Goal: Information Seeking & Learning: Learn about a topic

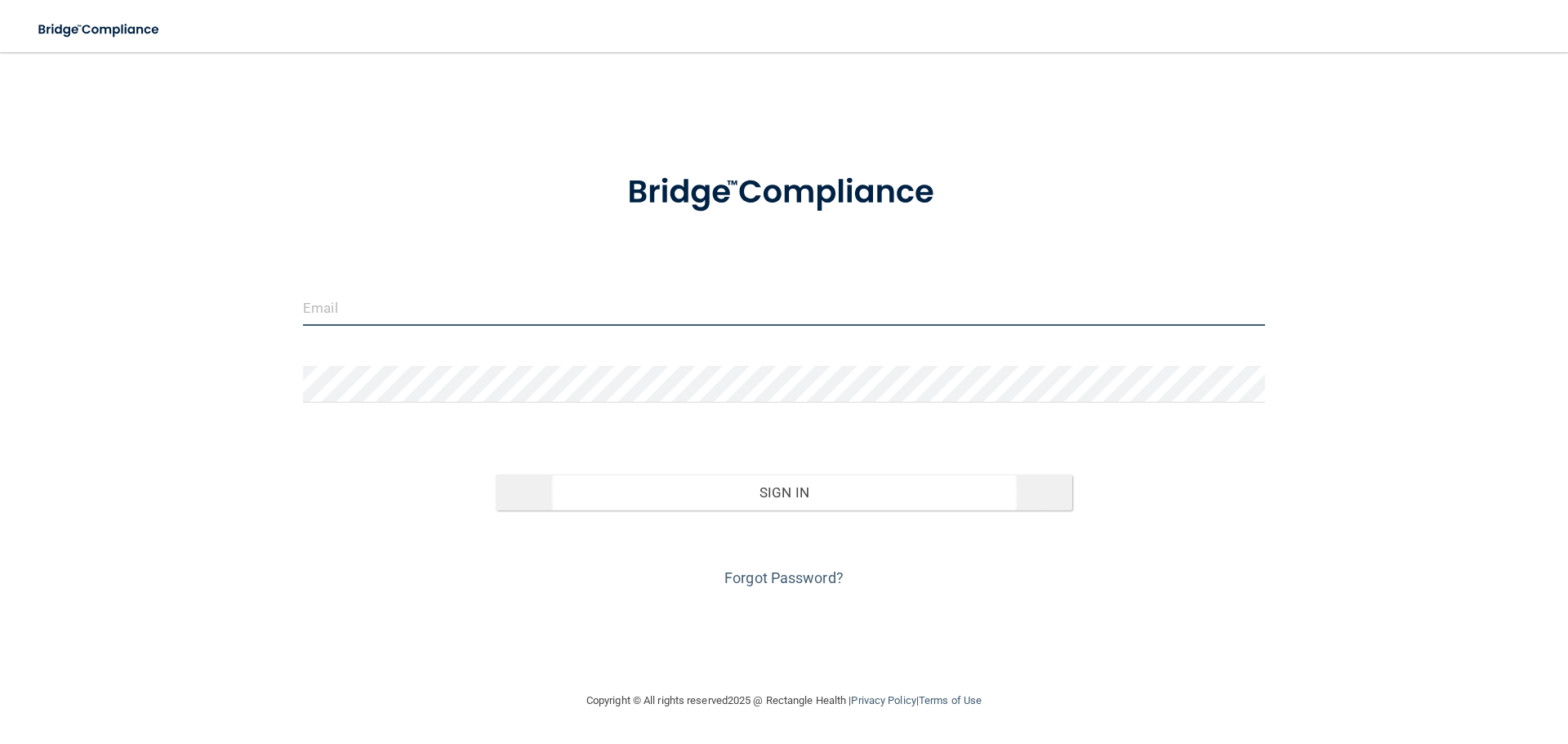
type input "[EMAIL_ADDRESS][DOMAIN_NAME]"
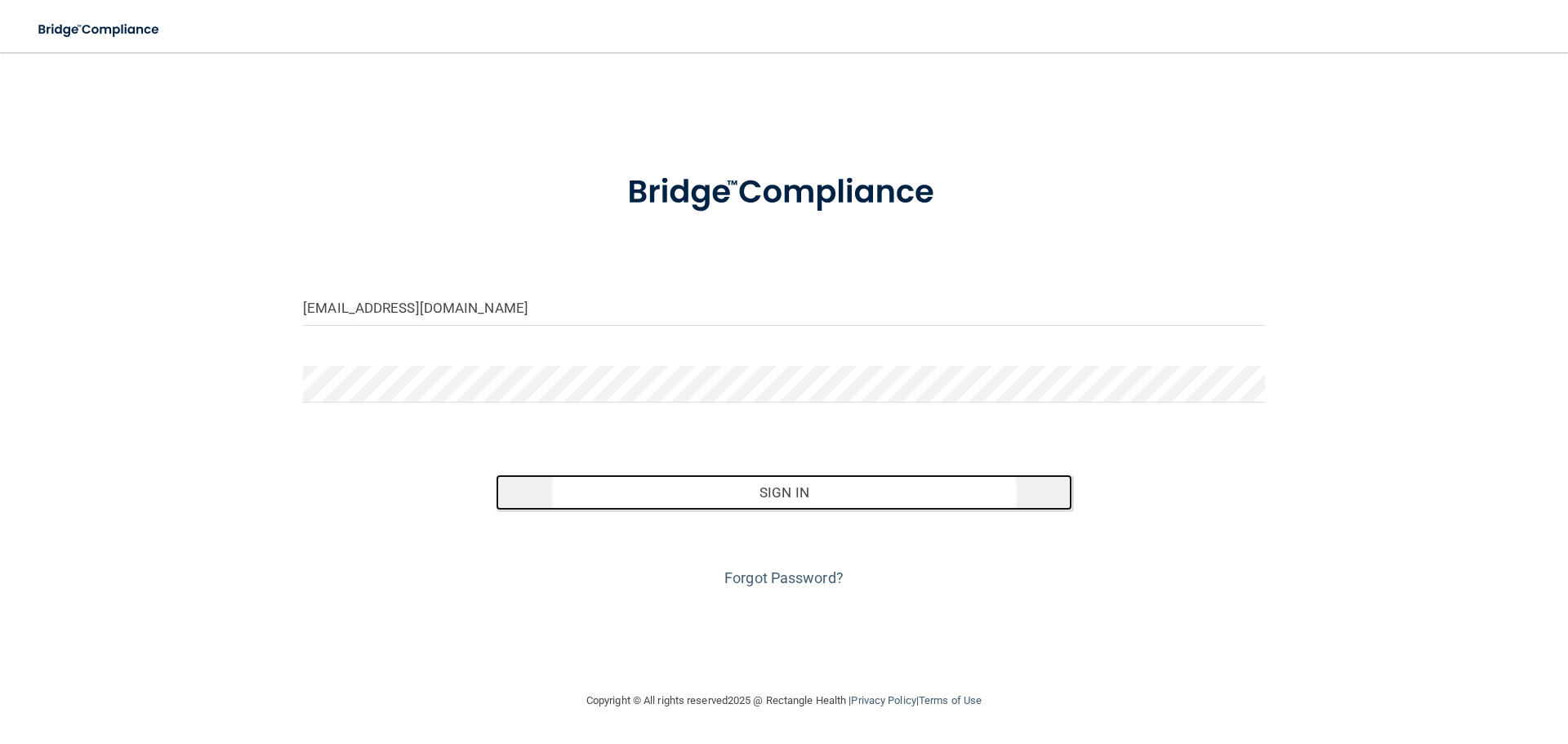
click at [819, 489] on button "Sign In" at bounding box center [784, 492] width 577 height 36
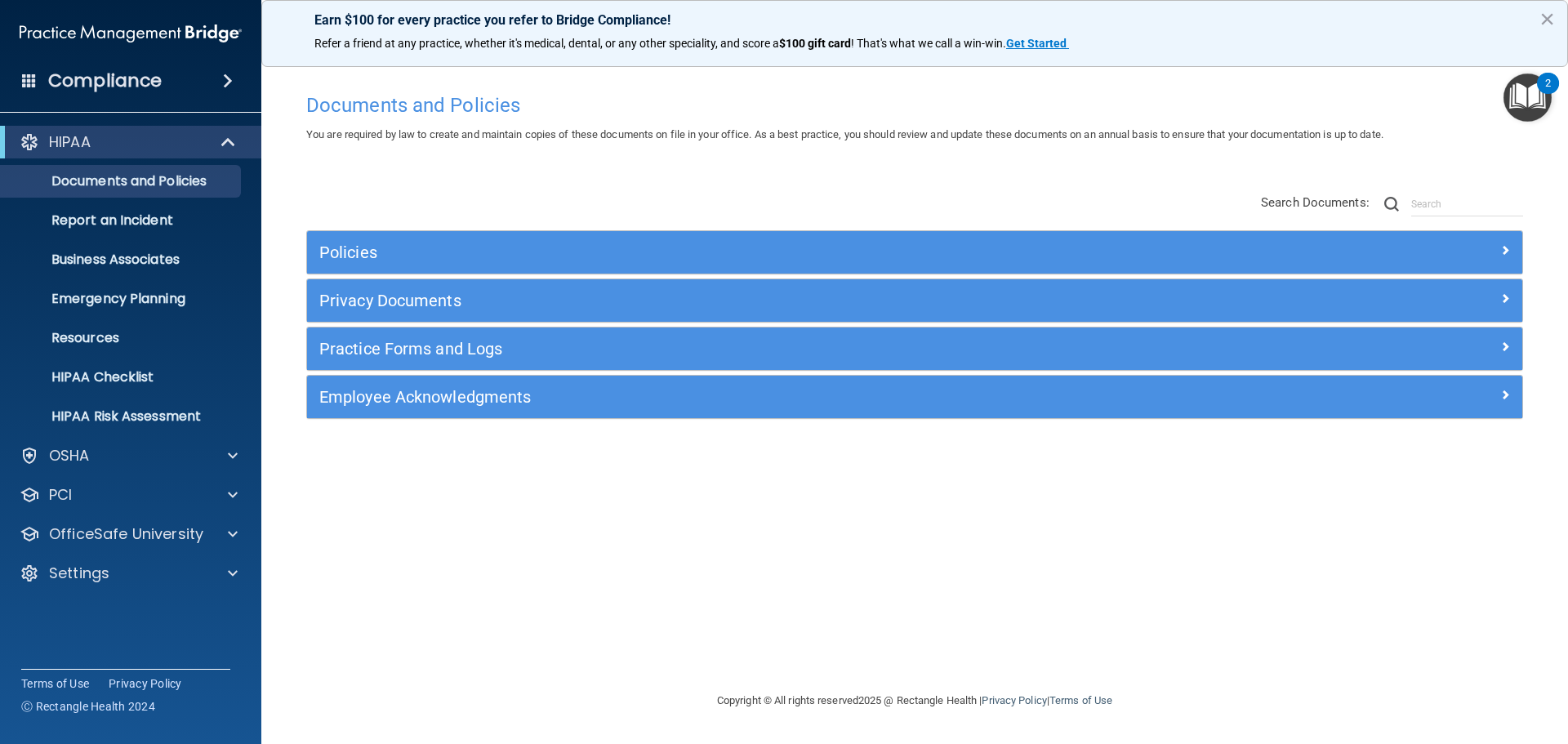
click at [1529, 91] on img "Open Resource Center, 2 new notifications" at bounding box center [1527, 97] width 48 height 48
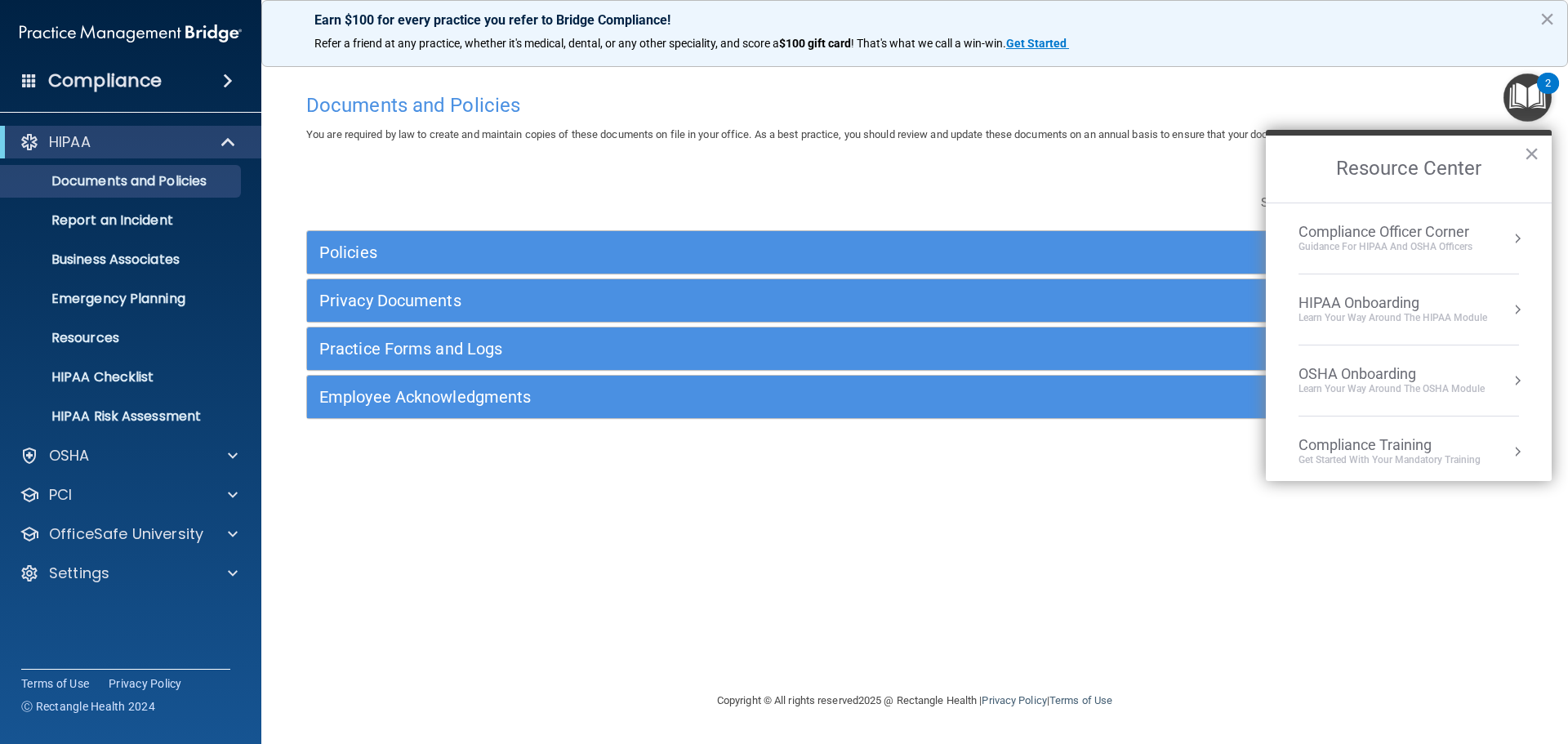
click at [1376, 312] on div "Learn Your Way around the HIPAA module" at bounding box center [1393, 318] width 189 height 14
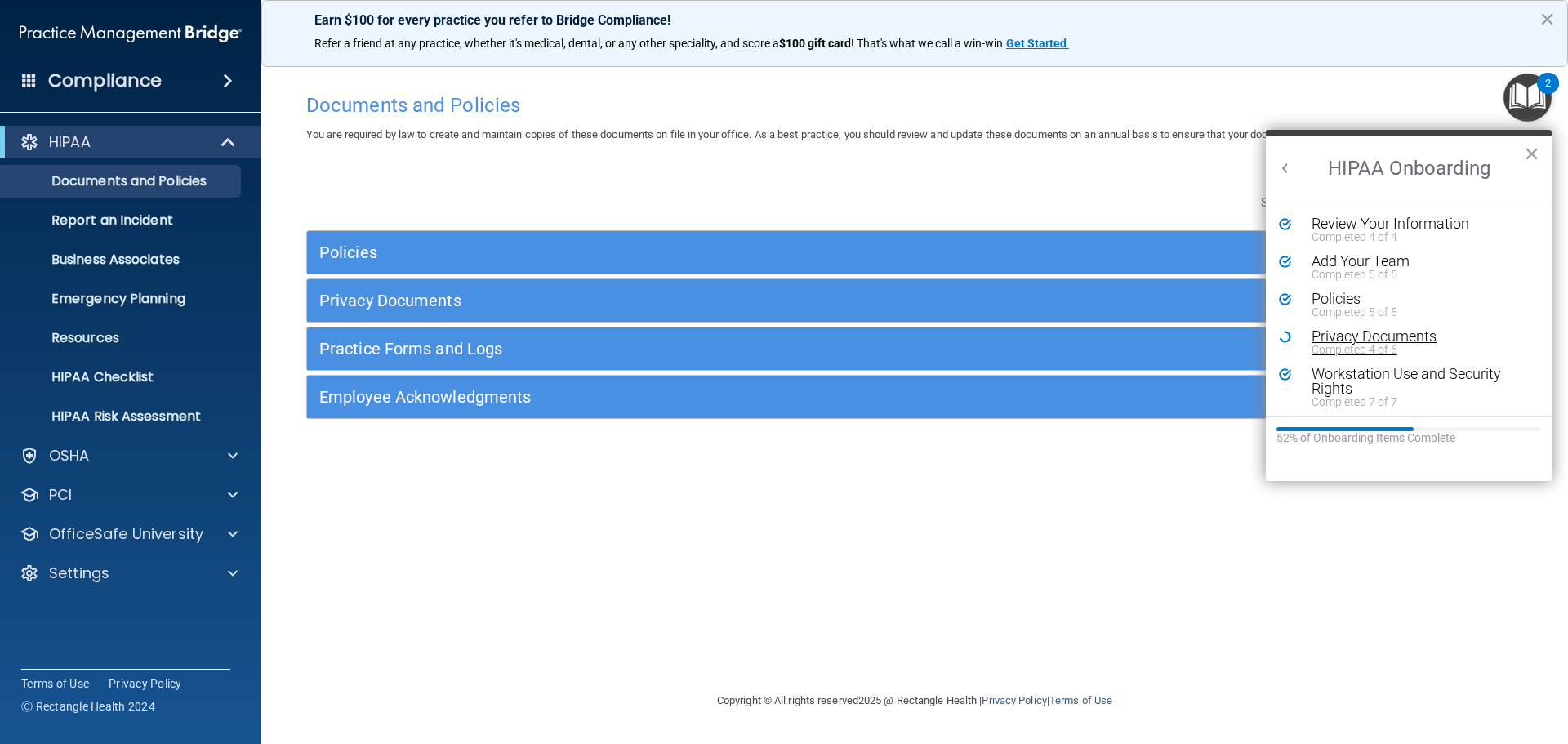
click at [1362, 341] on div "Privacy Documents" at bounding box center [1414, 336] width 206 height 15
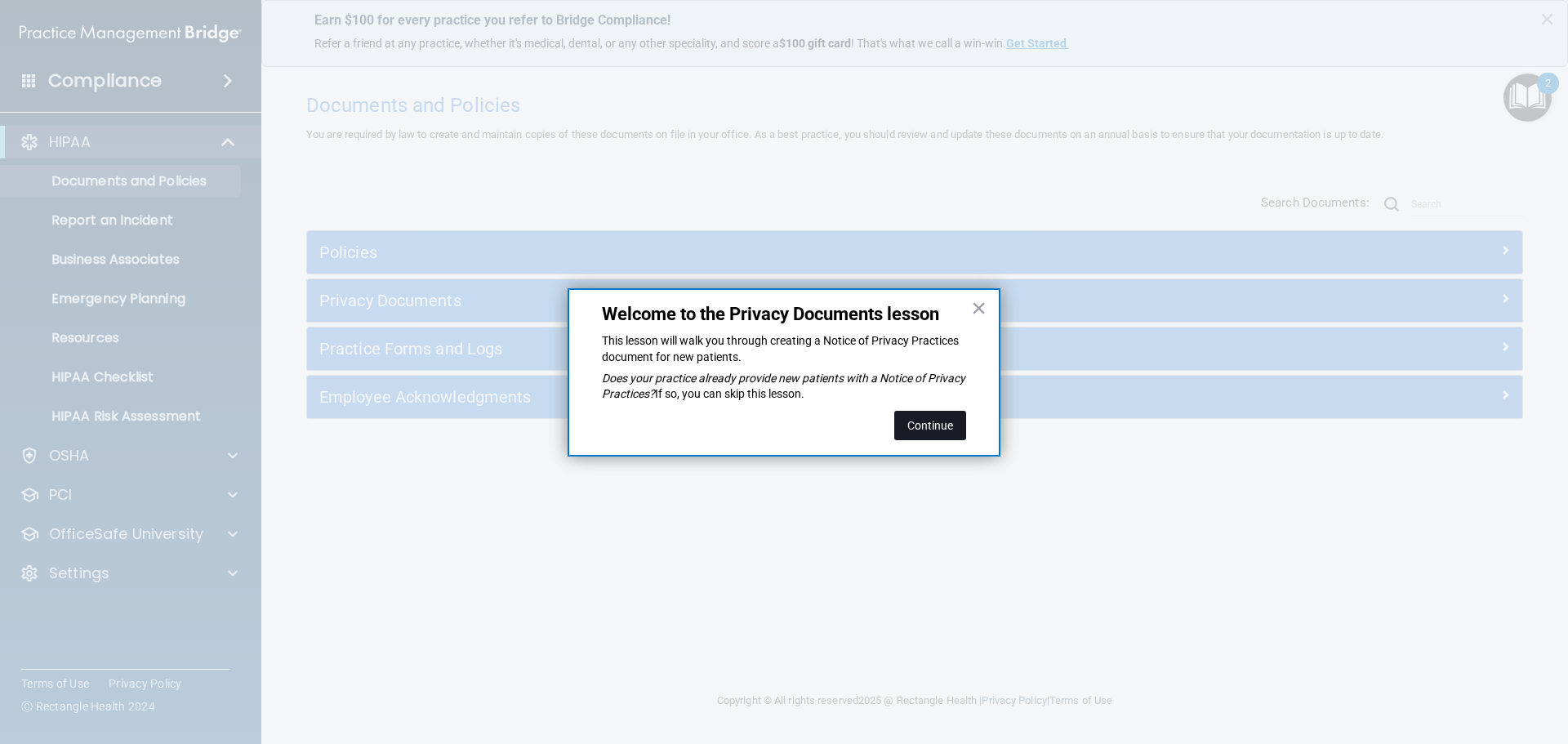
click at [940, 425] on button "Continue" at bounding box center [930, 426] width 72 height 30
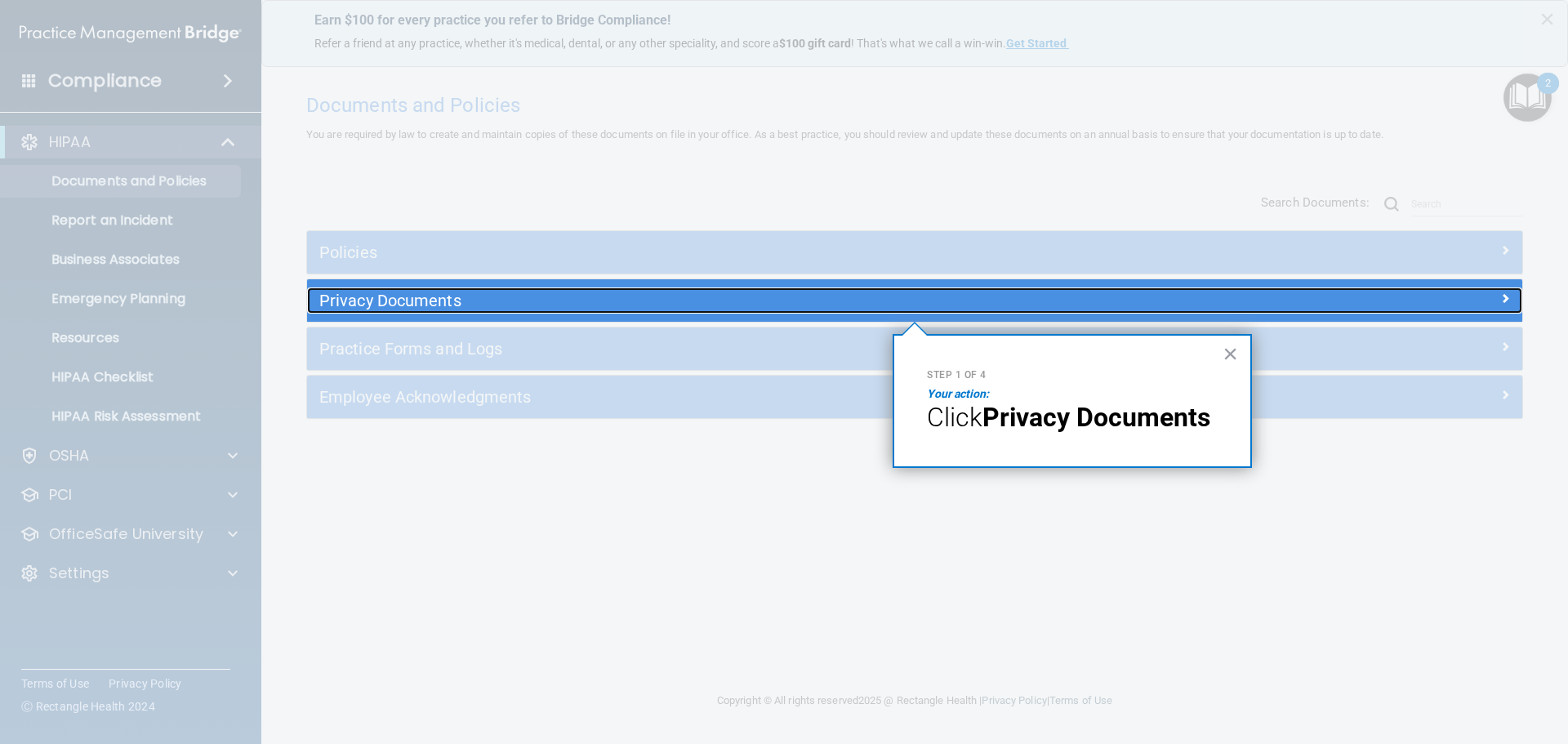
click at [498, 304] on h5 "Privacy Documents" at bounding box center [763, 300] width 887 height 18
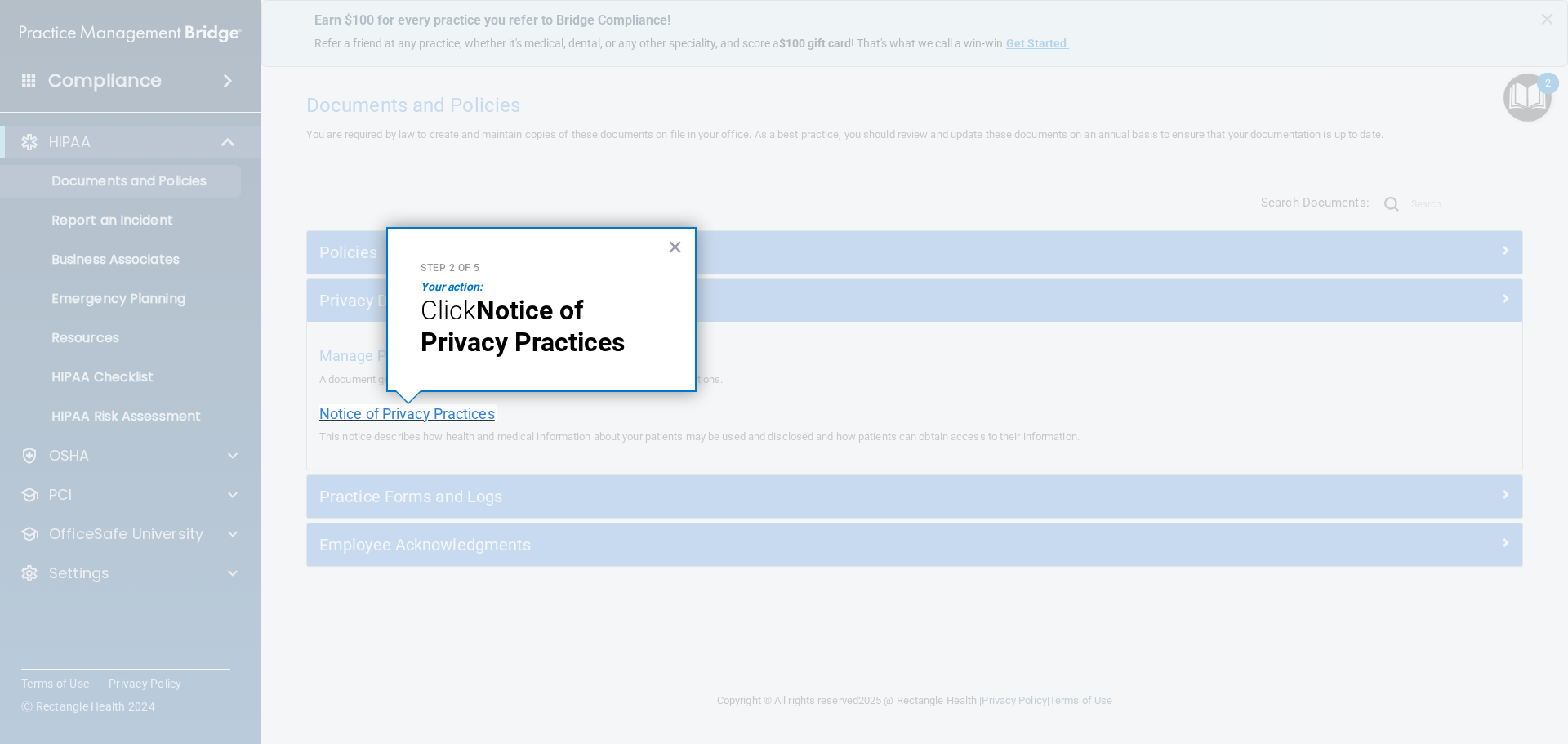
click at [383, 416] on span "Notice of Privacy Practices" at bounding box center [407, 414] width 175 height 18
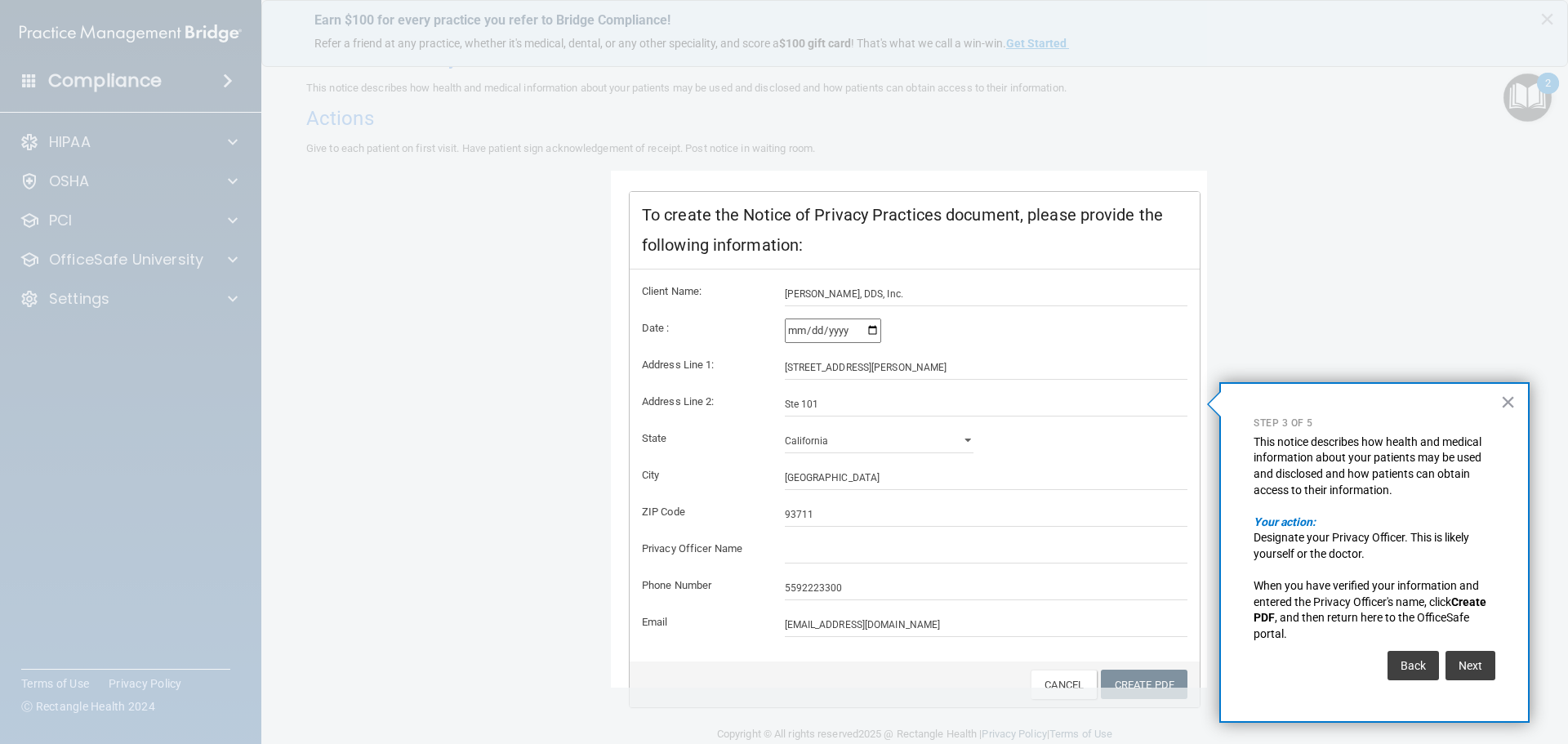
scroll to position [162, 0]
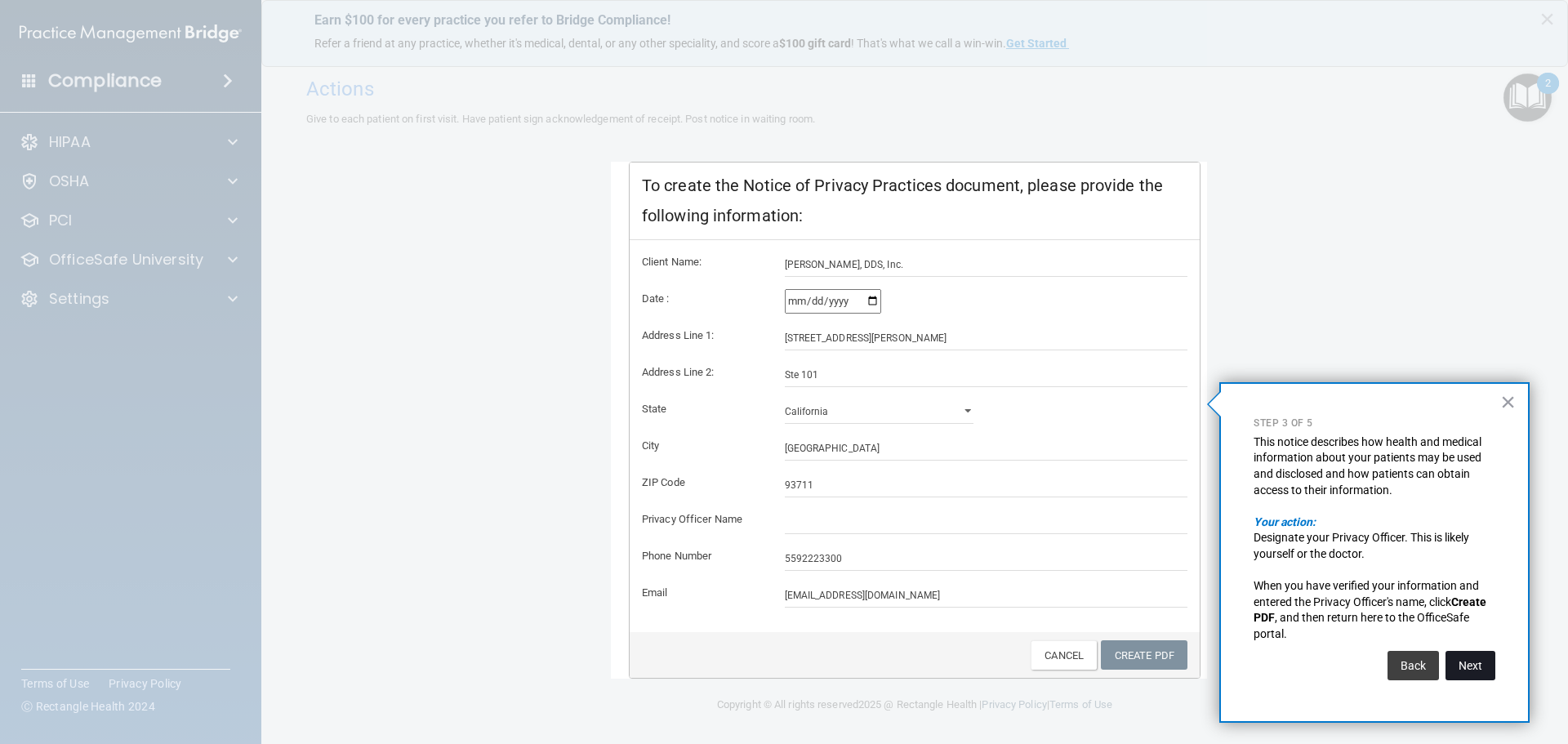
click at [1472, 665] on button "Next" at bounding box center [1470, 666] width 50 height 30
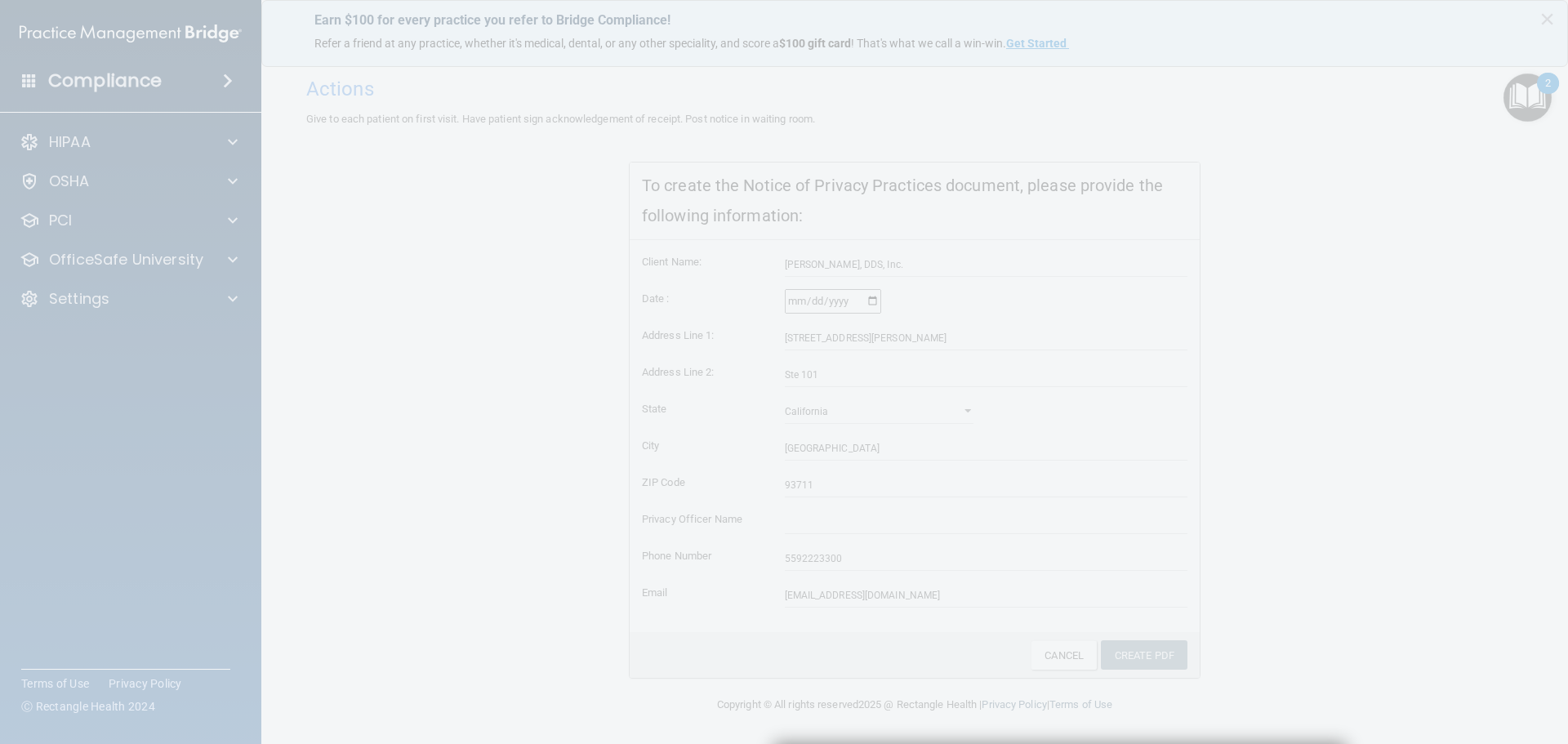
scroll to position [475, 0]
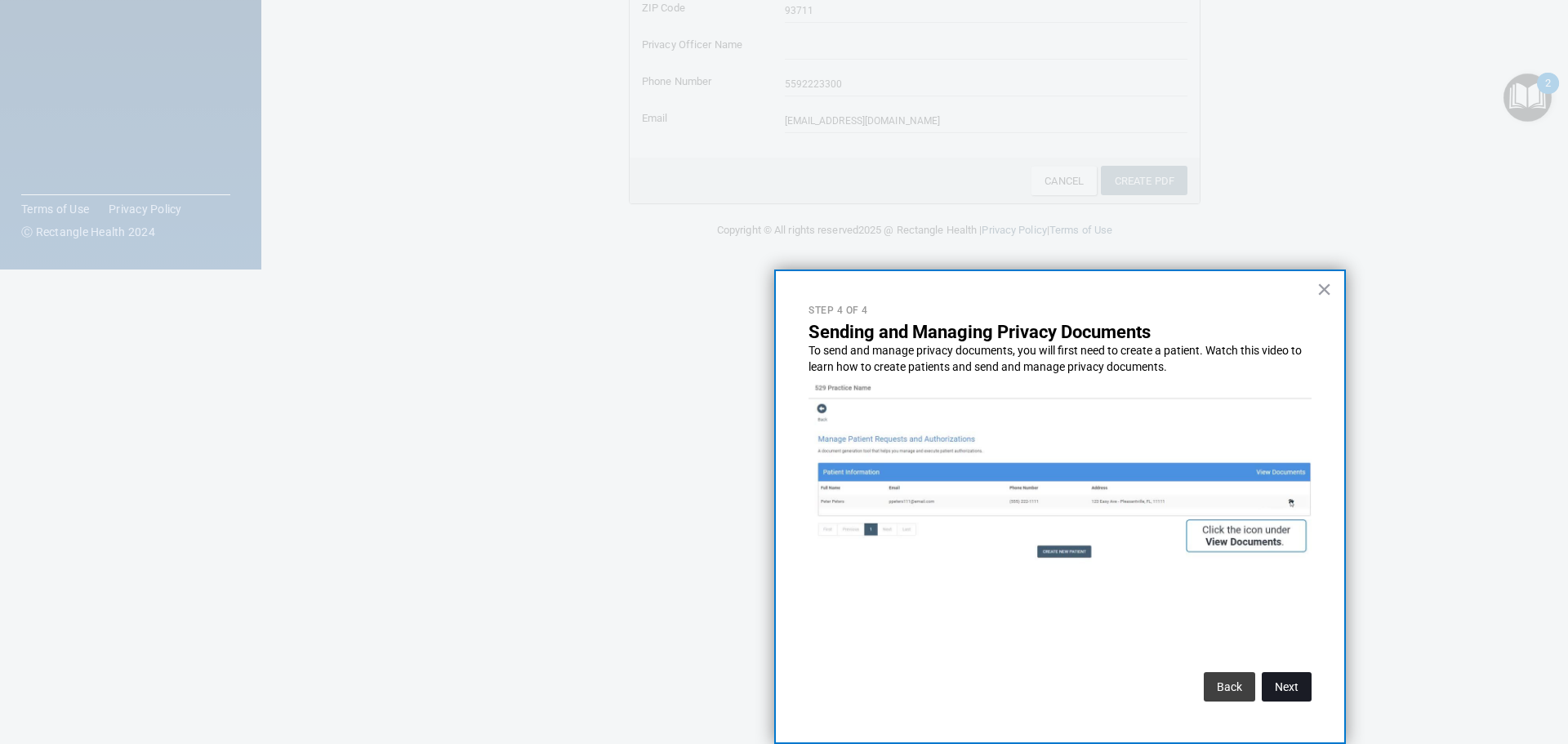
click at [1290, 685] on button "Next" at bounding box center [1286, 687] width 50 height 30
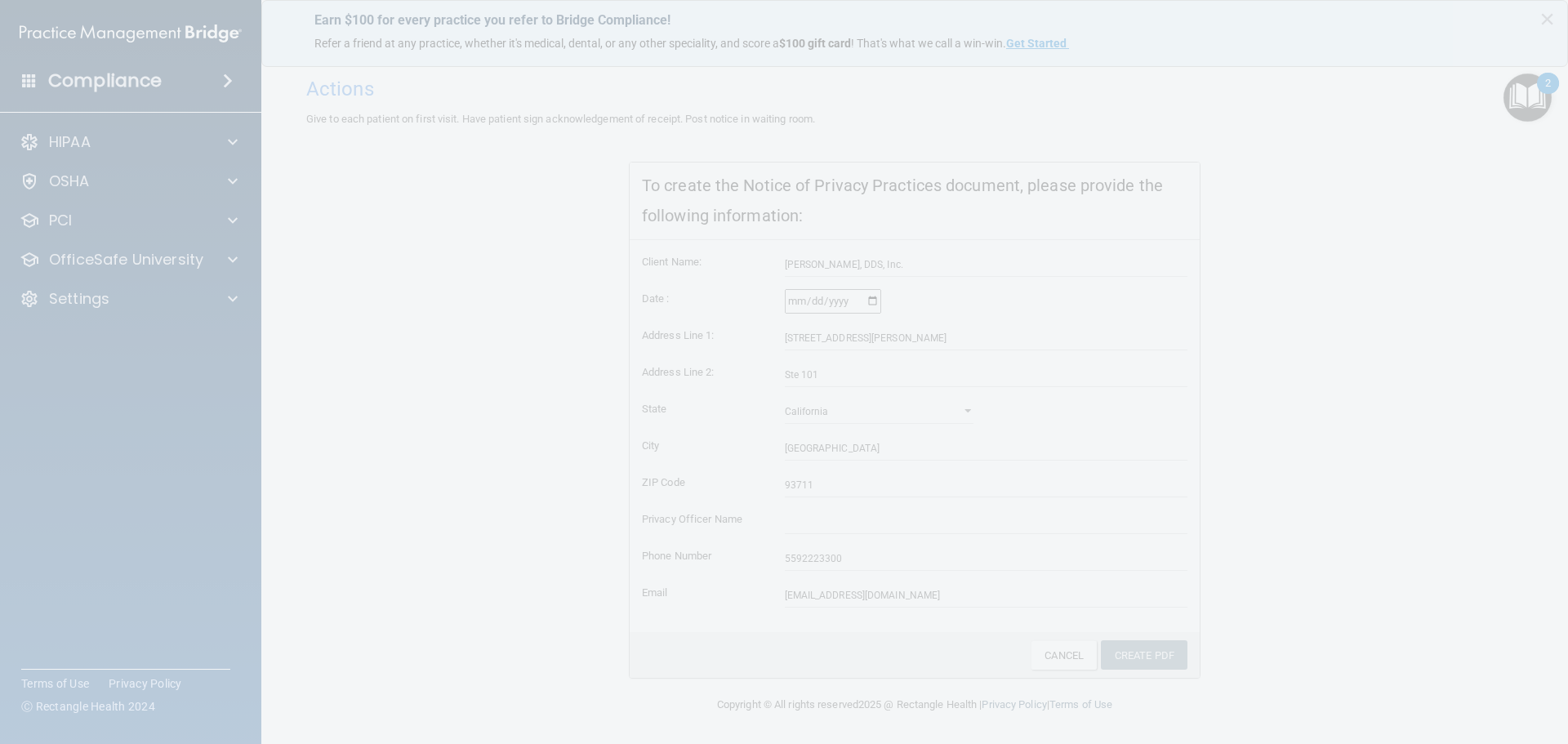
scroll to position [0, 0]
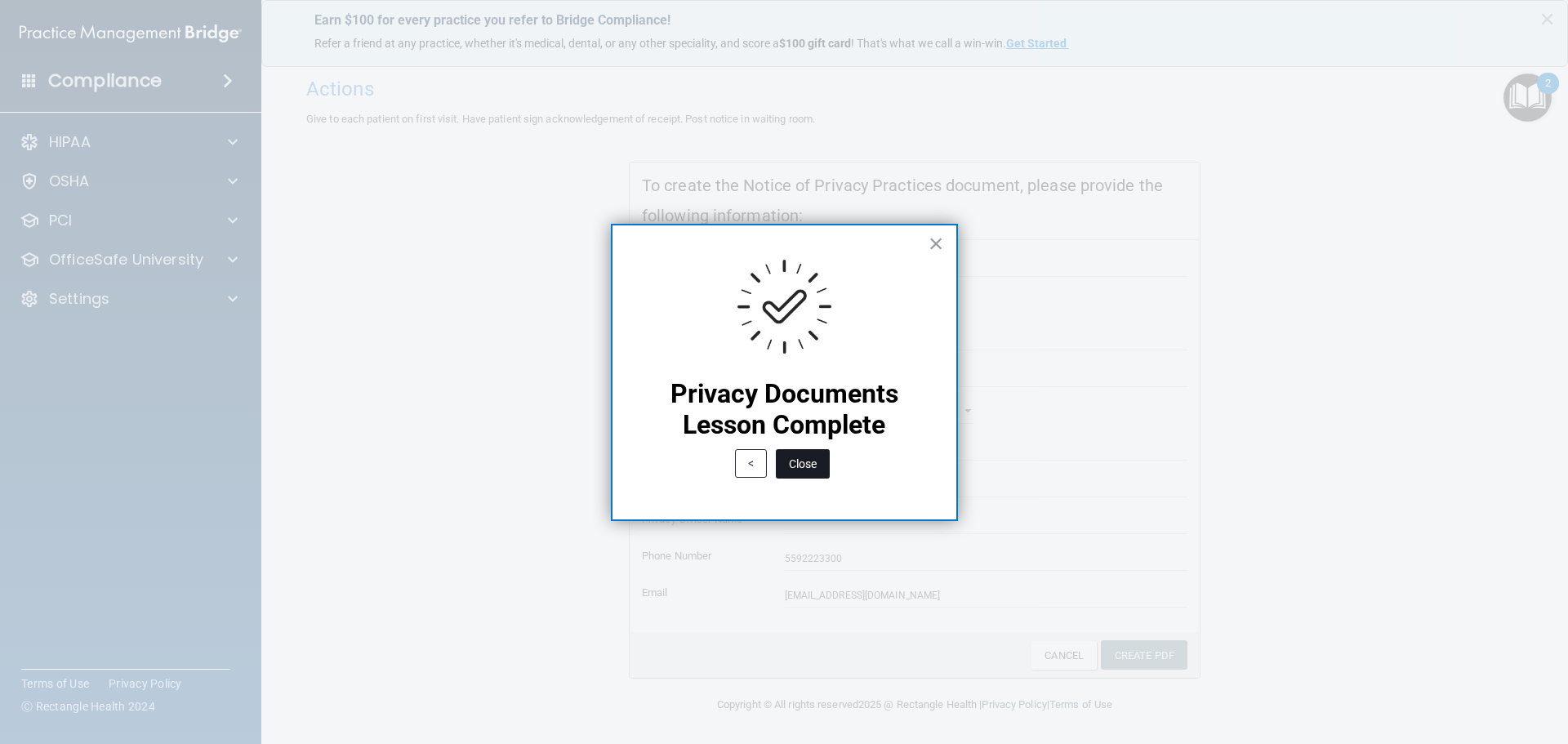
click at [805, 463] on button "Close" at bounding box center [802, 464] width 54 height 30
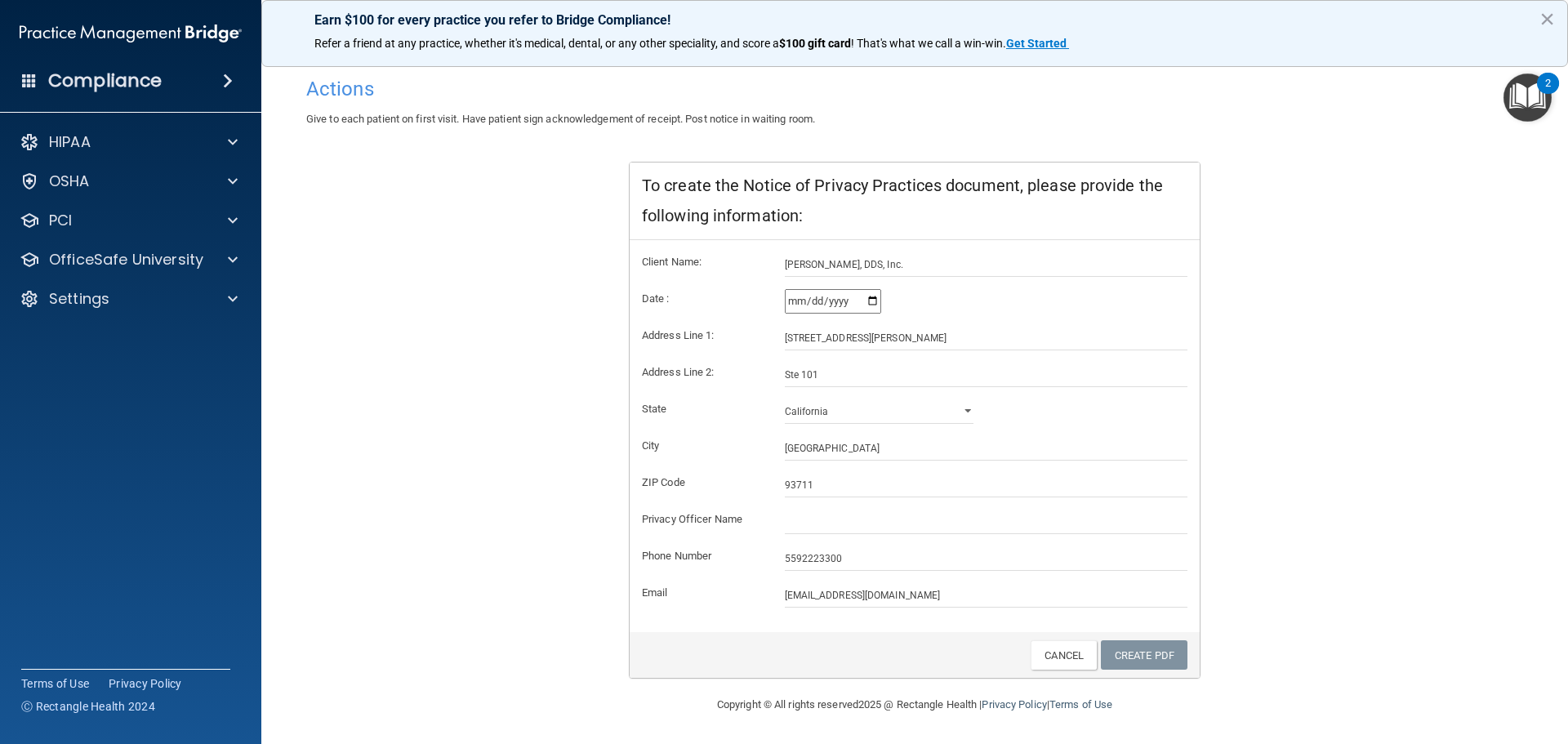
click at [454, 290] on div "Notice of Privacy Practices This notice describes how health and medical inform…" at bounding box center [914, 344] width 1217 height 670
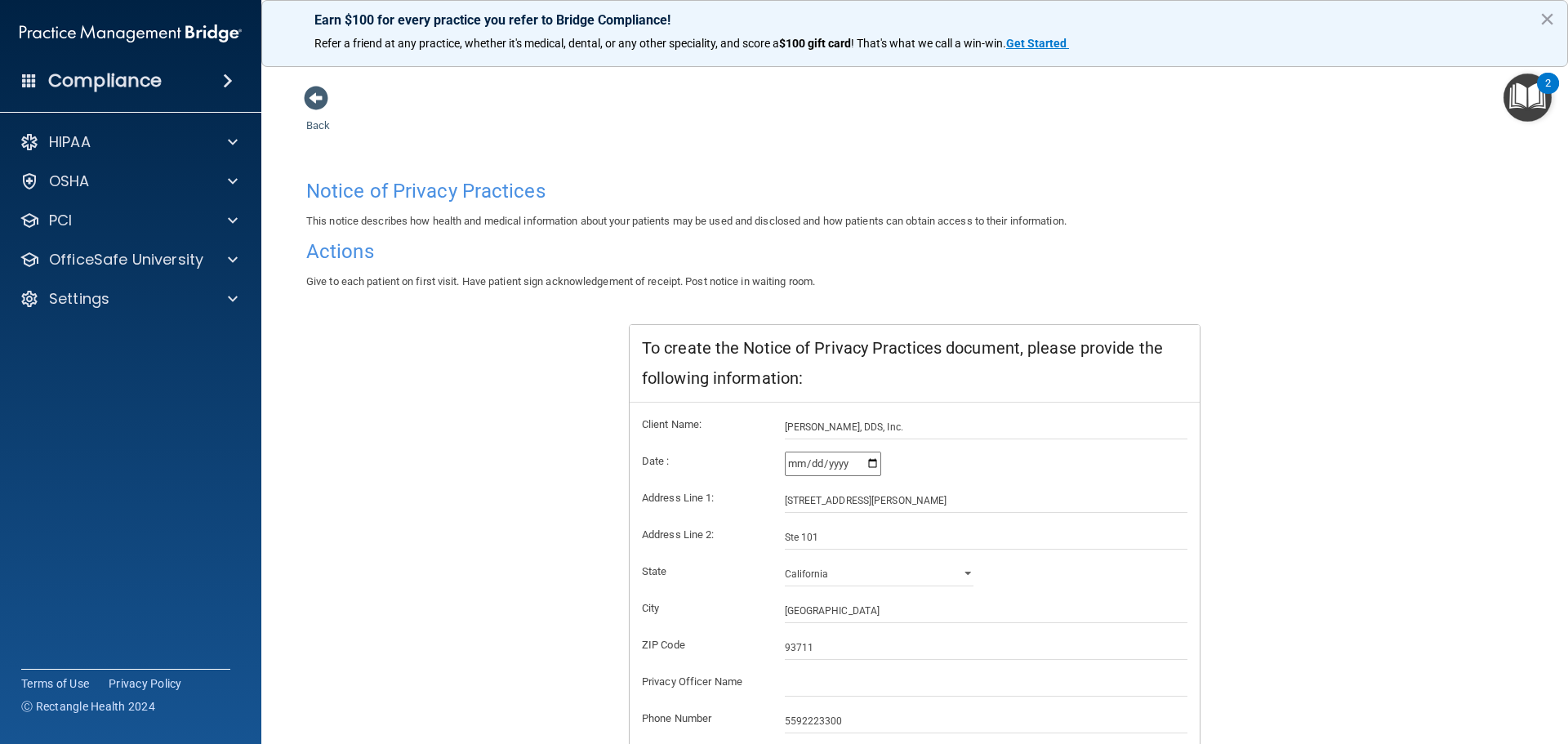
scroll to position [162, 0]
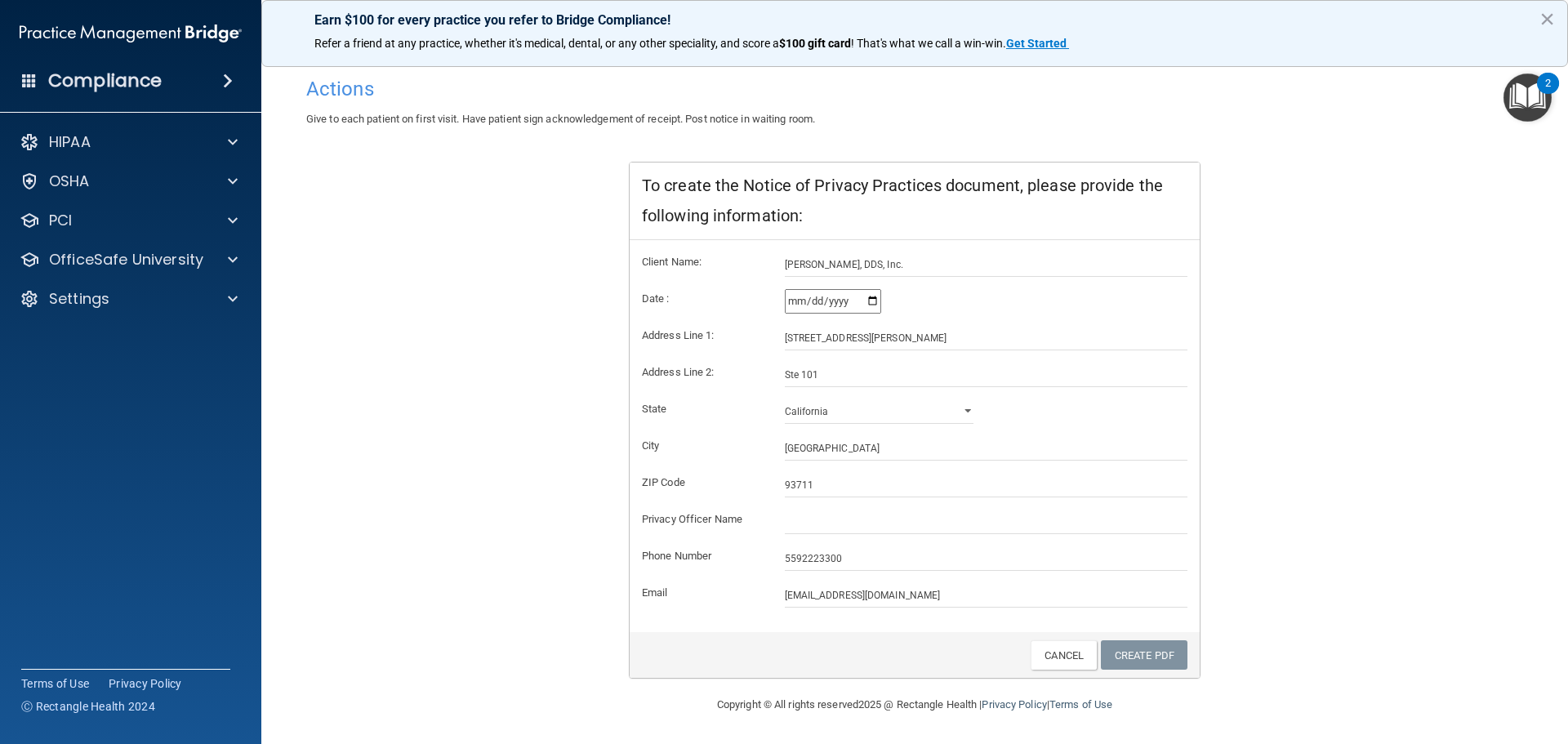
click at [869, 305] on input "2025-09-15" at bounding box center [833, 301] width 97 height 25
type input "2025-01-30"
click at [806, 515] on input "text" at bounding box center [986, 522] width 404 height 25
type input "[PERSON_NAME]"
click at [1144, 655] on link "Create PDF" at bounding box center [1144, 655] width 87 height 30
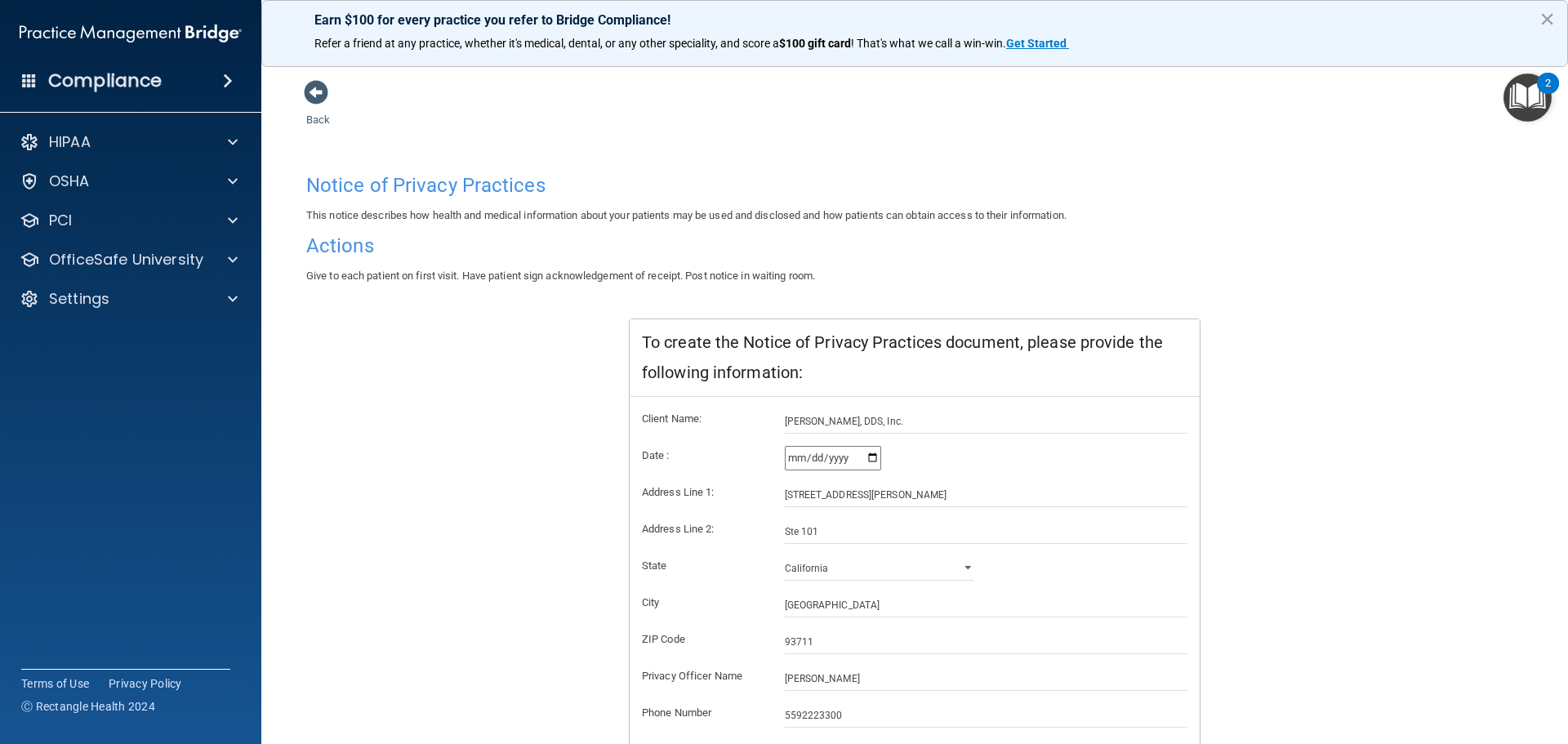
scroll to position [0, 0]
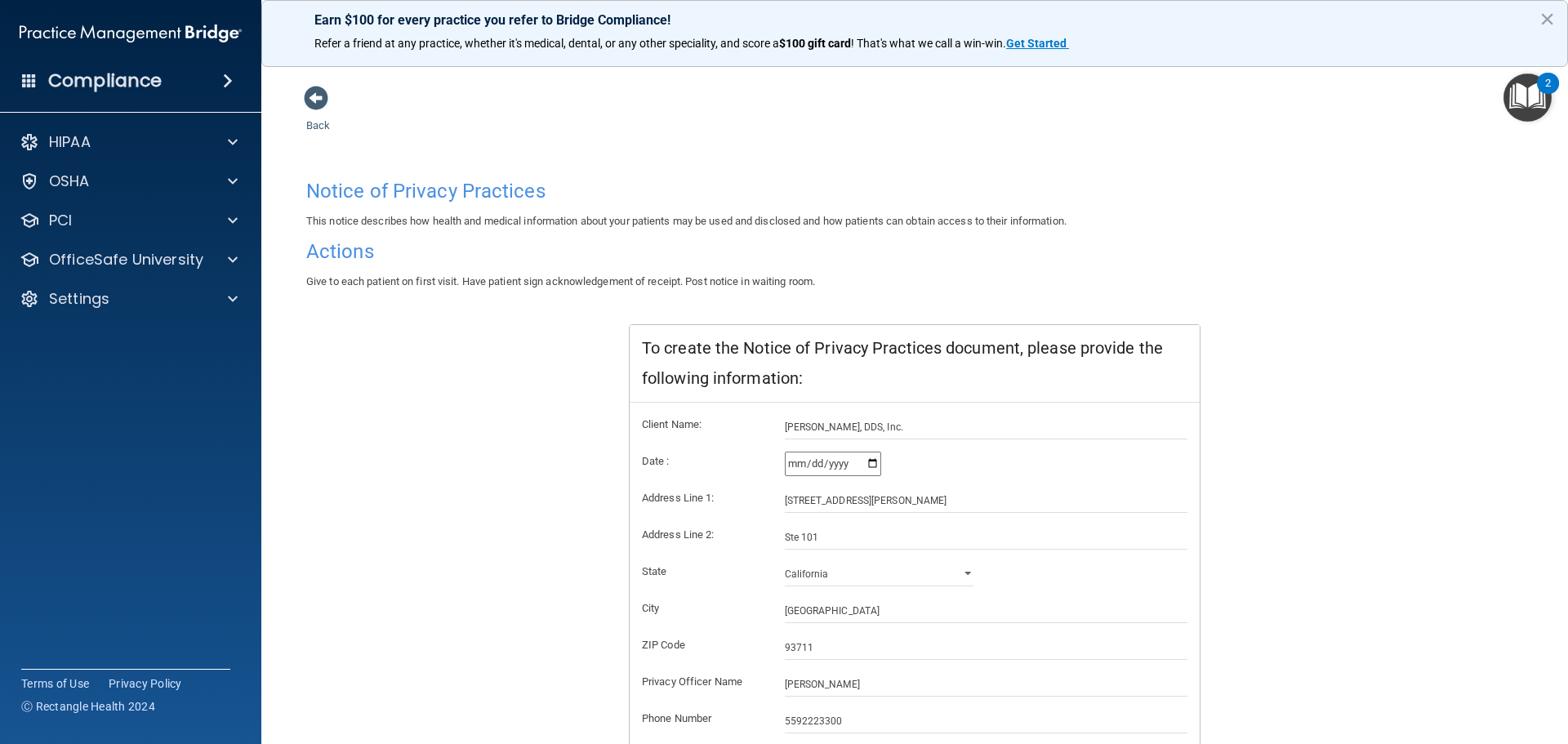
click at [1525, 110] on img "Open Resource Center, 2 new notifications" at bounding box center [1527, 97] width 48 height 48
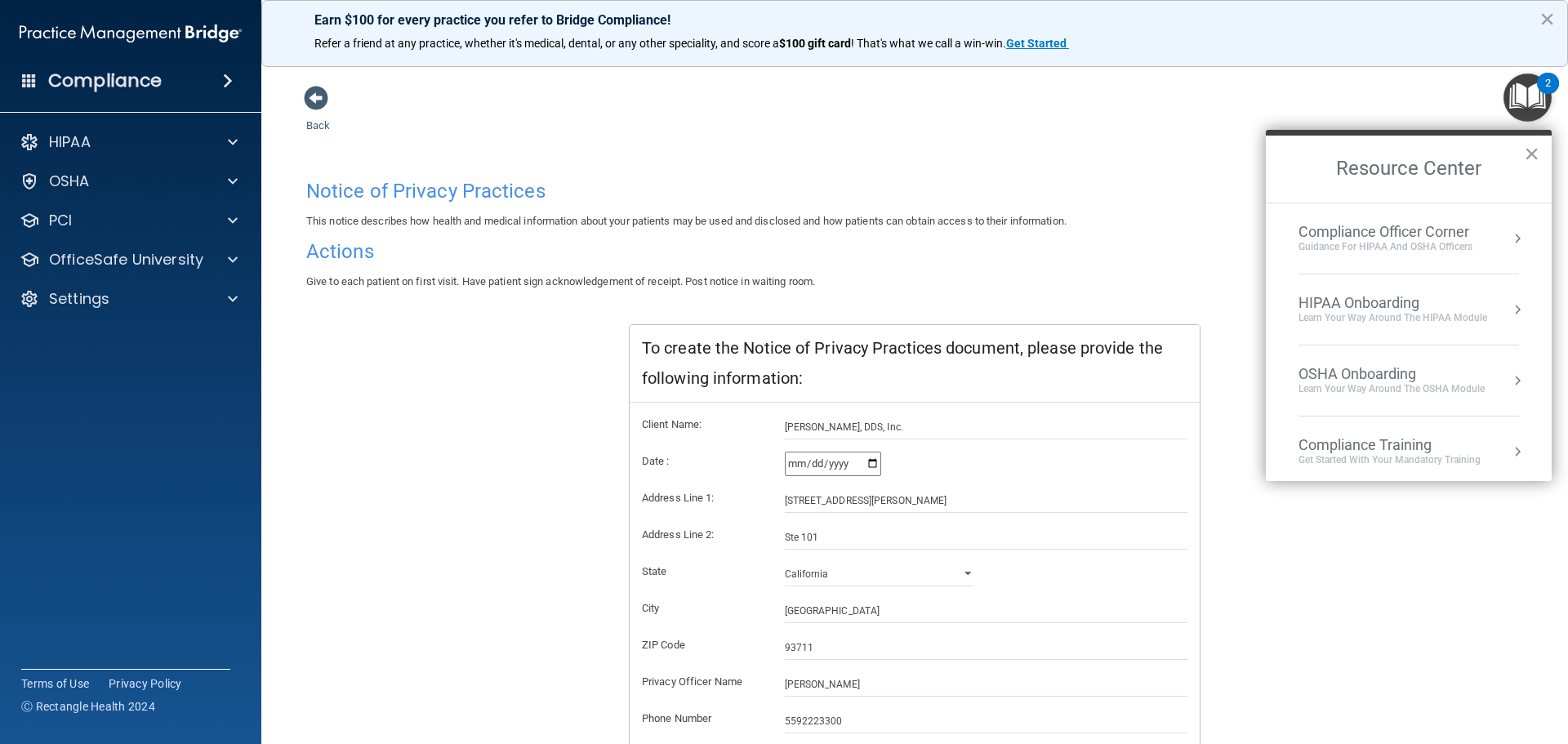
click at [1392, 452] on div "Compliance Training" at bounding box center [1390, 445] width 183 height 18
click at [1377, 229] on div "HIPAA Training for Admins" at bounding box center [1364, 230] width 170 height 15
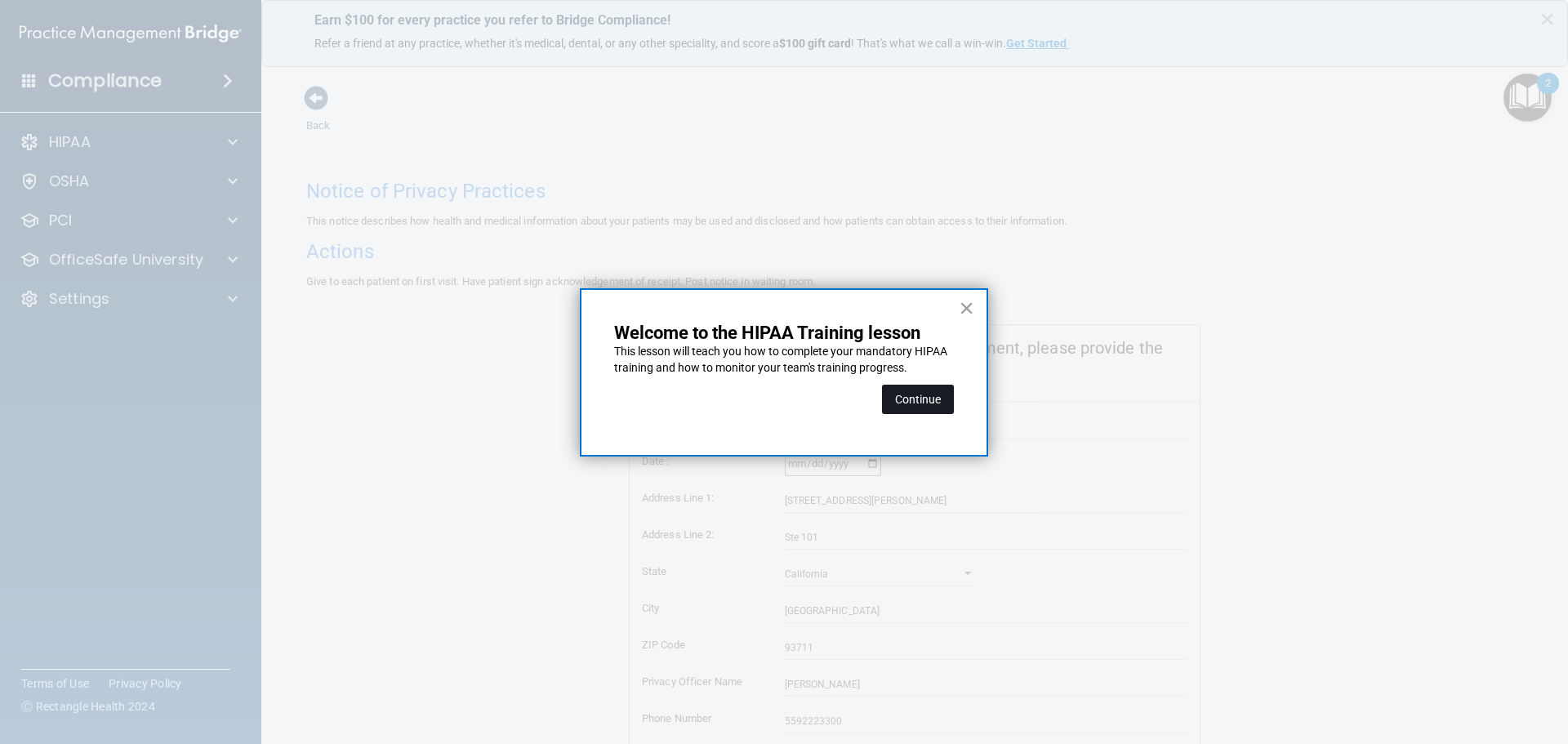
click at [908, 401] on button "Continue" at bounding box center [918, 399] width 72 height 30
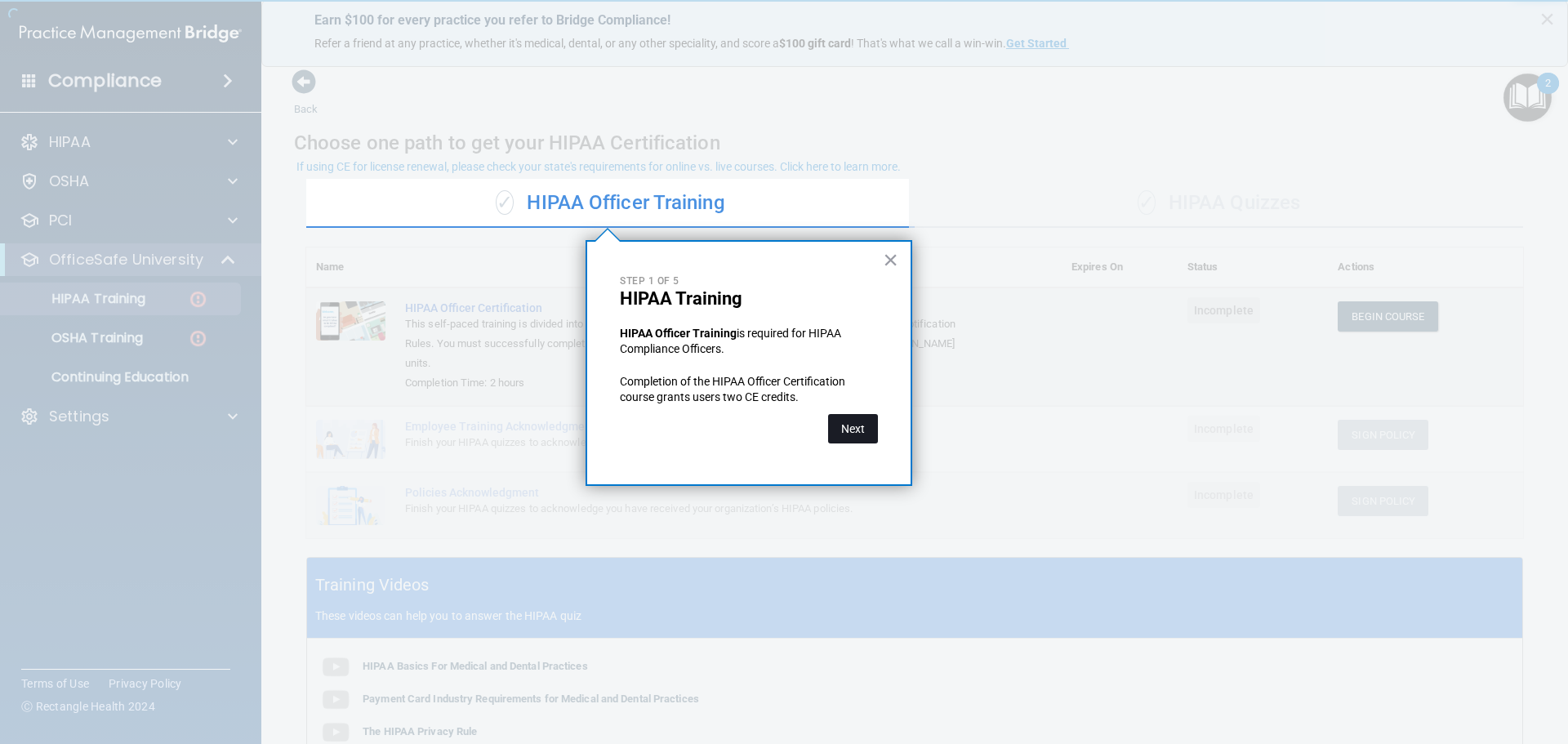
click at [852, 437] on button "Next" at bounding box center [853, 429] width 50 height 30
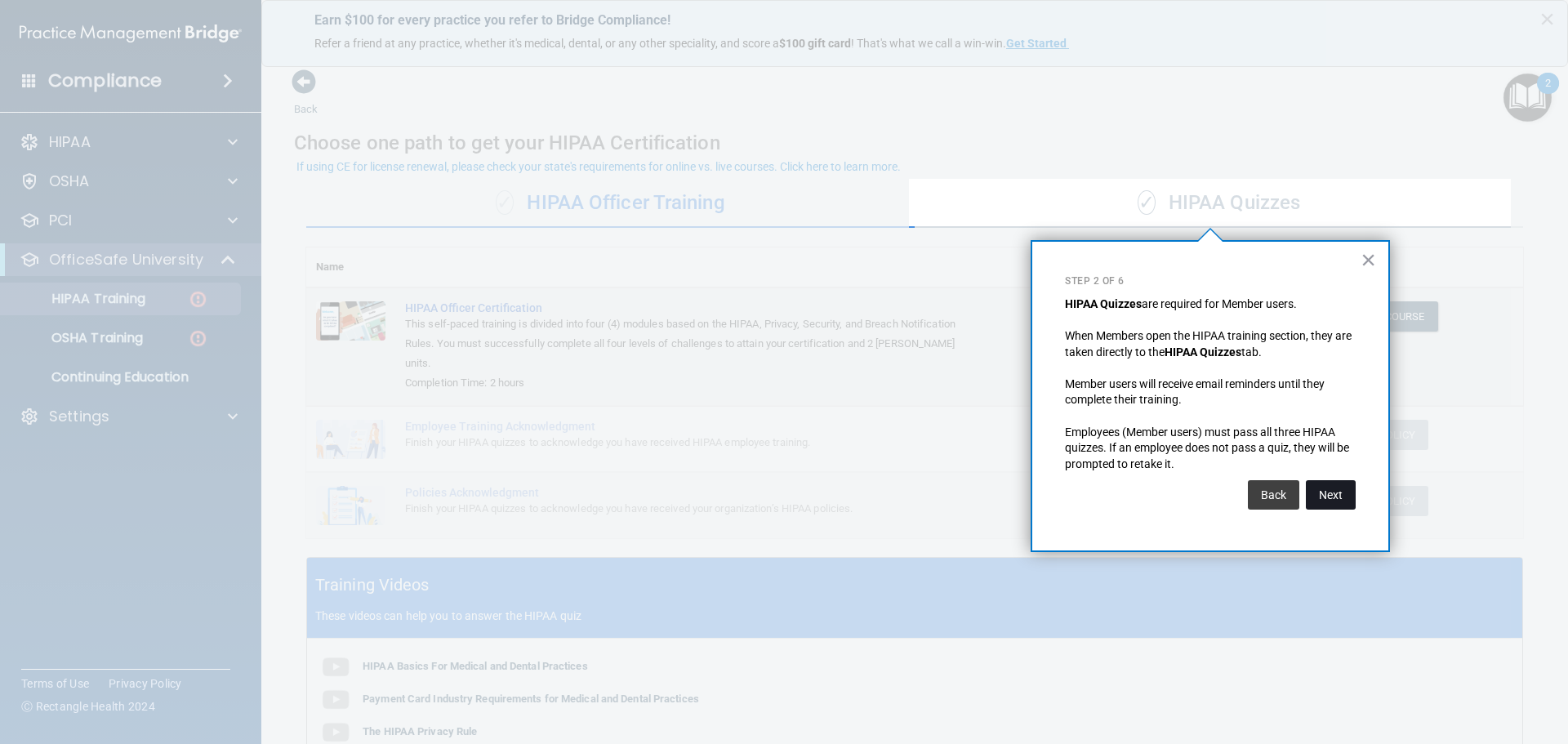
click at [1325, 500] on button "Next" at bounding box center [1330, 495] width 50 height 30
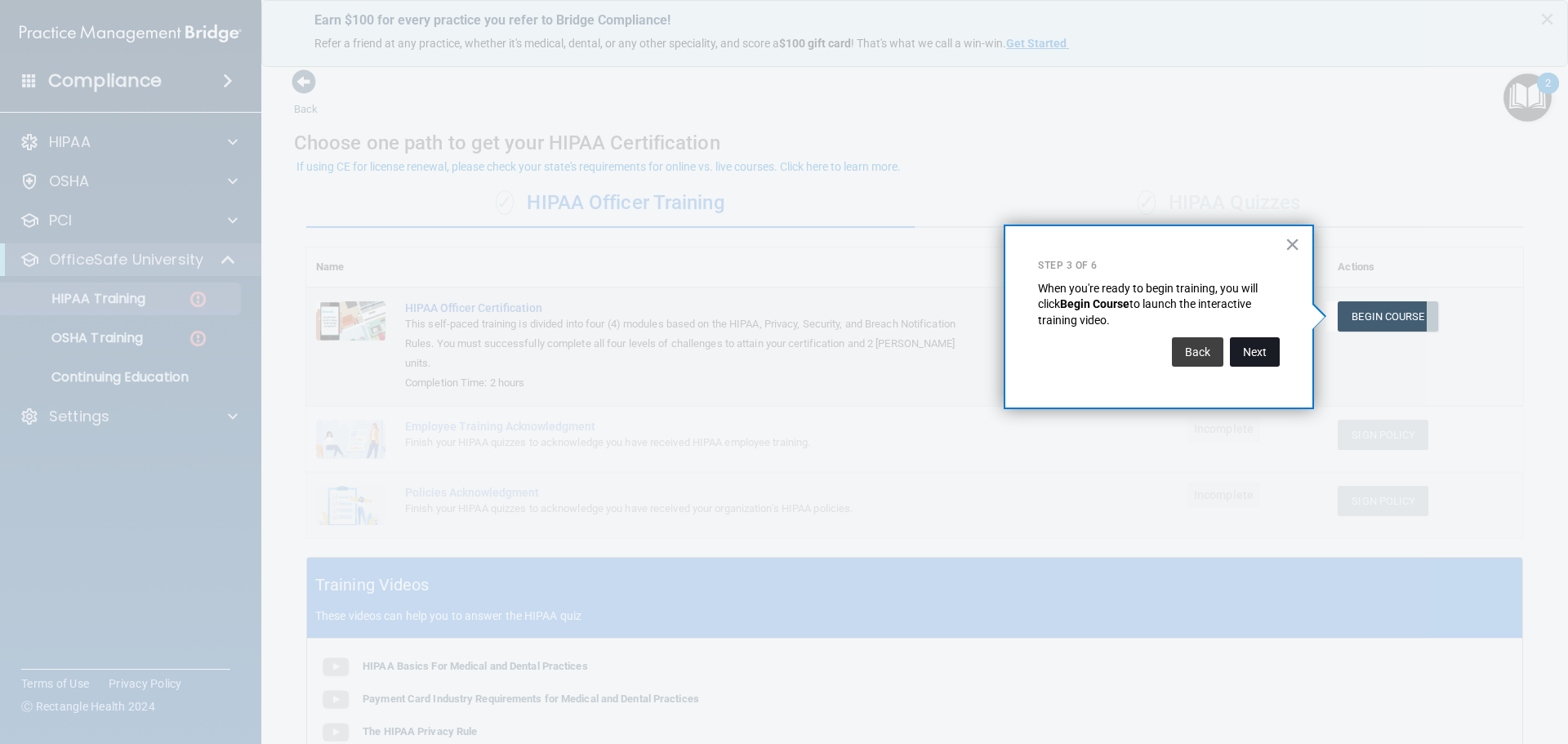
click at [1255, 356] on button "Next" at bounding box center [1255, 352] width 50 height 30
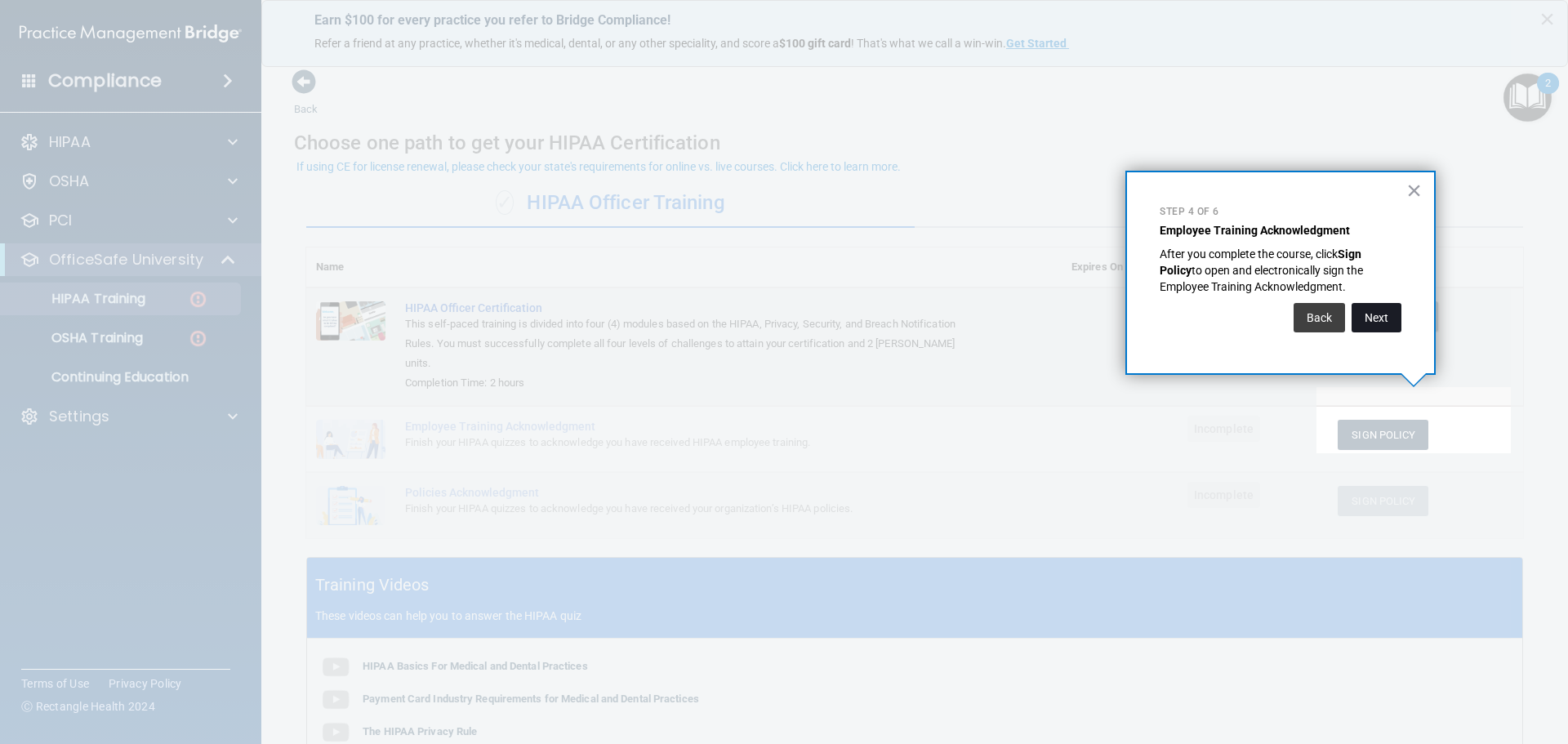
click at [1383, 325] on button "Next" at bounding box center [1376, 318] width 50 height 30
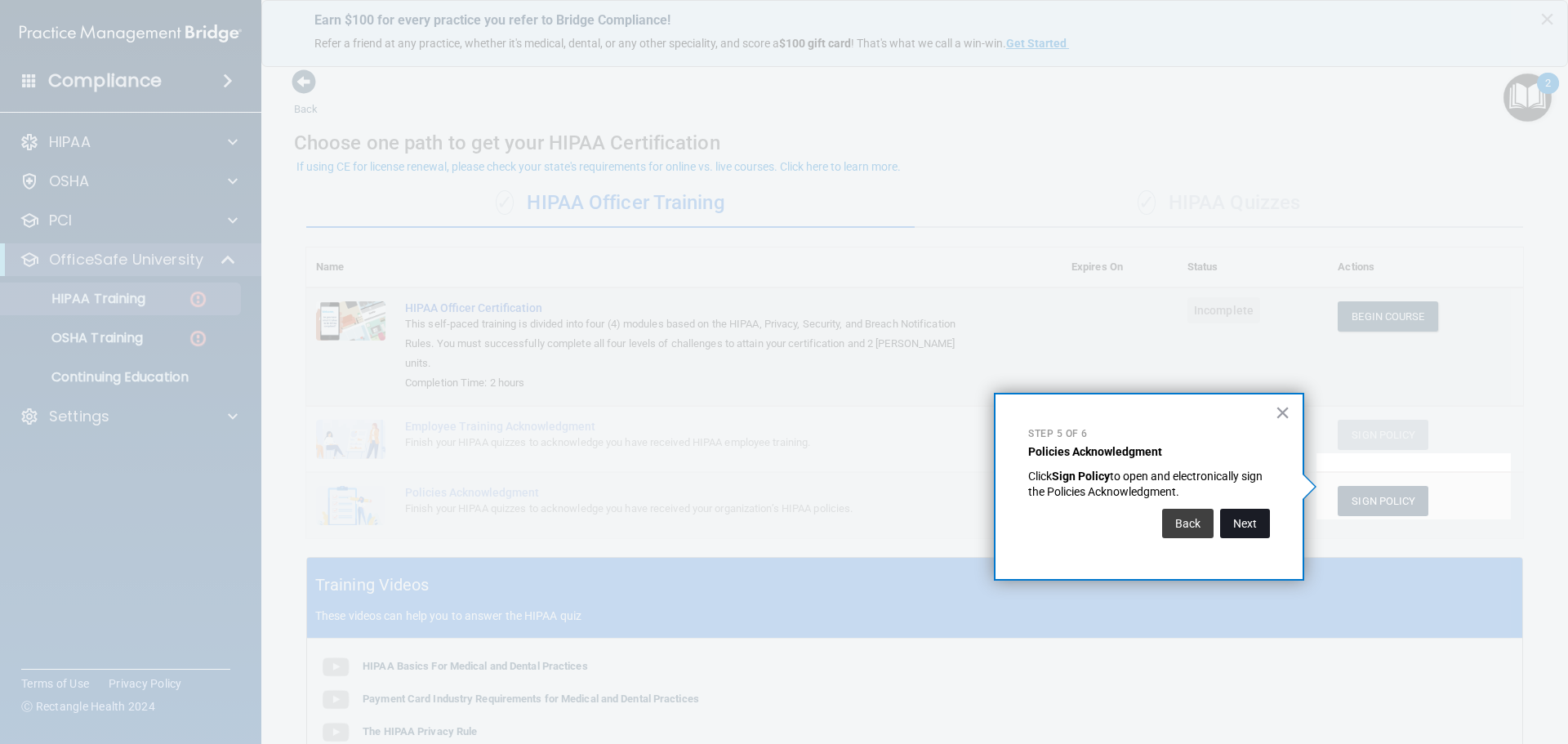
click at [1232, 521] on button "Next" at bounding box center [1244, 524] width 50 height 30
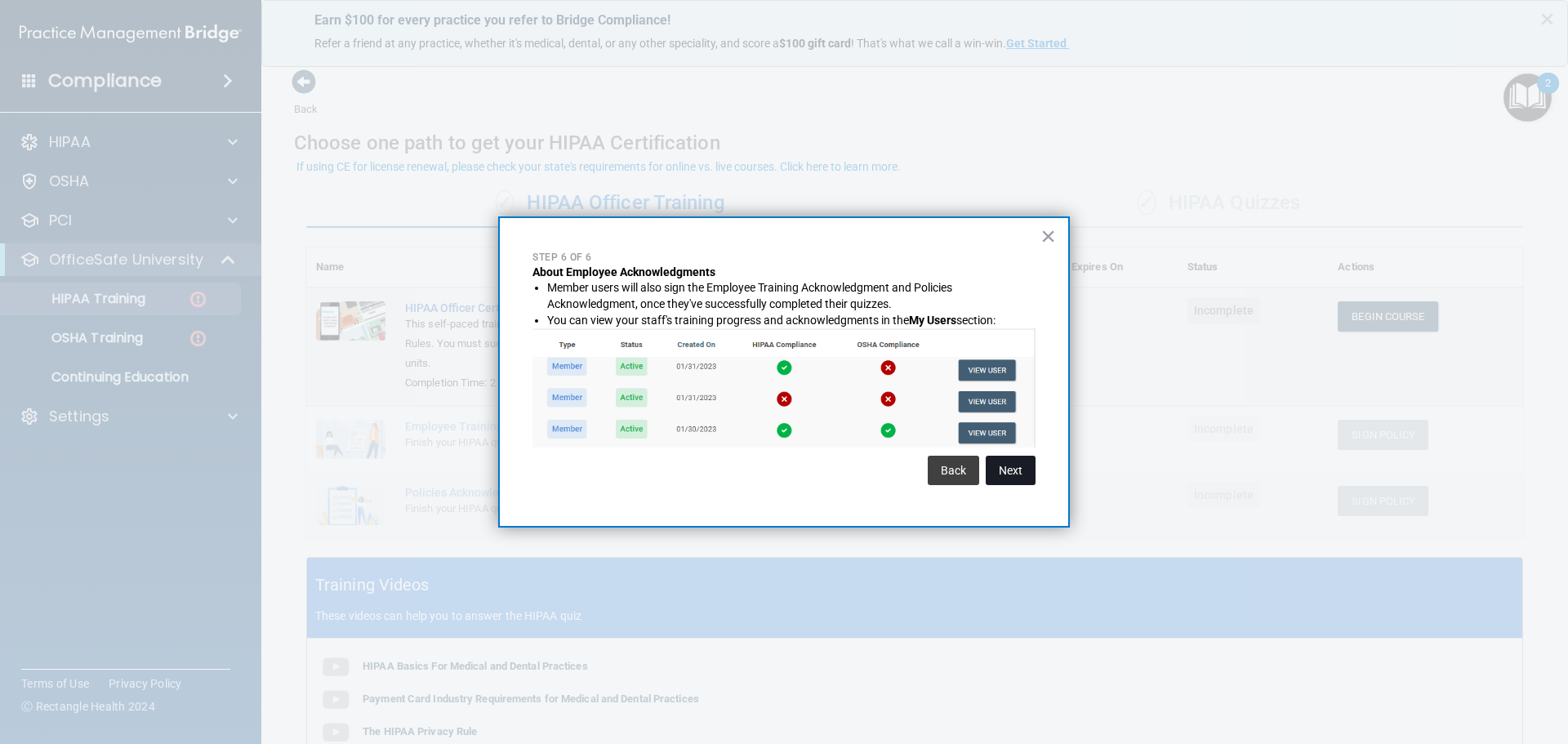
click at [1008, 474] on button "Next" at bounding box center [1010, 470] width 50 height 30
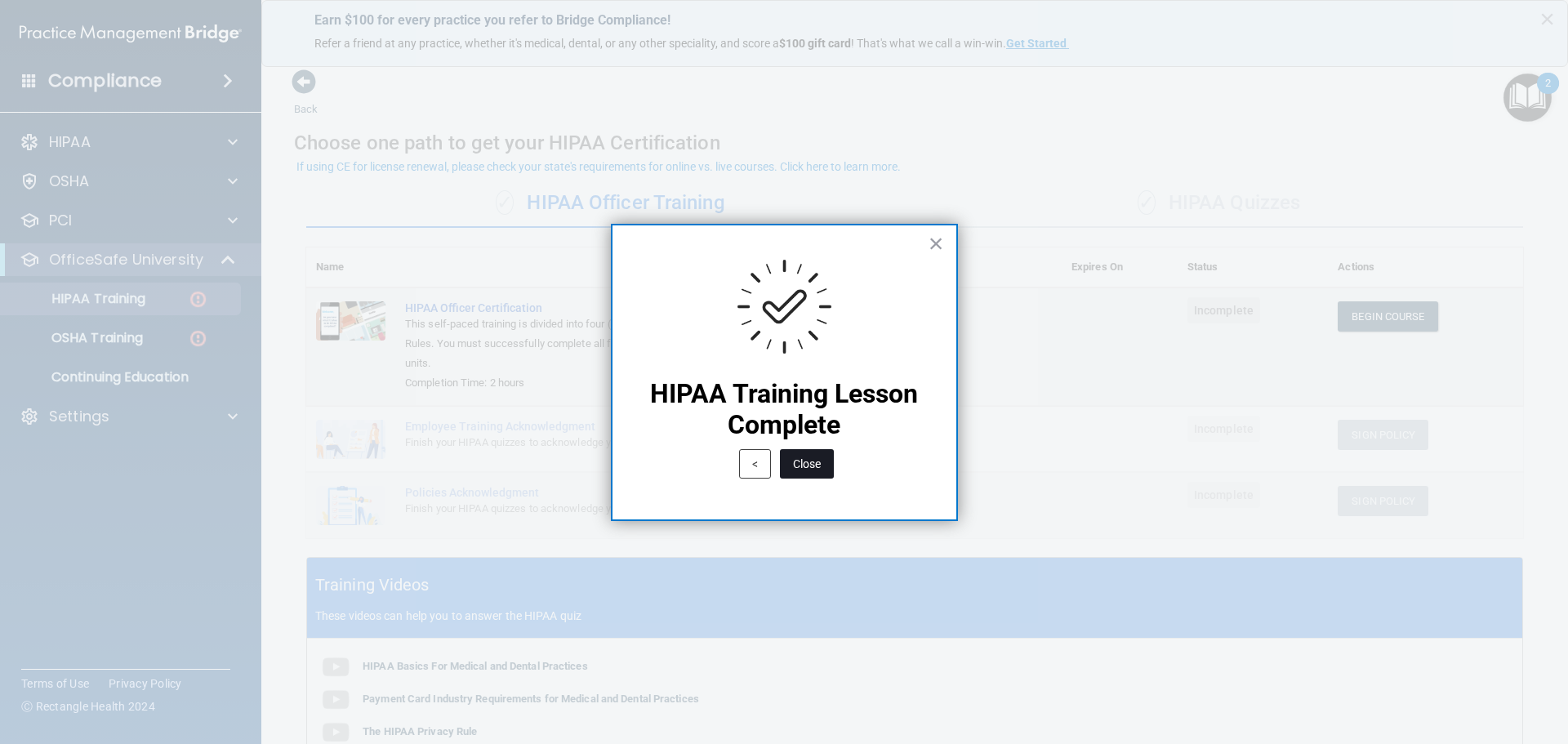
click at [806, 465] on button "Close" at bounding box center [806, 464] width 54 height 30
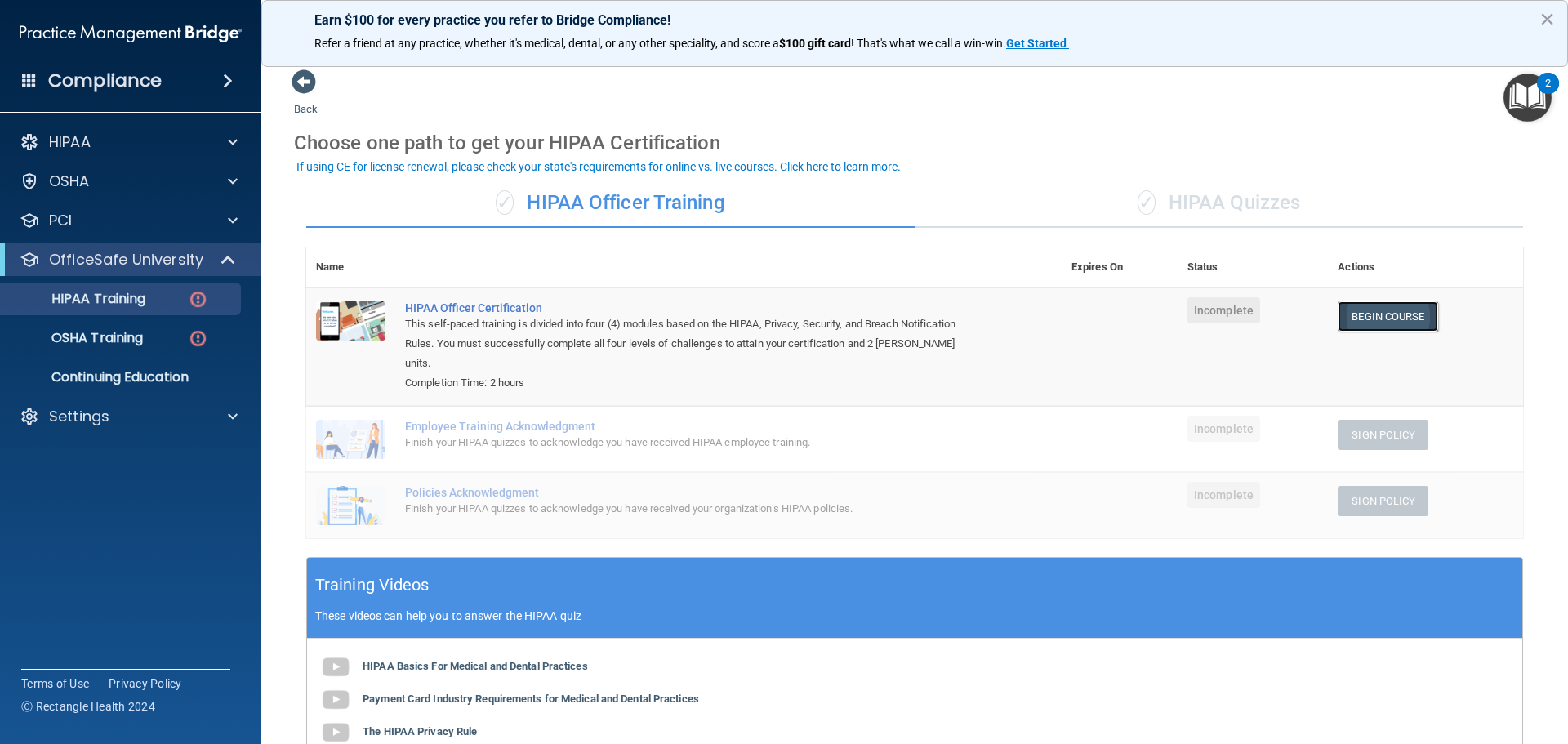
click at [1359, 318] on link "Begin Course" at bounding box center [1387, 316] width 100 height 30
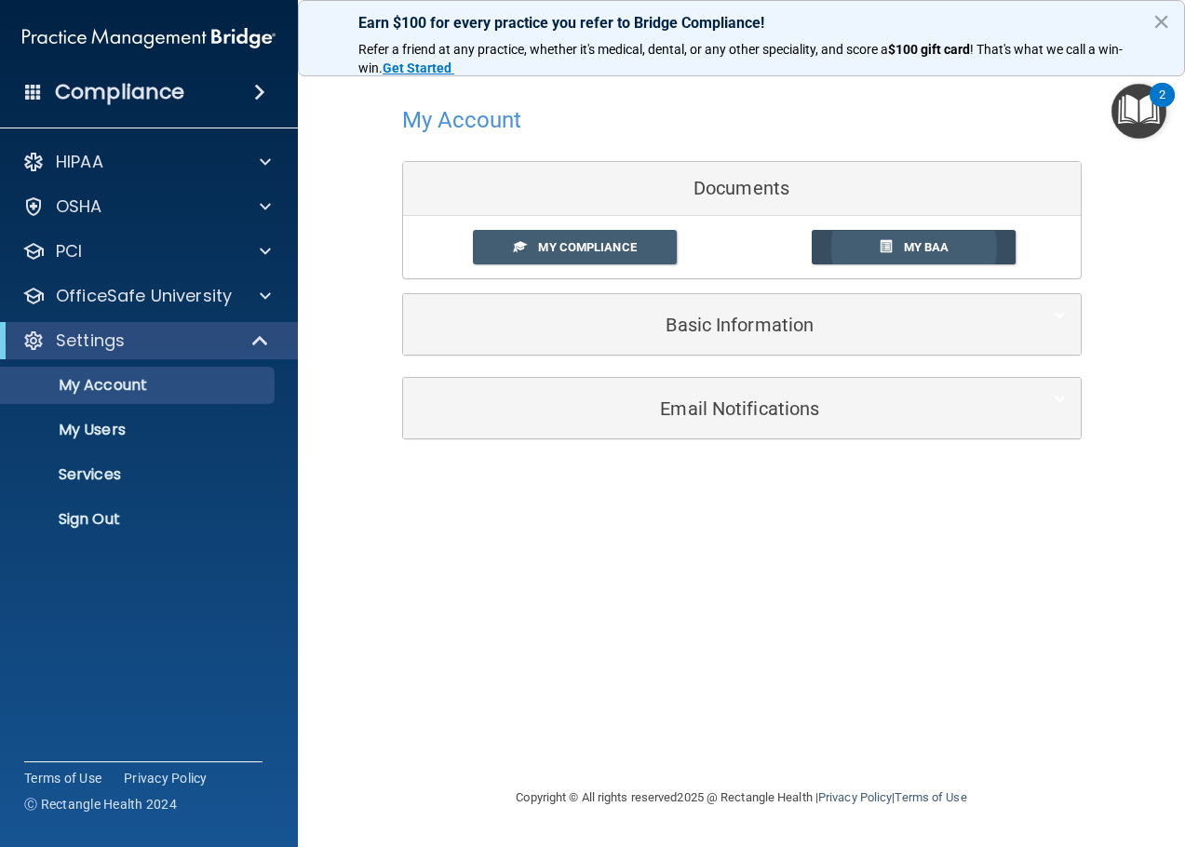
click at [914, 247] on span "My BAA" at bounding box center [927, 247] width 46 height 14
click at [558, 241] on span "My Compliance" at bounding box center [587, 247] width 98 height 14
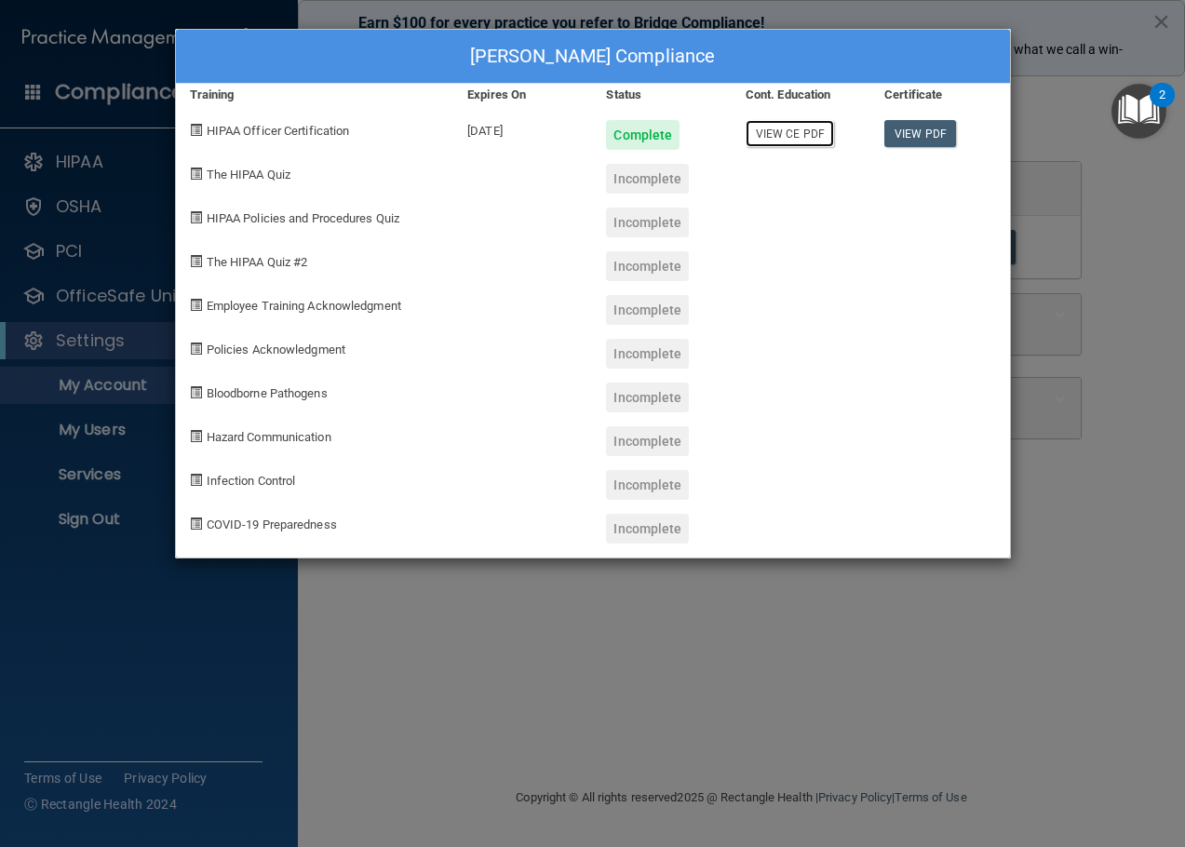
click at [785, 140] on link "View CE PDF" at bounding box center [789, 133] width 88 height 27
click at [925, 127] on link "View PDF" at bounding box center [920, 133] width 72 height 27
click at [290, 181] on div "The HIPAA Quiz" at bounding box center [315, 172] width 278 height 44
click at [1159, 20] on div "Shane Upton's Compliance Training Expires On Status Cont. Education Certificate…" at bounding box center [592, 423] width 1185 height 847
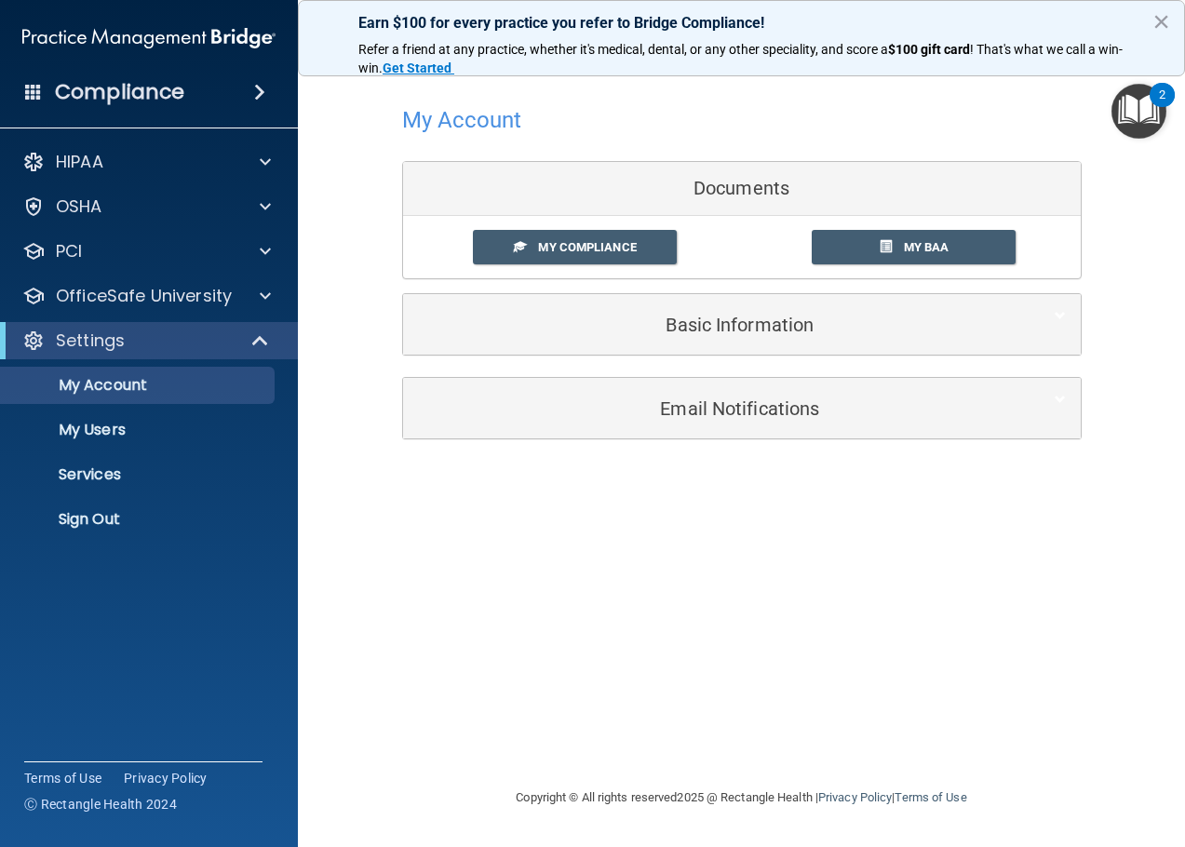
click at [1133, 126] on img "Open Resource Center, 2 new notifications" at bounding box center [1138, 111] width 55 height 55
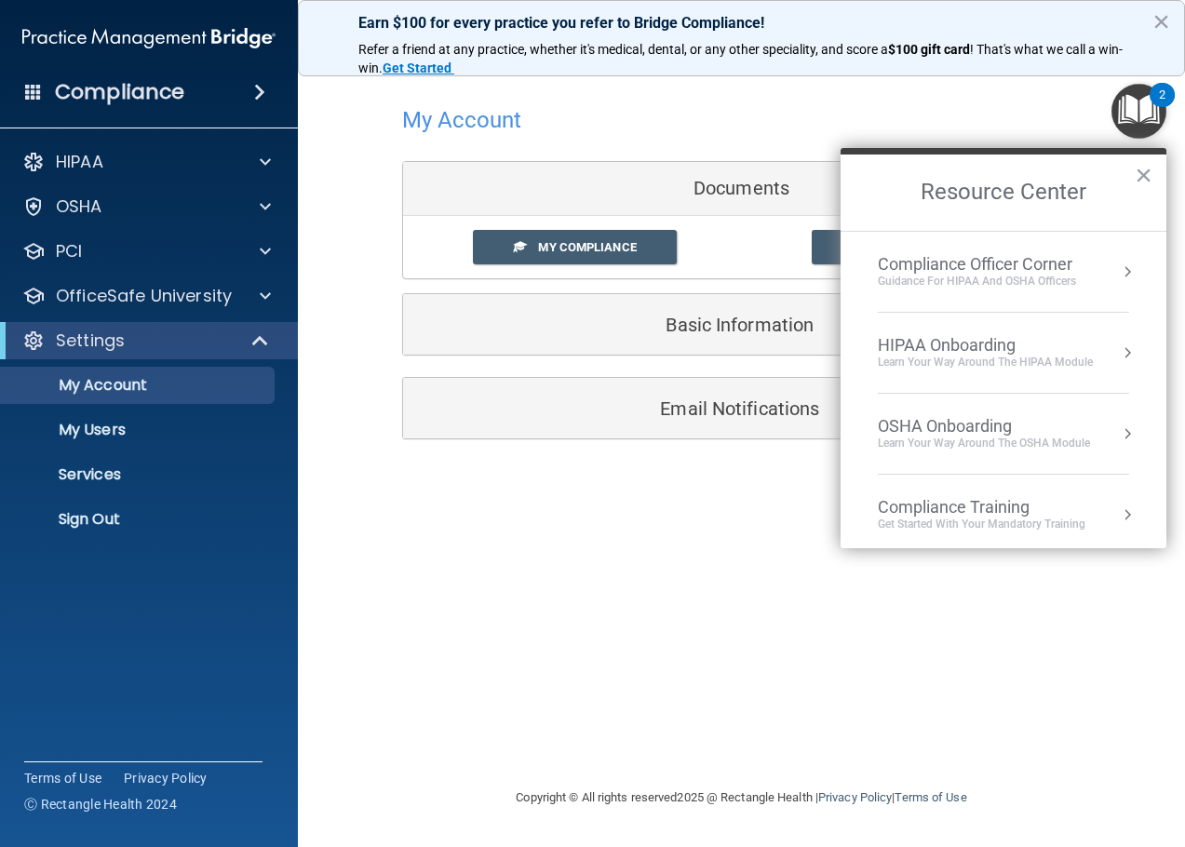
click at [1012, 514] on div "Compliance Training" at bounding box center [982, 507] width 208 height 20
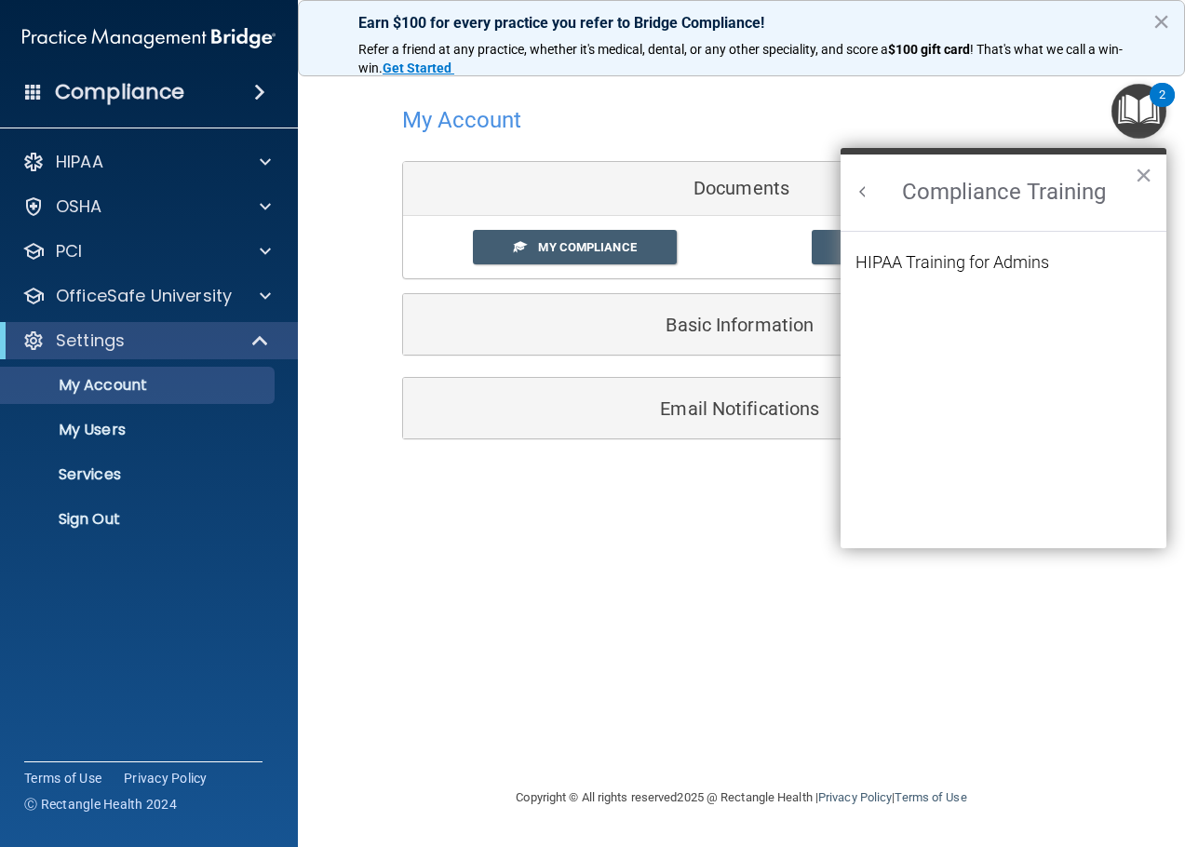
click at [862, 193] on button "Back to Resource Center Home" at bounding box center [862, 191] width 19 height 19
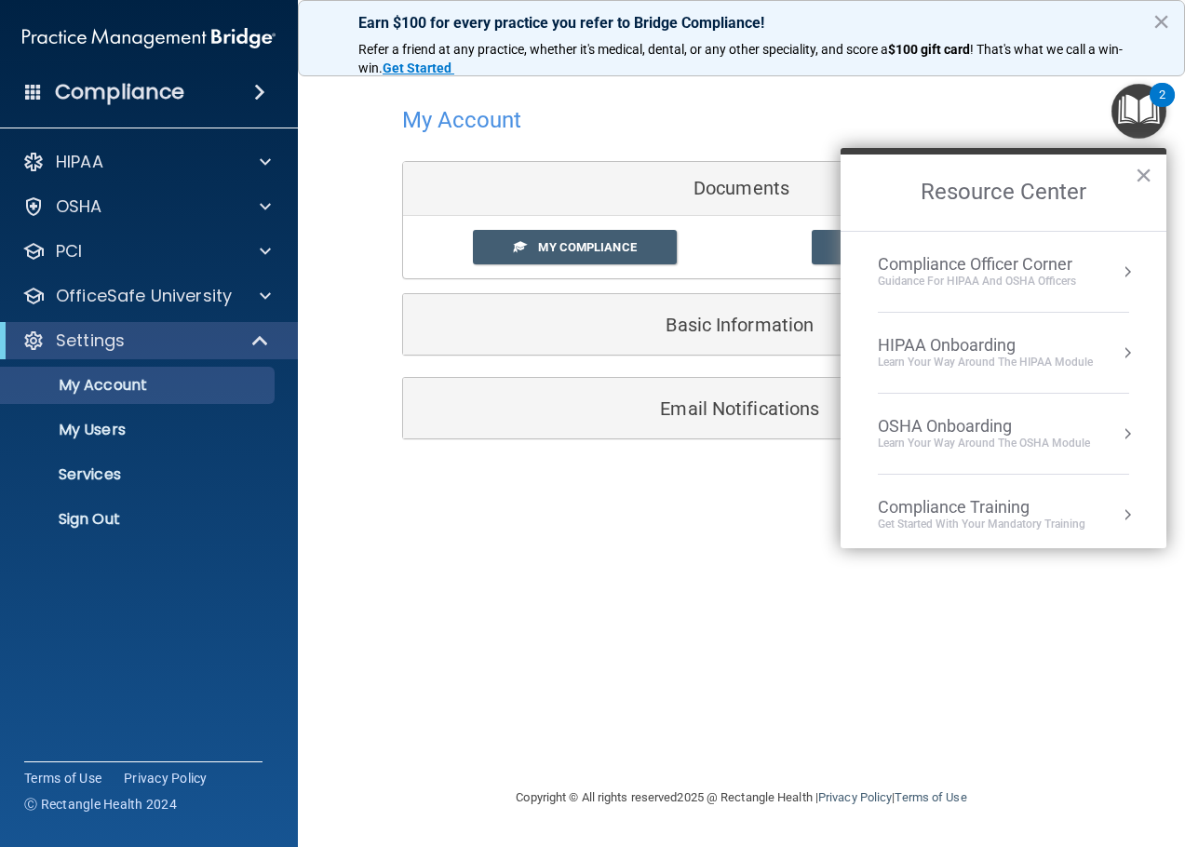
click at [959, 358] on div "Learn Your Way around the HIPAA module" at bounding box center [985, 363] width 215 height 16
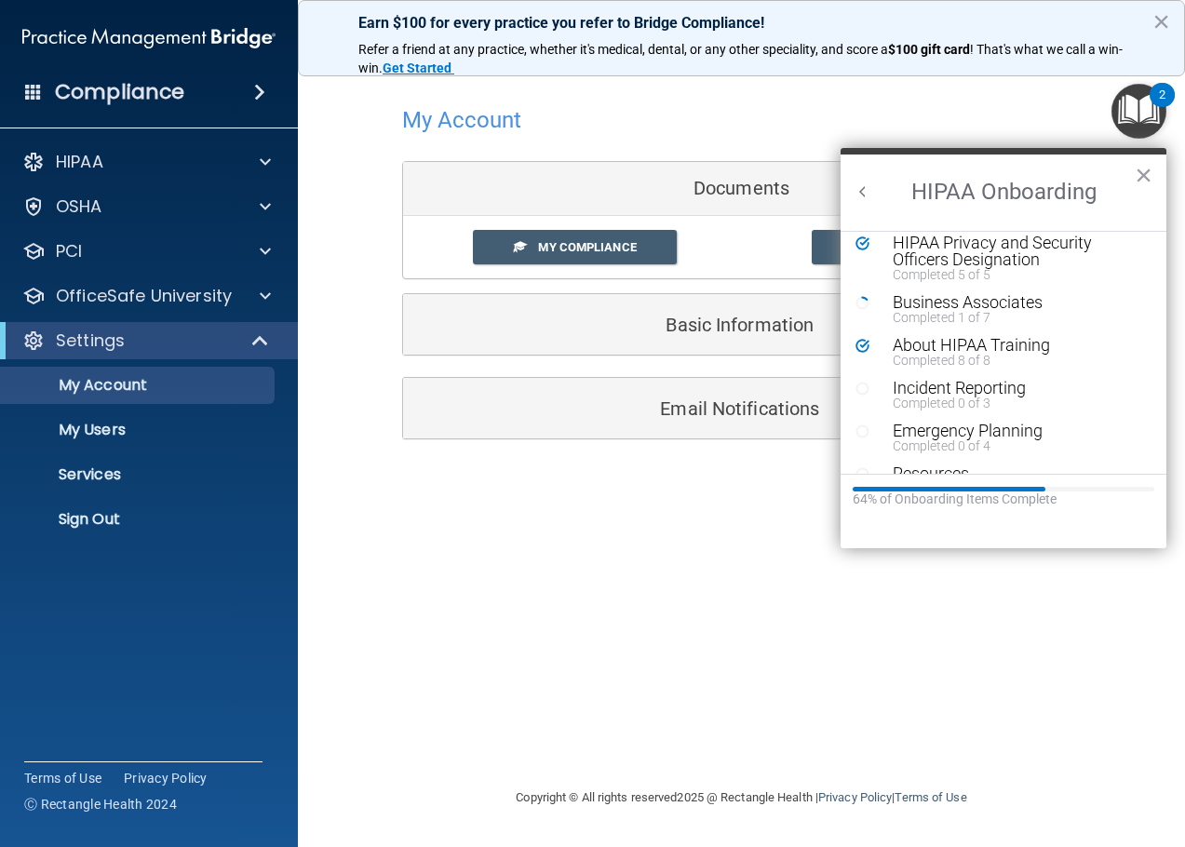
scroll to position [223, 0]
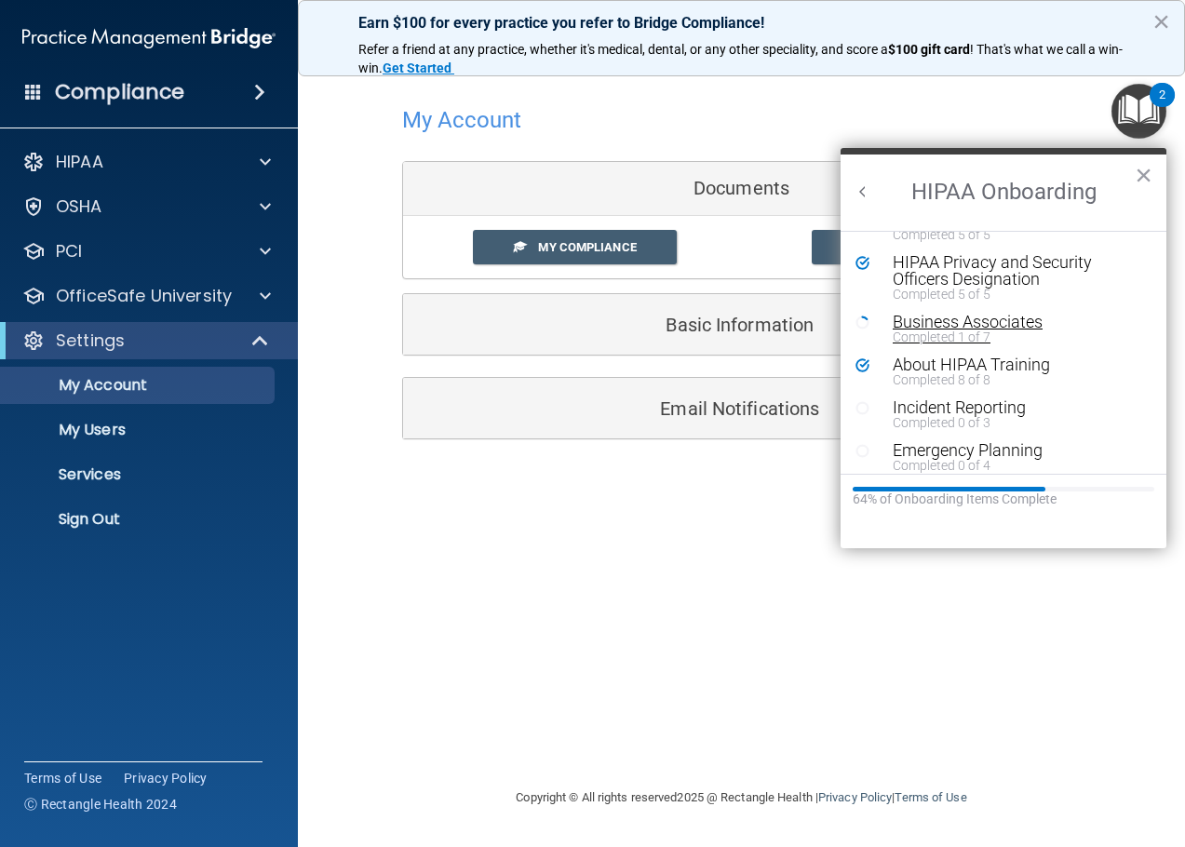
click at [959, 323] on div "Business Associates" at bounding box center [1009, 322] width 235 height 17
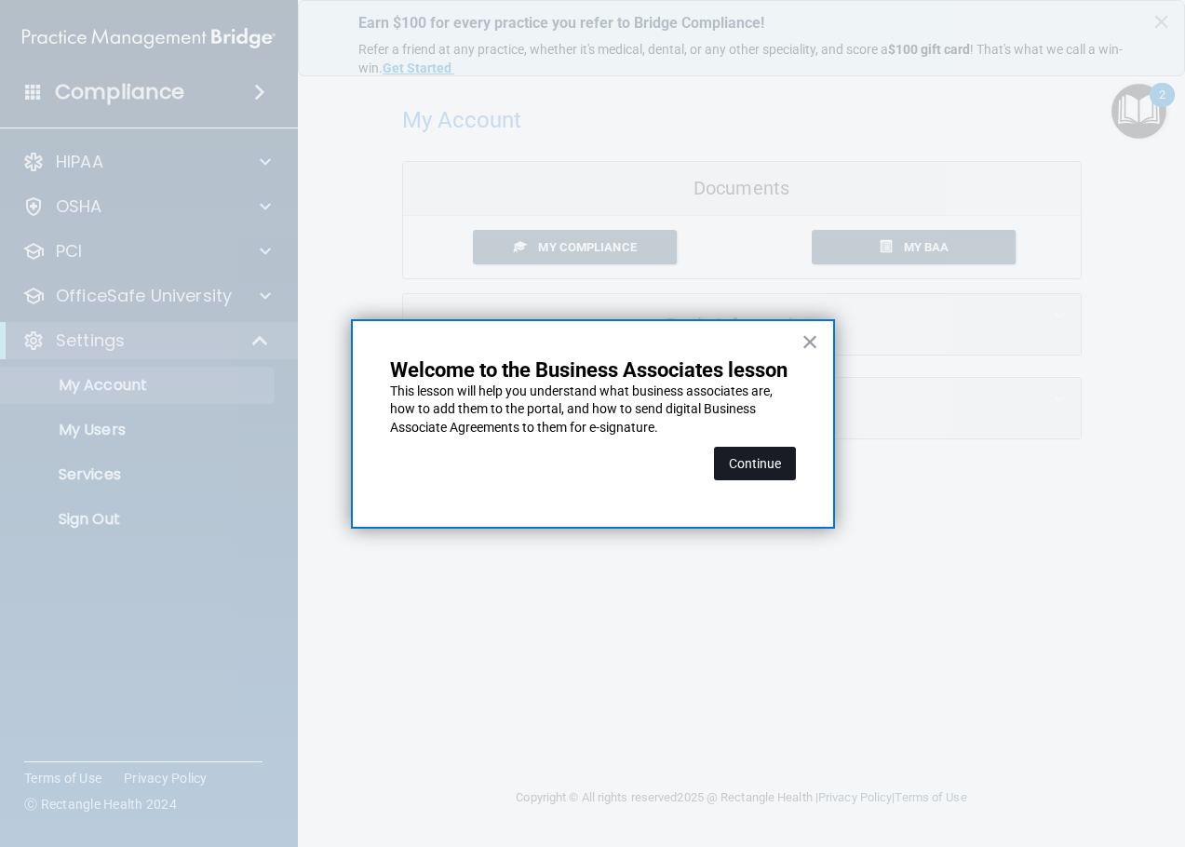
click at [763, 463] on button "Continue" at bounding box center [755, 464] width 82 height 34
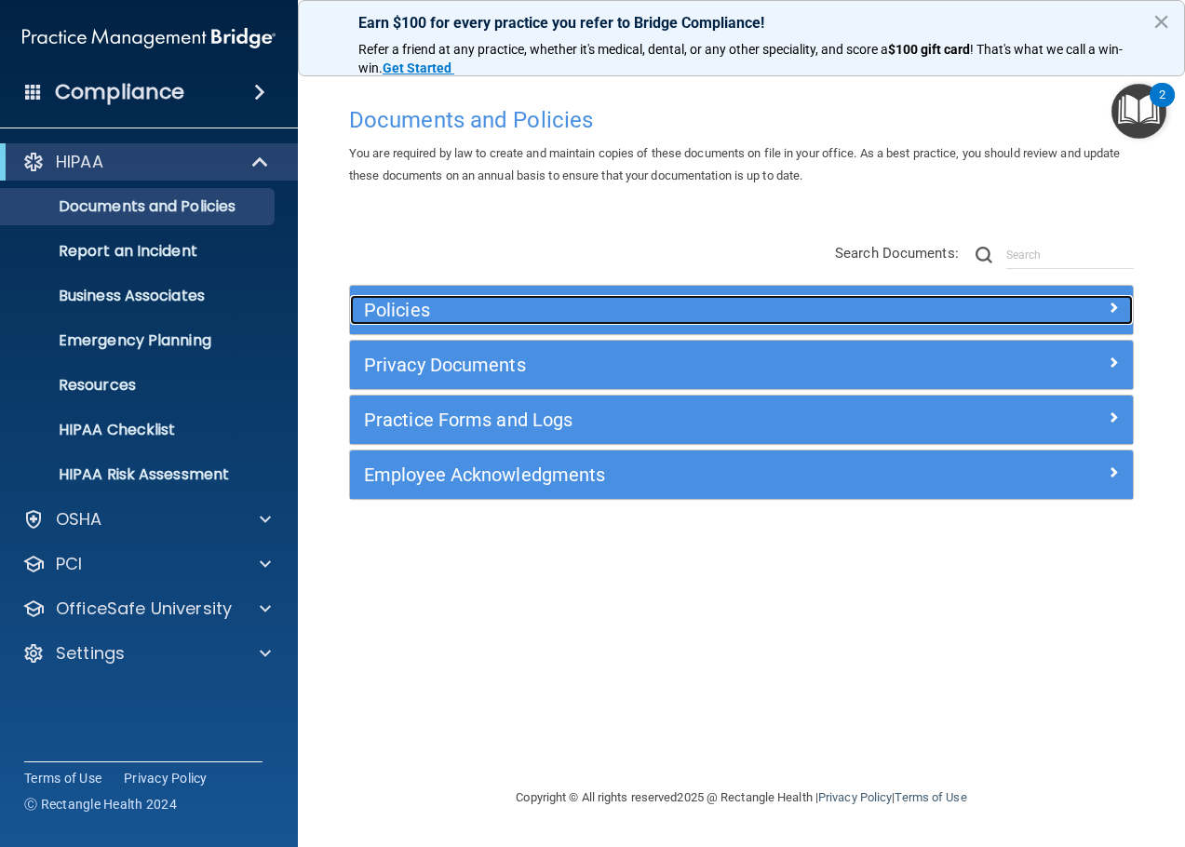
click at [503, 312] on h5 "Policies" at bounding box center [643, 310] width 559 height 20
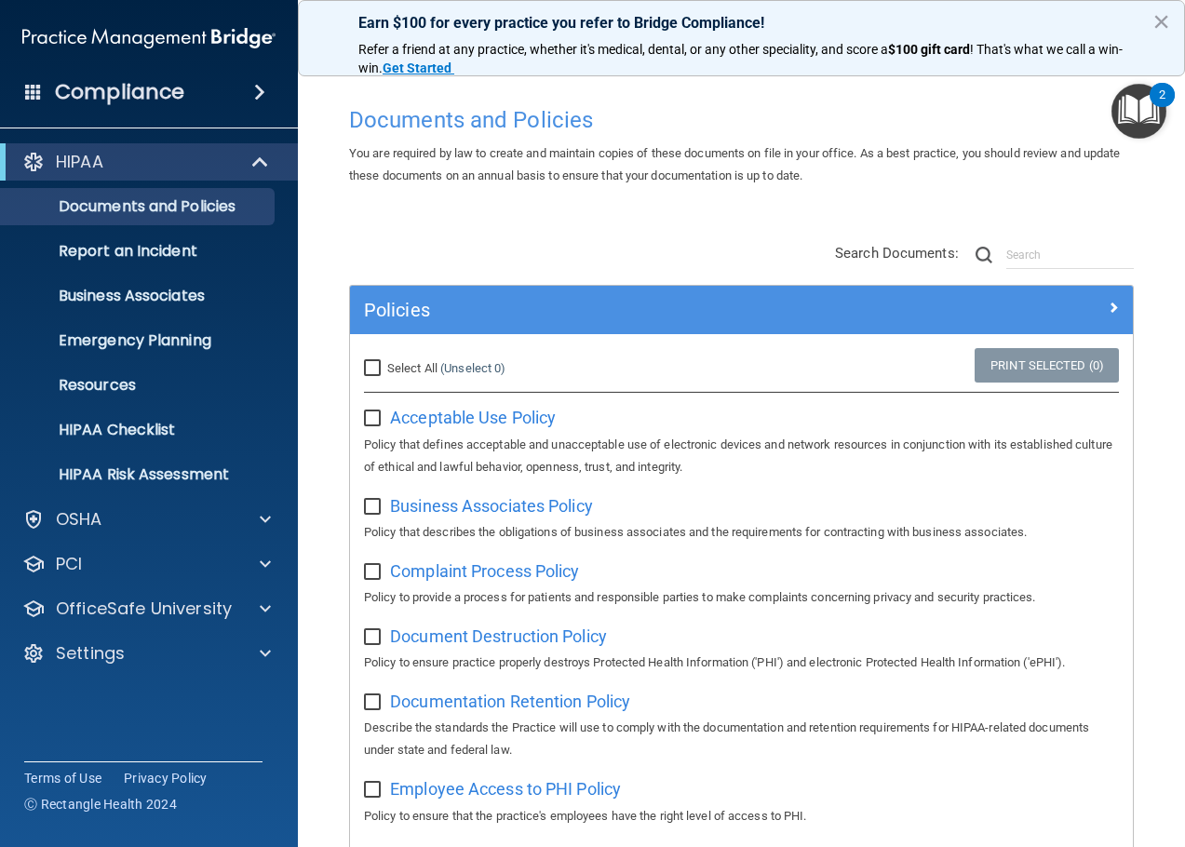
click at [373, 365] on input "Select All (Unselect 0) Unselect All" at bounding box center [374, 368] width 21 height 15
checkbox input "true"
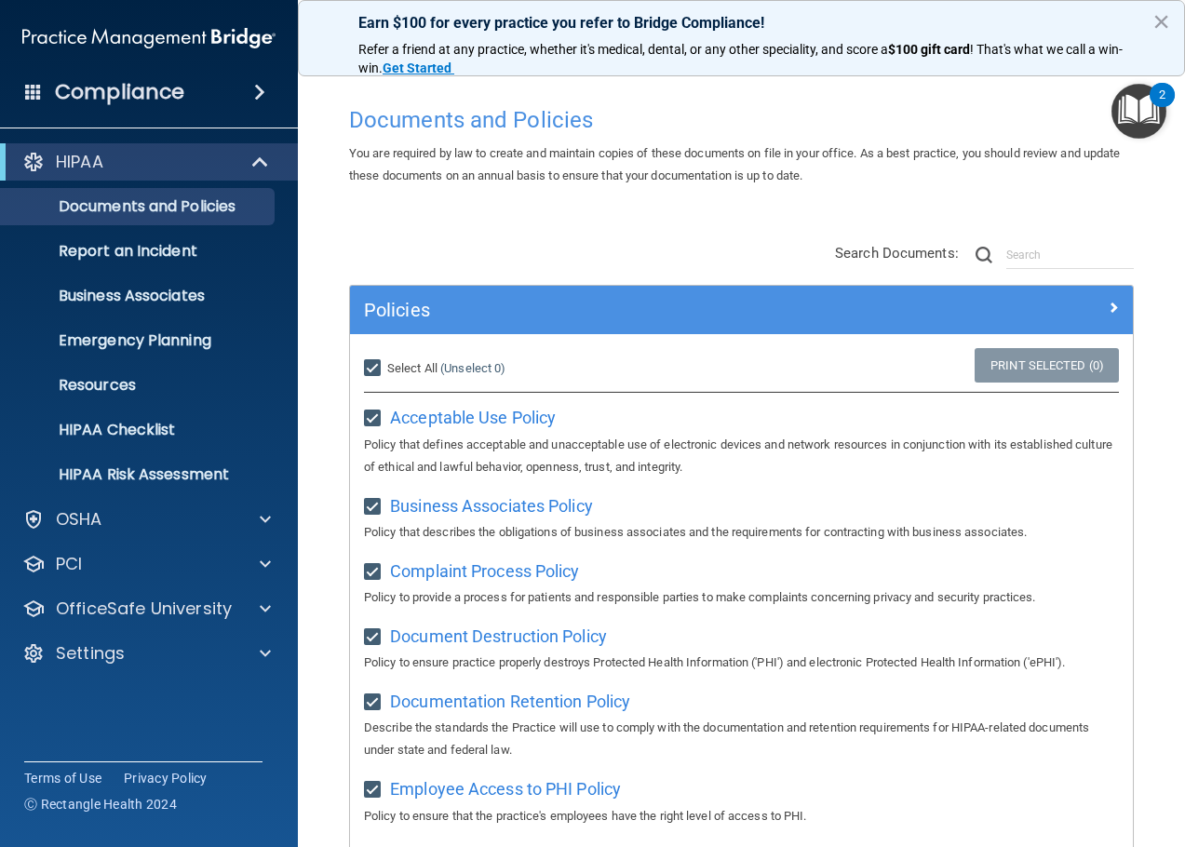
checkbox input "true"
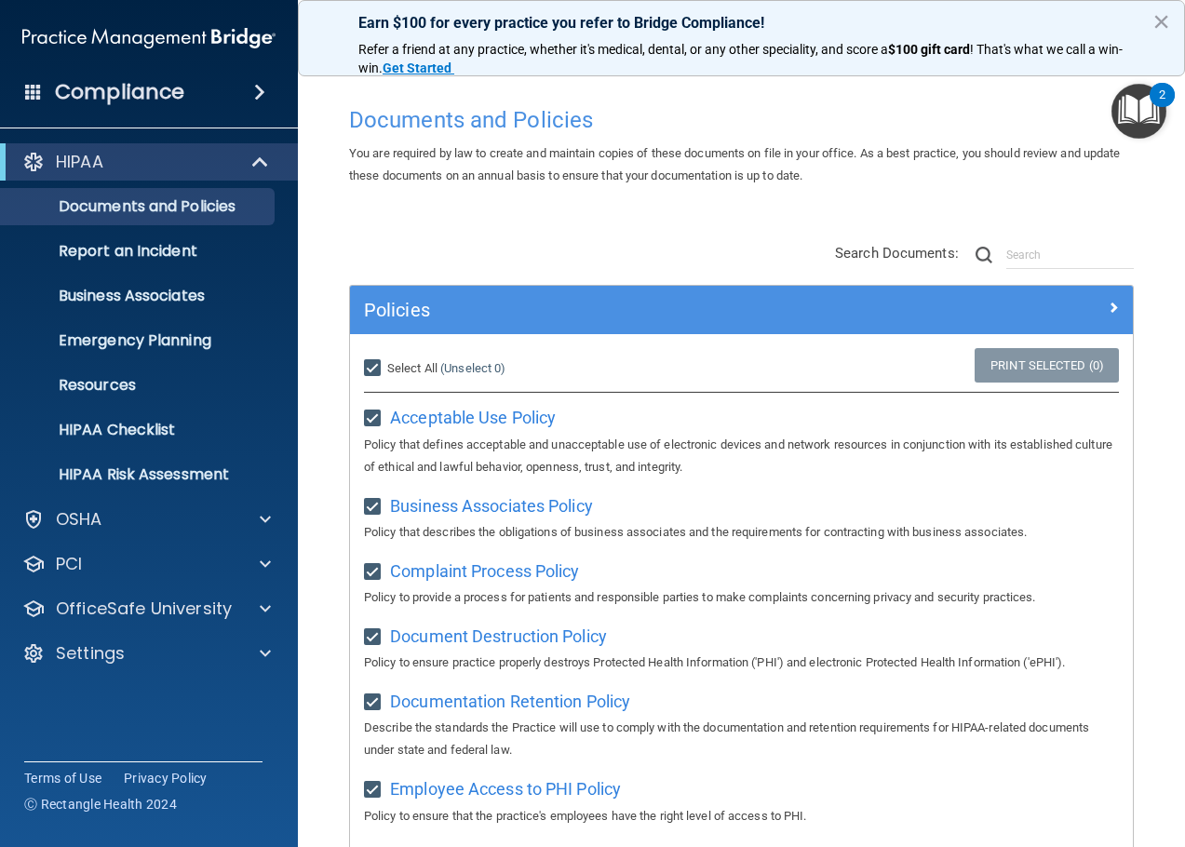
checkbox input "true"
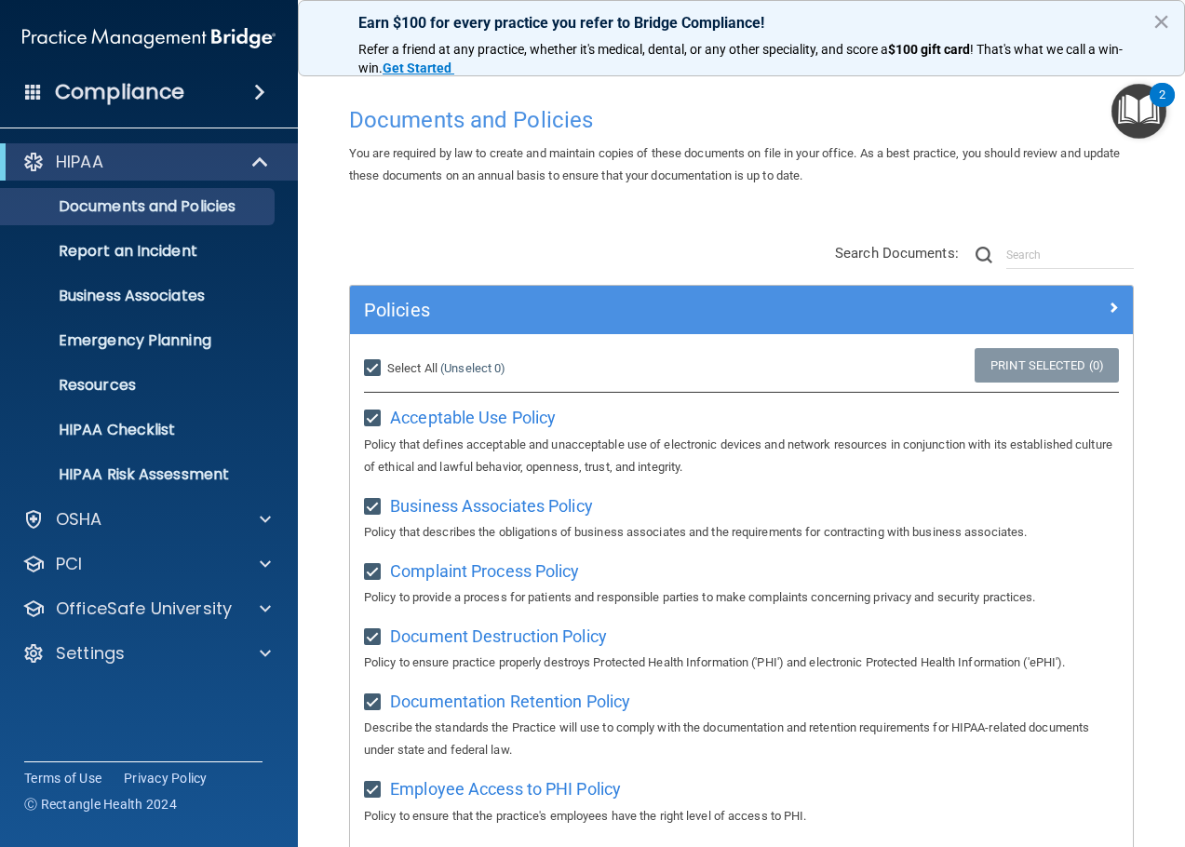
checkbox input "true"
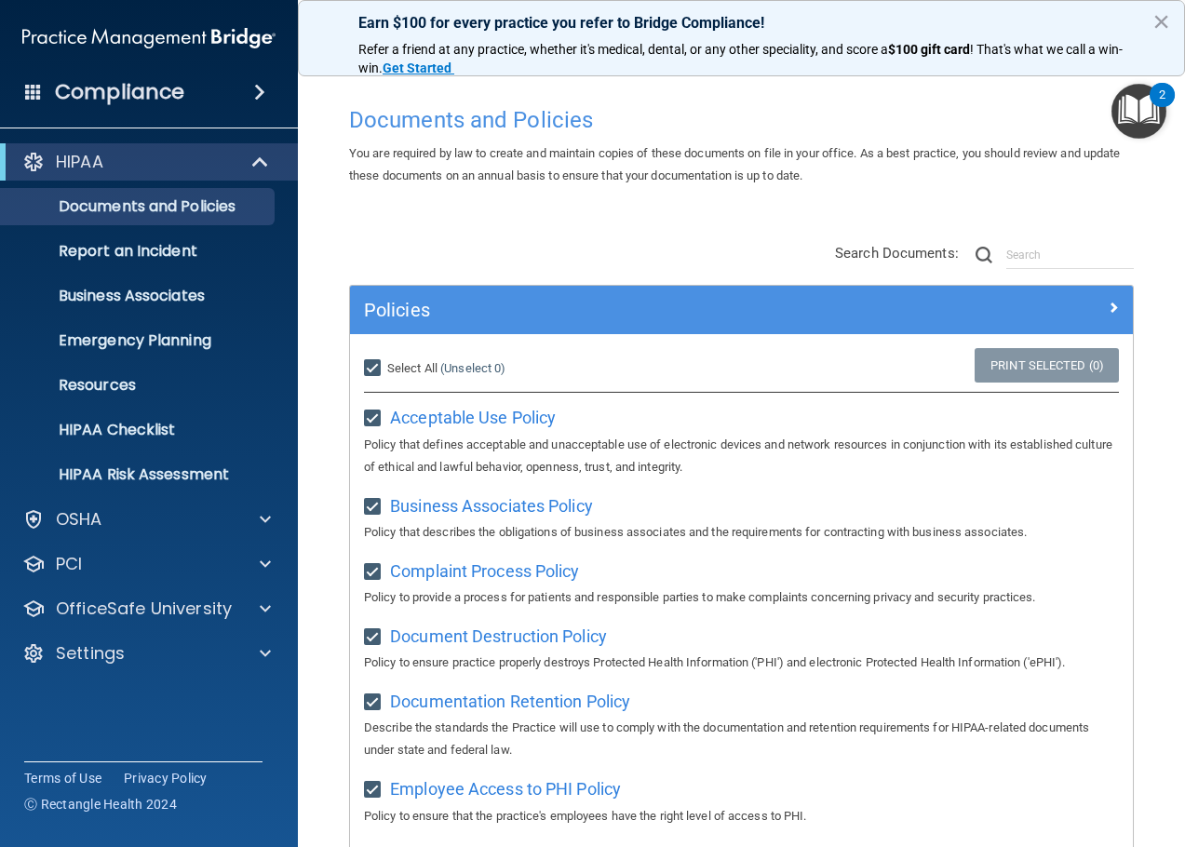
checkbox input "true"
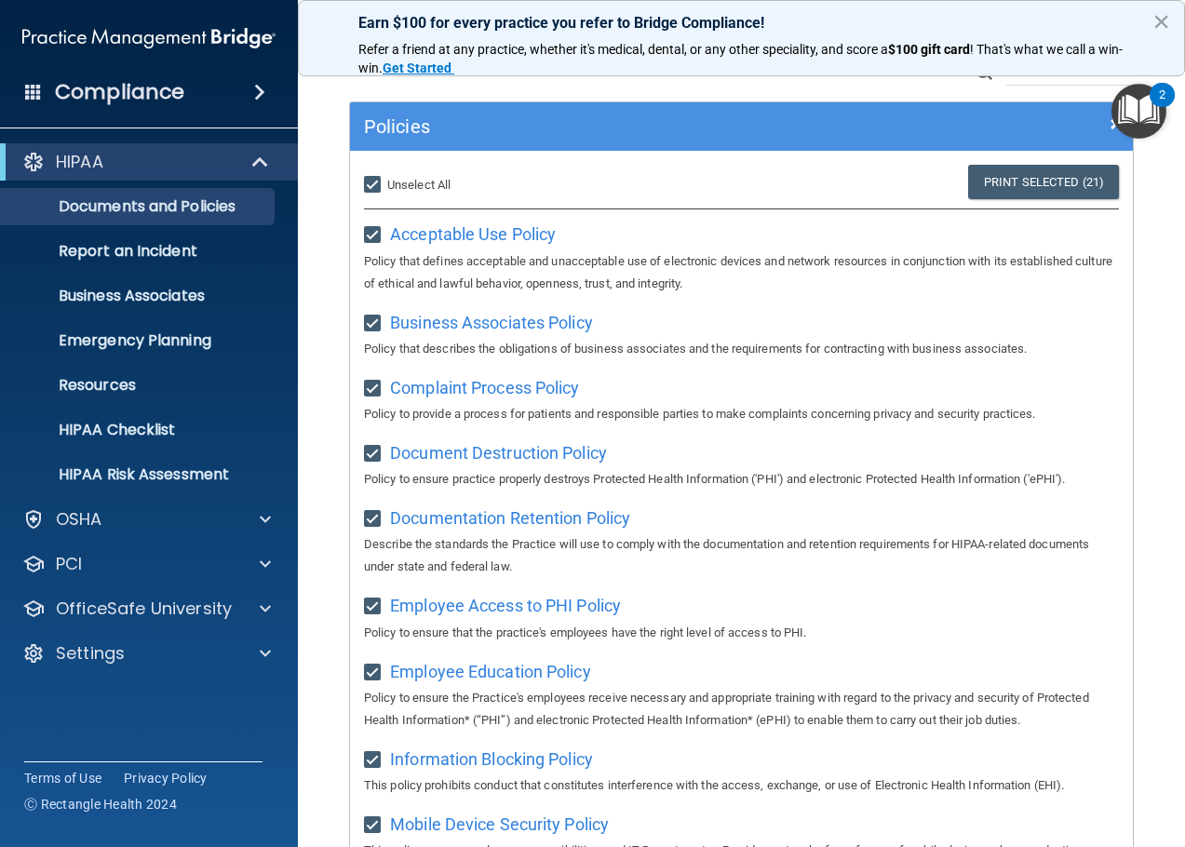
scroll to position [23, 0]
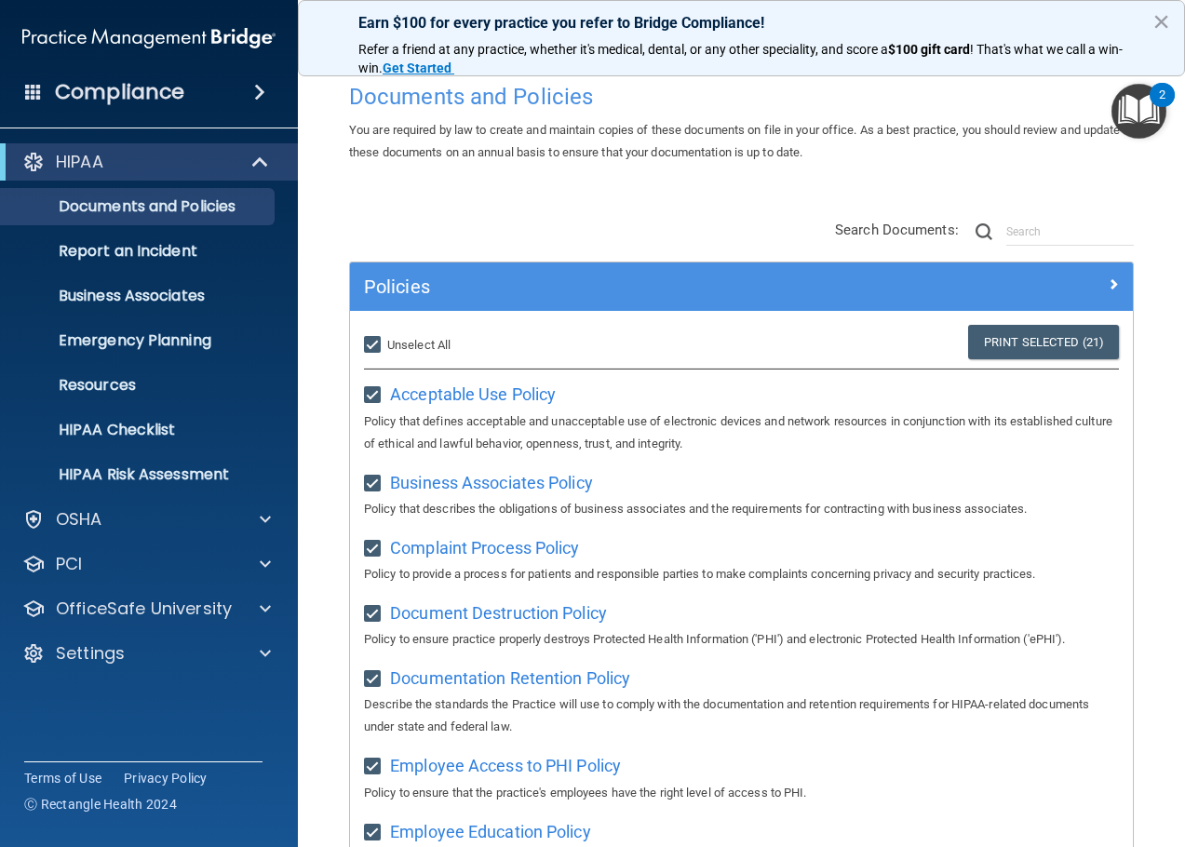
click at [366, 343] on input "Select All (Unselect 21) Unselect All" at bounding box center [374, 345] width 21 height 15
checkbox input "false"
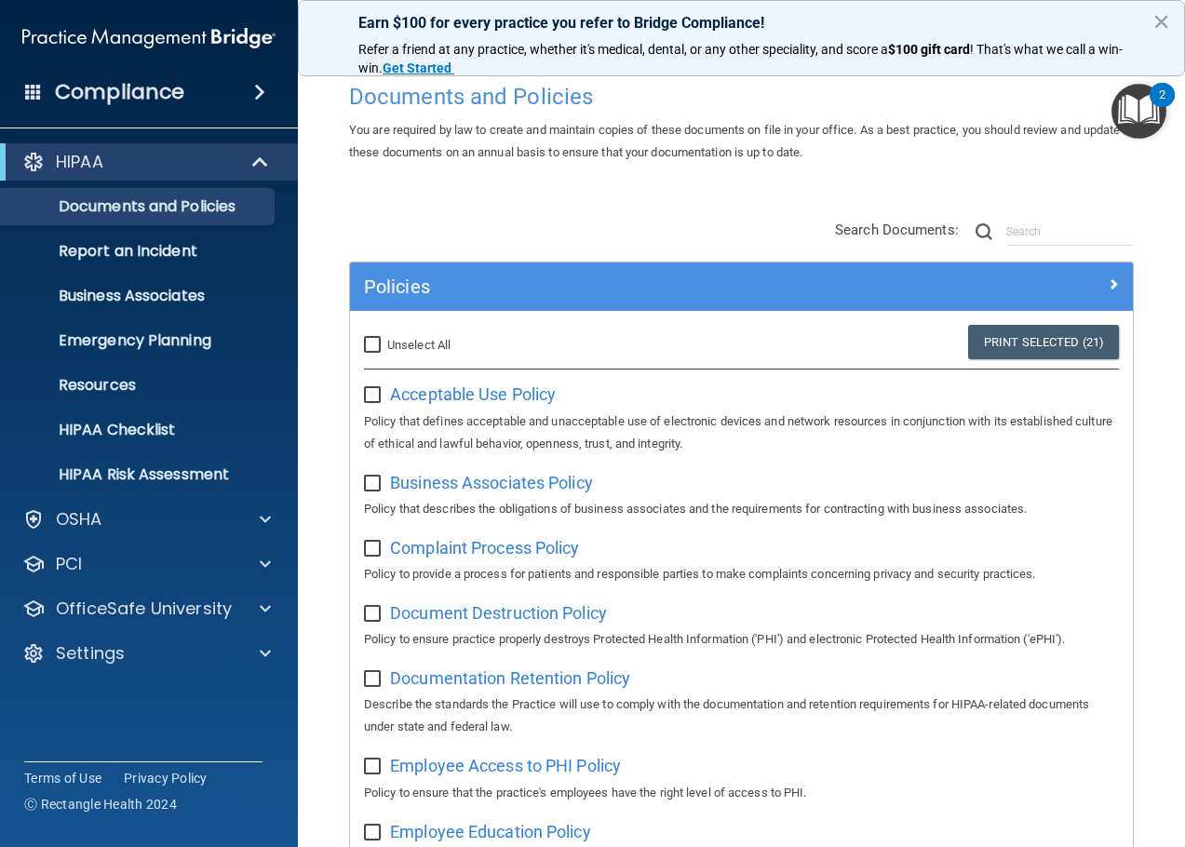
checkbox input "false"
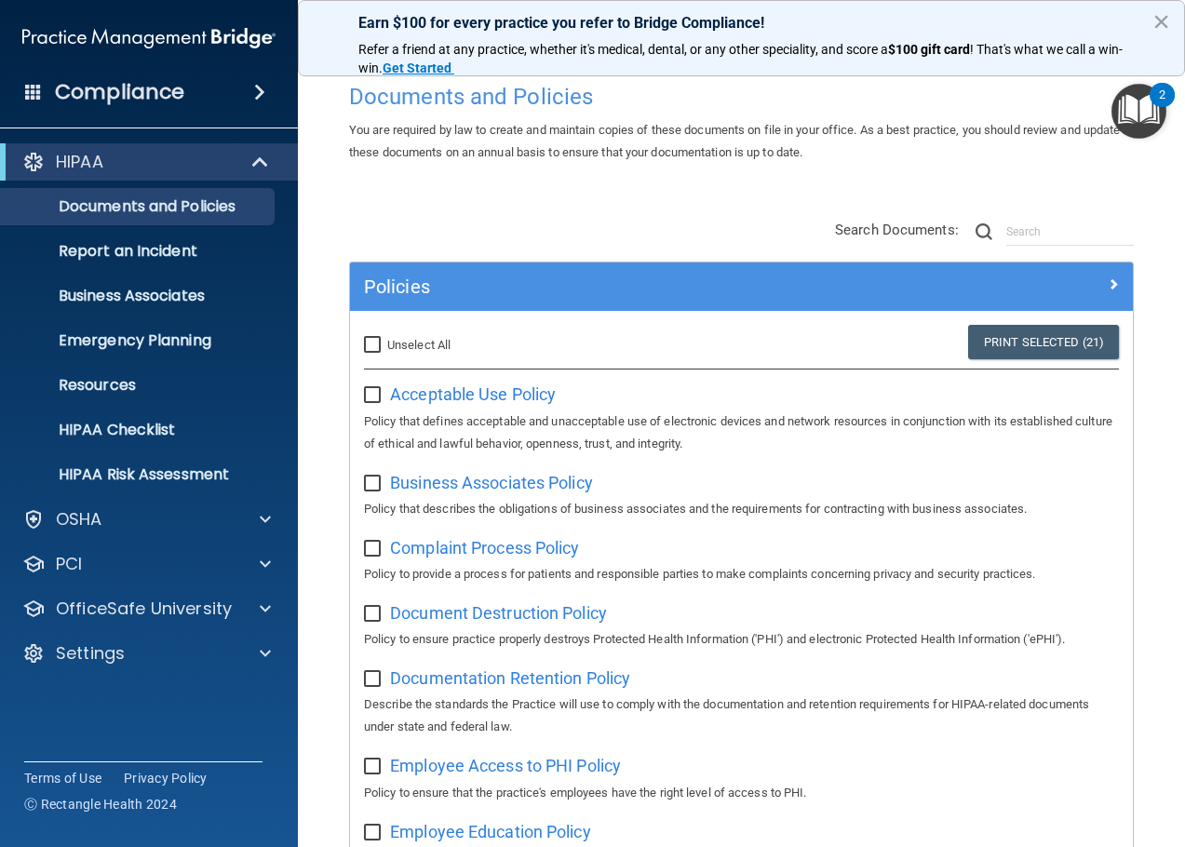
checkbox input "false"
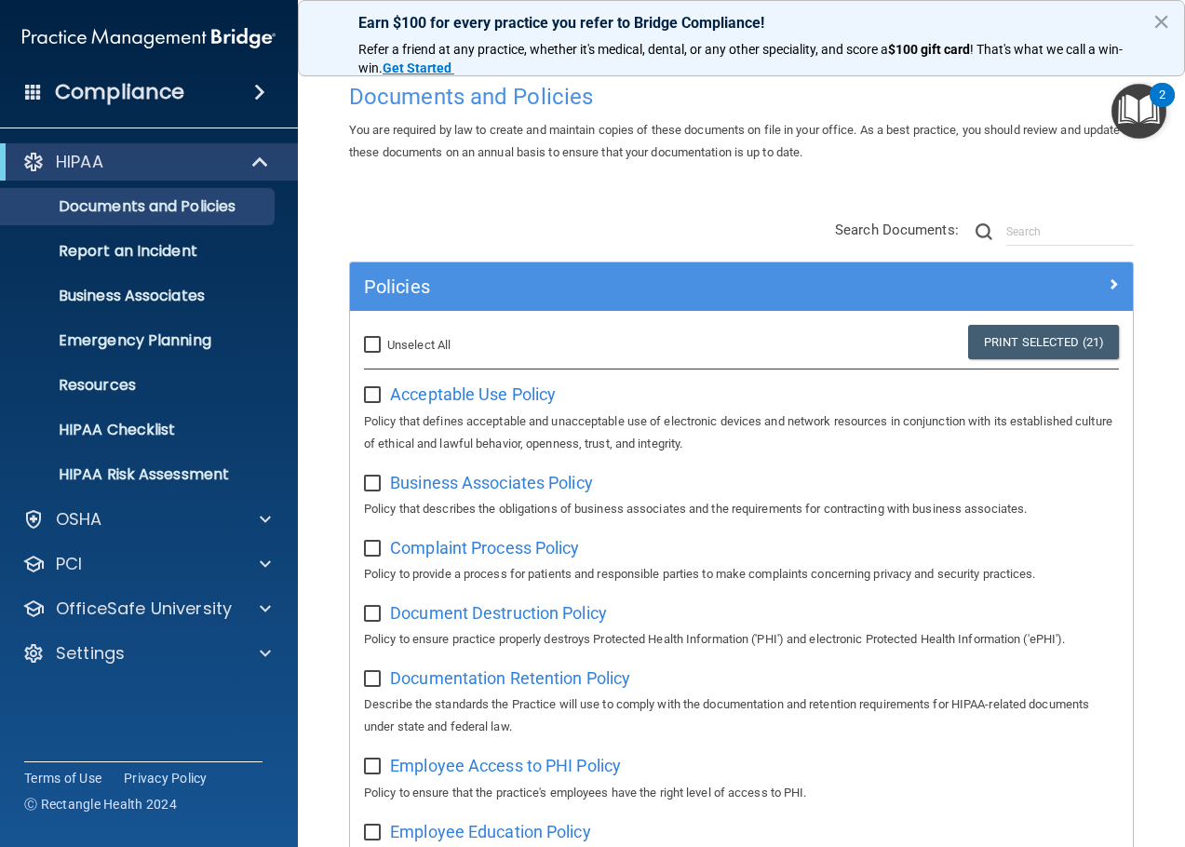
checkbox input "false"
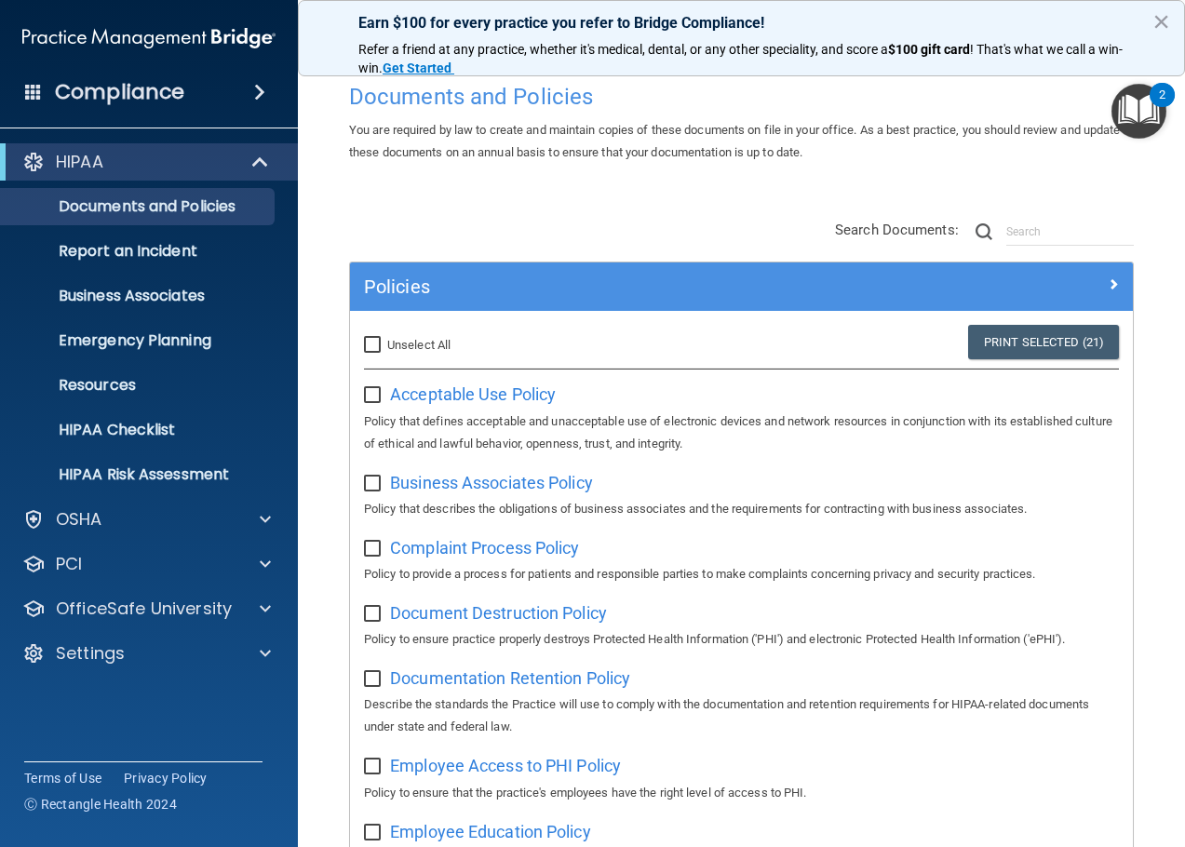
checkbox input "false"
click at [462, 396] on span "Acceptable Use Policy" at bounding box center [473, 394] width 166 height 20
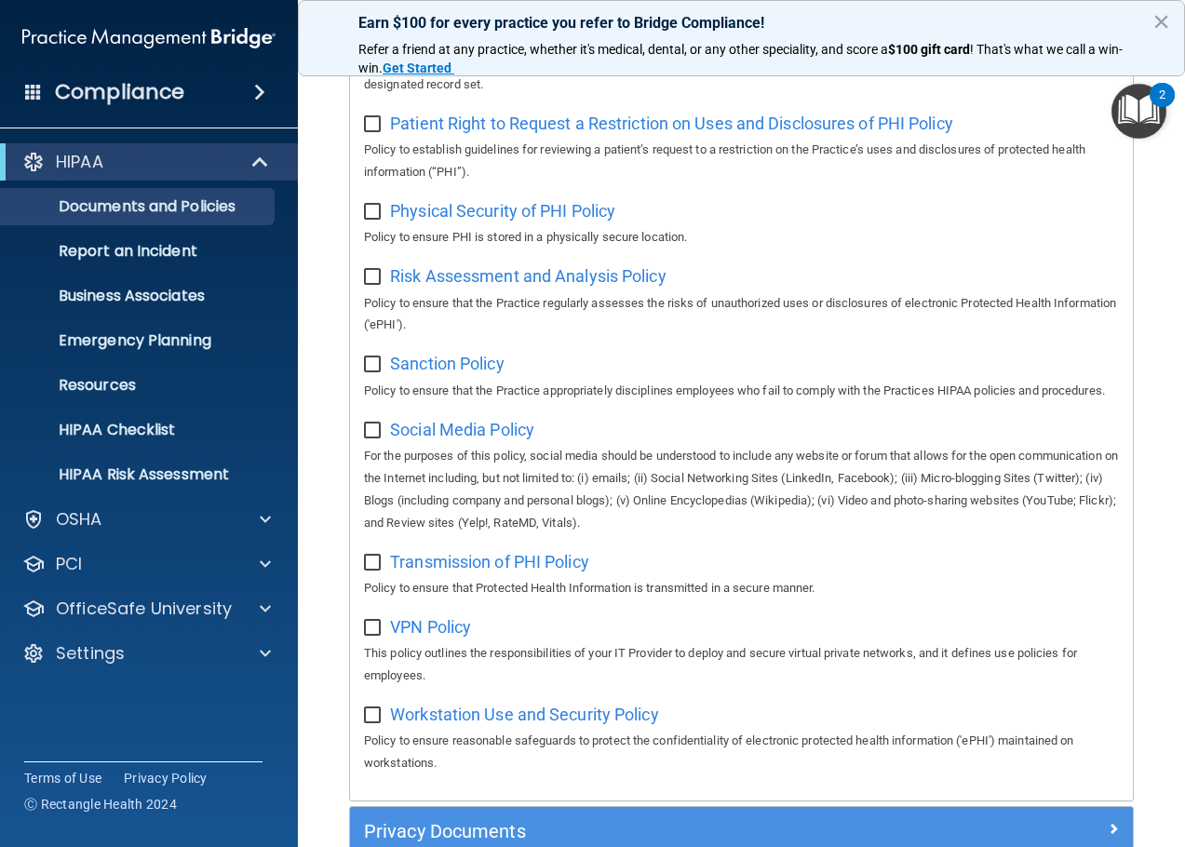
scroll to position [1280, 0]
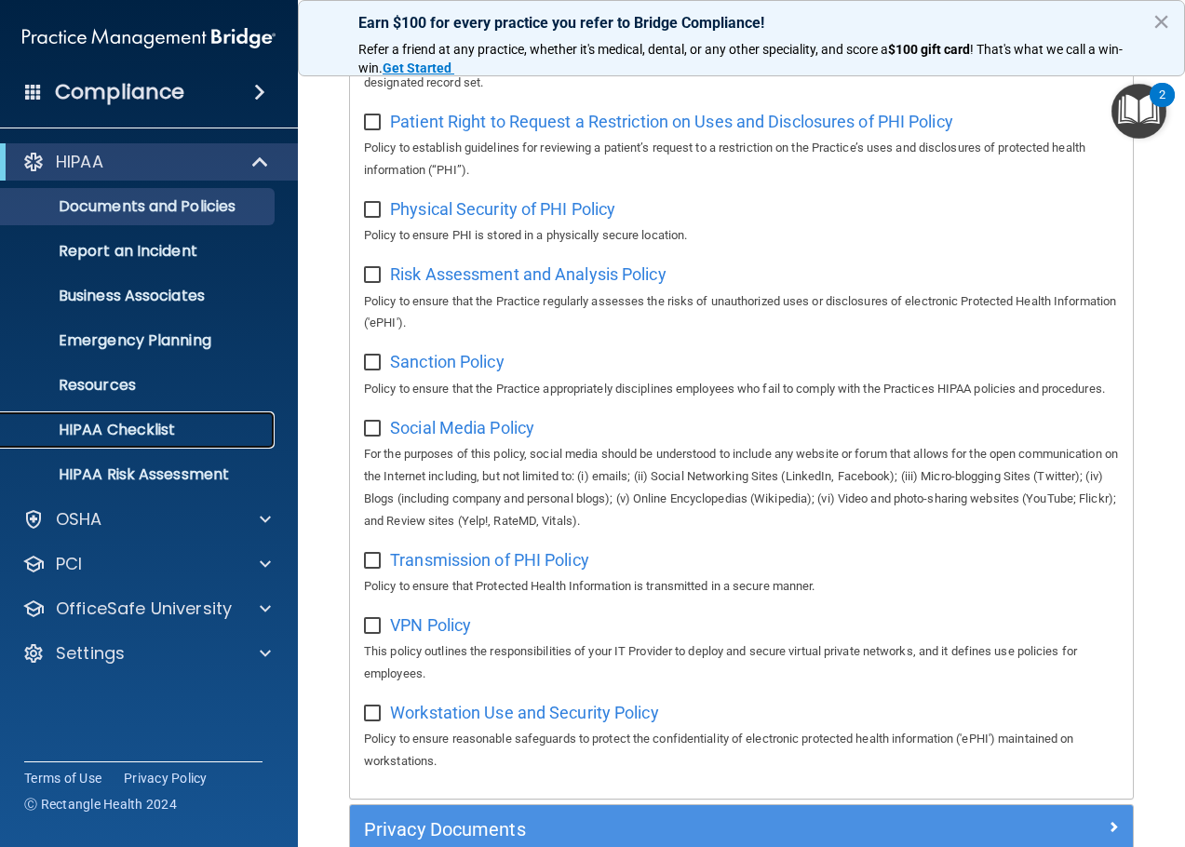
click at [112, 432] on p "HIPAA Checklist" at bounding box center [139, 430] width 254 height 19
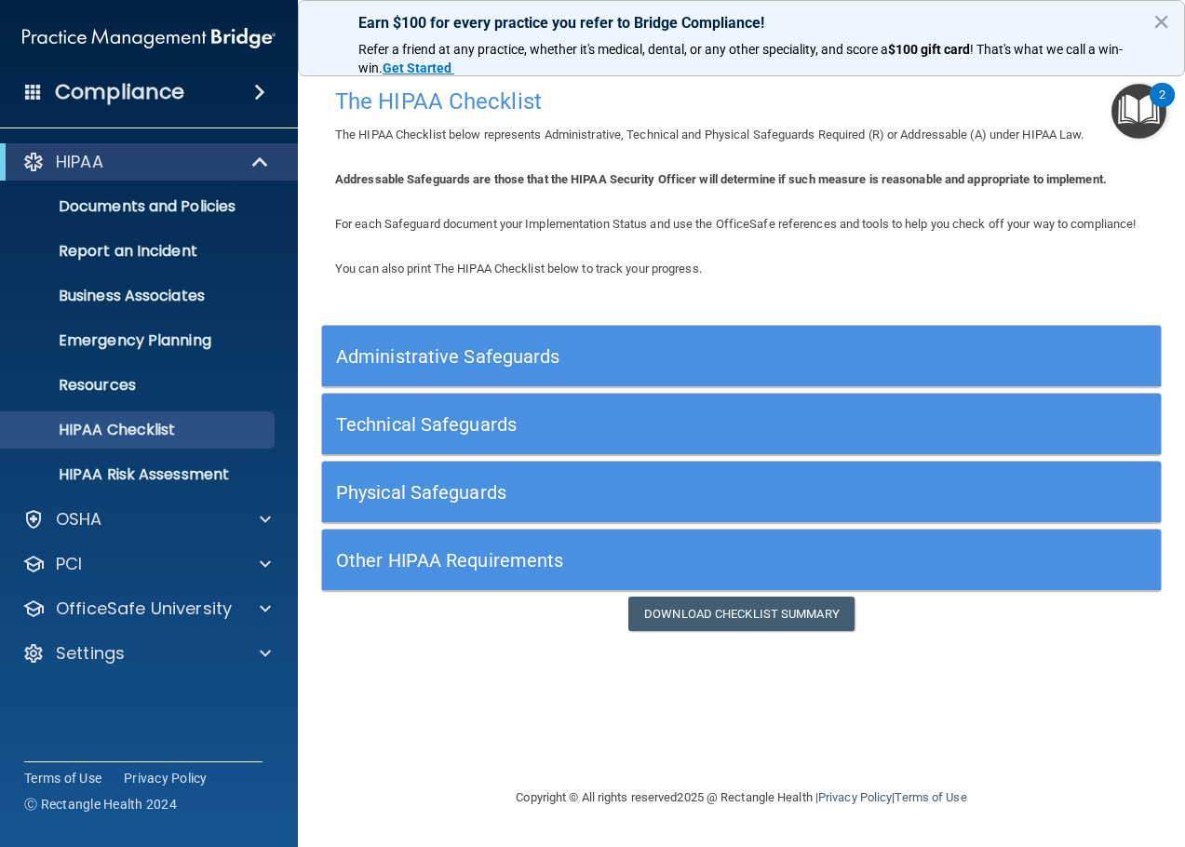
click at [450, 367] on h5 "Administrative Safeguards" at bounding box center [636, 356] width 601 height 20
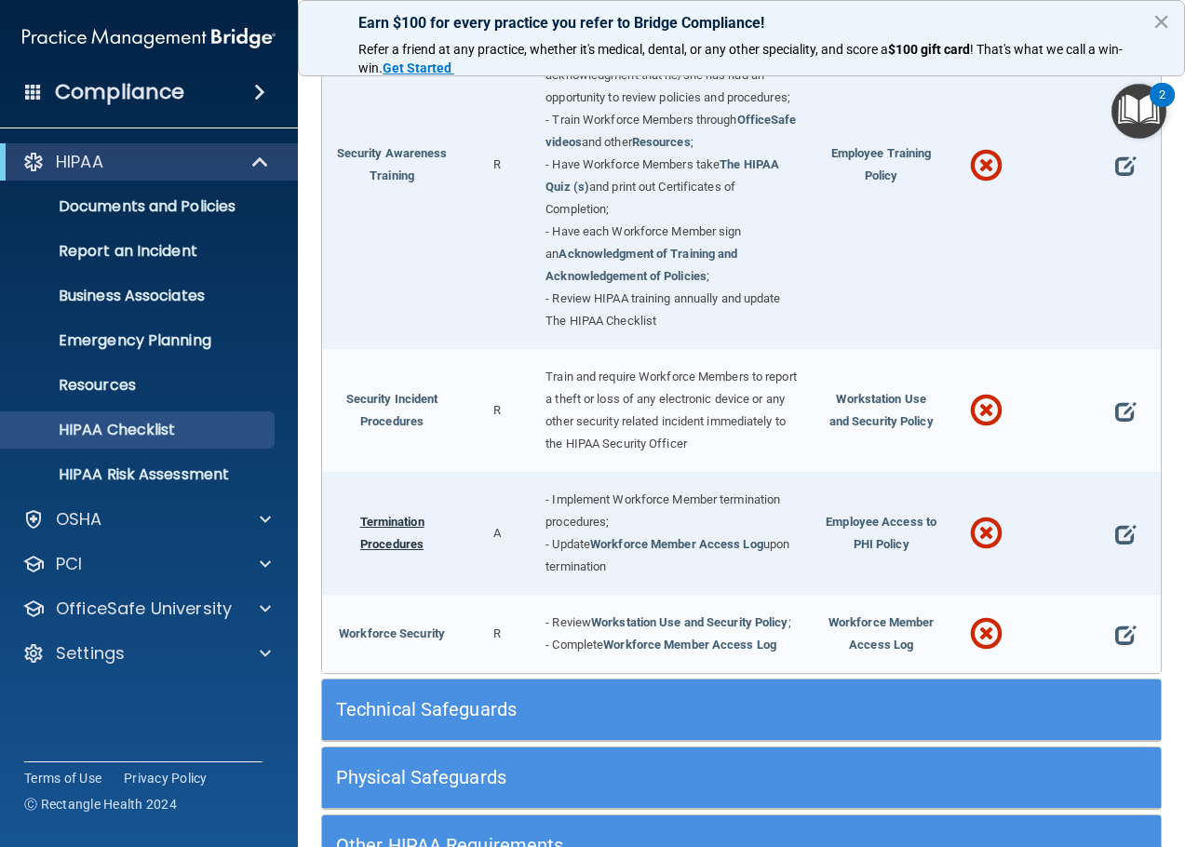
scroll to position [1396, 0]
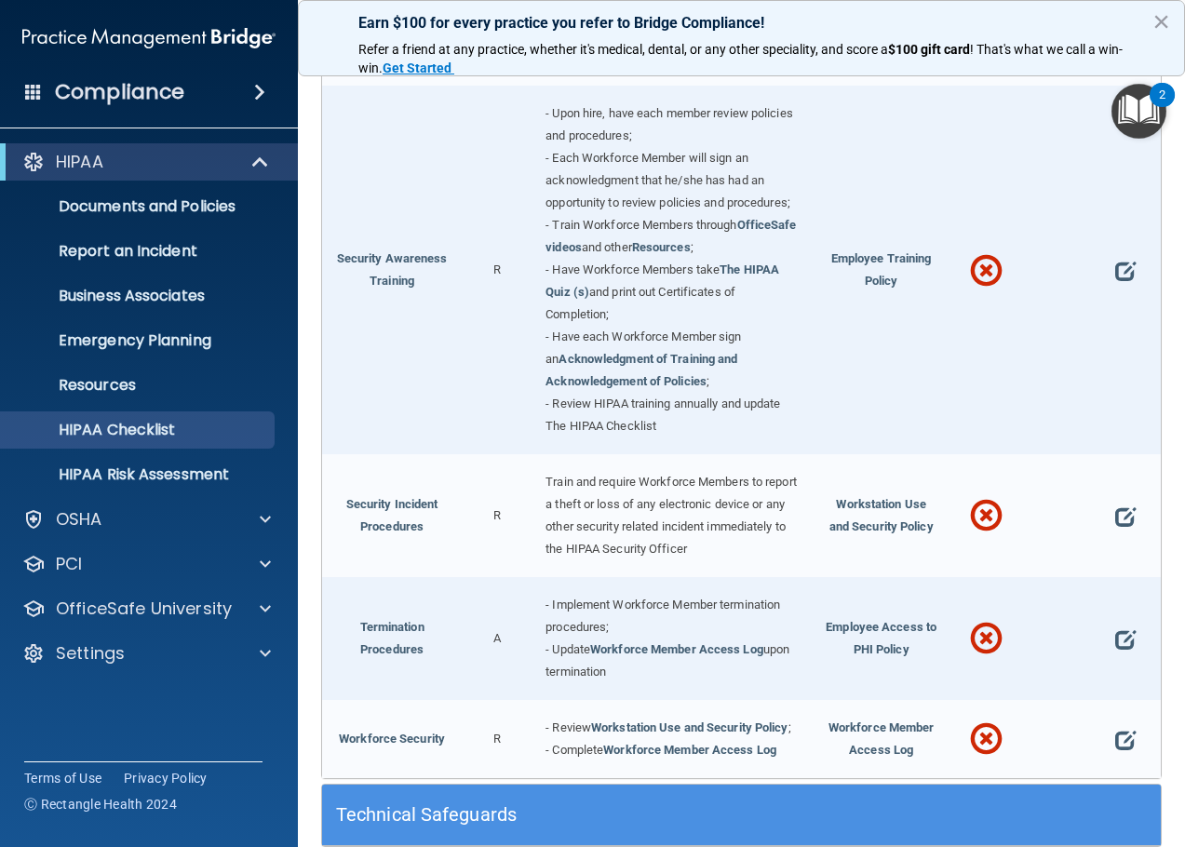
click at [396, 384] on div "Security Awareness Training" at bounding box center [392, 270] width 140 height 369
click at [396, 288] on link "Security Awareness Training" at bounding box center [392, 269] width 111 height 36
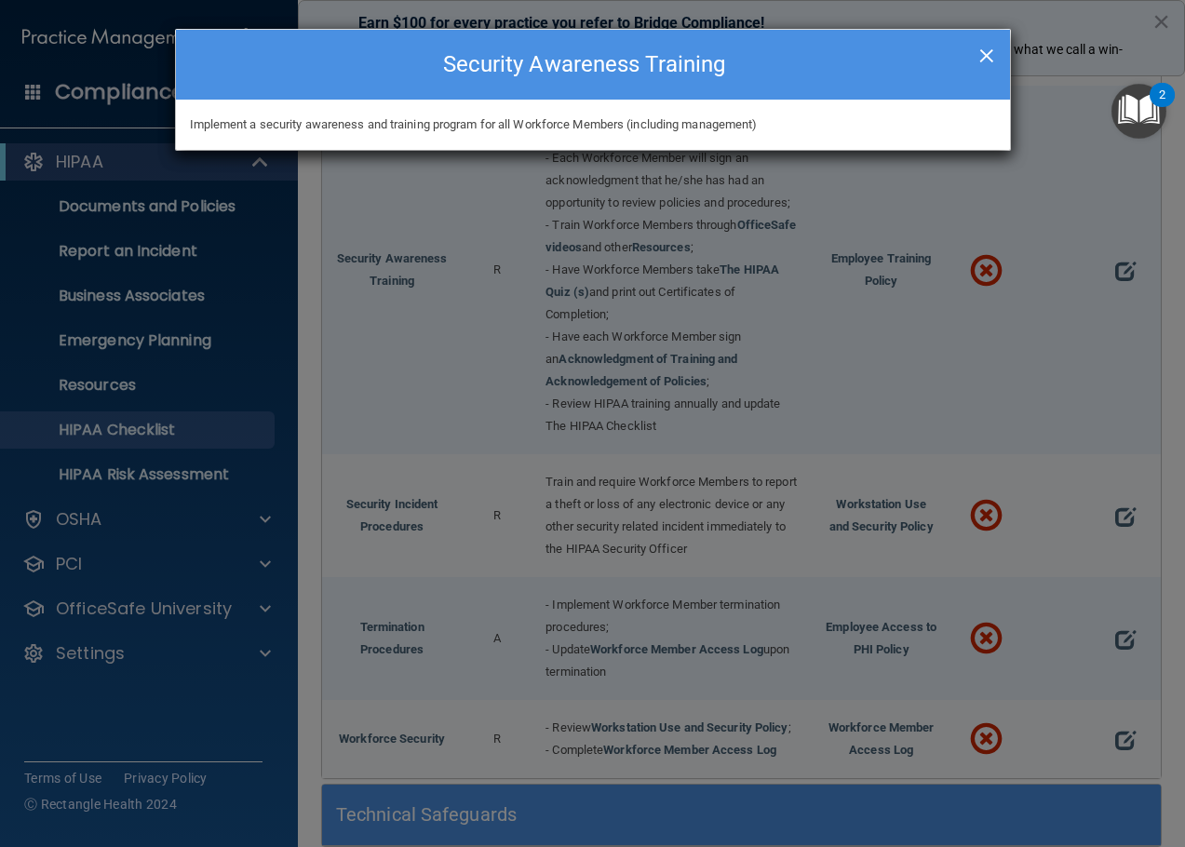
click at [988, 52] on span "×" at bounding box center [986, 52] width 17 height 37
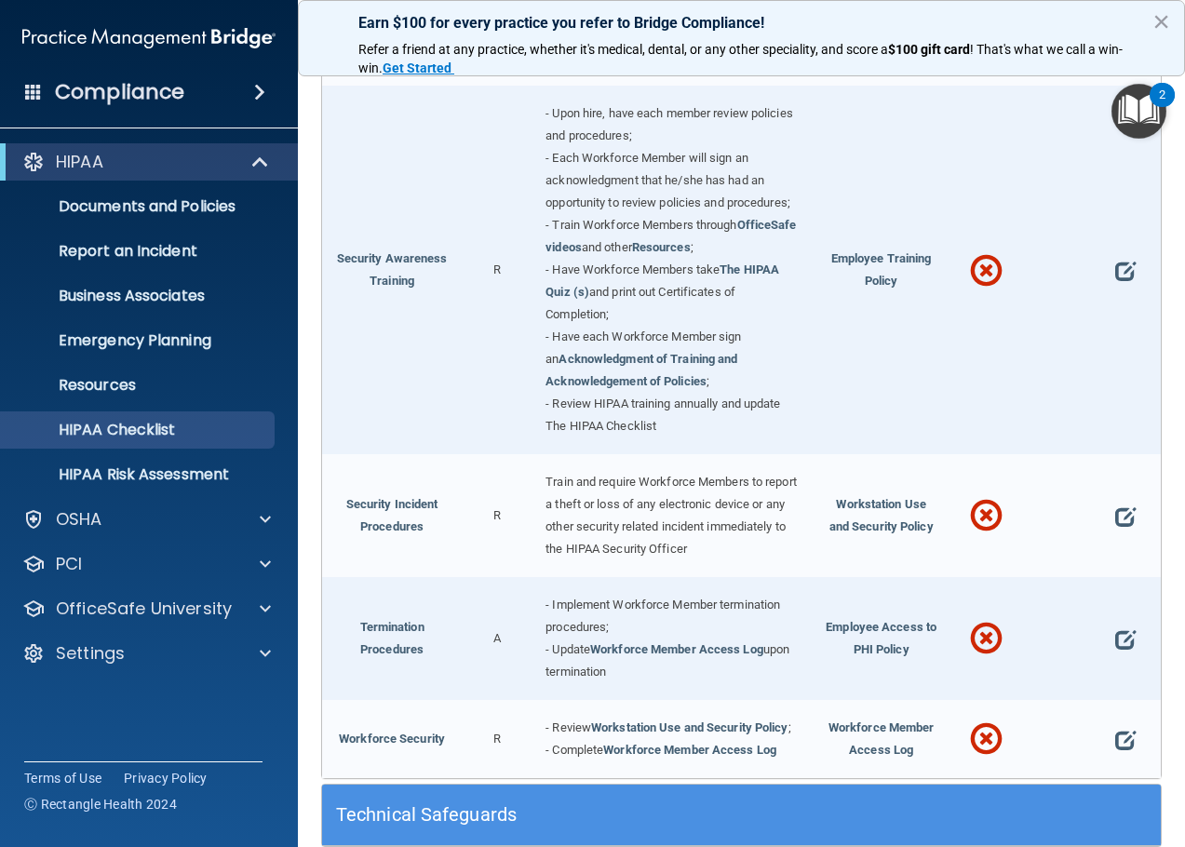
click at [970, 302] on span at bounding box center [986, 271] width 33 height 60
click at [744, 299] on link "The HIPAA Quiz (s)" at bounding box center [662, 280] width 234 height 36
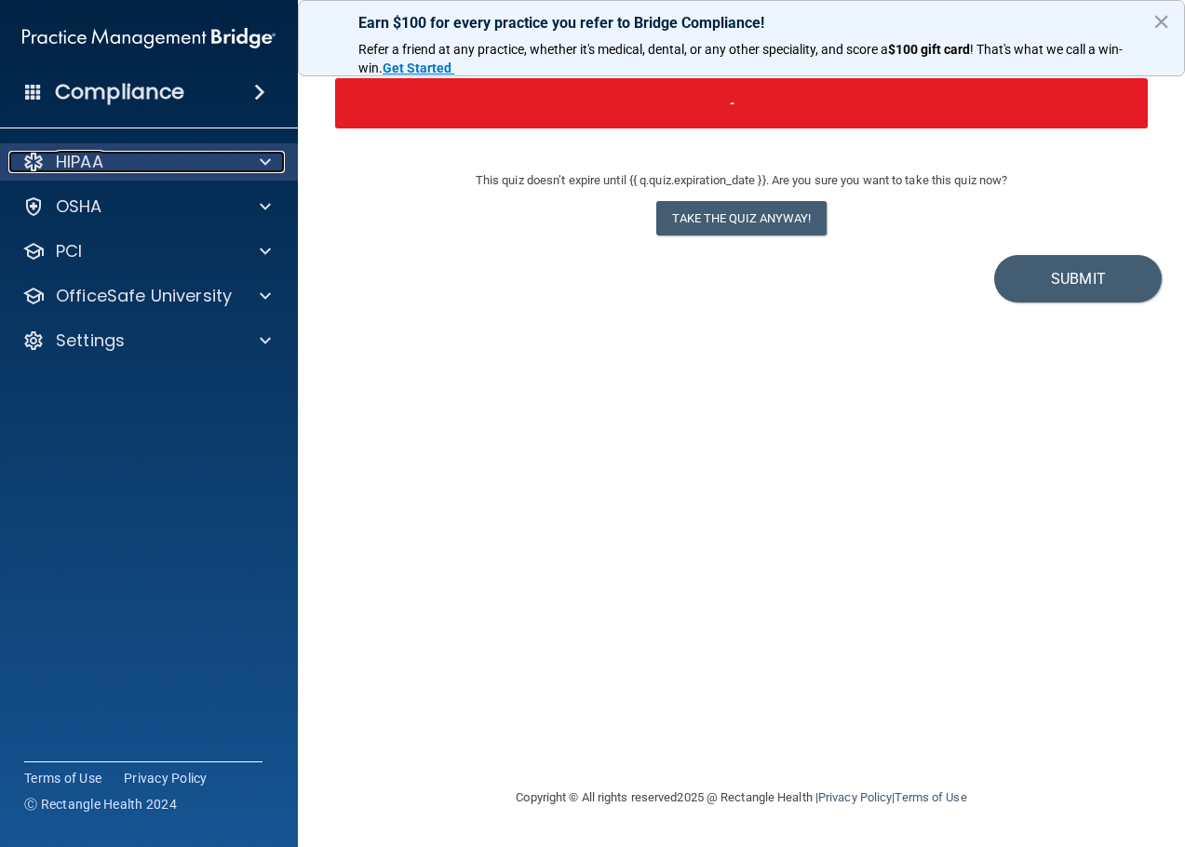
click at [114, 171] on div "HIPAA" at bounding box center [123, 162] width 231 height 22
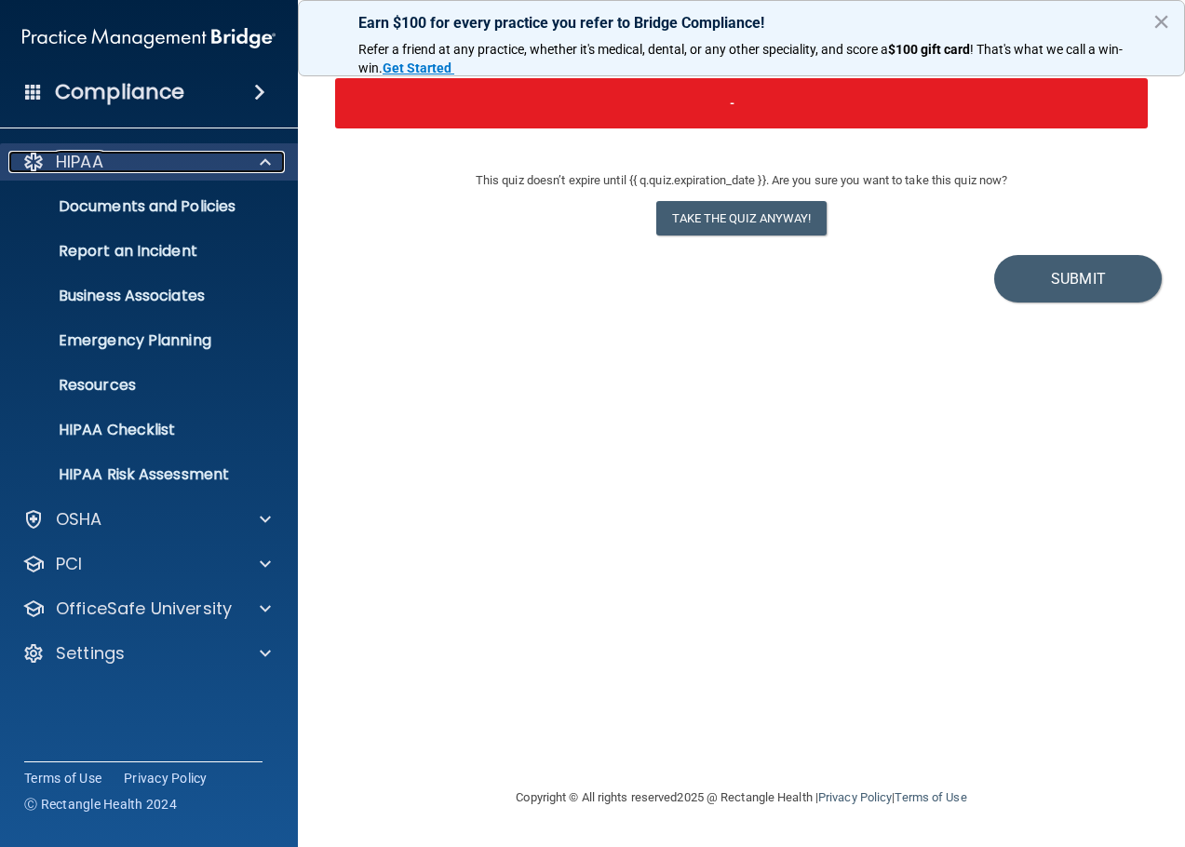
click at [120, 168] on div "HIPAA" at bounding box center [123, 162] width 231 height 22
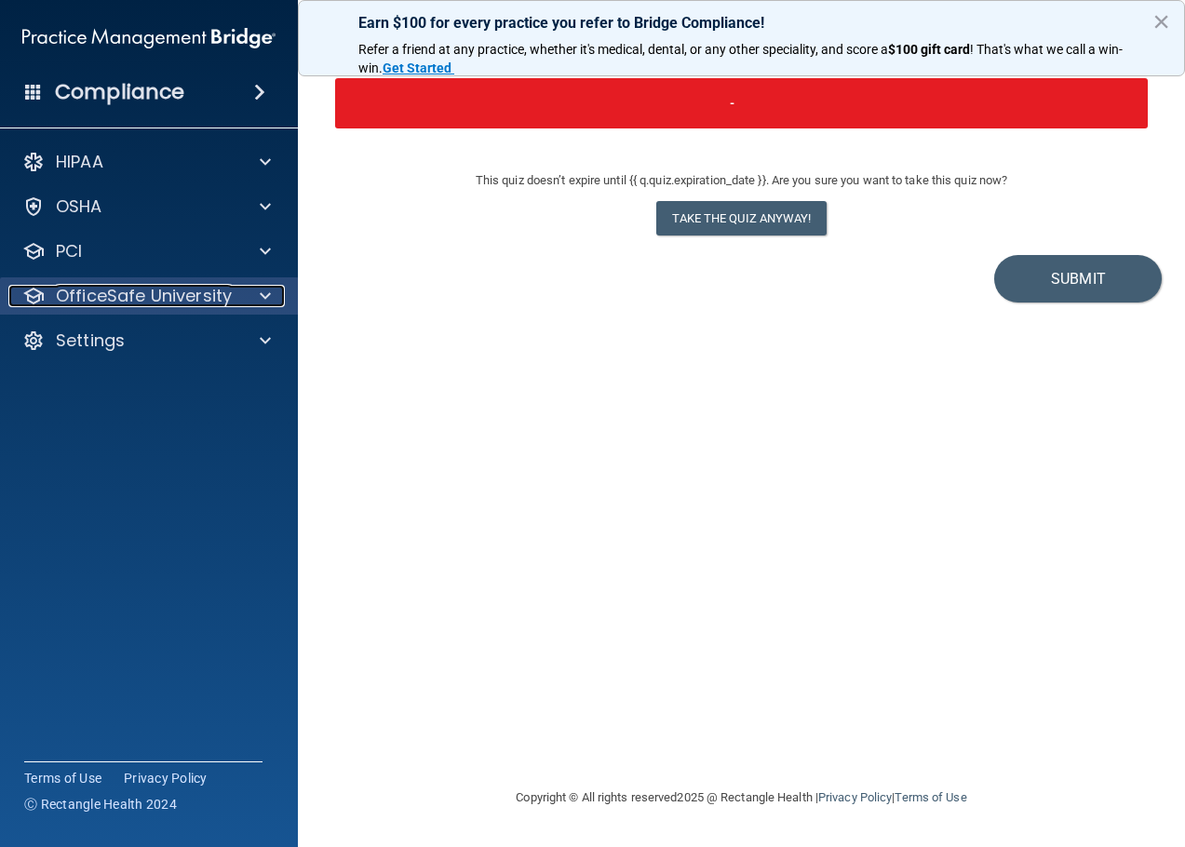
click at [117, 293] on p "OfficeSafe University" at bounding box center [144, 296] width 176 height 22
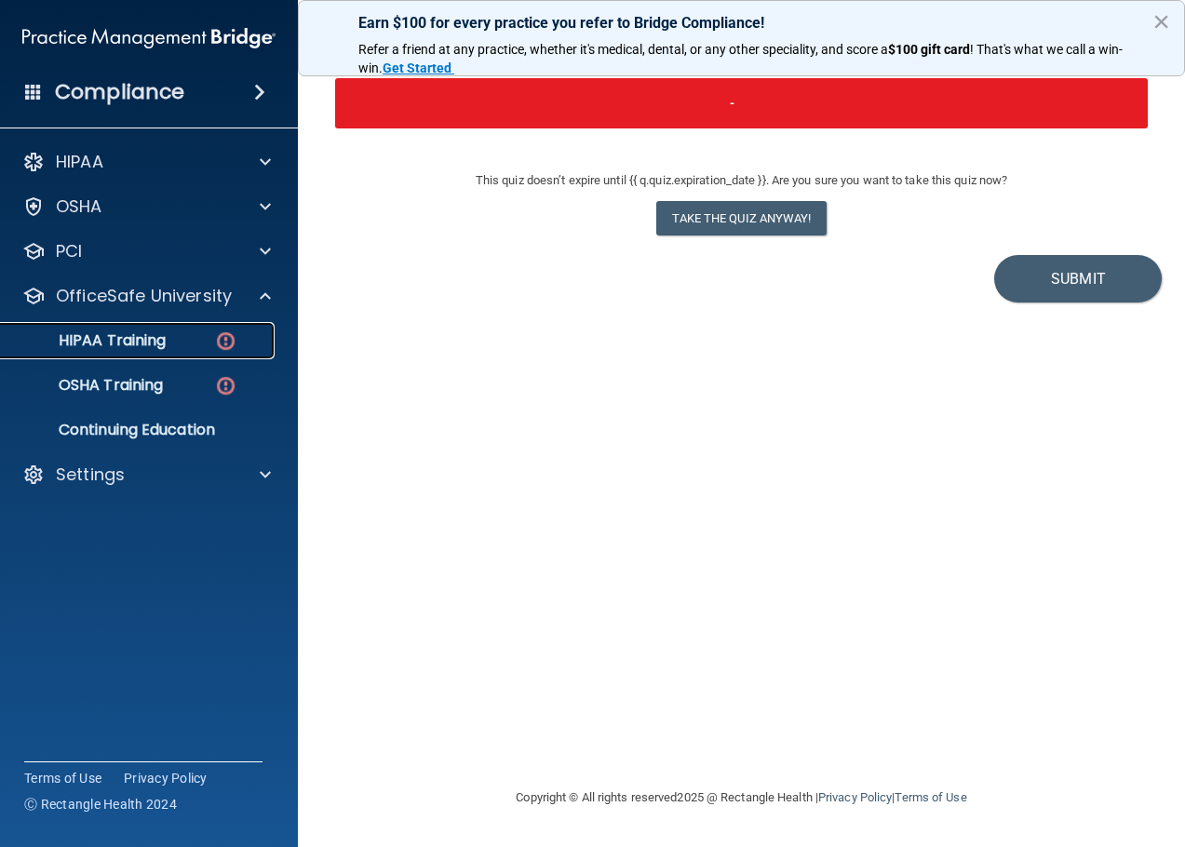
click at [136, 337] on p "HIPAA Training" at bounding box center [89, 340] width 154 height 19
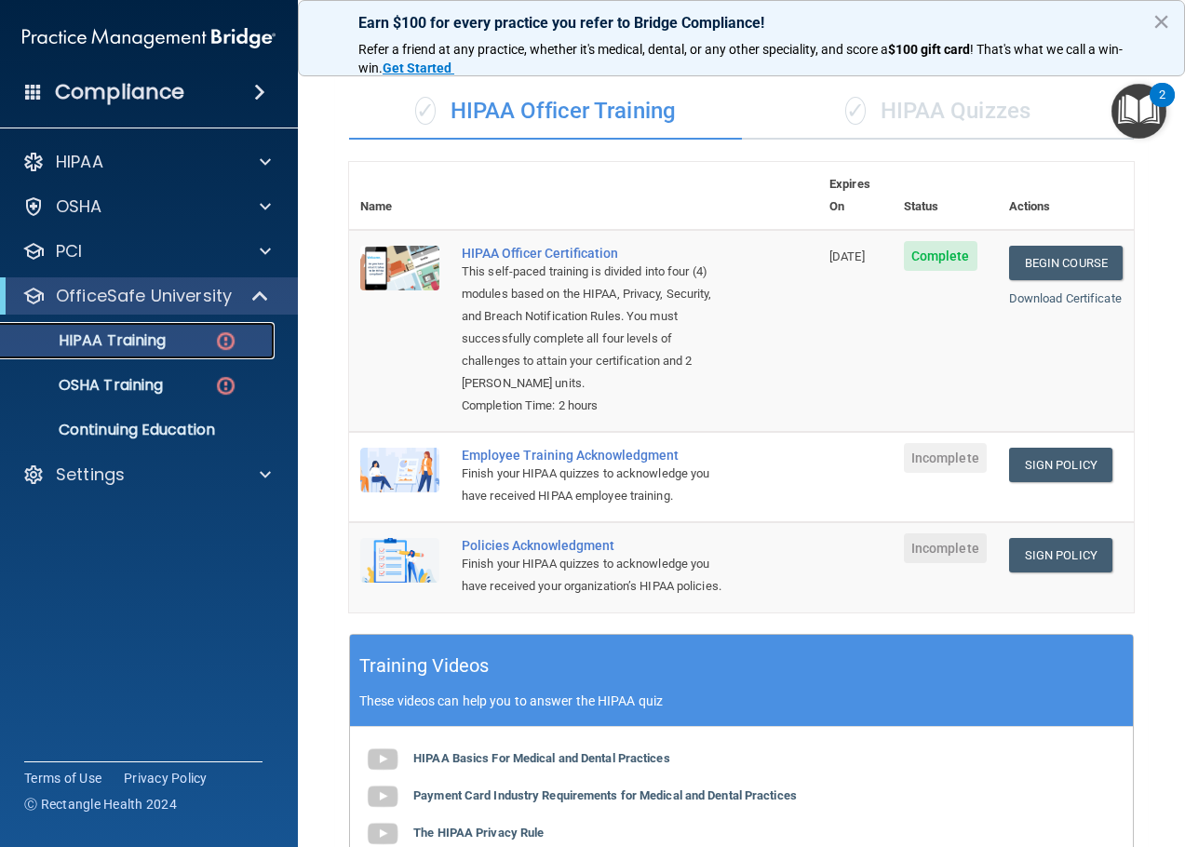
scroll to position [45, 0]
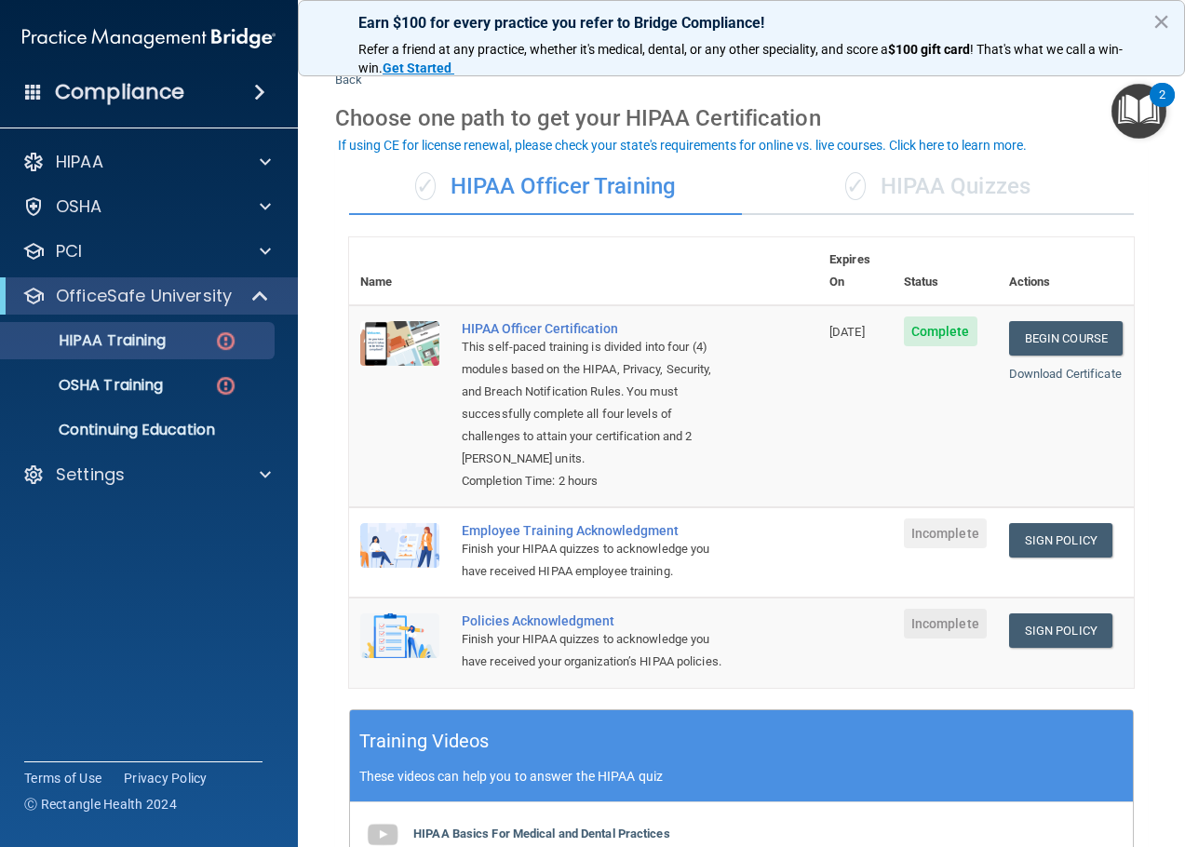
click at [875, 188] on div "✓ HIPAA Quizzes" at bounding box center [938, 187] width 393 height 56
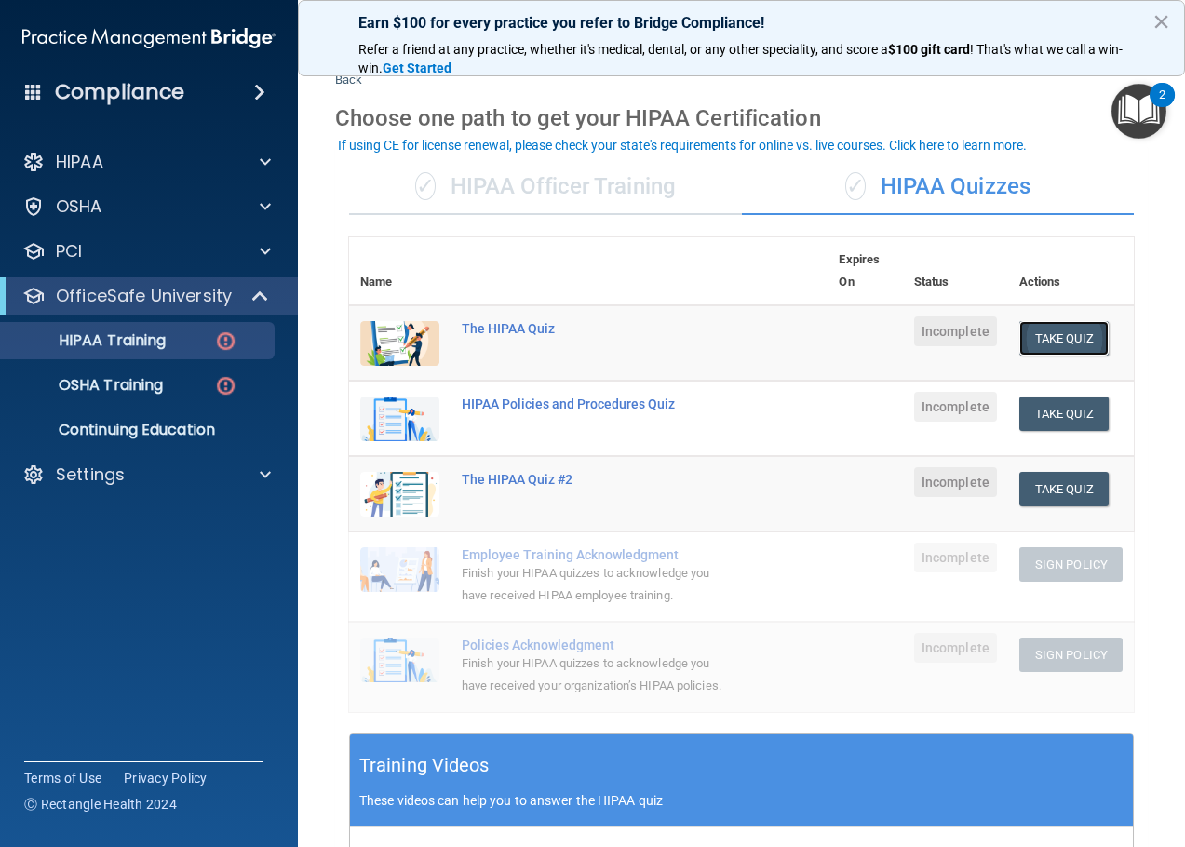
click at [1054, 342] on button "Take Quiz" at bounding box center [1063, 338] width 89 height 34
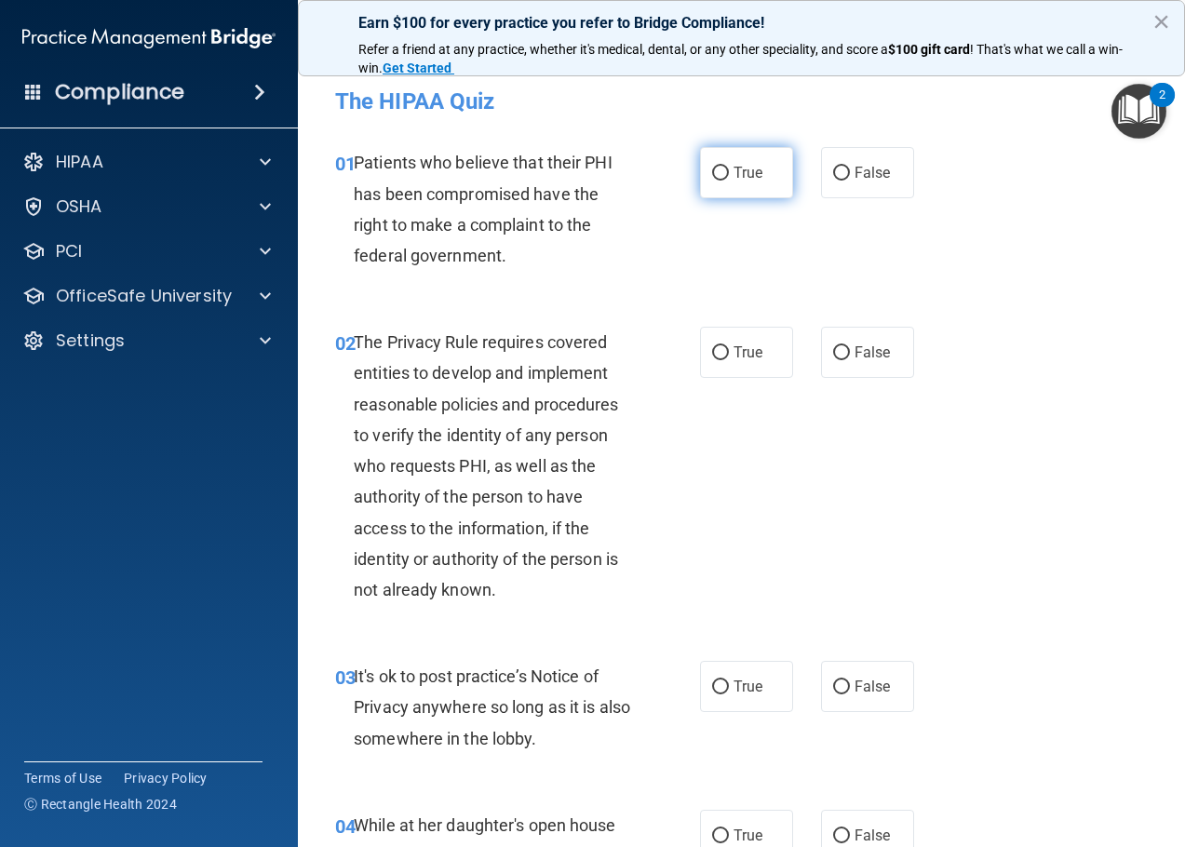
click at [711, 161] on label "True" at bounding box center [746, 172] width 93 height 51
click at [712, 167] on input "True" at bounding box center [720, 174] width 17 height 14
radio input "true"
click at [712, 356] on input "True" at bounding box center [720, 353] width 17 height 14
radio input "true"
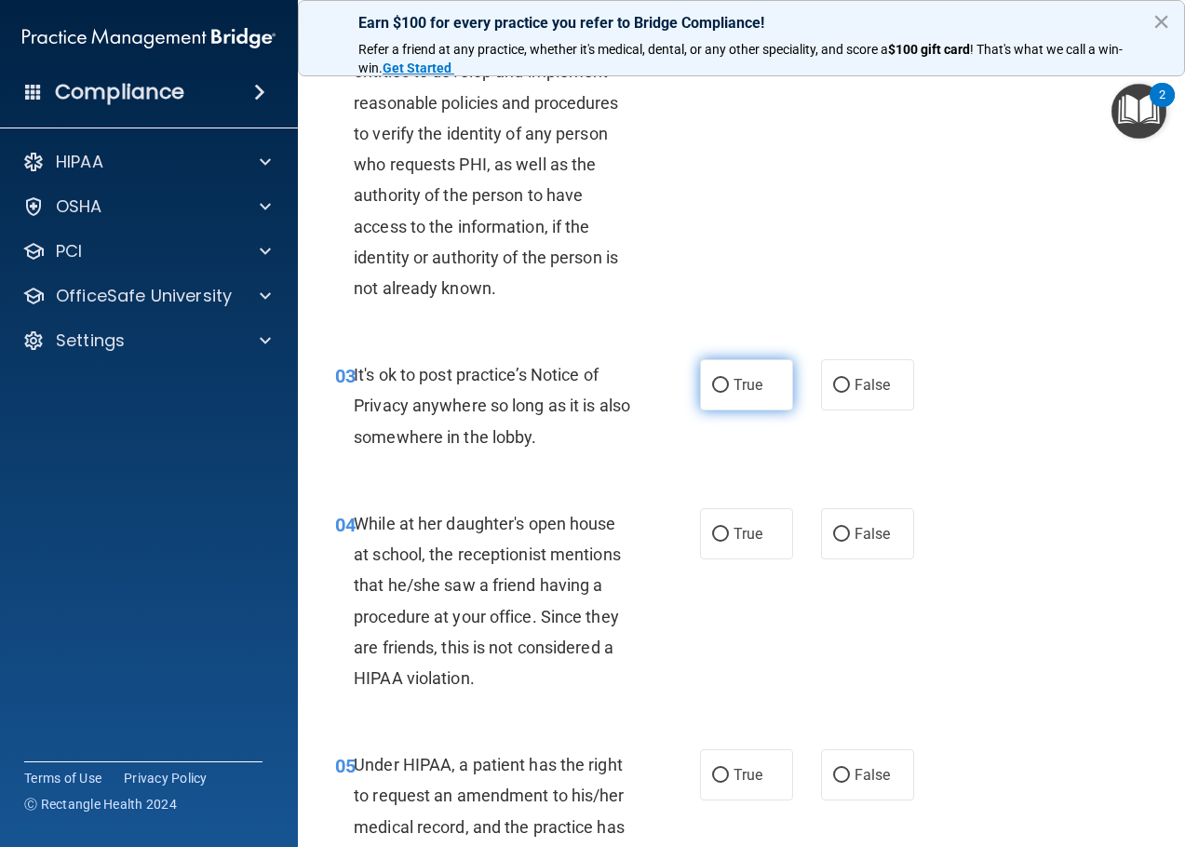
scroll to position [302, 0]
click at [837, 385] on input "False" at bounding box center [841, 385] width 17 height 14
radio input "true"
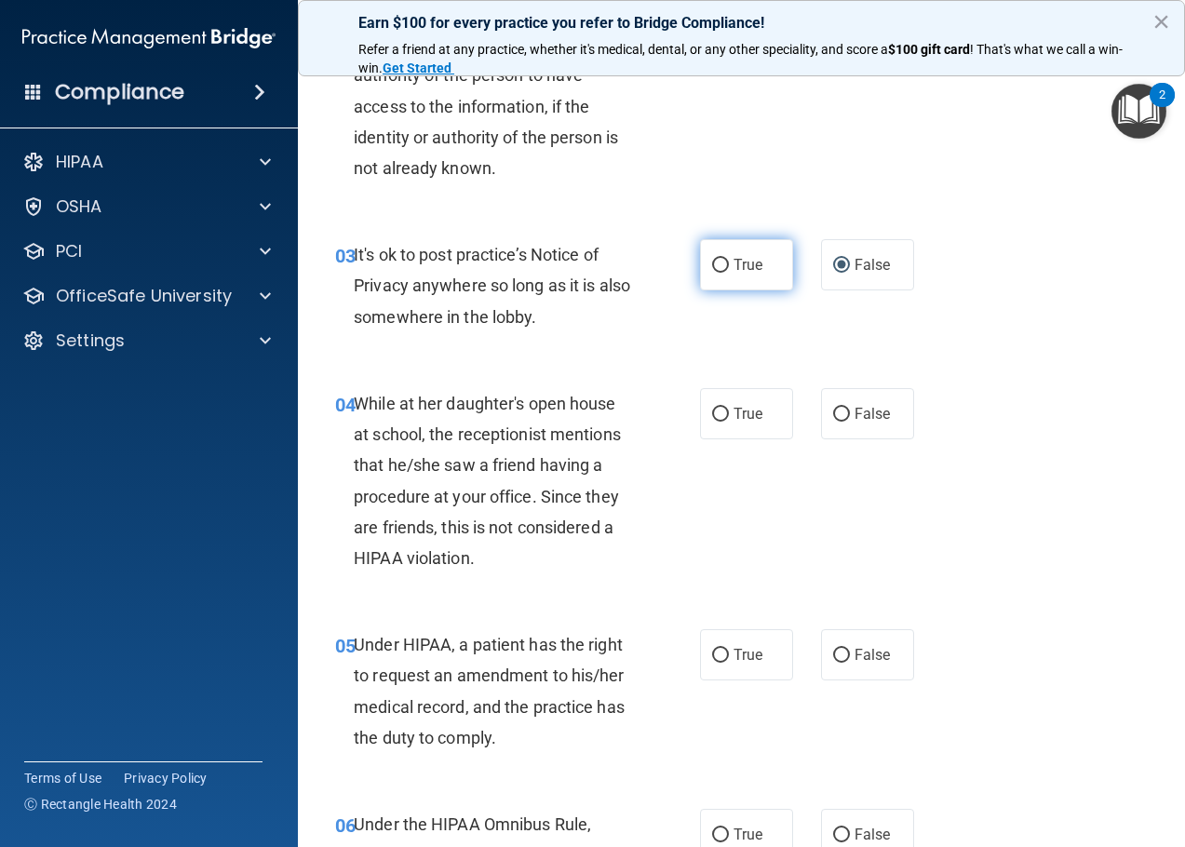
scroll to position [489, 0]
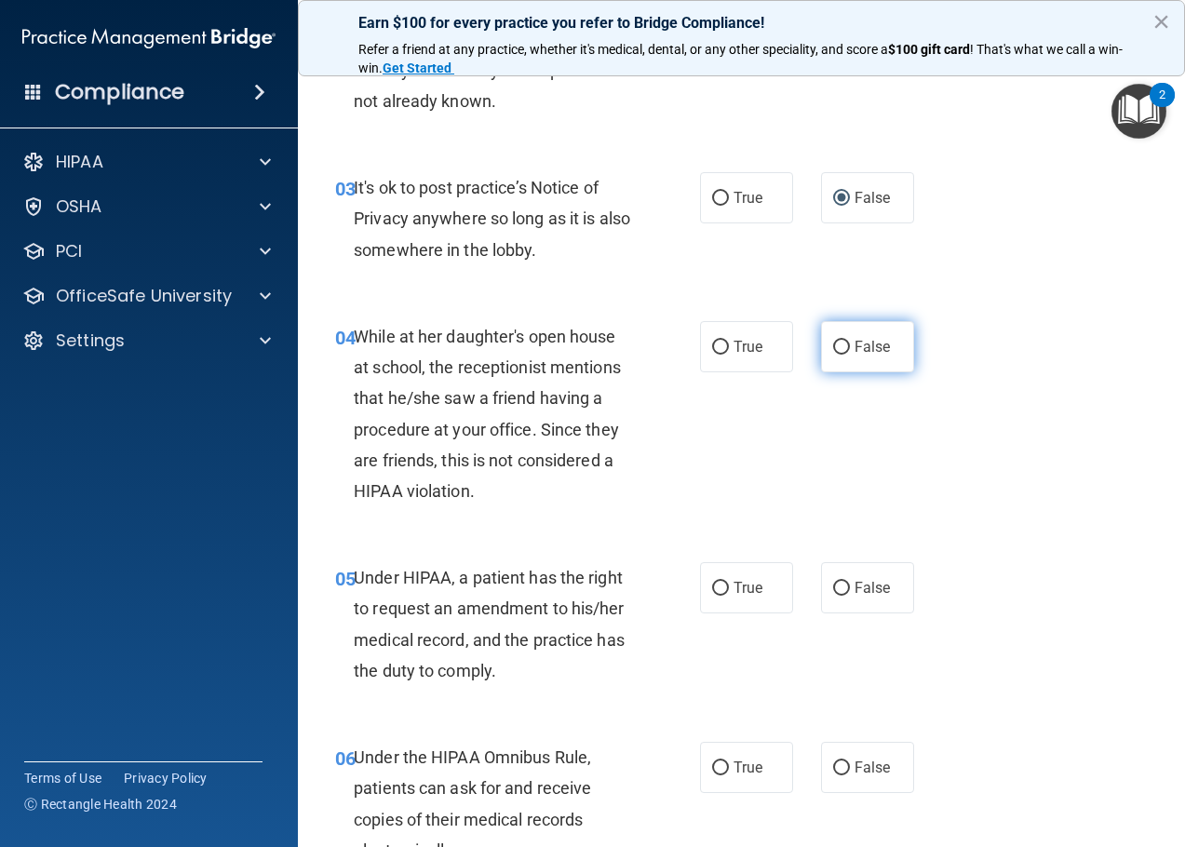
click at [821, 342] on label "False" at bounding box center [867, 346] width 93 height 51
click at [833, 342] on input "False" at bounding box center [841, 348] width 17 height 14
radio input "true"
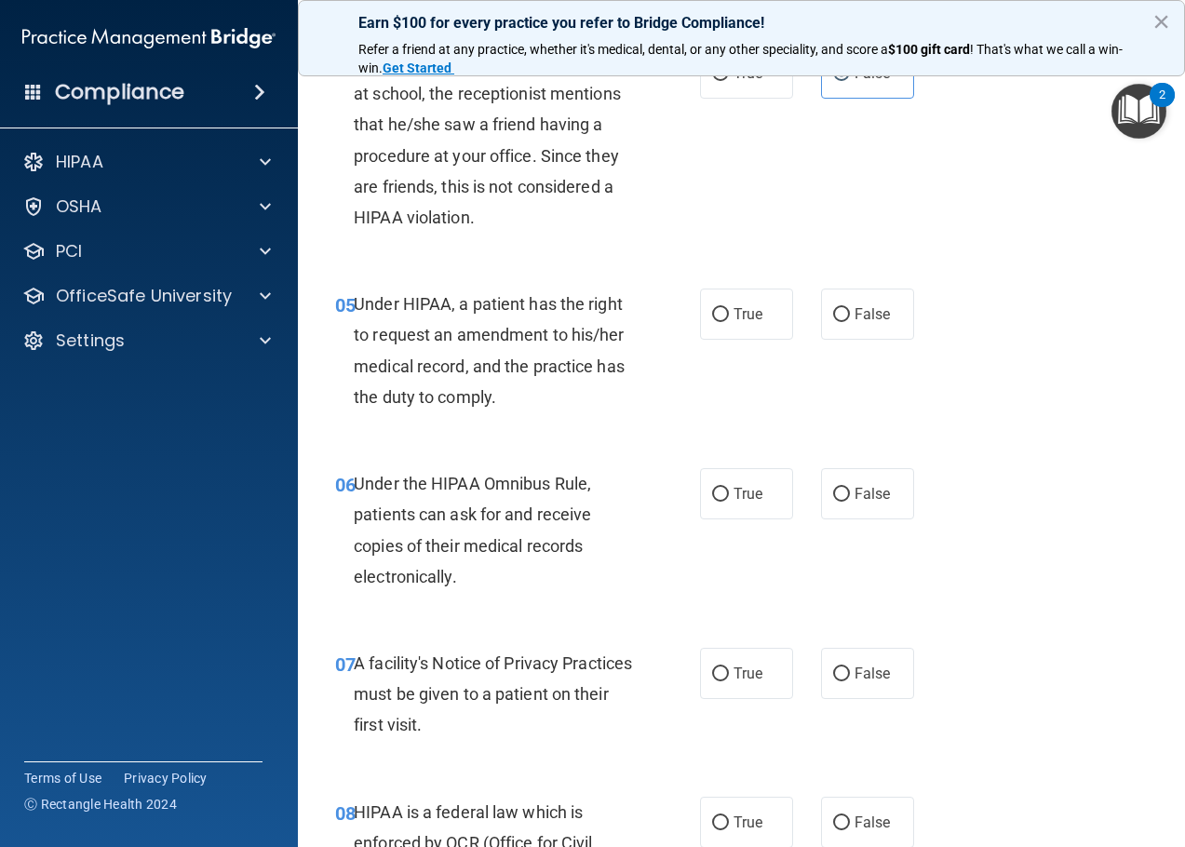
scroll to position [768, 0]
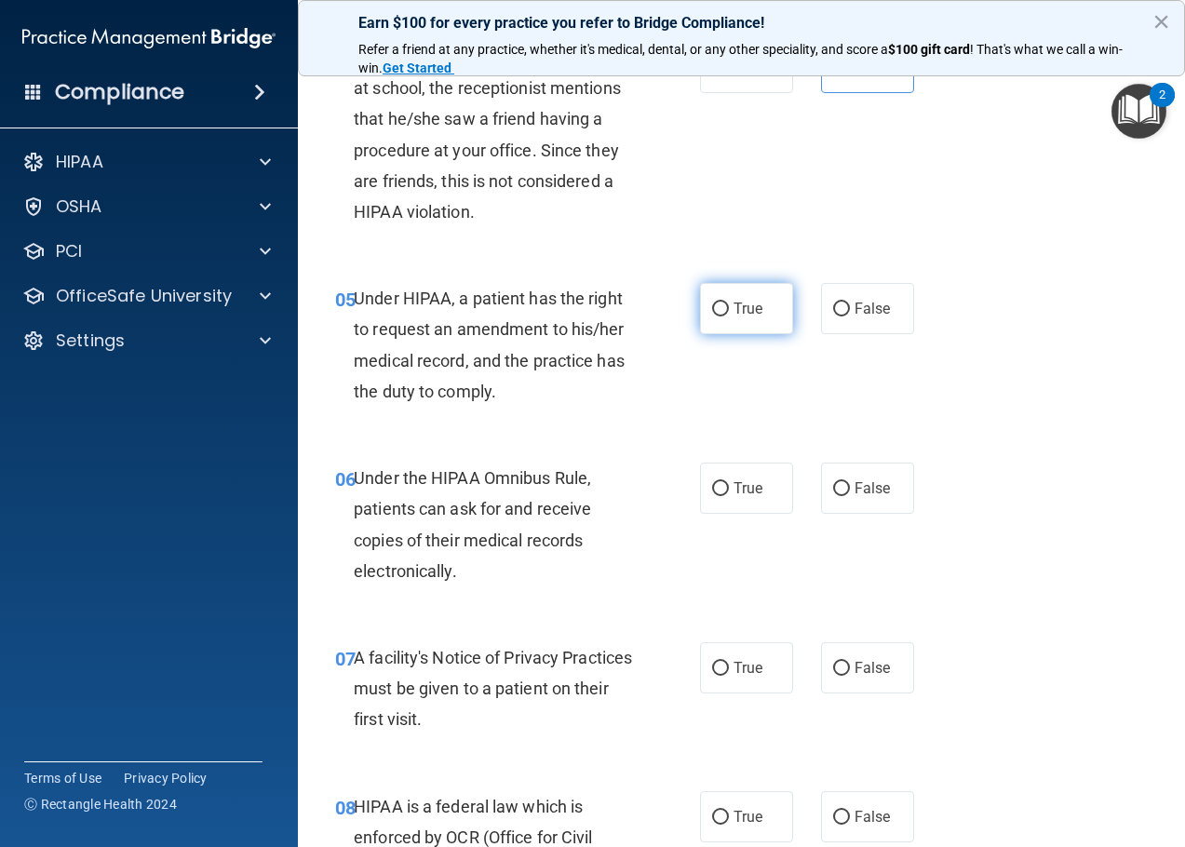
click at [720, 304] on input "True" at bounding box center [720, 309] width 17 height 14
radio input "true"
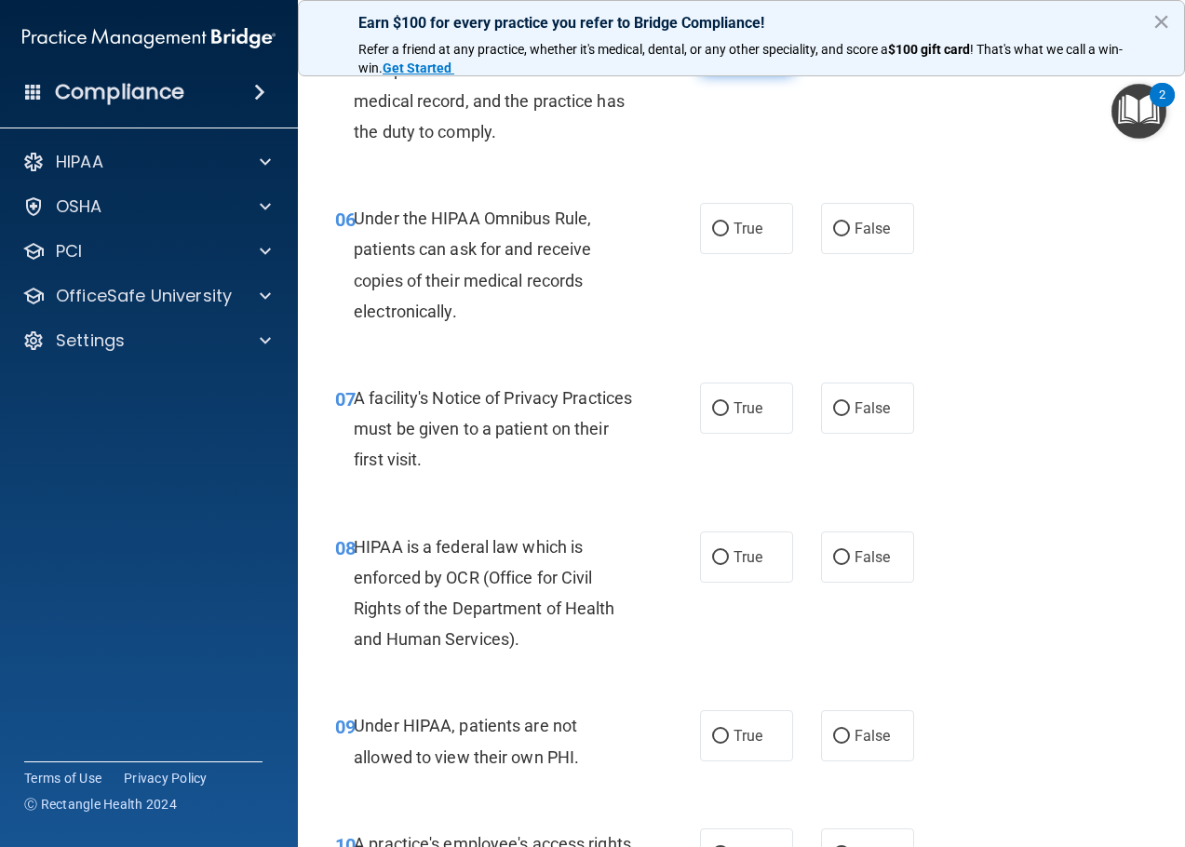
scroll to position [1047, 0]
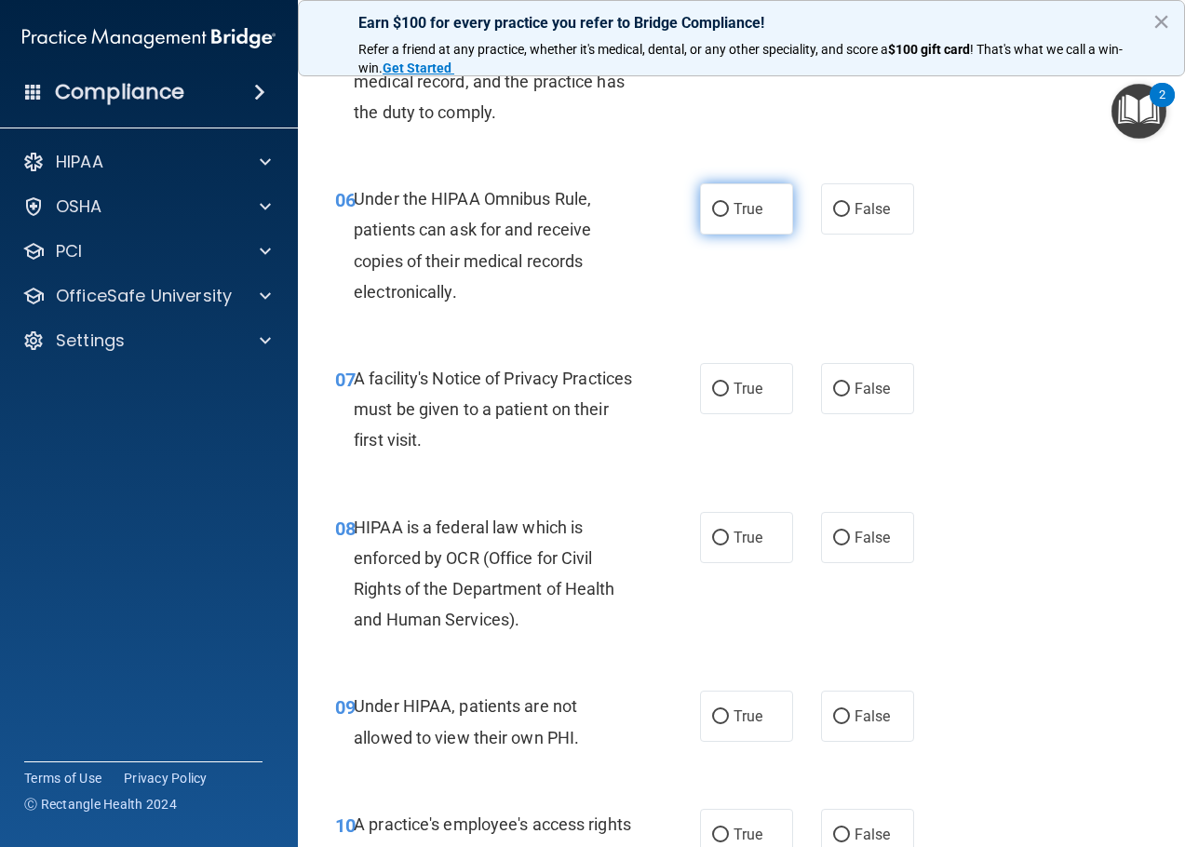
click at [733, 208] on span "True" at bounding box center [747, 209] width 29 height 18
click at [727, 208] on input "True" at bounding box center [720, 210] width 17 height 14
radio input "true"
click at [720, 386] on input "True" at bounding box center [720, 389] width 17 height 14
radio input "true"
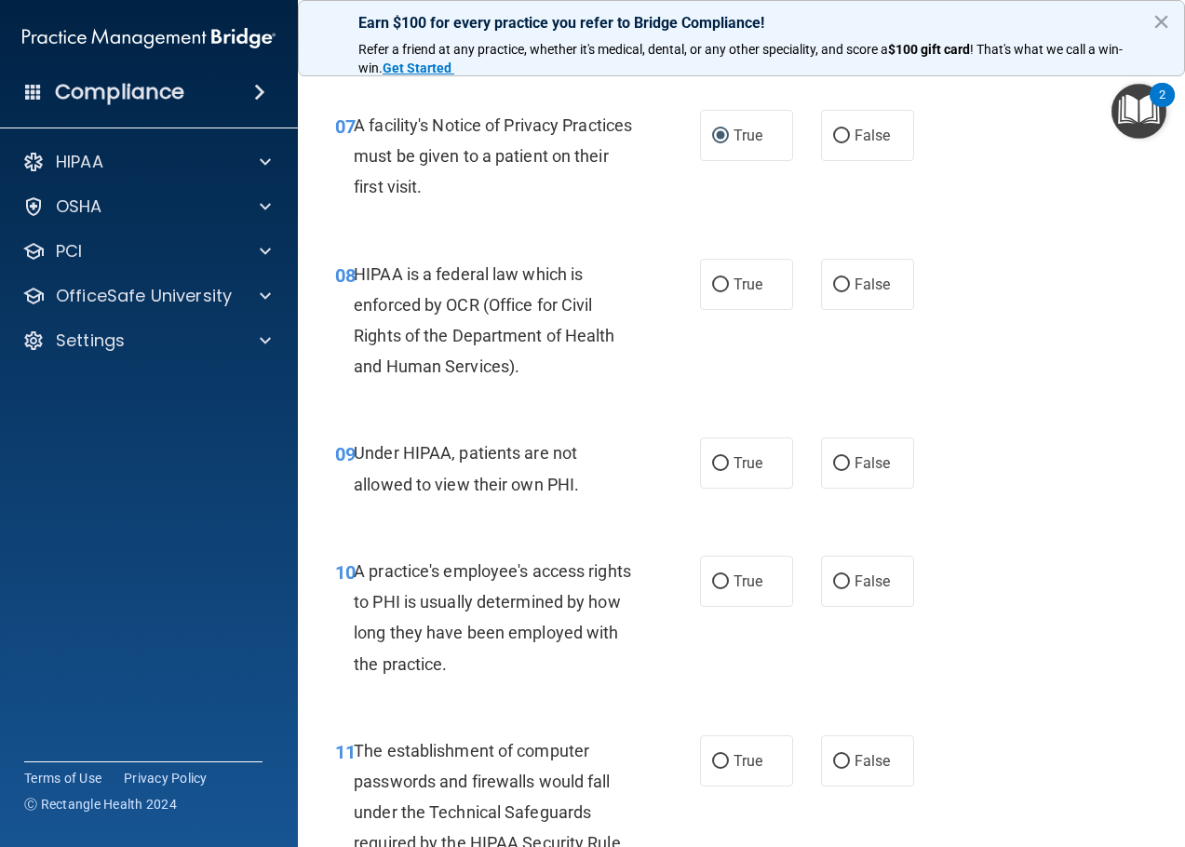
scroll to position [1303, 0]
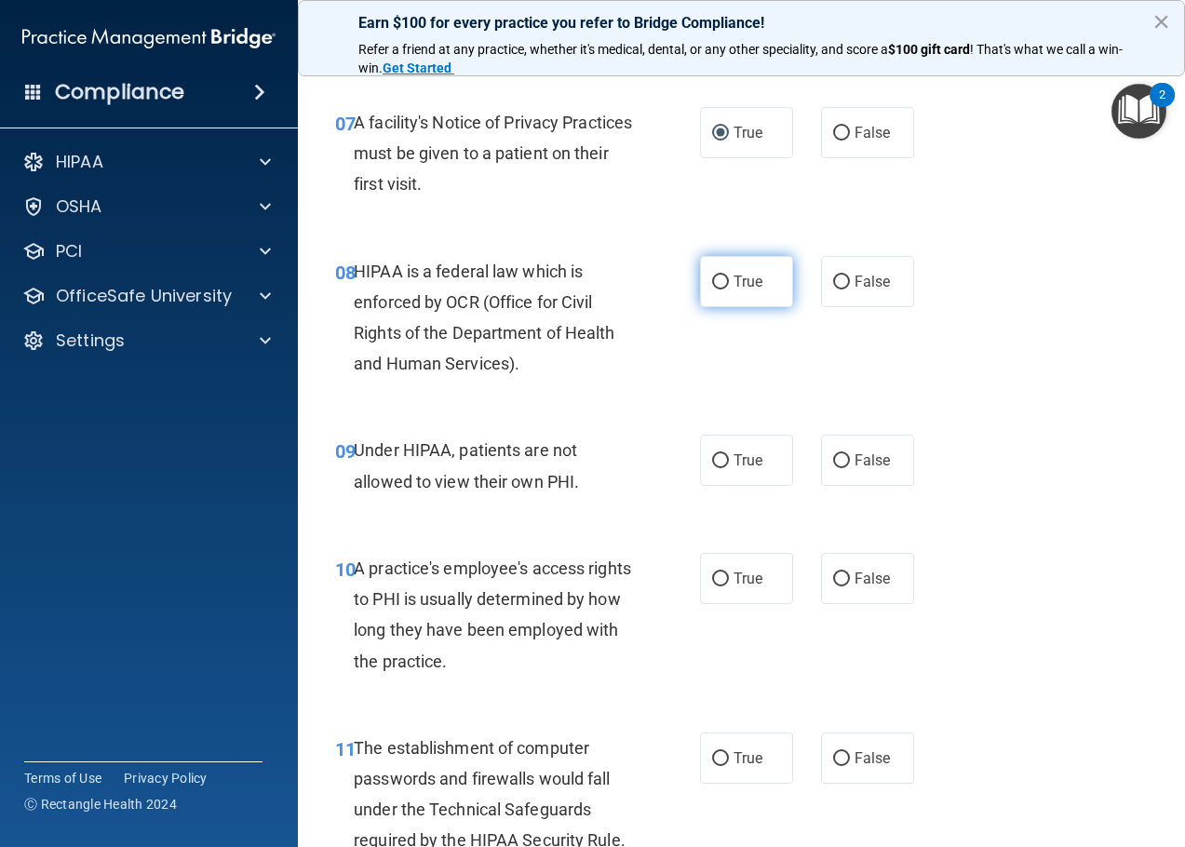
click at [724, 281] on label "True" at bounding box center [746, 281] width 93 height 51
click at [724, 281] on input "True" at bounding box center [720, 282] width 17 height 14
radio input "true"
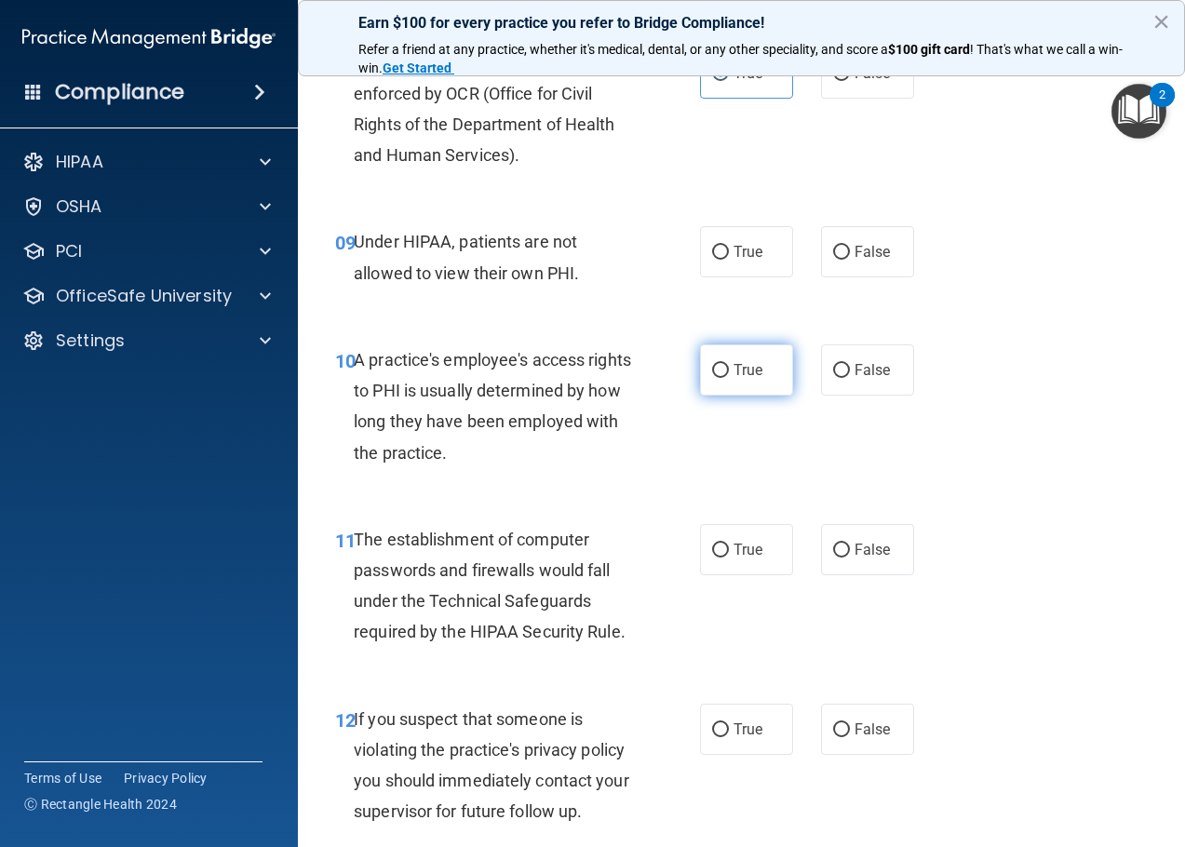
scroll to position [1512, 0]
click at [830, 261] on label "False" at bounding box center [867, 250] width 93 height 51
click at [833, 259] on input "False" at bounding box center [841, 252] width 17 height 14
radio input "true"
click at [839, 370] on input "False" at bounding box center [841, 370] width 17 height 14
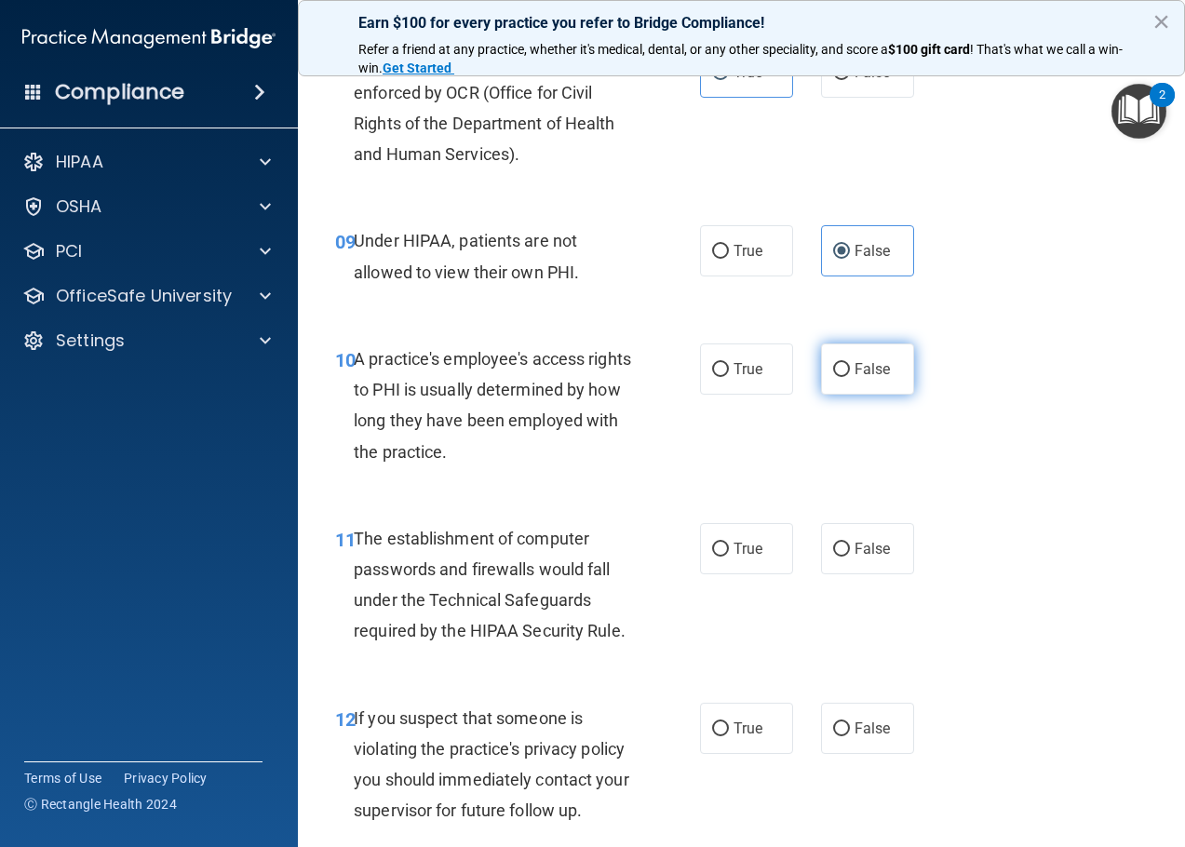
radio input "true"
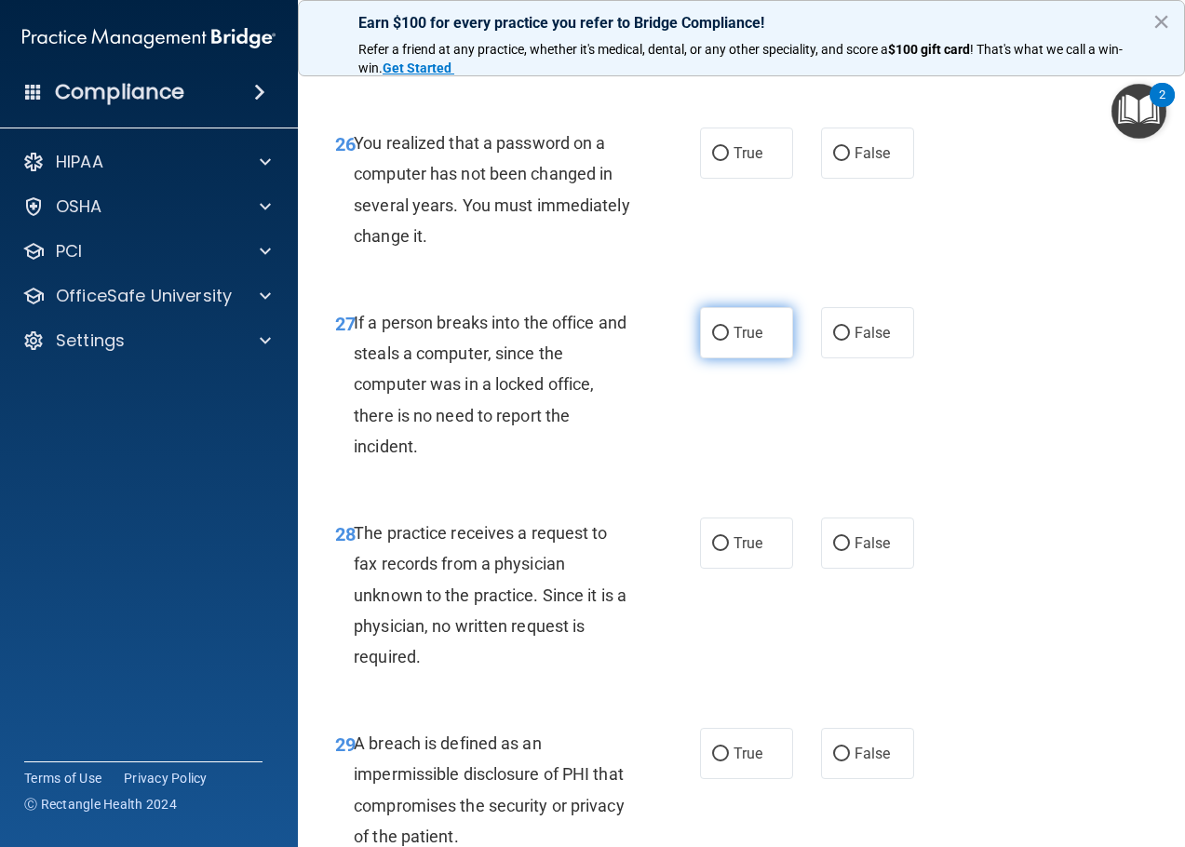
scroll to position [5309, 0]
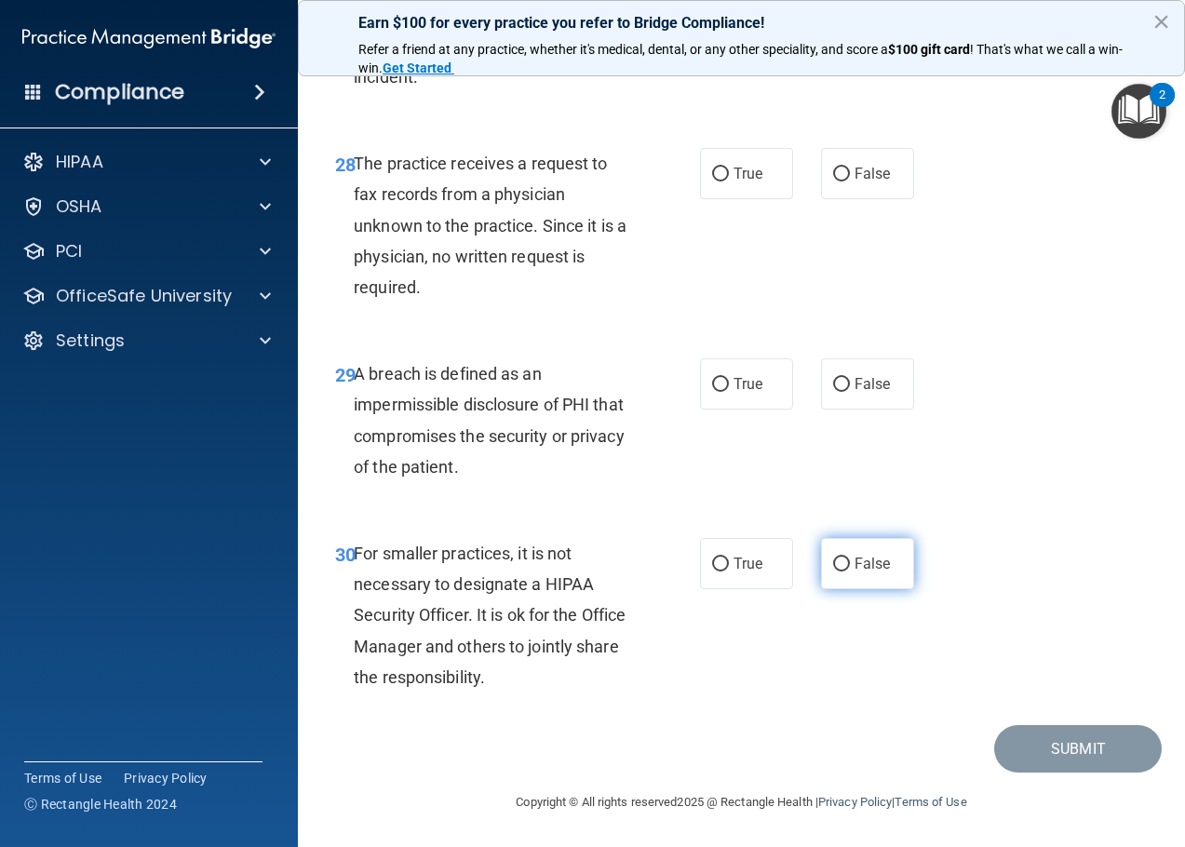
click at [854, 566] on span "False" at bounding box center [872, 564] width 36 height 18
click at [849, 566] on input "False" at bounding box center [841, 564] width 17 height 14
radio input "true"
click at [738, 375] on span "True" at bounding box center [747, 384] width 29 height 18
click at [729, 378] on input "True" at bounding box center [720, 385] width 17 height 14
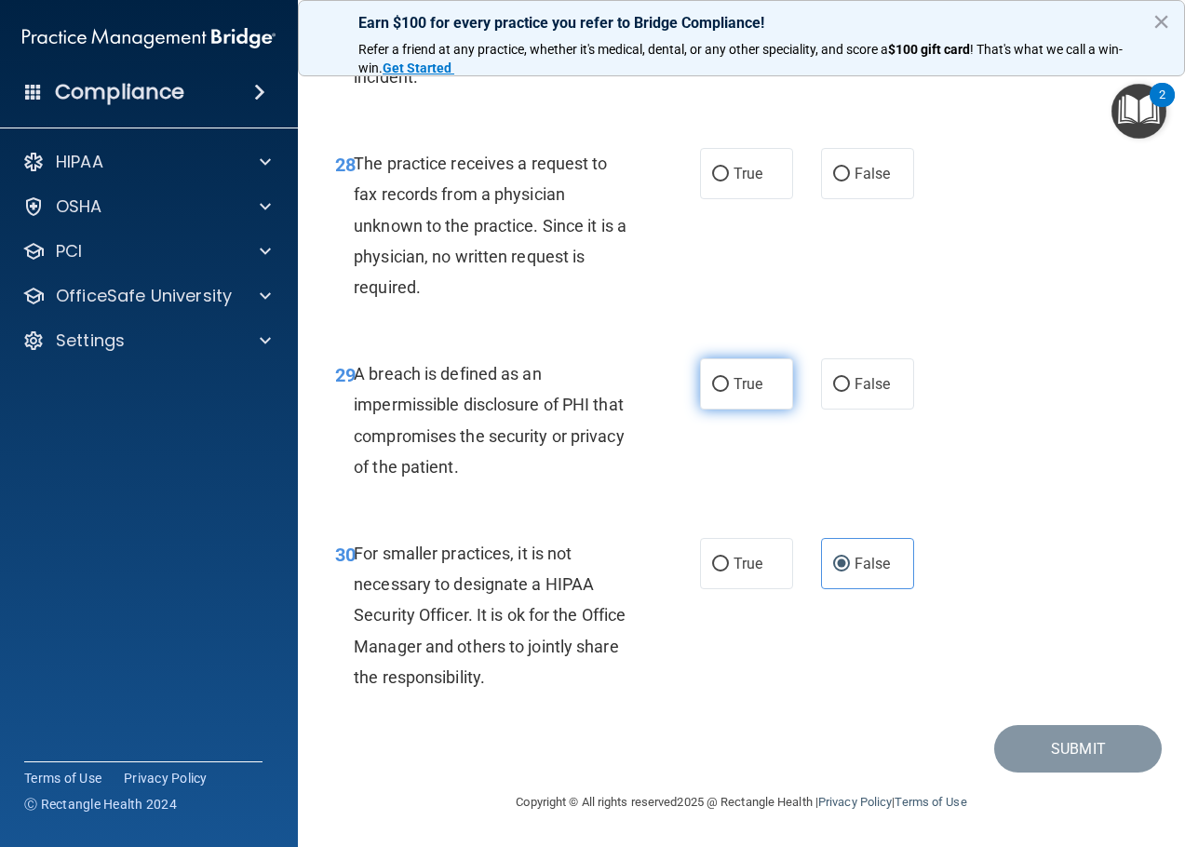
radio input "true"
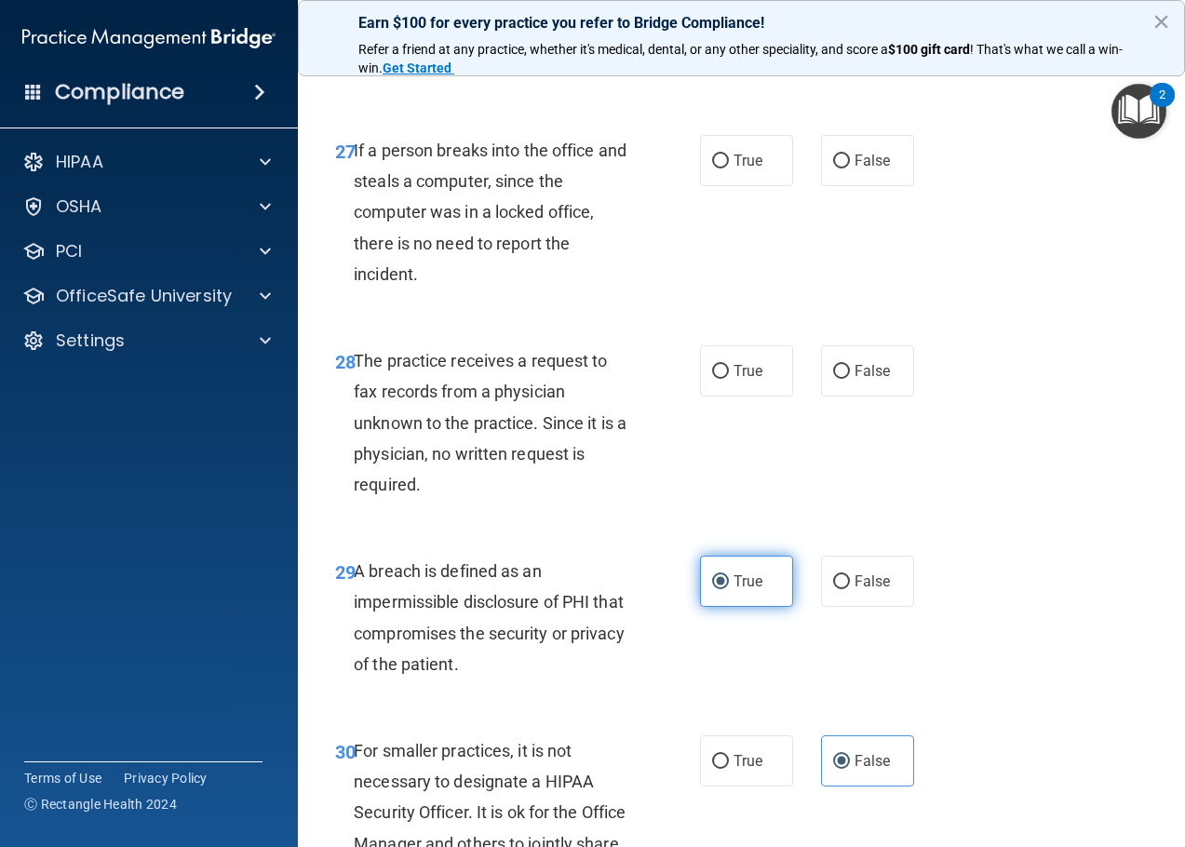
scroll to position [5077, 0]
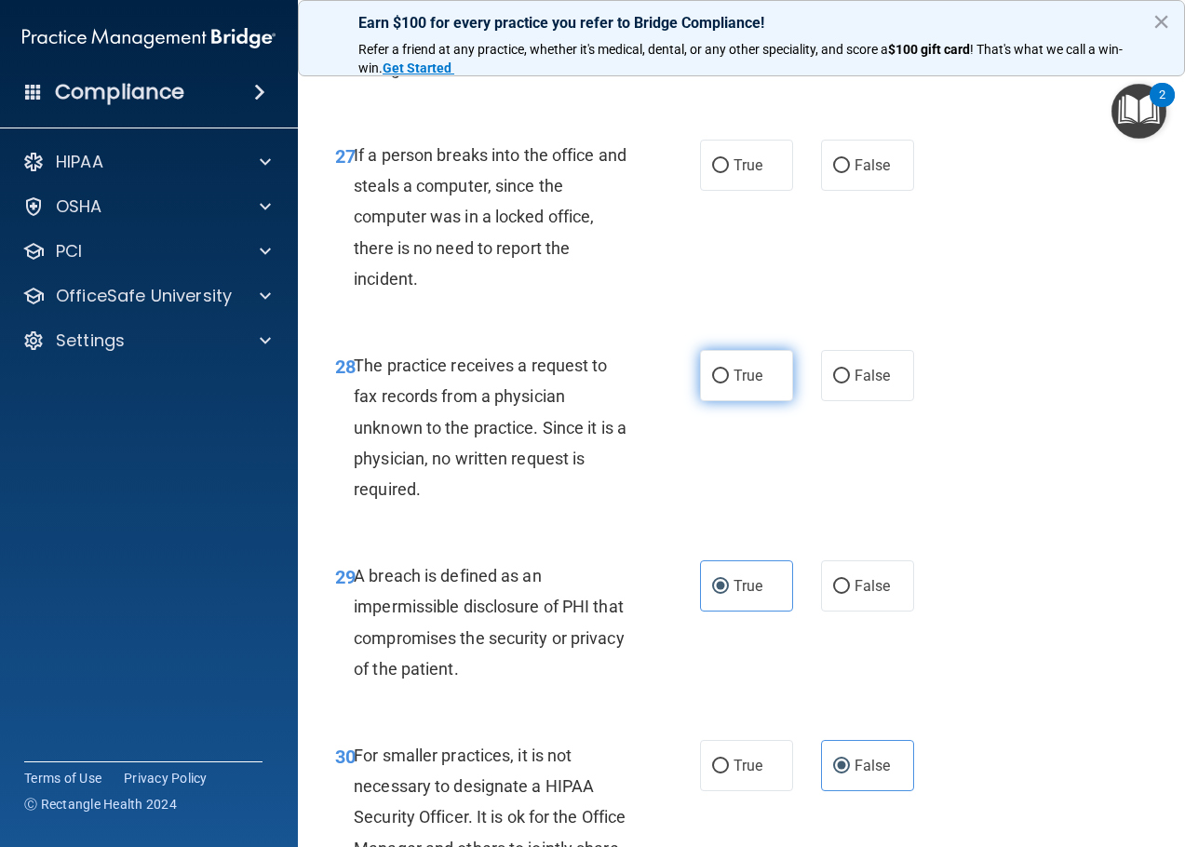
click at [733, 384] on span "True" at bounding box center [747, 376] width 29 height 18
click at [729, 383] on input "True" at bounding box center [720, 376] width 17 height 14
radio input "true"
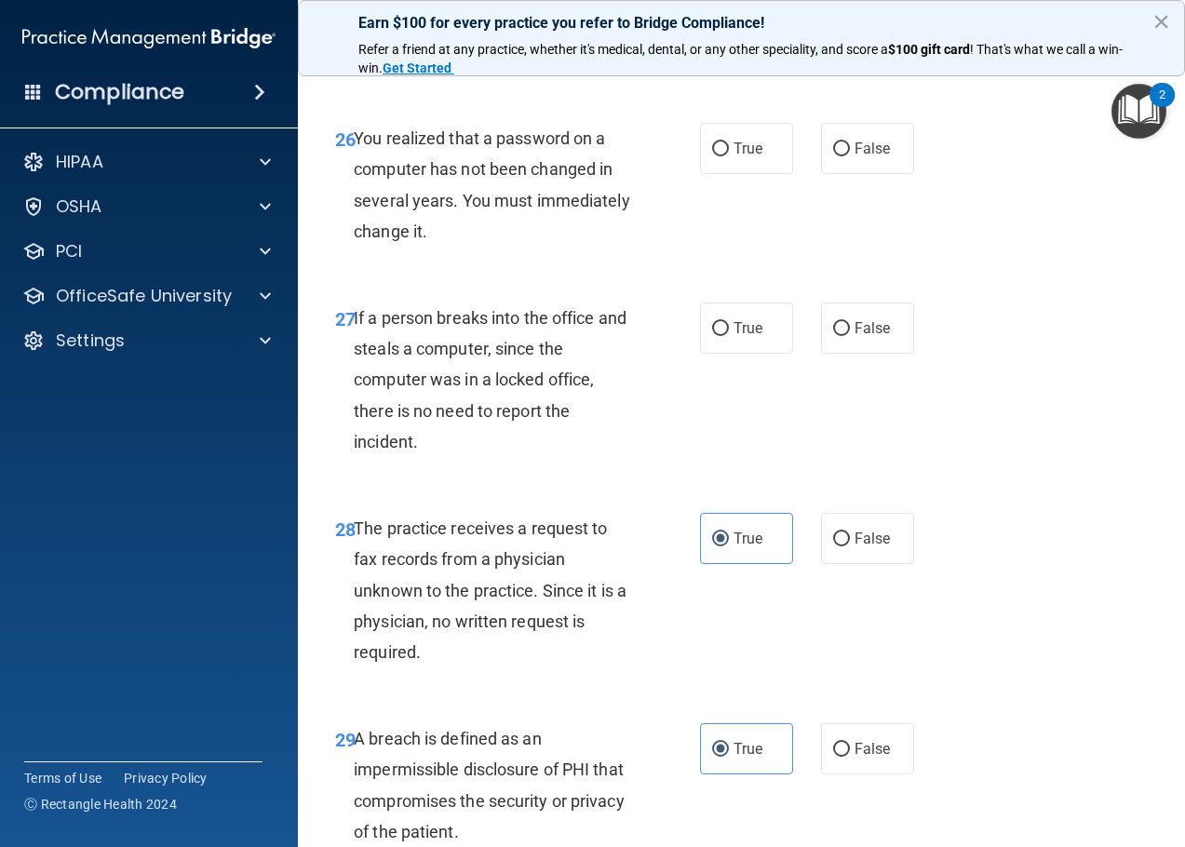
scroll to position [4891, 0]
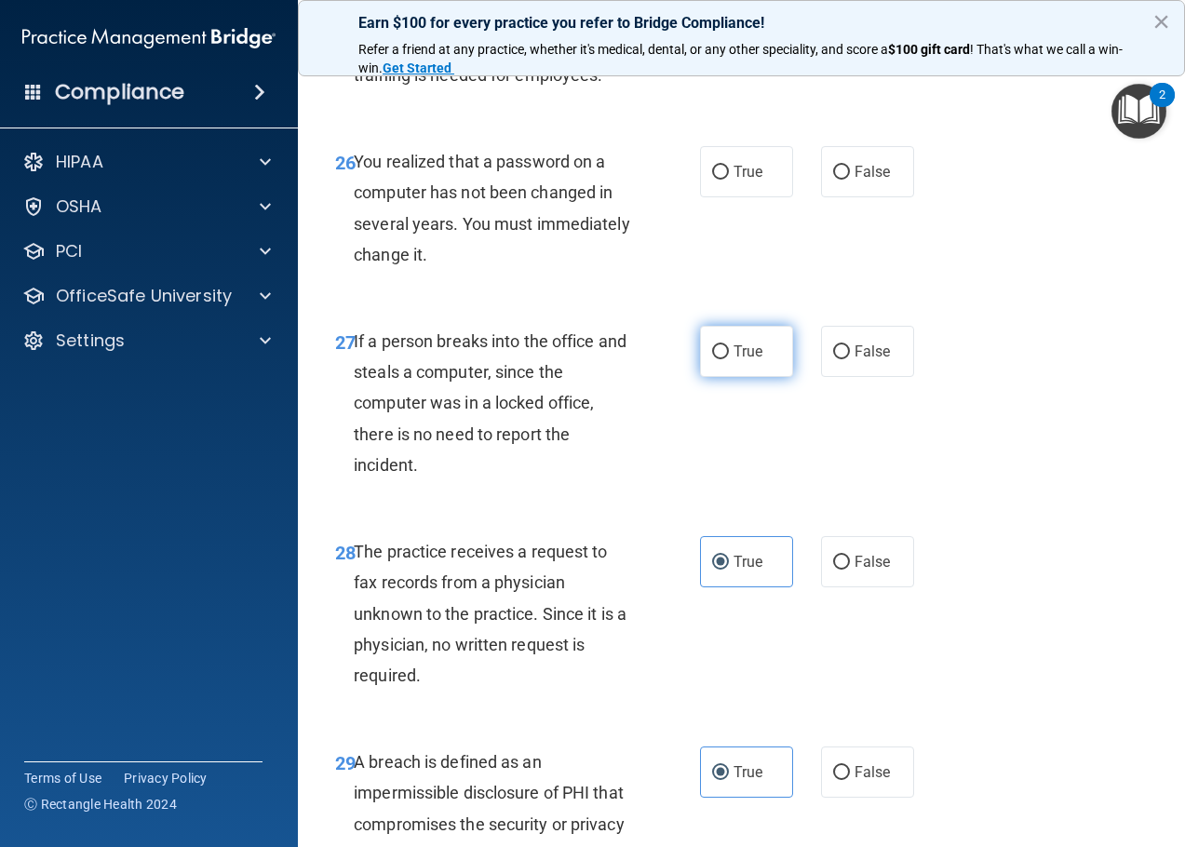
click at [712, 359] on input "True" at bounding box center [720, 352] width 17 height 14
radio input "true"
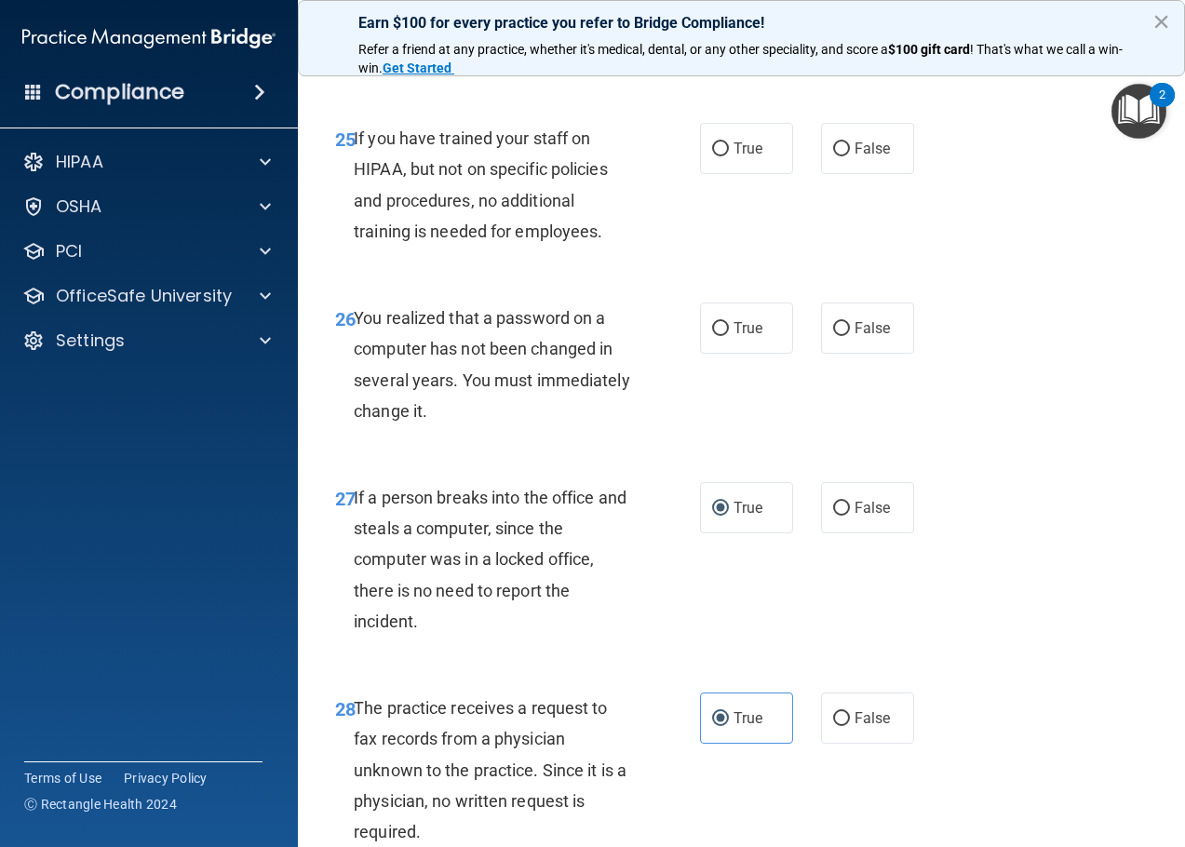
scroll to position [4704, 0]
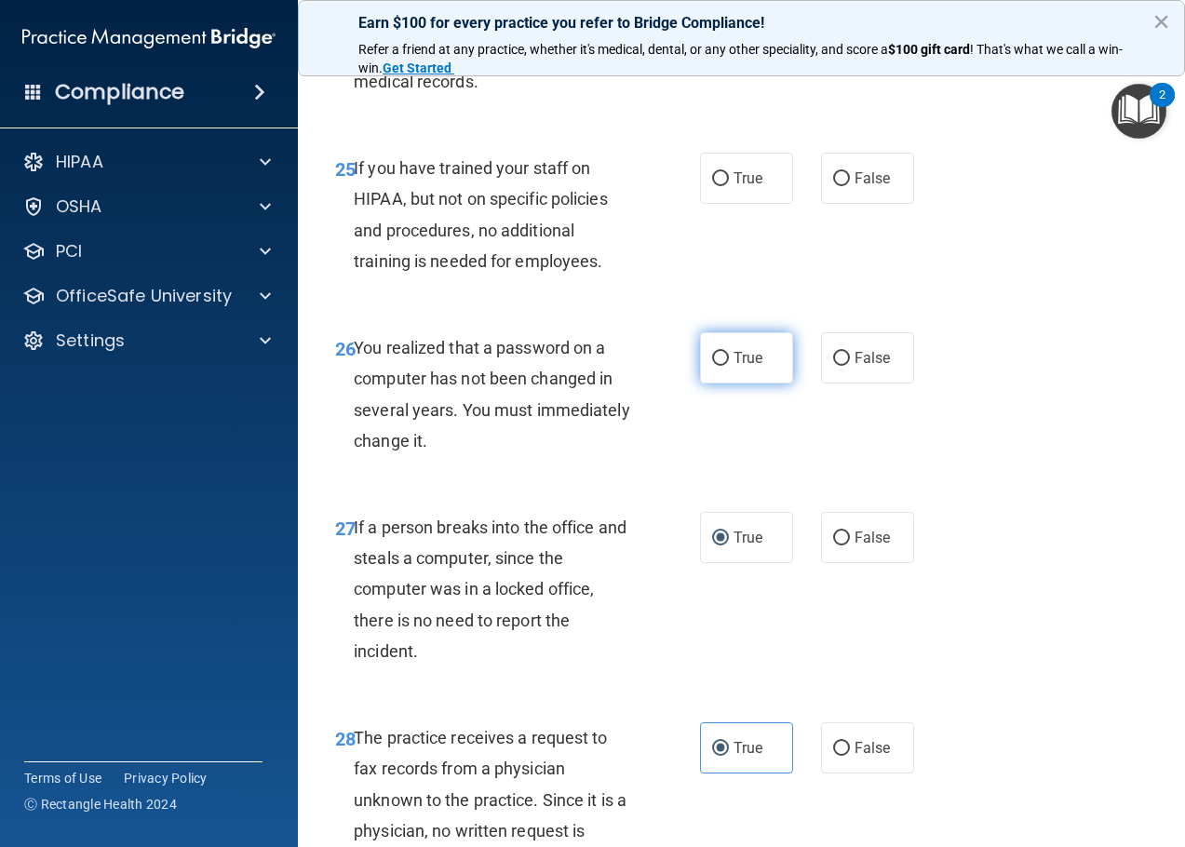
click at [713, 366] on input "True" at bounding box center [720, 359] width 17 height 14
radio input "true"
click at [833, 186] on input "False" at bounding box center [841, 179] width 17 height 14
radio input "true"
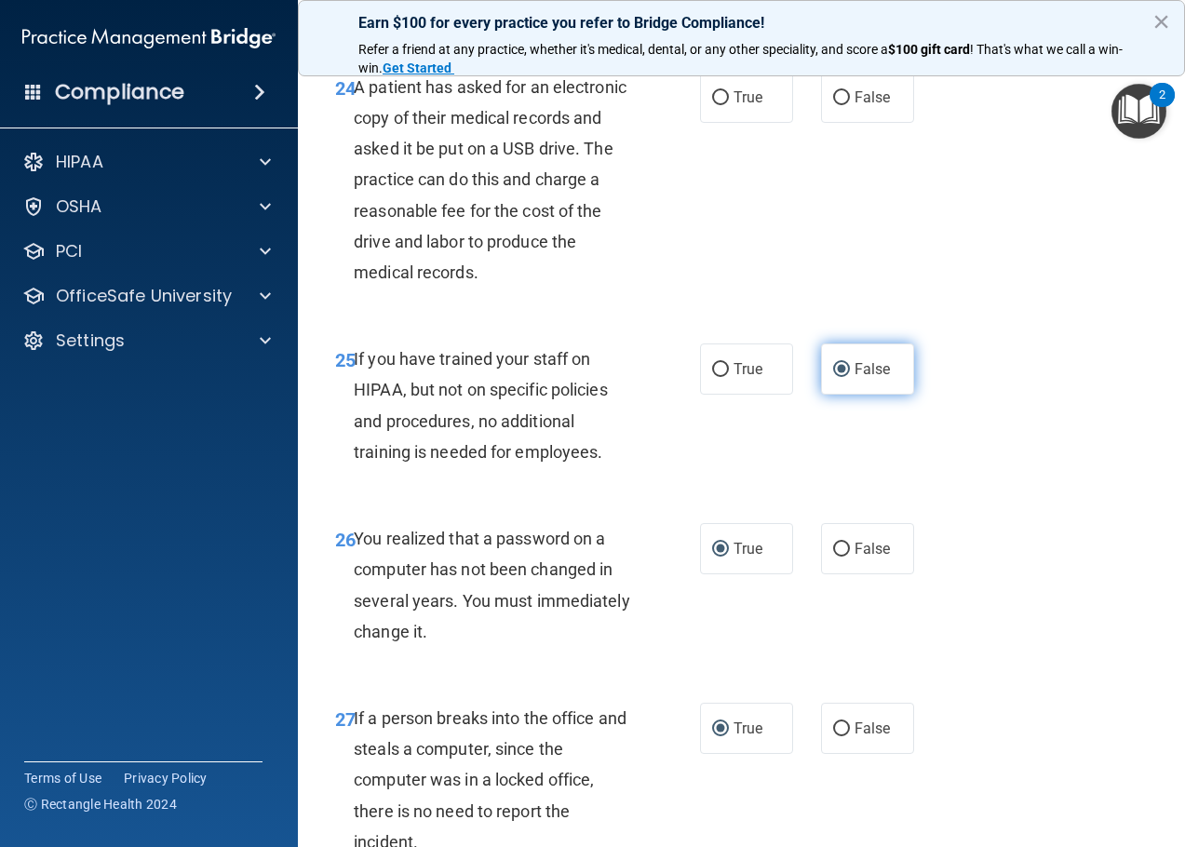
scroll to position [4425, 0]
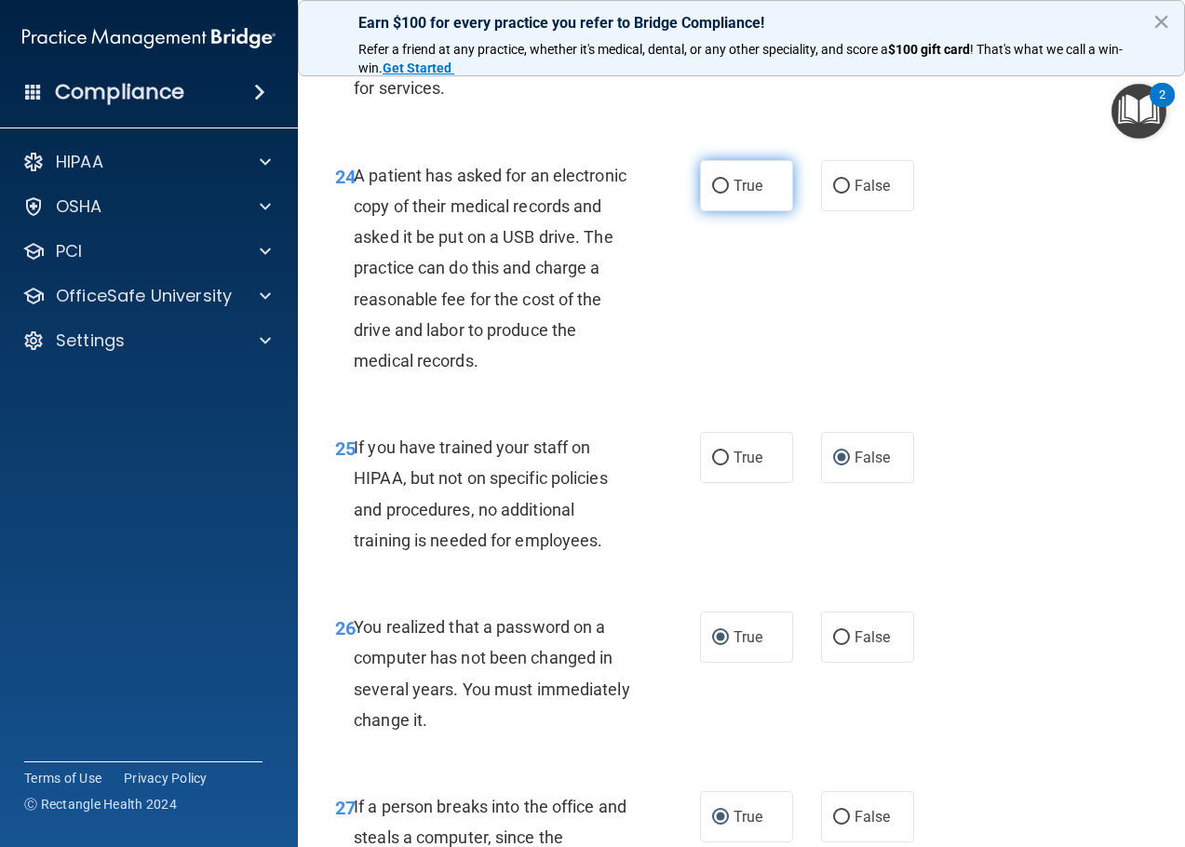
click at [733, 195] on span "True" at bounding box center [747, 186] width 29 height 18
click at [729, 194] on input "True" at bounding box center [720, 187] width 17 height 14
radio input "true"
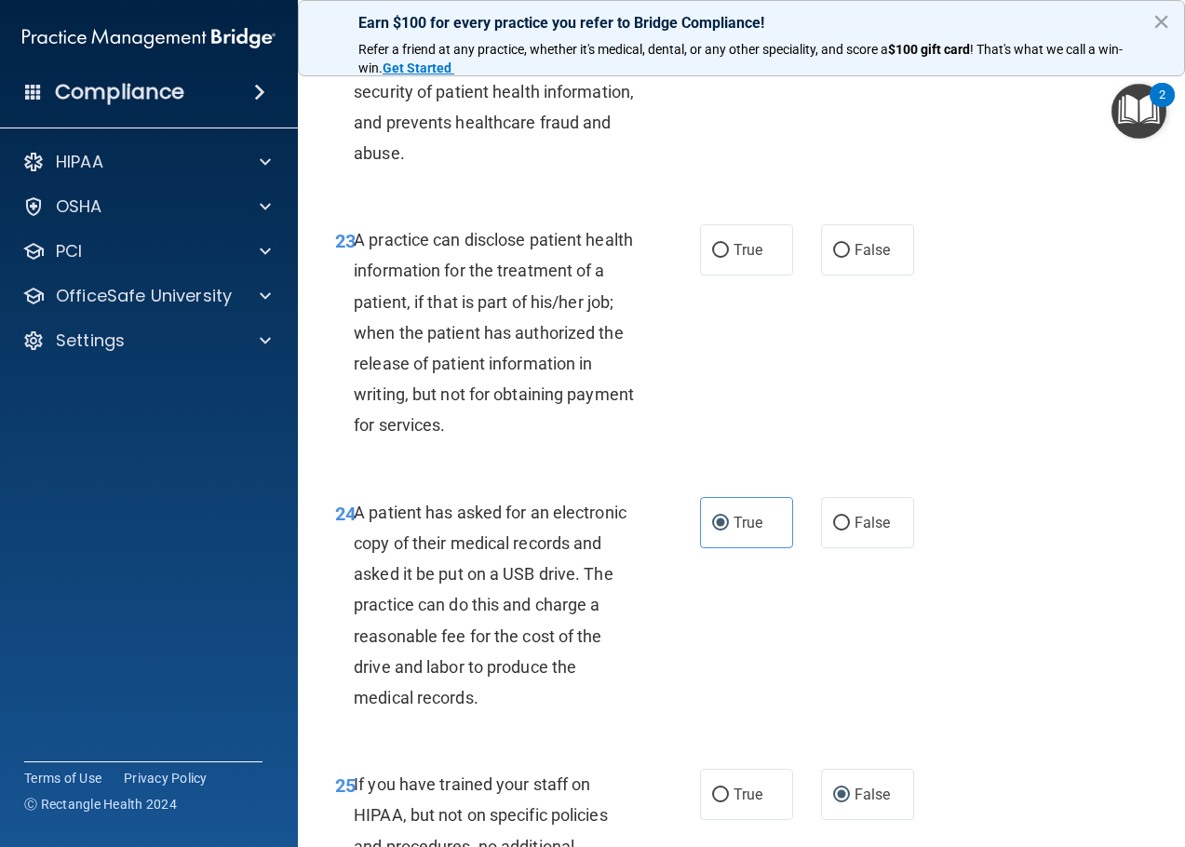
scroll to position [4076, 0]
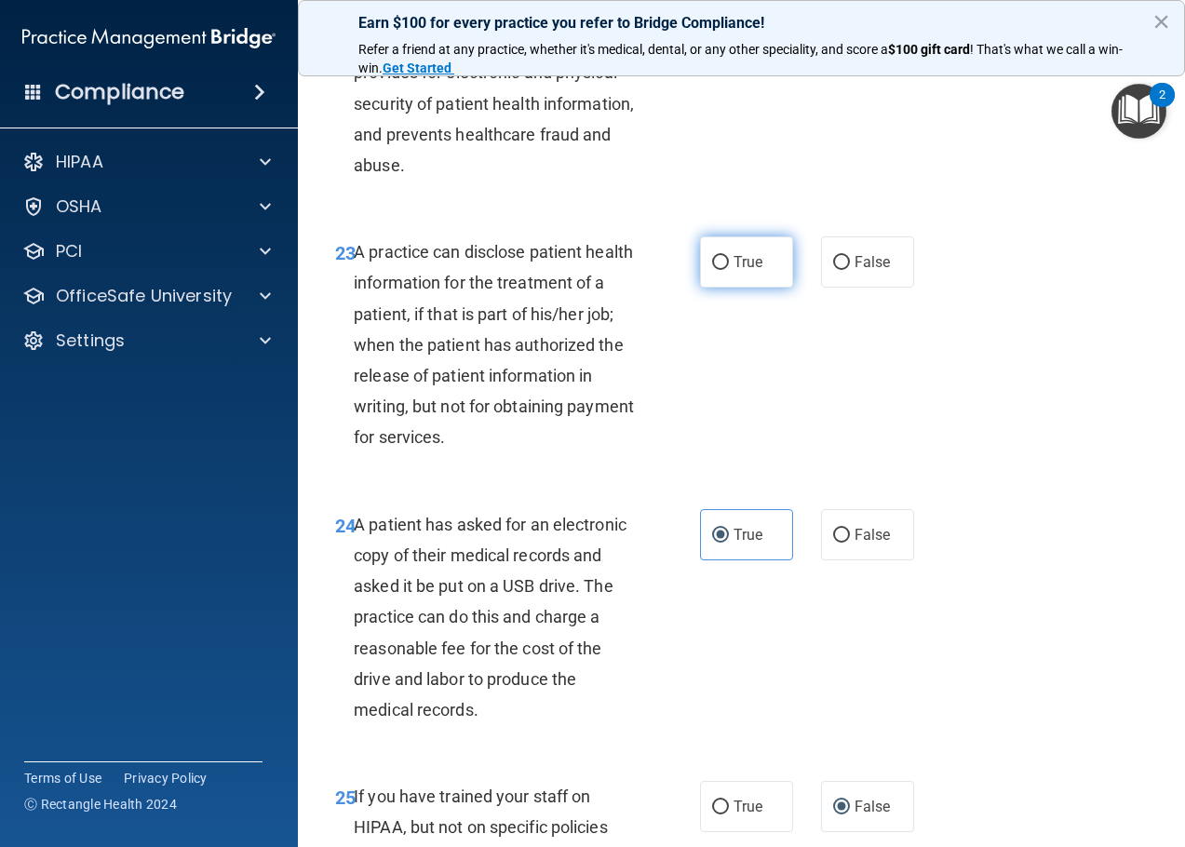
click at [733, 271] on span "True" at bounding box center [747, 262] width 29 height 18
click at [729, 270] on input "True" at bounding box center [720, 263] width 17 height 14
radio input "true"
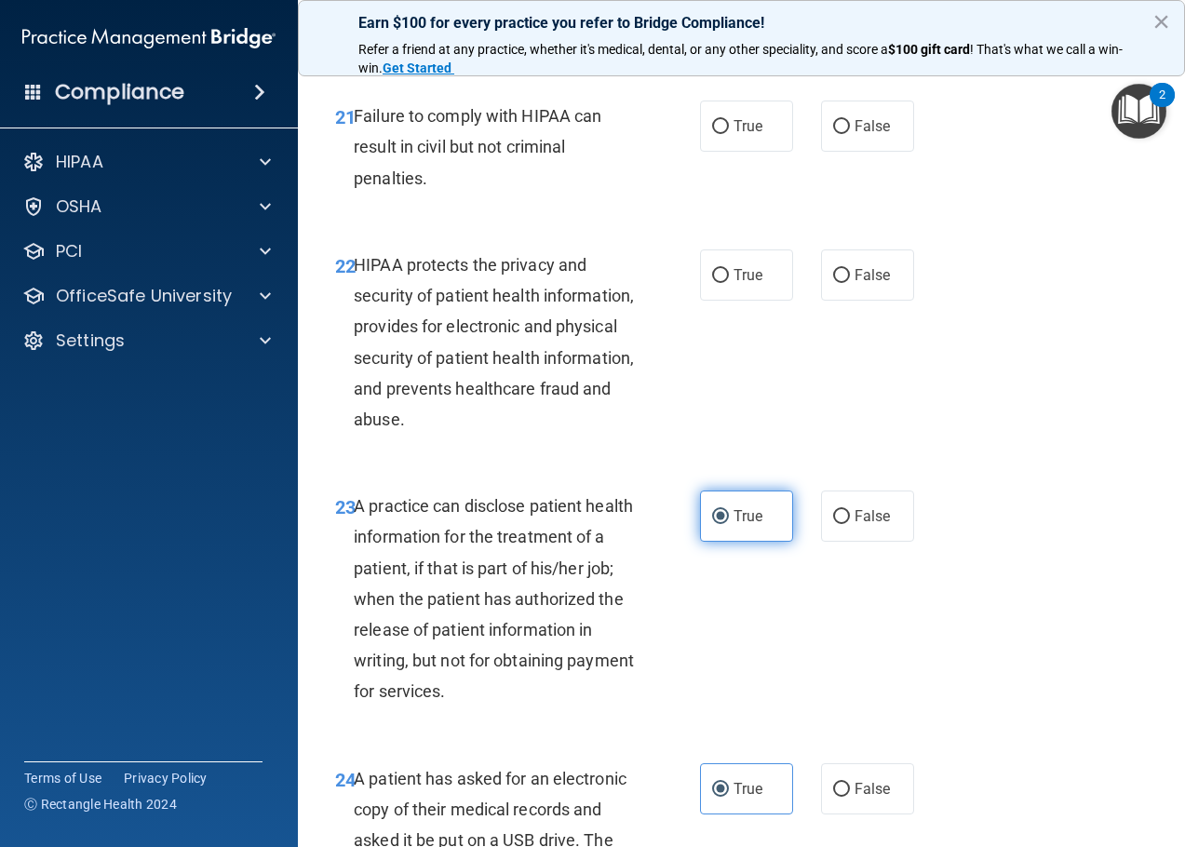
scroll to position [3727, 0]
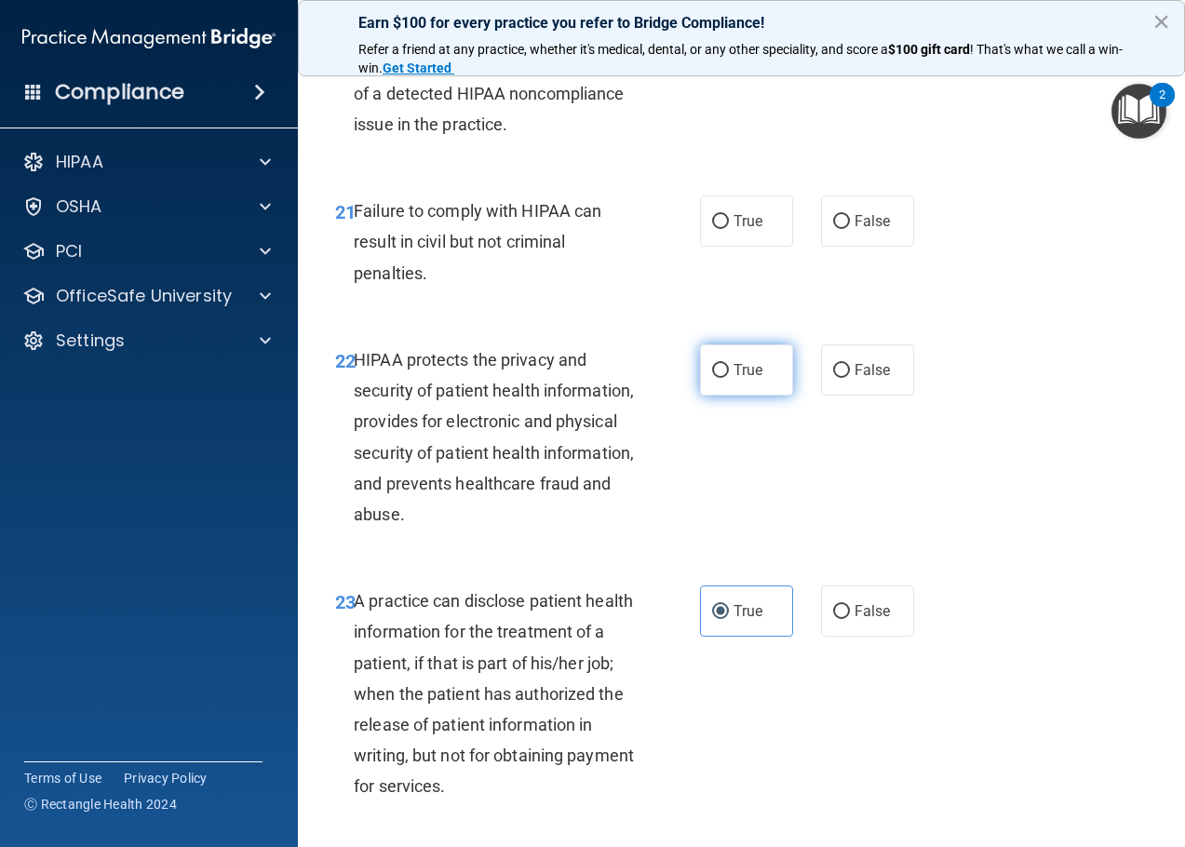
click at [718, 390] on label "True" at bounding box center [746, 369] width 93 height 51
click at [718, 378] on input "True" at bounding box center [720, 371] width 17 height 14
radio input "true"
click at [744, 230] on span "True" at bounding box center [747, 221] width 29 height 18
click at [729, 229] on input "True" at bounding box center [720, 222] width 17 height 14
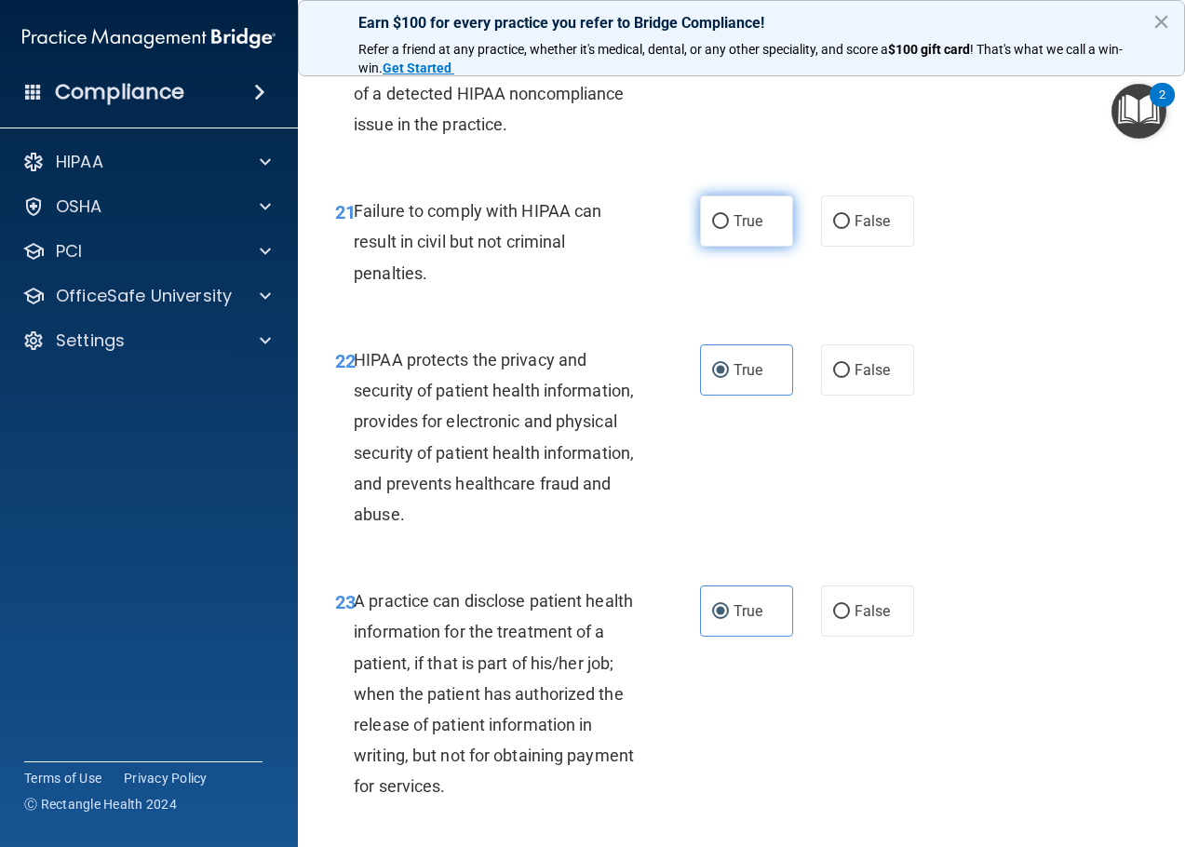
radio input "true"
click at [854, 230] on span "False" at bounding box center [872, 221] width 36 height 18
click at [847, 229] on input "False" at bounding box center [841, 222] width 17 height 14
radio input "true"
radio input "false"
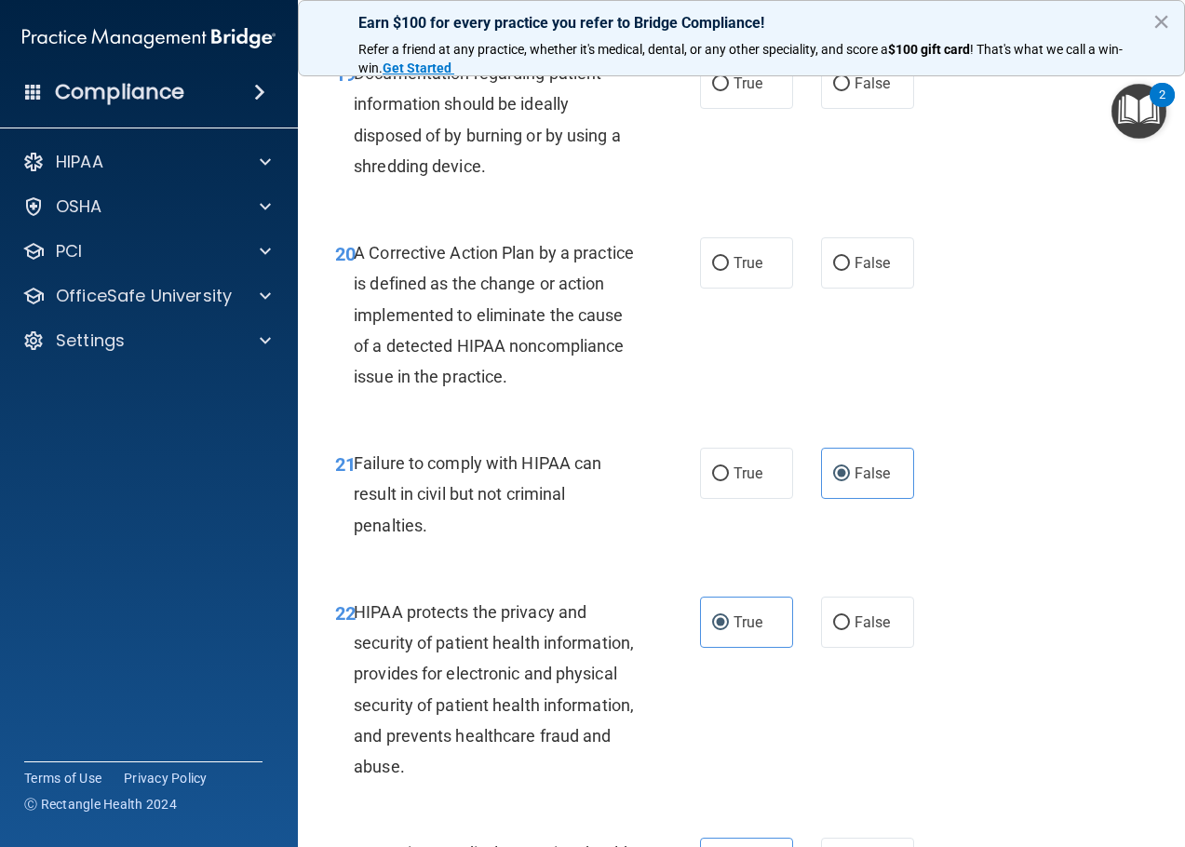
scroll to position [3402, 0]
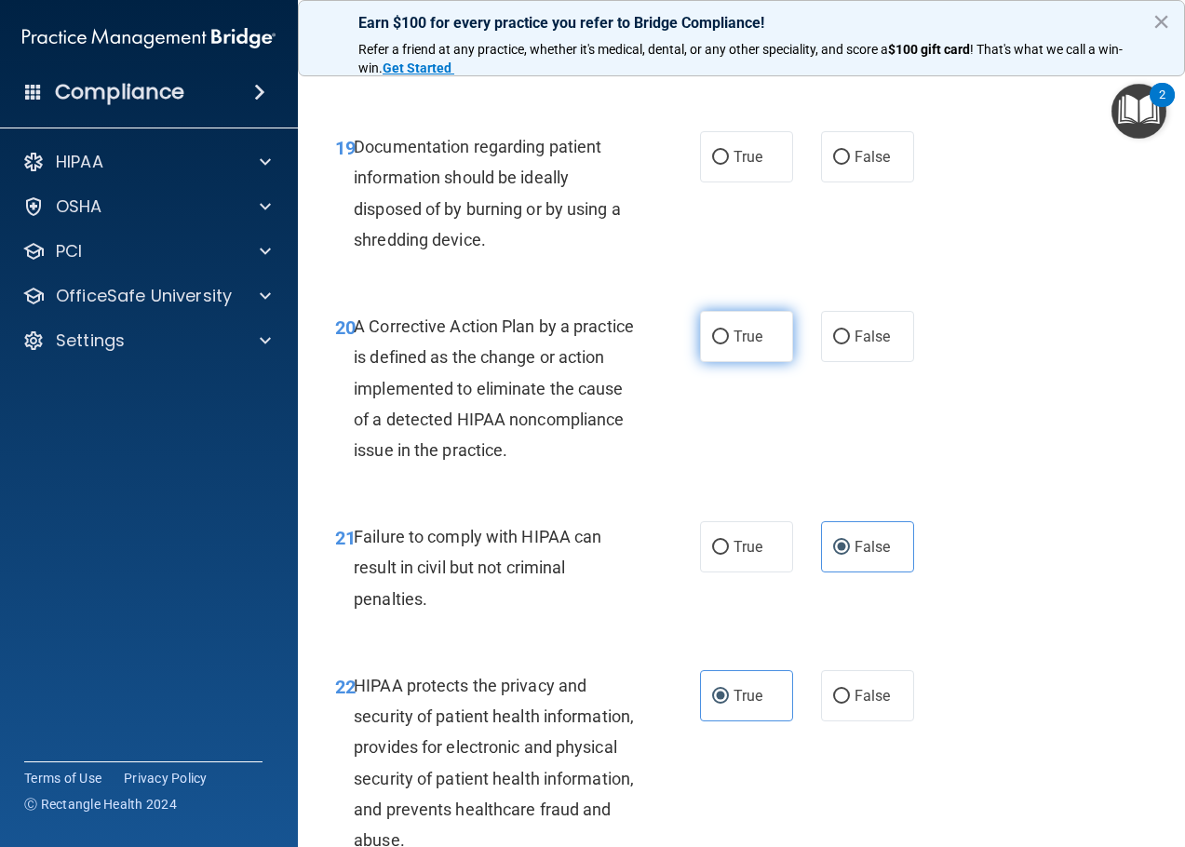
click at [732, 351] on label "True" at bounding box center [746, 336] width 93 height 51
click at [729, 344] on input "True" at bounding box center [720, 337] width 17 height 14
radio input "true"
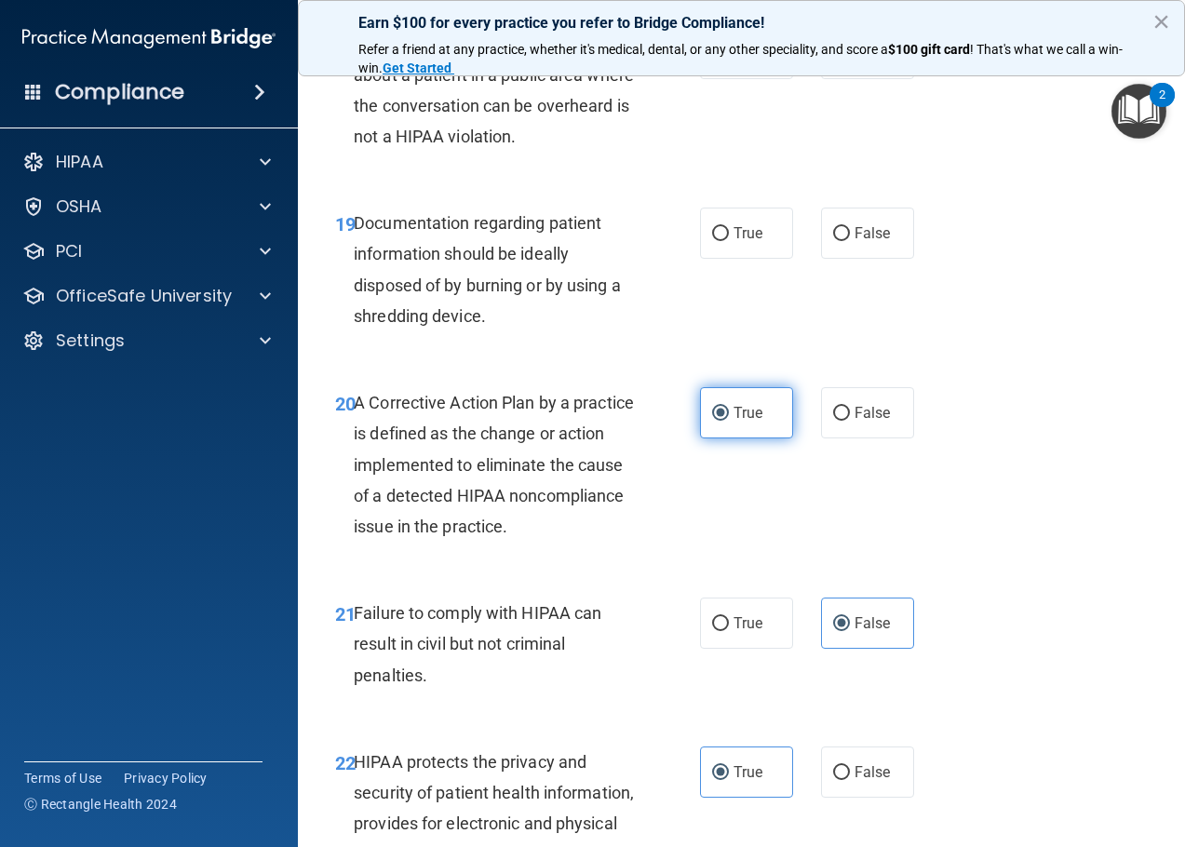
scroll to position [3192, 0]
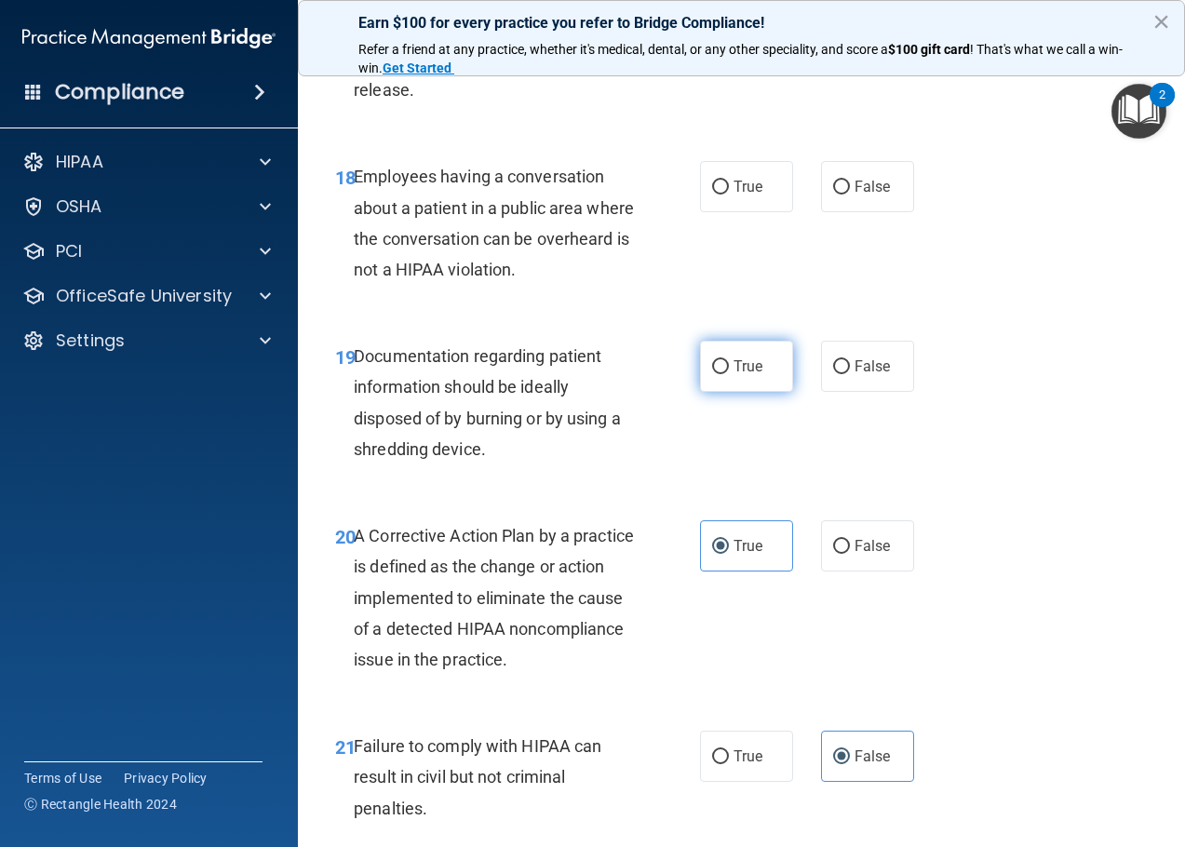
click at [733, 362] on span "True" at bounding box center [747, 366] width 29 height 18
click at [729, 362] on input "True" at bounding box center [720, 367] width 17 height 14
radio input "true"
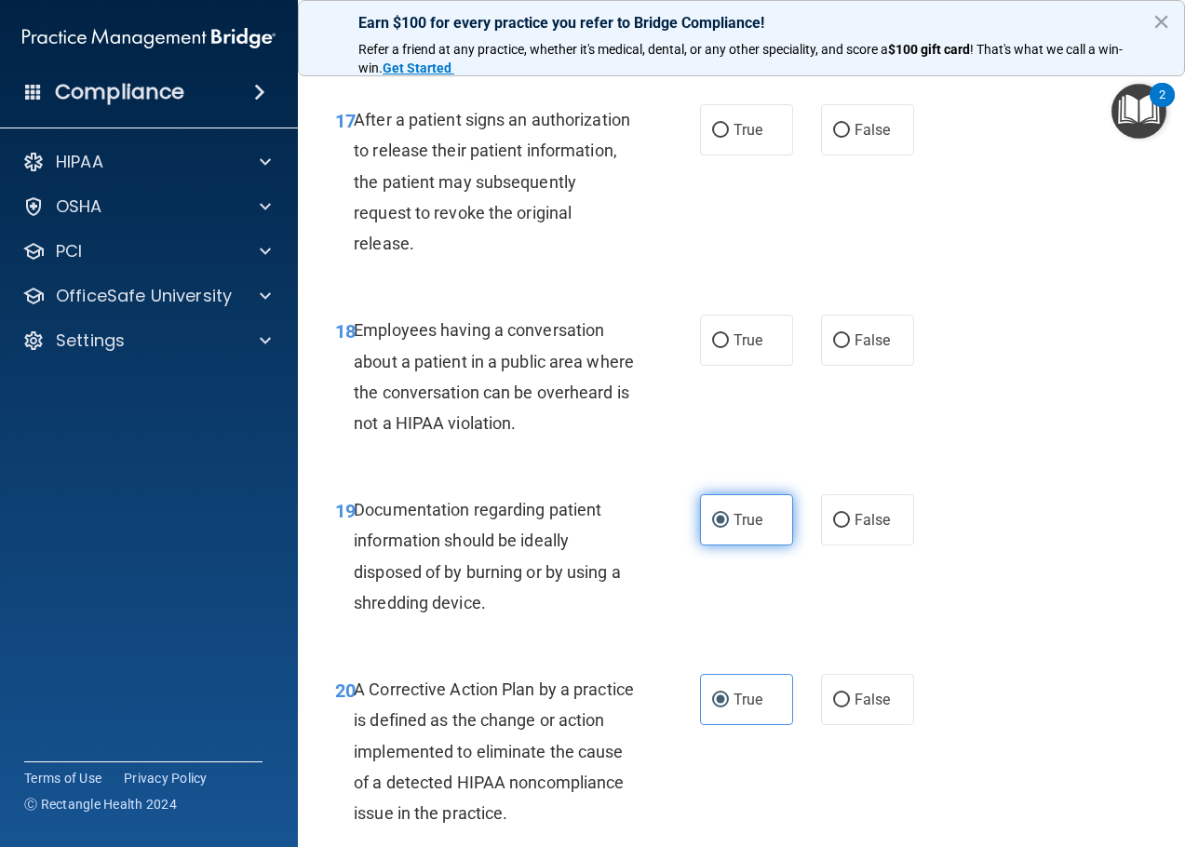
scroll to position [3029, 0]
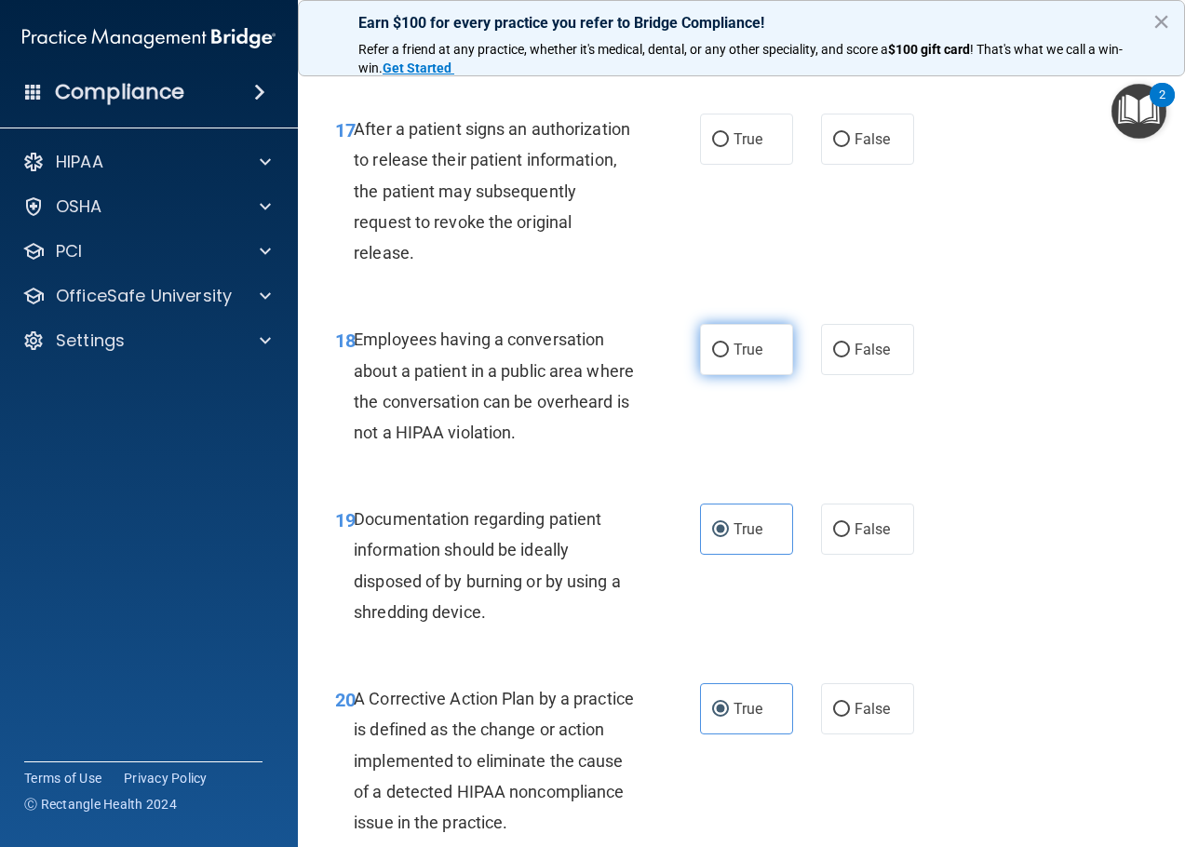
click at [725, 358] on label "True" at bounding box center [746, 349] width 93 height 51
click at [725, 357] on input "True" at bounding box center [720, 350] width 17 height 14
radio input "true"
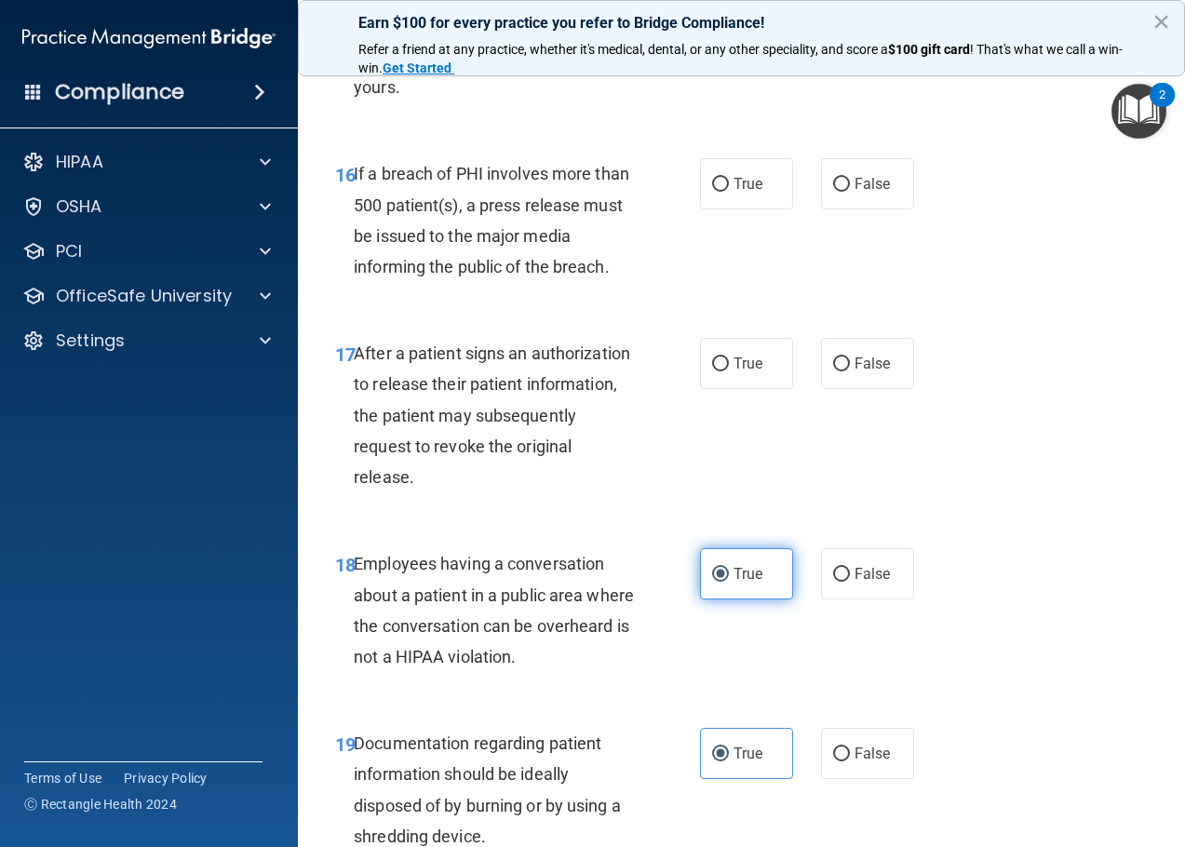
scroll to position [2797, 0]
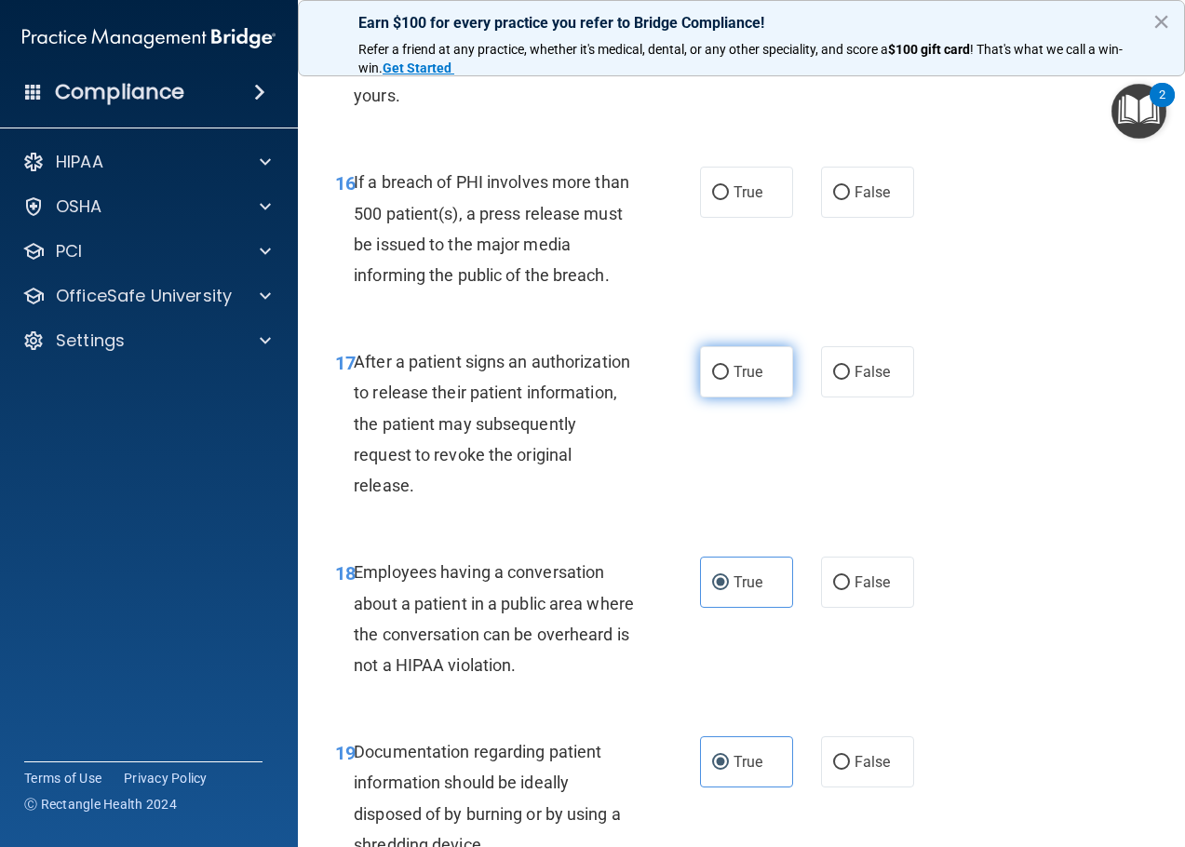
click at [739, 367] on span "True" at bounding box center [747, 372] width 29 height 18
click at [729, 367] on input "True" at bounding box center [720, 373] width 17 height 14
radio input "true"
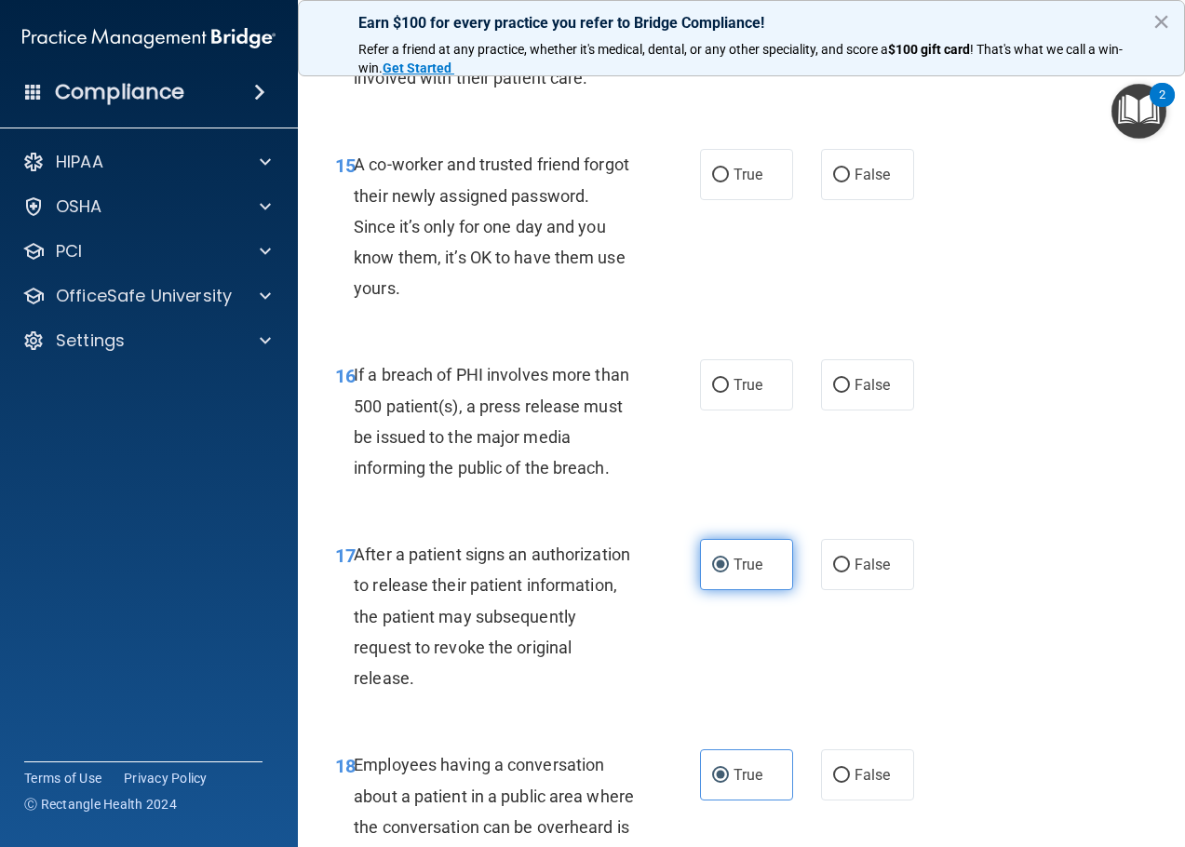
scroll to position [2494, 0]
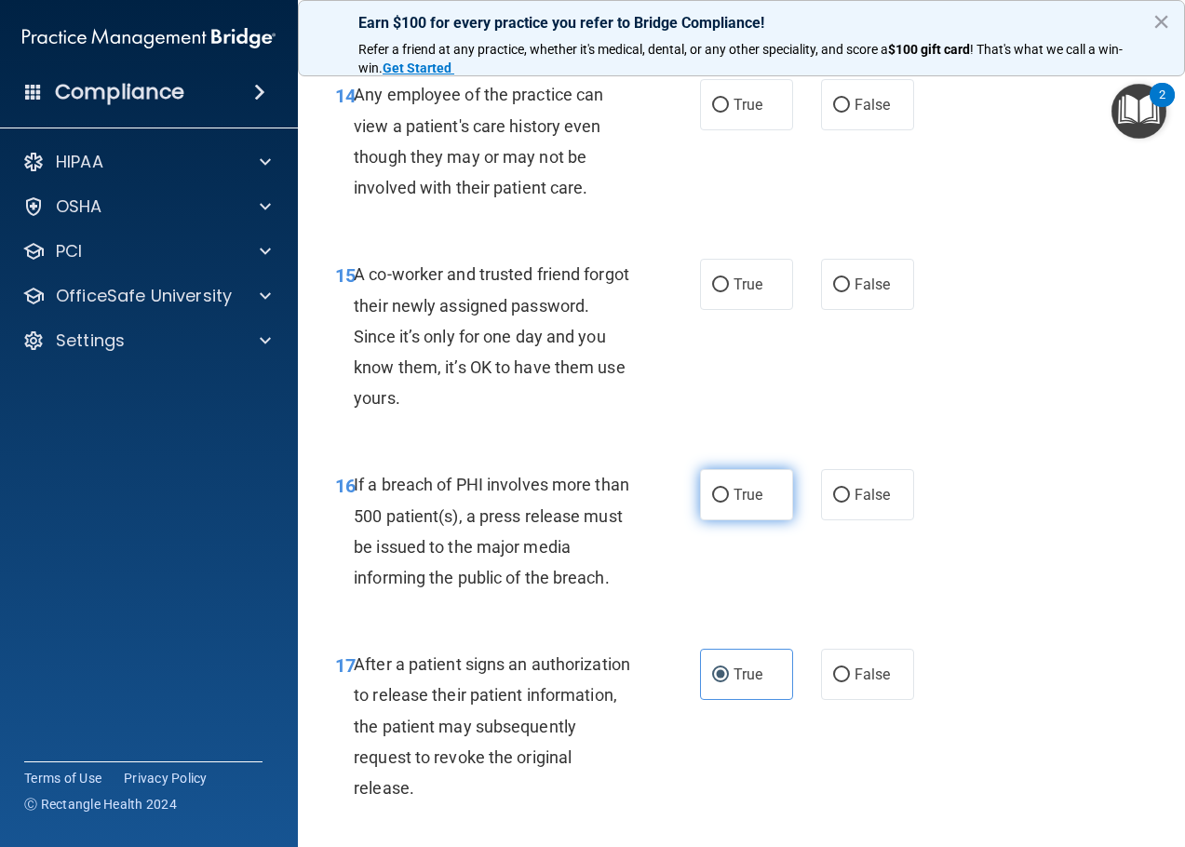
click at [721, 495] on label "True" at bounding box center [746, 494] width 93 height 51
click at [721, 495] on input "True" at bounding box center [720, 496] width 17 height 14
radio input "true"
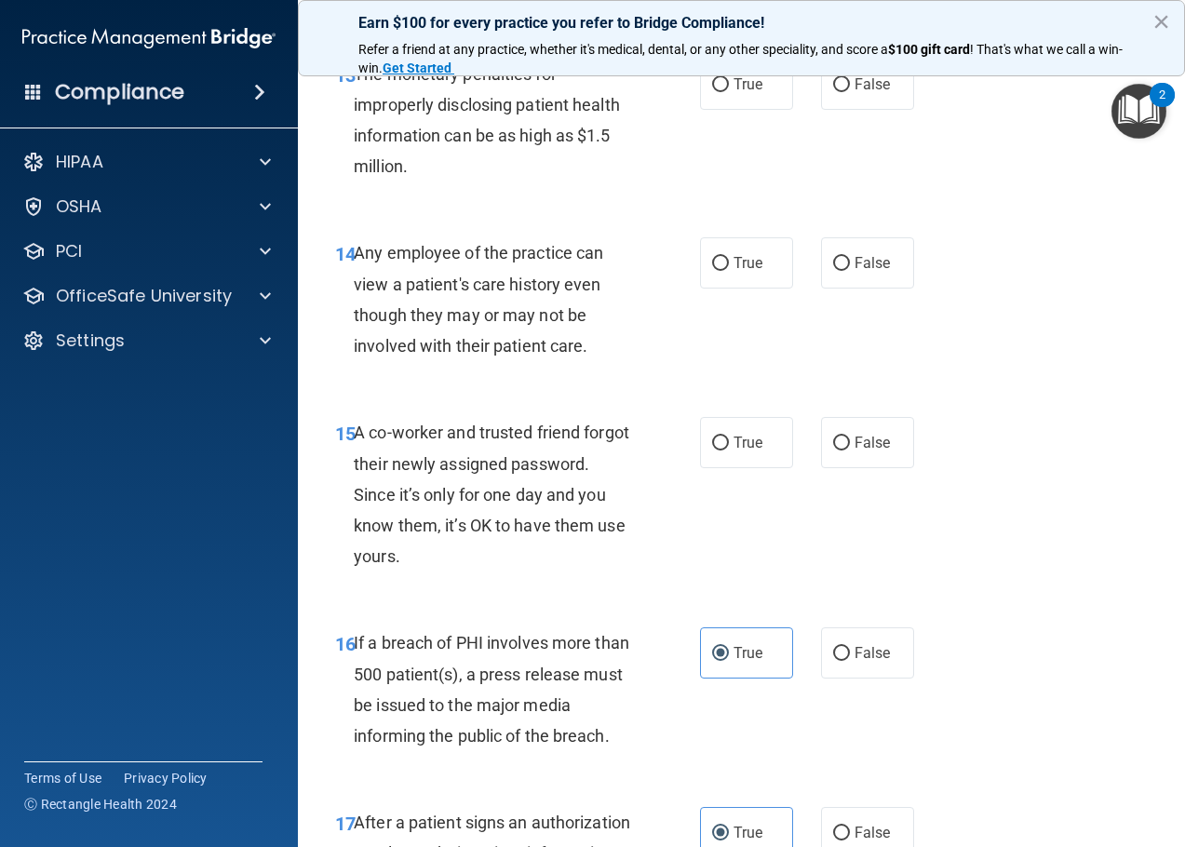
scroll to position [2331, 0]
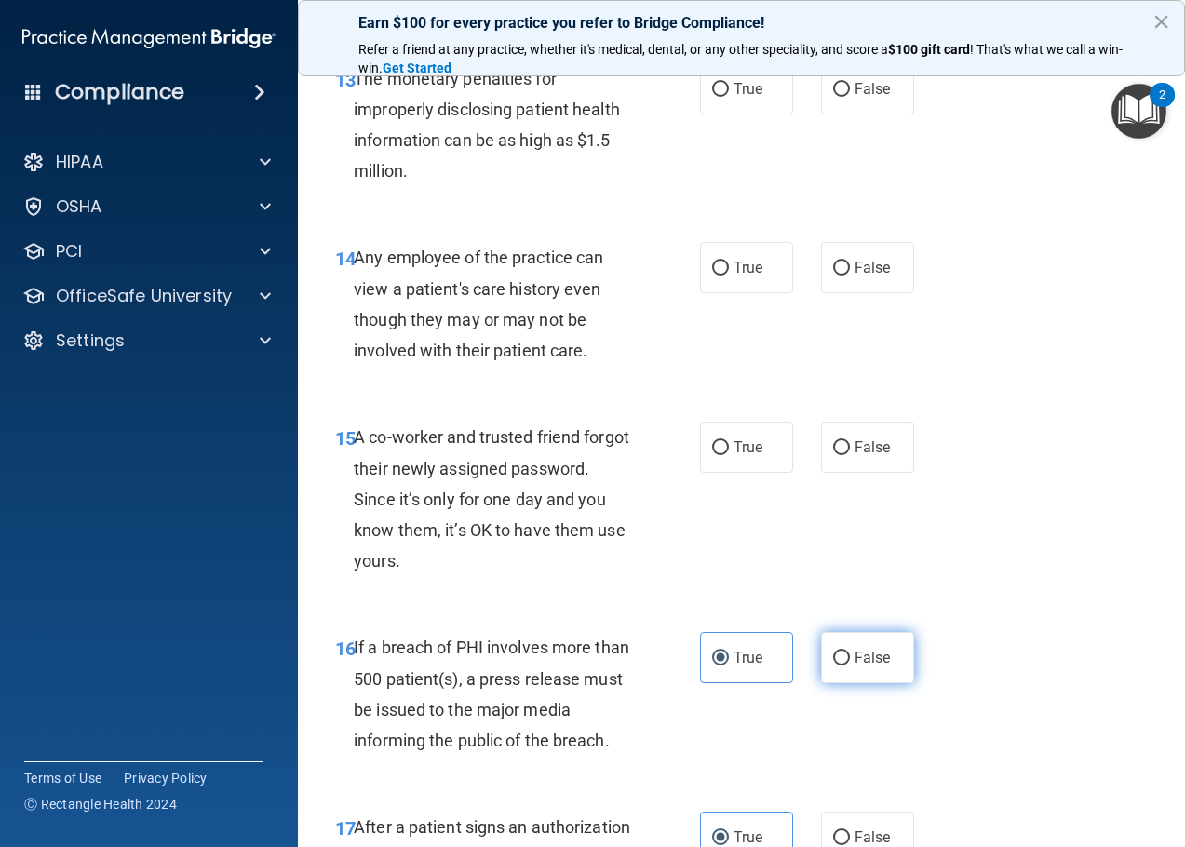
click at [834, 651] on input "False" at bounding box center [841, 658] width 17 height 14
radio input "true"
radio input "false"
click at [737, 439] on span "True" at bounding box center [747, 447] width 29 height 18
click at [729, 441] on input "True" at bounding box center [720, 448] width 17 height 14
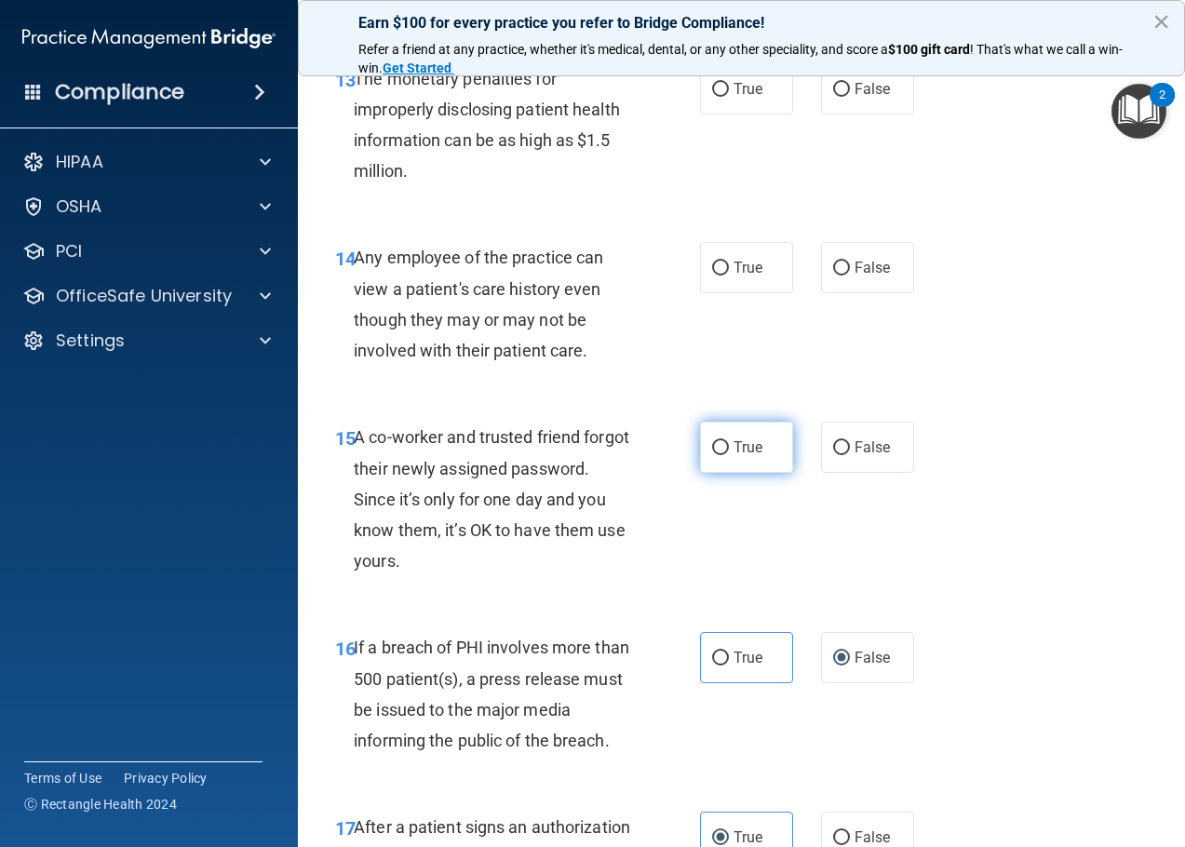
radio input "true"
click at [721, 504] on div "15 A co-worker and trusted friend forgot their newly assigned password. Since i…" at bounding box center [741, 503] width 840 height 210
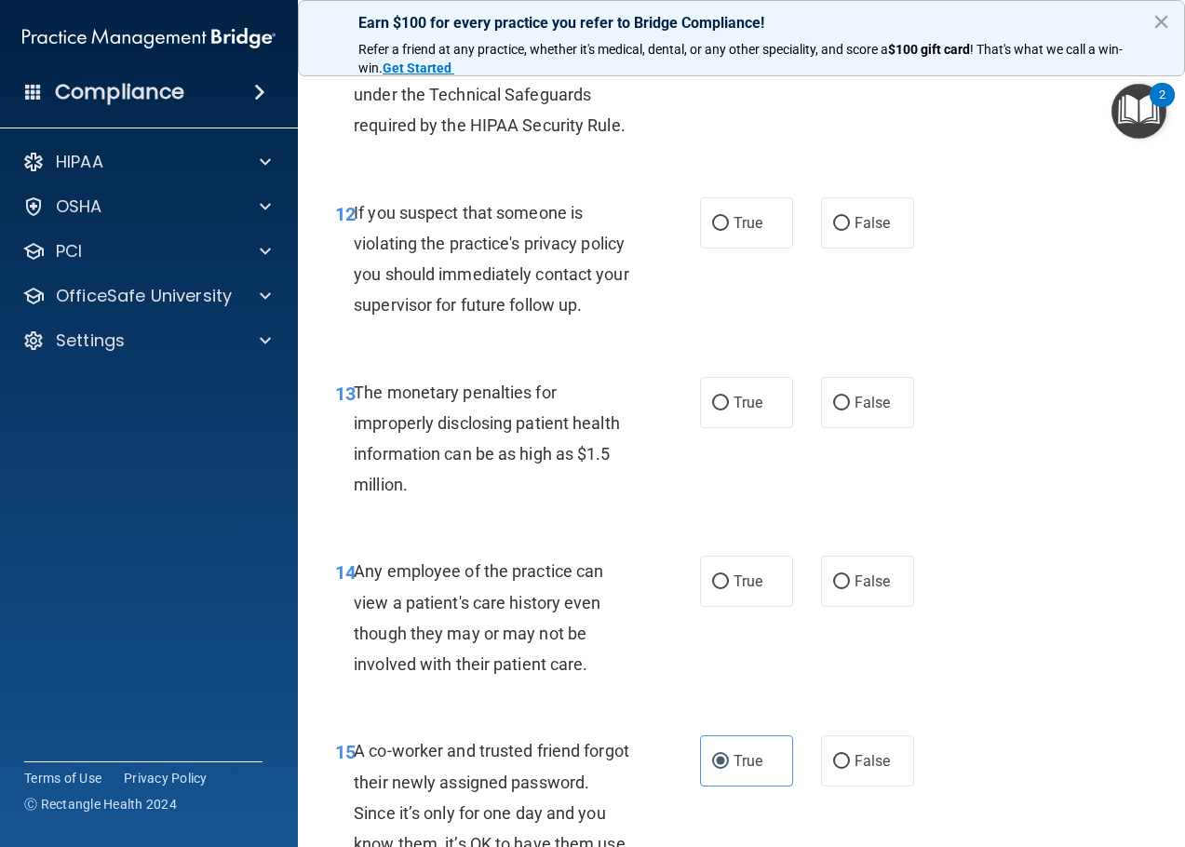
scroll to position [1982, 0]
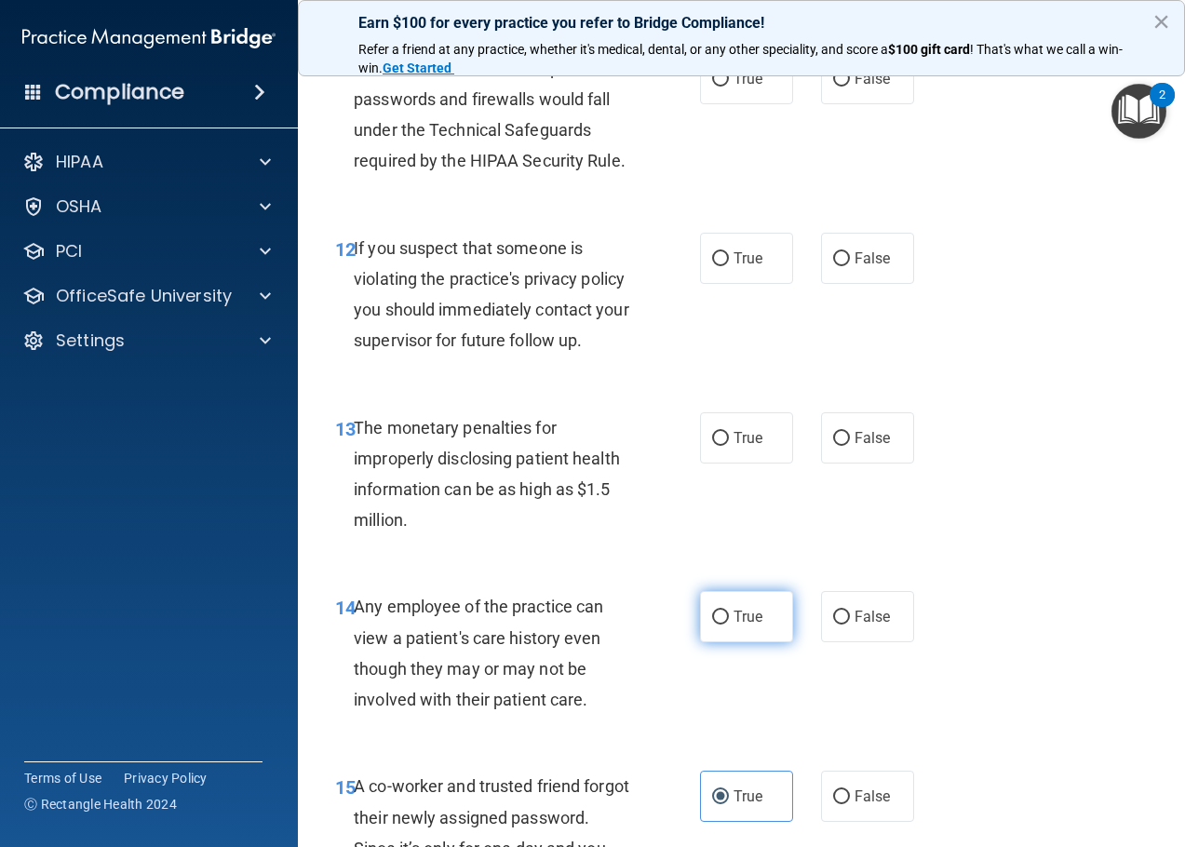
click at [733, 613] on span "True" at bounding box center [747, 617] width 29 height 18
click at [727, 613] on input "True" at bounding box center [720, 618] width 17 height 14
radio input "true"
click at [737, 444] on span "True" at bounding box center [747, 438] width 29 height 18
click at [729, 444] on input "True" at bounding box center [720, 439] width 17 height 14
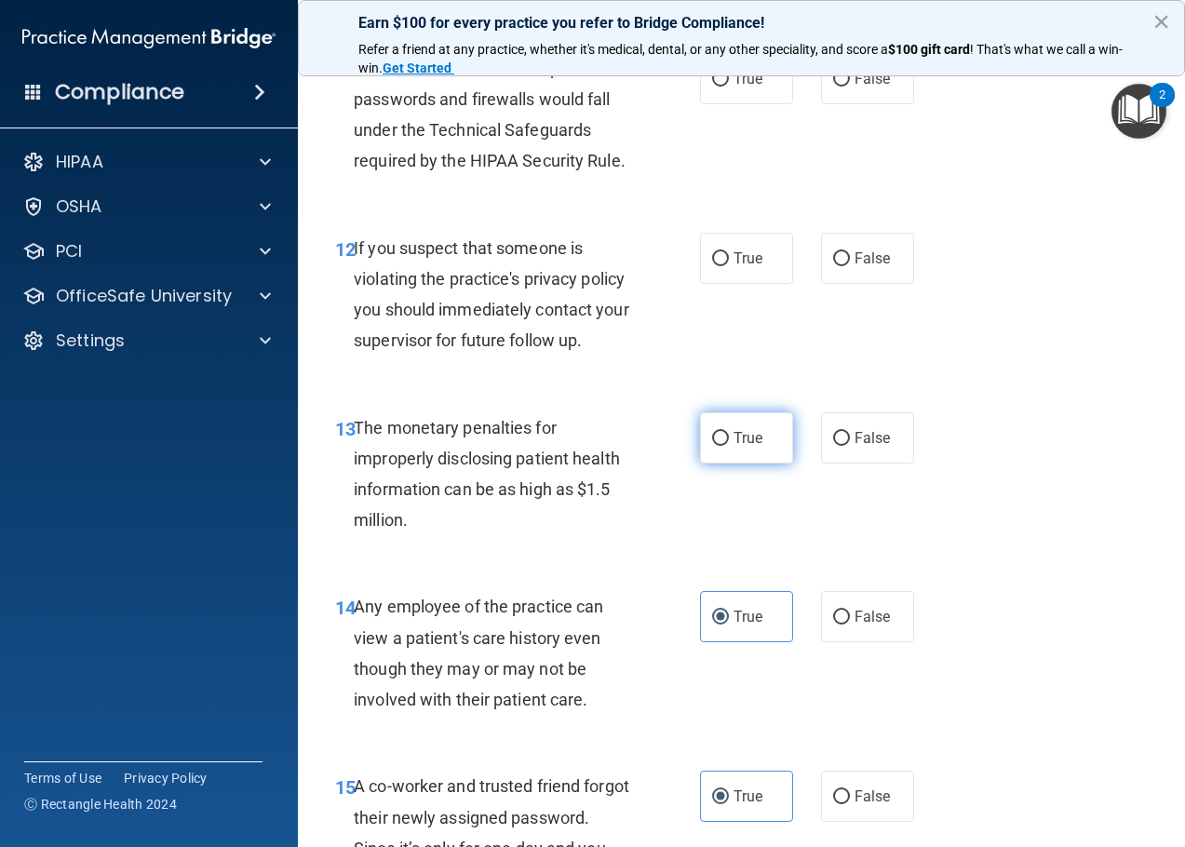
radio input "true"
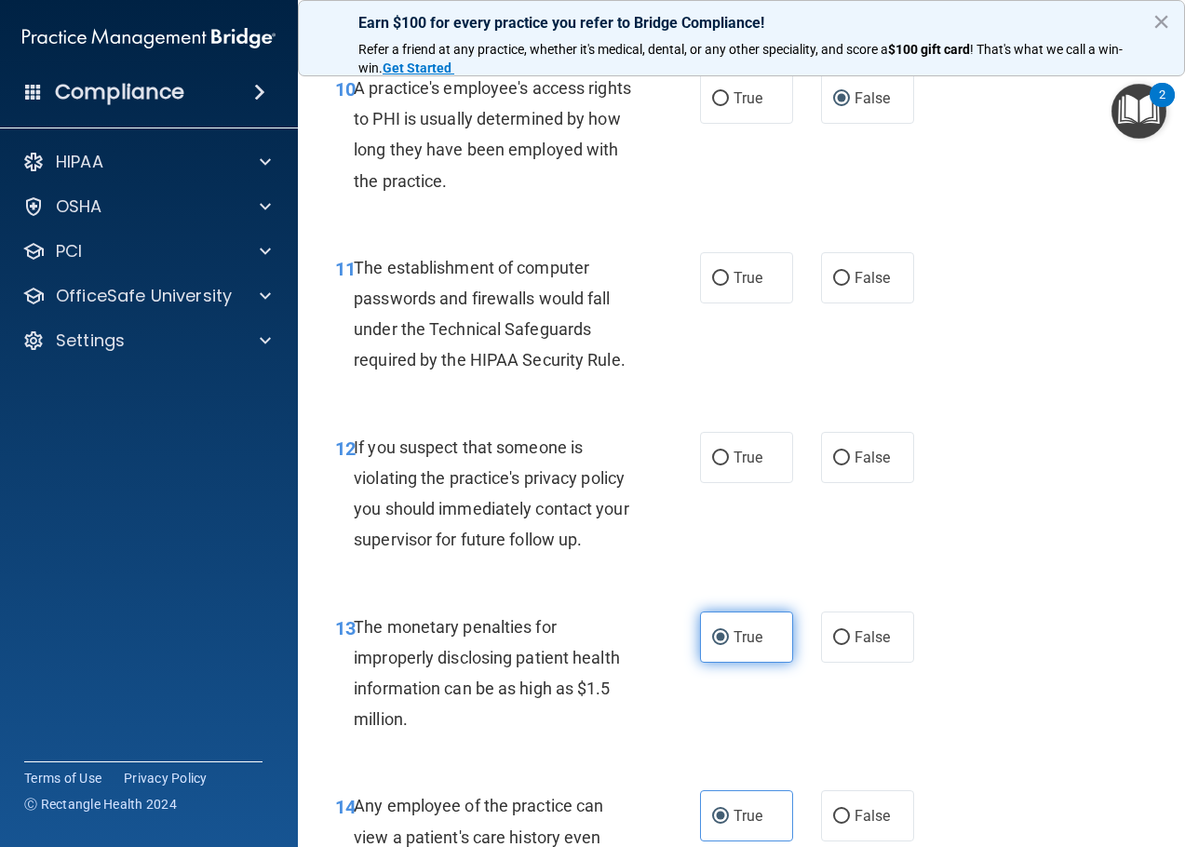
scroll to position [1703, 0]
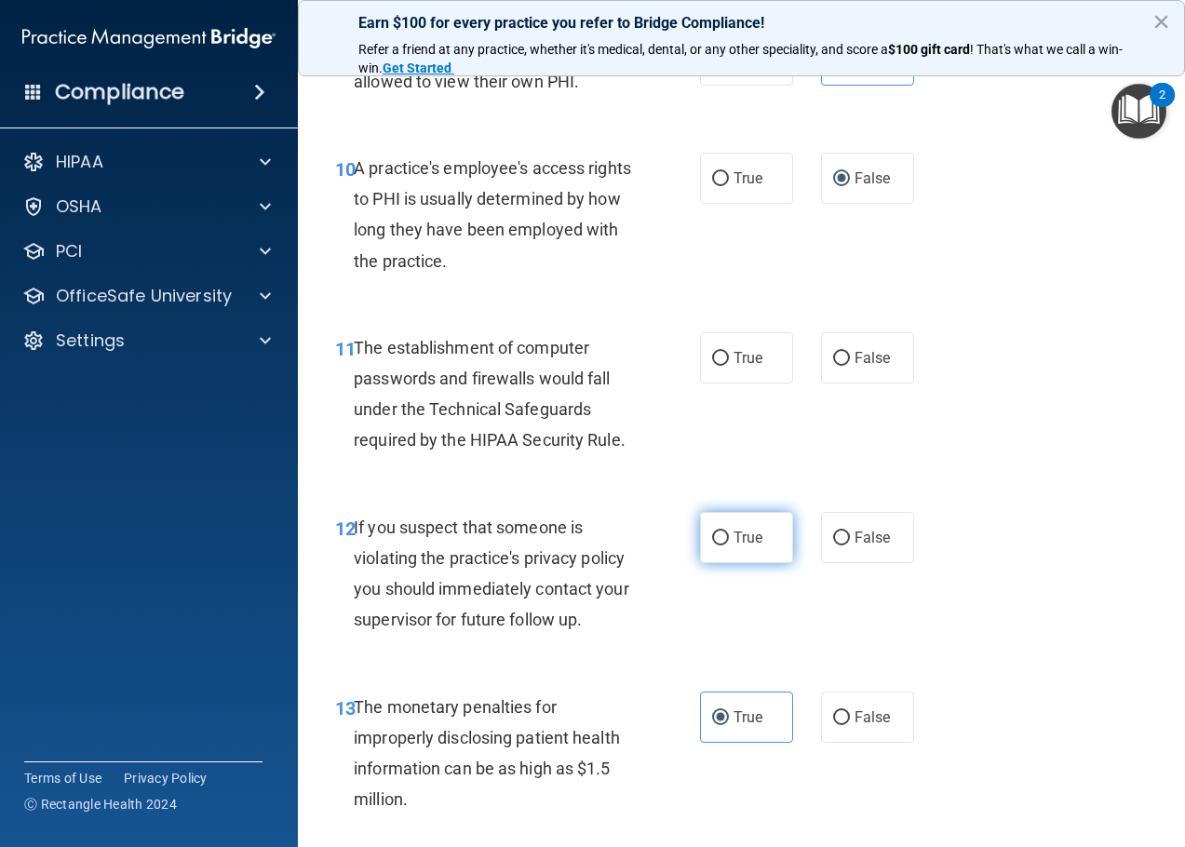
click at [721, 539] on label "True" at bounding box center [746, 537] width 93 height 51
click at [721, 539] on input "True" at bounding box center [720, 538] width 17 height 14
radio input "true"
click at [733, 354] on span "True" at bounding box center [747, 358] width 29 height 18
click at [729, 354] on input "True" at bounding box center [720, 359] width 17 height 14
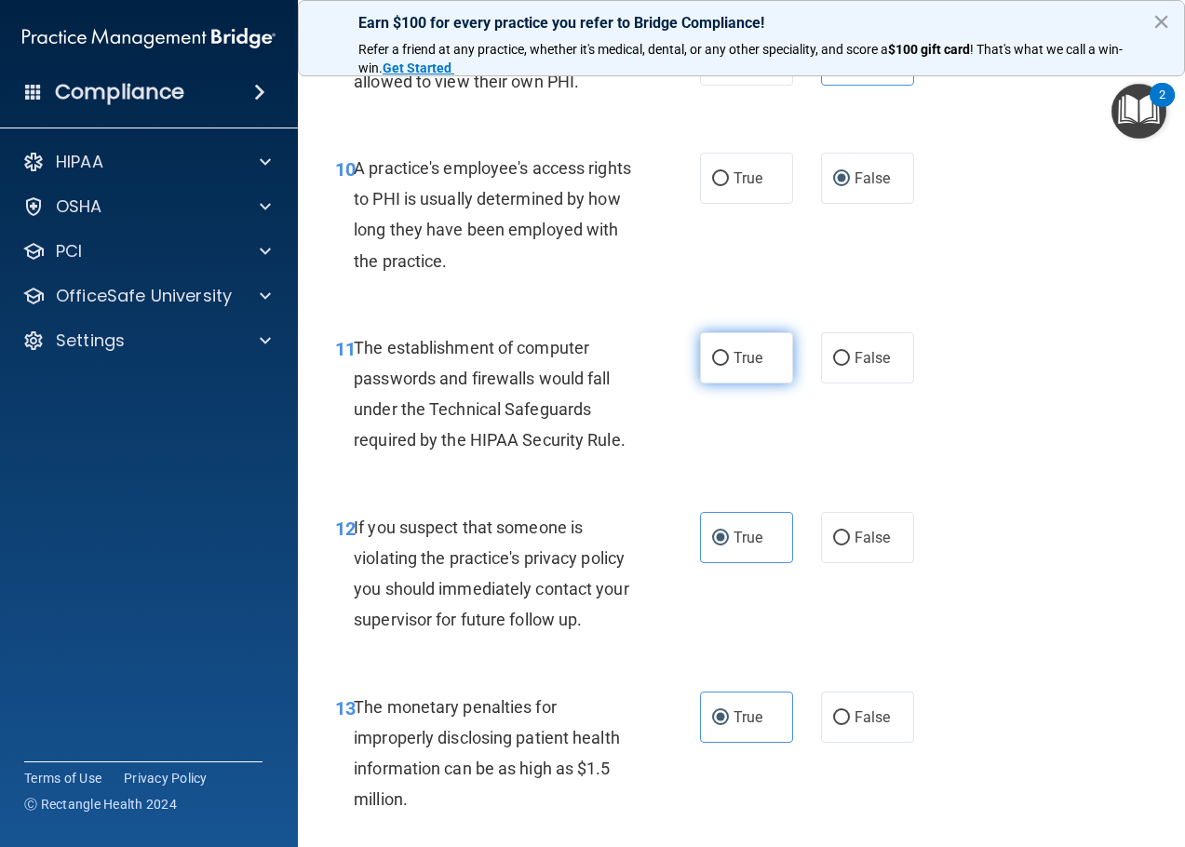
radio input "true"
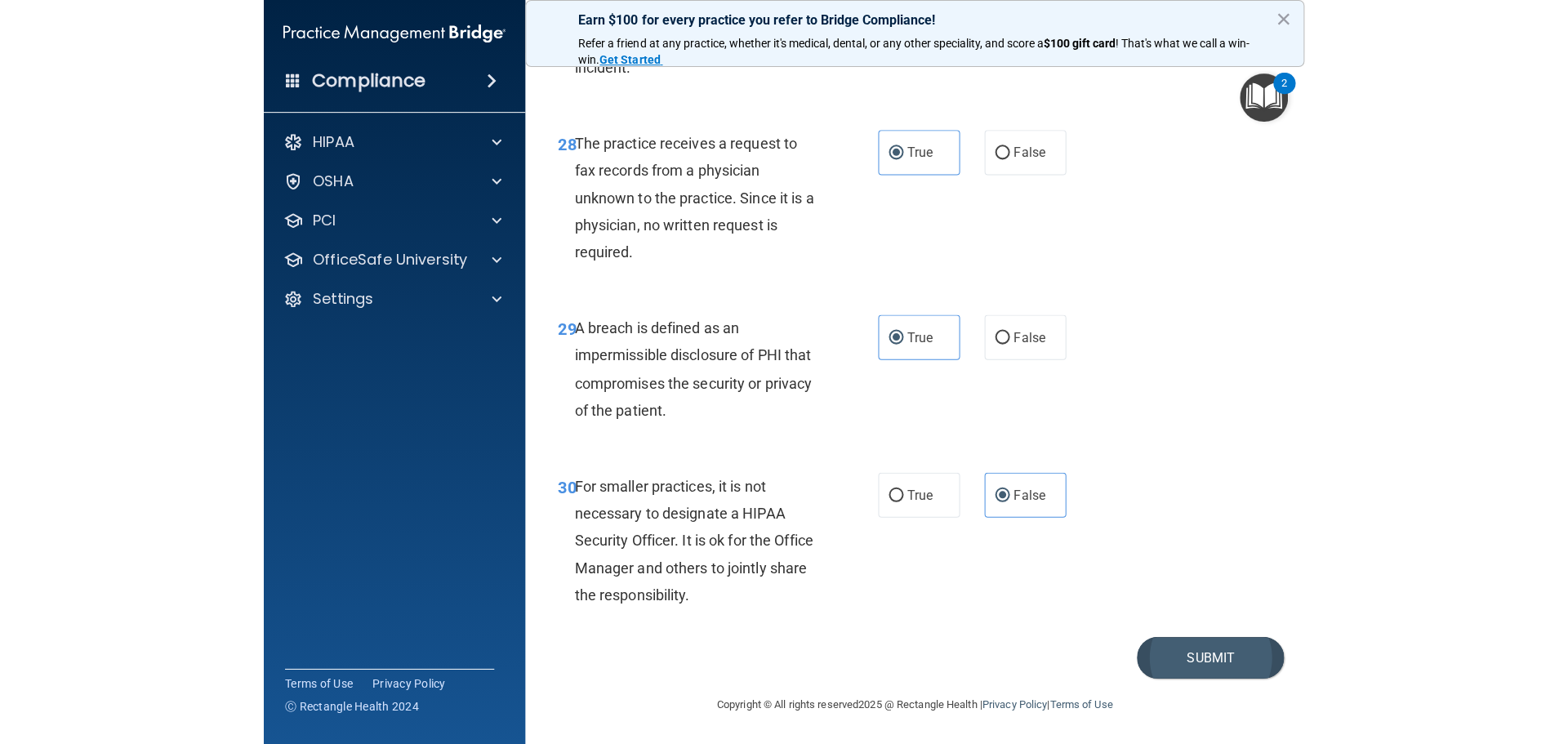
scroll to position [4643, 0]
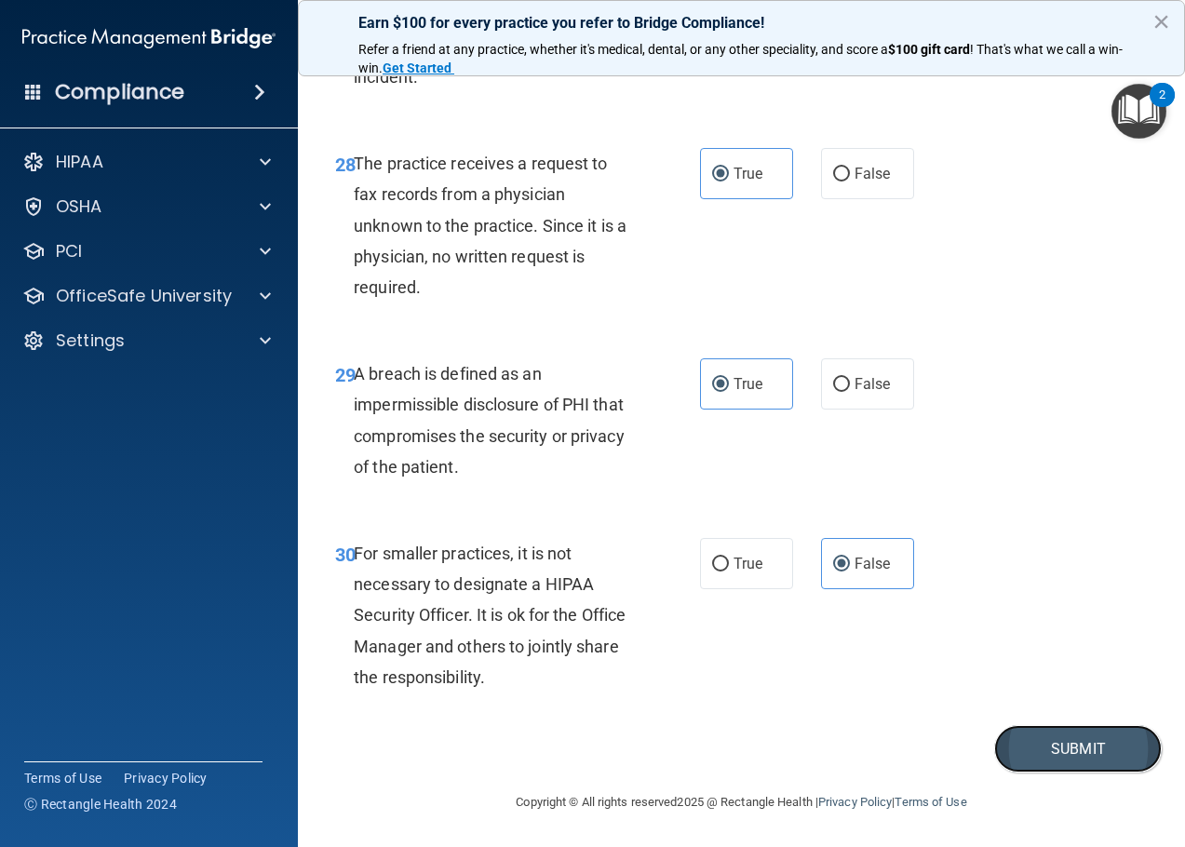
click at [1006, 751] on button "Submit" at bounding box center [1078, 748] width 168 height 47
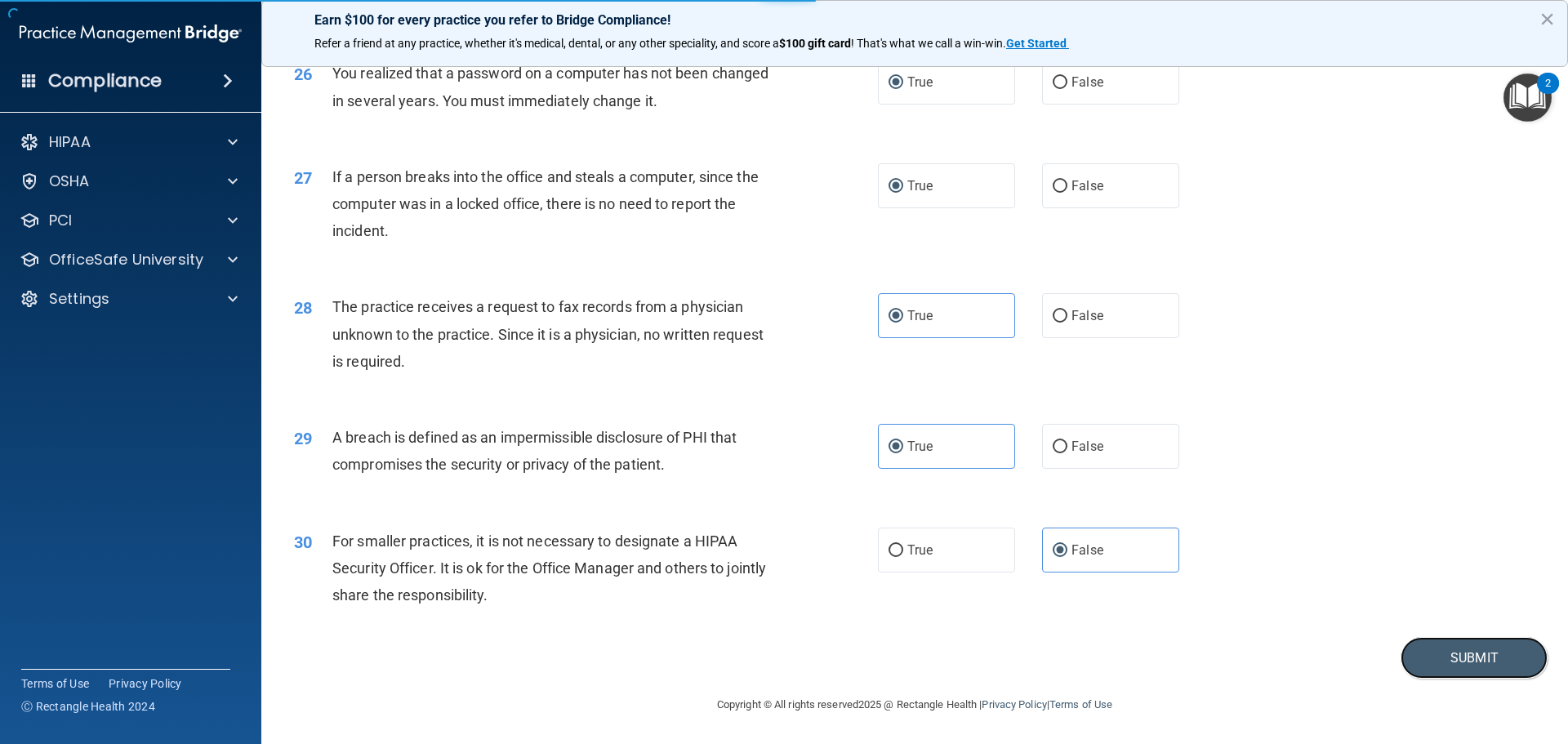
scroll to position [3121, 0]
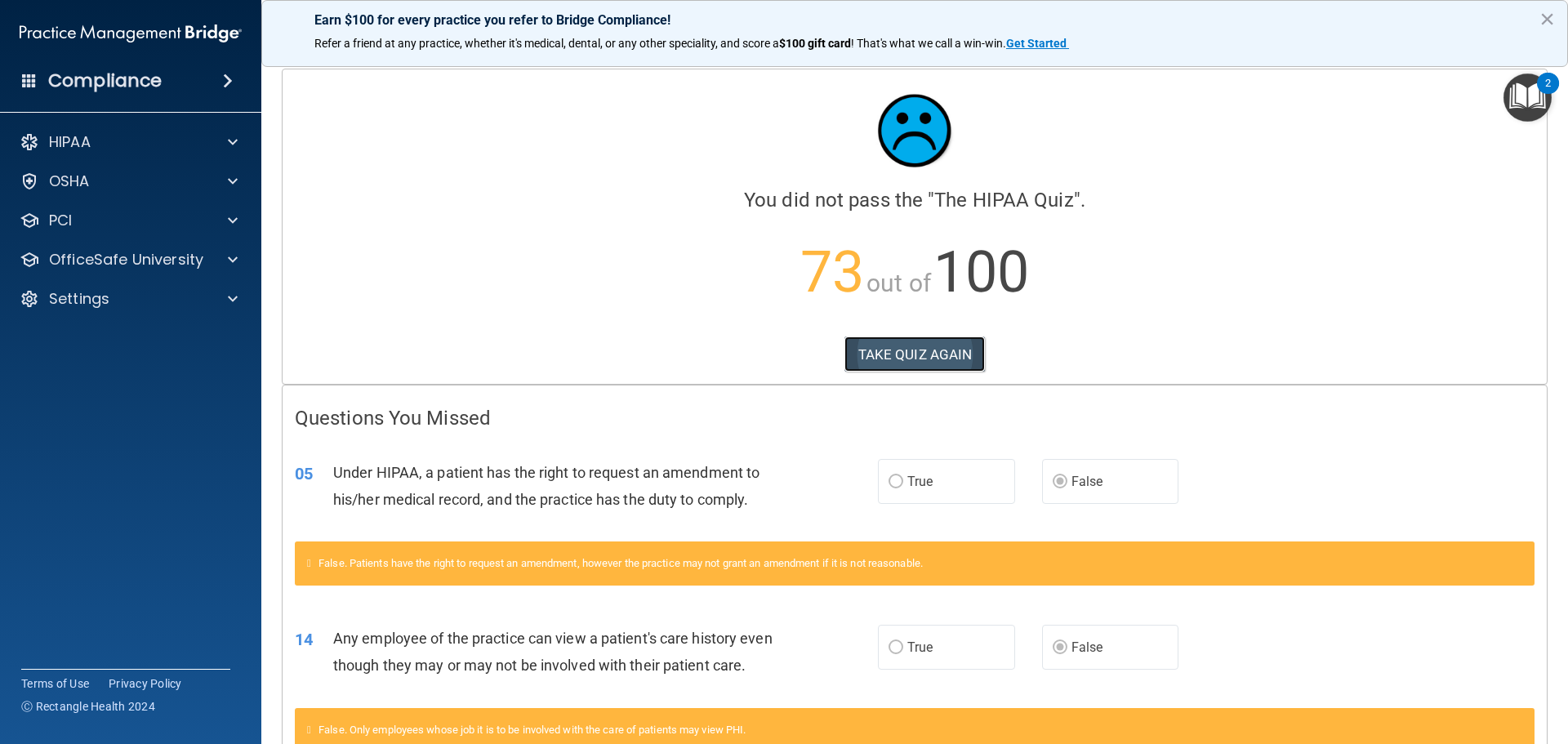
click at [901, 359] on button "TAKE QUIZ AGAIN" at bounding box center [914, 354] width 141 height 36
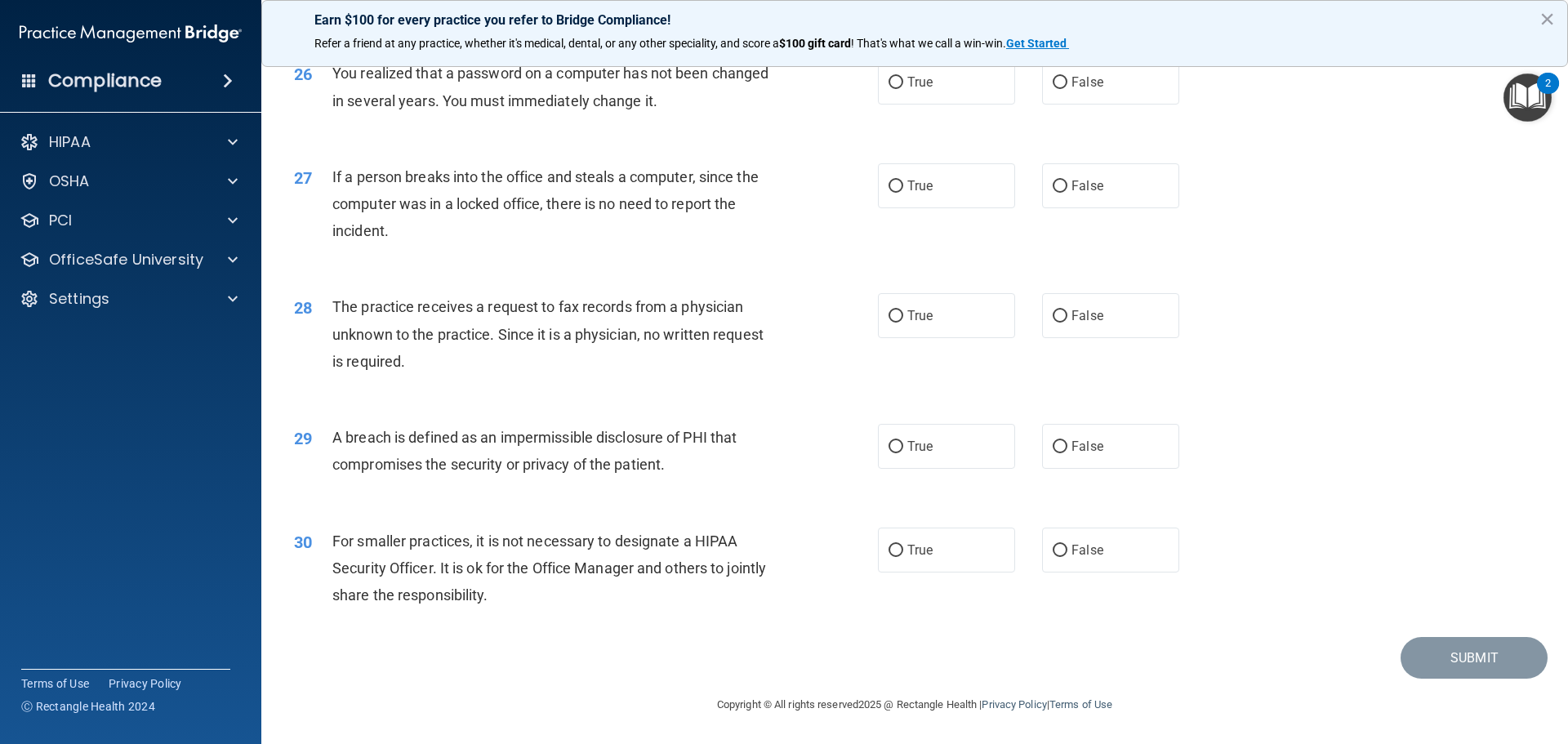
scroll to position [3121, 0]
click at [1039, 553] on input "False" at bounding box center [1060, 551] width 15 height 12
radio input "true"
click at [912, 320] on span "True" at bounding box center [920, 316] width 25 height 16
click at [903, 320] on input "True" at bounding box center [896, 317] width 15 height 12
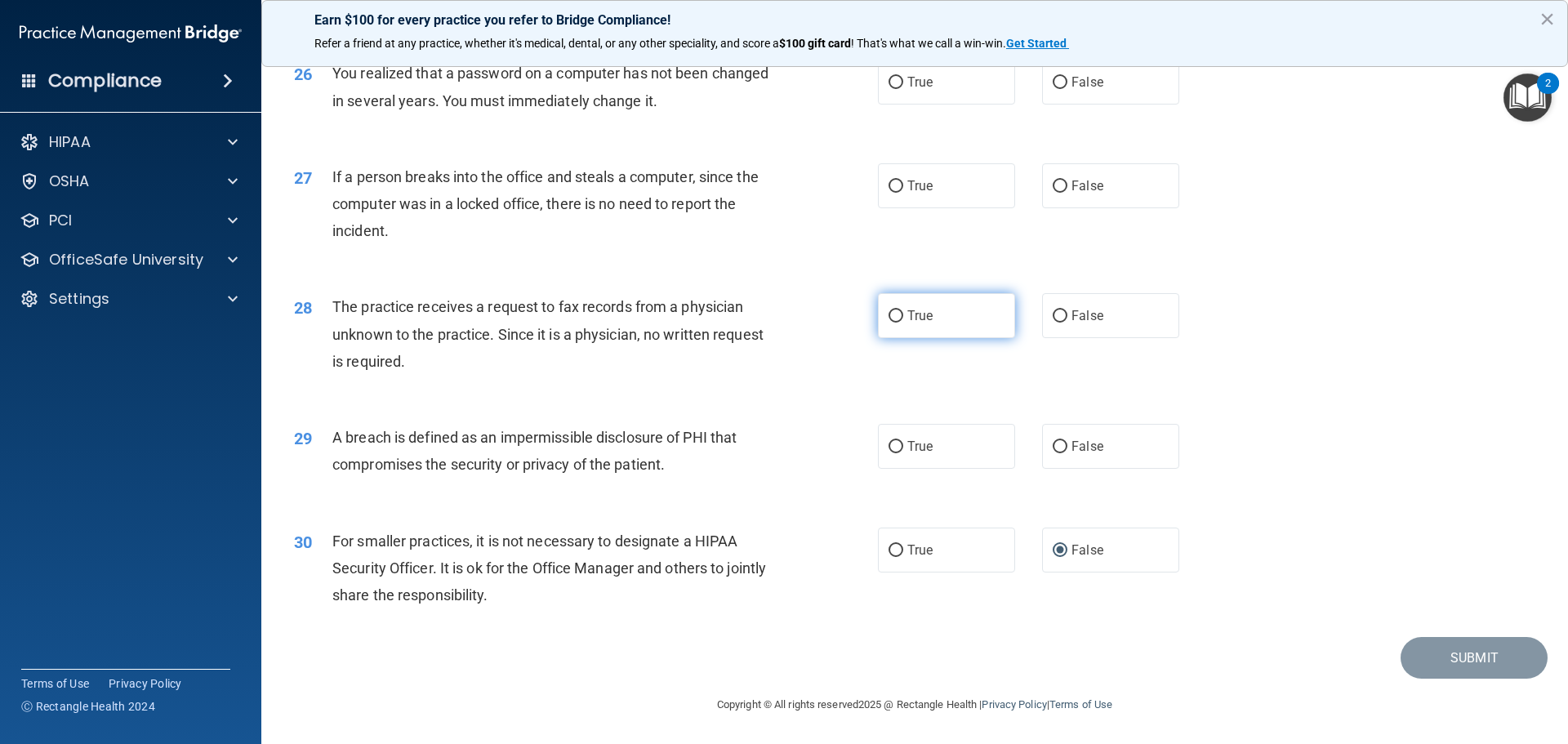
radio input "true"
click at [1039, 188] on input "False" at bounding box center [1060, 187] width 15 height 12
radio input "true"
click at [933, 452] on label "True" at bounding box center [946, 446] width 137 height 45
click at [903, 452] on input "True" at bounding box center [896, 447] width 15 height 12
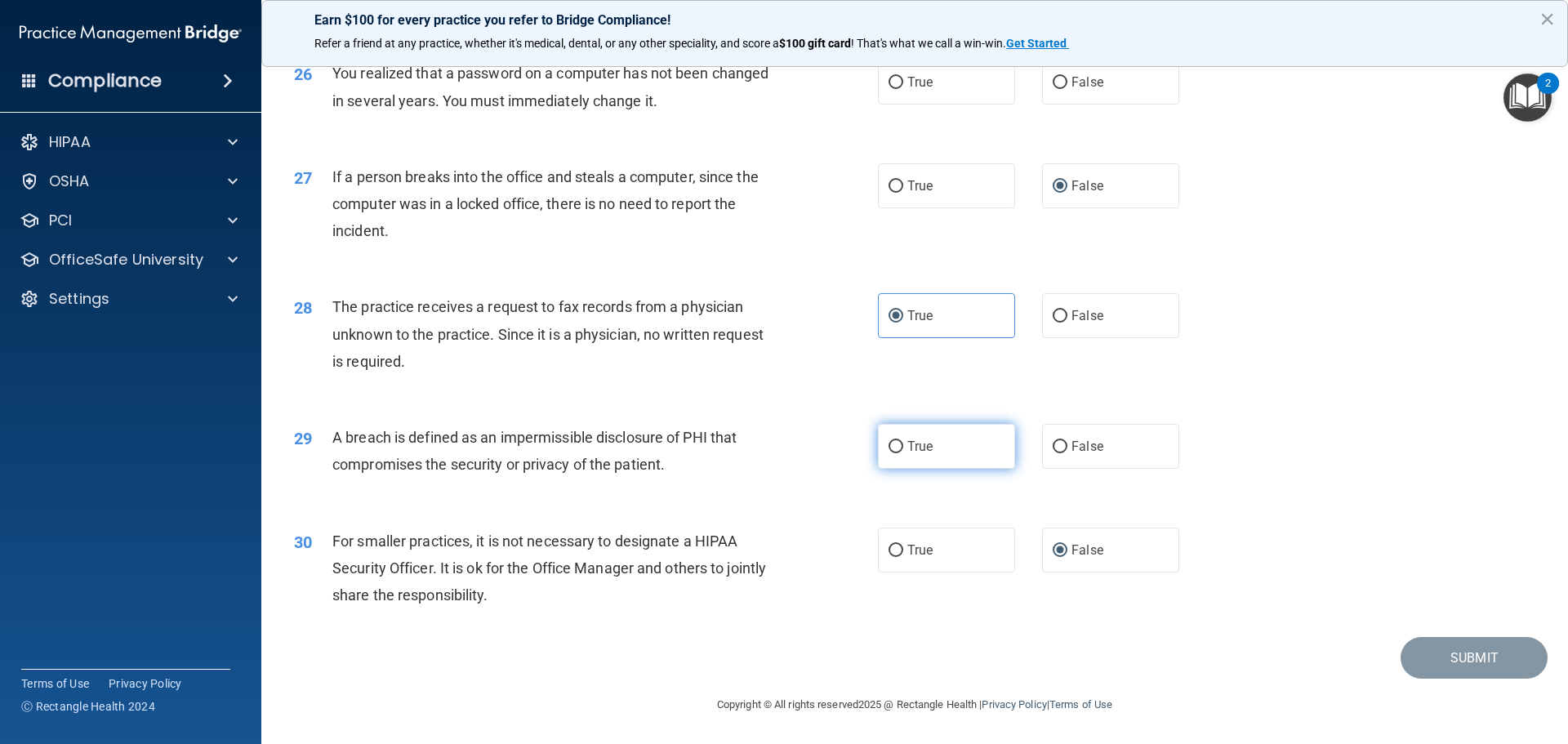
radio input "true"
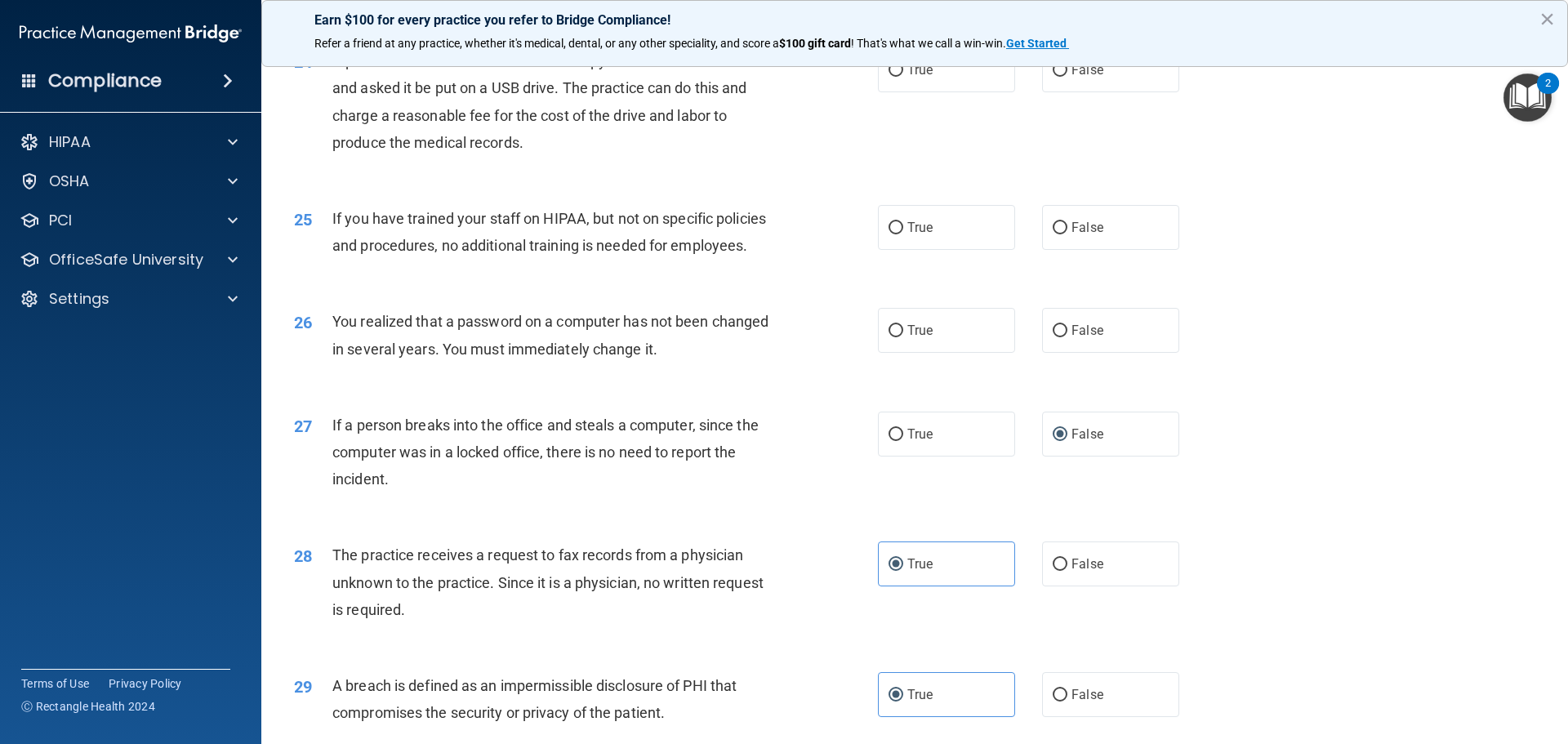
scroll to position [2815, 0]
click at [1026, 357] on div "True False" at bounding box center [1042, 334] width 329 height 45
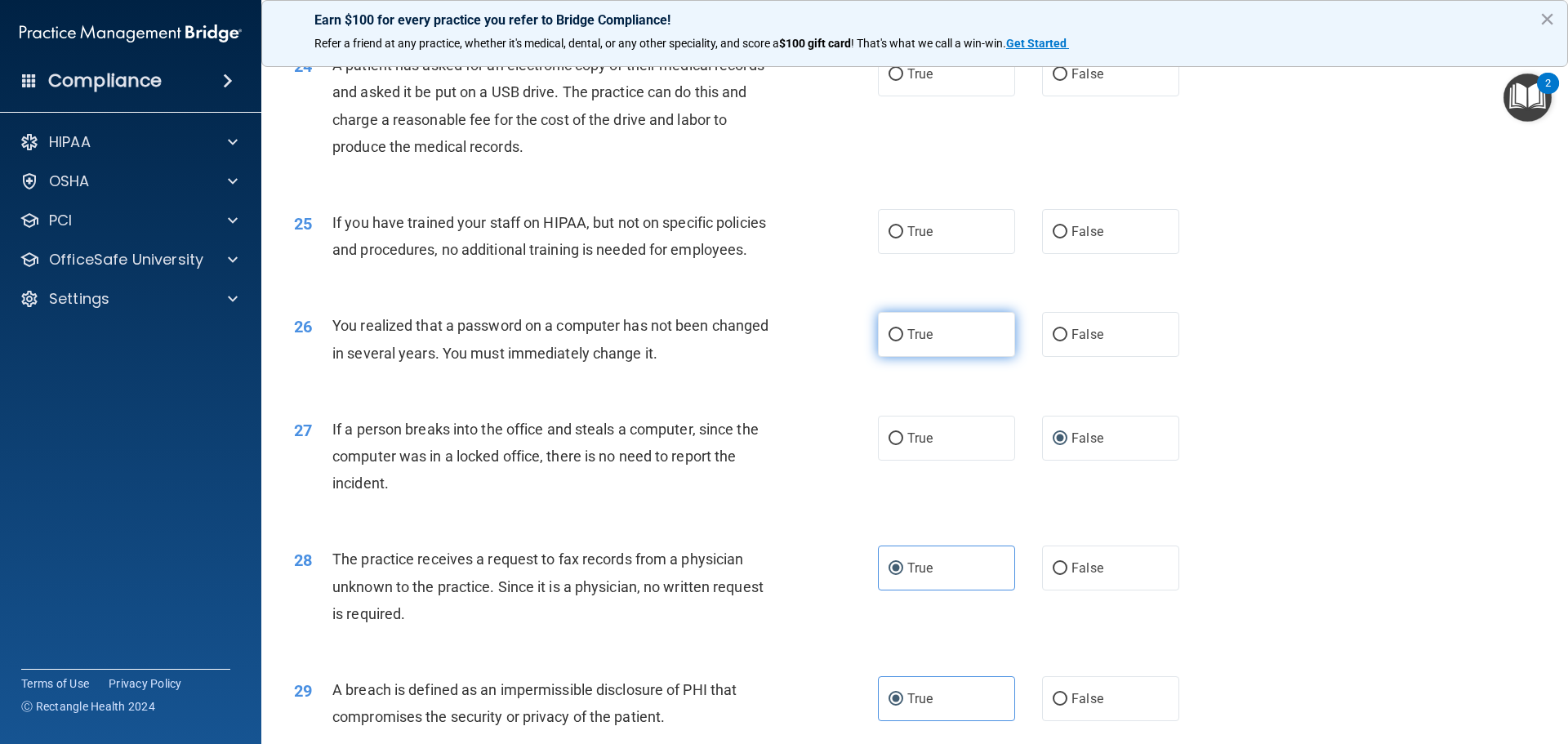
click at [927, 357] on label "True" at bounding box center [946, 334] width 137 height 45
click at [903, 341] on input "True" at bounding box center [896, 335] width 15 height 12
radio input "true"
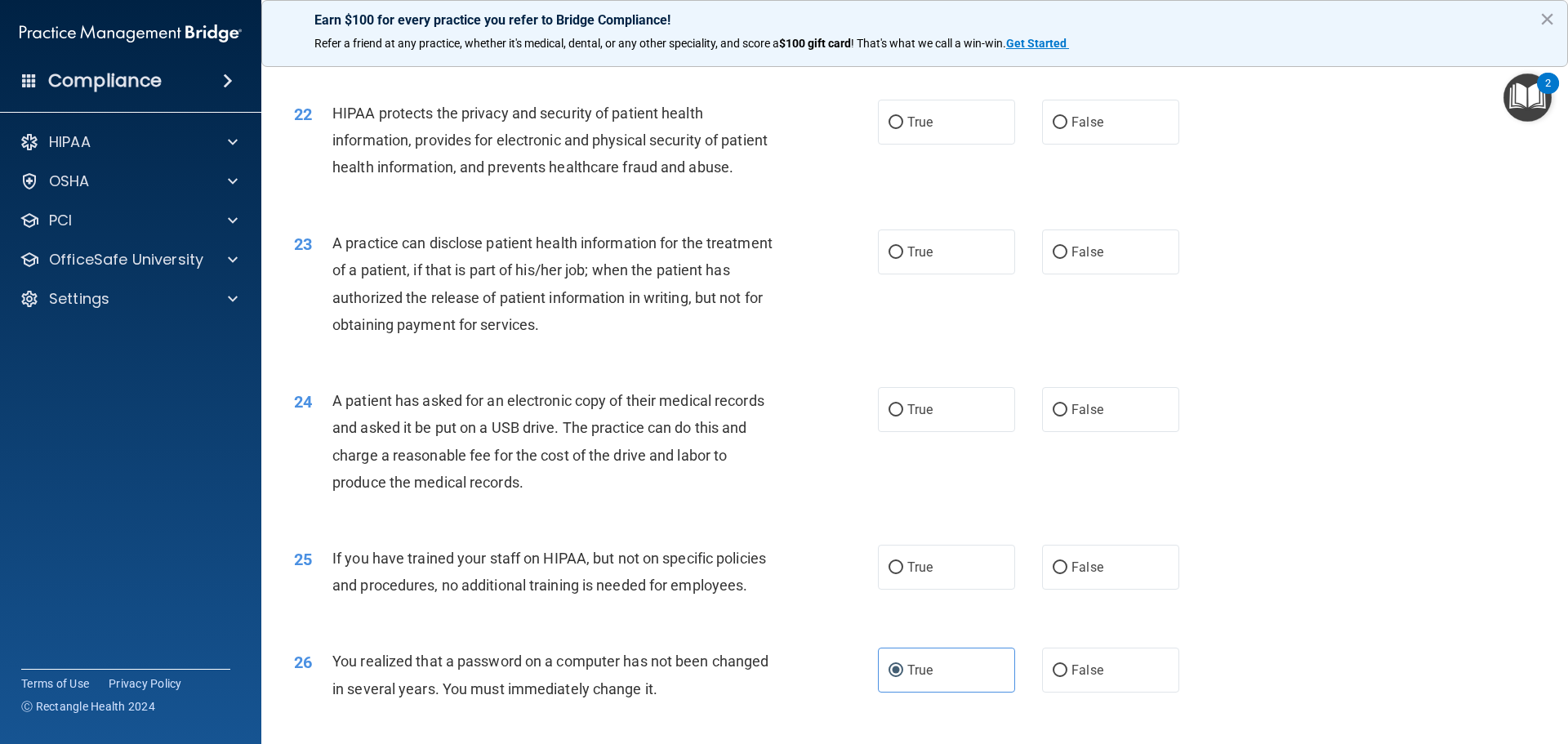
scroll to position [2447, 0]
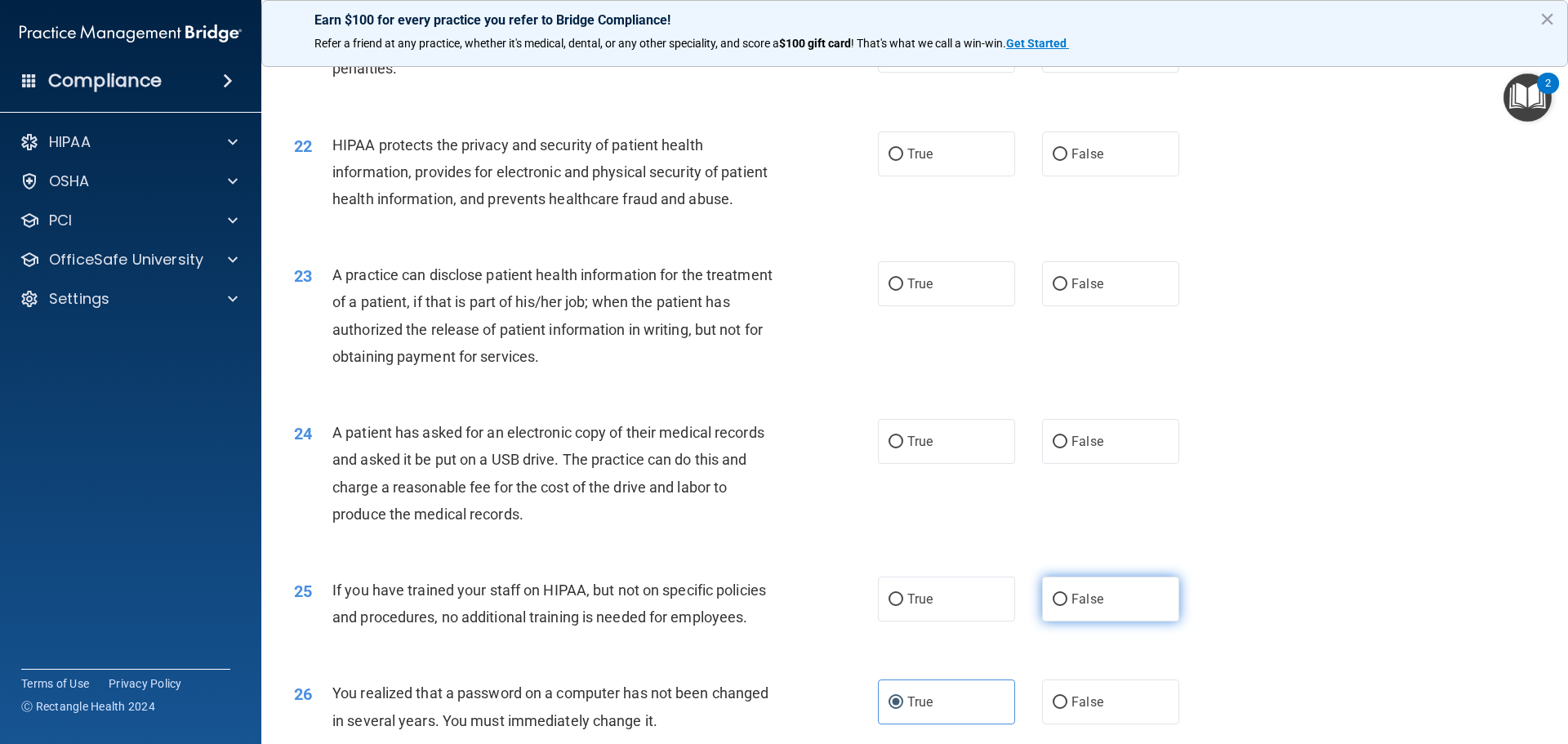
click at [1039, 606] on input "False" at bounding box center [1060, 600] width 15 height 12
radio input "true"
click at [897, 448] on input "True" at bounding box center [896, 442] width 15 height 12
radio input "true"
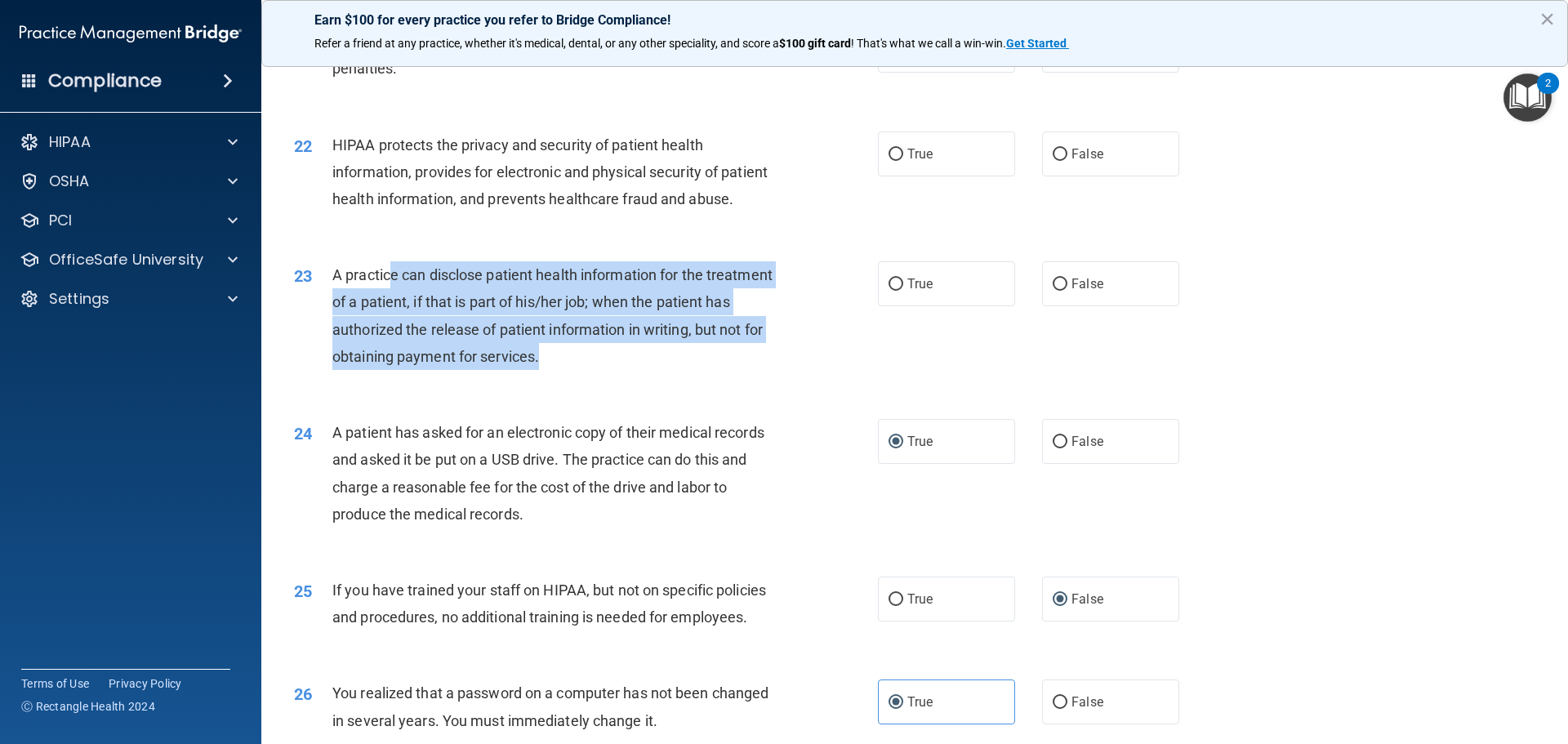
drag, startPoint x: 390, startPoint y: 328, endPoint x: 784, endPoint y: 400, distance: 400.5
click at [784, 378] on div "23 A practice can disclose patient health information for the treatment of a pa…" at bounding box center [585, 319] width 633 height 117
click at [795, 378] on div "23 A practice can disclose patient health information for the treatment of a pa…" at bounding box center [585, 319] width 633 height 117
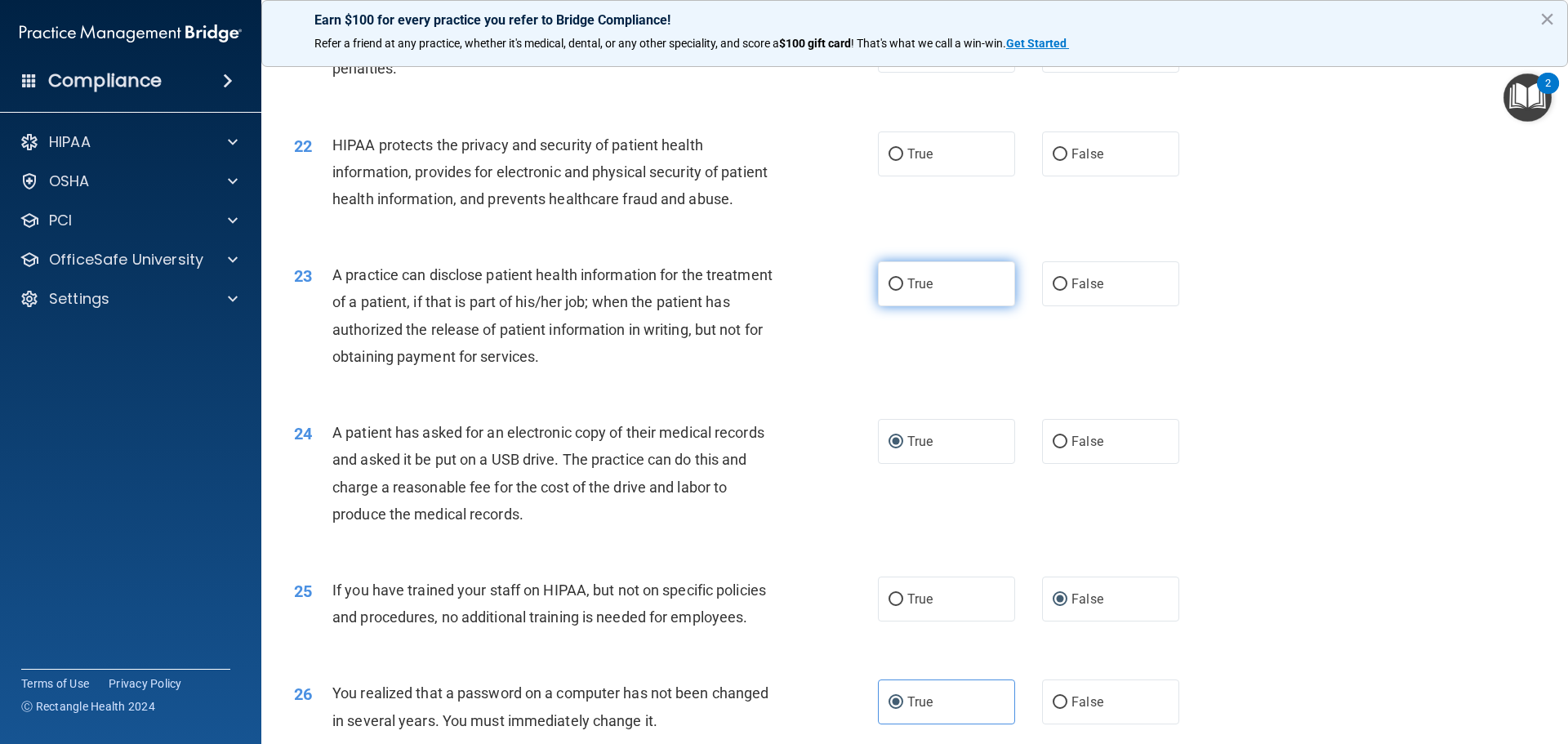
click at [912, 291] on span "True" at bounding box center [920, 284] width 25 height 16
click at [903, 290] on input "True" at bounding box center [896, 284] width 15 height 12
radio input "true"
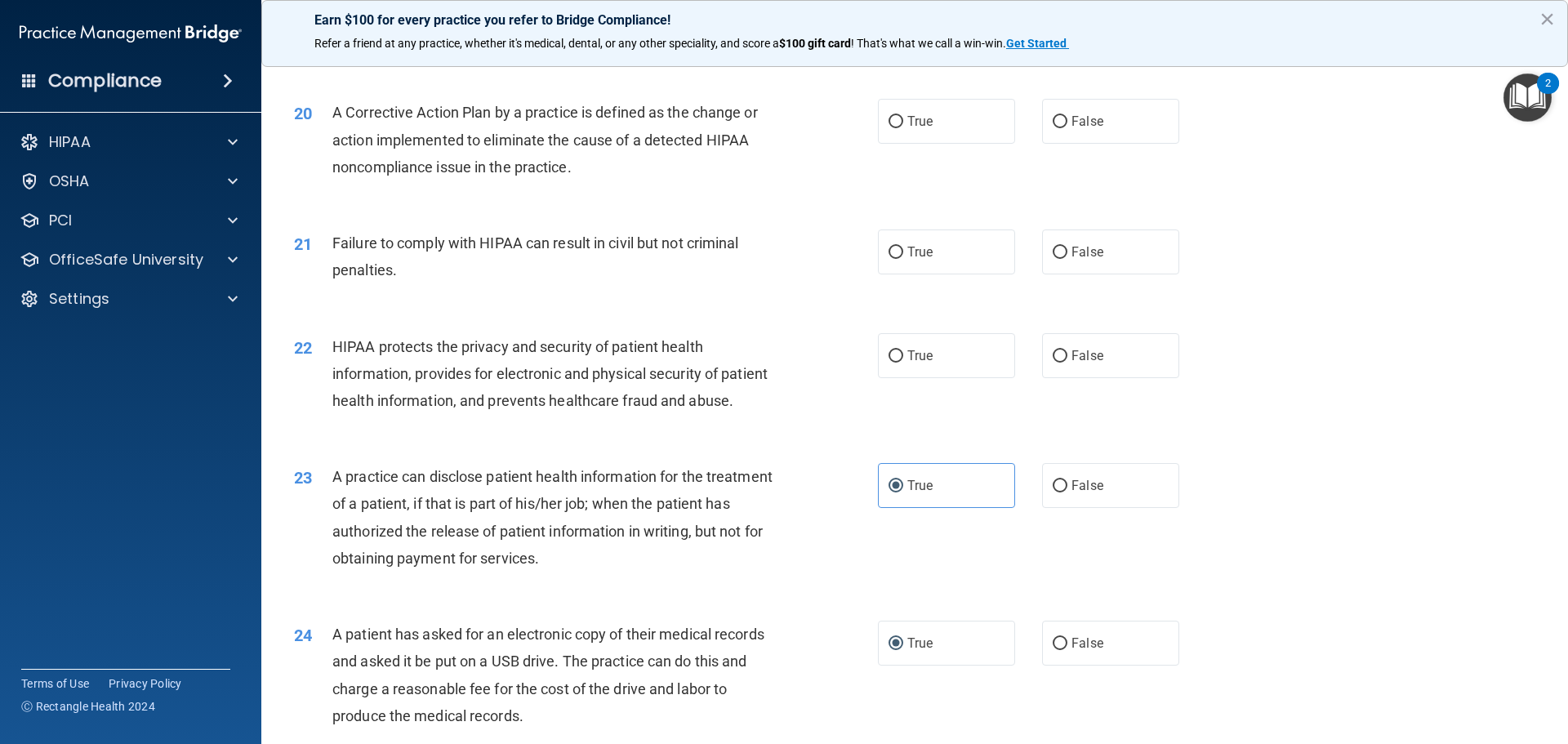
scroll to position [2161, 0]
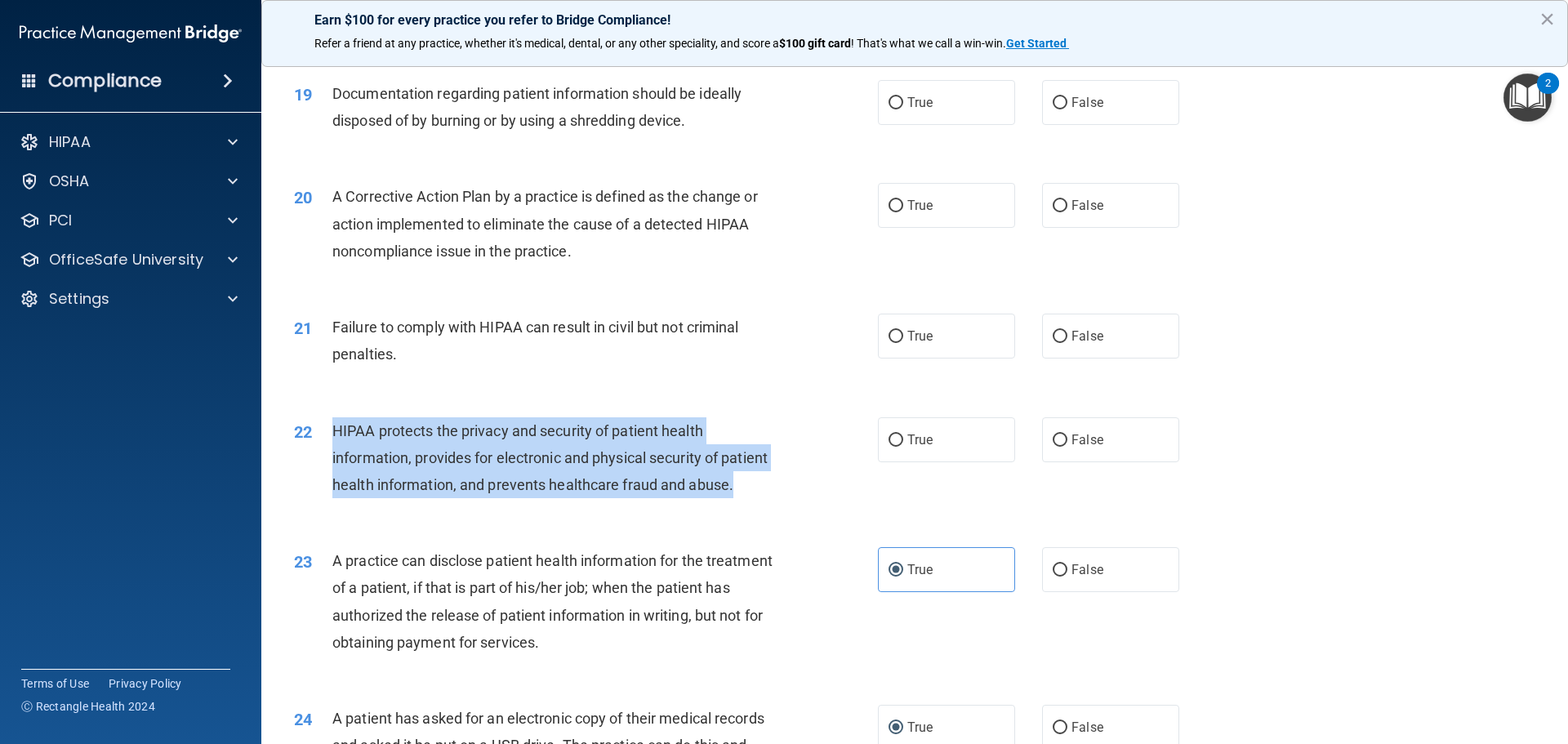
drag, startPoint x: 329, startPoint y: 454, endPoint x: 501, endPoint y: 537, distance: 191.0
click at [501, 507] on div "22 HIPAA protects the privacy and security of patient health information, provi…" at bounding box center [585, 462] width 633 height 89
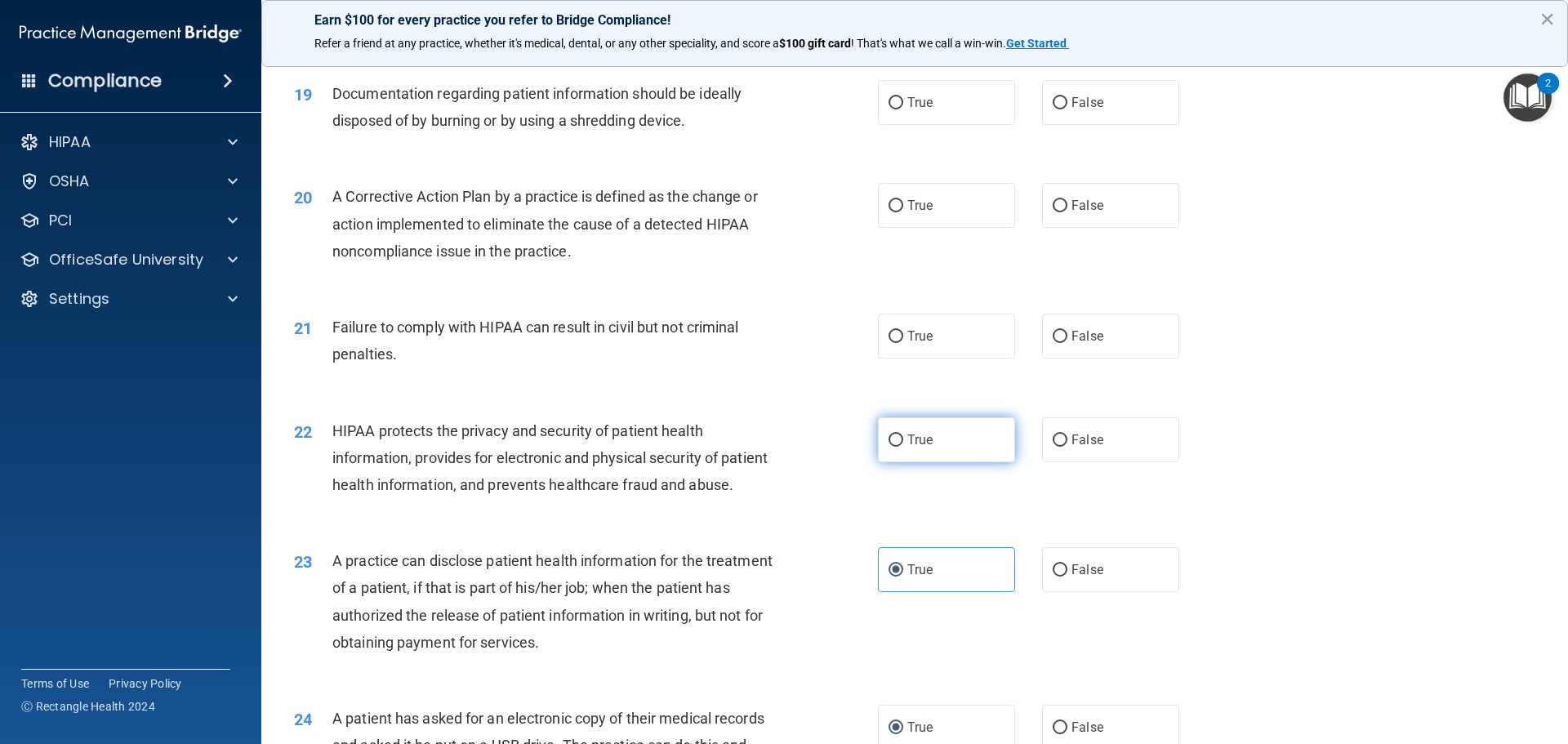
click at [913, 447] on span "True" at bounding box center [920, 440] width 25 height 16
click at [903, 447] on input "True" at bounding box center [896, 440] width 15 height 12
radio input "true"
click at [895, 355] on label "True" at bounding box center [946, 335] width 137 height 45
click at [895, 343] on input "True" at bounding box center [896, 337] width 15 height 12
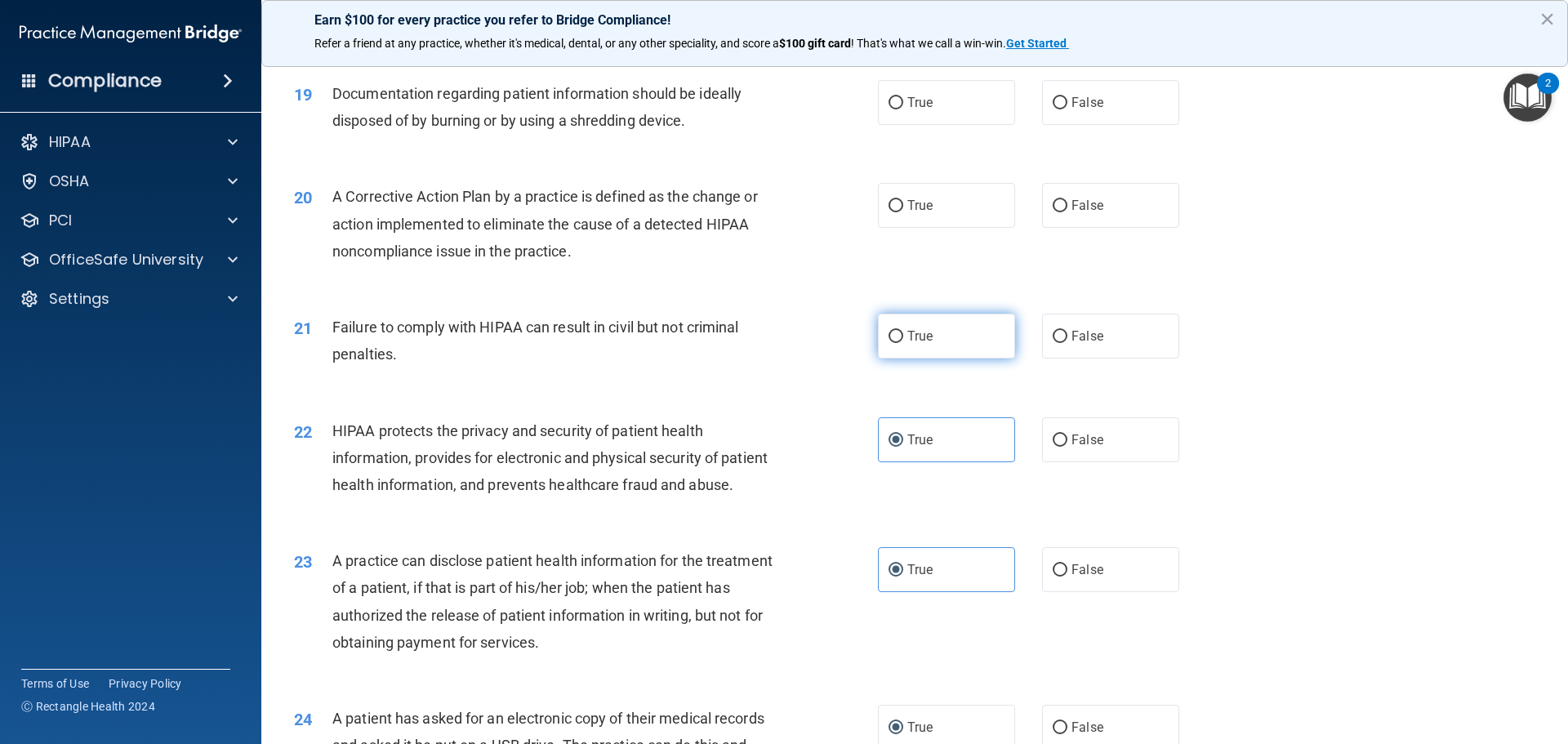
radio input "true"
click at [1039, 343] on input "False" at bounding box center [1060, 337] width 15 height 12
radio input "true"
radio input "false"
click at [942, 228] on label "True" at bounding box center [946, 204] width 137 height 45
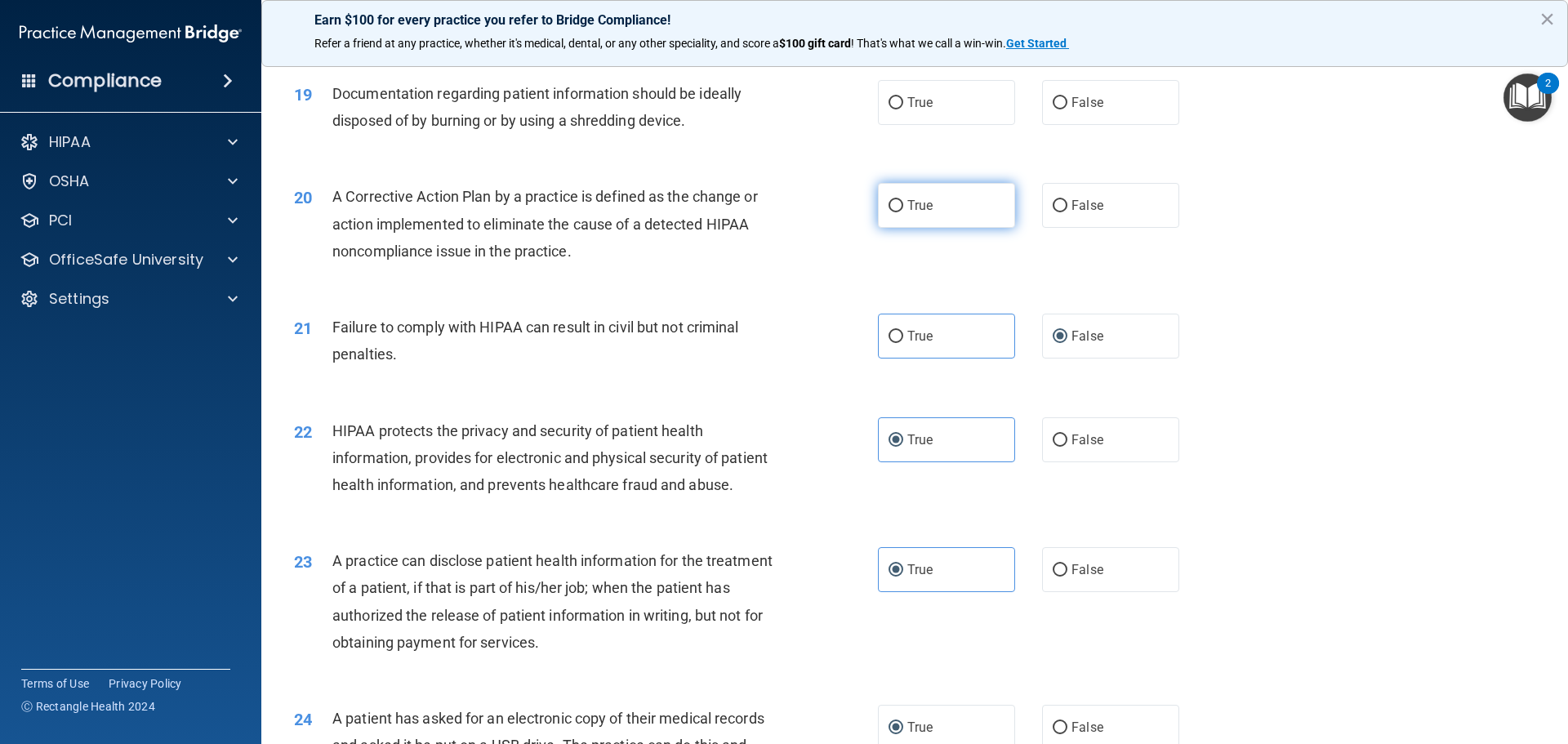
click at [903, 212] on input "True" at bounding box center [896, 206] width 15 height 12
radio input "true"
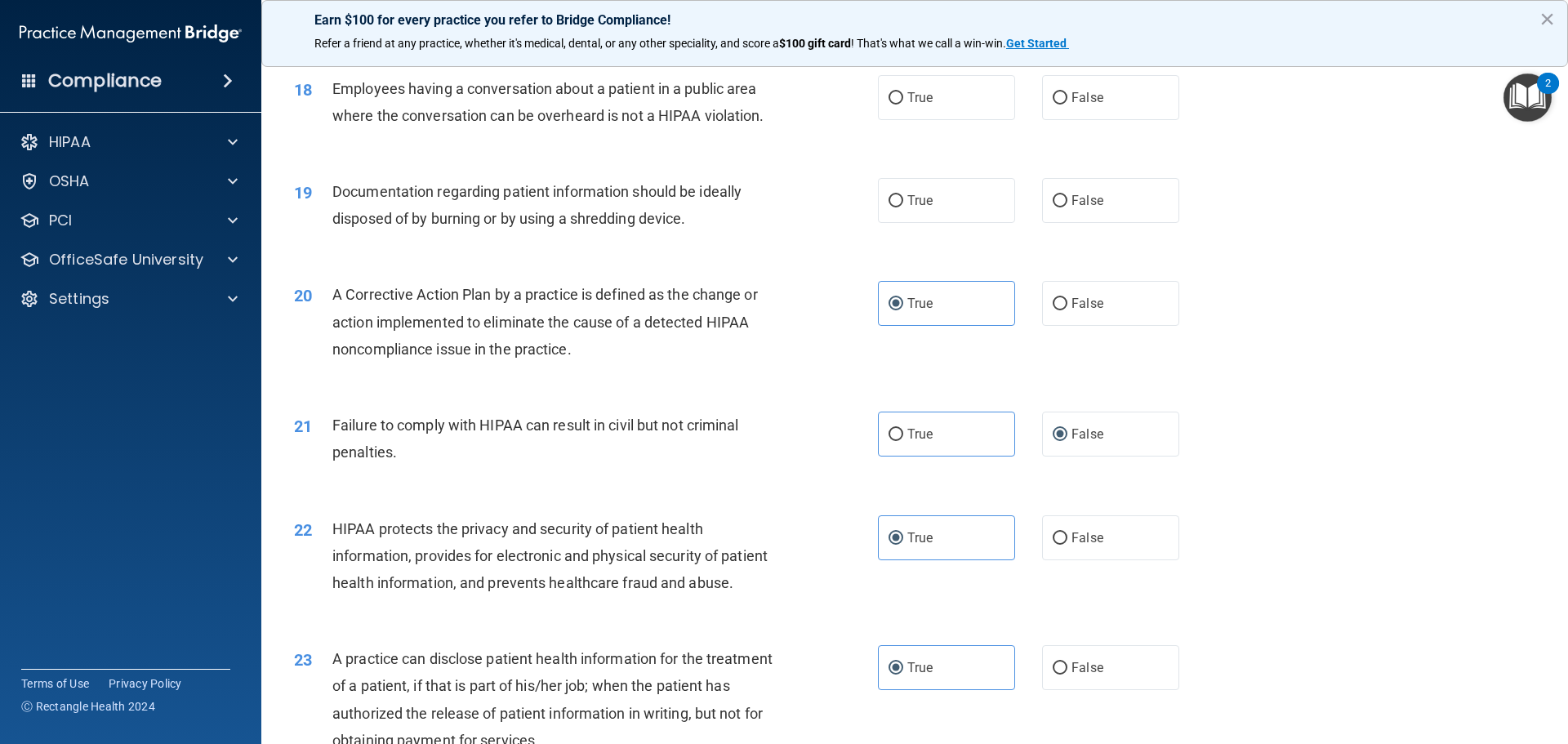
scroll to position [1998, 0]
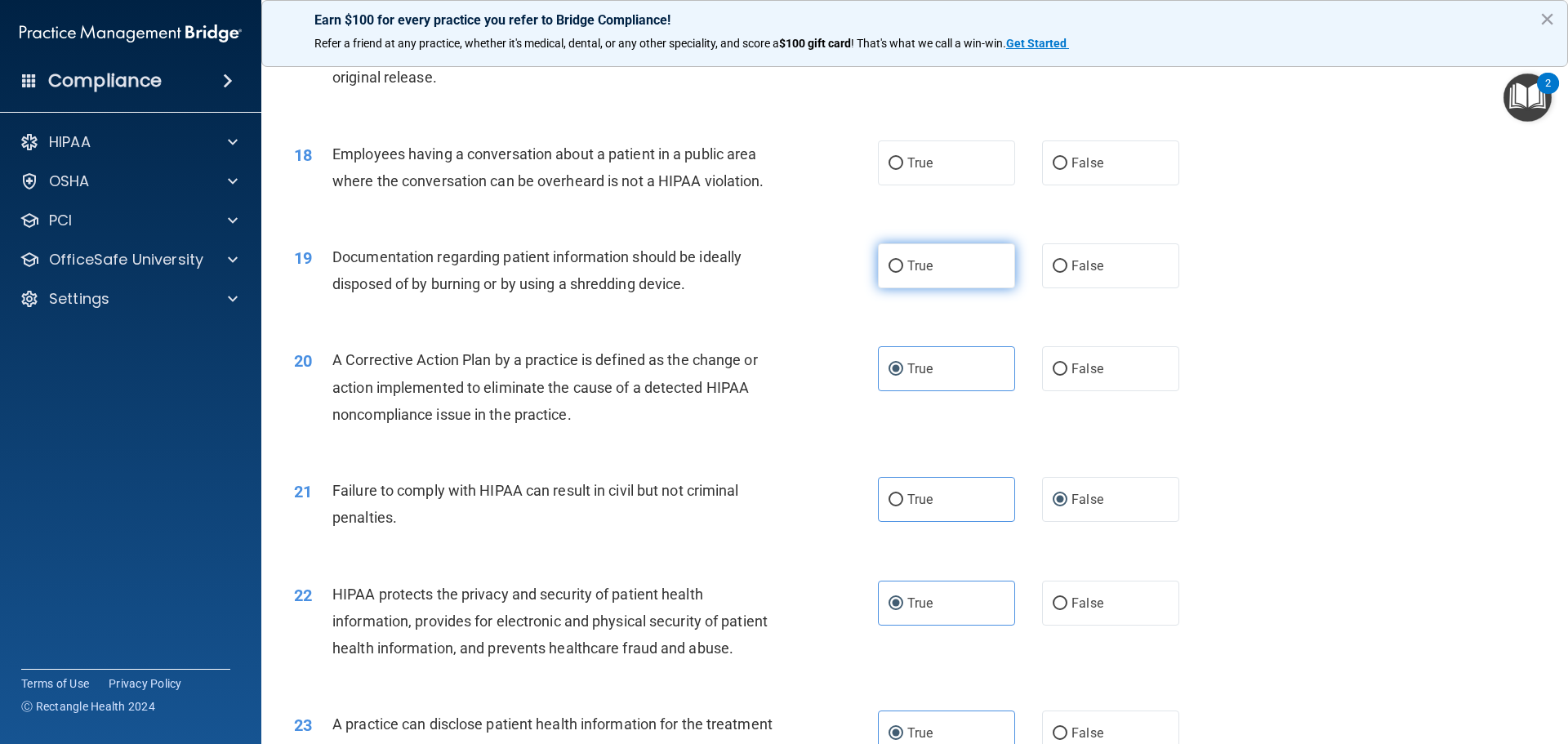
click at [893, 273] on input "True" at bounding box center [896, 267] width 15 height 12
radio input "true"
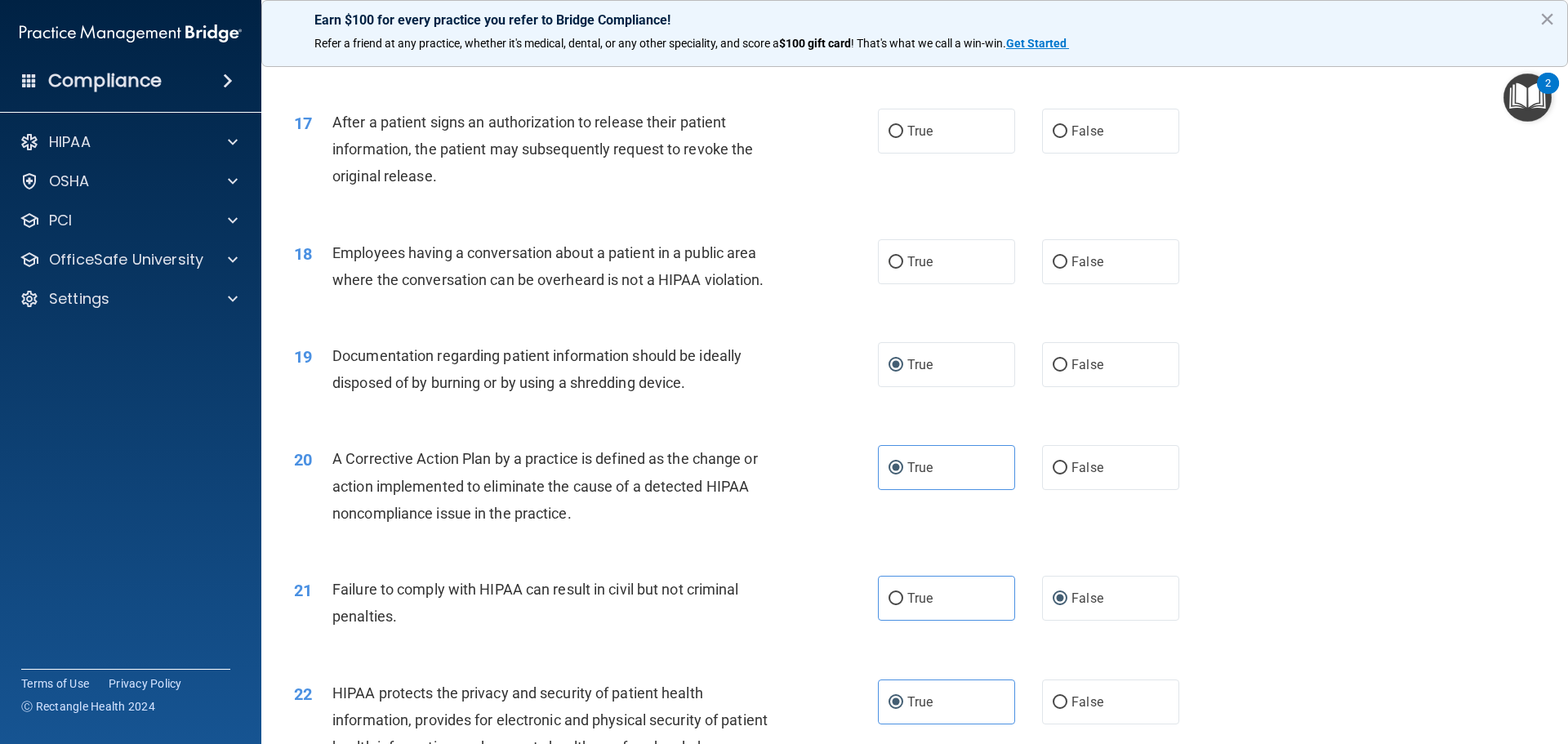
scroll to position [1896, 0]
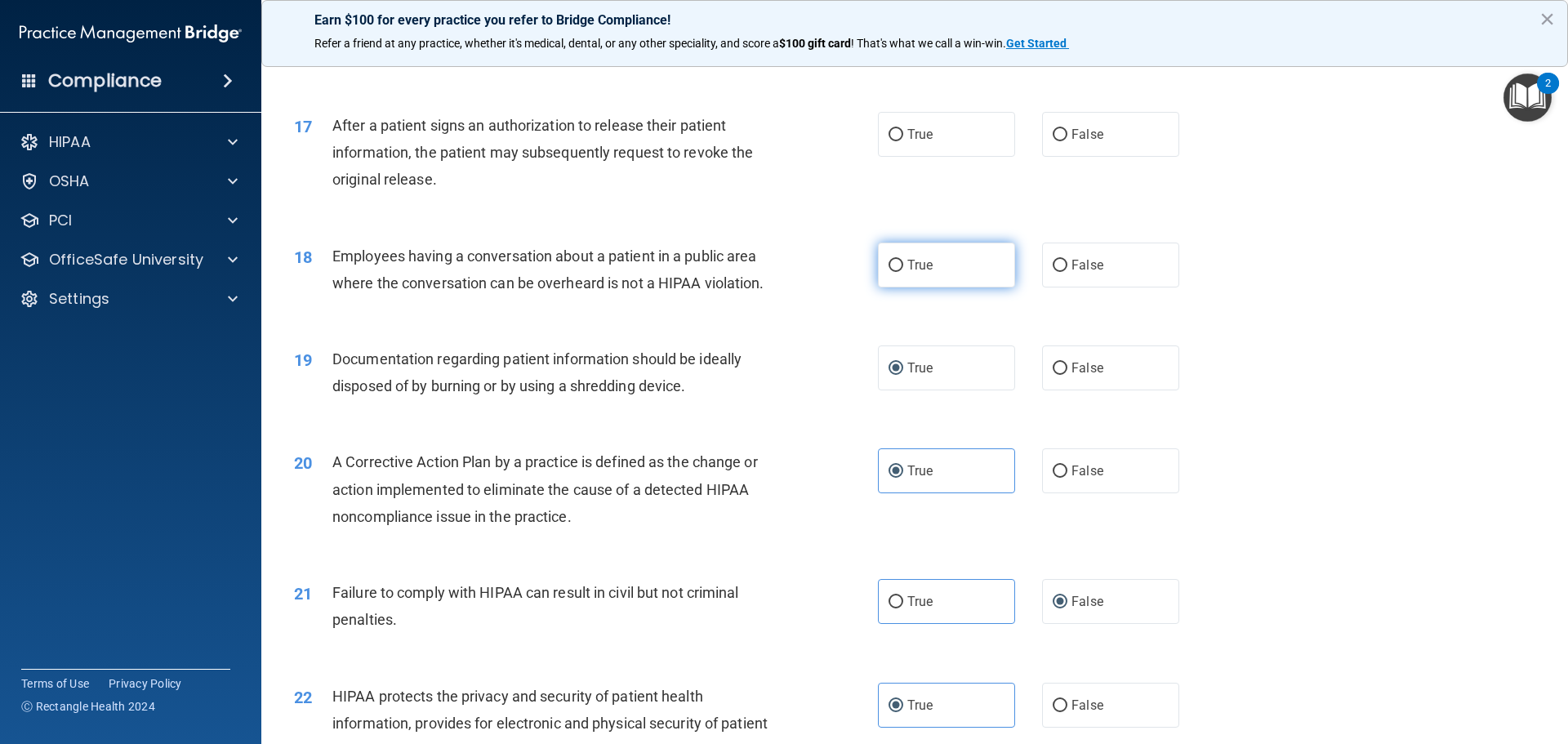
click at [923, 273] on span "True" at bounding box center [920, 265] width 25 height 16
click at [903, 272] on input "True" at bounding box center [896, 266] width 15 height 12
radio input "true"
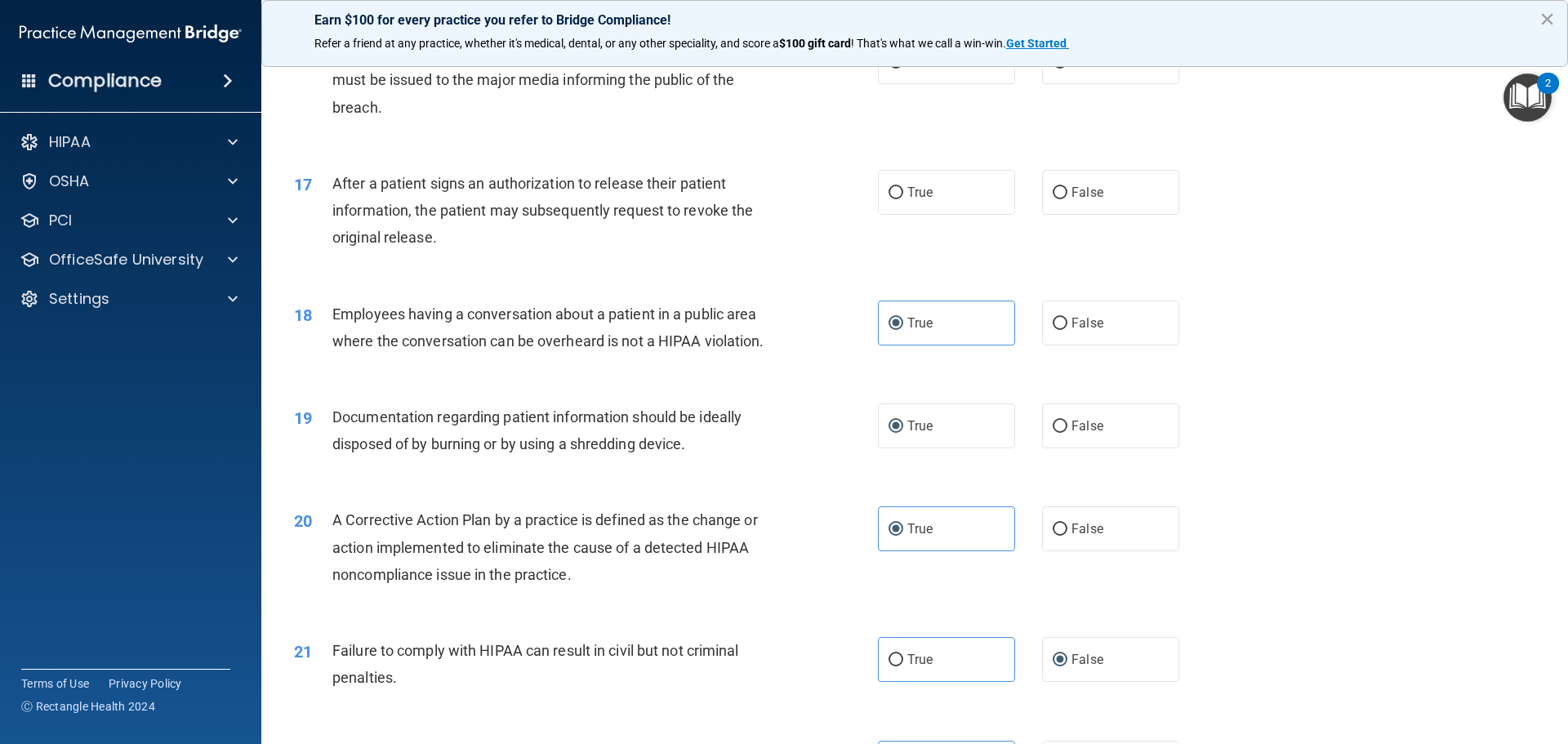
scroll to position [1814, 0]
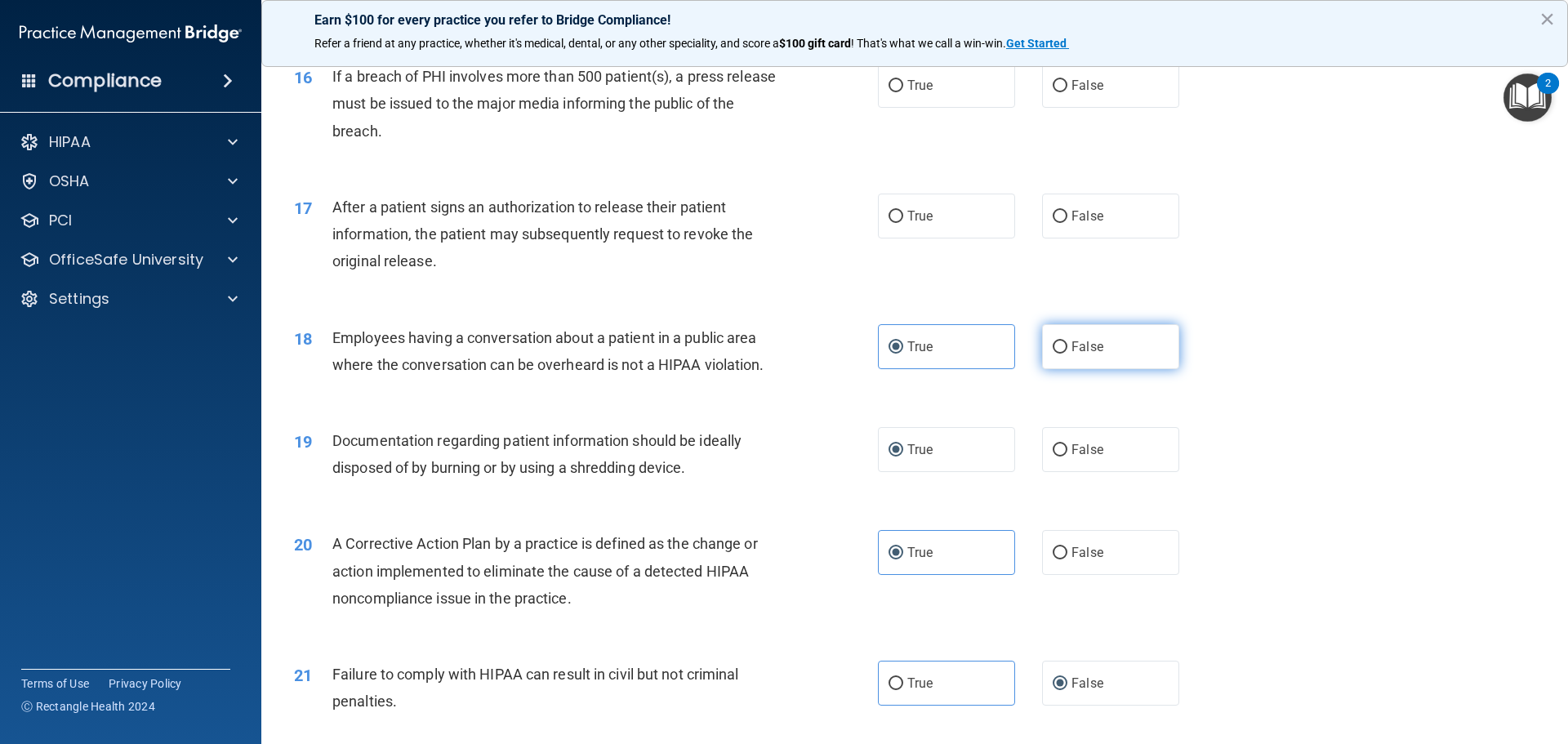
click at [1039, 354] on input "False" at bounding box center [1060, 347] width 15 height 12
radio input "true"
radio input "false"
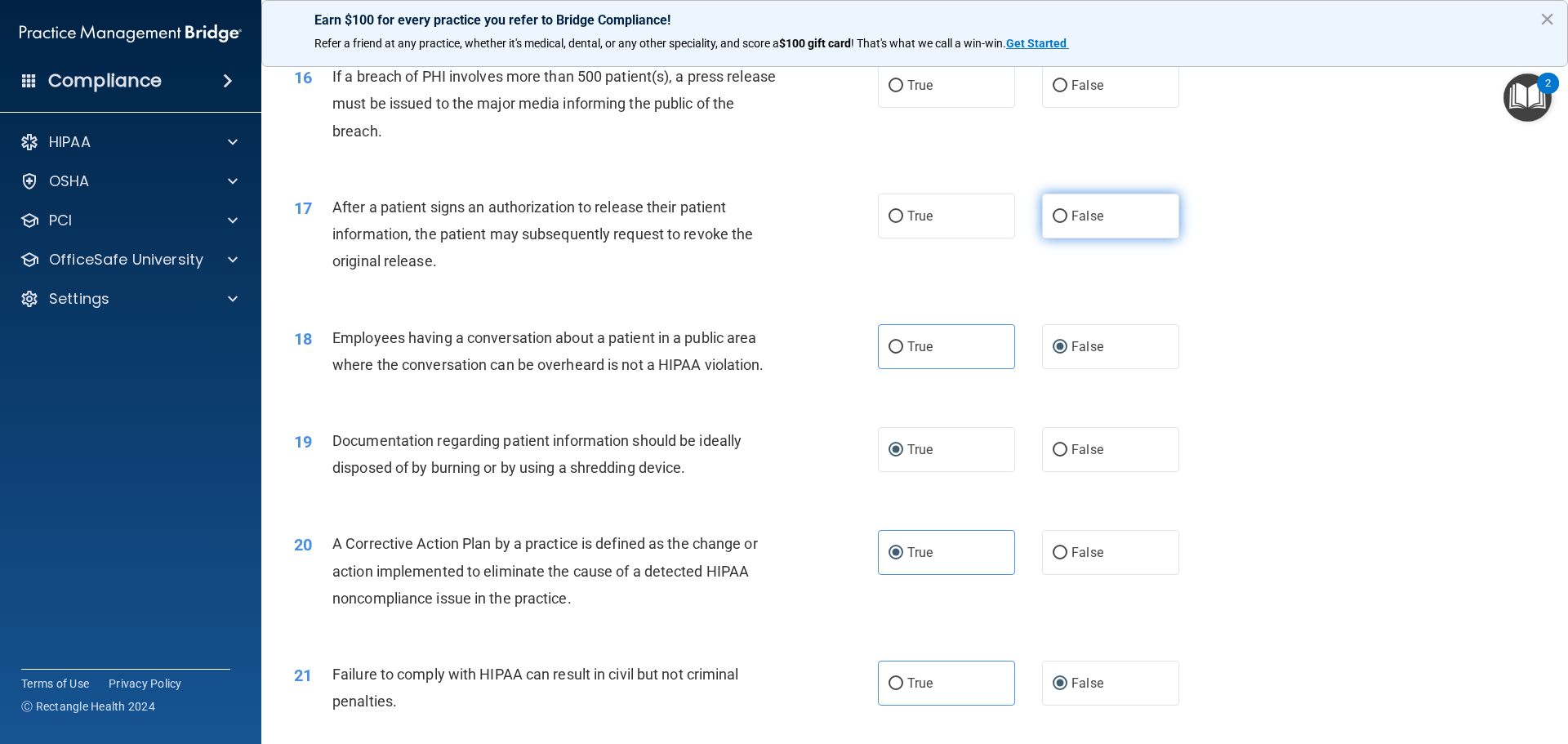
click at [1039, 223] on input "False" at bounding box center [1060, 217] width 15 height 12
radio input "true"
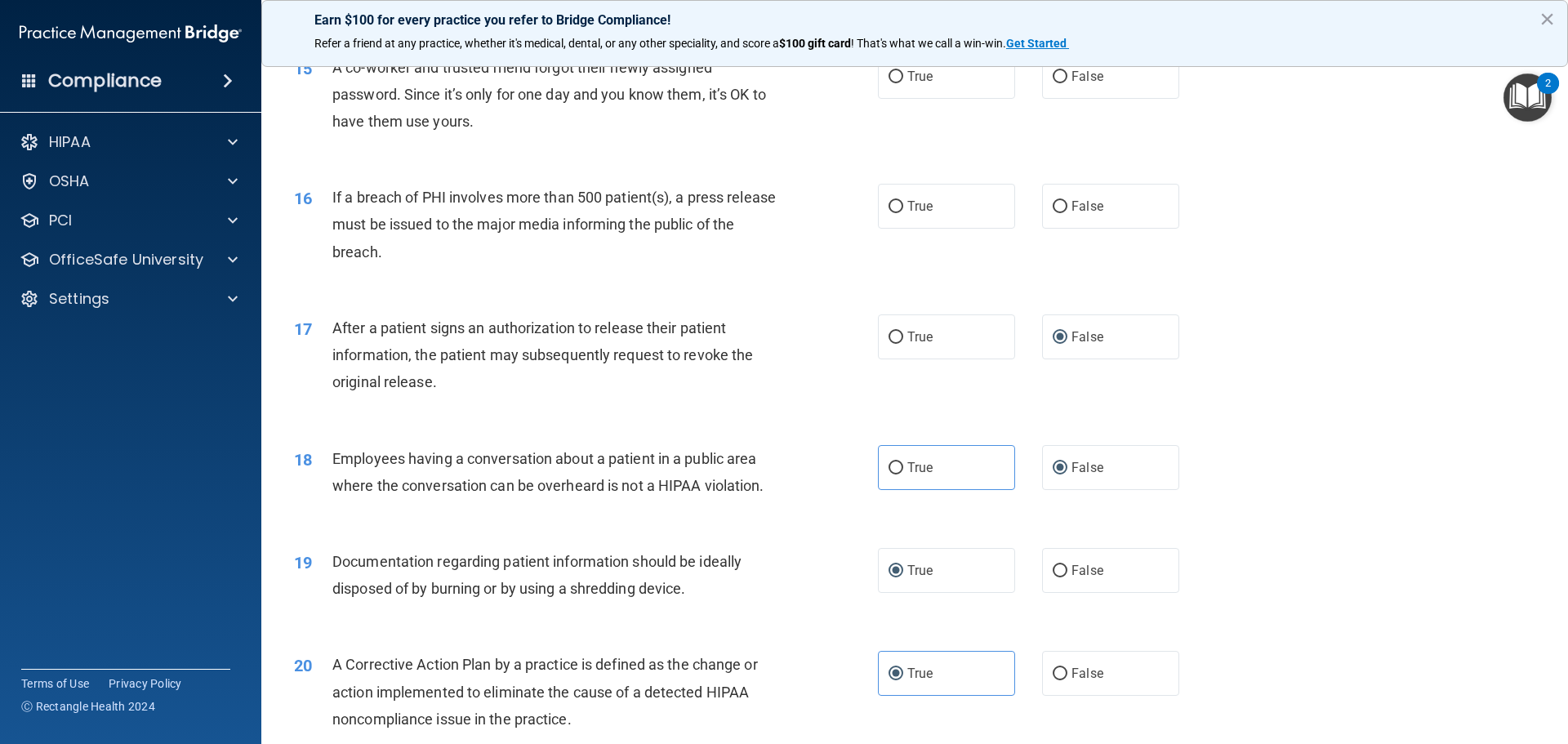
scroll to position [1692, 0]
click at [1039, 215] on input "False" at bounding box center [1060, 209] width 15 height 12
radio input "true"
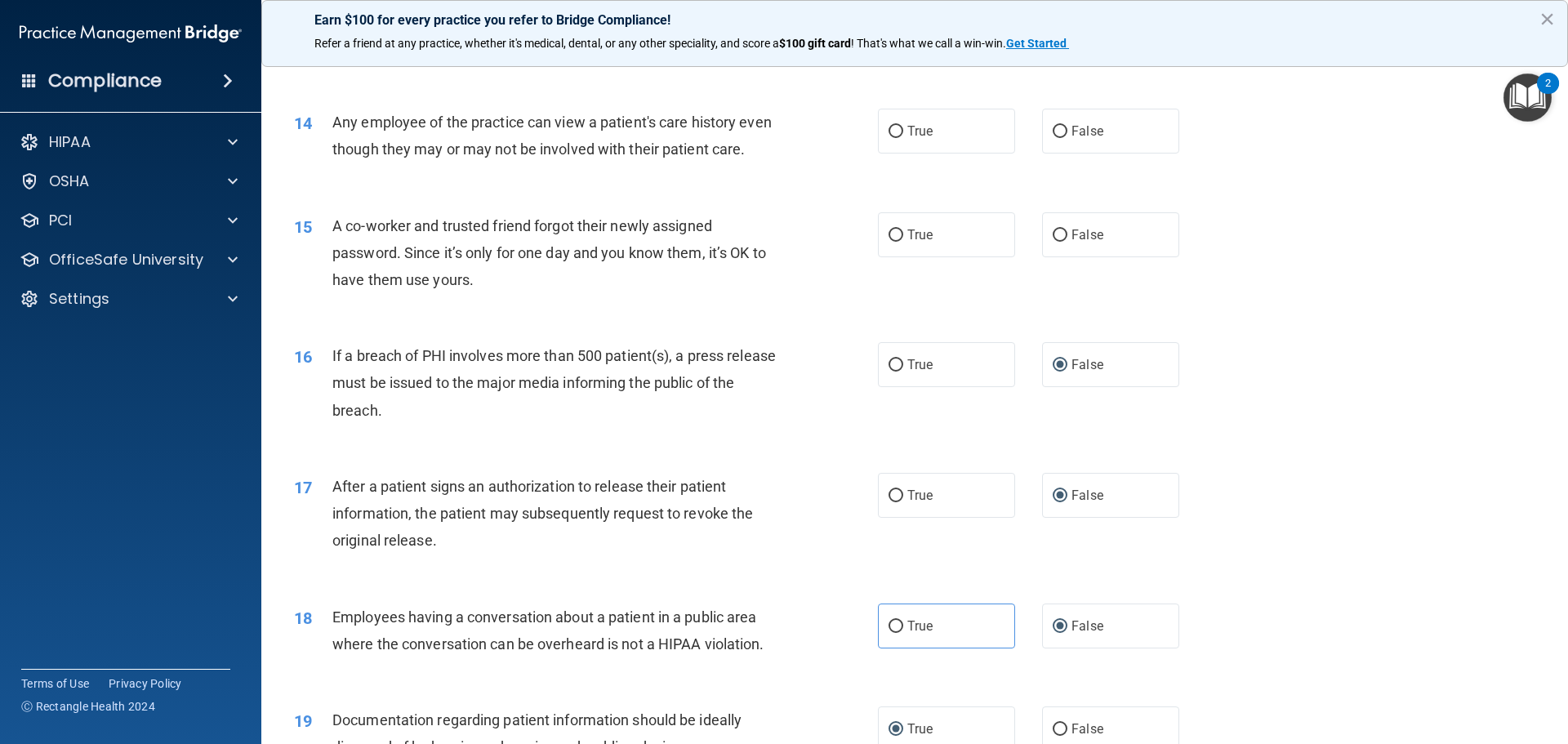
scroll to position [1528, 0]
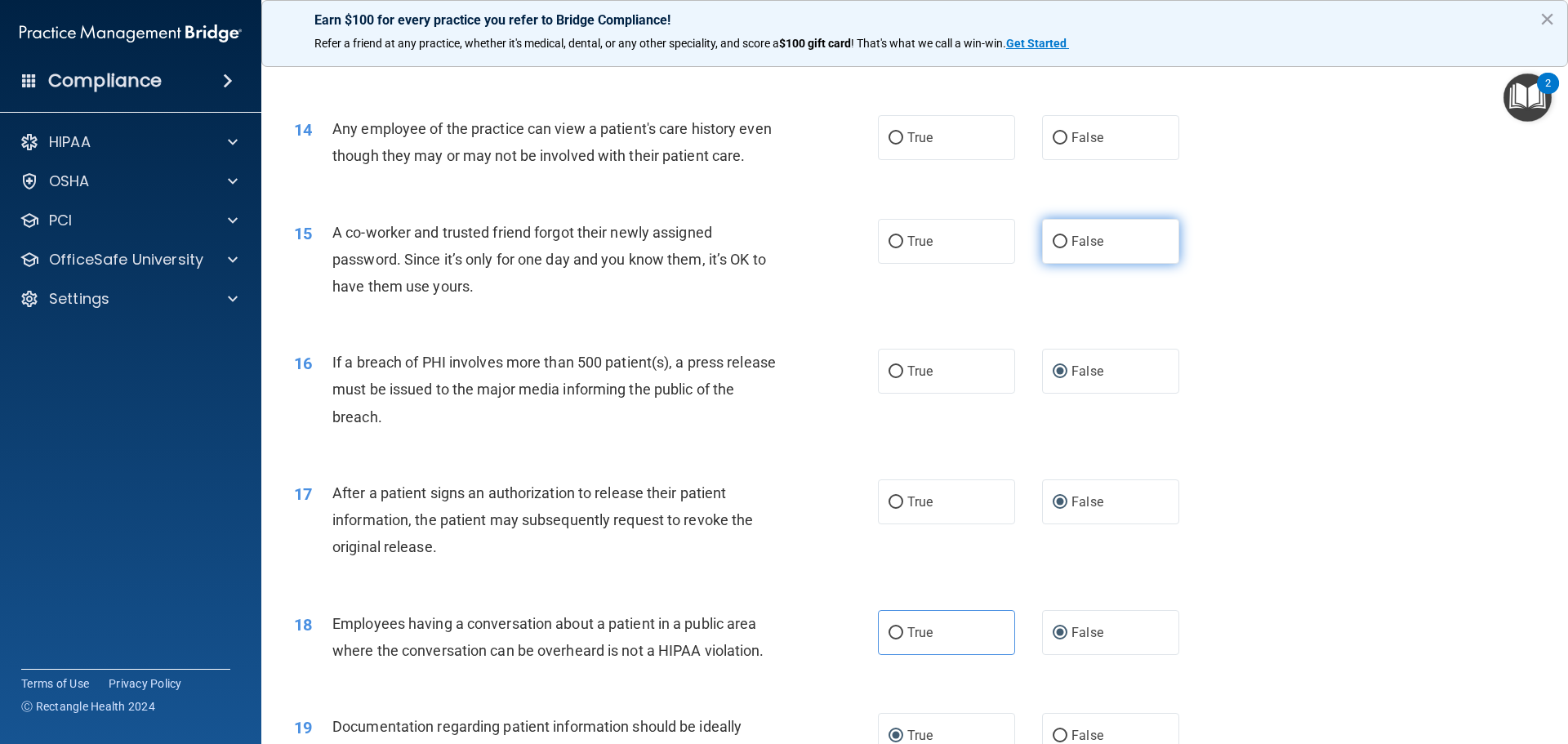
click at [1039, 248] on input "False" at bounding box center [1060, 242] width 15 height 12
radio input "true"
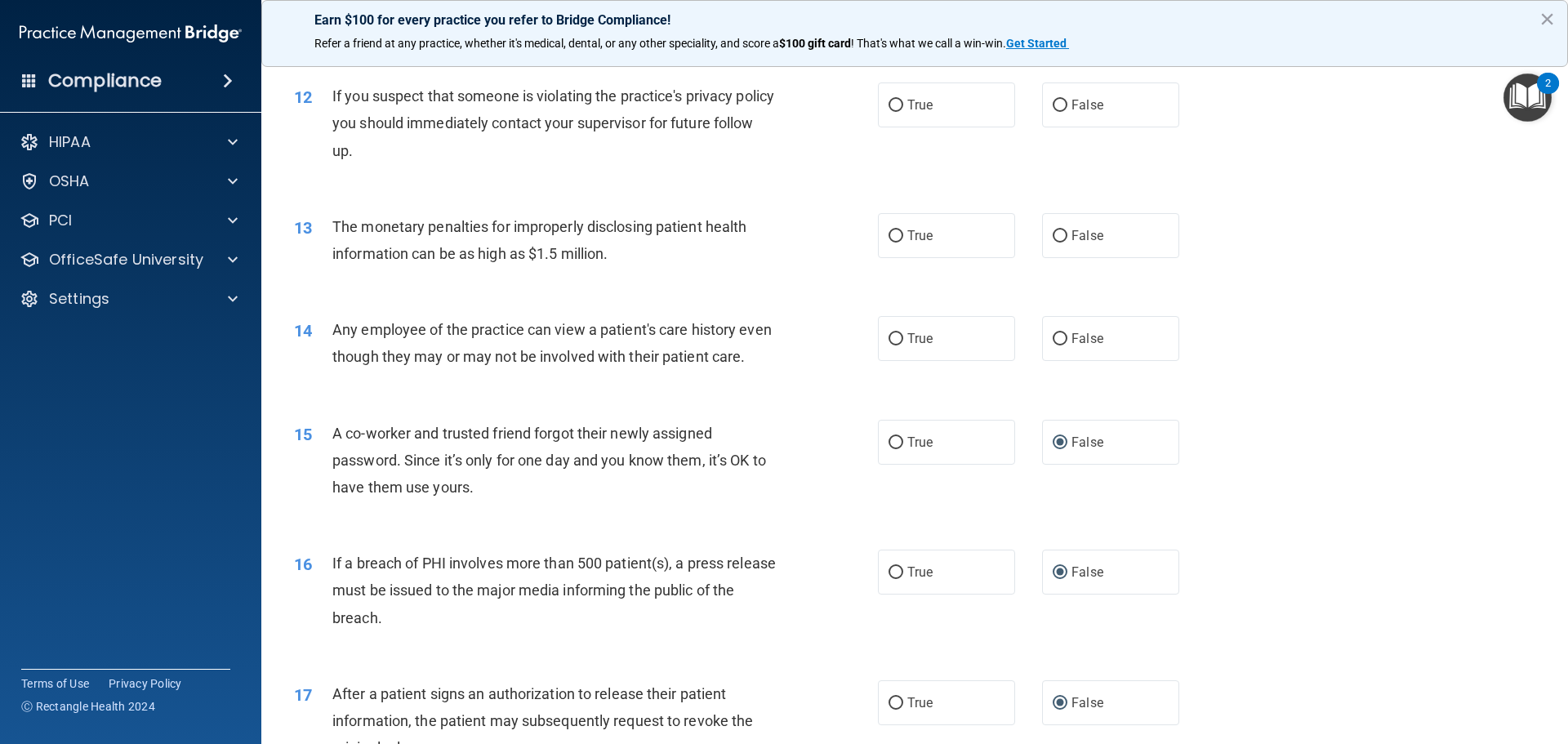
scroll to position [1325, 0]
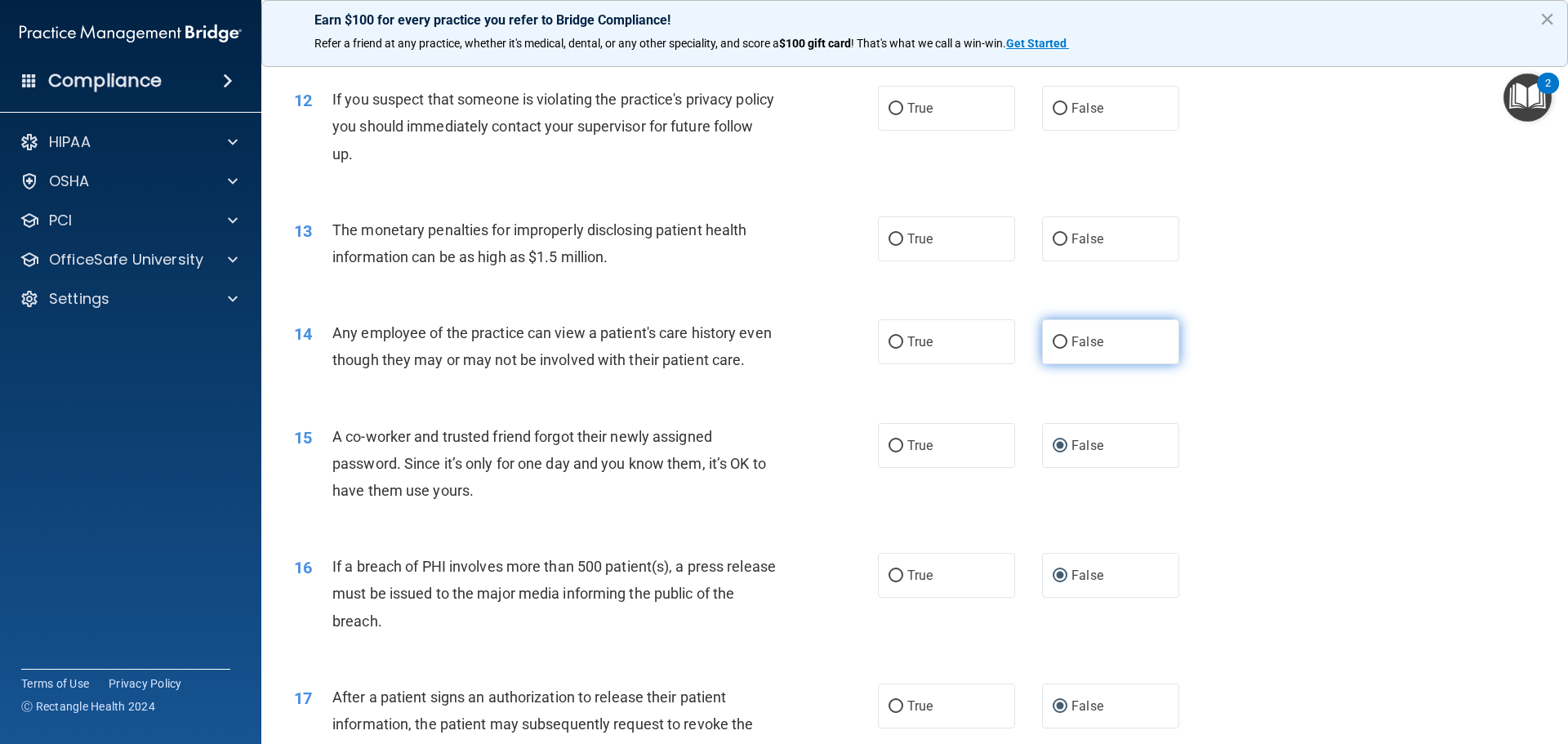
click at [1039, 347] on span "False" at bounding box center [1087, 342] width 32 height 16
click at [1039, 347] on input "False" at bounding box center [1060, 342] width 15 height 12
radio input "true"
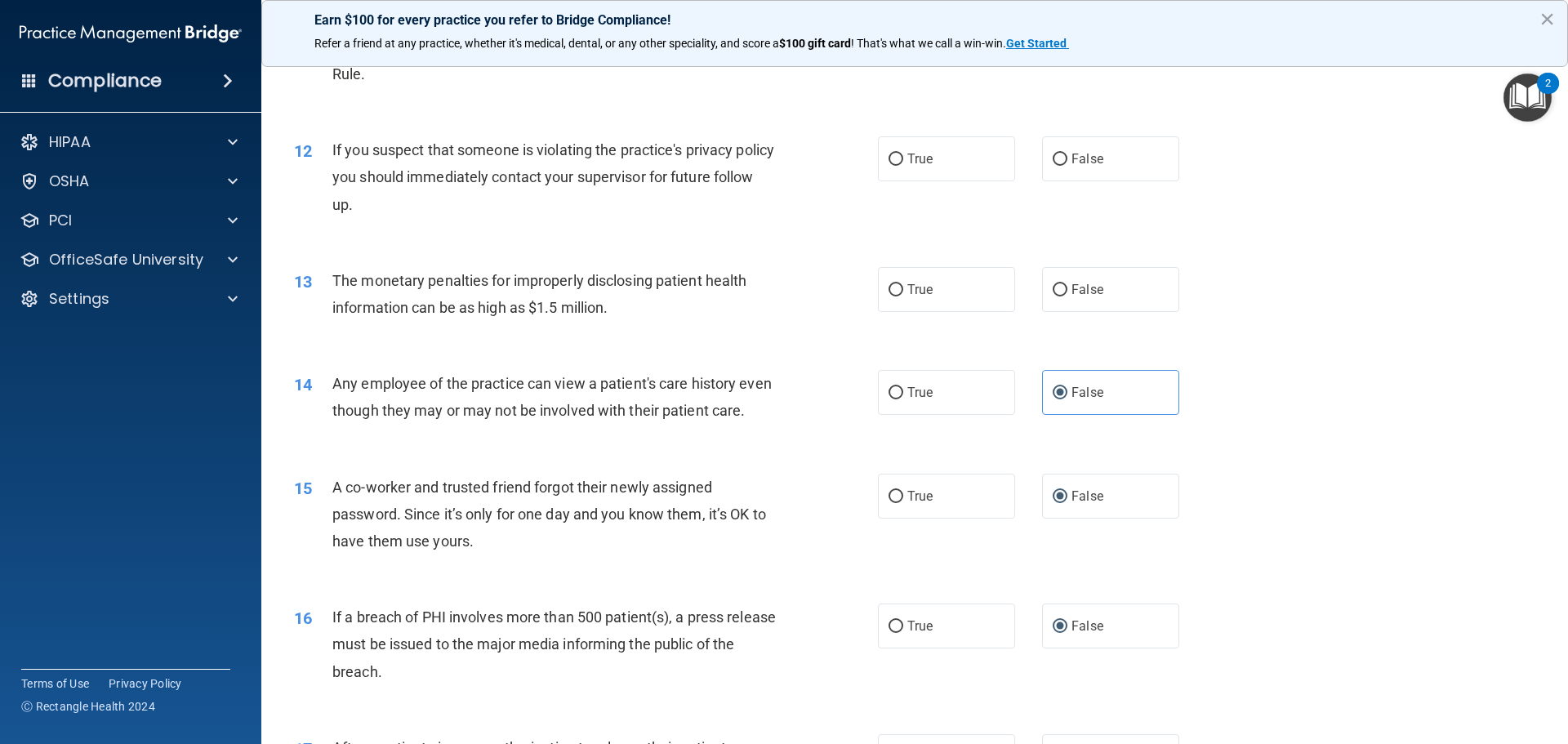
scroll to position [1222, 0]
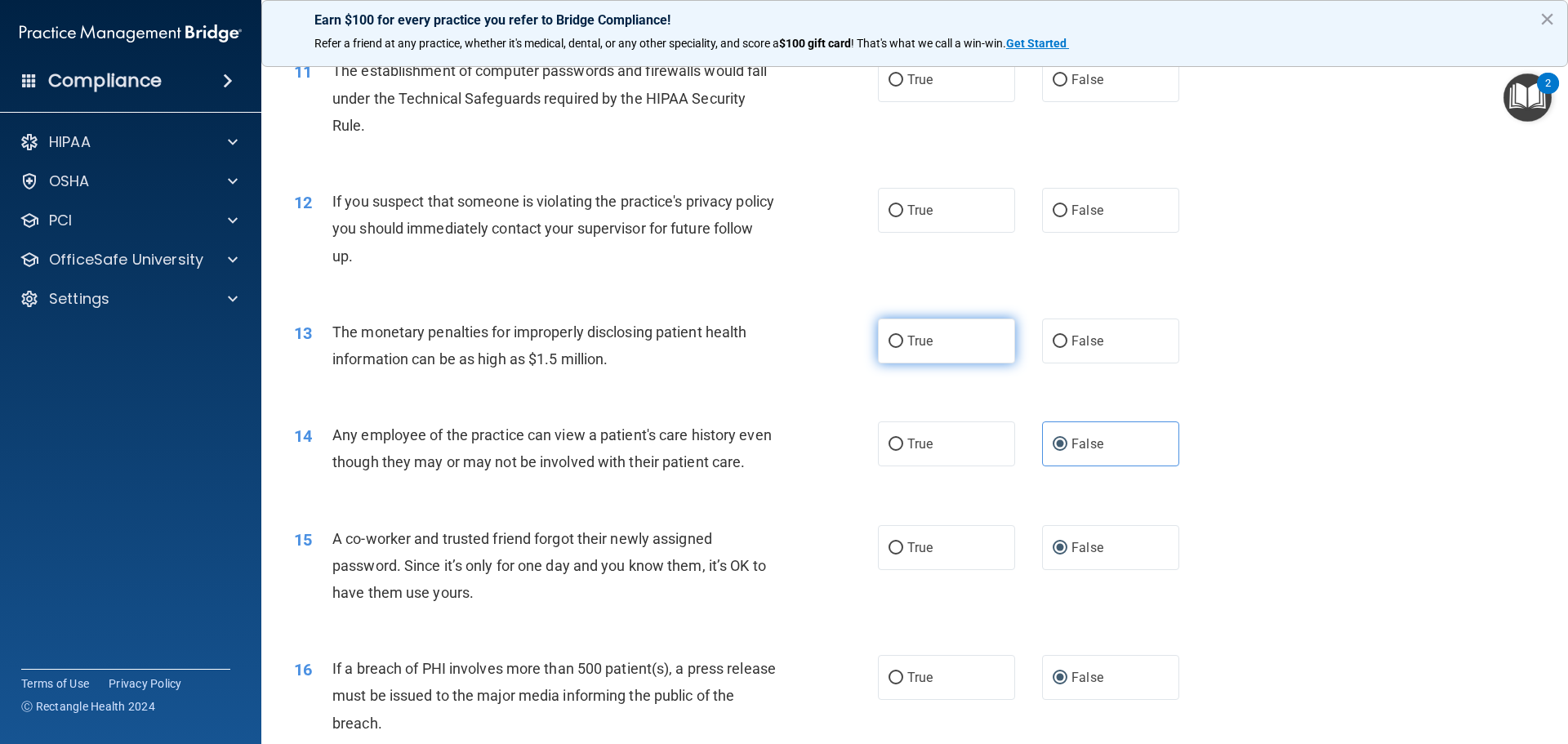
click at [936, 347] on label "True" at bounding box center [946, 340] width 137 height 45
click at [903, 347] on input "True" at bounding box center [896, 341] width 15 height 12
radio input "true"
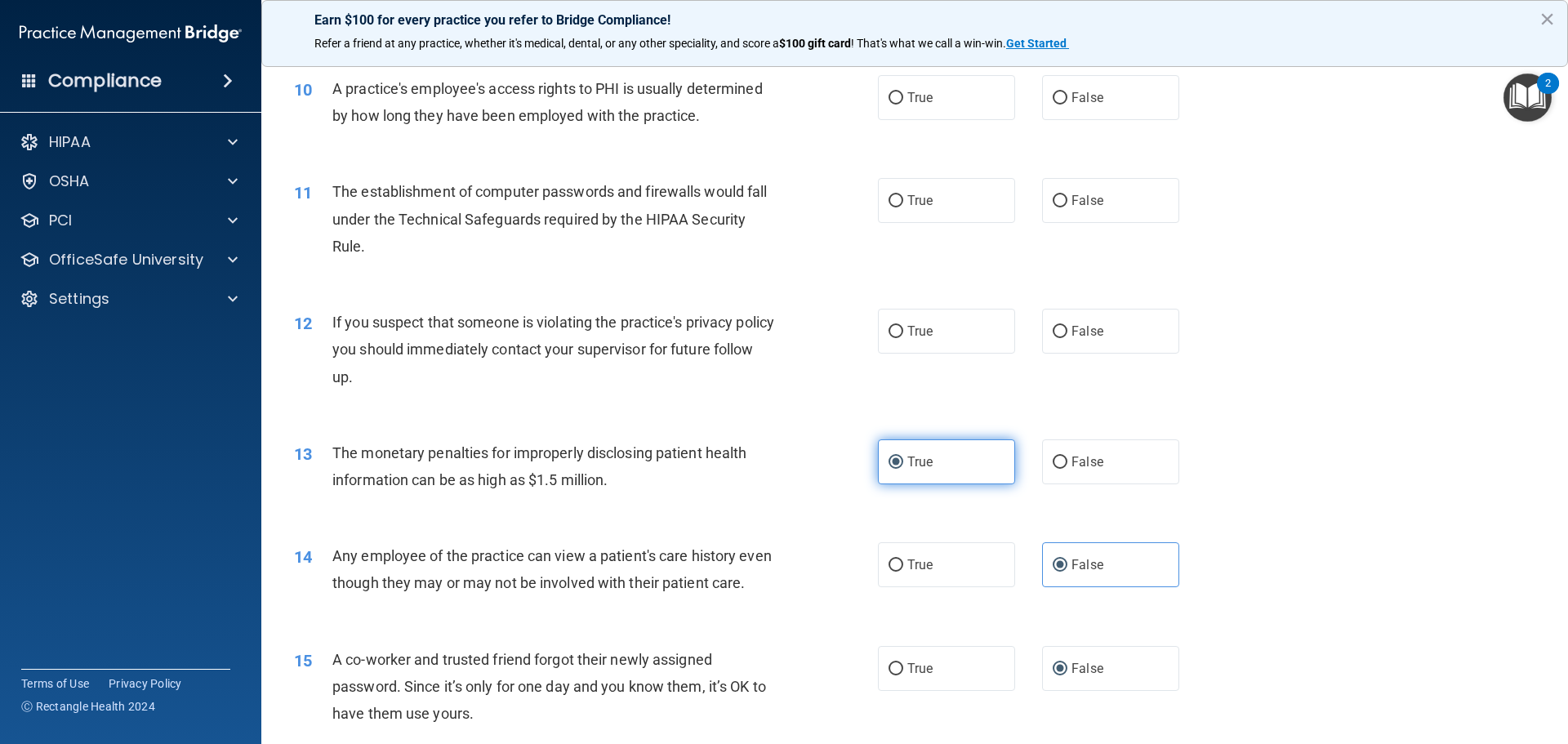
scroll to position [1100, 0]
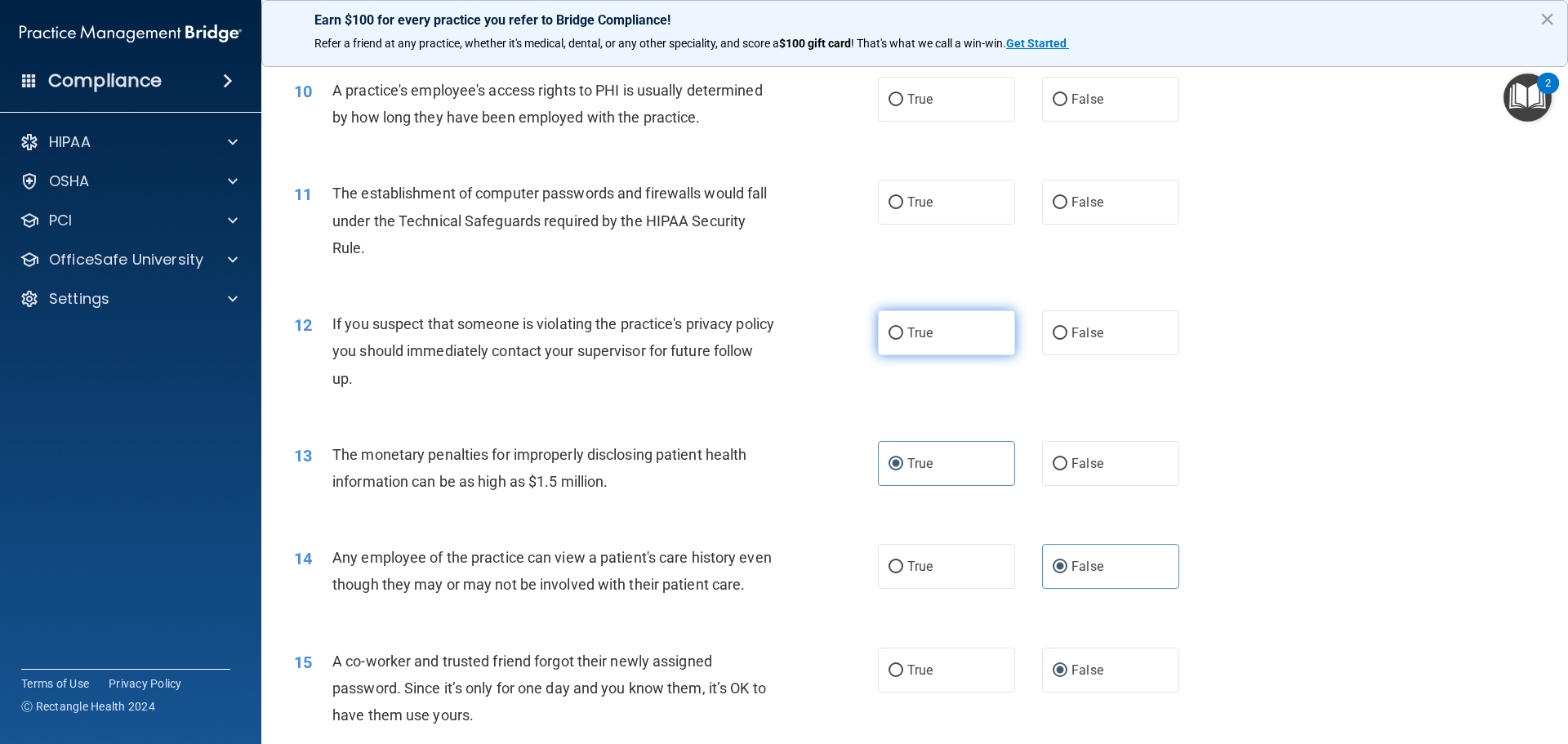
click at [929, 343] on label "True" at bounding box center [946, 333] width 137 height 45
click at [903, 340] on input "True" at bounding box center [896, 333] width 15 height 12
radio input "true"
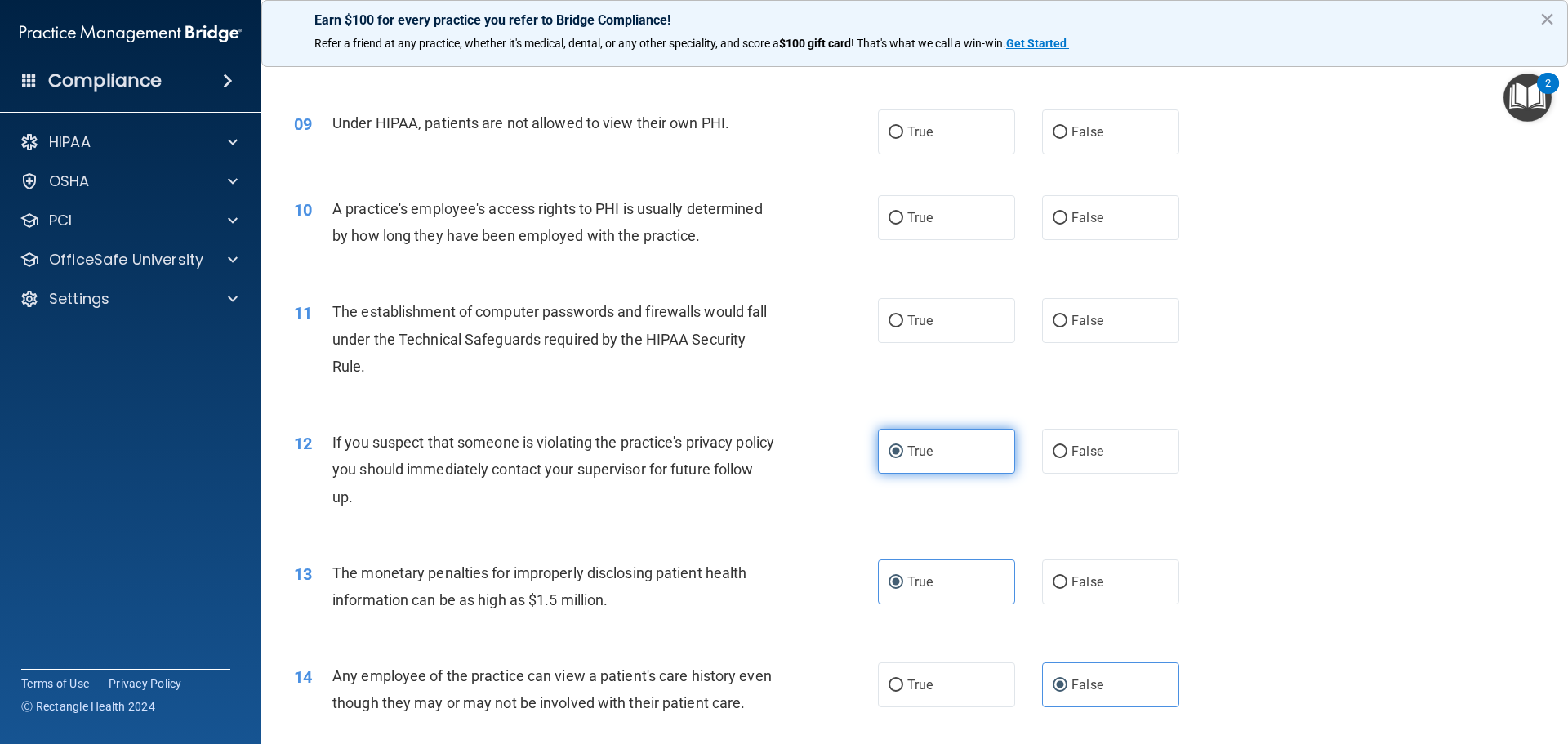
scroll to position [977, 0]
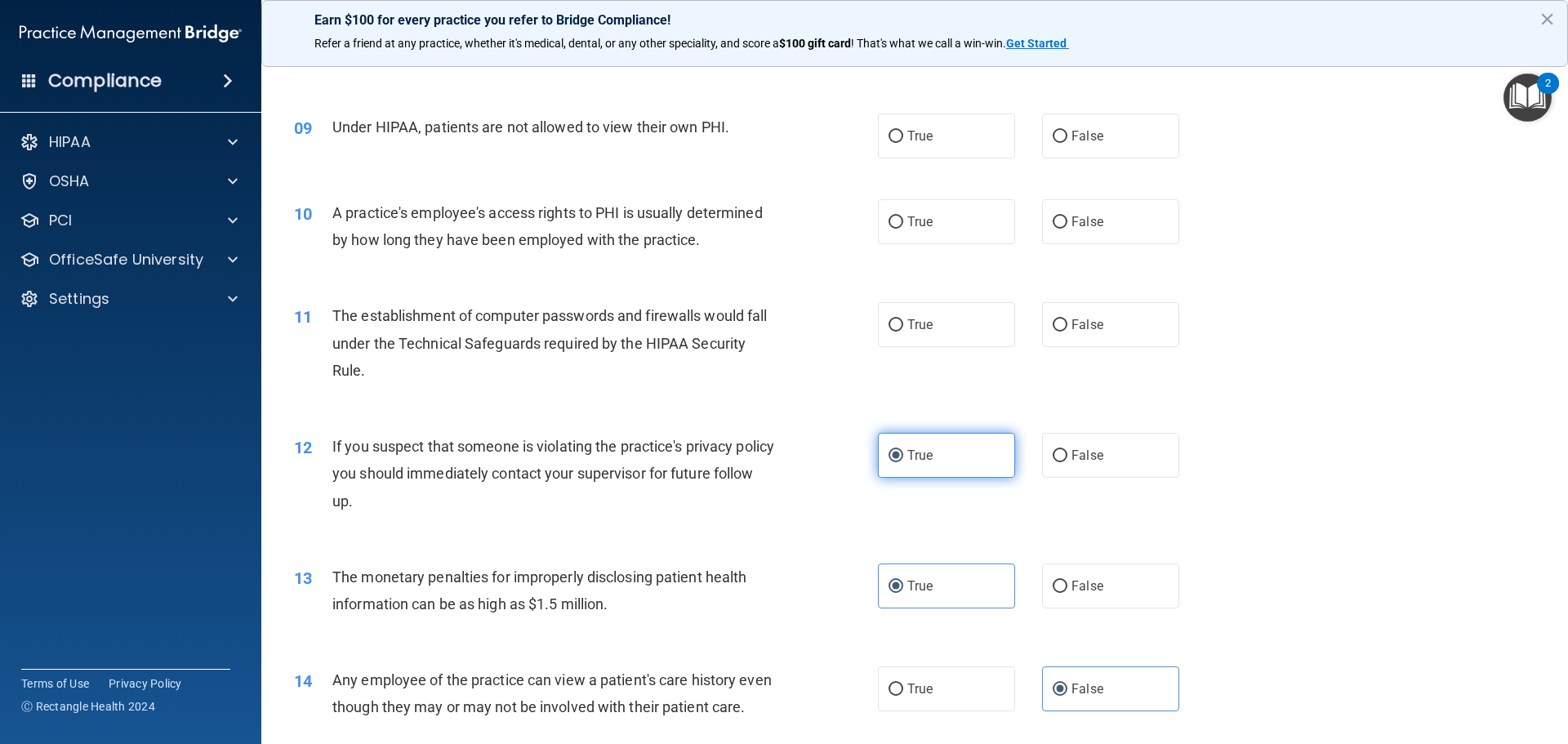
click at [929, 343] on label "True" at bounding box center [946, 324] width 137 height 45
click at [903, 332] on input "True" at bounding box center [896, 326] width 15 height 12
radio input "true"
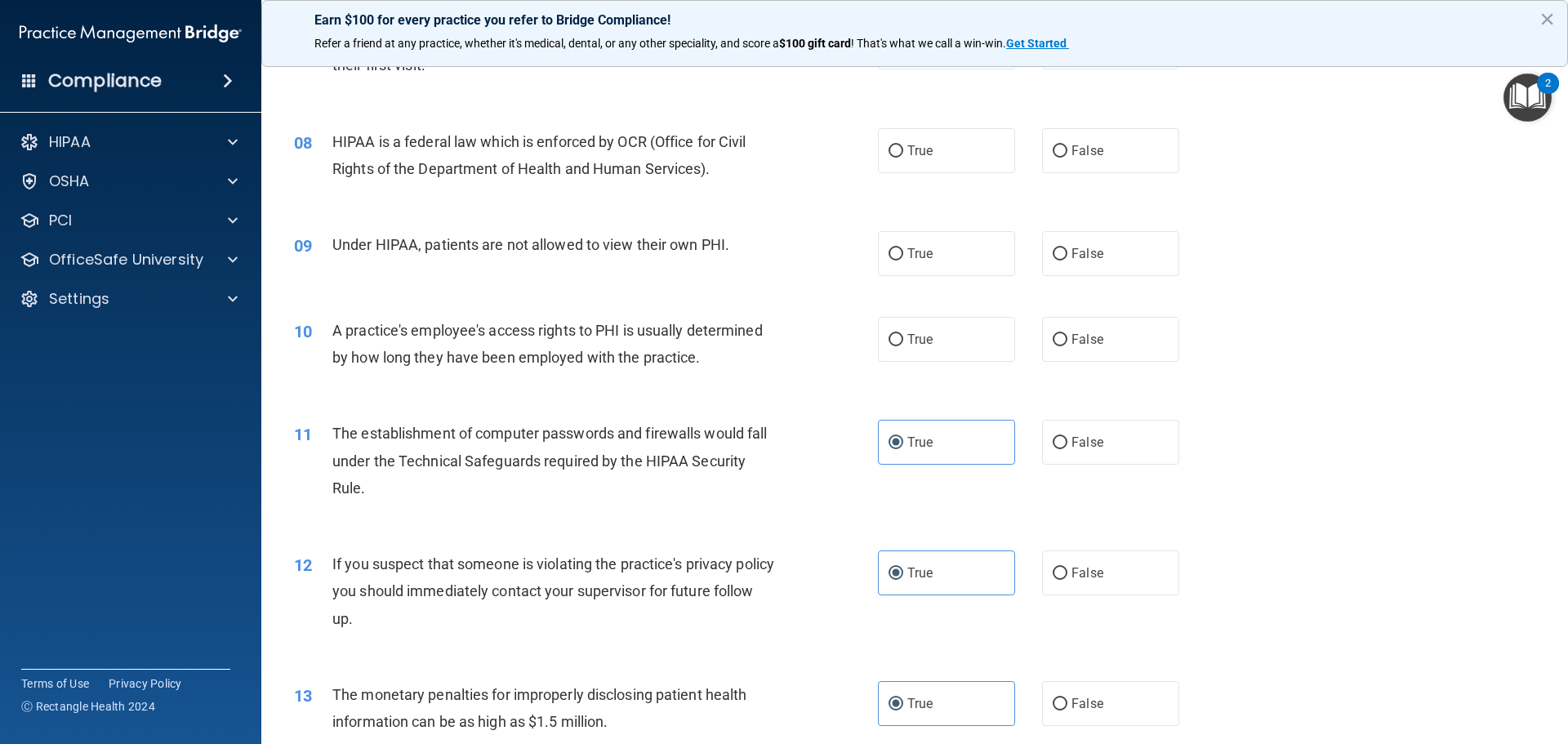
scroll to position [855, 0]
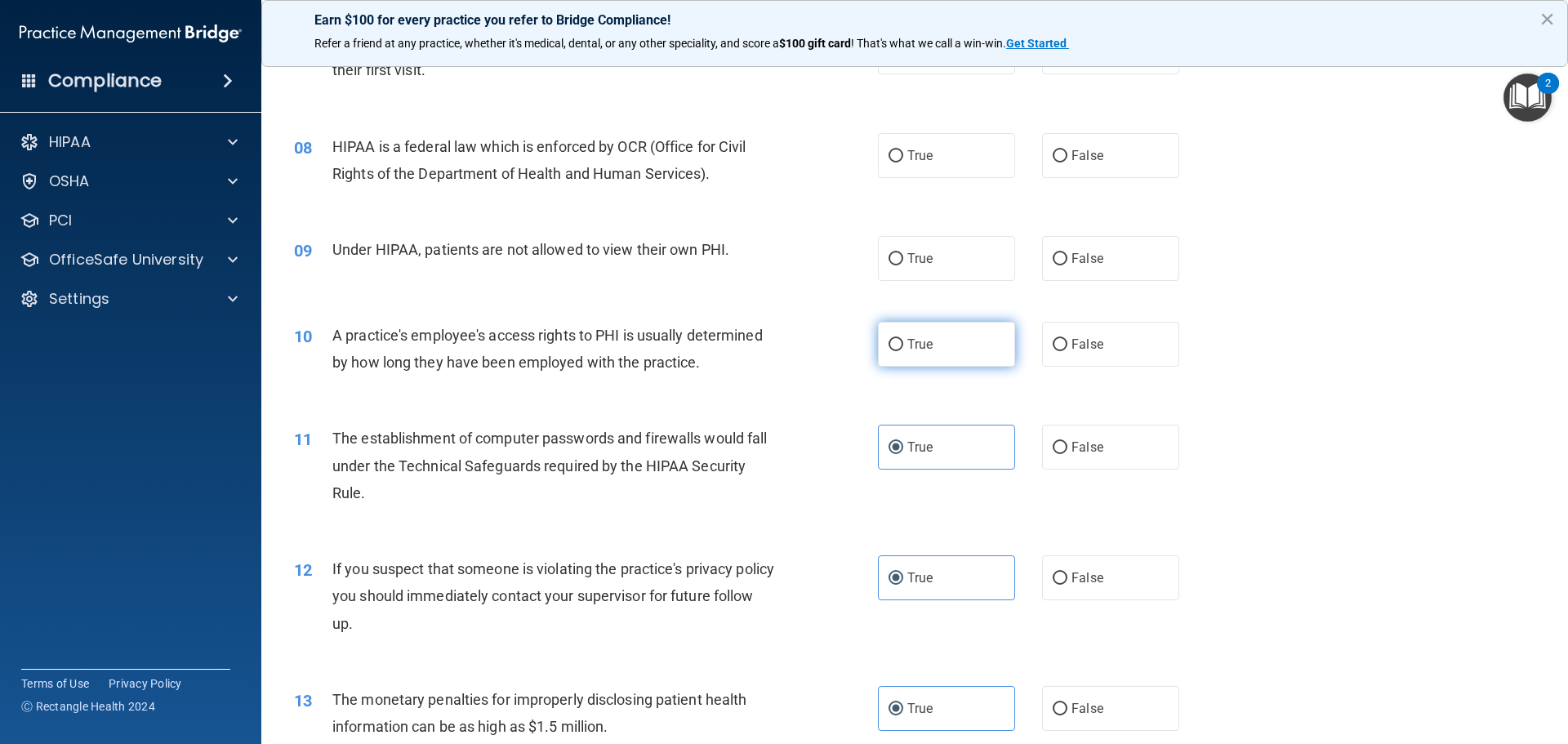
click at [927, 353] on label "True" at bounding box center [946, 344] width 137 height 45
click at [903, 351] on input "True" at bounding box center [896, 345] width 15 height 12
radio input "true"
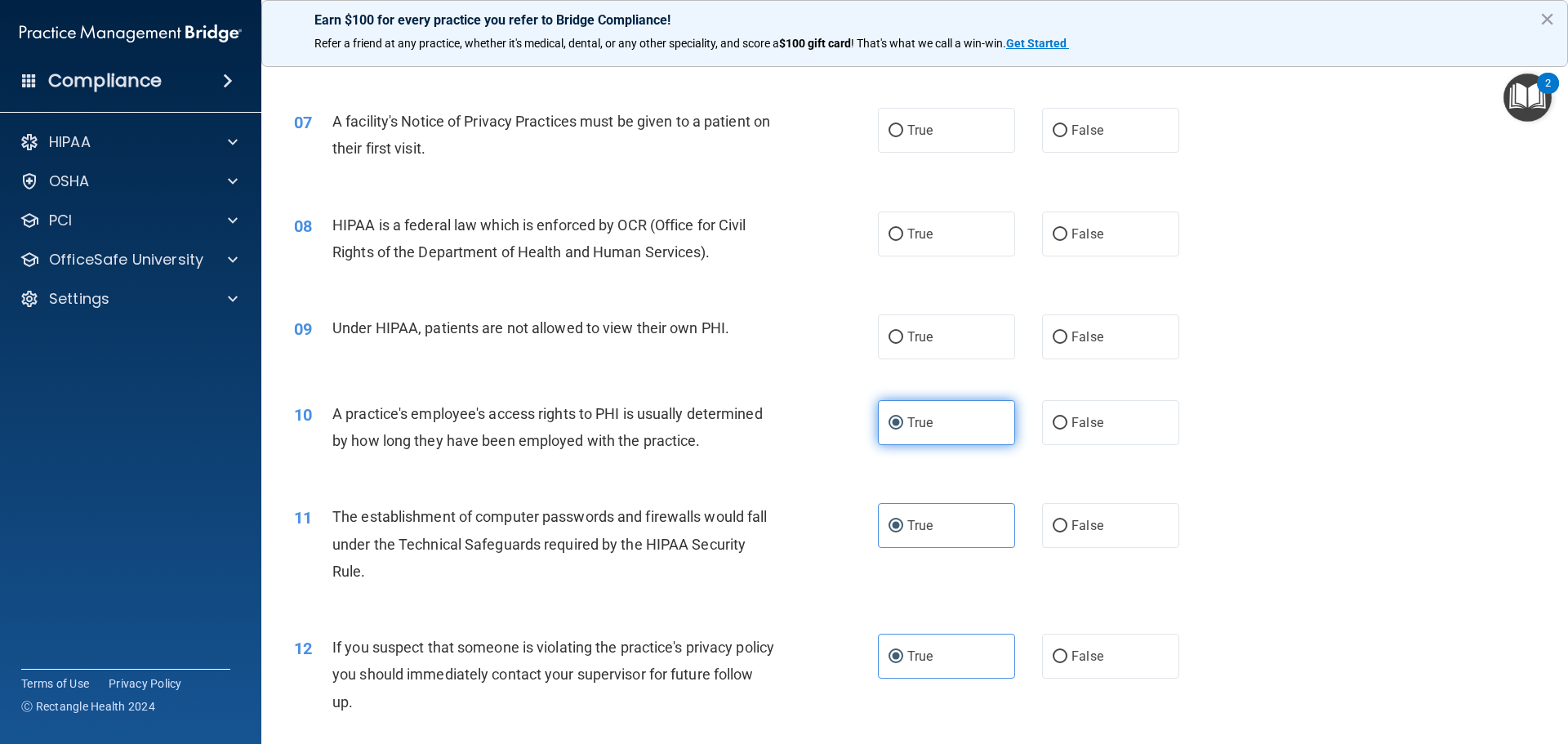
scroll to position [773, 0]
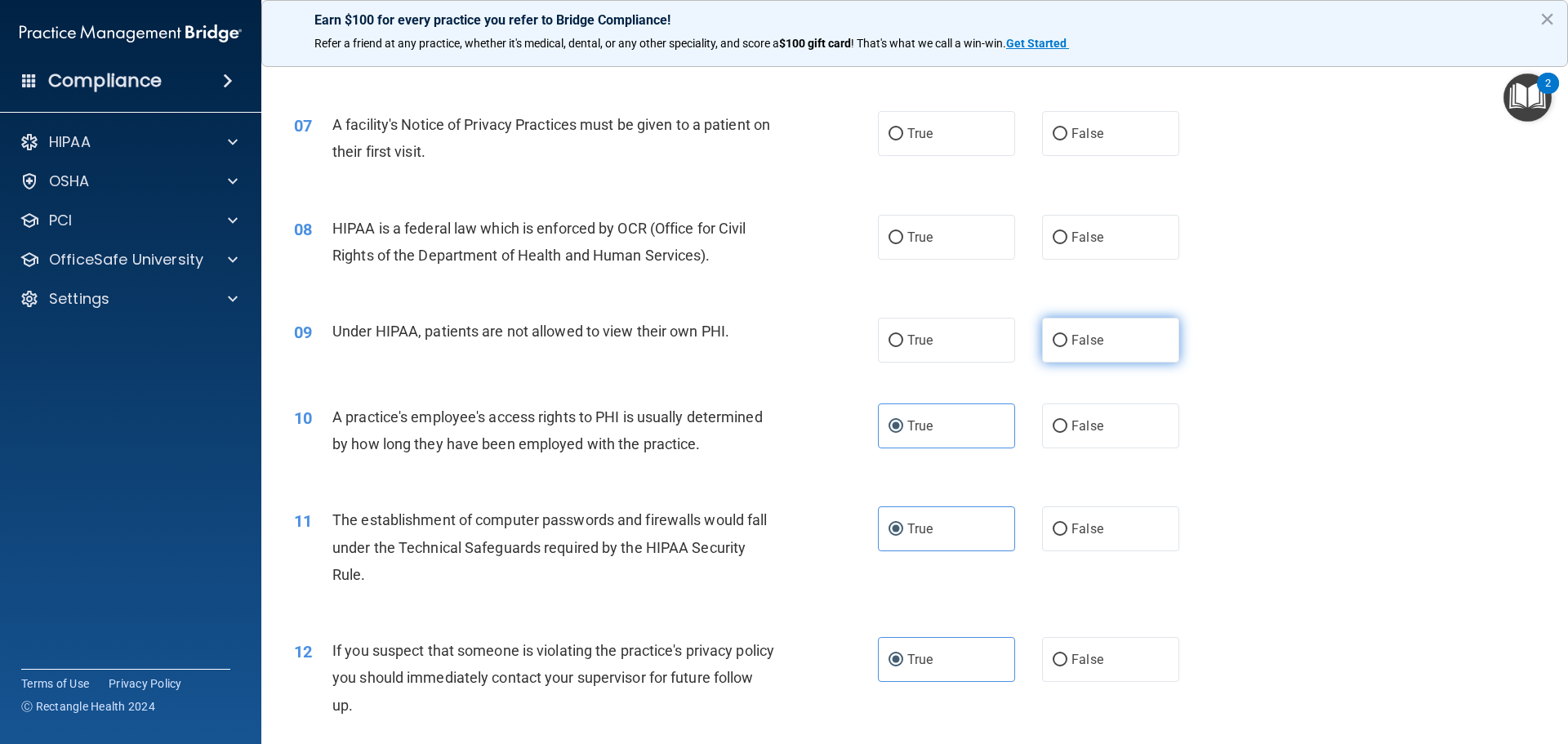
click at [1039, 345] on input "False" at bounding box center [1060, 341] width 15 height 12
radio input "true"
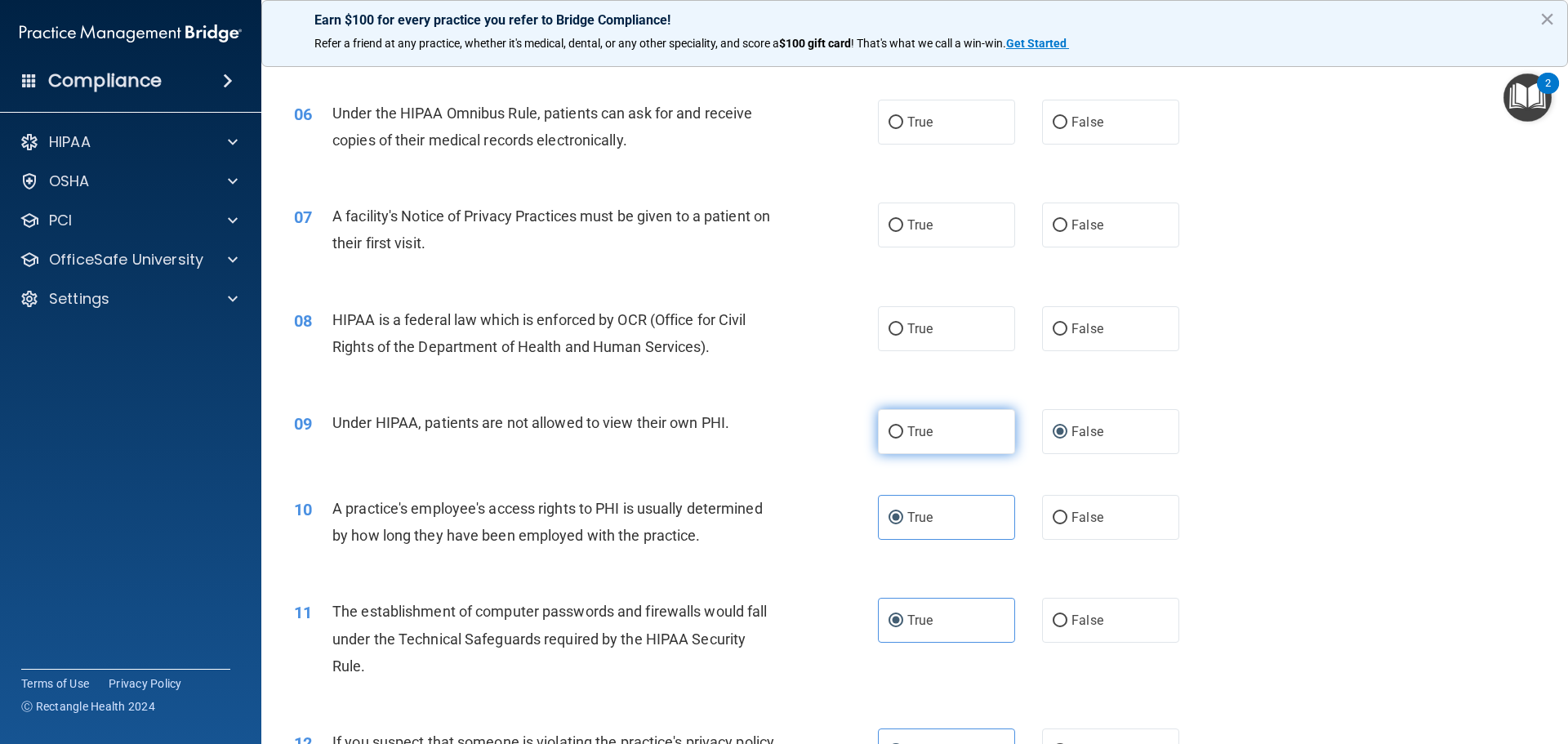
scroll to position [671, 0]
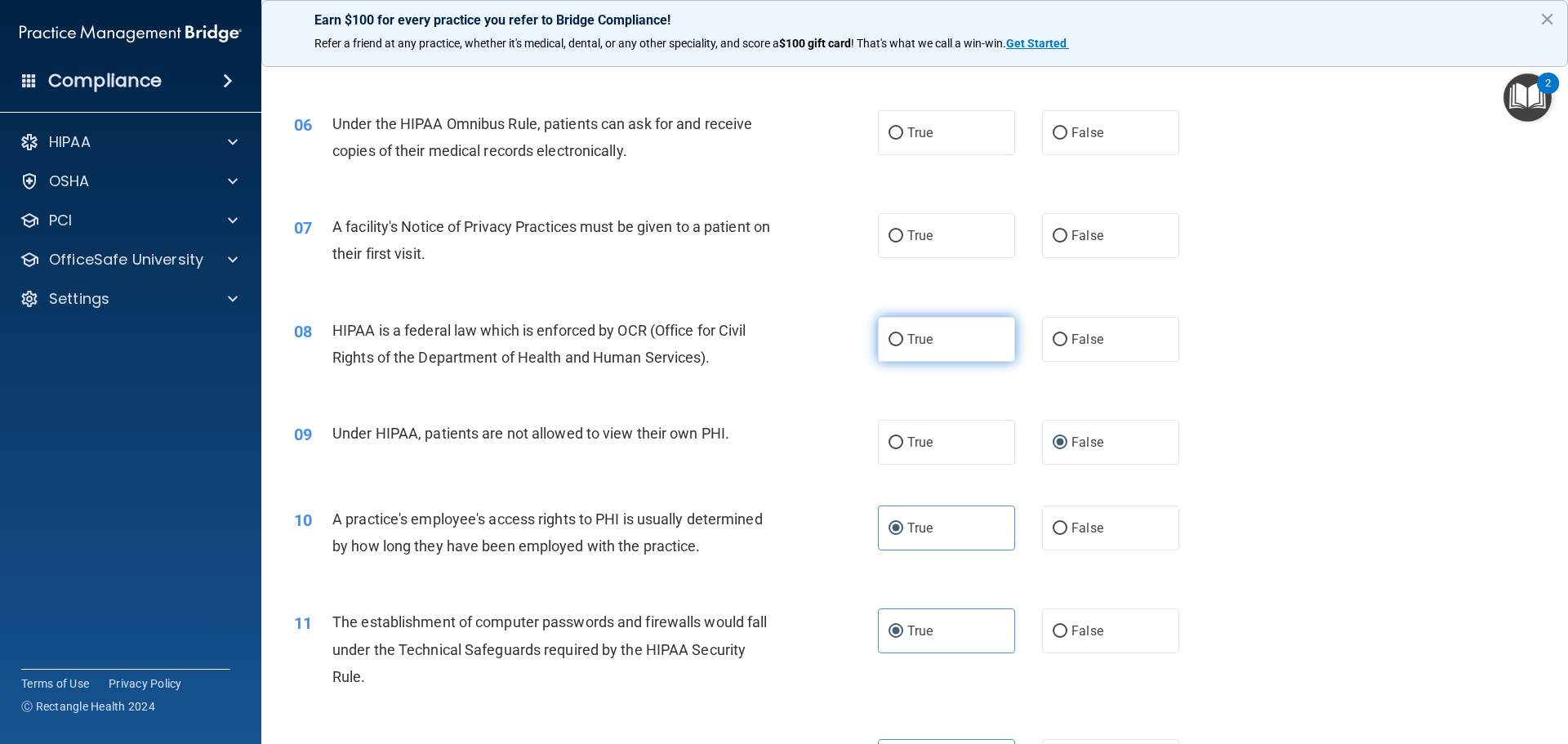
click at [980, 347] on label "True" at bounding box center [946, 339] width 137 height 45
click at [903, 347] on input "True" at bounding box center [896, 340] width 15 height 12
radio input "true"
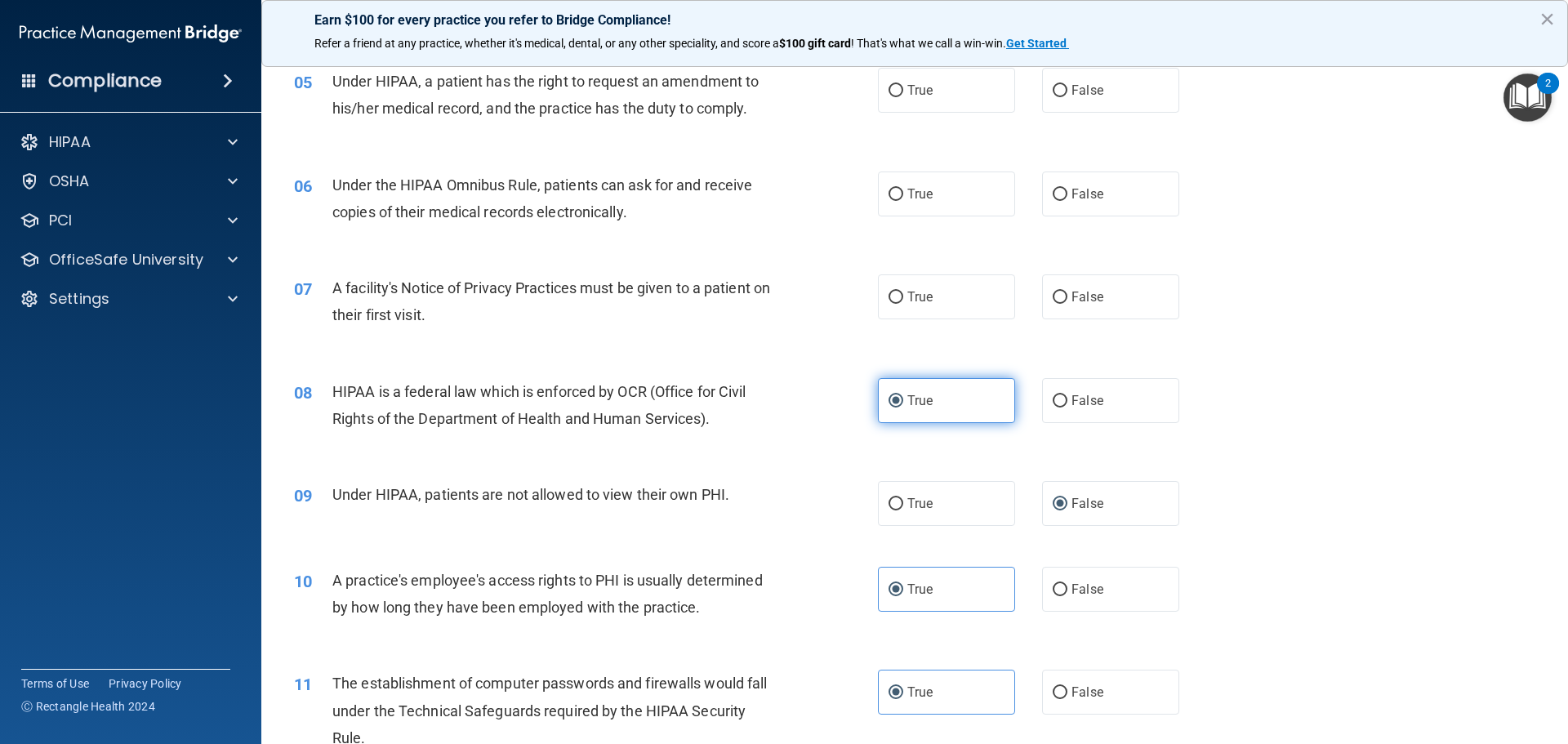
scroll to position [590, 0]
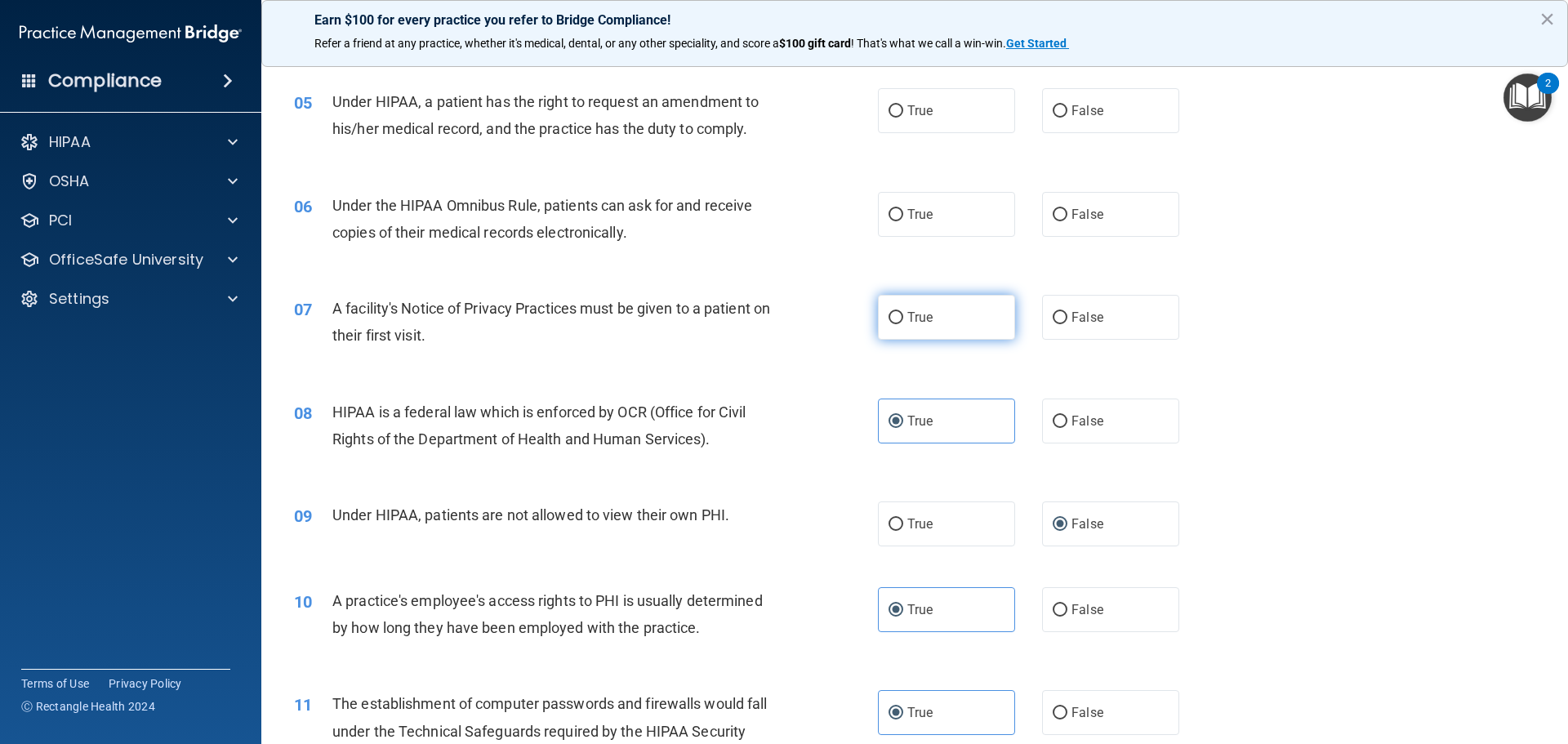
click at [940, 336] on label "True" at bounding box center [946, 317] width 137 height 45
click at [903, 324] on input "True" at bounding box center [896, 318] width 15 height 12
radio input "true"
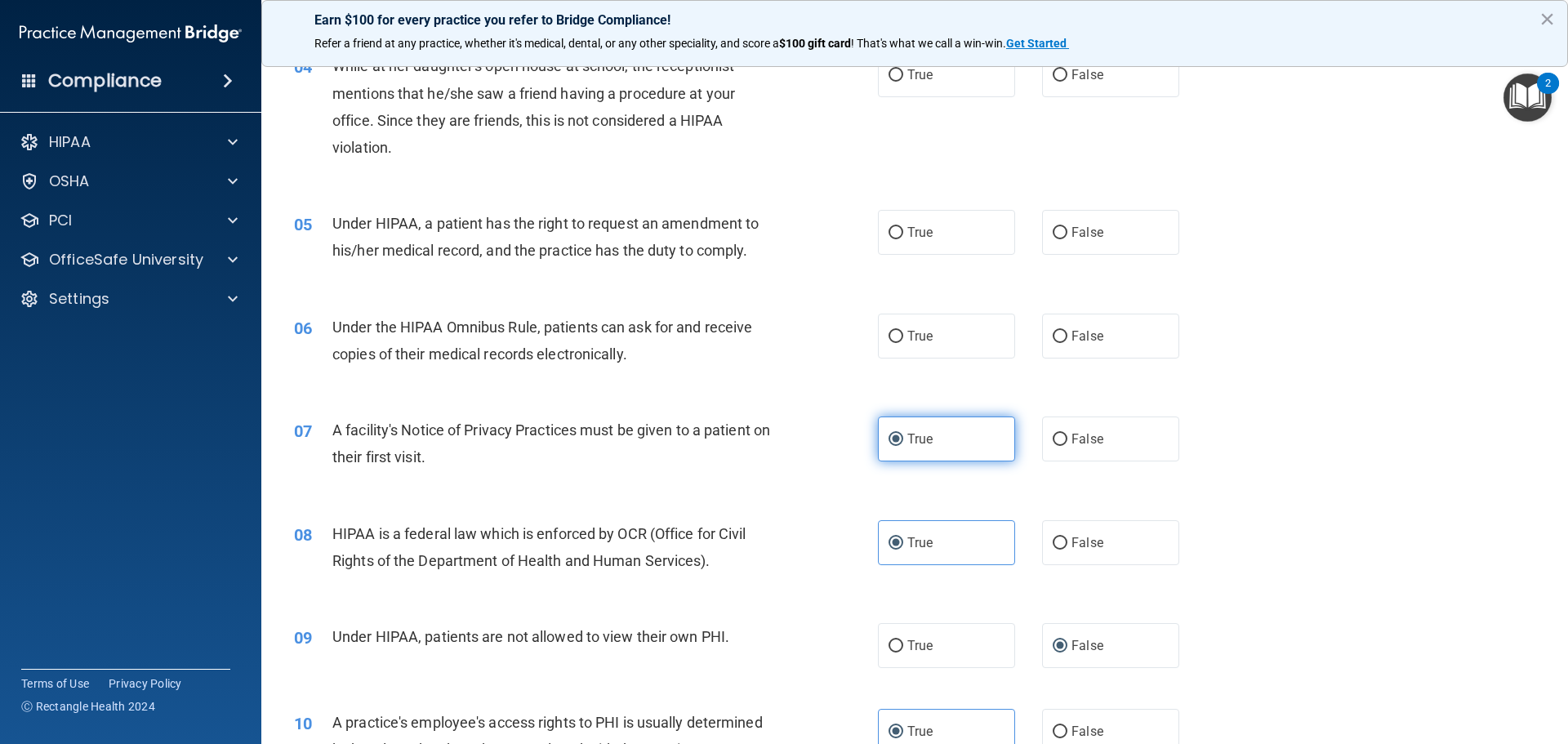
scroll to position [467, 0]
click at [944, 334] on label "True" at bounding box center [946, 336] width 137 height 45
click at [903, 334] on input "True" at bounding box center [896, 338] width 15 height 12
radio input "true"
click at [1039, 234] on label "False" at bounding box center [1111, 232] width 137 height 45
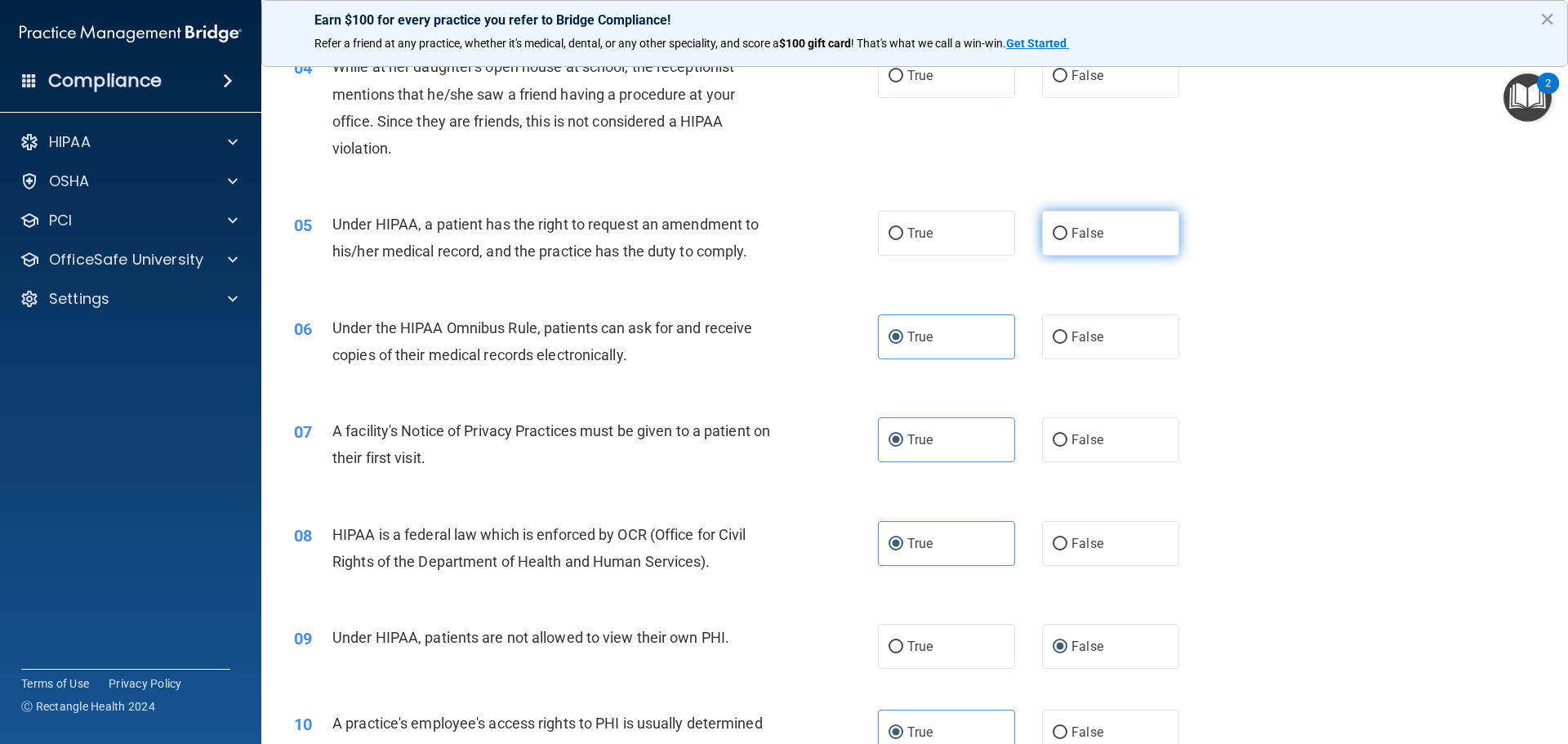
click at [1039, 234] on input "False" at bounding box center [1060, 234] width 15 height 12
radio input "true"
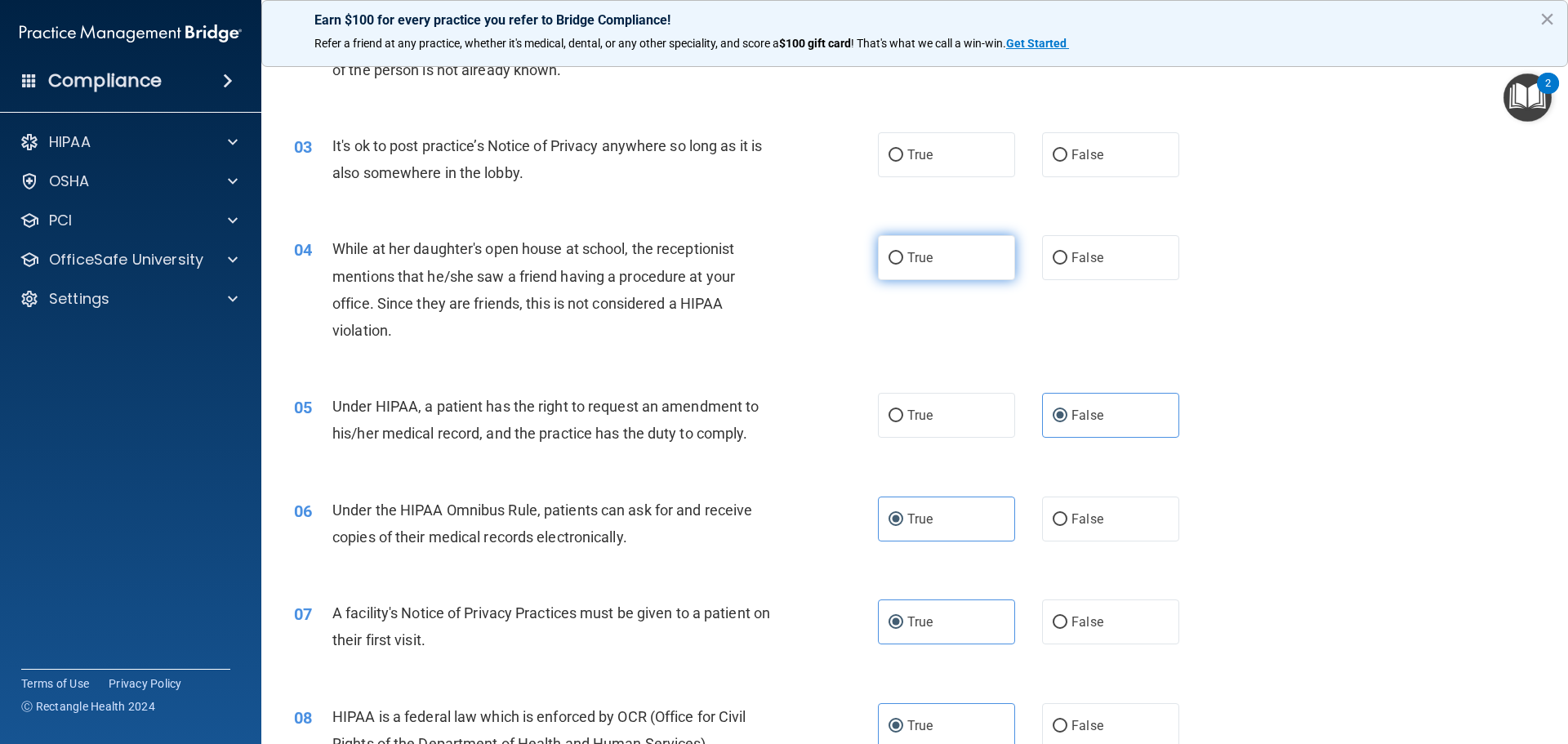
scroll to position [283, 0]
click at [1039, 261] on label "False" at bounding box center [1111, 259] width 137 height 45
click at [1039, 261] on input "False" at bounding box center [1060, 260] width 15 height 12
radio input "true"
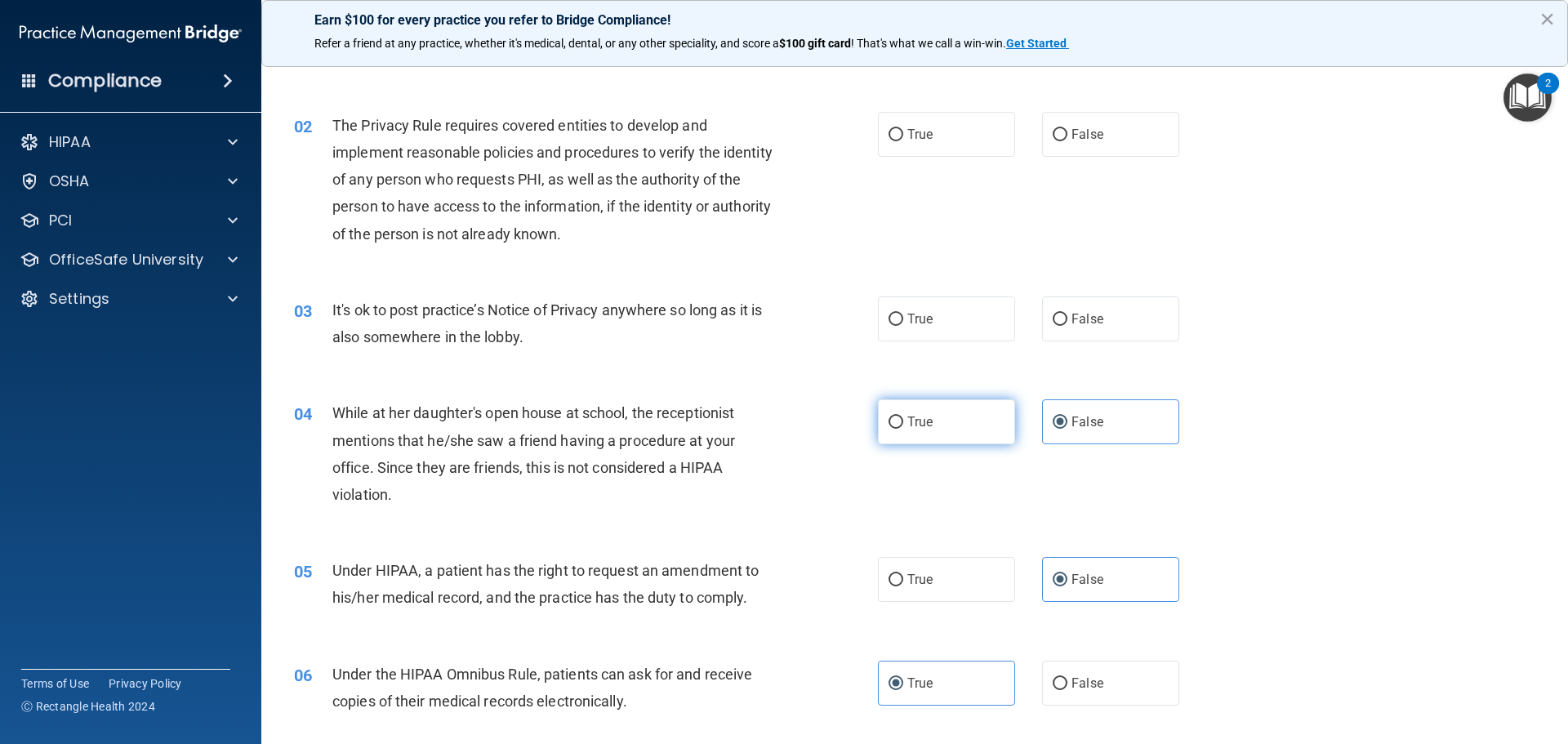
scroll to position [120, 0]
click at [1039, 312] on label "False" at bounding box center [1111, 319] width 137 height 45
click at [1039, 314] on input "False" at bounding box center [1060, 320] width 15 height 12
radio input "true"
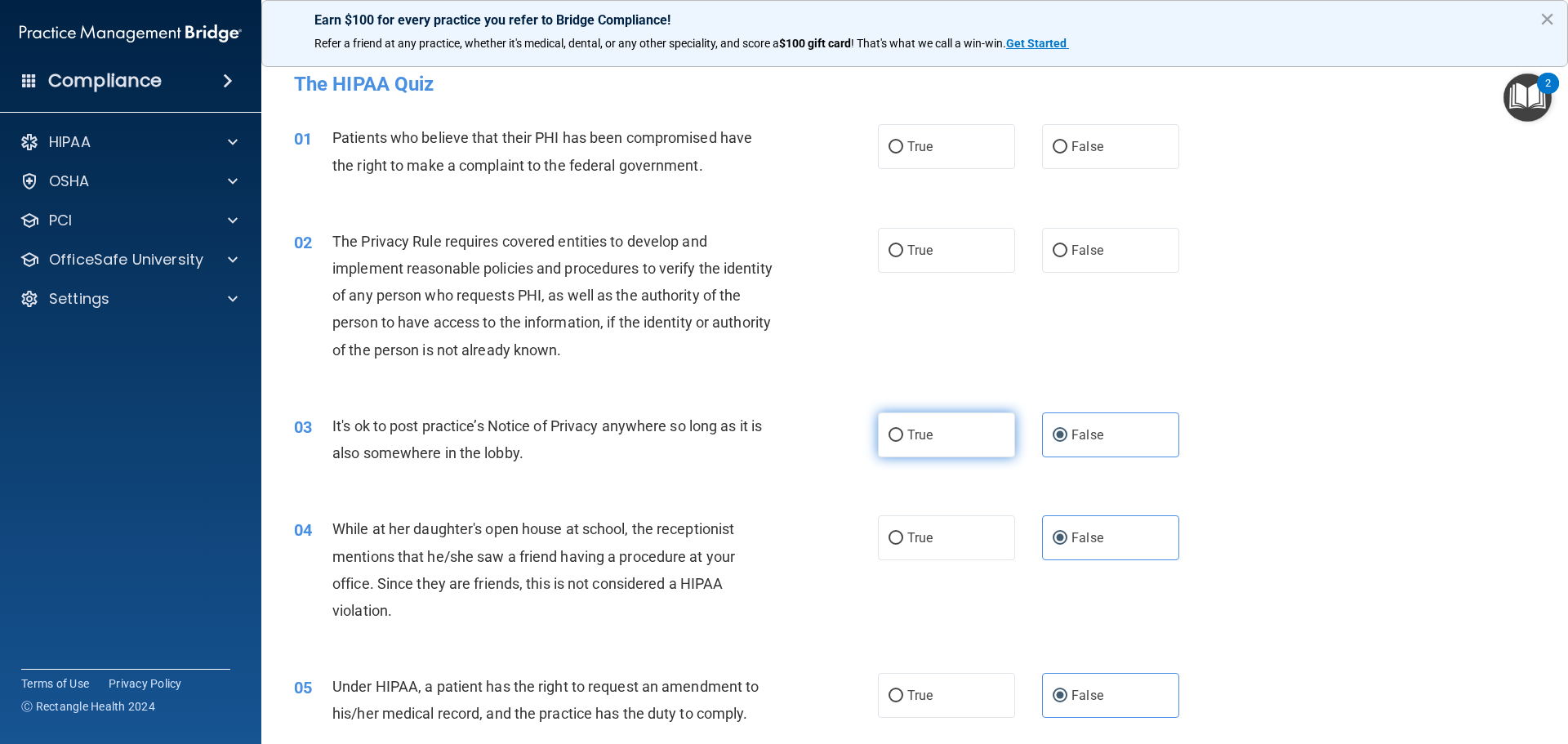
scroll to position [0, 0]
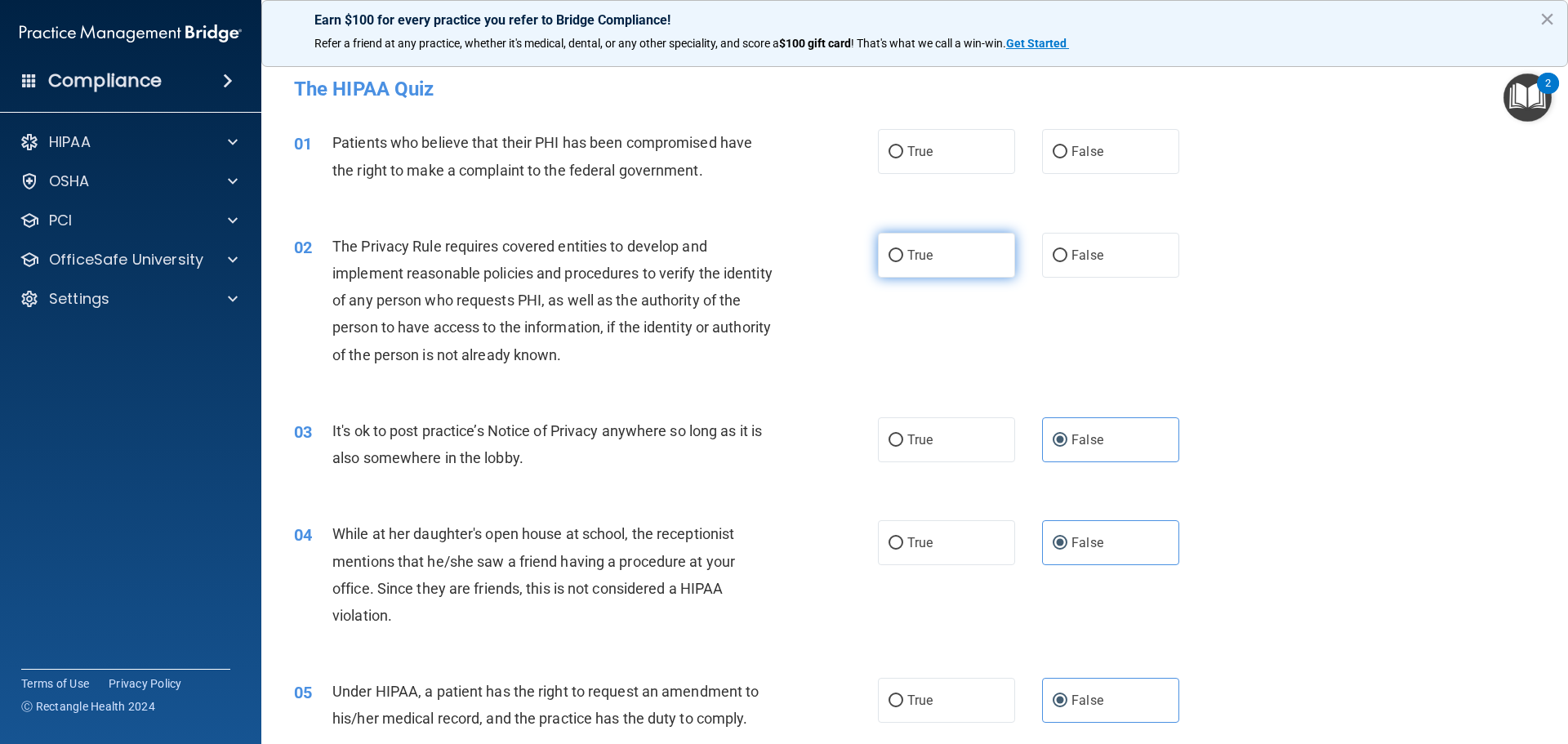
click at [928, 254] on label "True" at bounding box center [946, 254] width 137 height 45
click at [903, 254] on input "True" at bounding box center [896, 256] width 15 height 12
radio input "true"
click at [928, 161] on label "True" at bounding box center [946, 151] width 137 height 45
click at [903, 159] on input "True" at bounding box center [896, 153] width 15 height 12
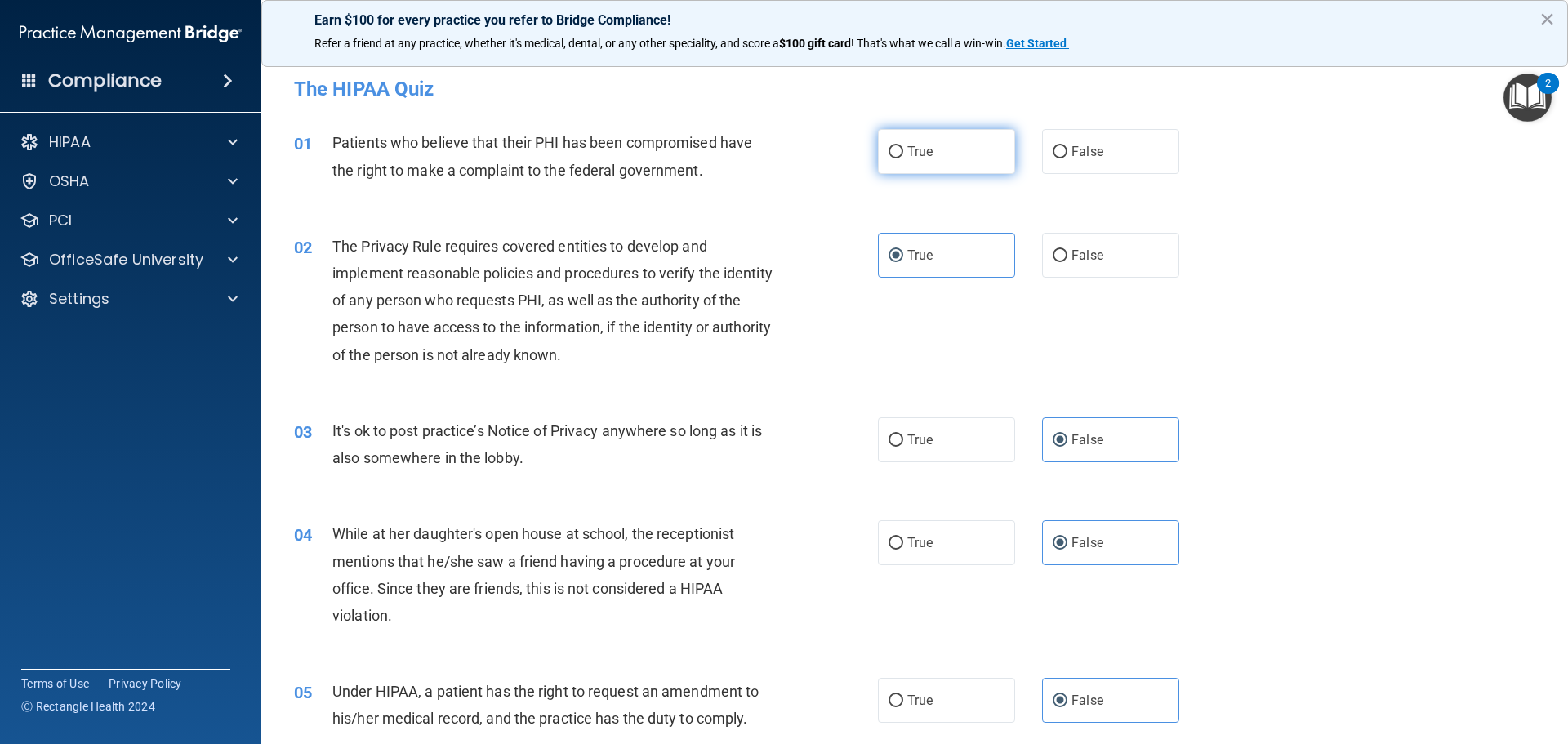
radio input "true"
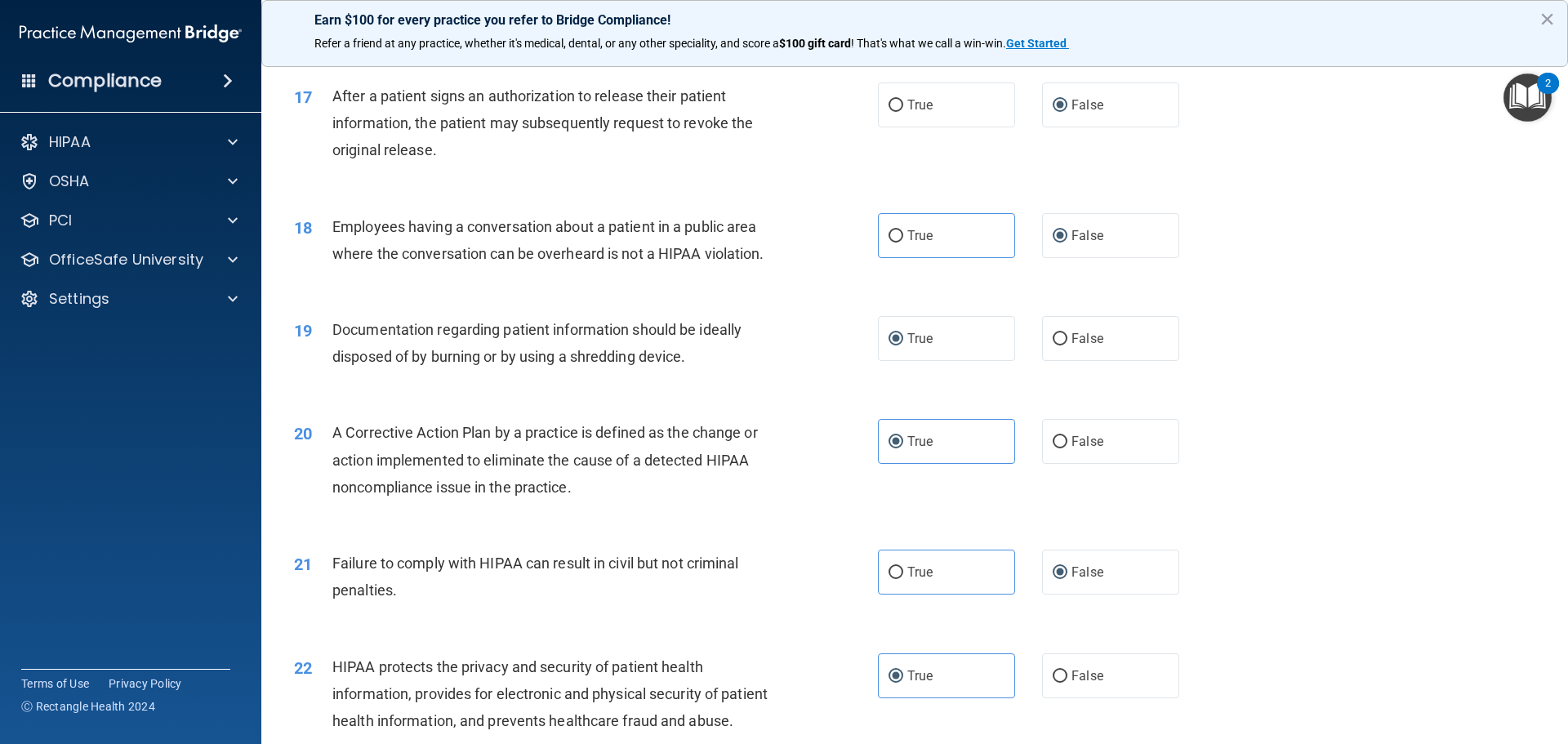
scroll to position [3121, 0]
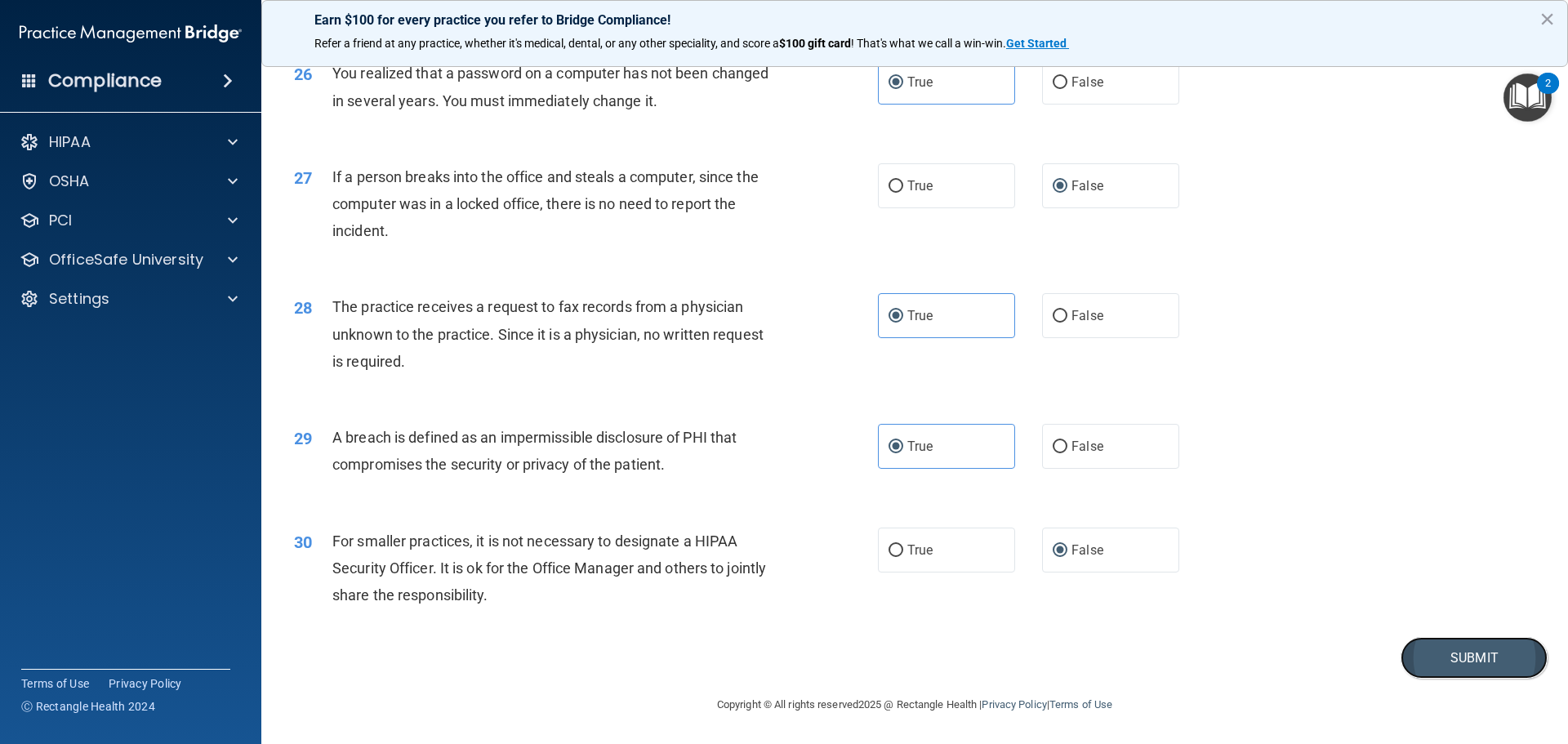
click at [1039, 641] on button "Submit" at bounding box center [1474, 657] width 147 height 41
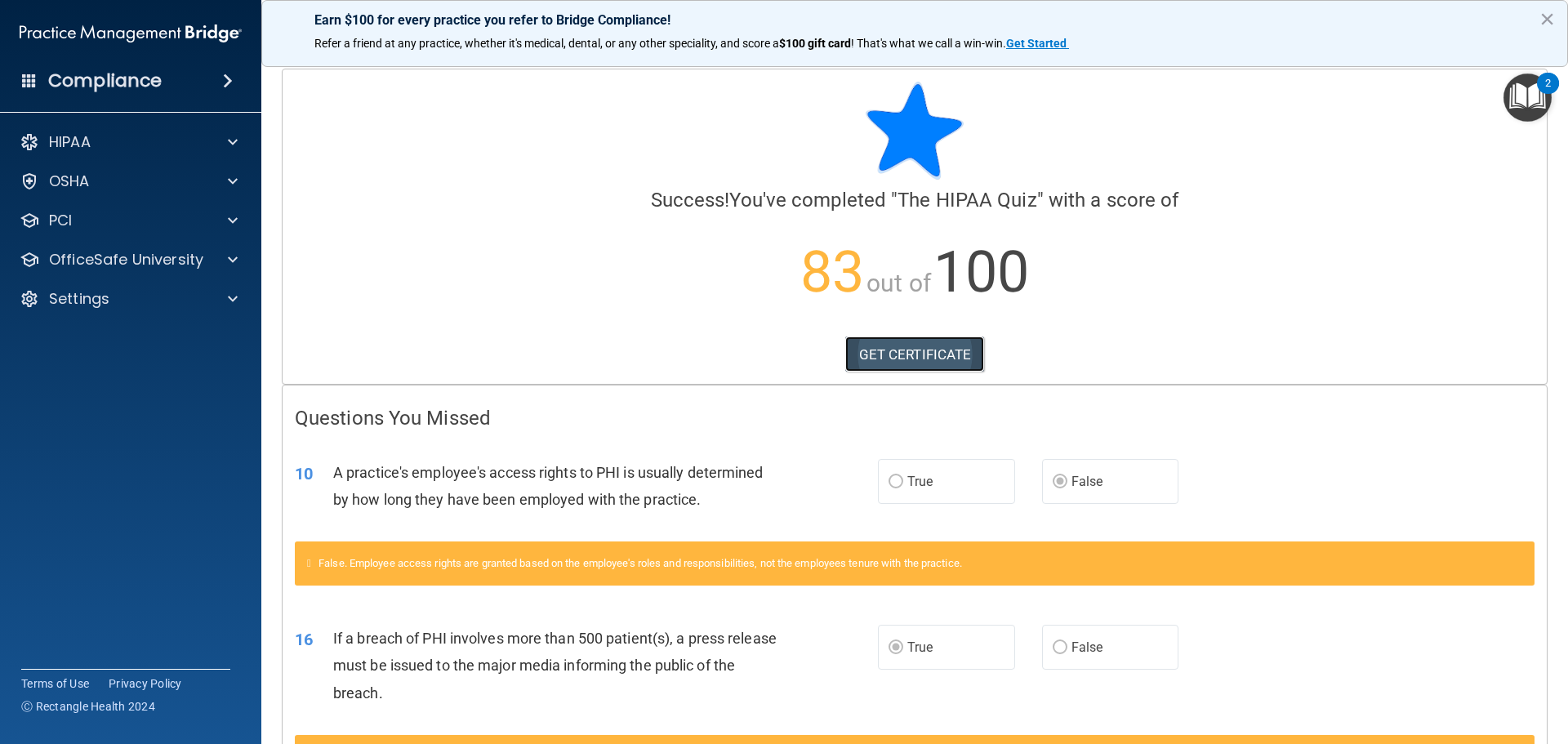
click at [924, 356] on link "GET CERTIFICATE" at bounding box center [914, 354] width 140 height 36
click at [154, 260] on p "OfficeSafe University" at bounding box center [126, 260] width 154 height 19
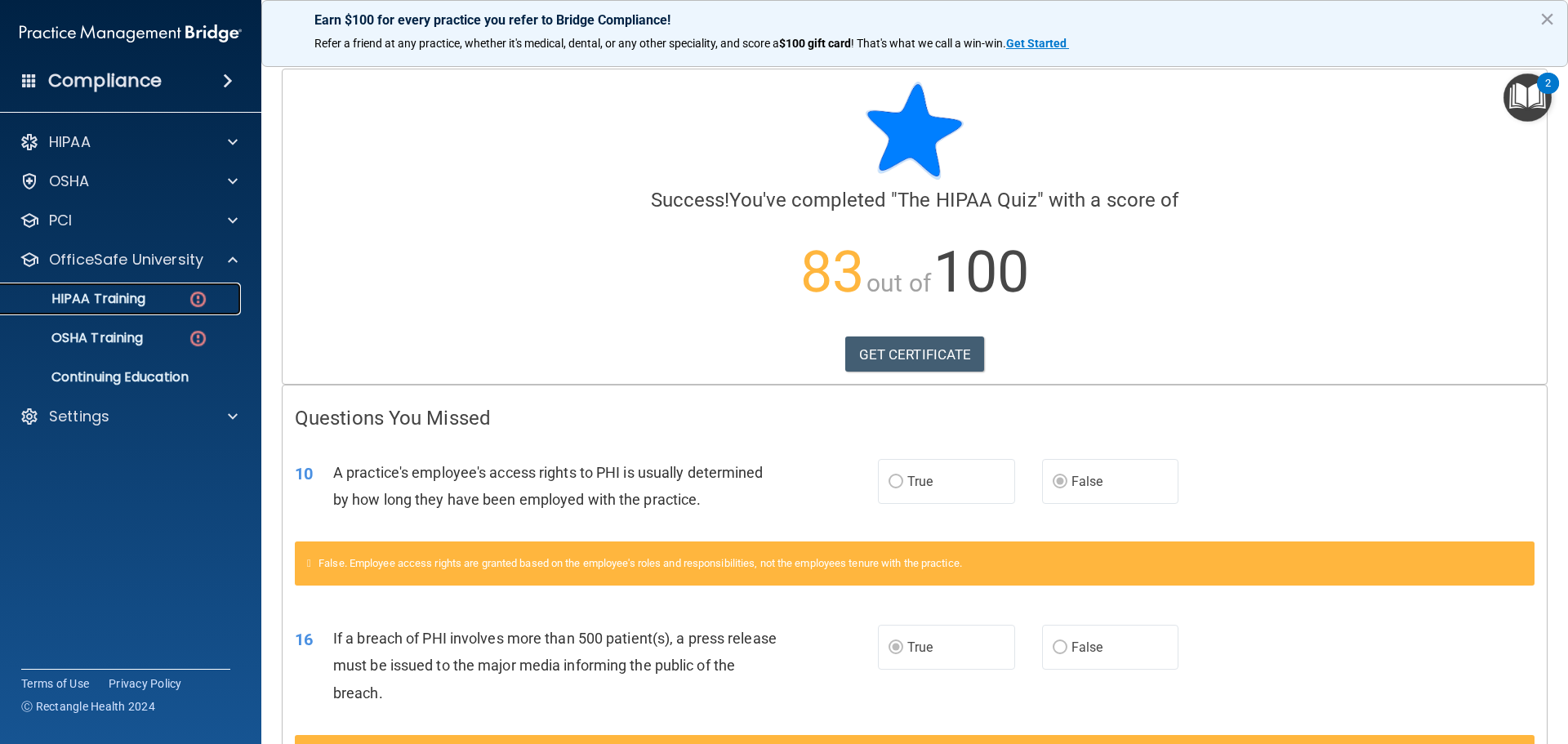
click at [138, 306] on p "HIPAA Training" at bounding box center [78, 298] width 135 height 17
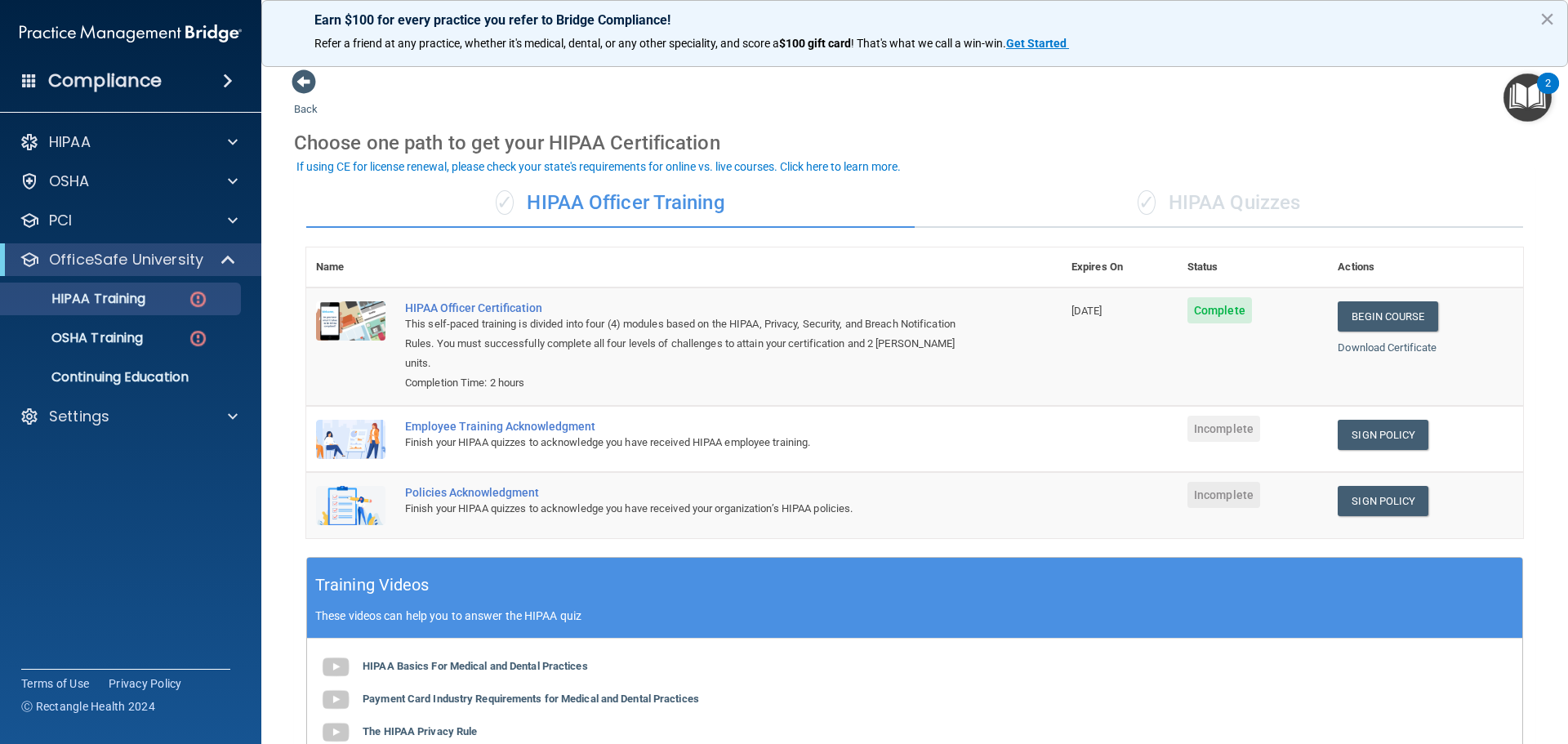
click at [1039, 206] on div "✓ HIPAA Quizzes" at bounding box center [1218, 204] width 608 height 49
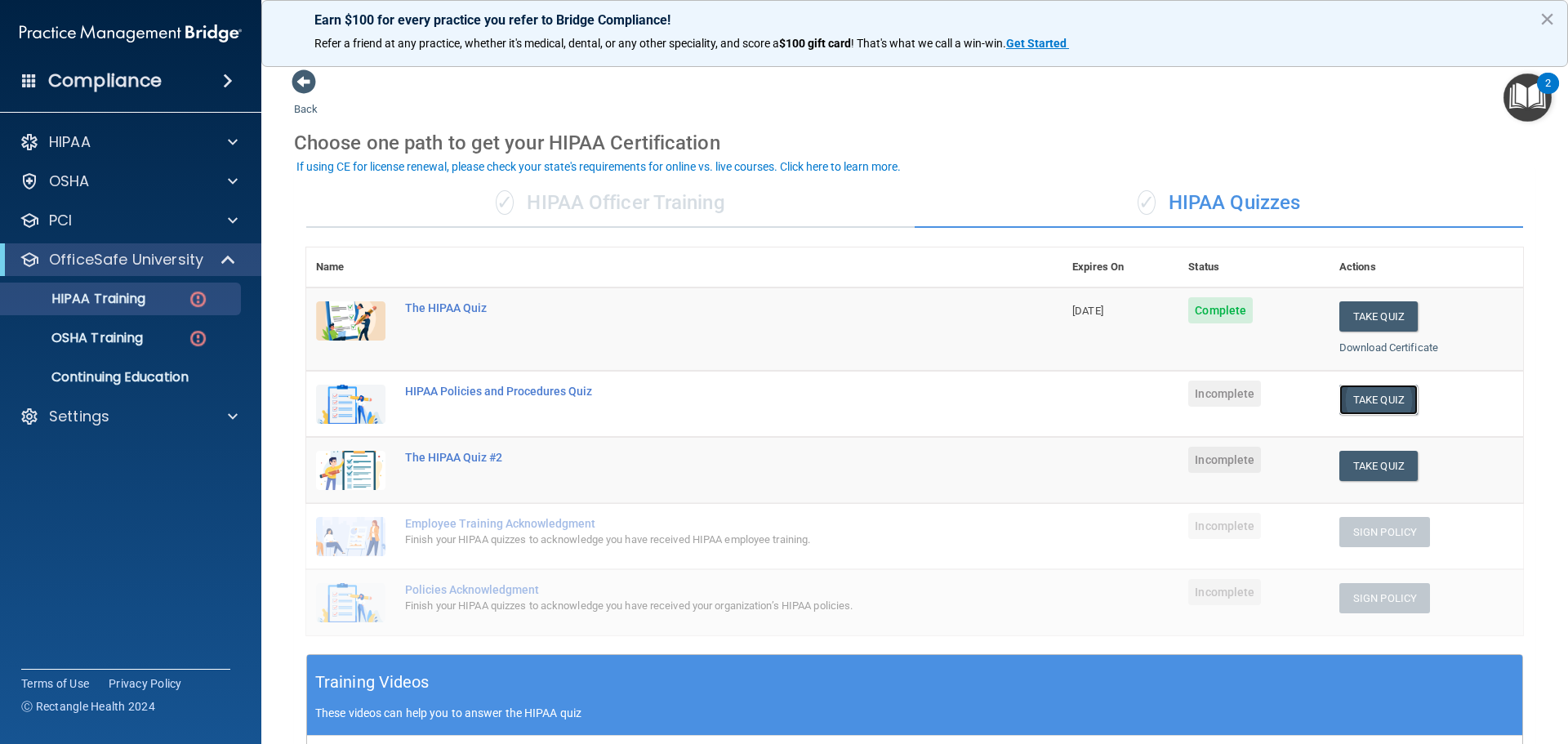
click at [1039, 402] on button "Take Quiz" at bounding box center [1378, 399] width 78 height 30
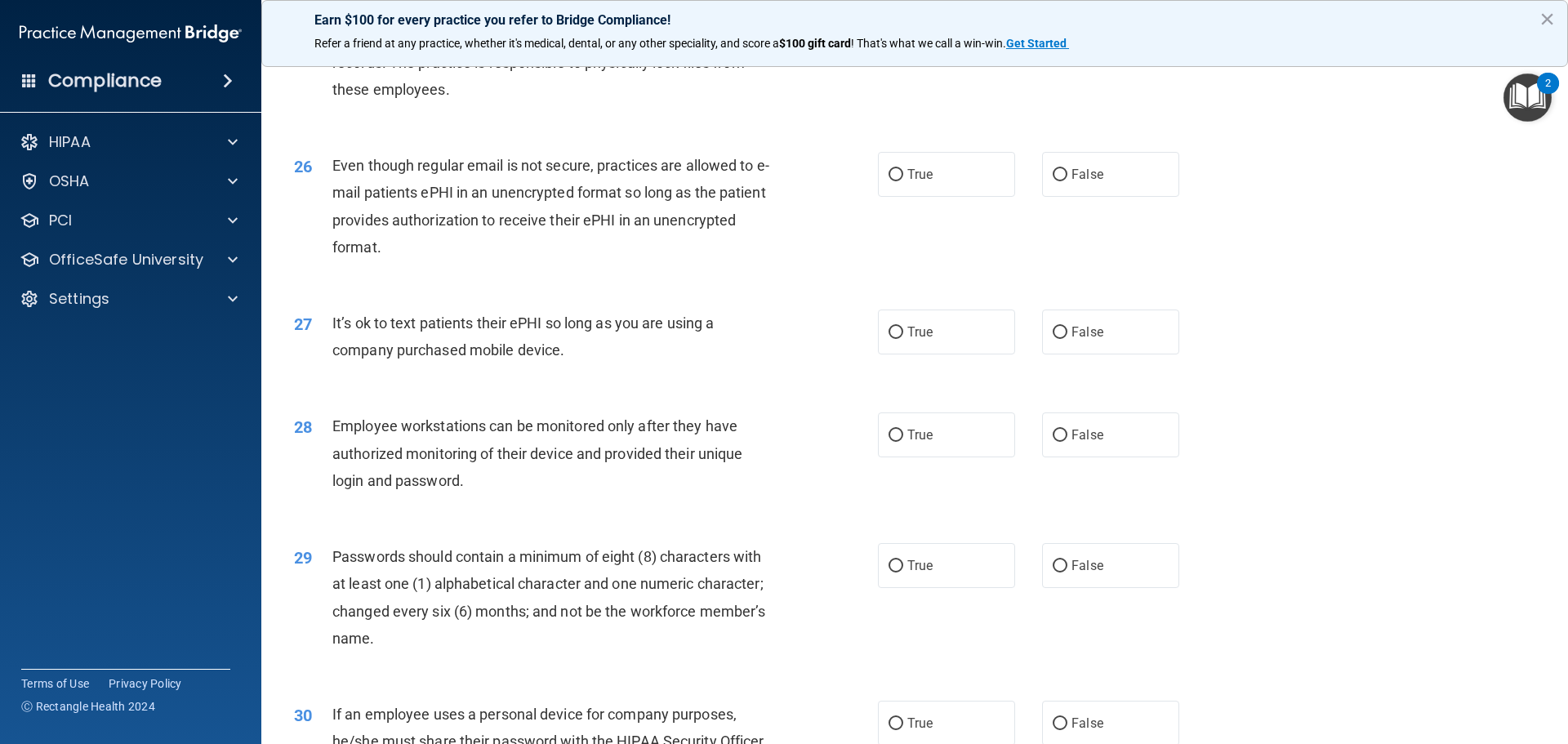
scroll to position [3355, 0]
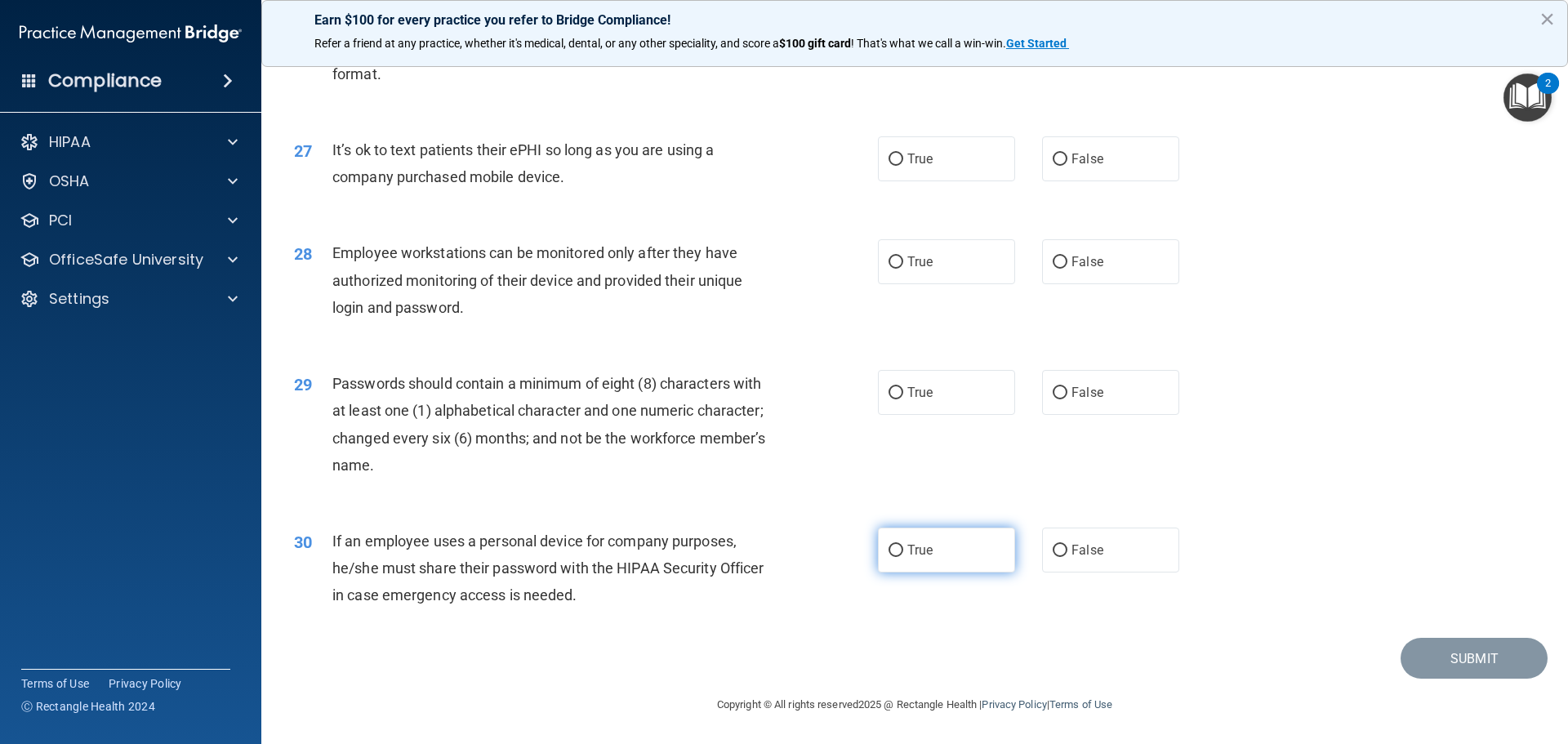
click at [893, 547] on input "True" at bounding box center [896, 551] width 15 height 12
radio input "true"
click at [923, 402] on label "True" at bounding box center [946, 392] width 137 height 45
click at [903, 399] on input "True" at bounding box center [896, 393] width 15 height 12
radio input "true"
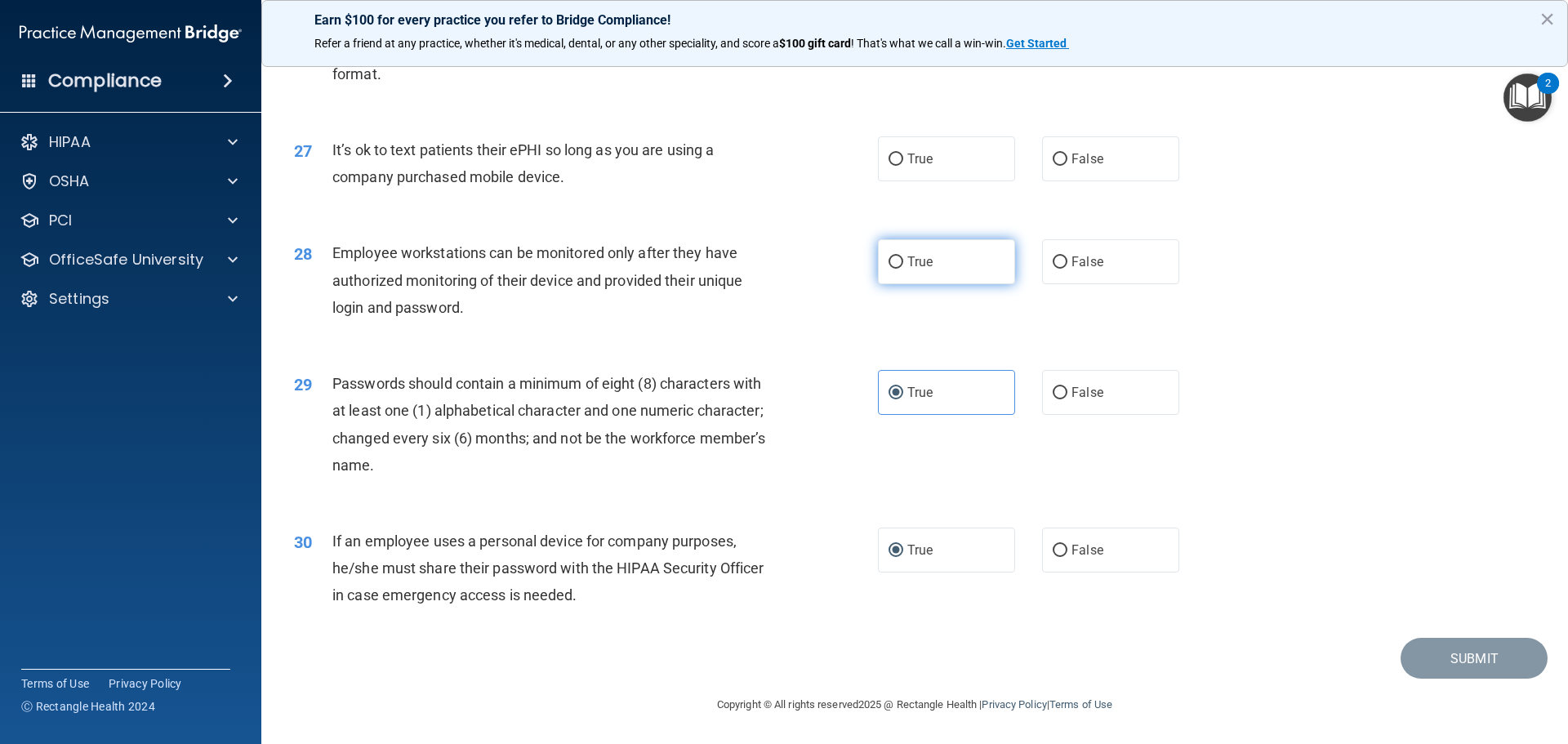
click at [899, 277] on label "True" at bounding box center [946, 261] width 137 height 45
click at [899, 268] on input "True" at bounding box center [896, 262] width 15 height 12
radio input "true"
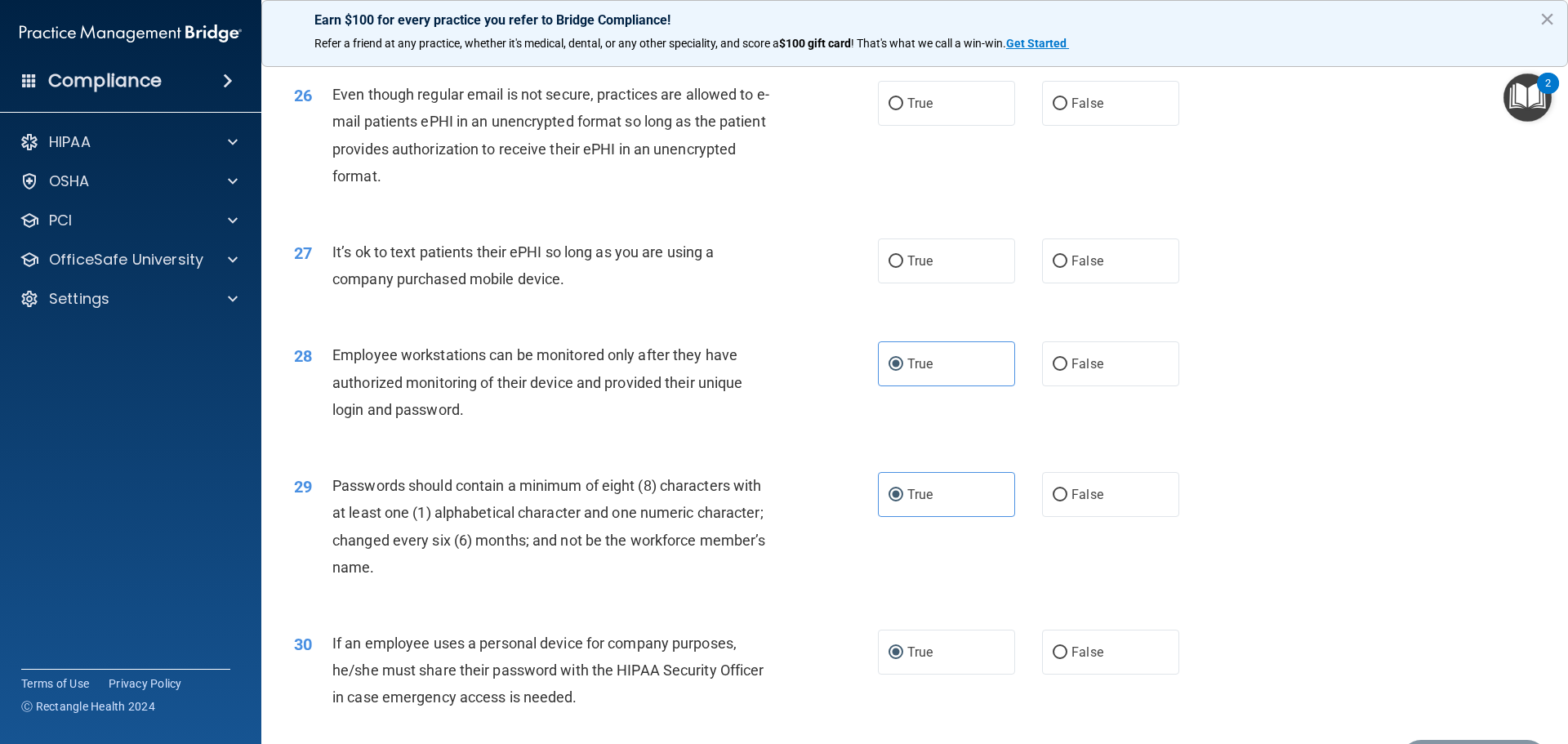
scroll to position [3212, 0]
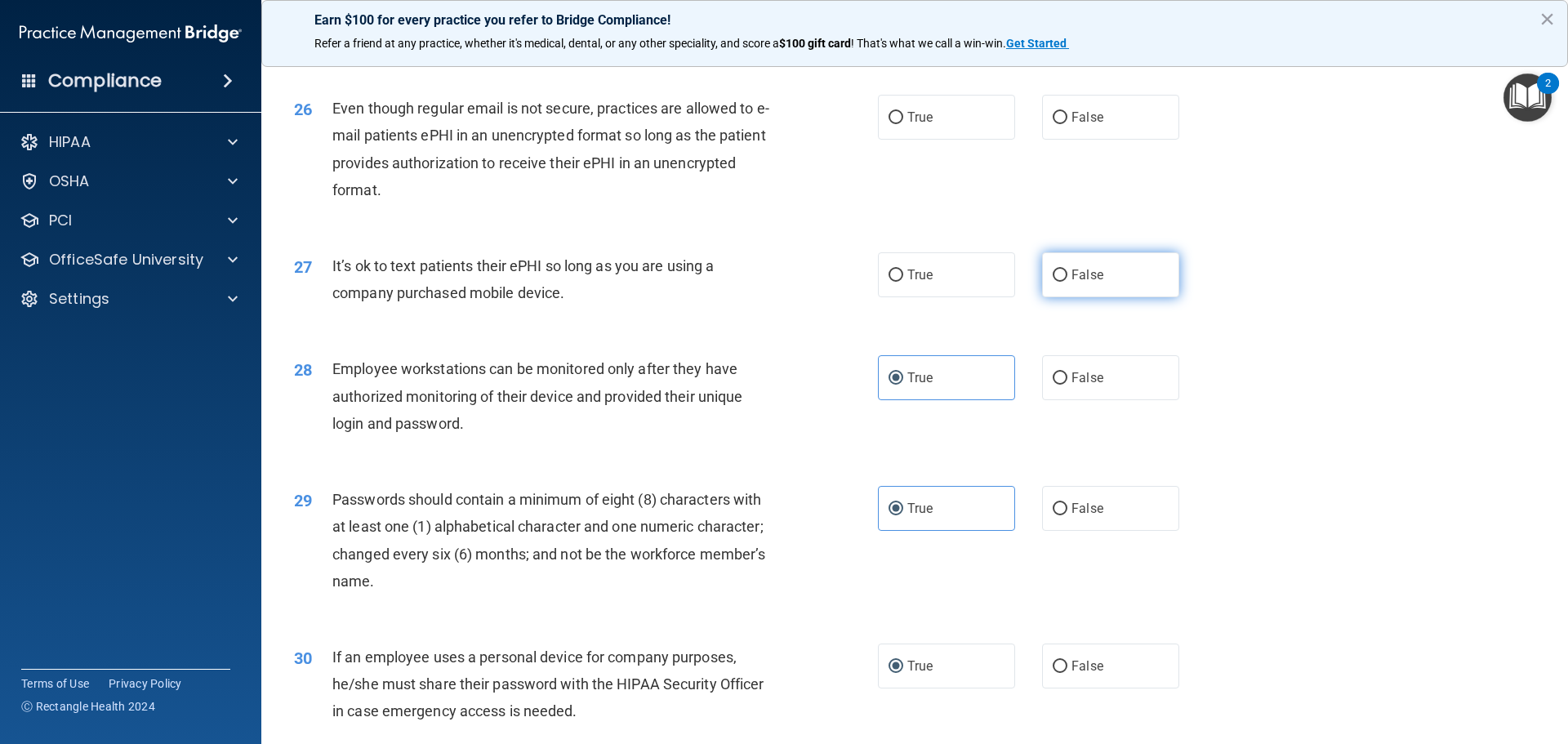
click at [1039, 289] on label "False" at bounding box center [1111, 275] width 137 height 45
click at [1039, 282] on input "False" at bounding box center [1060, 275] width 15 height 12
radio input "true"
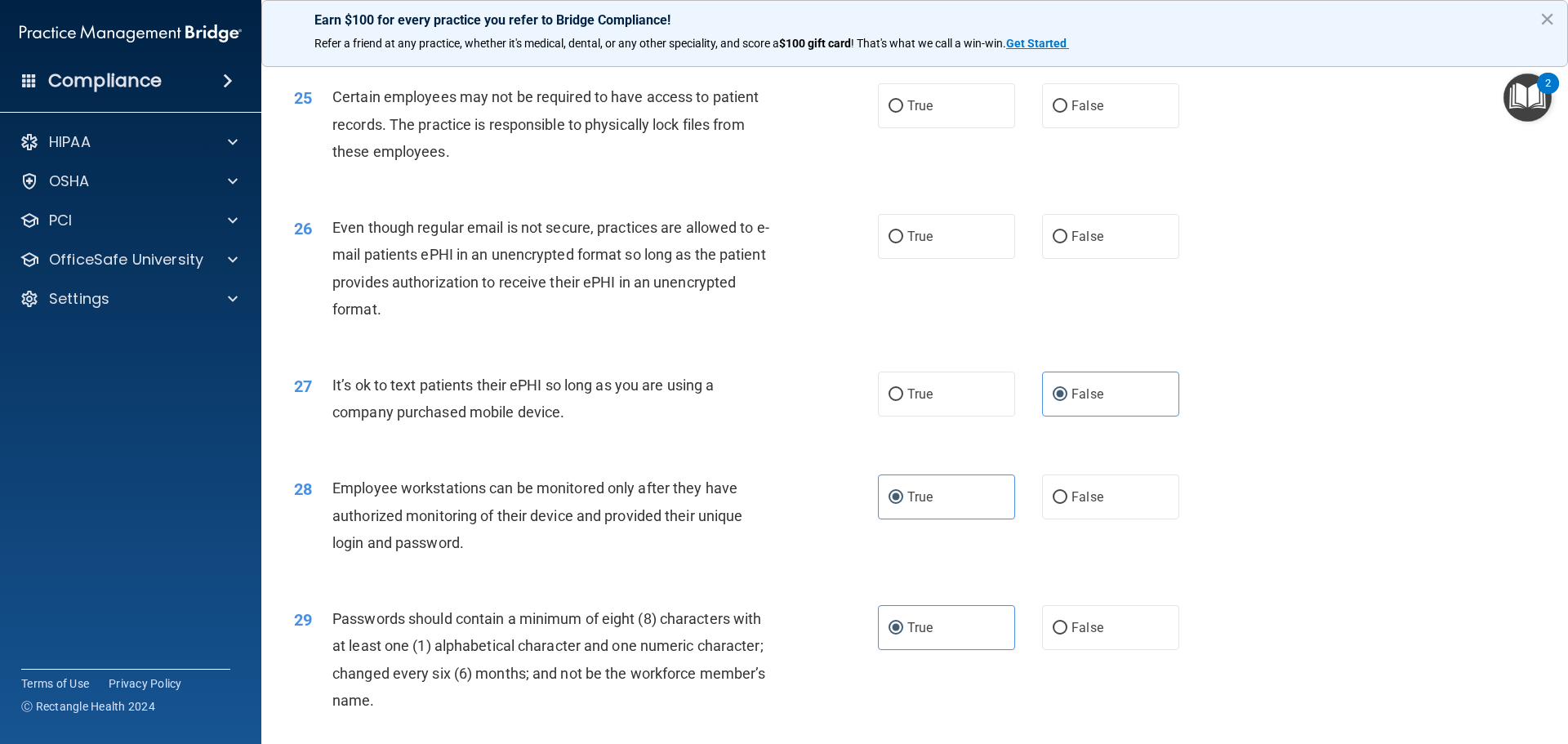
scroll to position [3049, 0]
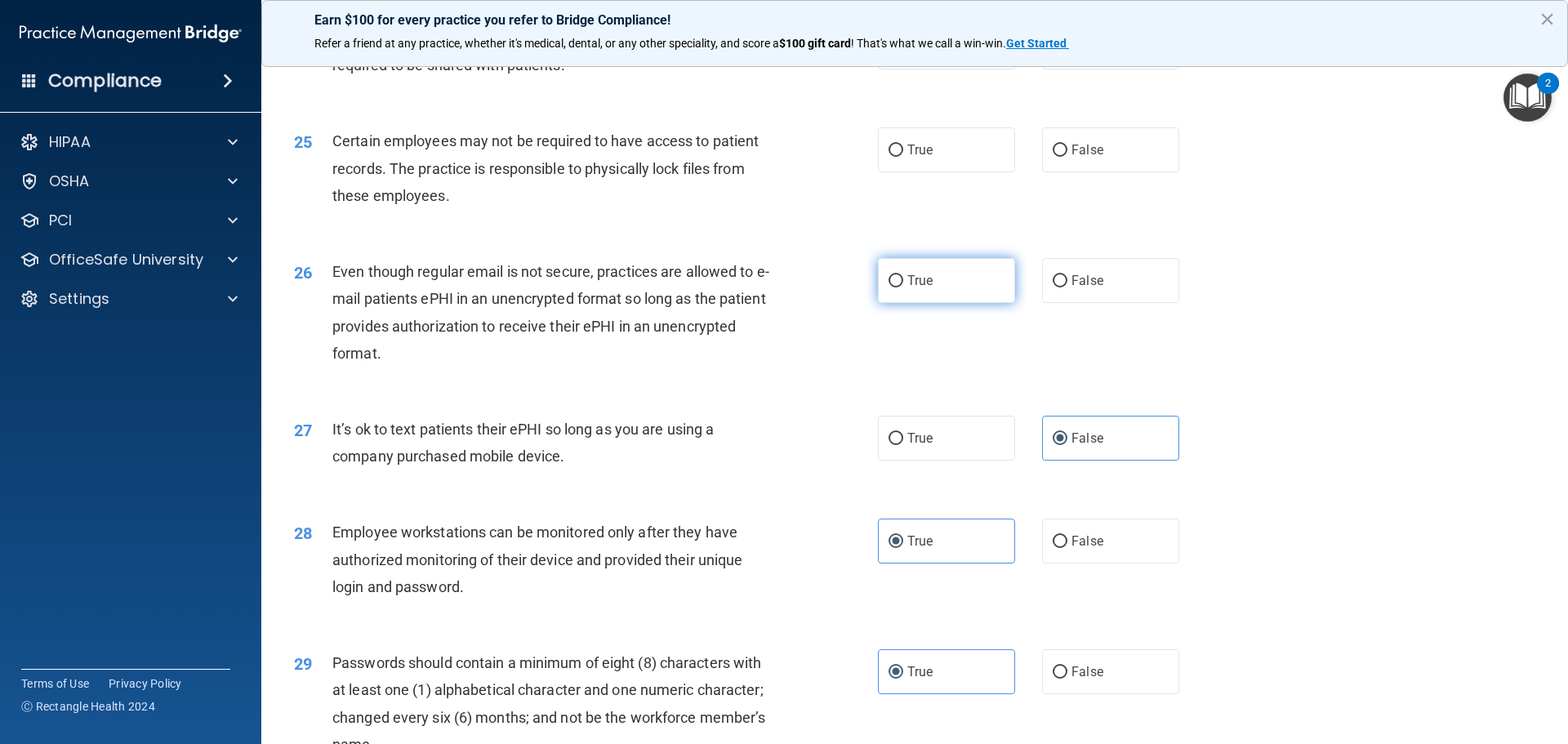
click at [933, 303] on label "True" at bounding box center [946, 280] width 137 height 45
click at [903, 288] on input "True" at bounding box center [896, 282] width 15 height 12
radio input "true"
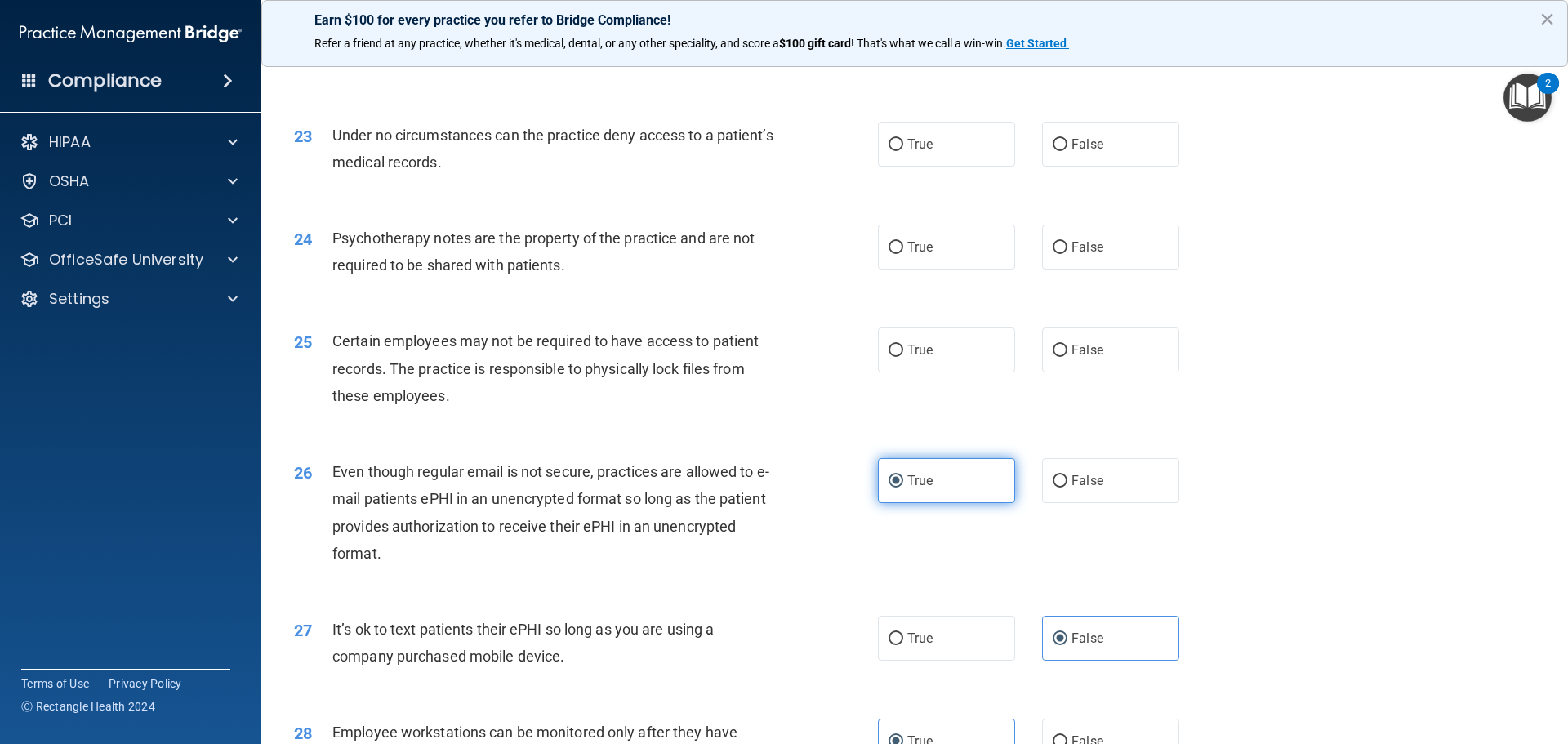
scroll to position [2844, 0]
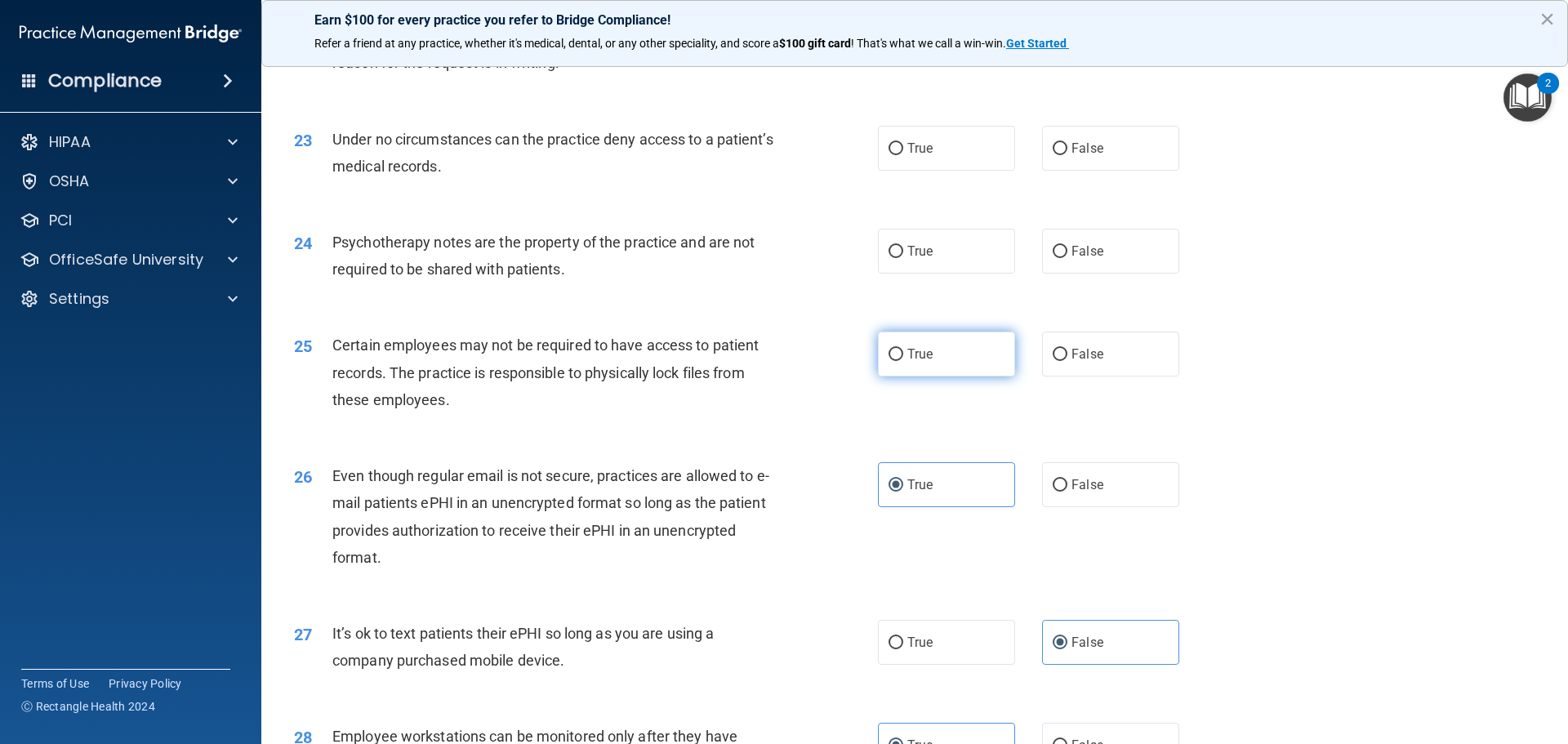
click at [952, 376] on label "True" at bounding box center [946, 354] width 137 height 45
click at [903, 361] on input "True" at bounding box center [896, 354] width 15 height 12
radio input "true"
click at [1027, 274] on div "True False" at bounding box center [1042, 251] width 329 height 45
click at [889, 258] on input "True" at bounding box center [896, 252] width 15 height 12
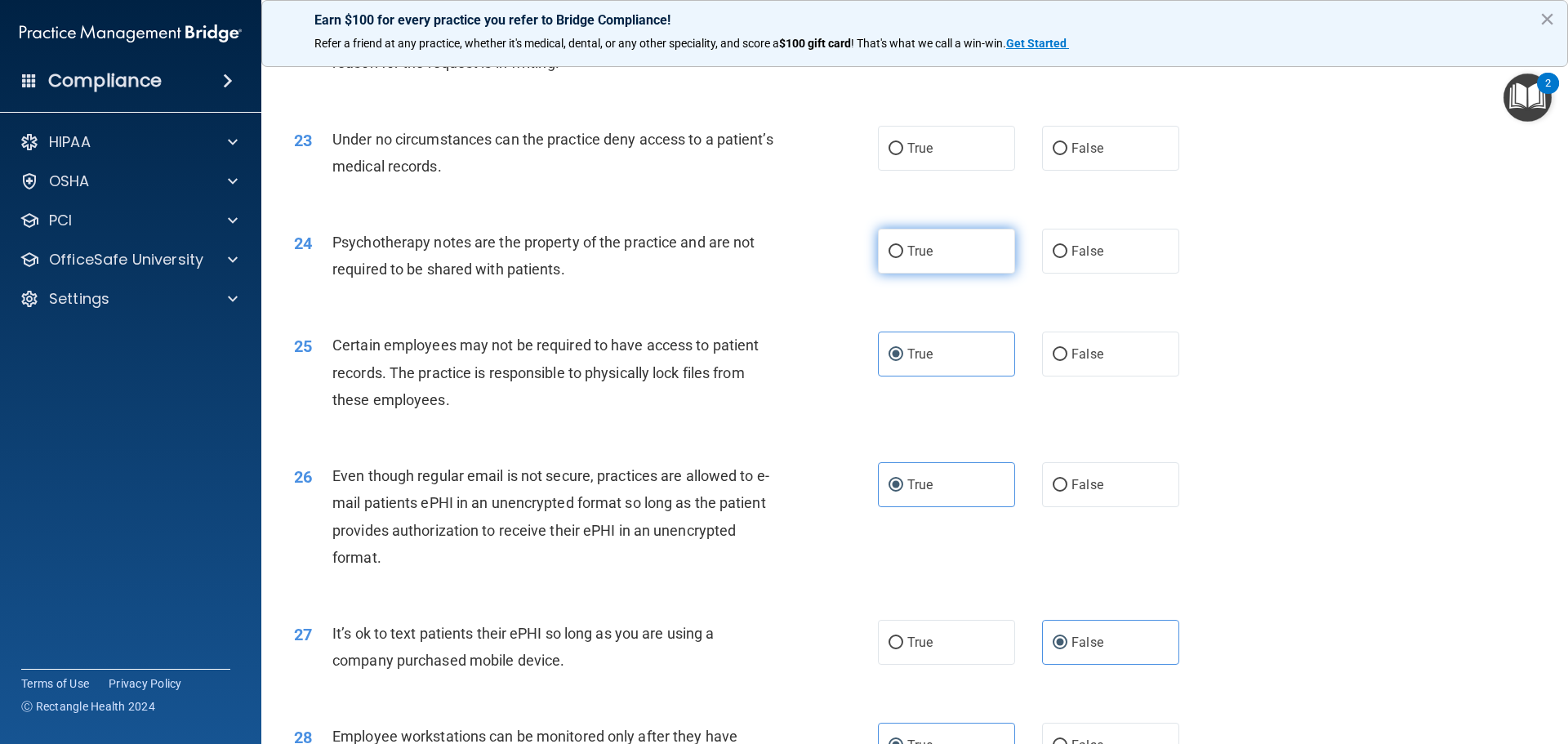
radio input "true"
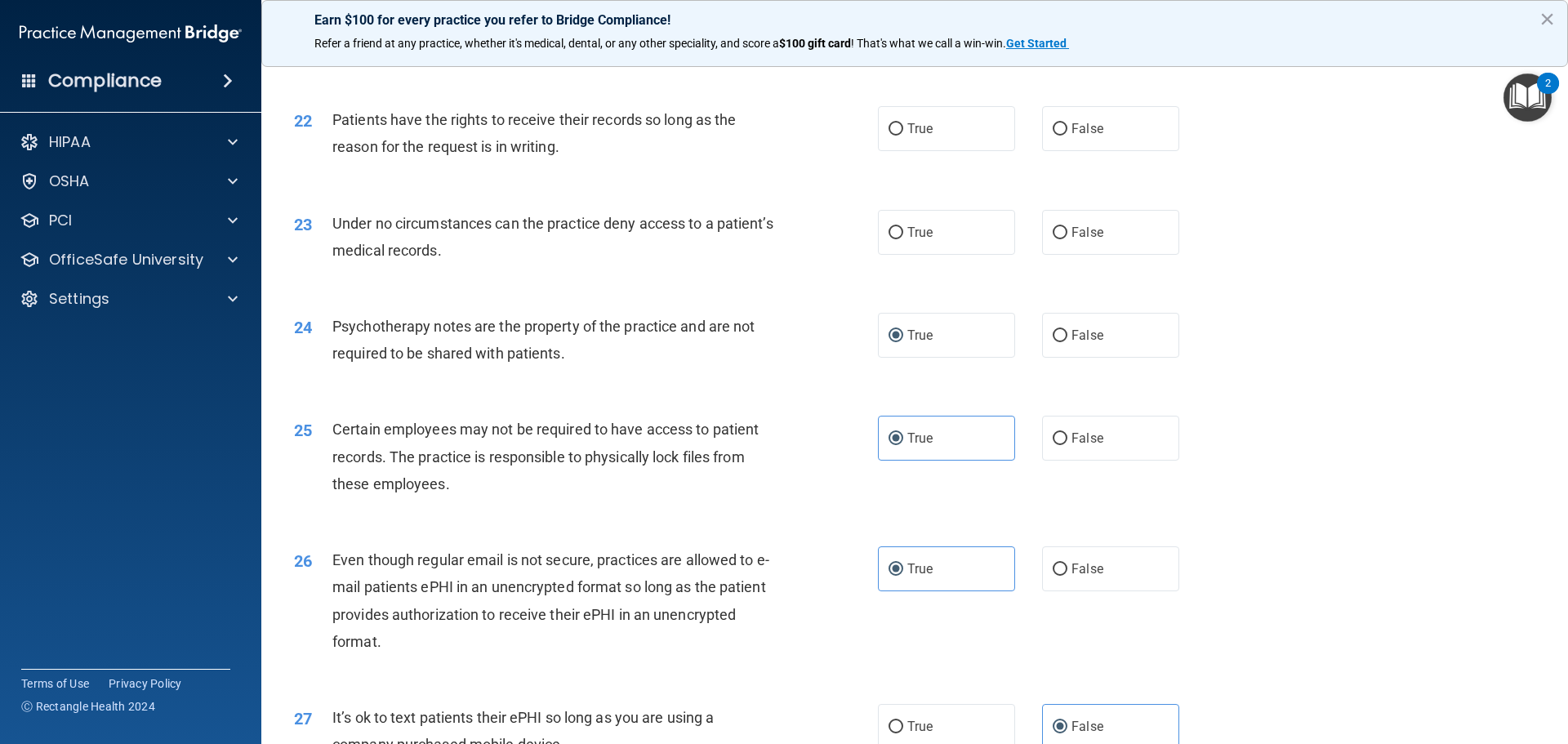
scroll to position [2702, 0]
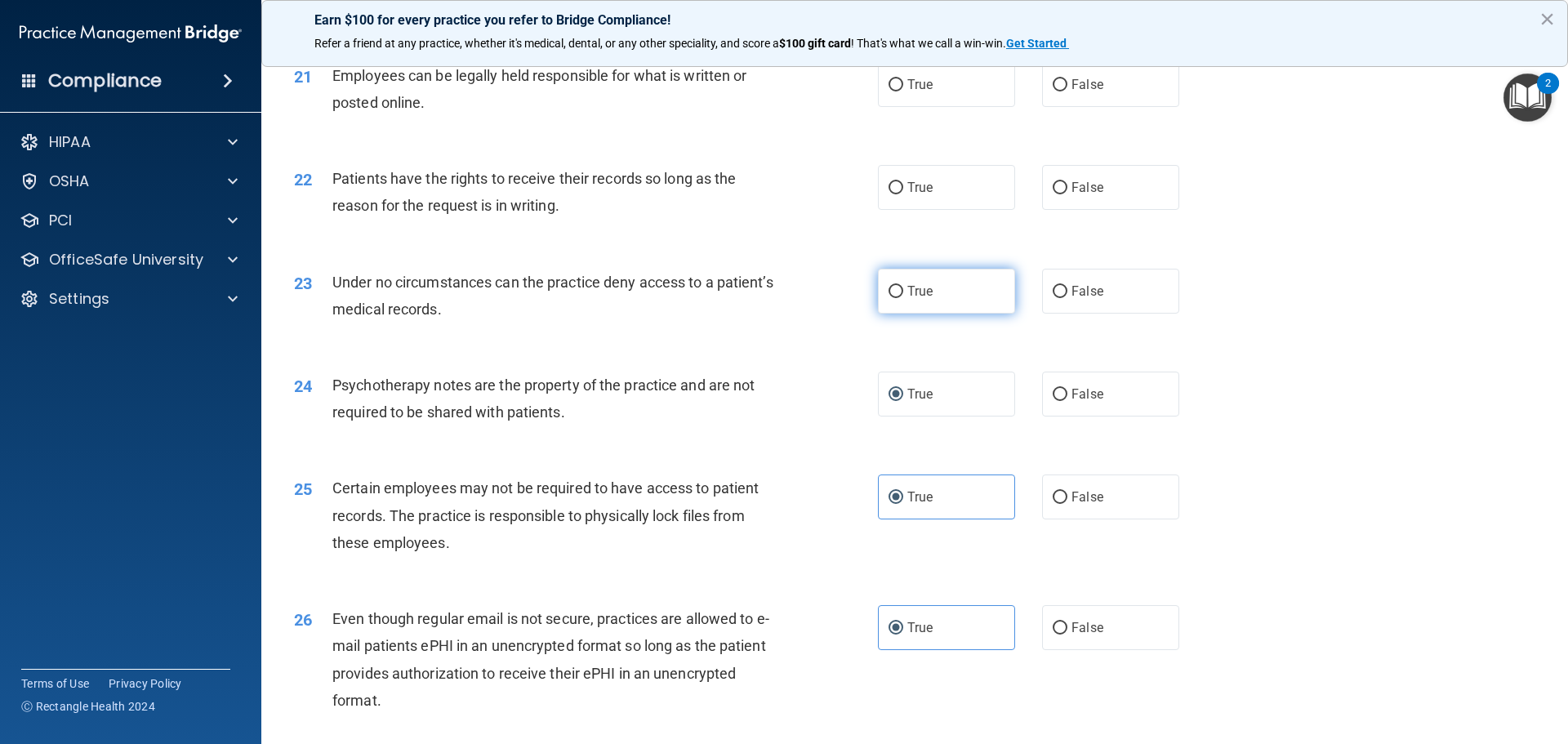
click at [928, 313] on label "True" at bounding box center [946, 290] width 137 height 45
click at [903, 298] on input "True" at bounding box center [896, 292] width 15 height 12
radio input "true"
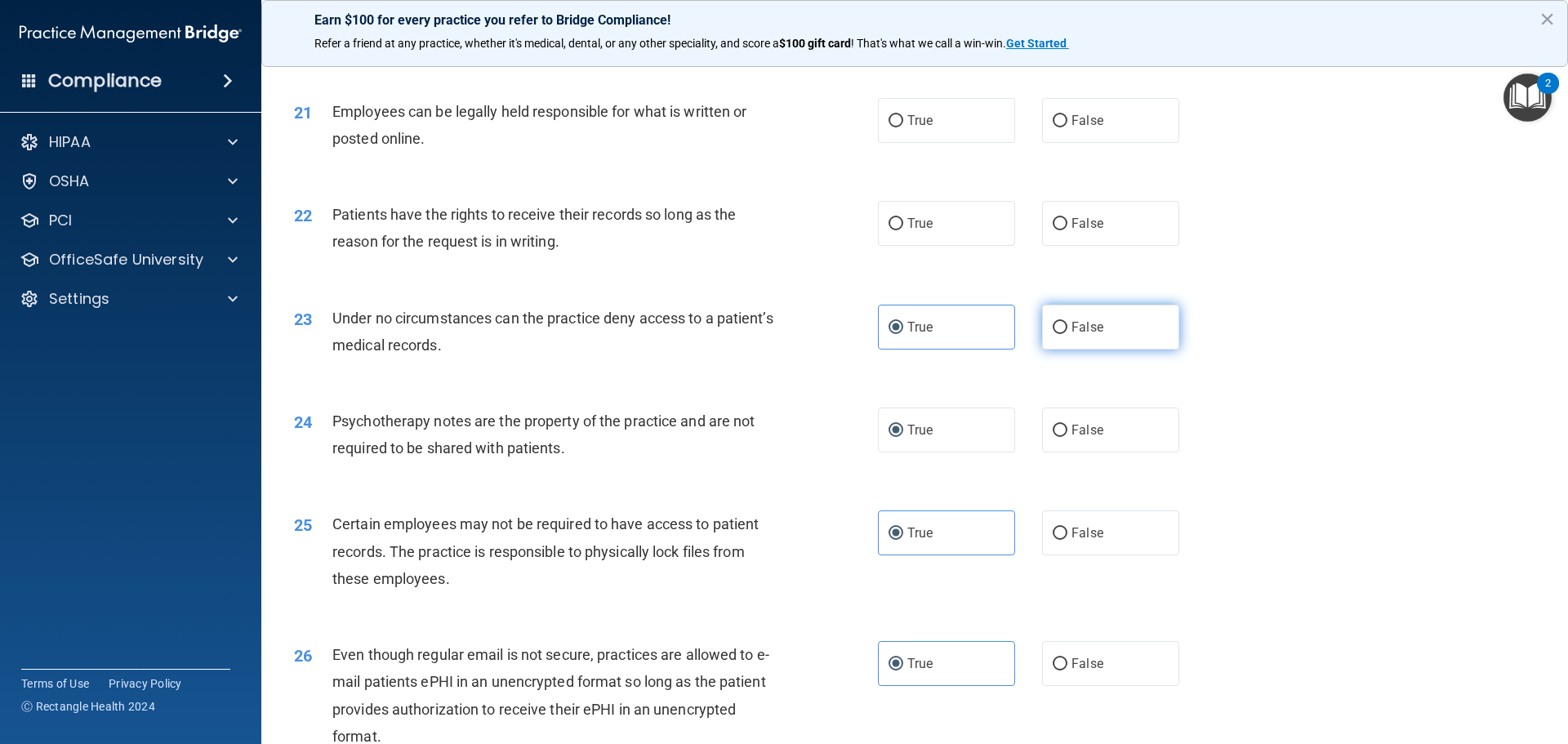
scroll to position [2661, 0]
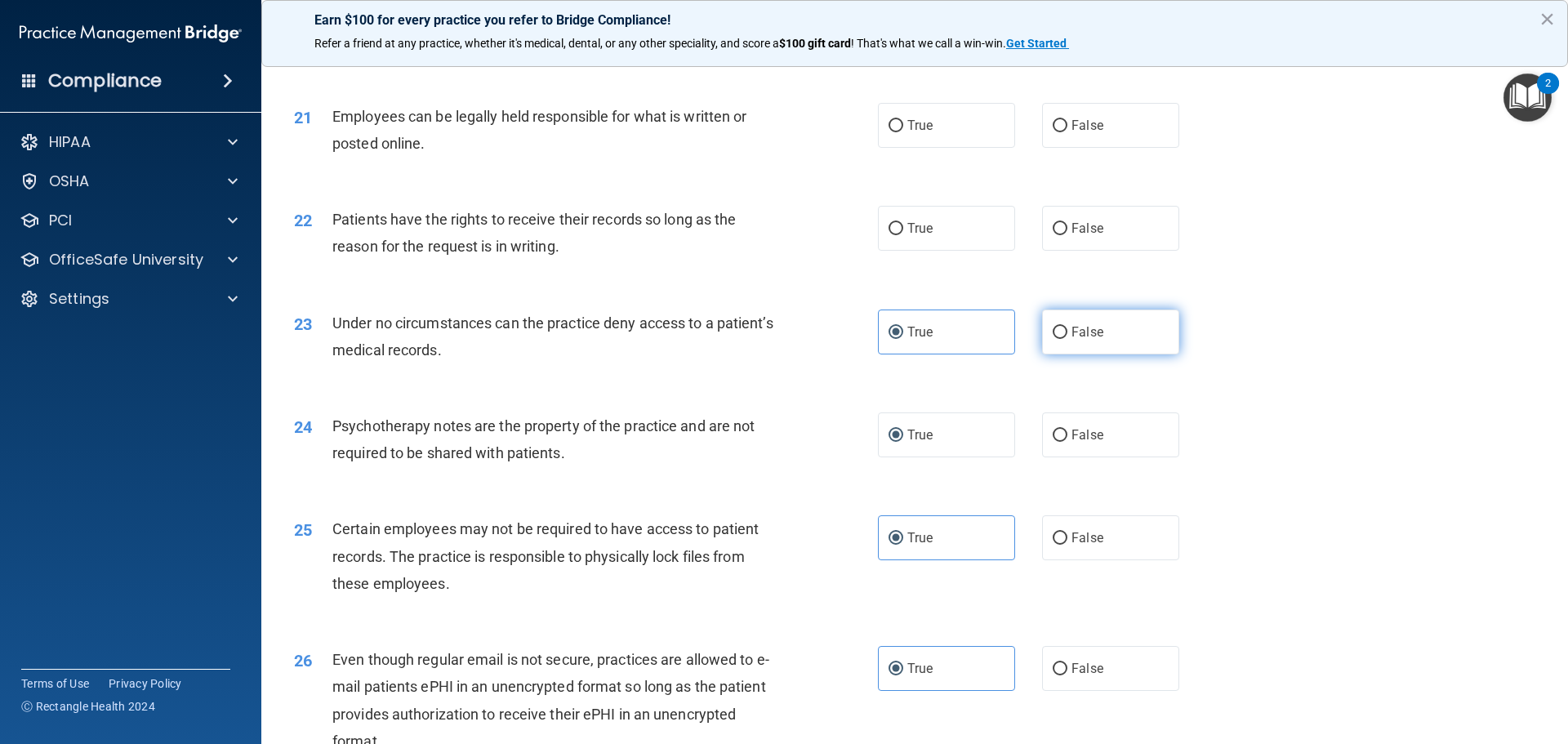
click at [1039, 339] on input "False" at bounding box center [1060, 333] width 15 height 12
radio input "true"
radio input "false"
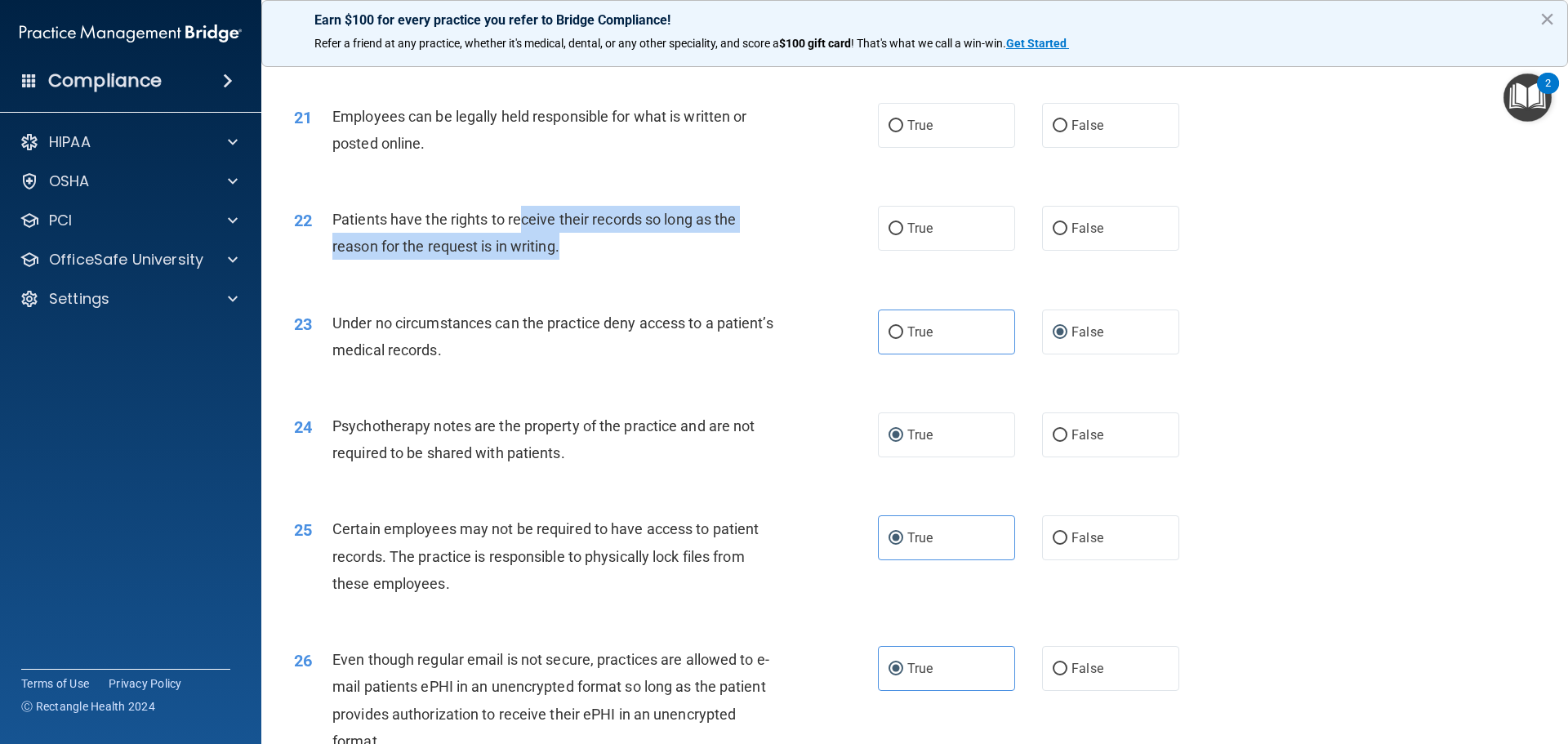
drag, startPoint x: 519, startPoint y: 246, endPoint x: 690, endPoint y: 282, distance: 174.7
click at [690, 260] on div "Patients have the rights to receive their records so long as the reason for the…" at bounding box center [561, 232] width 456 height 54
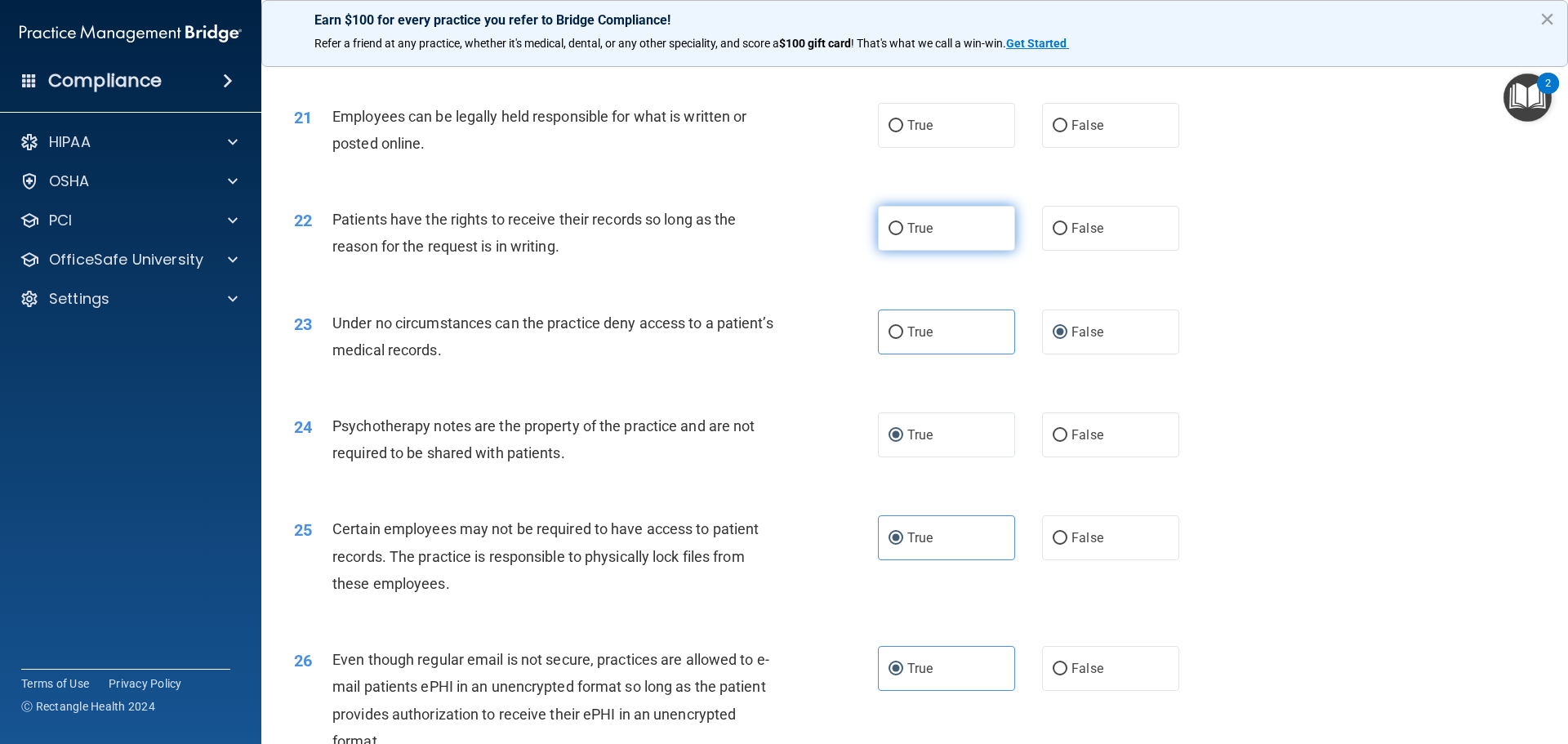
click at [942, 251] on label "True" at bounding box center [946, 228] width 137 height 45
click at [903, 235] on input "True" at bounding box center [896, 229] width 15 height 12
radio input "true"
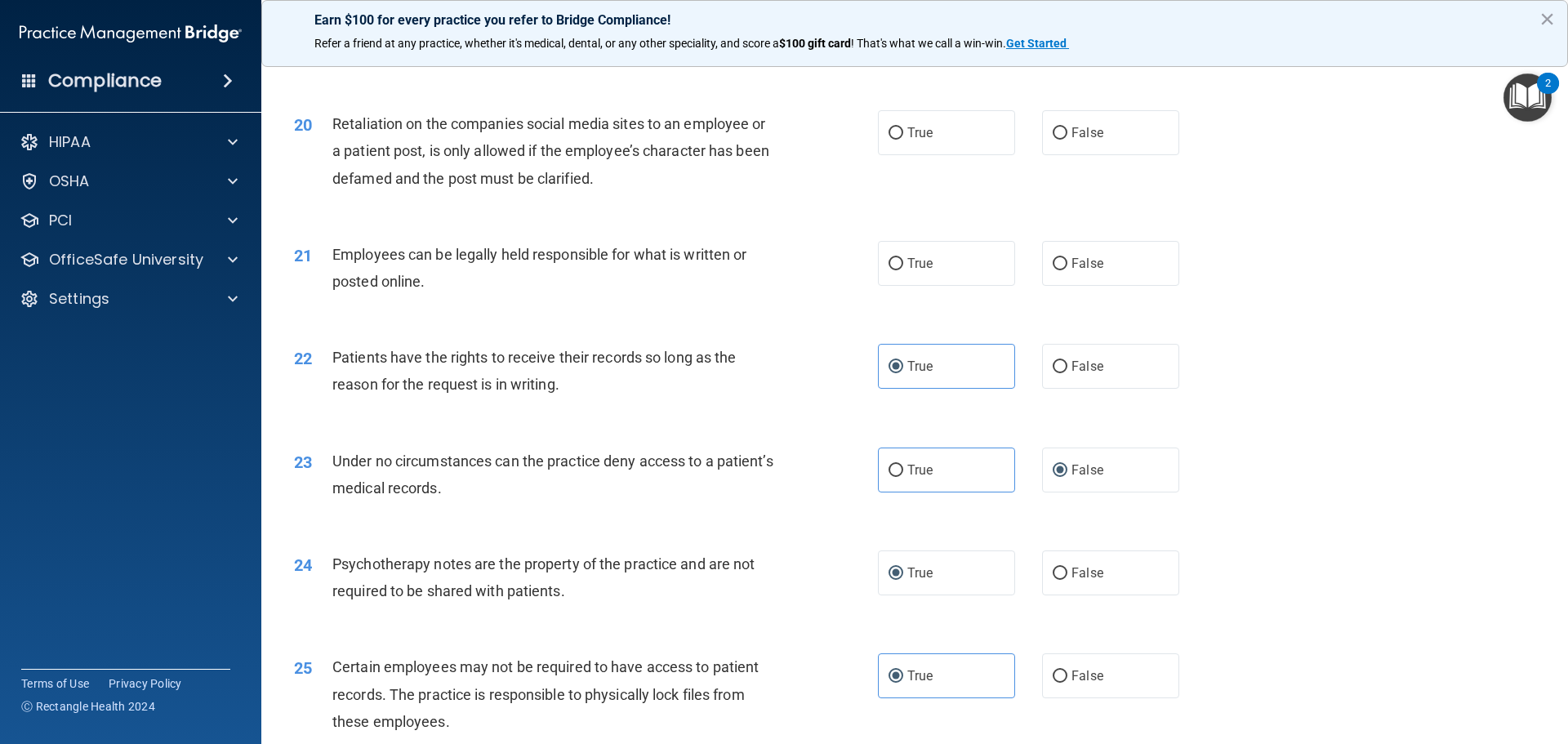
scroll to position [2518, 0]
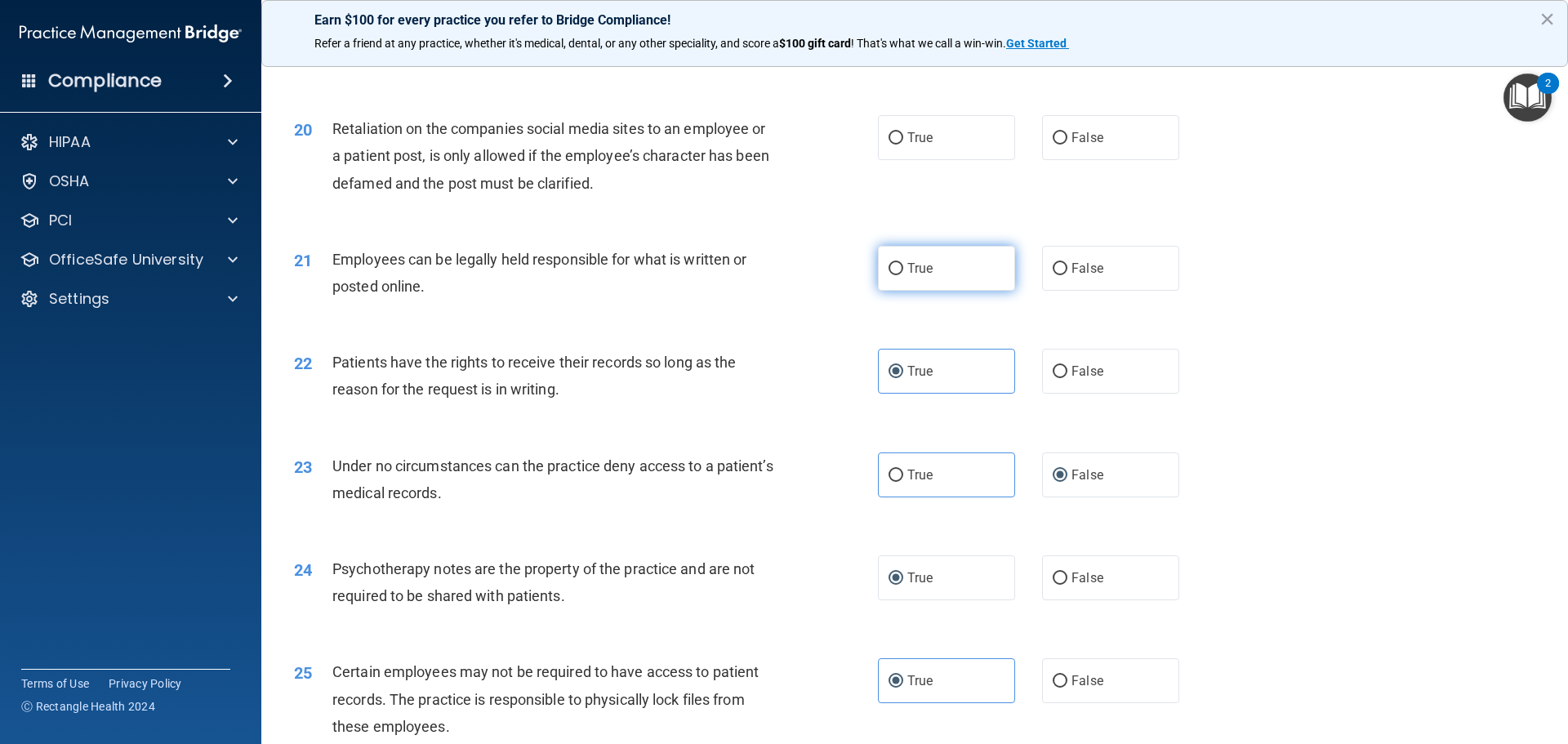
click at [909, 276] on span "True" at bounding box center [920, 268] width 25 height 16
click at [903, 275] on input "True" at bounding box center [896, 269] width 15 height 12
radio input "true"
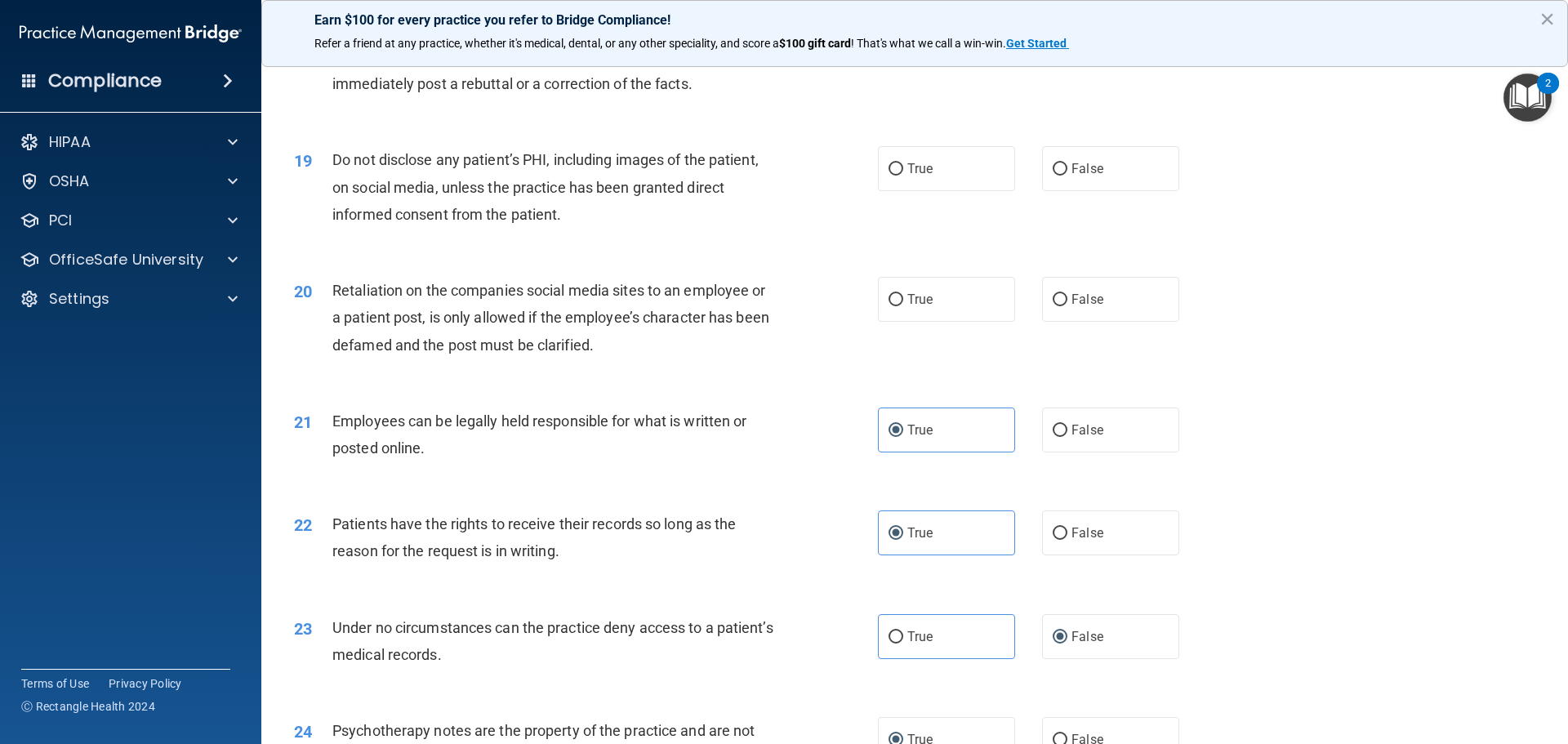
scroll to position [2355, 0]
click at [1039, 324] on label "False" at bounding box center [1111, 300] width 137 height 45
click at [1039, 308] on input "False" at bounding box center [1060, 302] width 15 height 12
radio input "true"
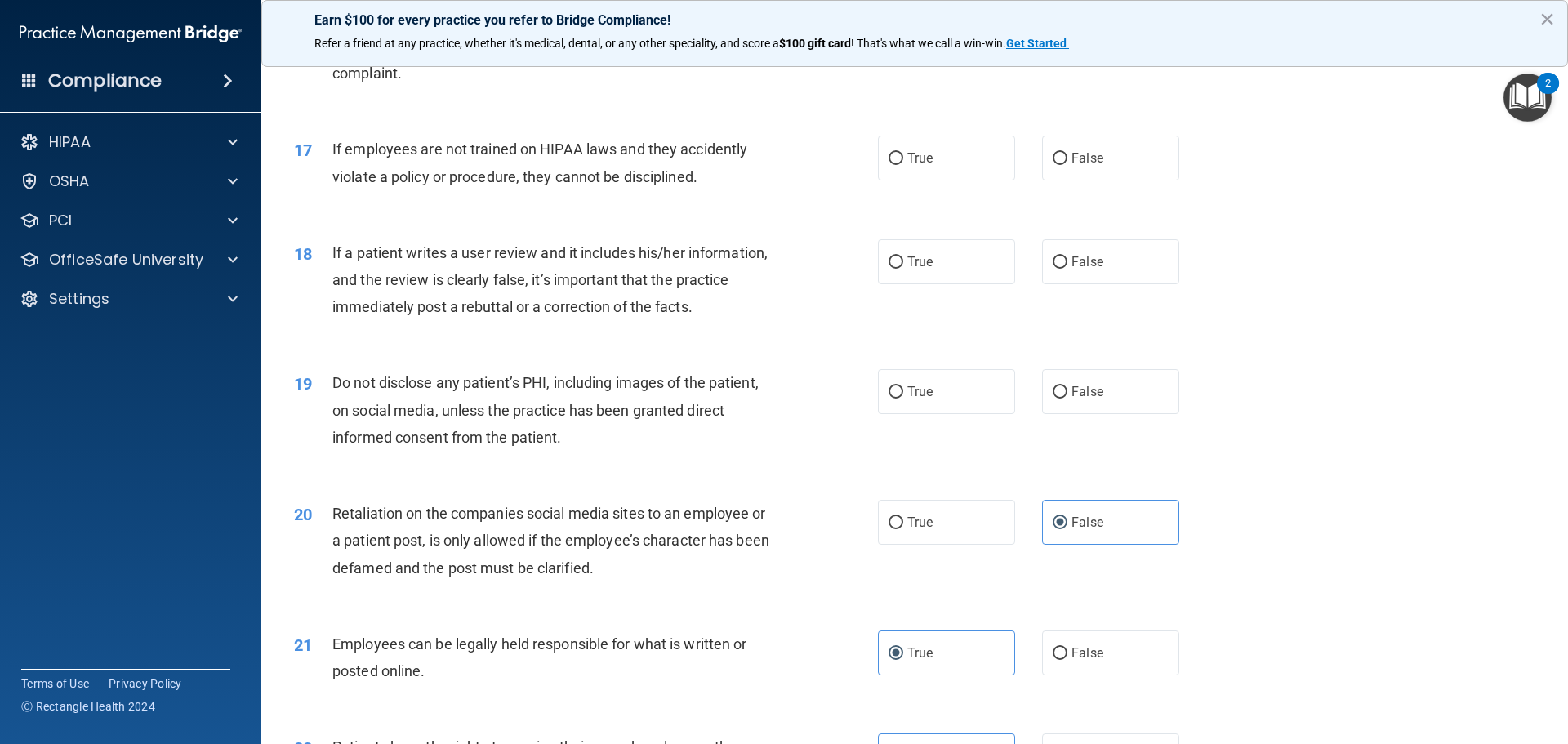
scroll to position [2130, 0]
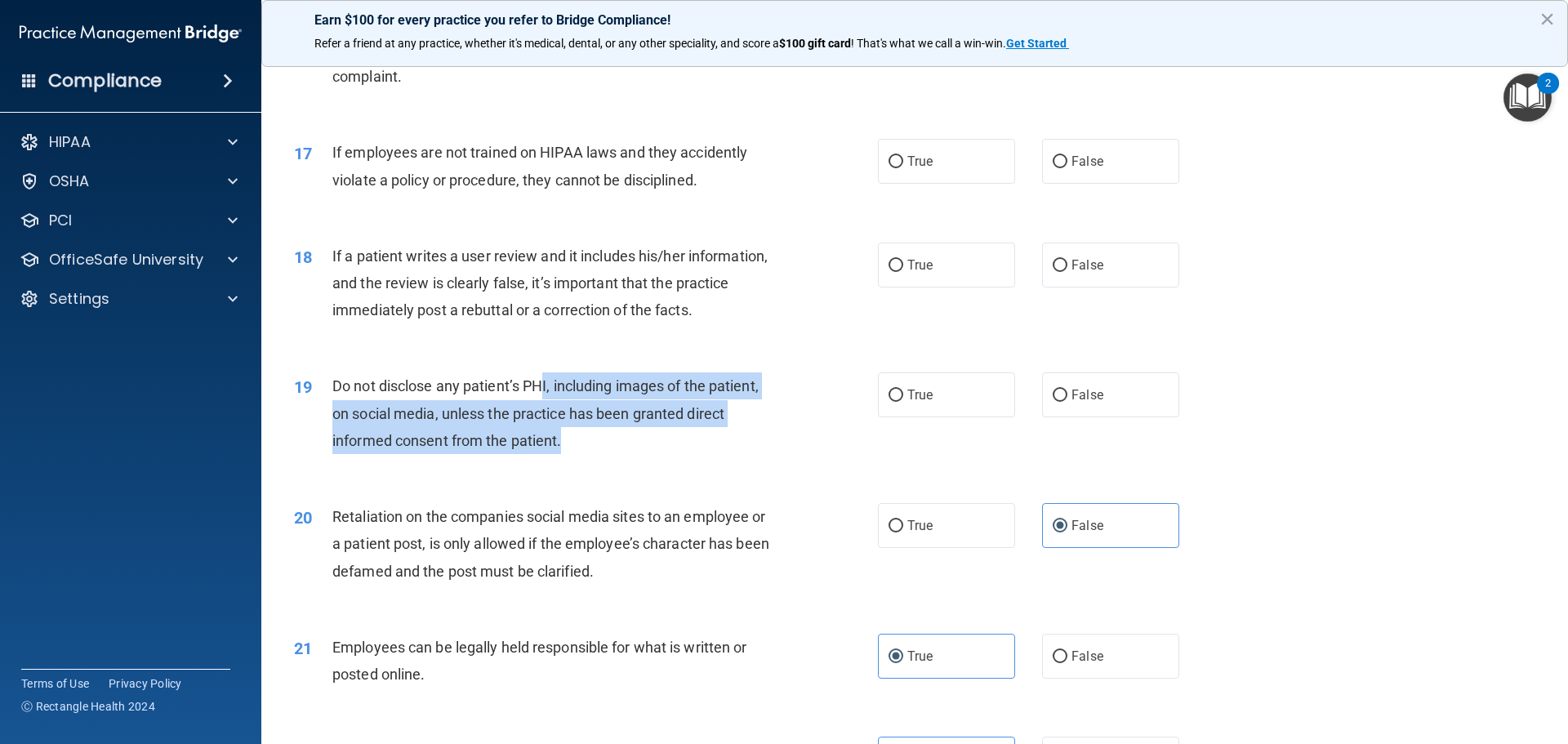
drag, startPoint x: 546, startPoint y: 411, endPoint x: 760, endPoint y: 476, distance: 223.7
click at [760, 454] on div "Do not disclose any patient’s PHI, including images of the patient, on social m…" at bounding box center [561, 412] width 456 height 82
click at [798, 462] on div "19 Do not disclose any patient’s PHI, including images of the patient, on socia…" at bounding box center [585, 417] width 633 height 89
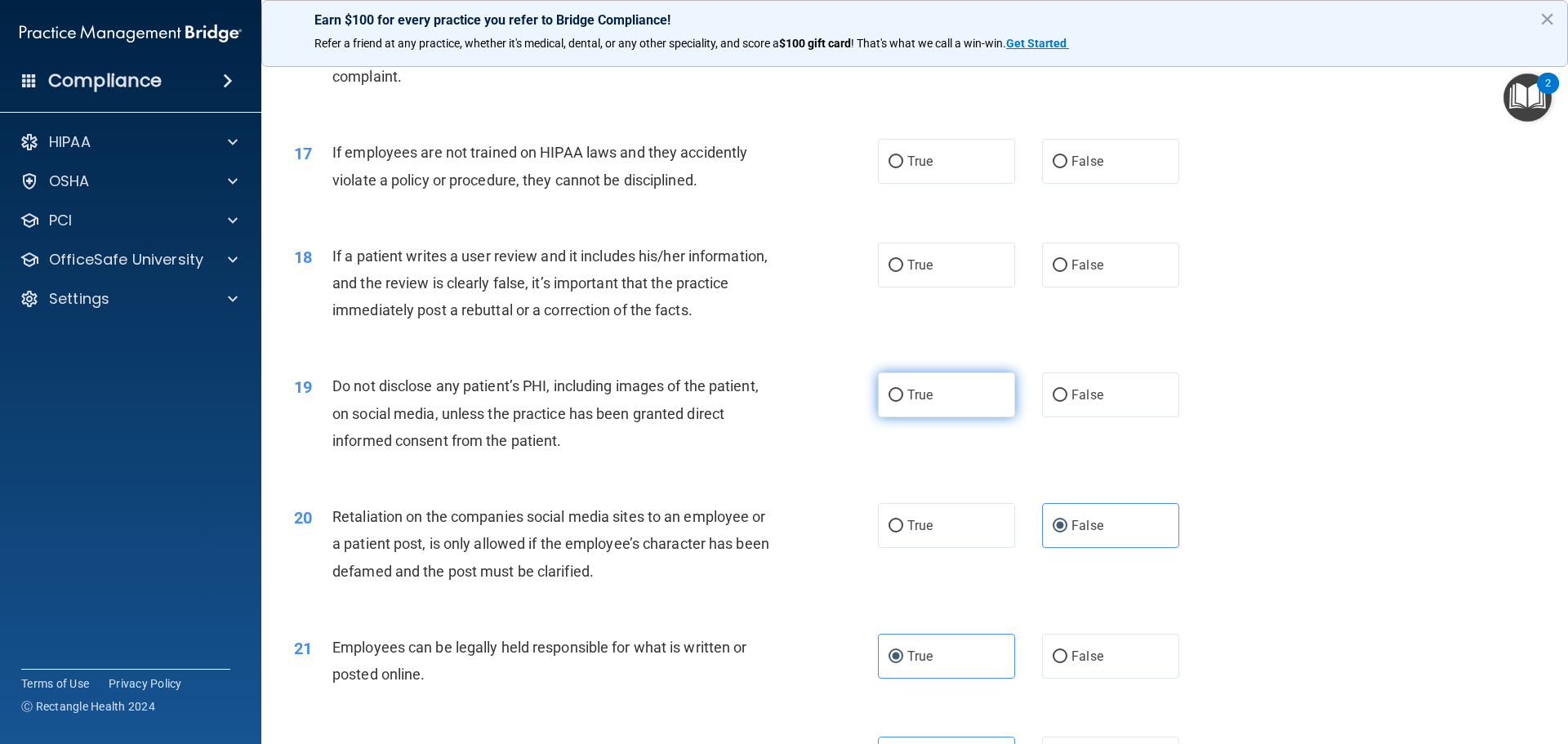
click at [924, 403] on span "True" at bounding box center [920, 395] width 25 height 16
click at [903, 402] on input "True" at bounding box center [896, 396] width 15 height 12
radio input "true"
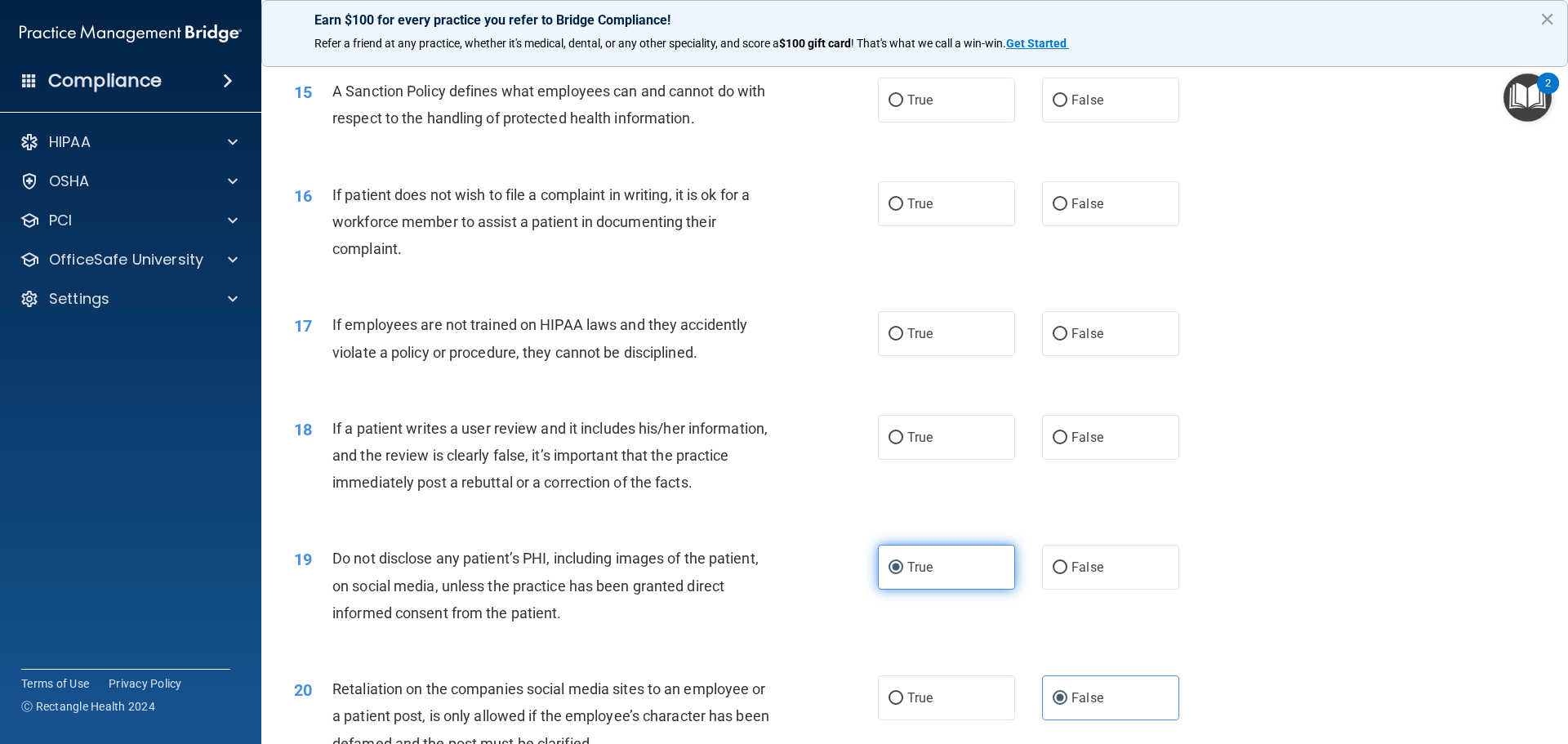
scroll to position [1947, 0]
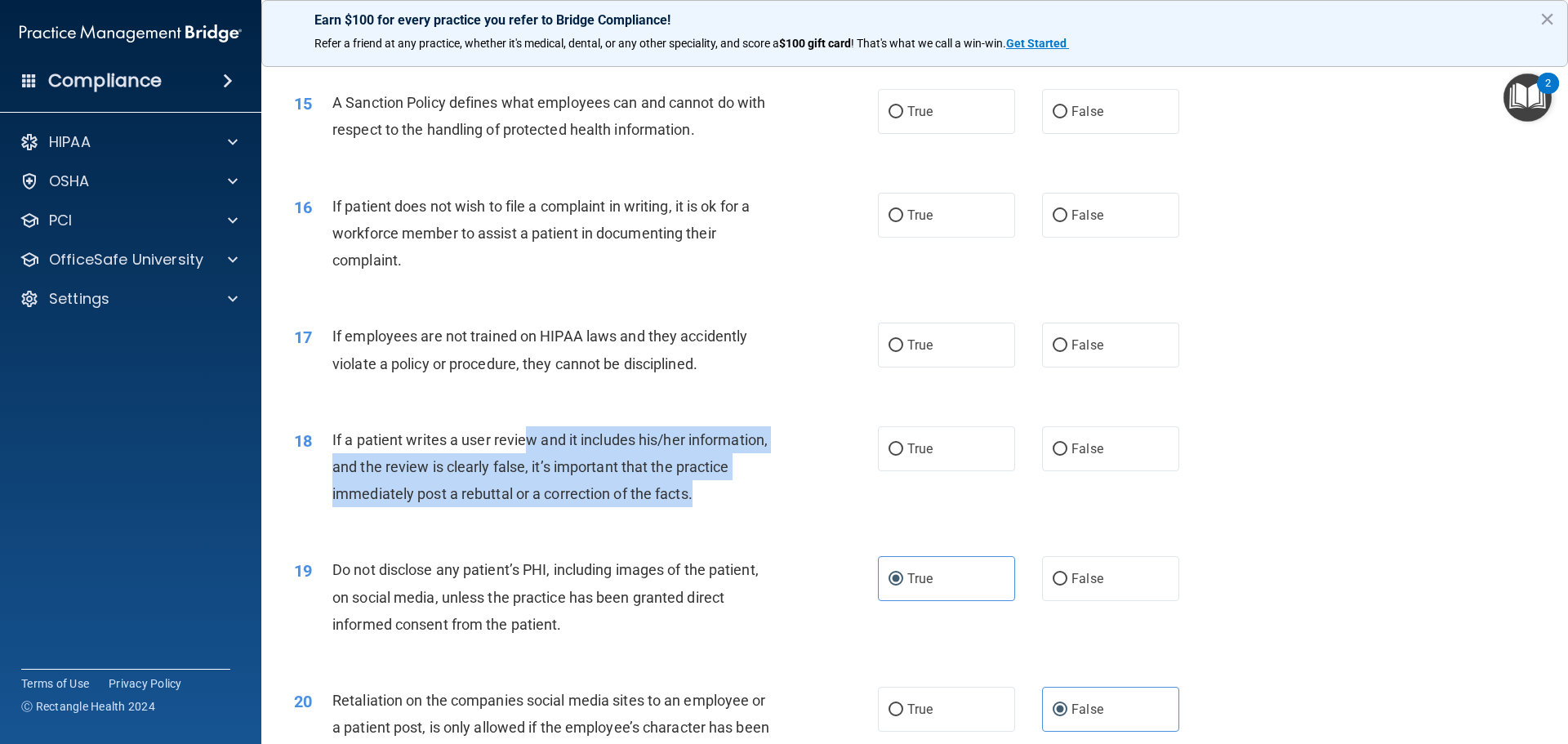
drag, startPoint x: 528, startPoint y: 470, endPoint x: 751, endPoint y: 520, distance: 228.5
click at [753, 508] on div "If a patient writes a user review and it includes his/her information, and the …" at bounding box center [561, 467] width 456 height 82
click at [758, 508] on div "If a patient writes a user review and it includes his/her information, and the …" at bounding box center [561, 467] width 456 height 82
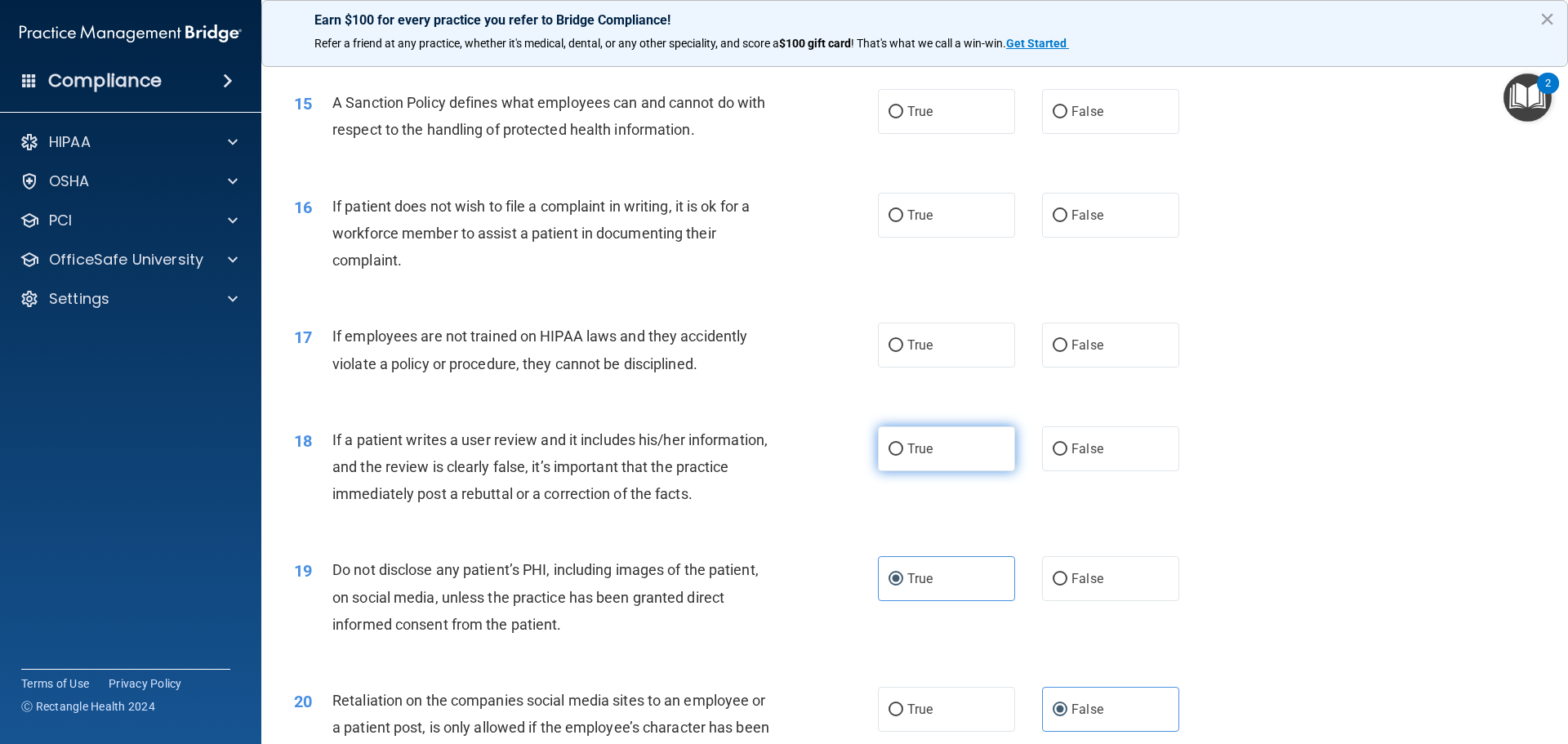
click at [922, 456] on span "True" at bounding box center [920, 449] width 25 height 16
click at [903, 455] on input "True" at bounding box center [896, 449] width 15 height 12
radio input "true"
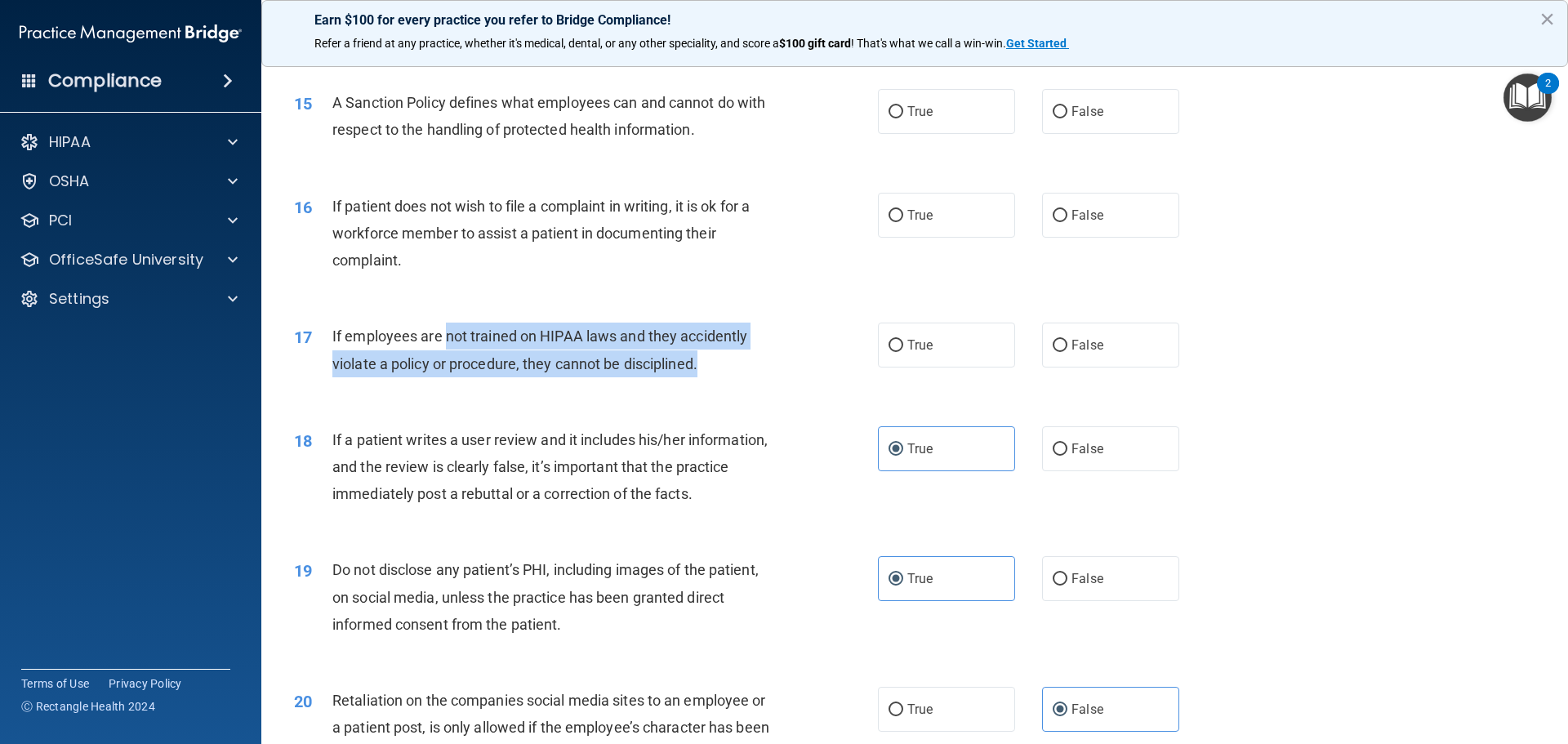
drag, startPoint x: 443, startPoint y: 361, endPoint x: 727, endPoint y: 406, distance: 287.5
click at [727, 384] on div "17 If employees are not trained on HIPAA laws and they accidently violate a pol…" at bounding box center [585, 354] width 633 height 62
click at [746, 376] on div "If employees are not trained on HIPAA laws and they accidently violate a policy…" at bounding box center [561, 349] width 456 height 54
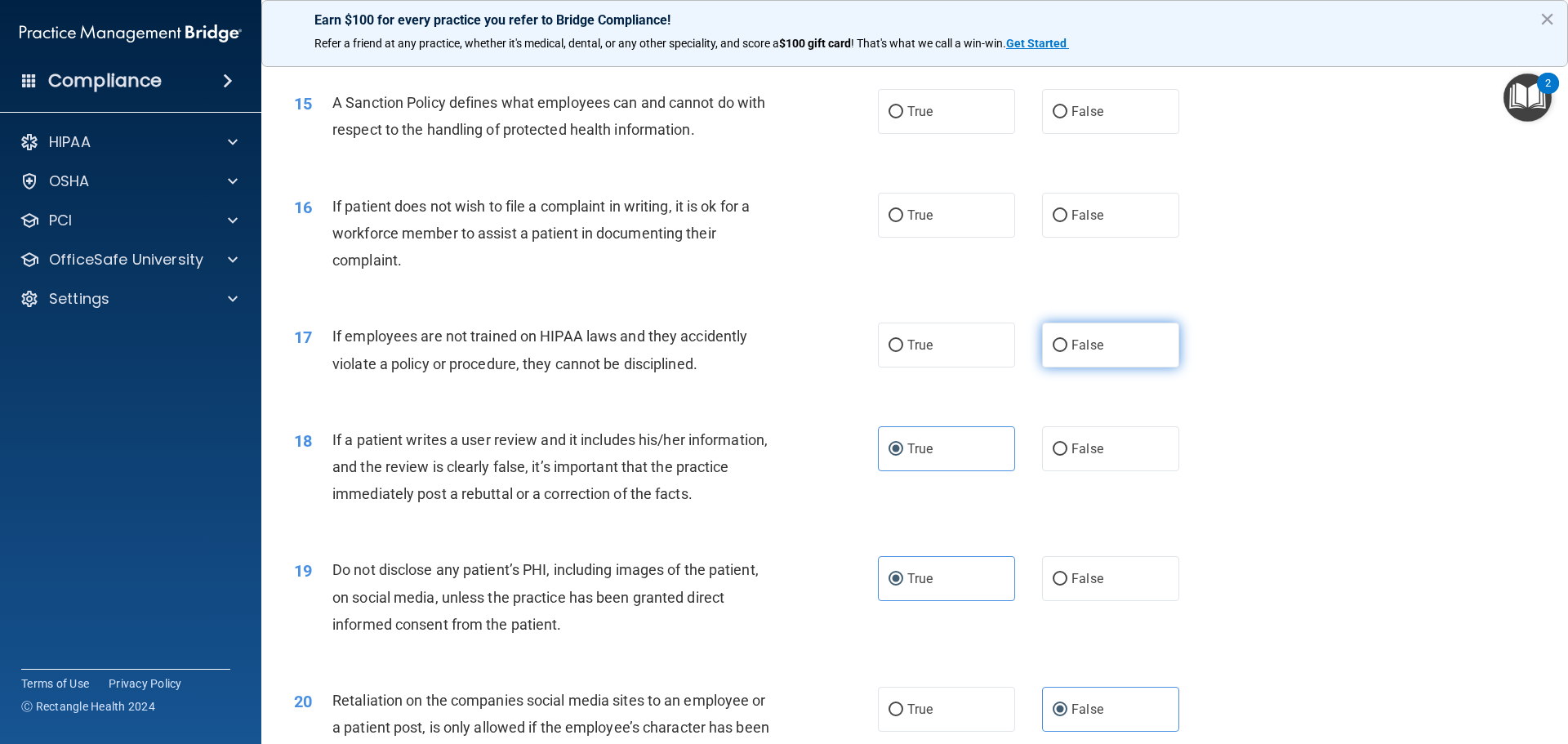
click at [1039, 368] on label "False" at bounding box center [1111, 345] width 137 height 45
click at [1039, 352] on input "False" at bounding box center [1060, 346] width 15 height 12
radio input "true"
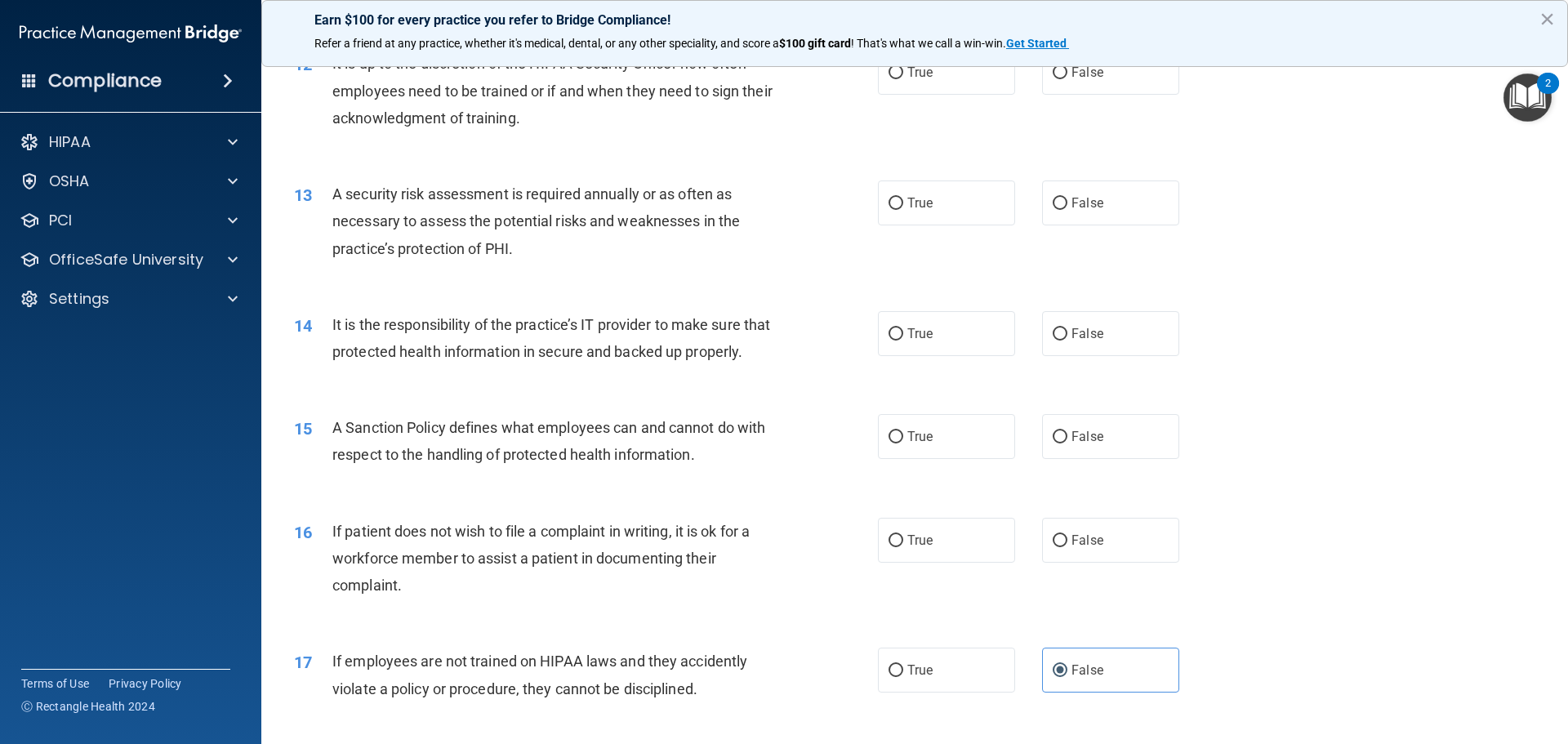
scroll to position [1620, 0]
click at [1004, 564] on label "True" at bounding box center [946, 541] width 137 height 45
click at [903, 548] on input "True" at bounding box center [896, 542] width 15 height 12
radio input "true"
click at [1039, 564] on label "False" at bounding box center [1111, 541] width 137 height 45
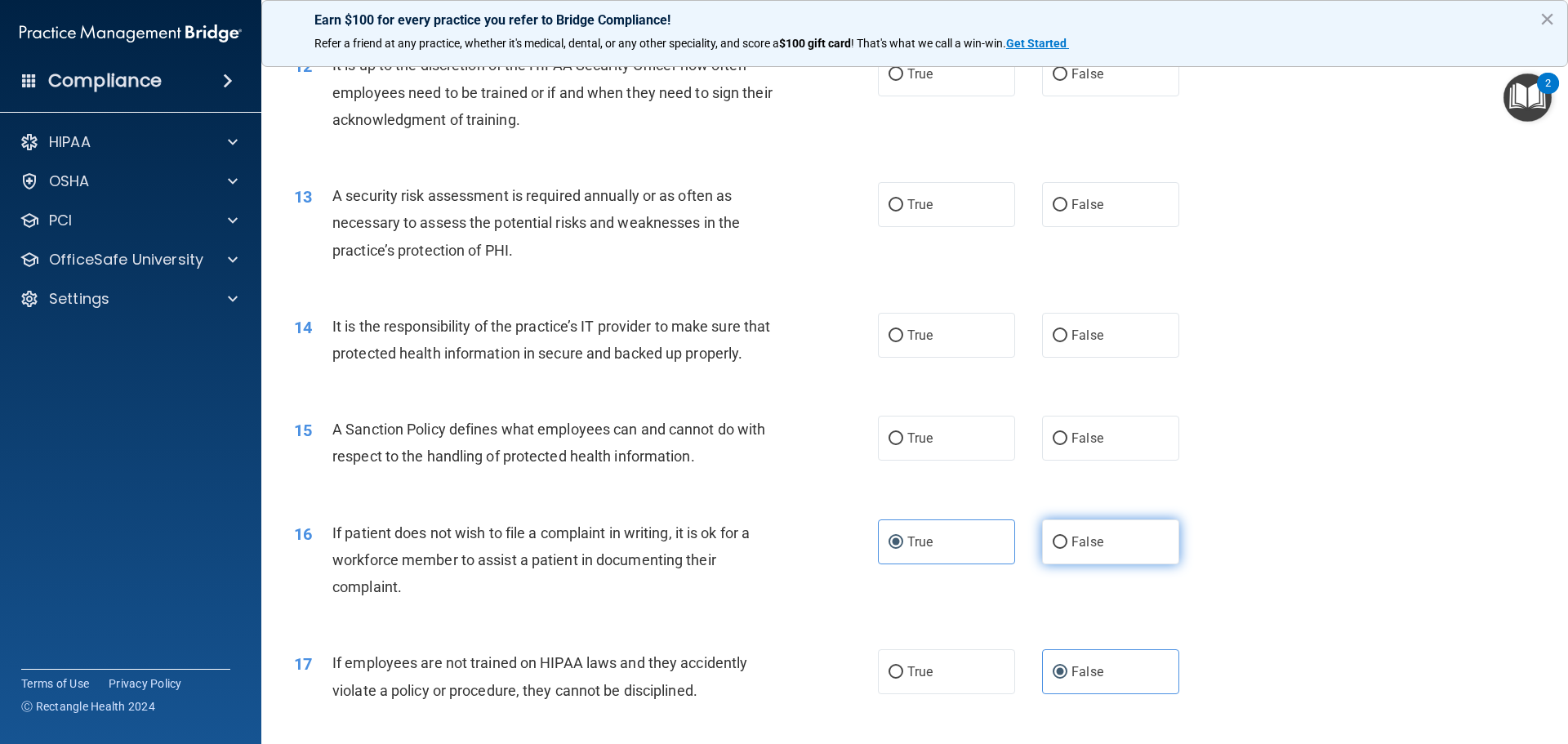
click at [1039, 548] on input "False" at bounding box center [1060, 542] width 15 height 12
radio input "true"
radio input "false"
click at [900, 461] on label "True" at bounding box center [946, 438] width 137 height 45
click at [900, 445] on input "True" at bounding box center [896, 439] width 15 height 12
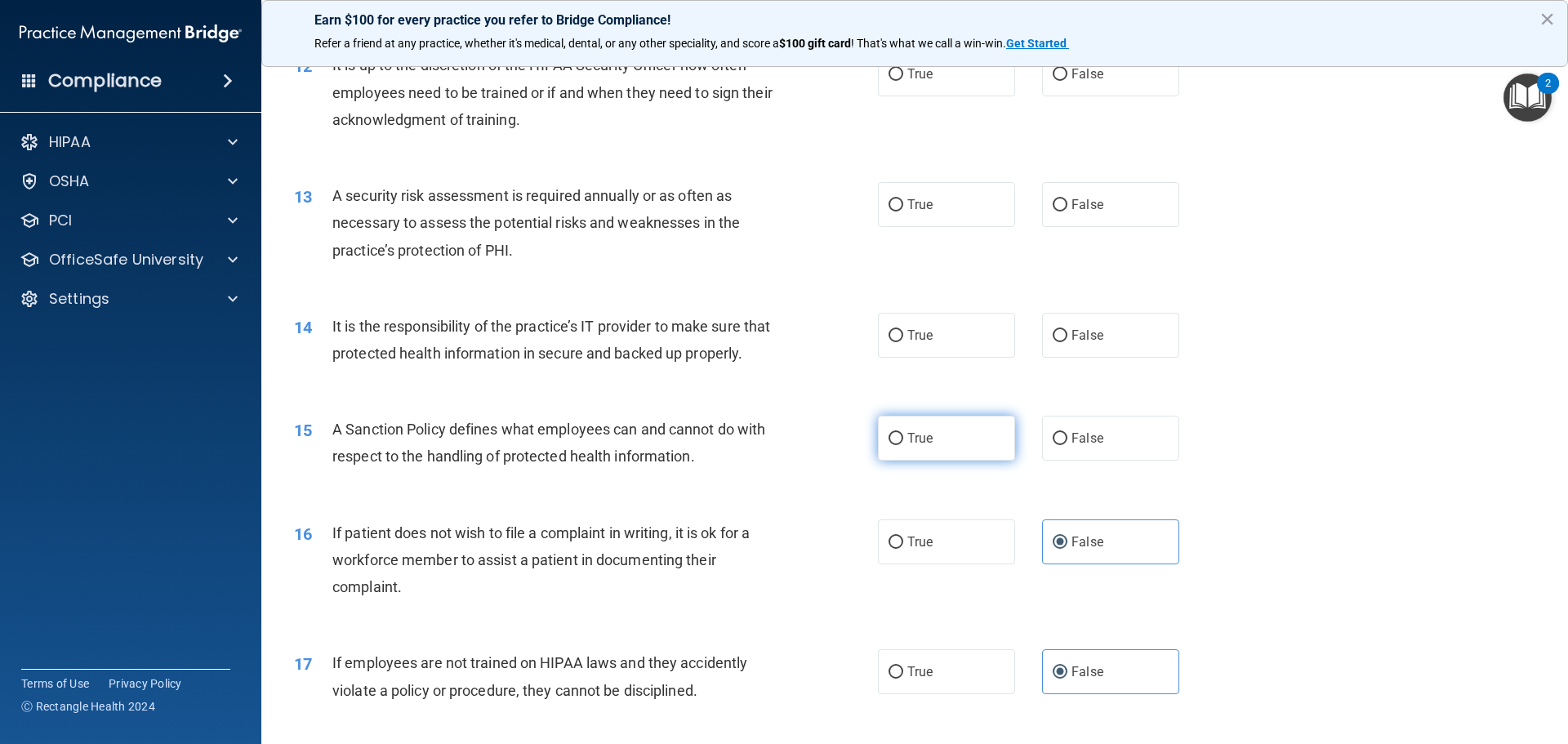
radio input "true"
click at [921, 345] on label "True" at bounding box center [946, 334] width 137 height 45
click at [903, 342] on input "True" at bounding box center [896, 336] width 15 height 12
radio input "true"
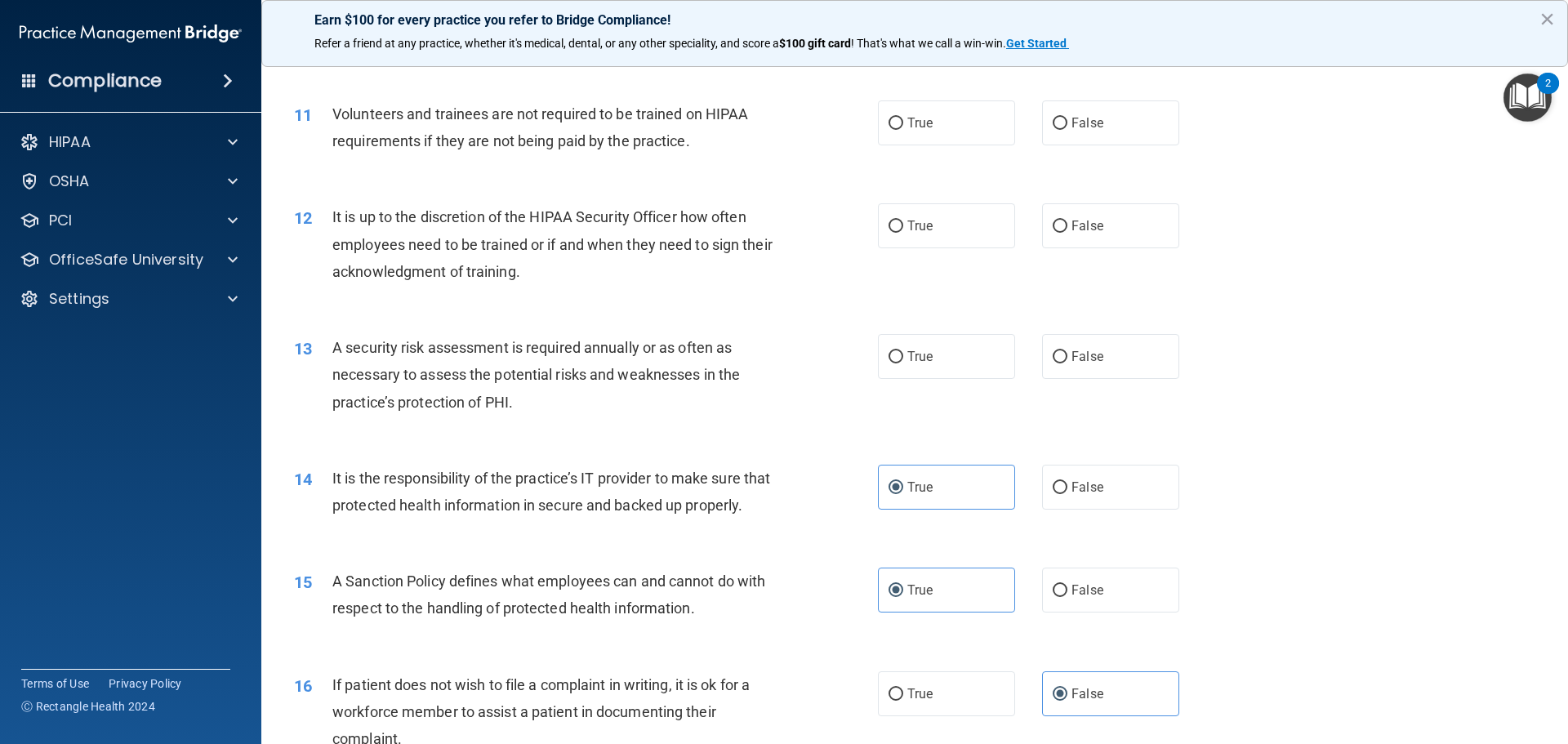
scroll to position [1456, 0]
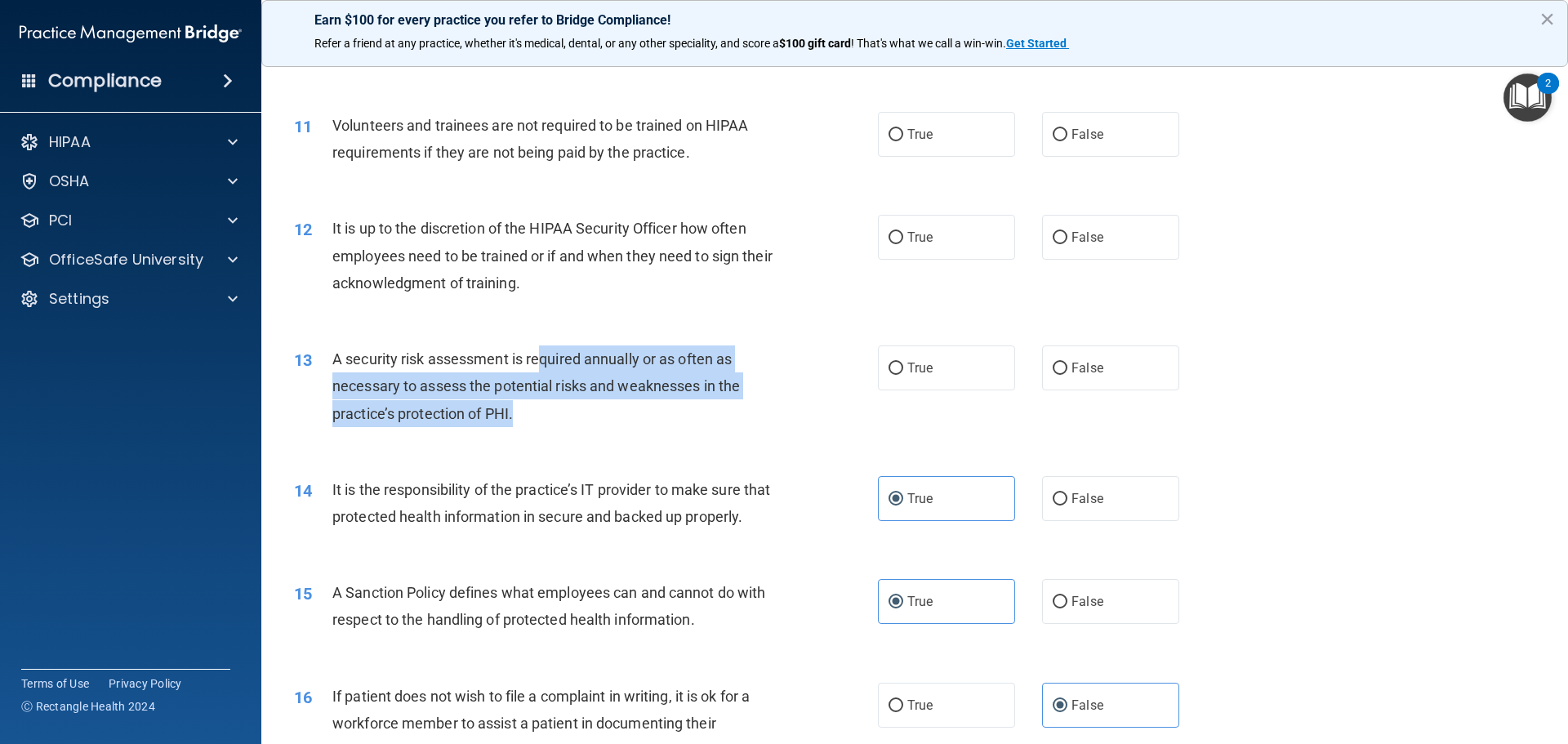
drag, startPoint x: 541, startPoint y: 359, endPoint x: 685, endPoint y: 416, distance: 154.9
click at [677, 416] on div "A security risk assessment is required annually or as often as necessary to ass…" at bounding box center [561, 386] width 456 height 82
click at [774, 416] on div "A security risk assessment is required annually or as often as necessary to ass…" at bounding box center [561, 386] width 456 height 82
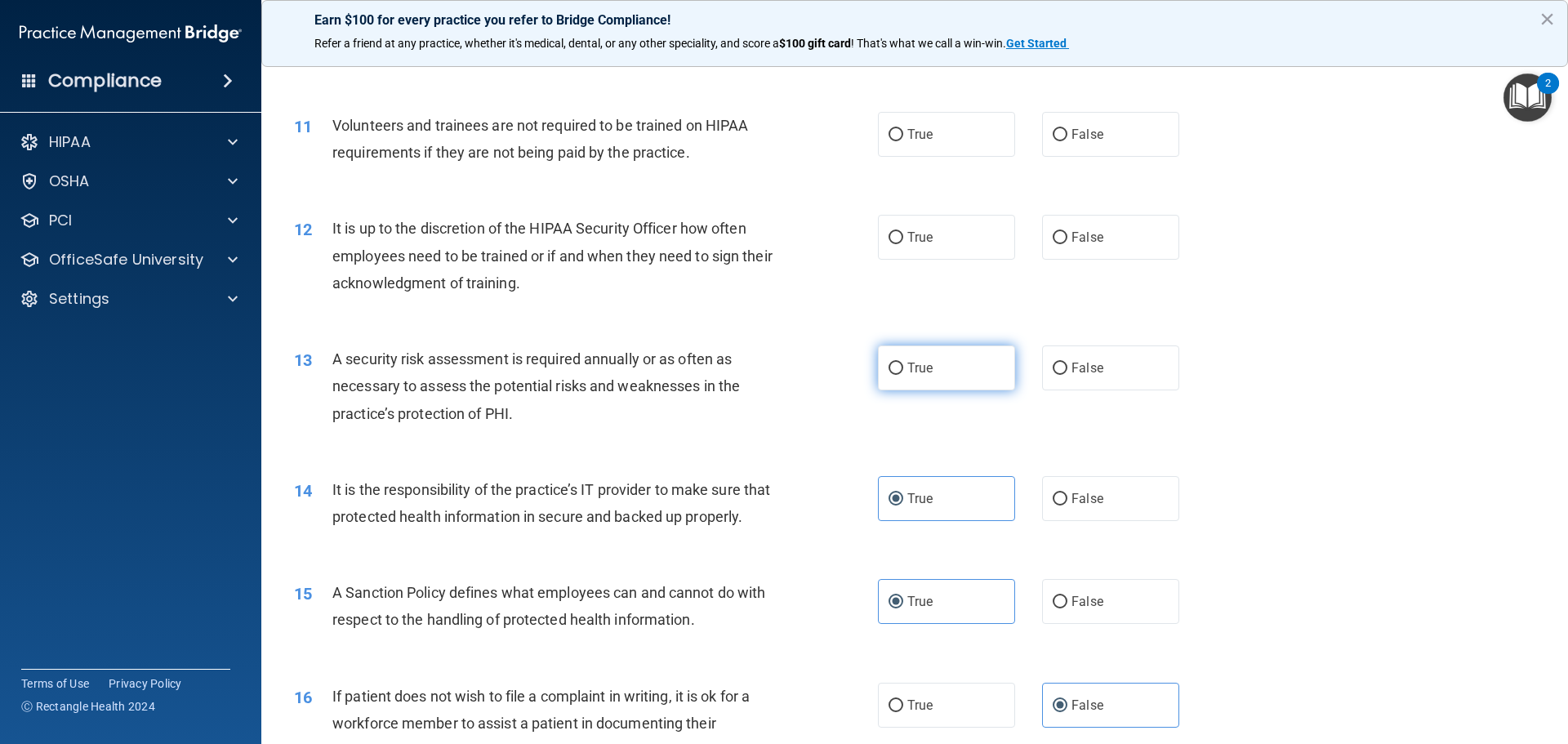
click at [955, 369] on label "True" at bounding box center [946, 368] width 137 height 45
click at [903, 369] on input "True" at bounding box center [896, 368] width 15 height 12
radio input "true"
click at [899, 239] on label "True" at bounding box center [946, 237] width 137 height 45
click at [899, 239] on input "True" at bounding box center [896, 238] width 15 height 12
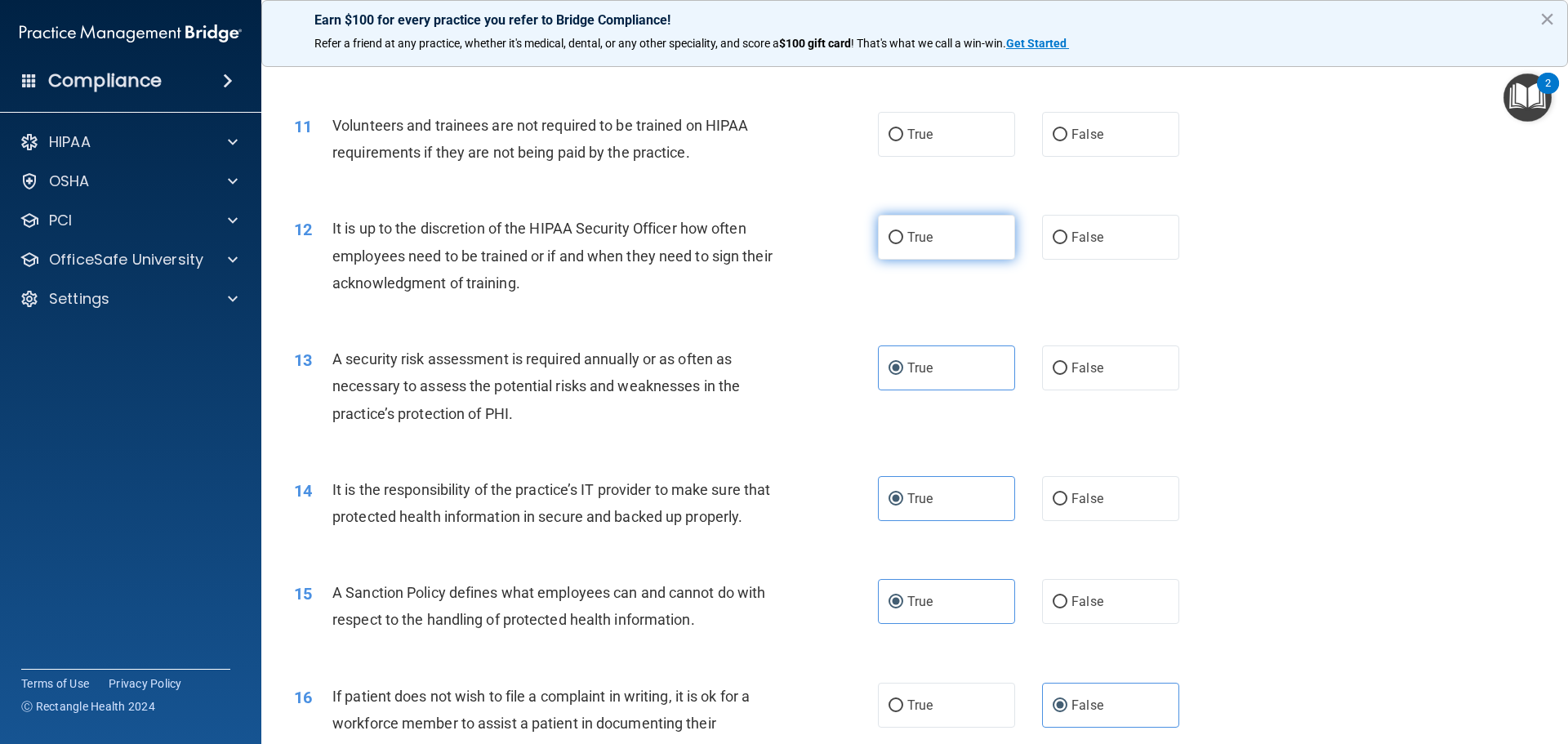
radio input "true"
click at [1030, 244] on div "True False" at bounding box center [1042, 237] width 329 height 45
click at [1039, 239] on input "False" at bounding box center [1060, 238] width 15 height 12
radio input "true"
radio input "false"
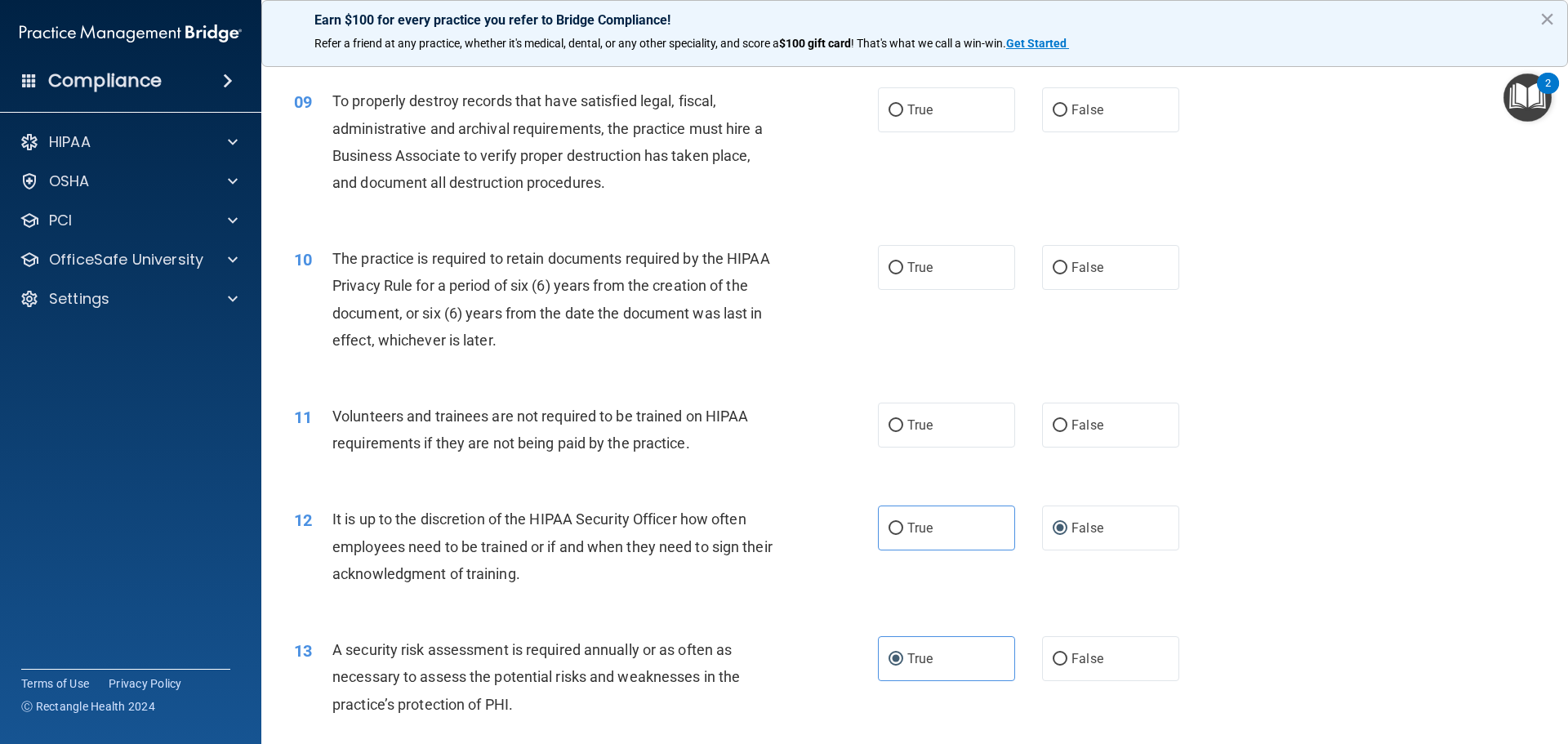
scroll to position [1130, 0]
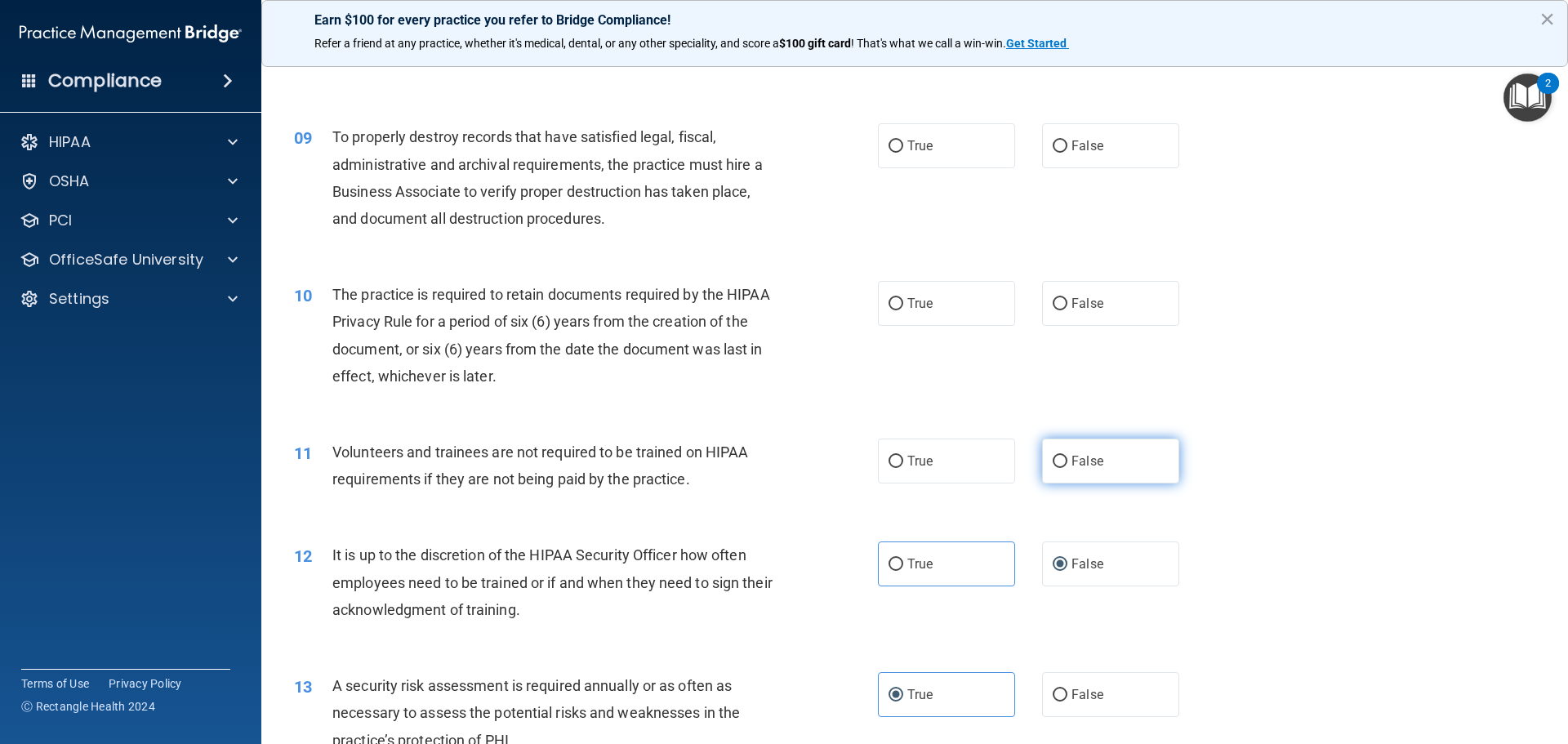
click at [1039, 452] on label "False" at bounding box center [1111, 461] width 137 height 45
click at [1039, 455] on input "False" at bounding box center [1060, 461] width 15 height 12
radio input "true"
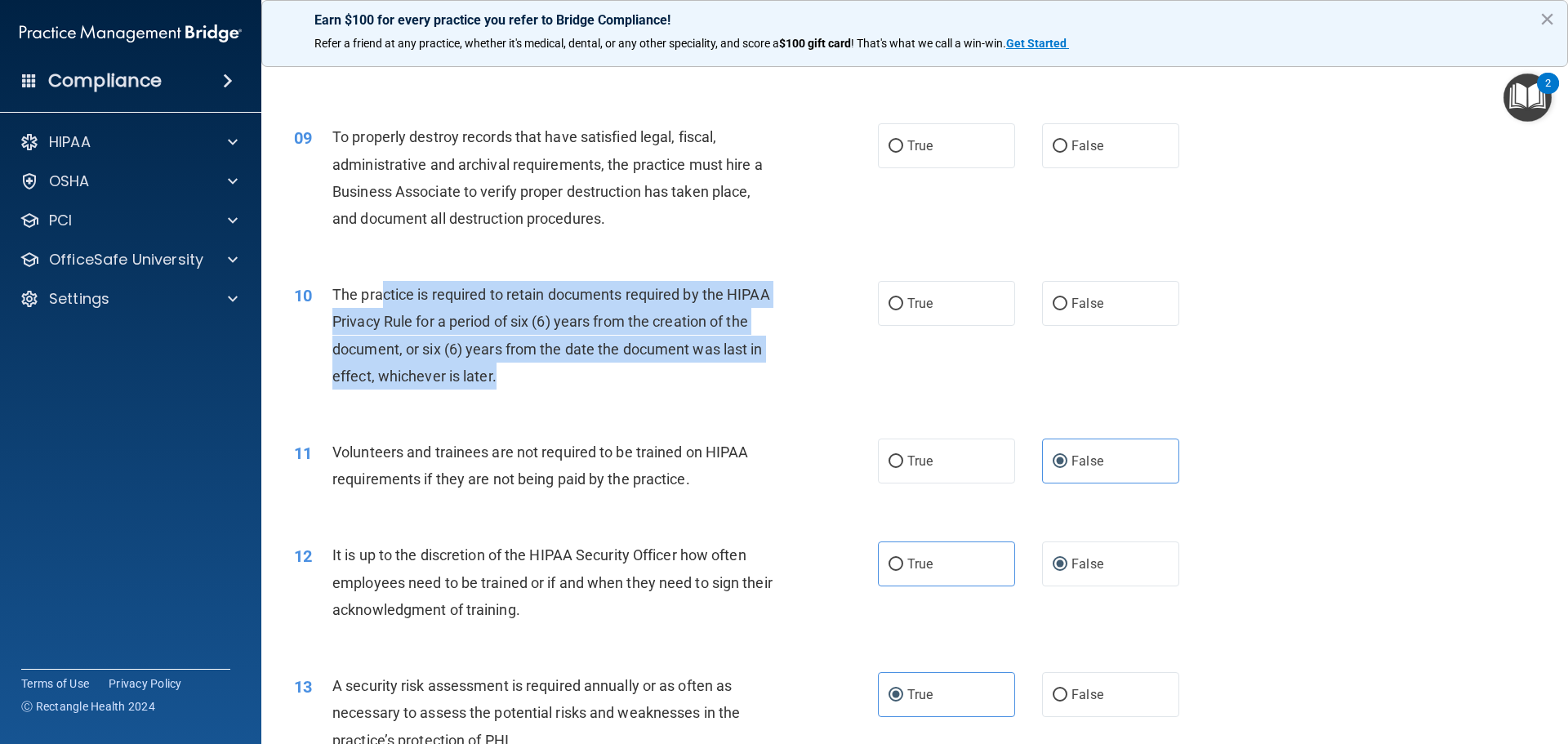
drag, startPoint x: 380, startPoint y: 285, endPoint x: 777, endPoint y: 387, distance: 409.9
click at [777, 387] on div "The practice is required to retain documents required by the HIPAA Privacy Rule…" at bounding box center [561, 335] width 456 height 109
click at [787, 381] on div "10 The practice is required to retain documents required by the HIPAA Privacy R…" at bounding box center [585, 339] width 633 height 117
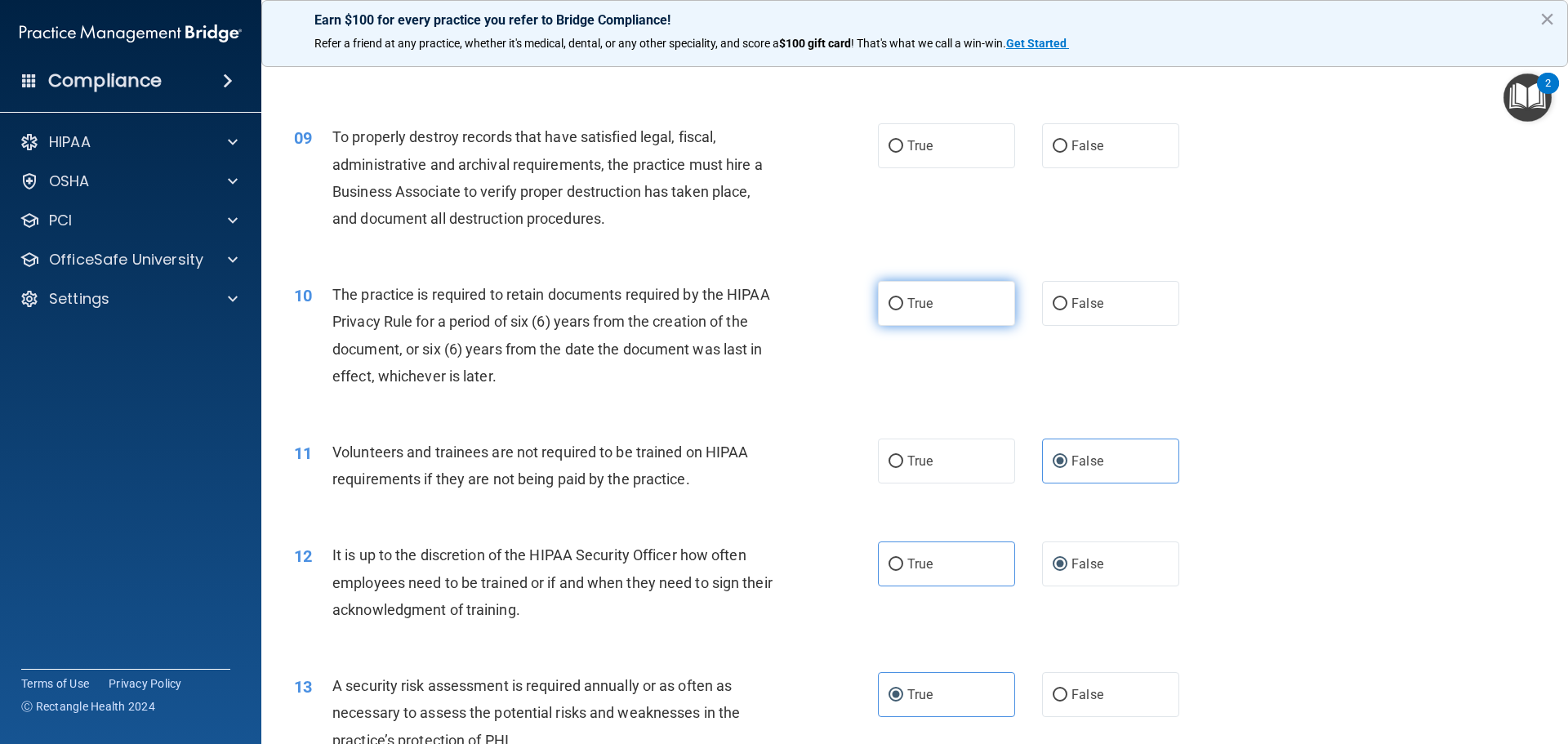
click at [921, 311] on label "True" at bounding box center [946, 303] width 137 height 45
click at [903, 311] on input "True" at bounding box center [896, 304] width 15 height 12
radio input "true"
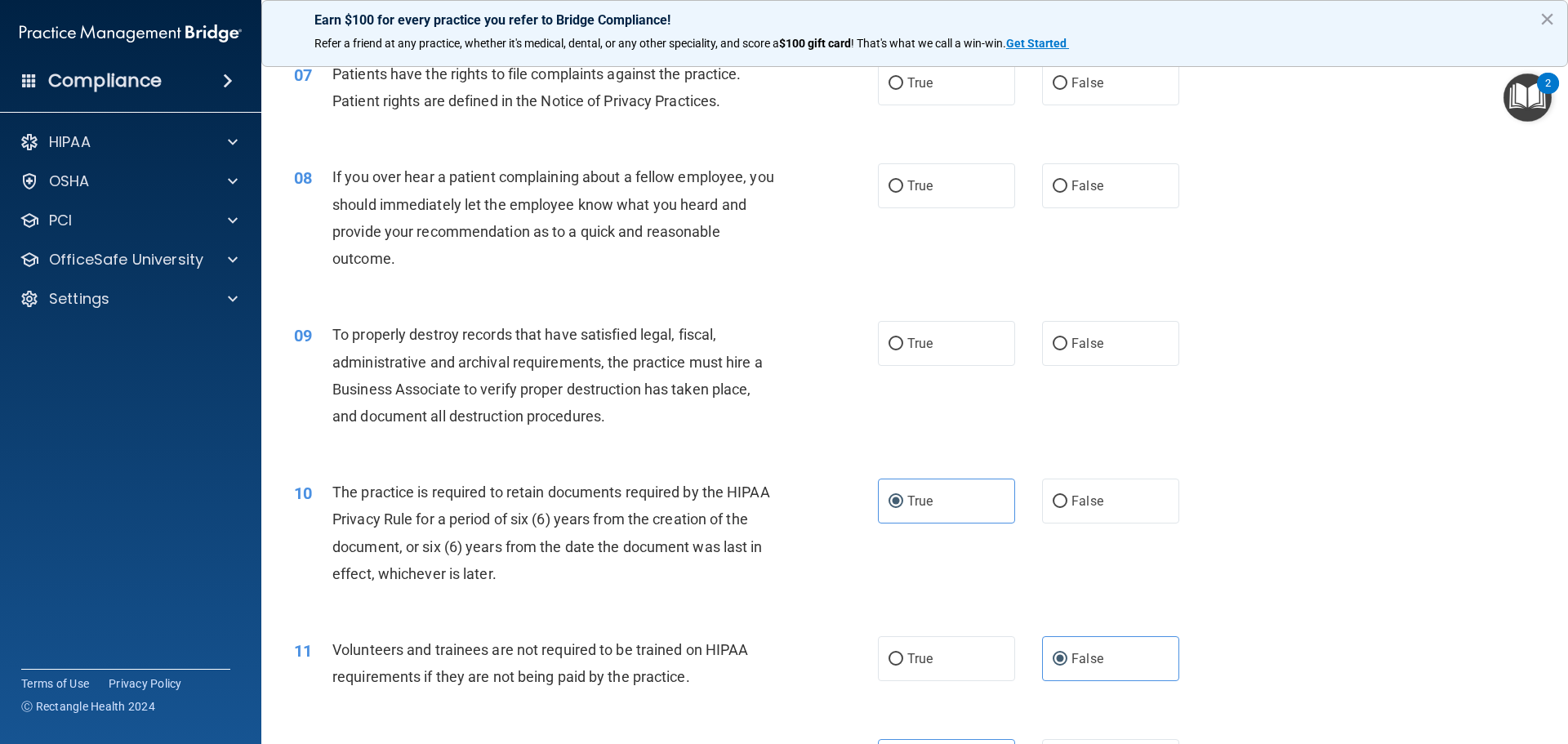
scroll to position [926, 0]
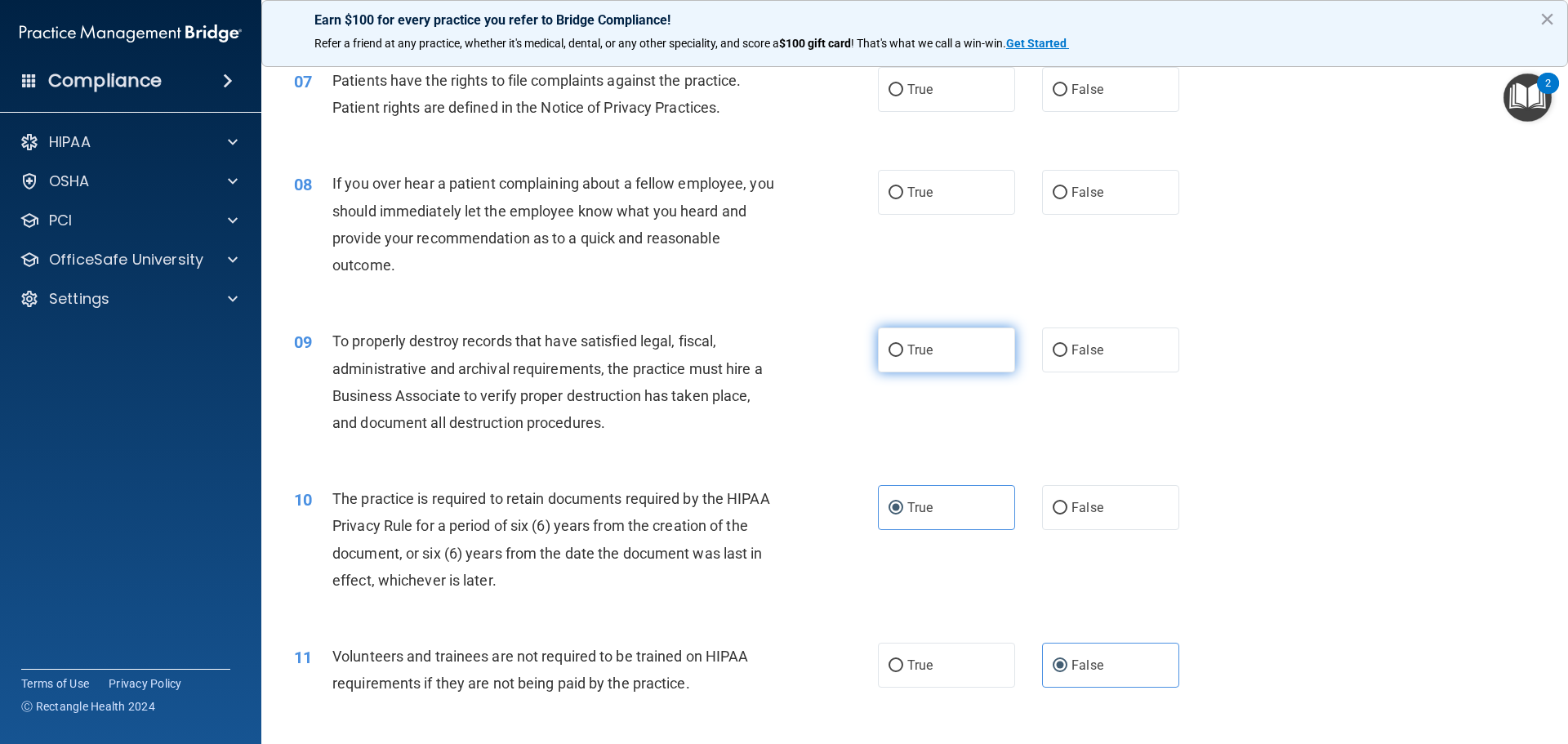
click at [918, 347] on span "True" at bounding box center [920, 350] width 25 height 16
click at [903, 347] on input "True" at bounding box center [896, 351] width 15 height 12
radio input "true"
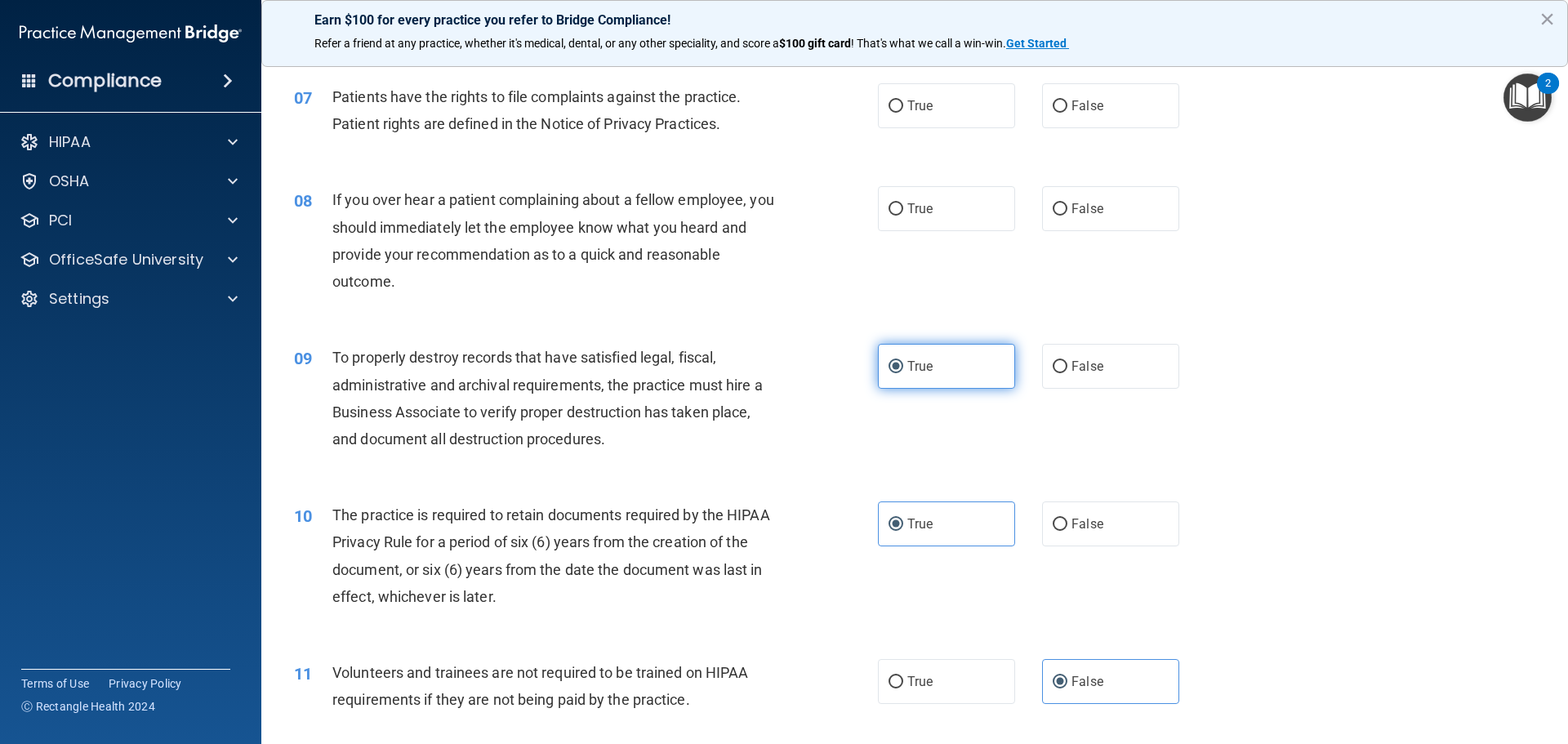
scroll to position [905, 0]
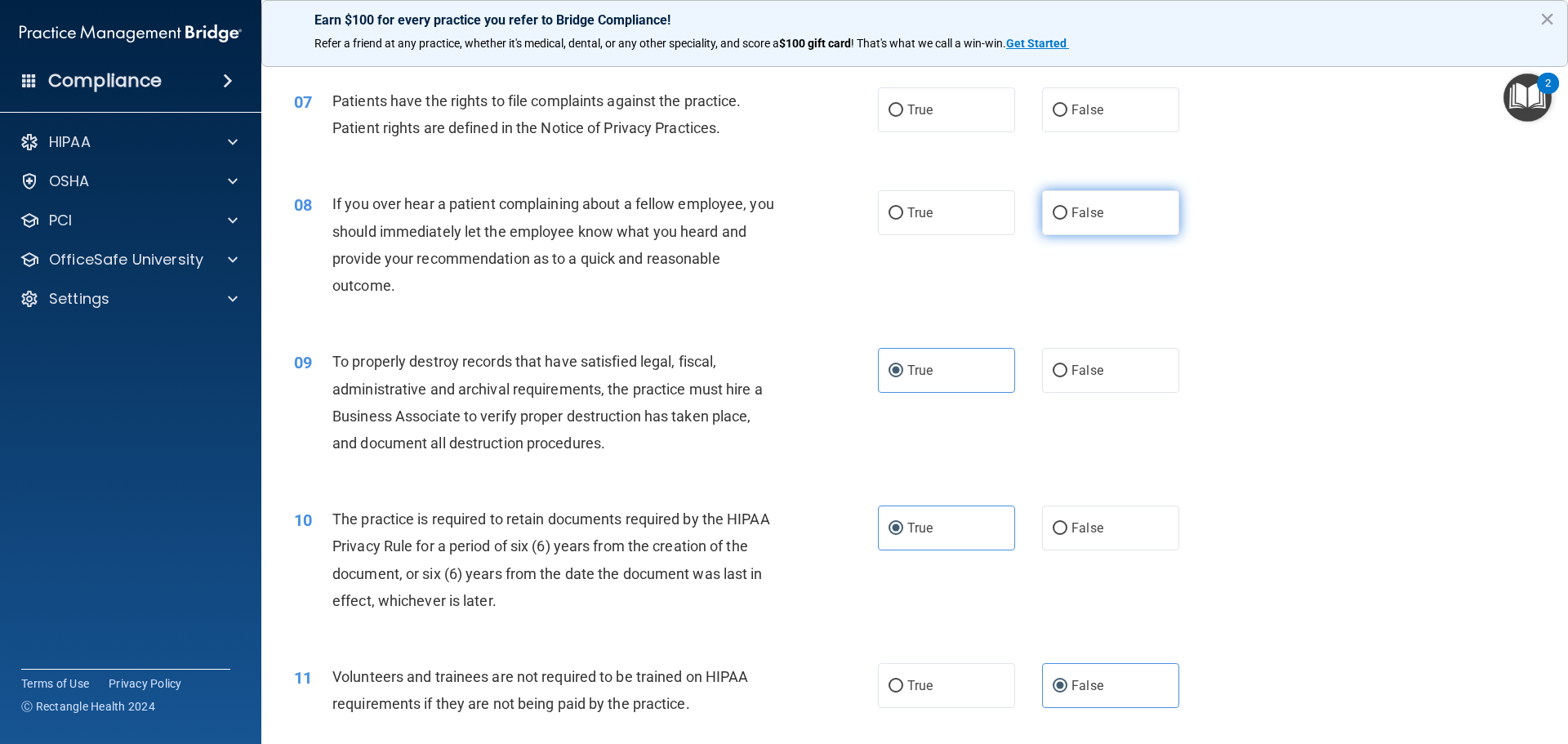
click at [1039, 221] on label "False" at bounding box center [1111, 212] width 137 height 45
click at [1039, 219] on input "False" at bounding box center [1060, 213] width 15 height 12
radio input "true"
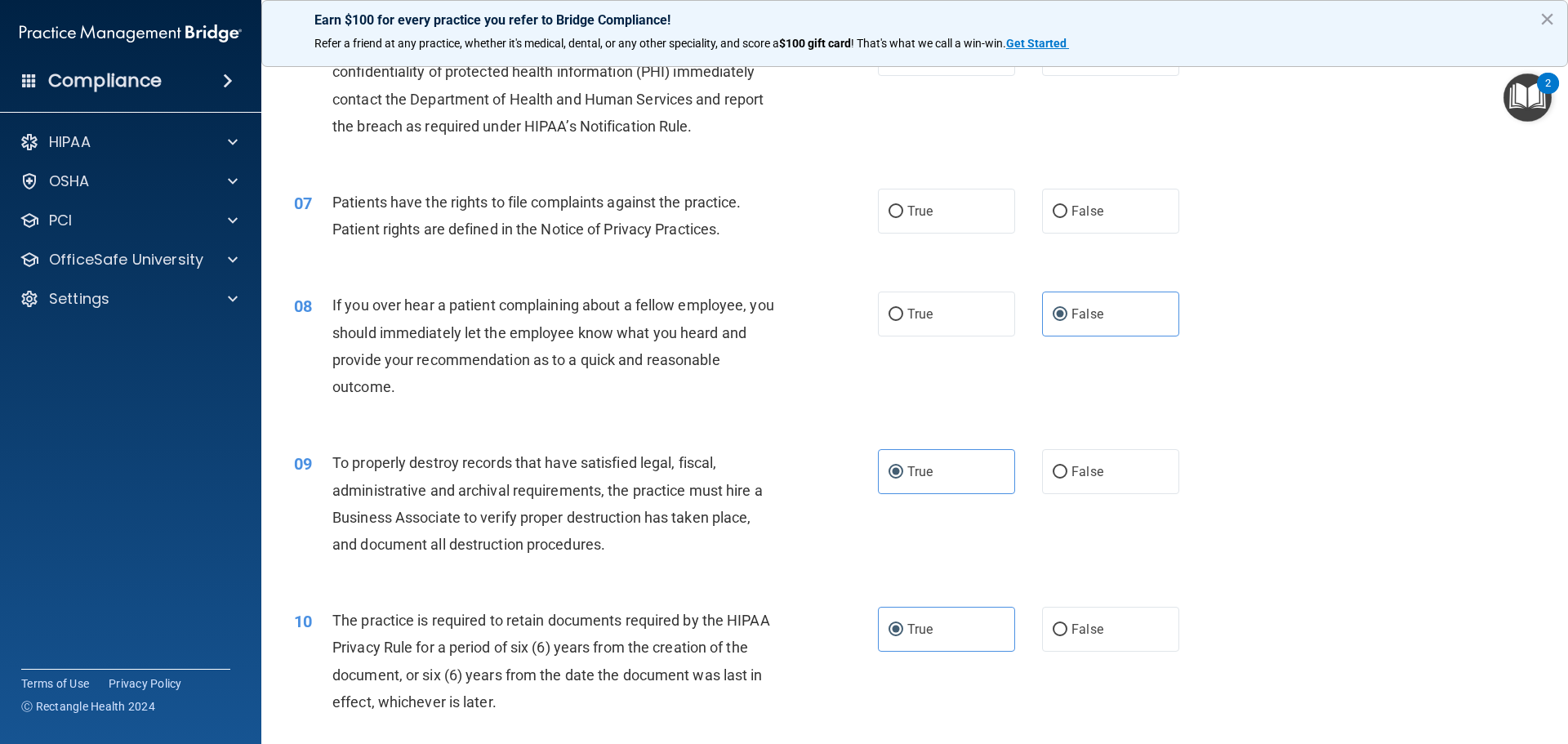
scroll to position [742, 0]
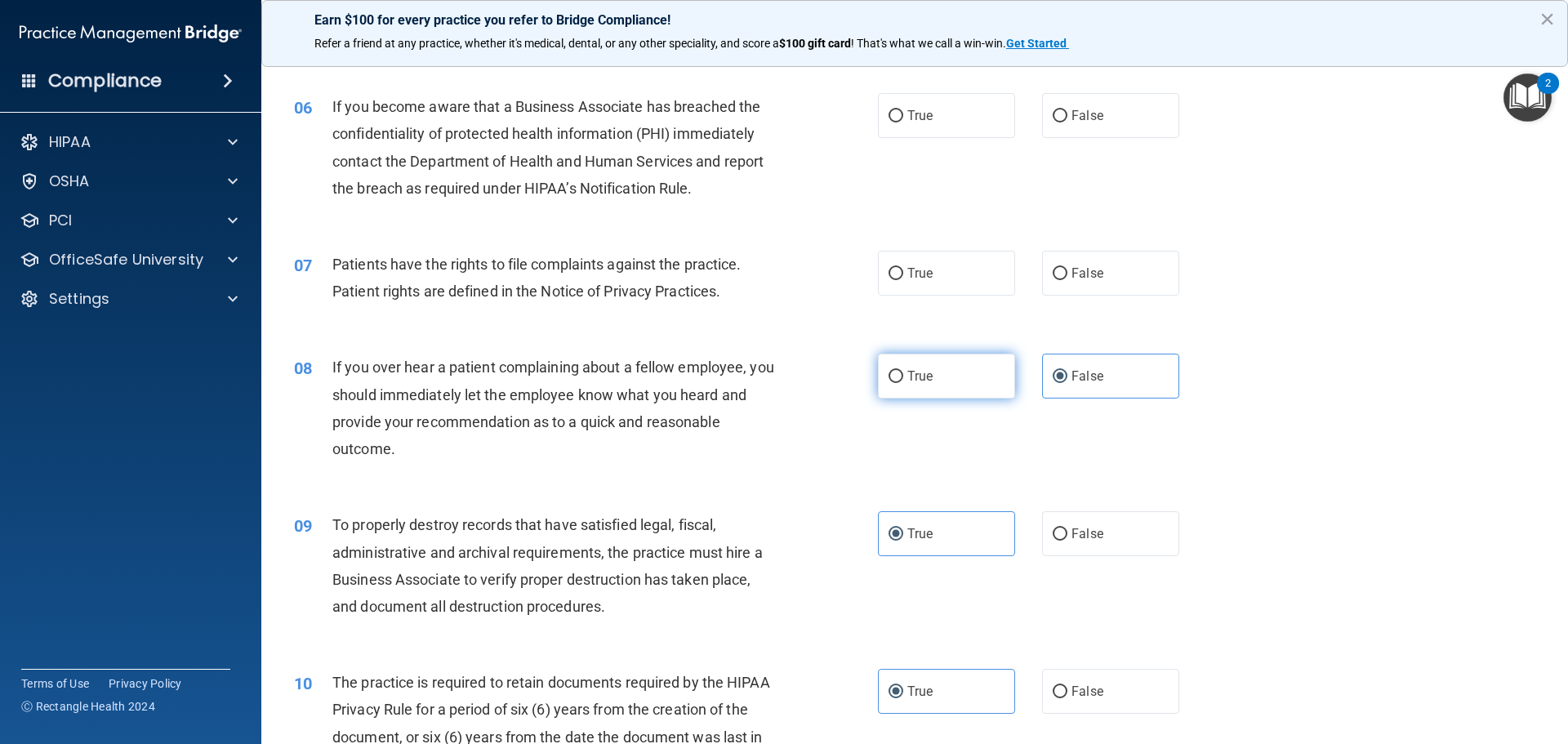
click at [913, 386] on label "True" at bounding box center [946, 376] width 137 height 45
click at [903, 383] on input "True" at bounding box center [896, 377] width 15 height 12
radio input "true"
radio input "false"
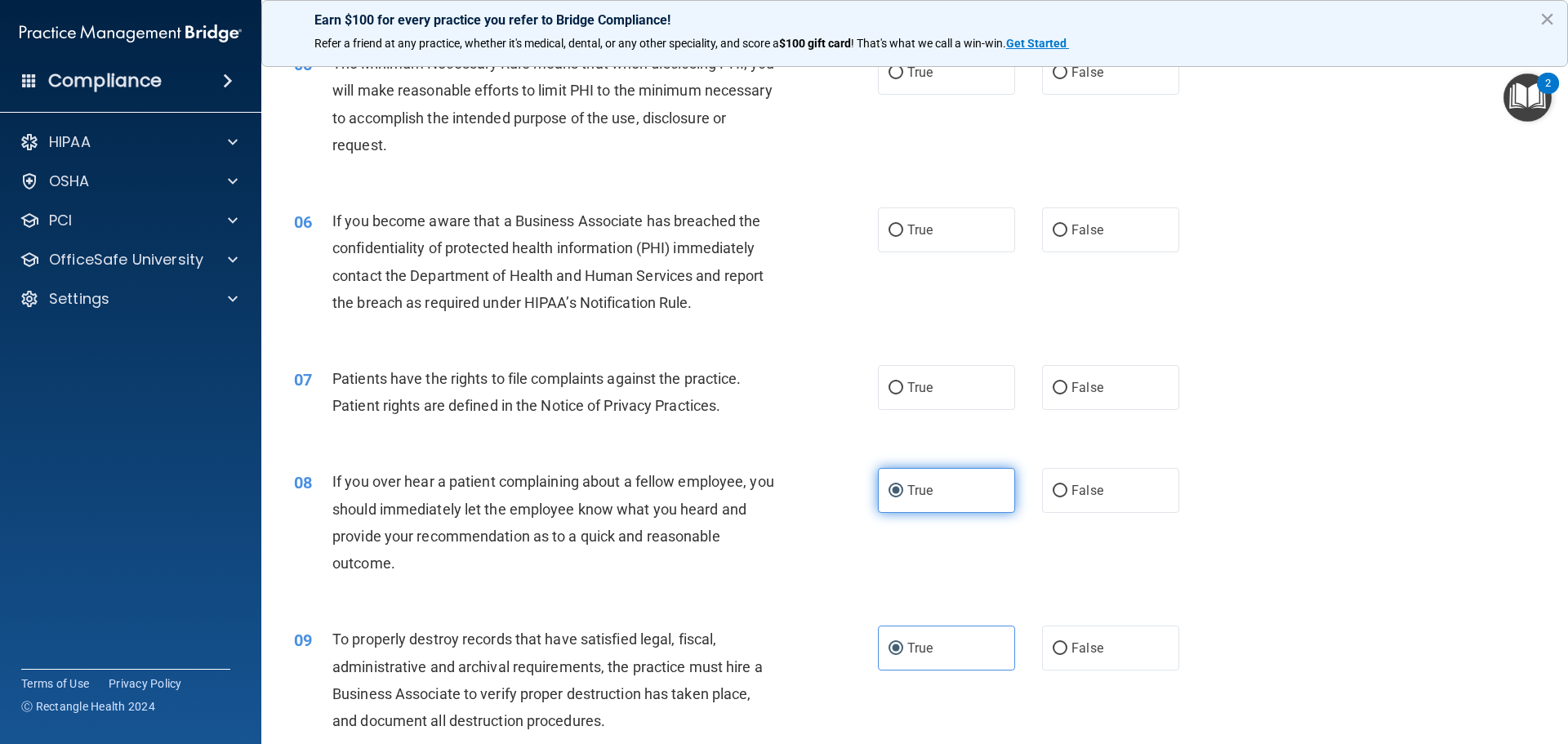
scroll to position [619, 0]
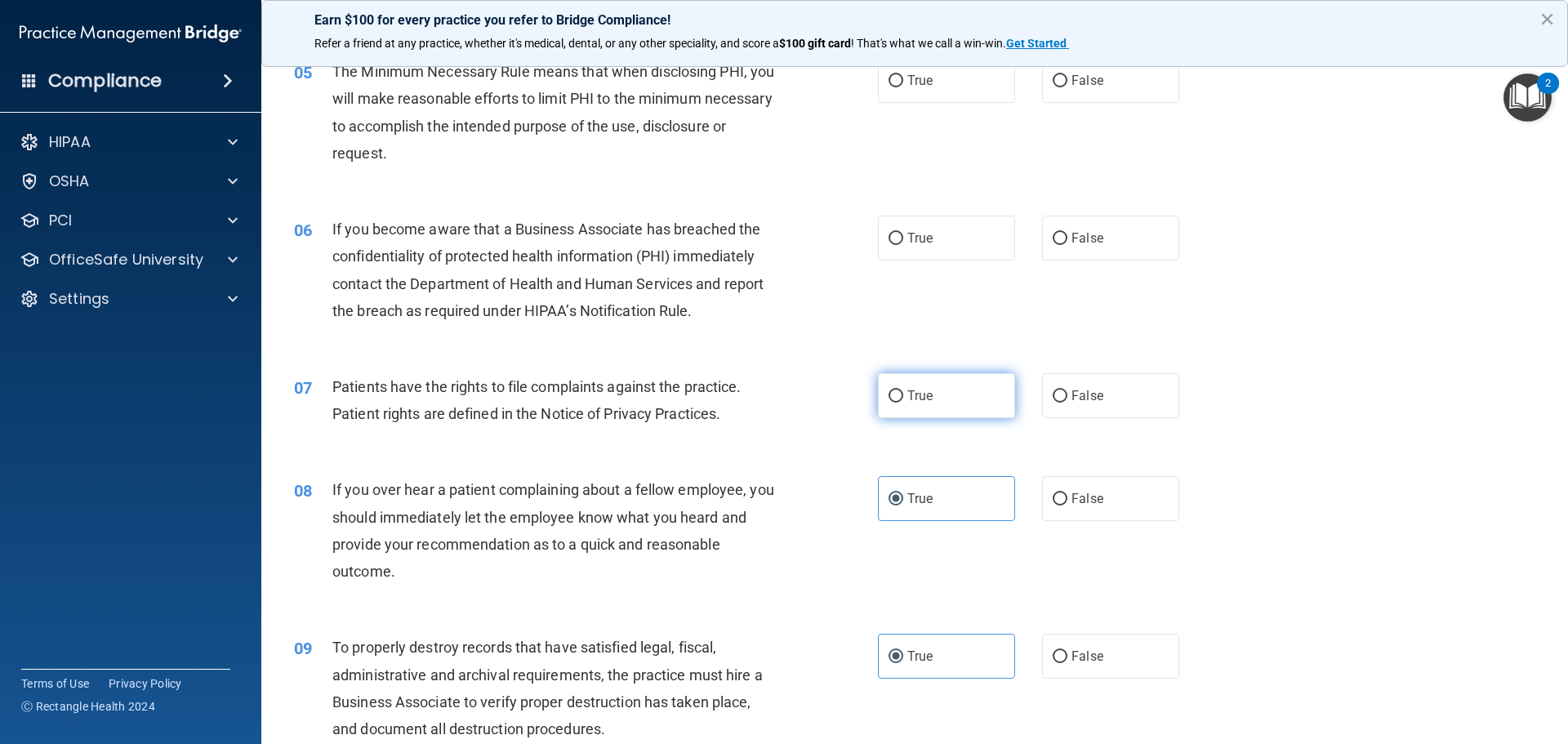
click at [907, 382] on label "True" at bounding box center [946, 395] width 137 height 45
click at [903, 390] on input "True" at bounding box center [896, 397] width 15 height 12
radio input "true"
click at [932, 221] on label "True" at bounding box center [946, 238] width 137 height 45
click at [903, 232] on input "True" at bounding box center [896, 239] width 15 height 12
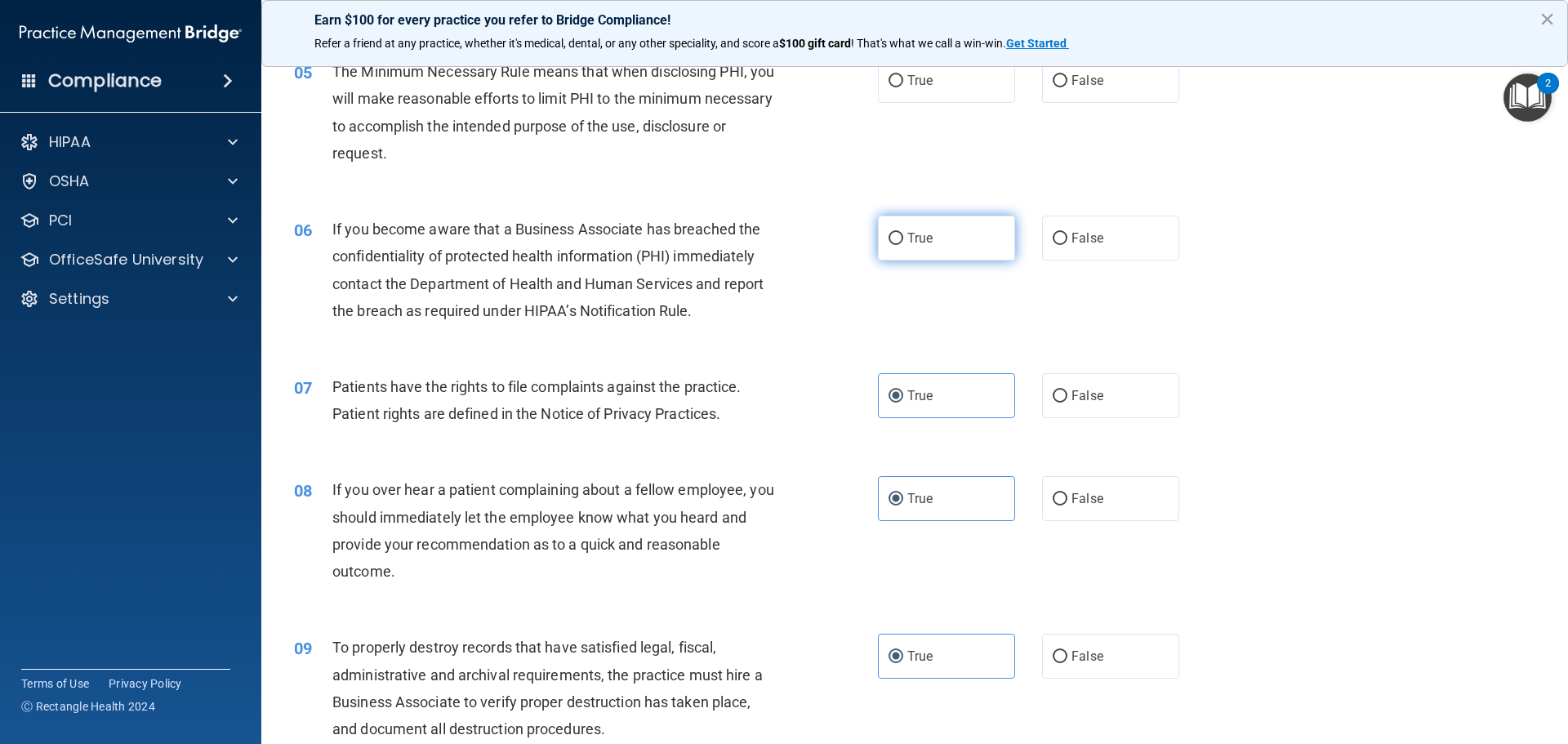
radio input "true"
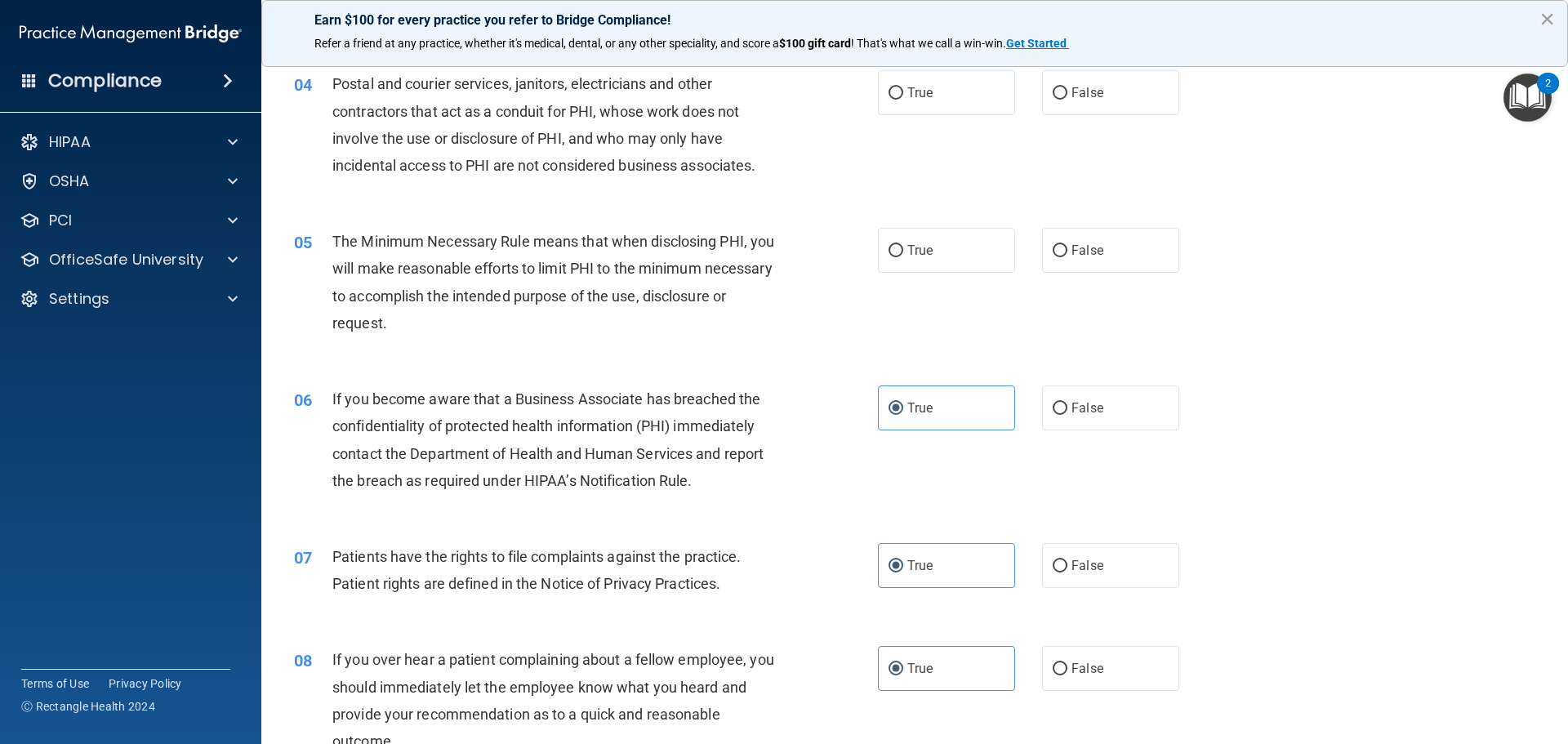
scroll to position [334, 0]
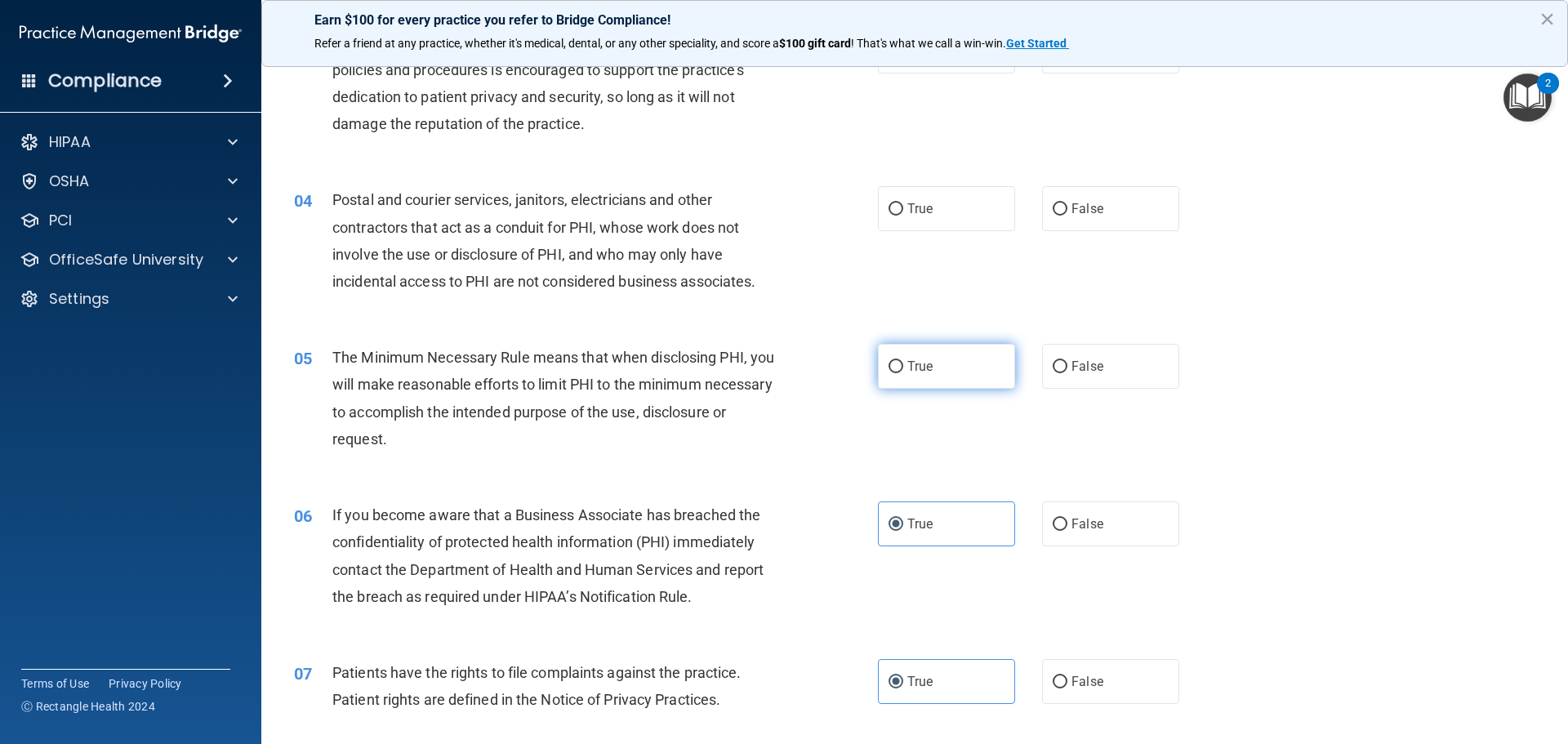
click at [911, 366] on span "True" at bounding box center [920, 367] width 25 height 16
click at [903, 366] on input "True" at bounding box center [896, 367] width 15 height 12
radio input "true"
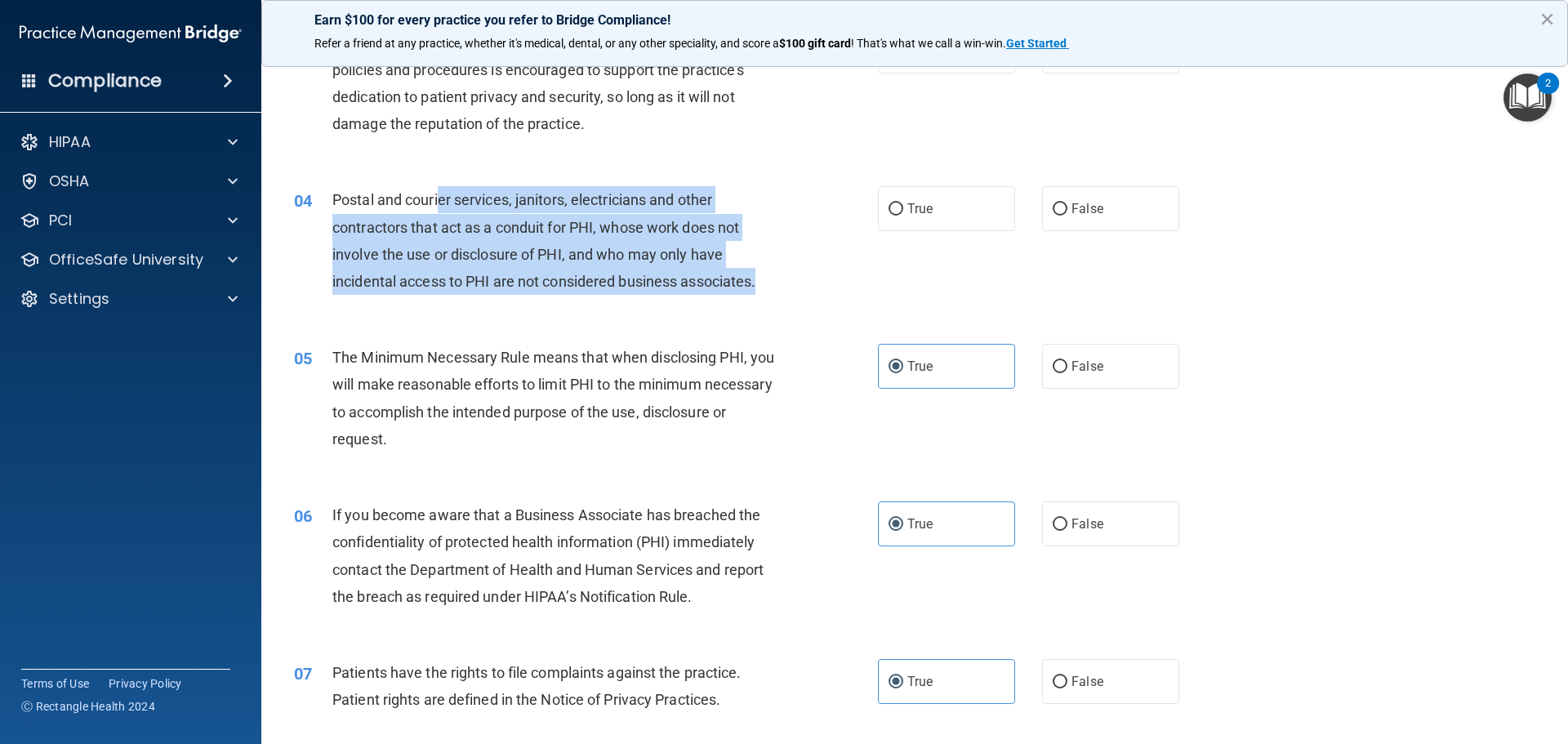
drag, startPoint x: 440, startPoint y: 201, endPoint x: 816, endPoint y: 286, distance: 385.5
click at [807, 286] on div "04 Postal and courier services, janitors, electricians and other contractors th…" at bounding box center [585, 244] width 633 height 117
click at [827, 286] on div "04 Postal and courier services, janitors, electricians and other contractors th…" at bounding box center [585, 244] width 633 height 117
click at [771, 285] on div "Postal and courier services, janitors, electricians and other contractors that …" at bounding box center [561, 240] width 456 height 109
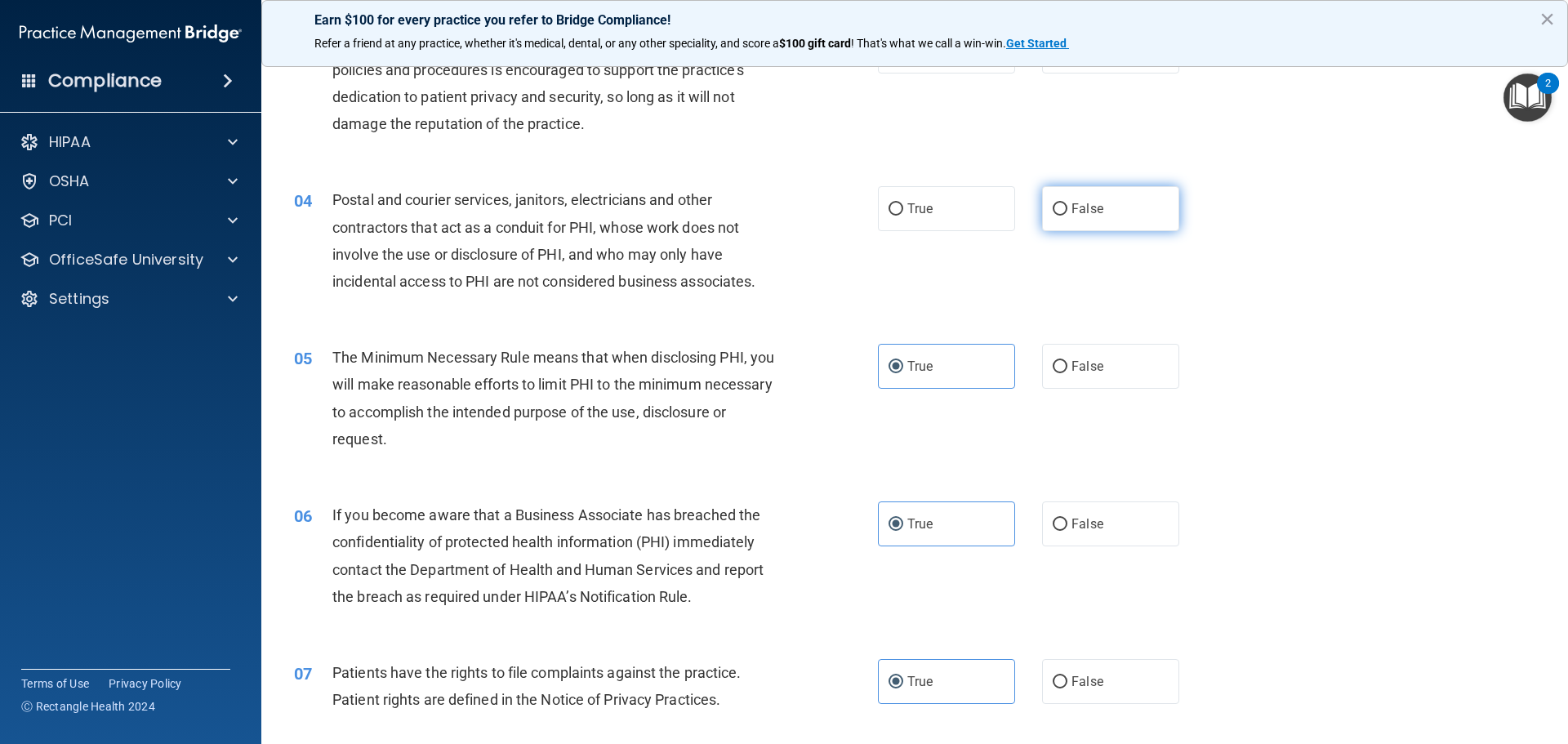
click at [1039, 211] on span "False" at bounding box center [1087, 209] width 32 height 16
click at [1039, 211] on input "False" at bounding box center [1060, 210] width 15 height 12
radio input "true"
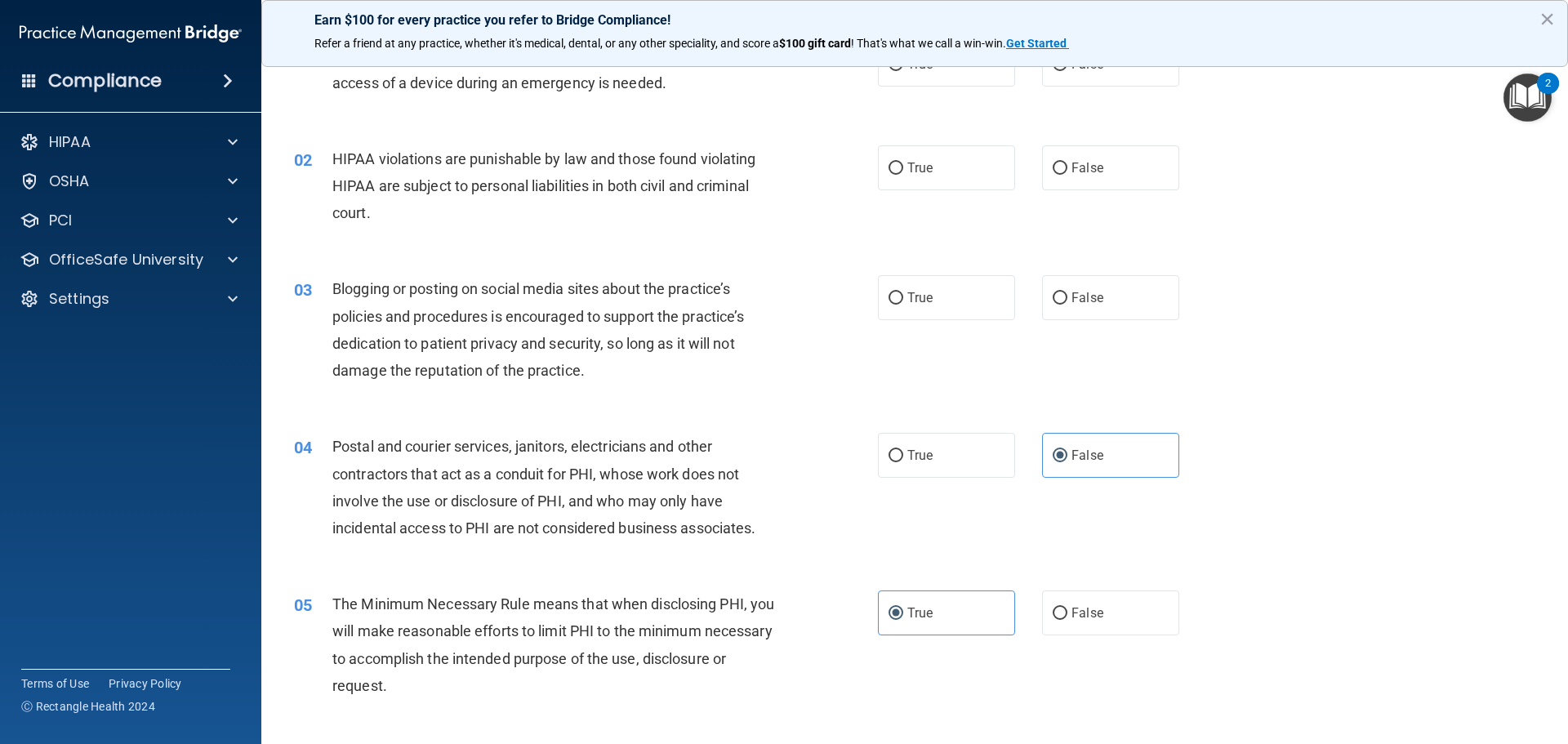
scroll to position [68, 0]
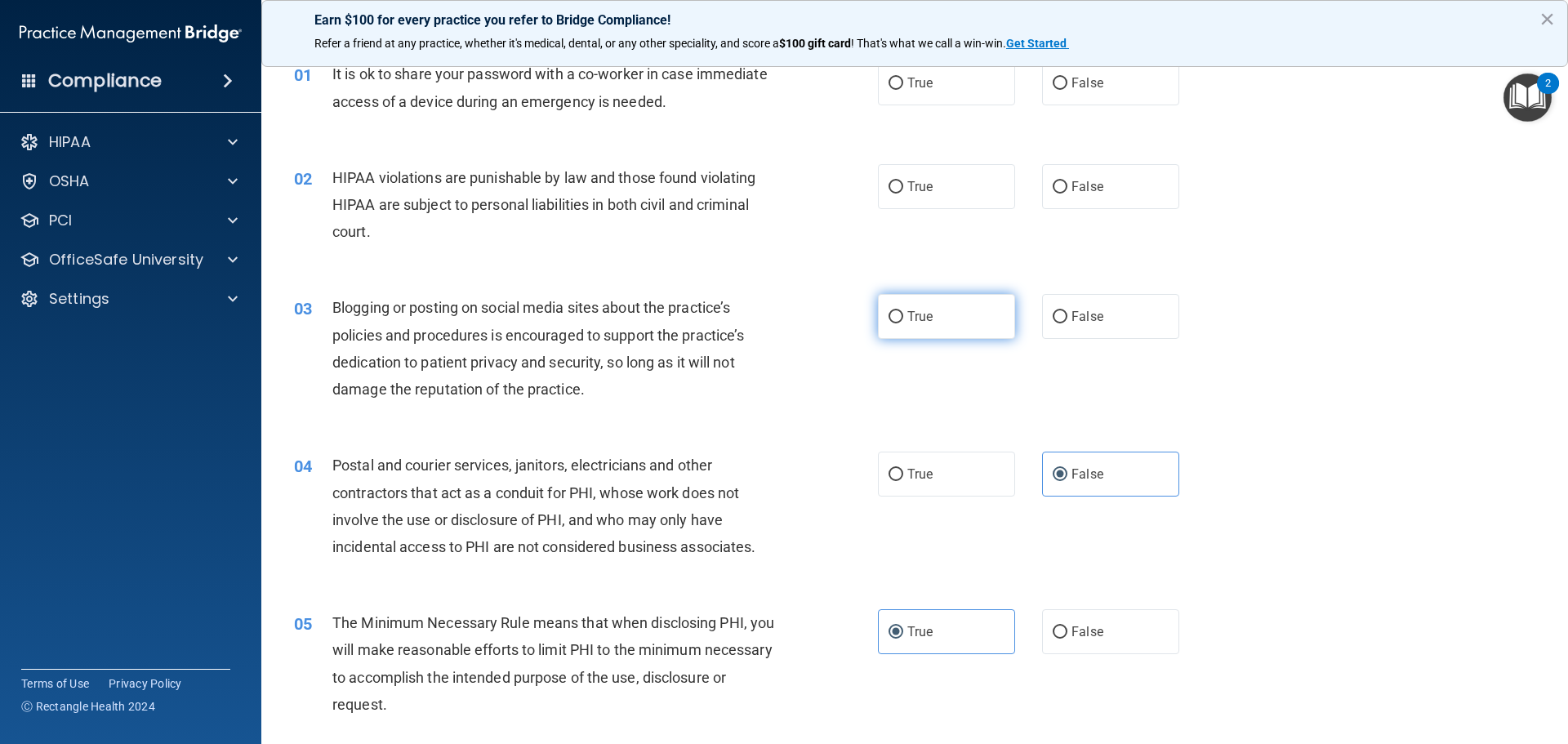
click at [901, 320] on label "True" at bounding box center [946, 316] width 137 height 45
click at [901, 320] on input "True" at bounding box center [896, 318] width 15 height 12
radio input "true"
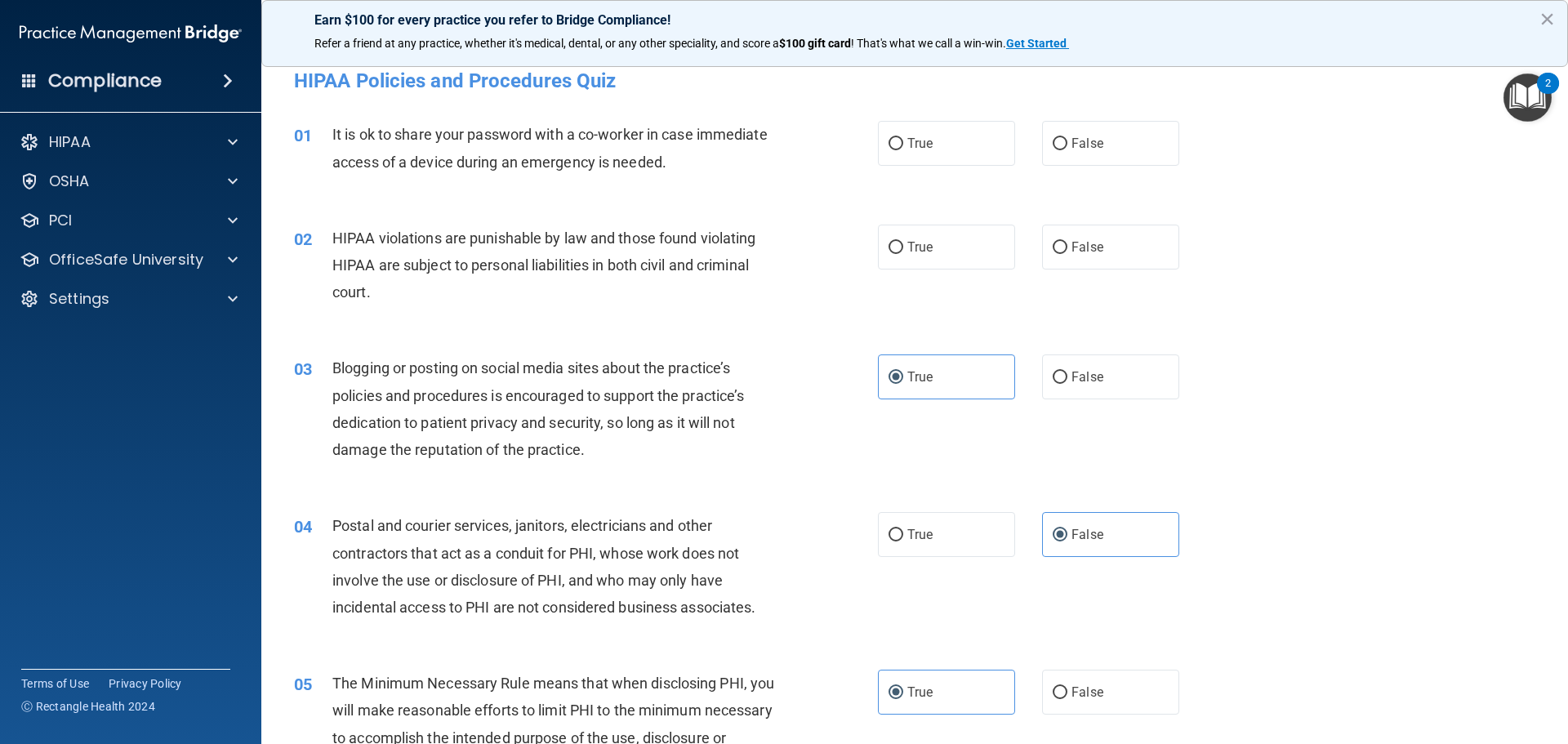
scroll to position [0, 0]
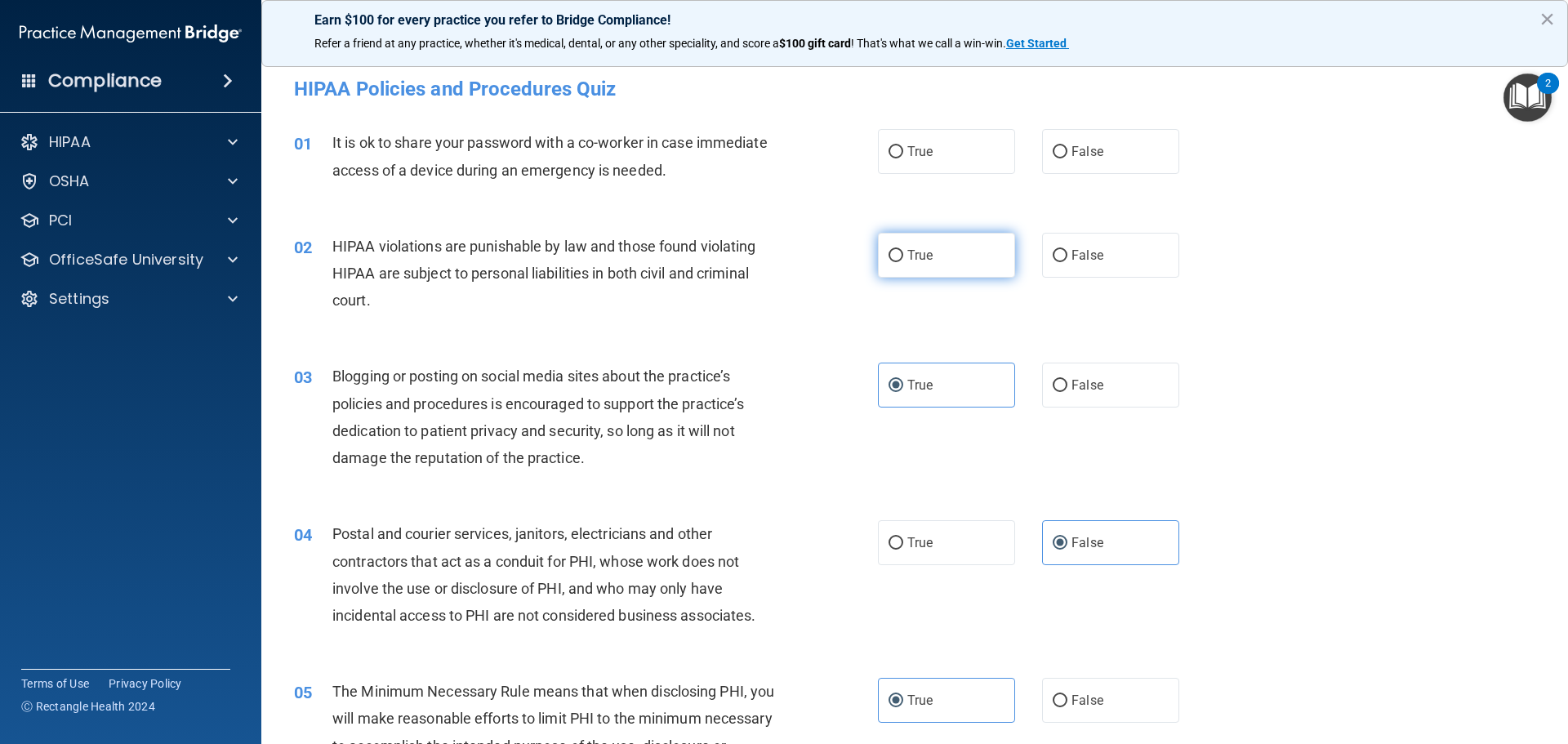
click at [946, 252] on label "True" at bounding box center [946, 254] width 137 height 45
click at [903, 252] on input "True" at bounding box center [896, 256] width 15 height 12
radio input "true"
click at [1039, 147] on input "False" at bounding box center [1060, 153] width 15 height 12
radio input "true"
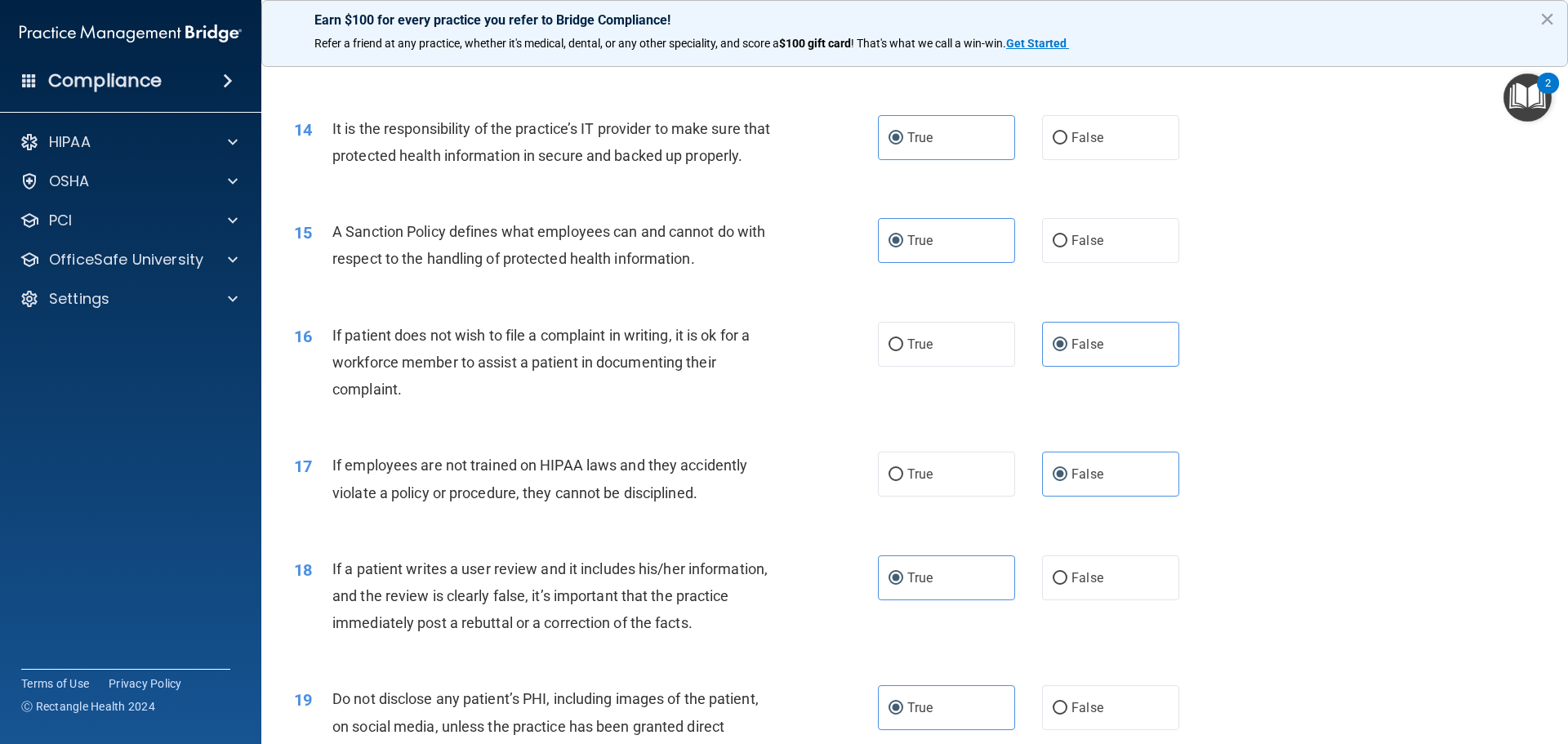
scroll to position [3355, 0]
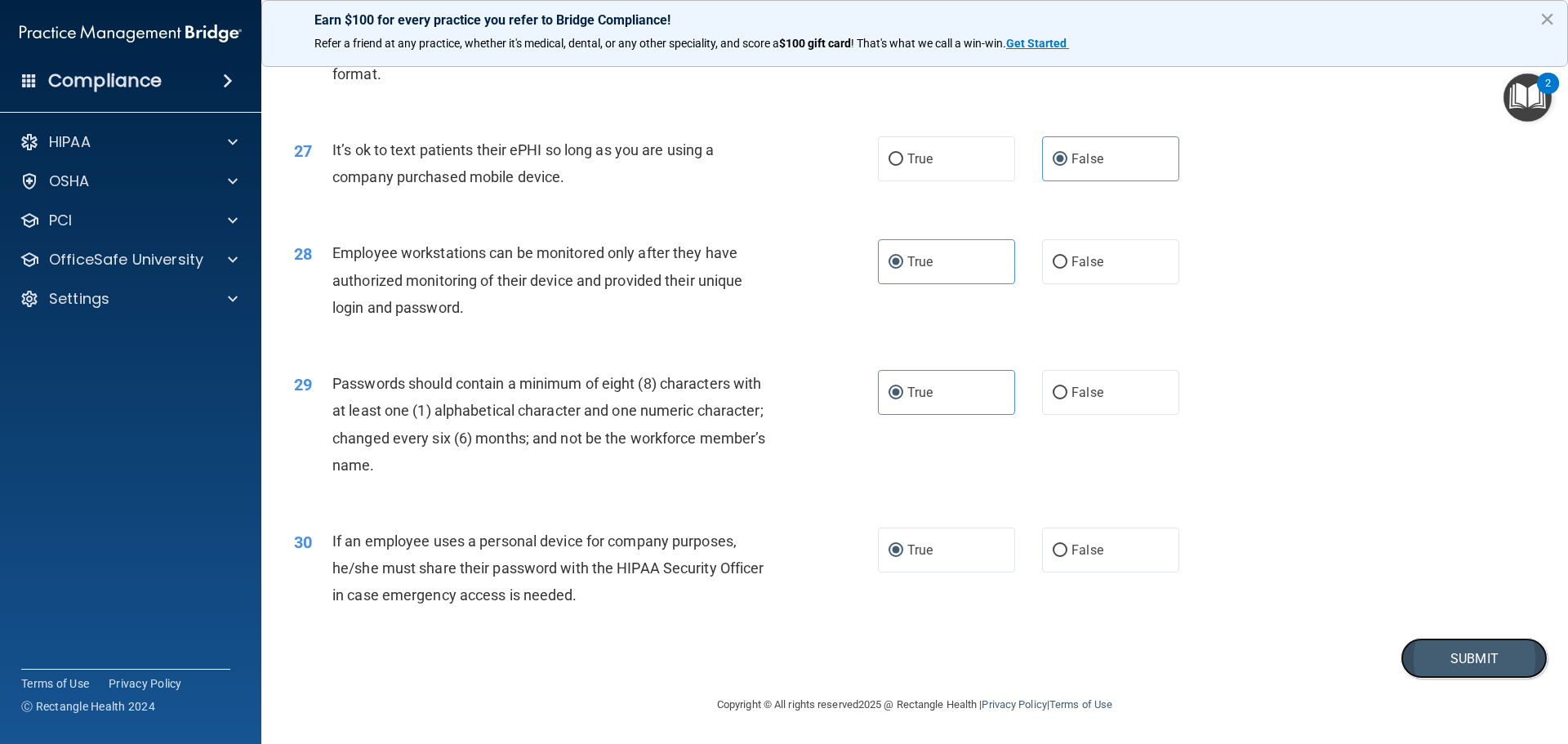
click at [1039, 662] on button "Submit" at bounding box center [1474, 658] width 147 height 41
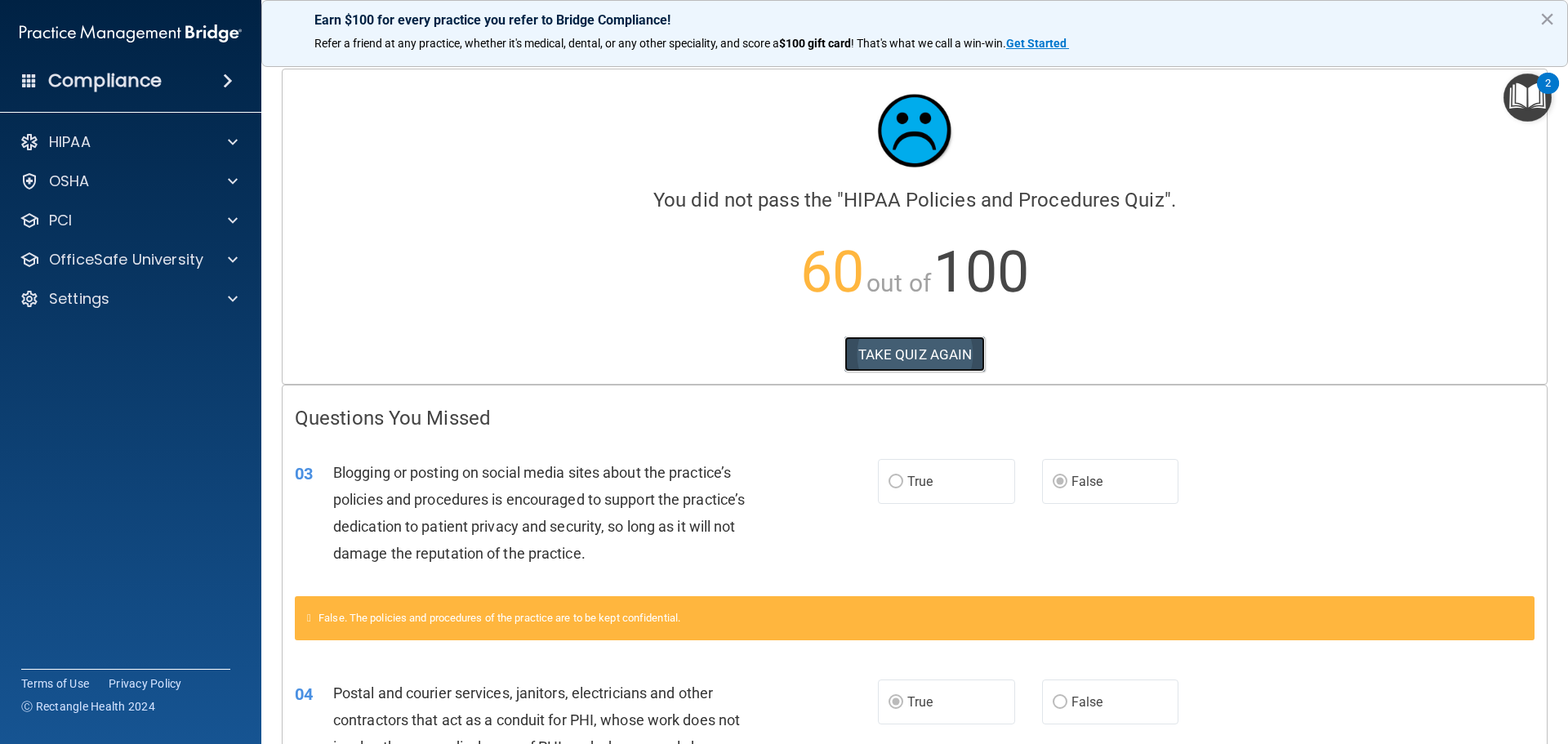
click at [924, 357] on button "TAKE QUIZ AGAIN" at bounding box center [914, 354] width 141 height 36
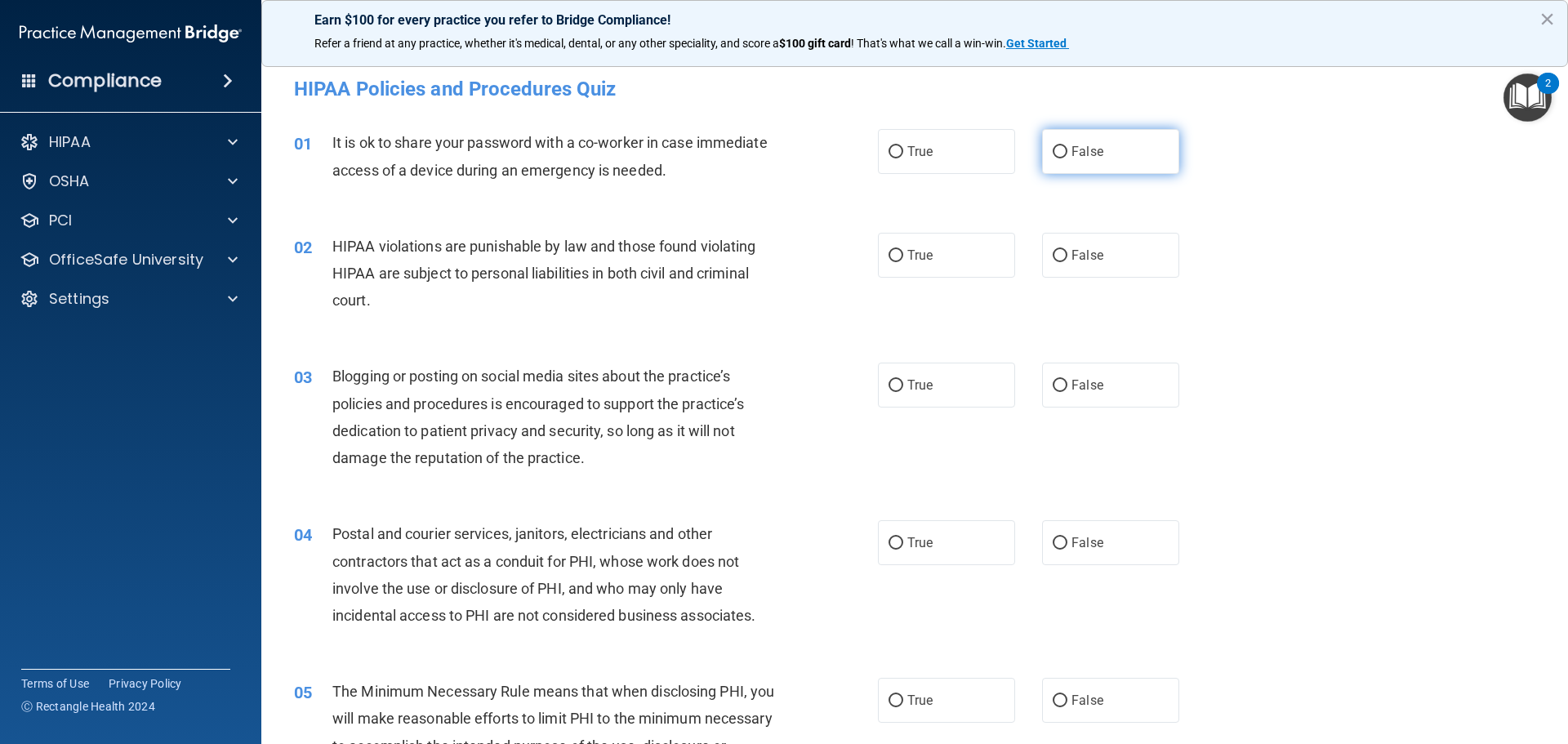
click at [1039, 148] on input "False" at bounding box center [1060, 153] width 15 height 12
radio input "true"
click at [1039, 387] on input "False" at bounding box center [1060, 386] width 15 height 12
radio input "true"
click at [897, 247] on label "True" at bounding box center [946, 254] width 137 height 45
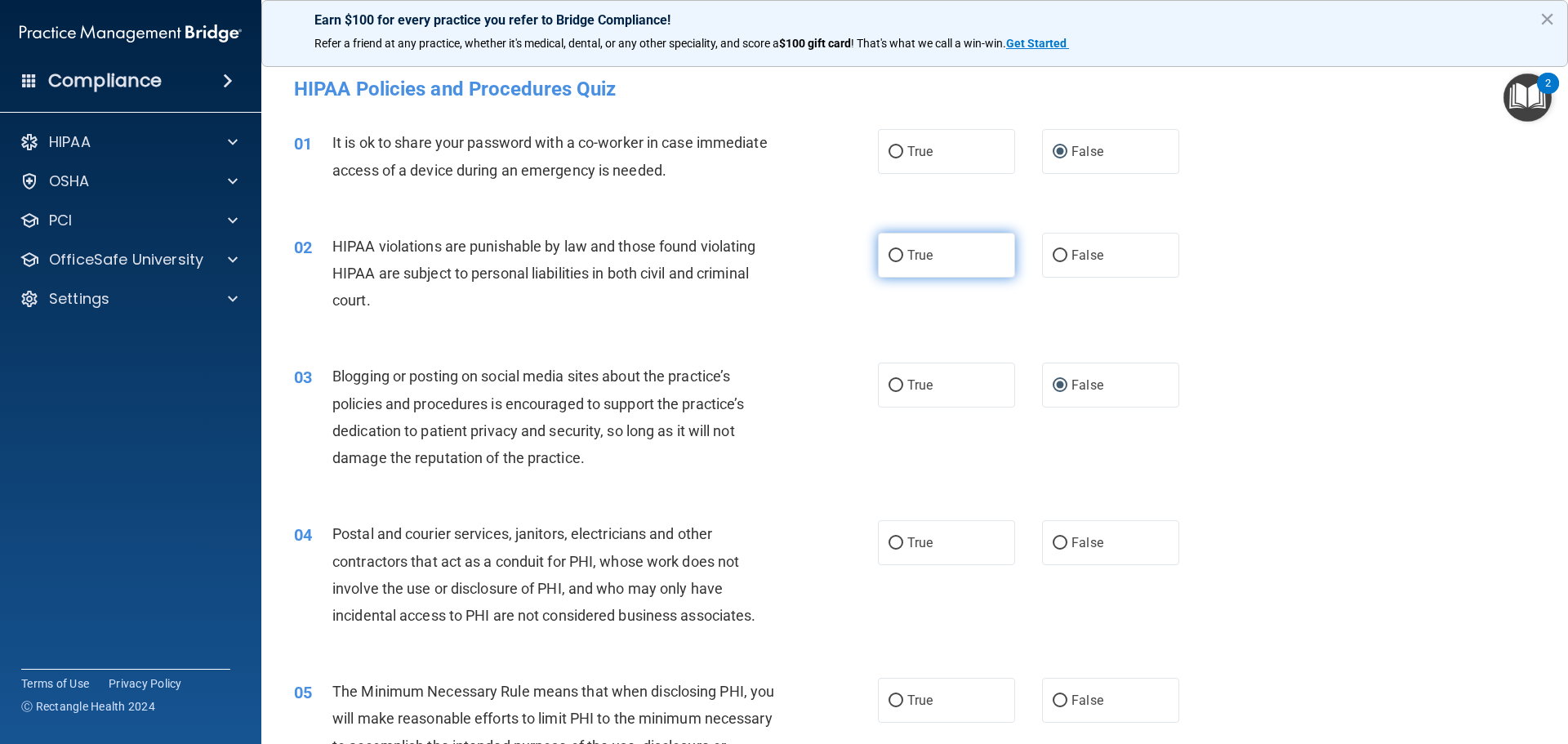
click at [897, 250] on input "True" at bounding box center [896, 256] width 15 height 12
radio input "true"
click at [891, 539] on input "True" at bounding box center [896, 543] width 15 height 12
radio input "true"
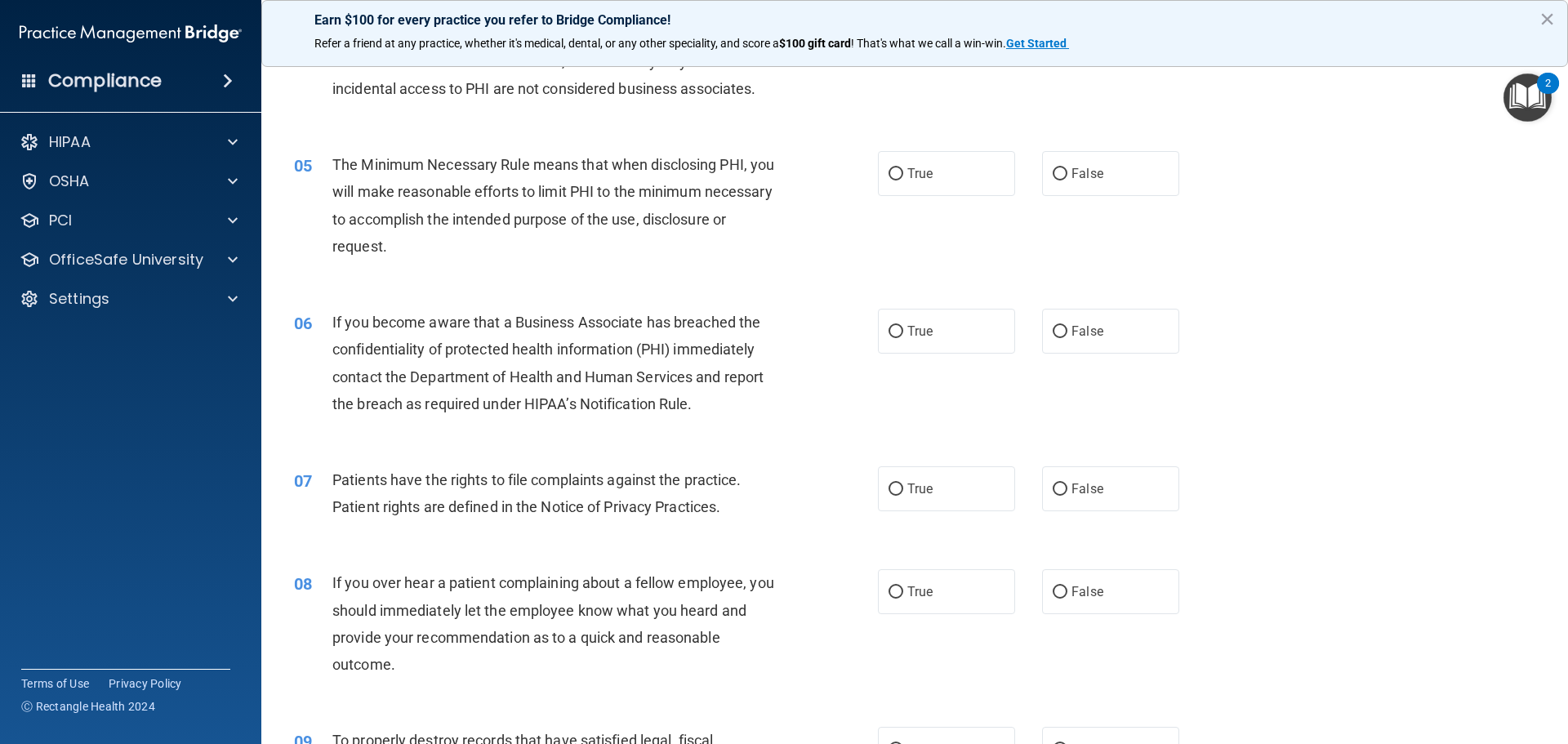
scroll to position [571, 0]
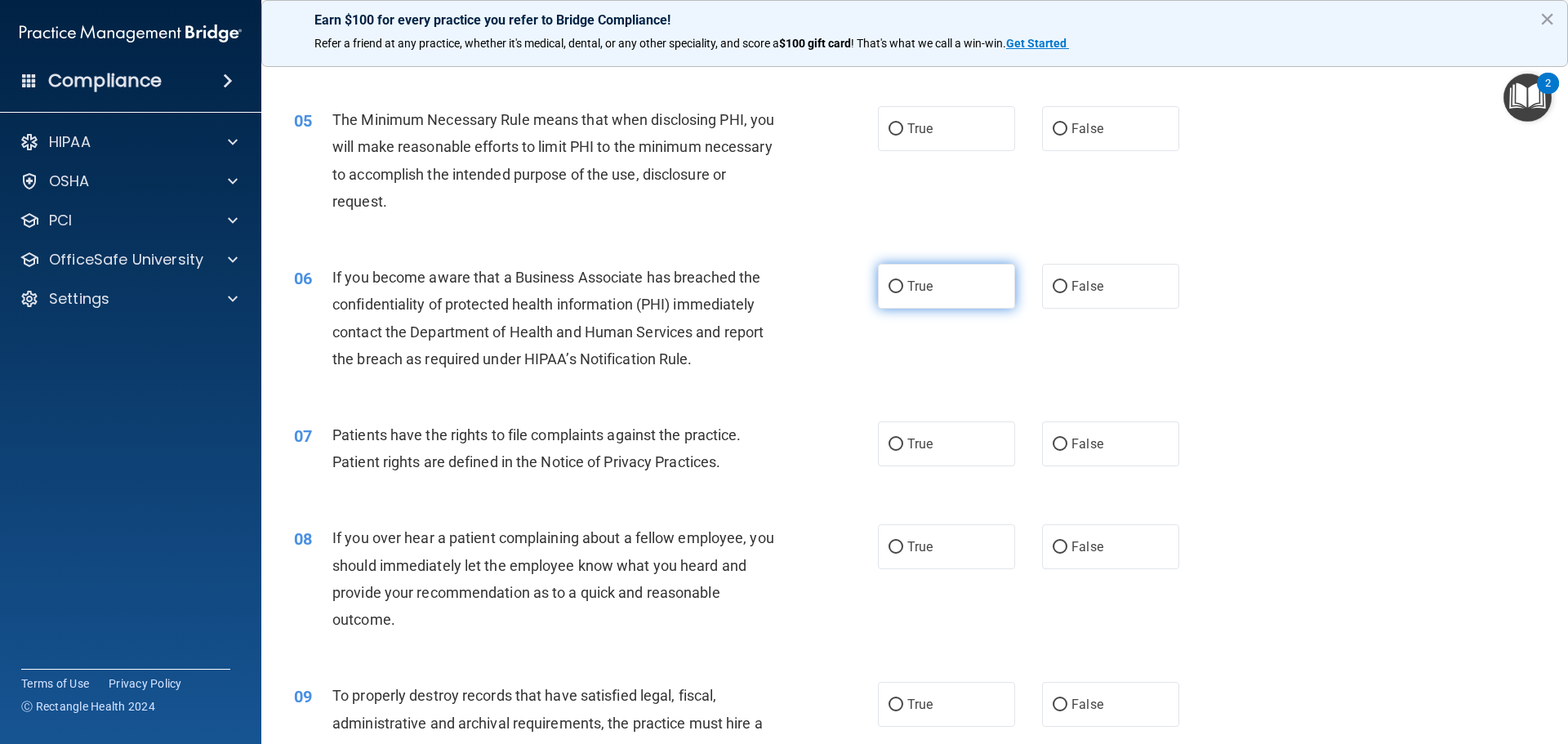
click at [889, 284] on input "True" at bounding box center [896, 287] width 15 height 12
radio input "true"
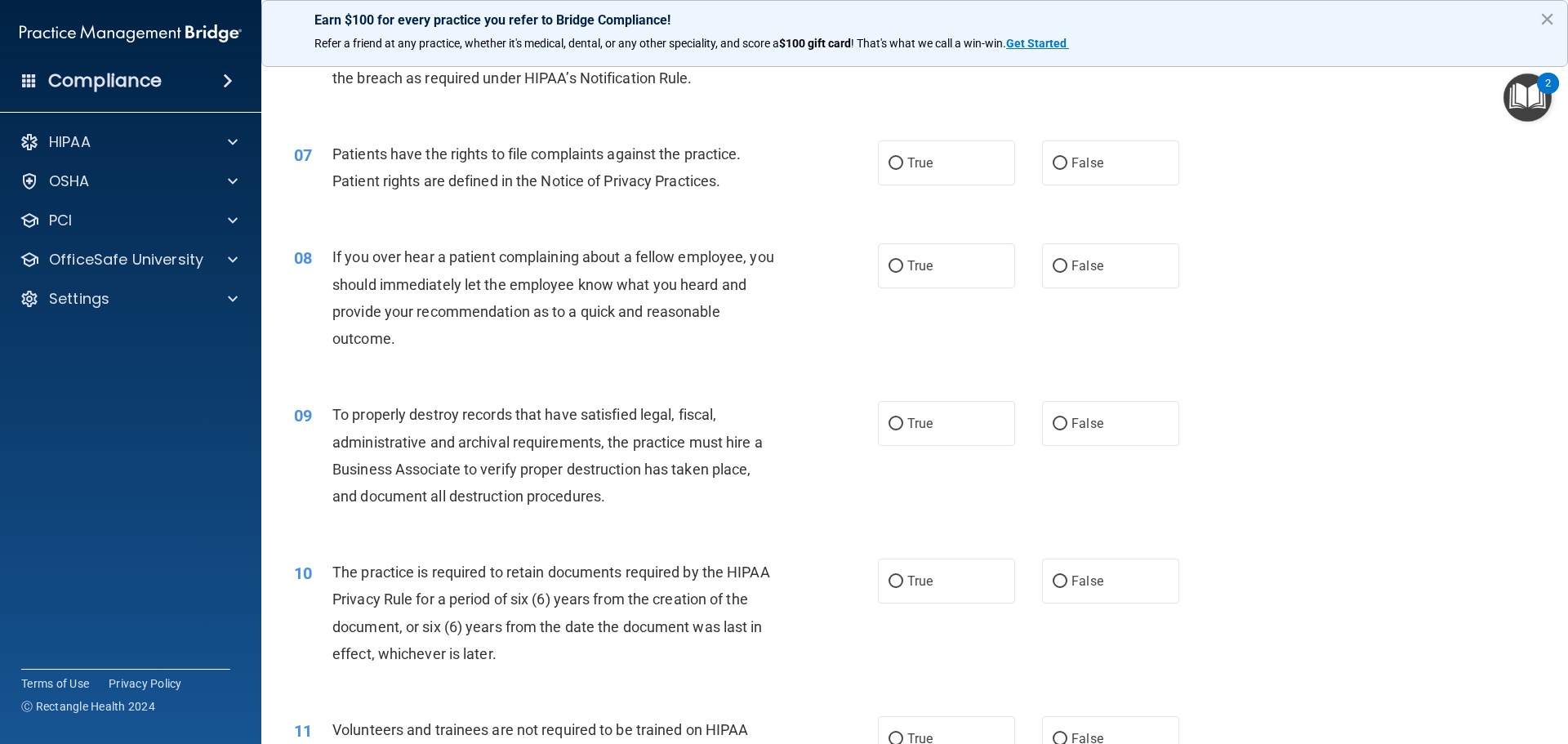
scroll to position [857, 0]
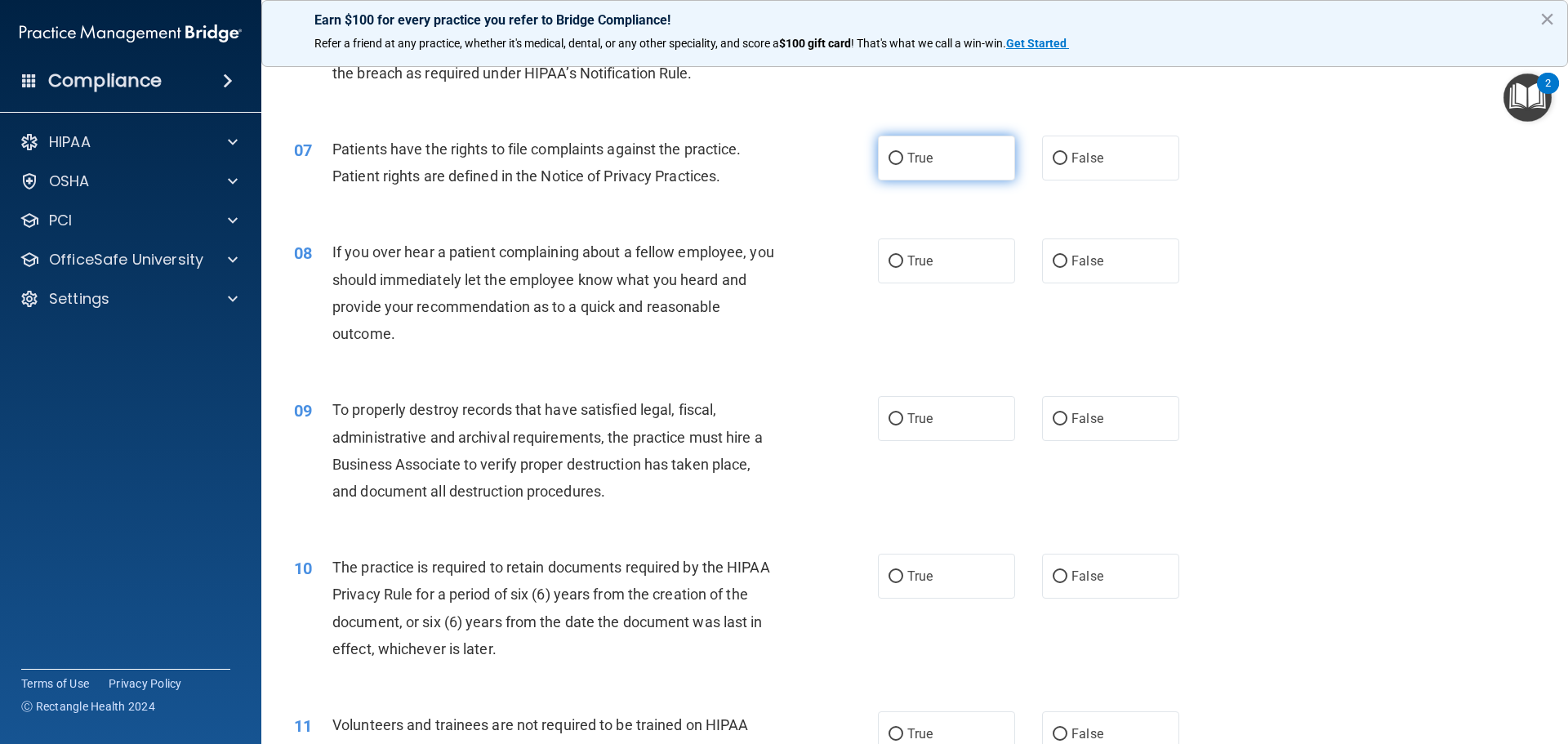
click at [910, 154] on span "True" at bounding box center [920, 158] width 25 height 16
click at [903, 154] on input "True" at bounding box center [896, 159] width 15 height 12
radio input "true"
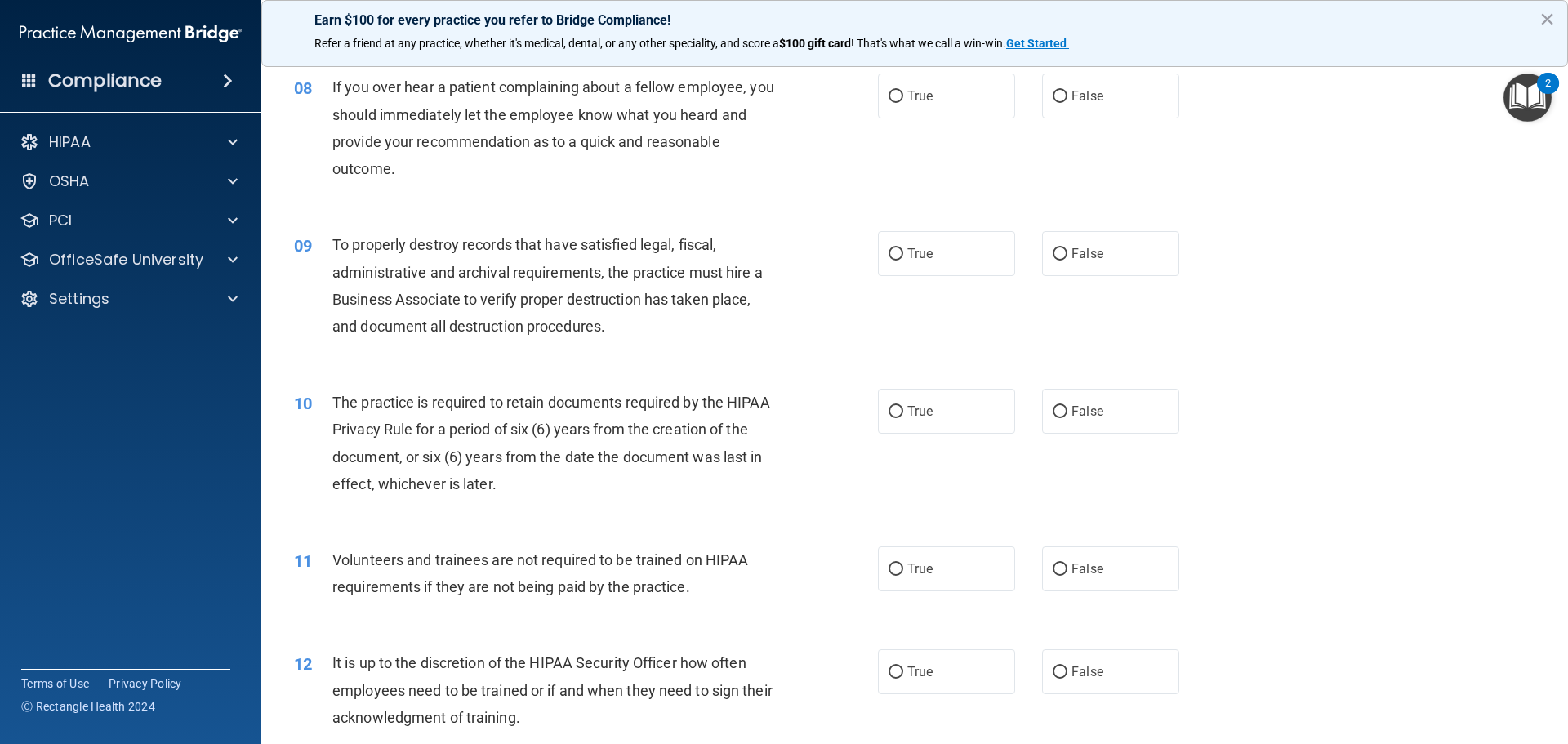
scroll to position [1000, 0]
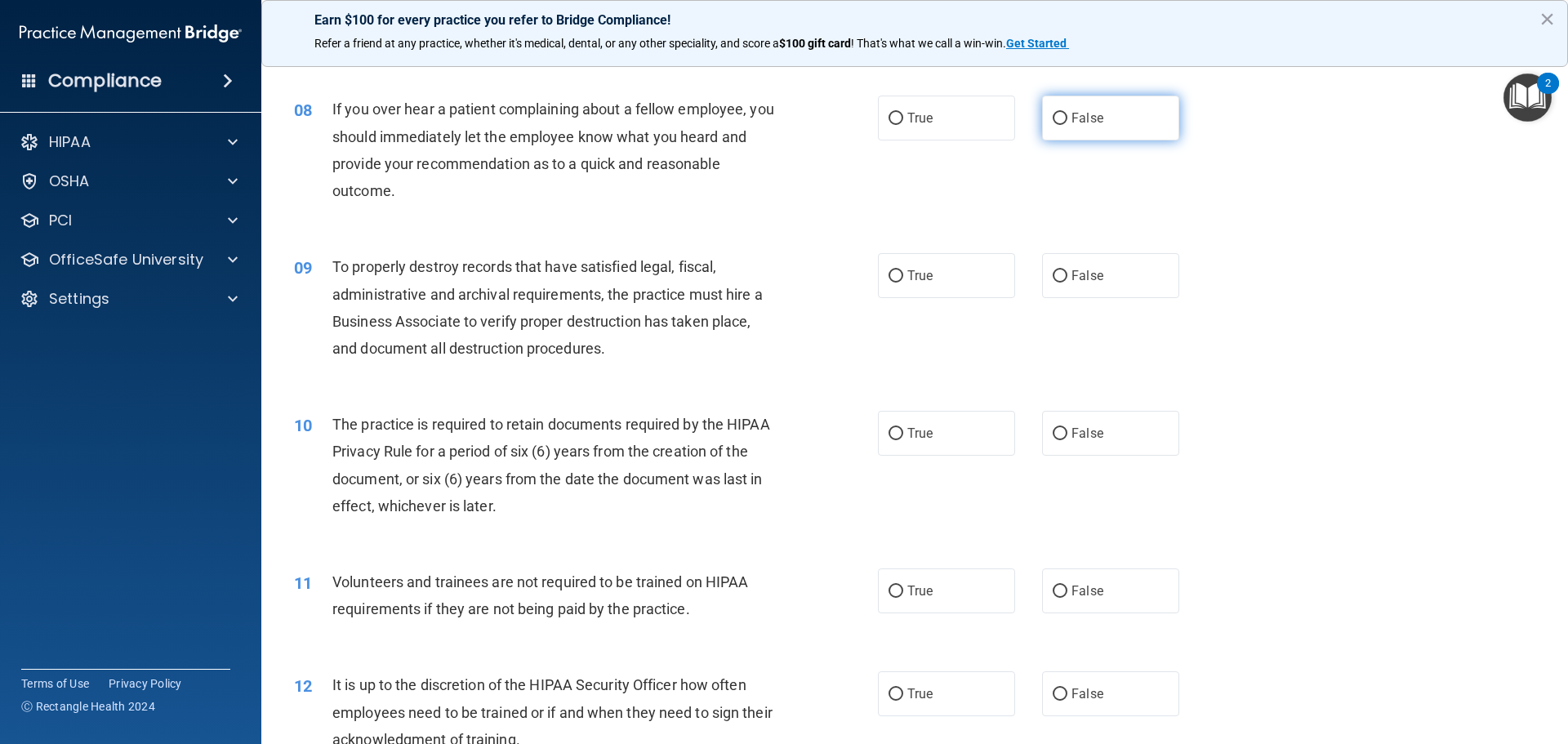
click at [1039, 112] on input "False" at bounding box center [1060, 118] width 15 height 12
radio input "true"
click at [1039, 278] on input "False" at bounding box center [1060, 276] width 15 height 12
radio input "true"
click at [925, 439] on span "True" at bounding box center [920, 433] width 25 height 16
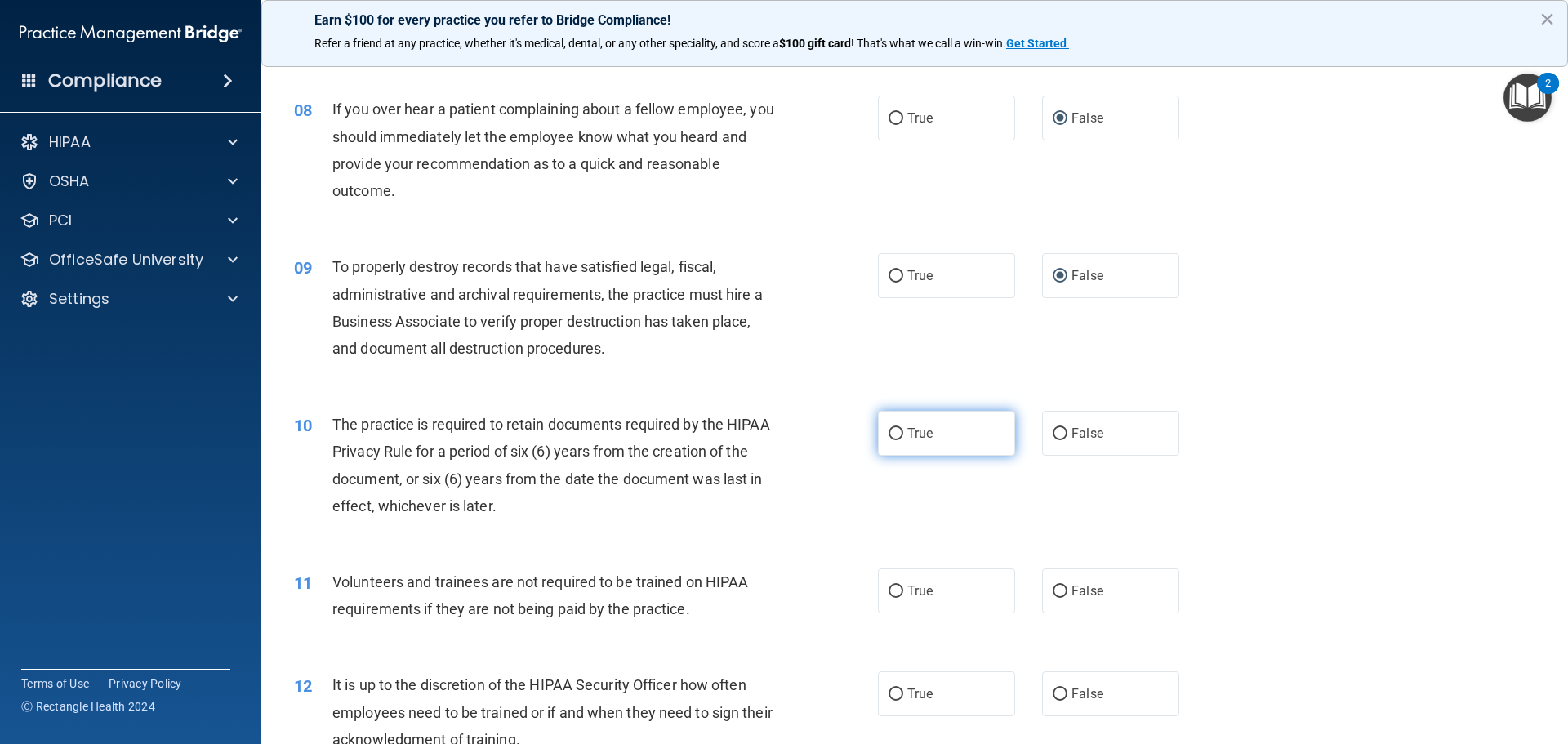
click at [903, 439] on input "True" at bounding box center [896, 434] width 15 height 12
radio input "true"
drag, startPoint x: 1027, startPoint y: 588, endPoint x: 1042, endPoint y: 588, distance: 15.0
click at [1027, 588] on div "True False" at bounding box center [1042, 590] width 329 height 45
click at [1039, 588] on input "False" at bounding box center [1060, 591] width 15 height 12
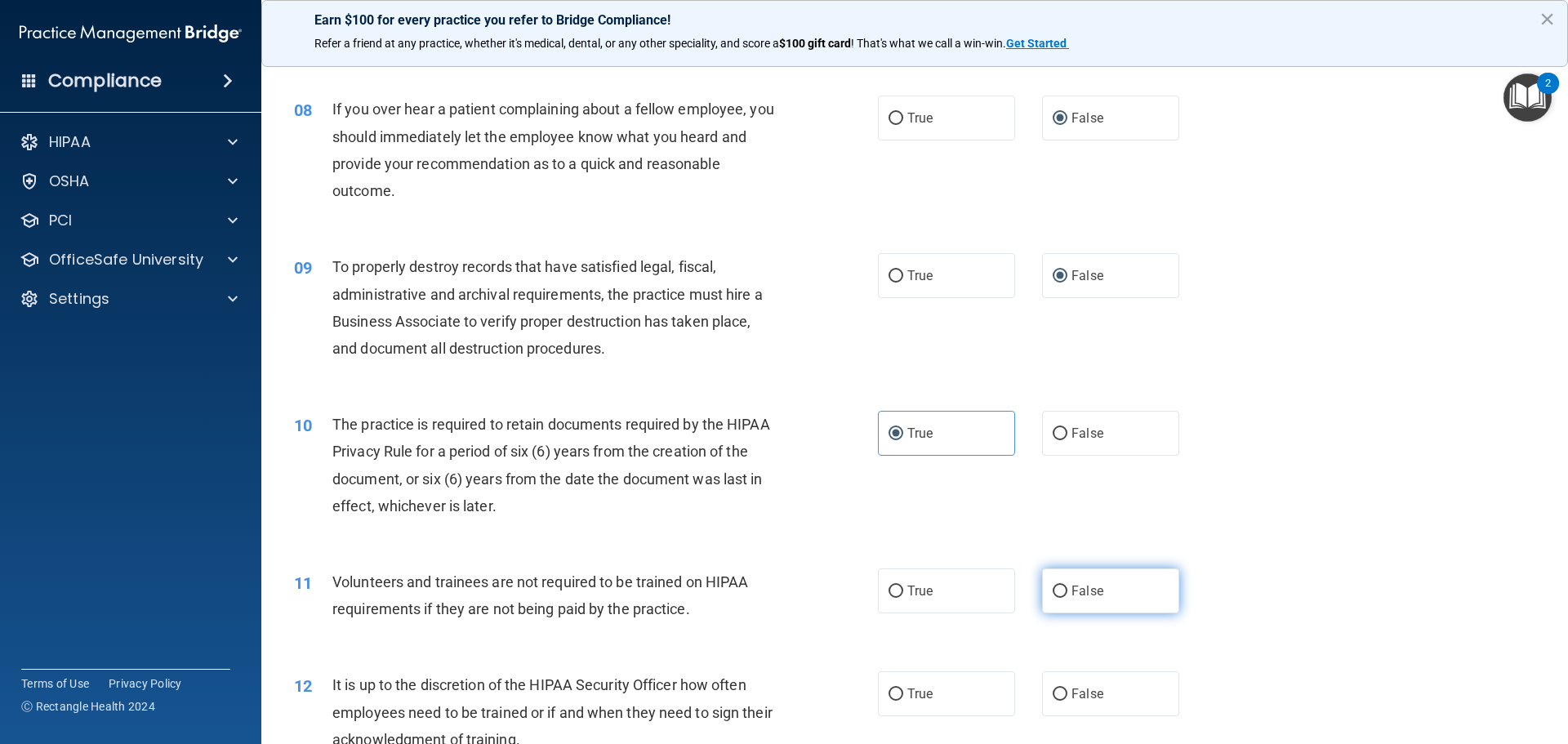
radio input "true"
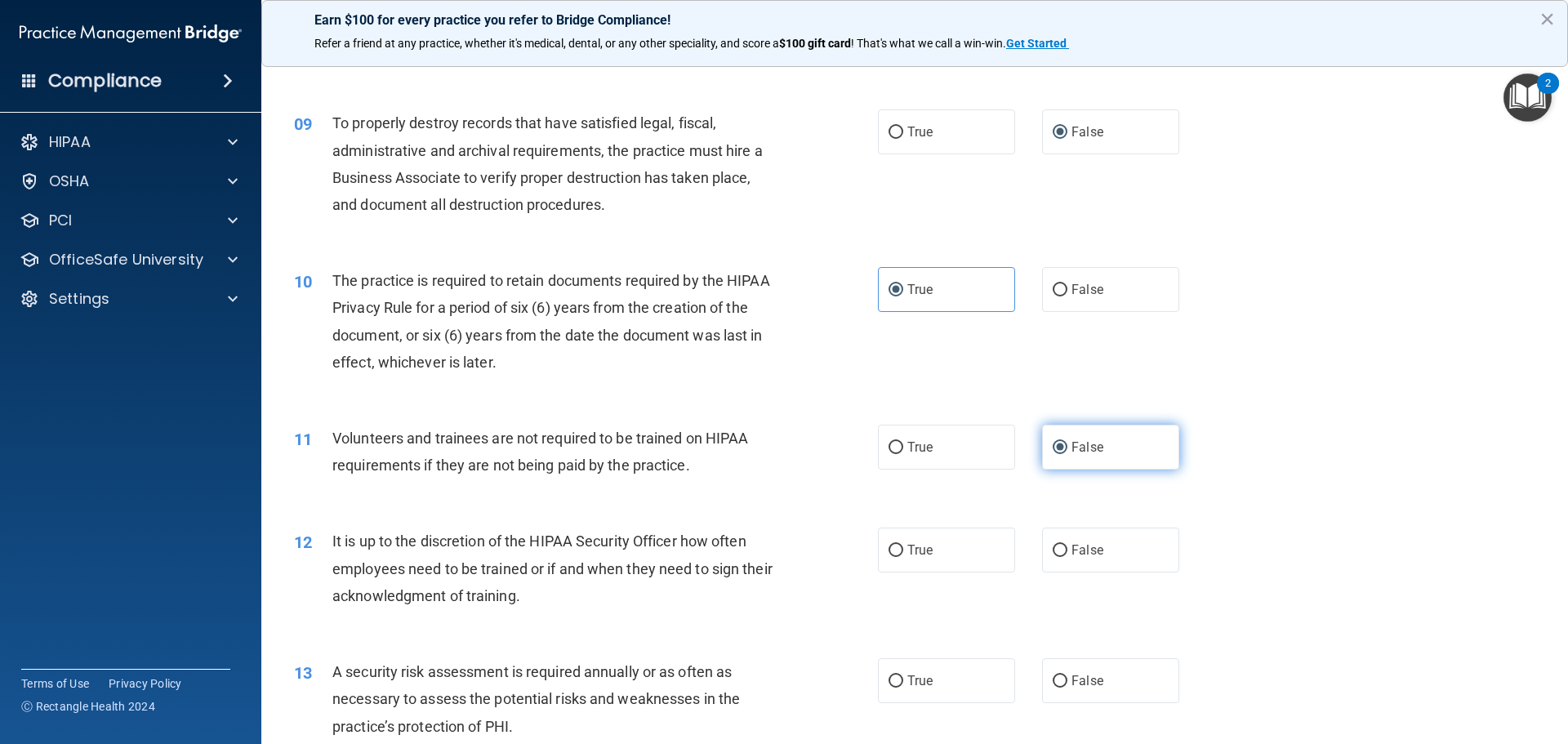
scroll to position [1163, 0]
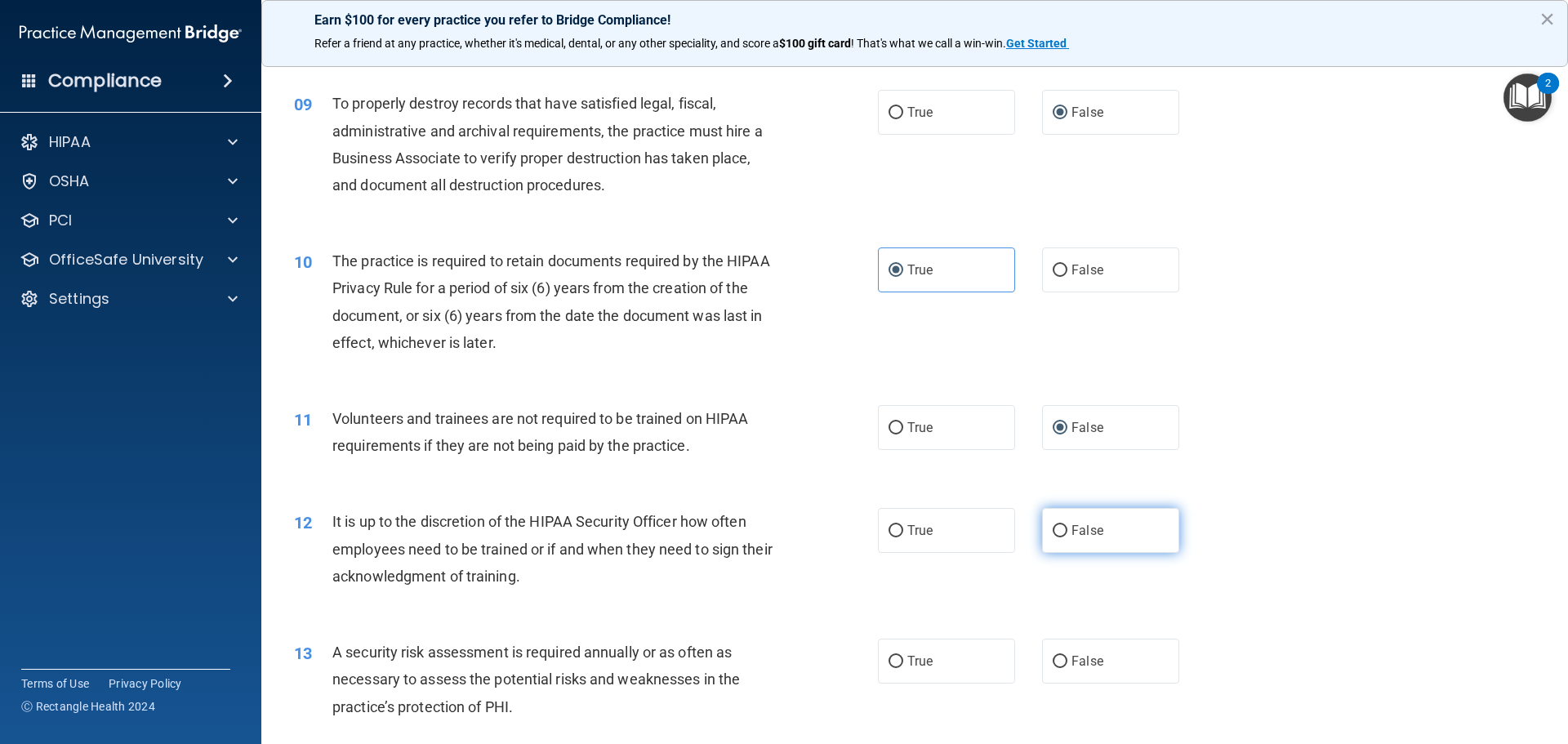
click at [1039, 523] on label "False" at bounding box center [1111, 530] width 137 height 45
click at [1039, 525] on input "False" at bounding box center [1060, 531] width 15 height 12
radio input "true"
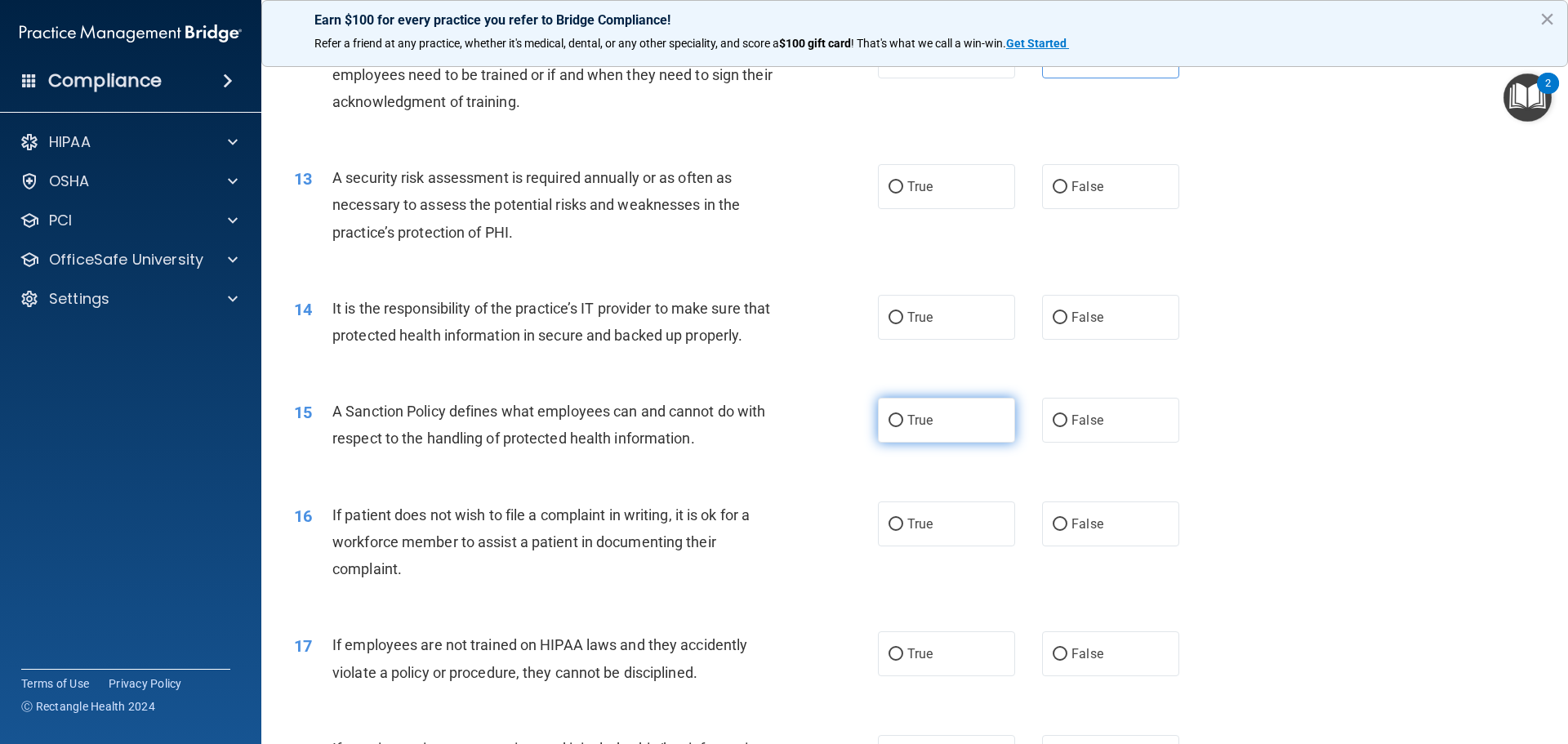
scroll to position [1735, 0]
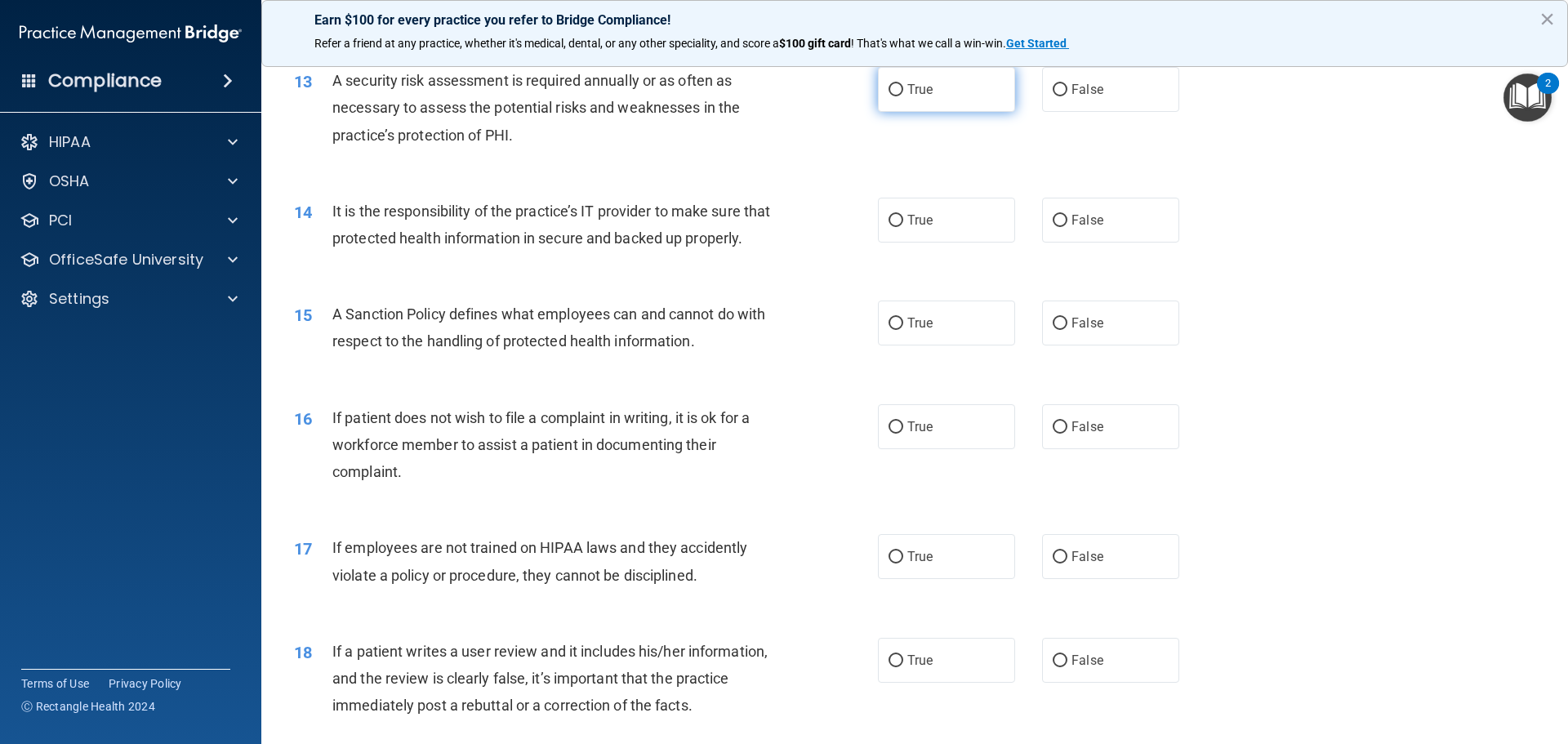
click at [901, 76] on label "True" at bounding box center [946, 89] width 137 height 45
click at [901, 84] on input "True" at bounding box center [896, 90] width 15 height 12
radio input "true"
click at [1039, 219] on input "False" at bounding box center [1060, 221] width 15 height 12
radio input "true"
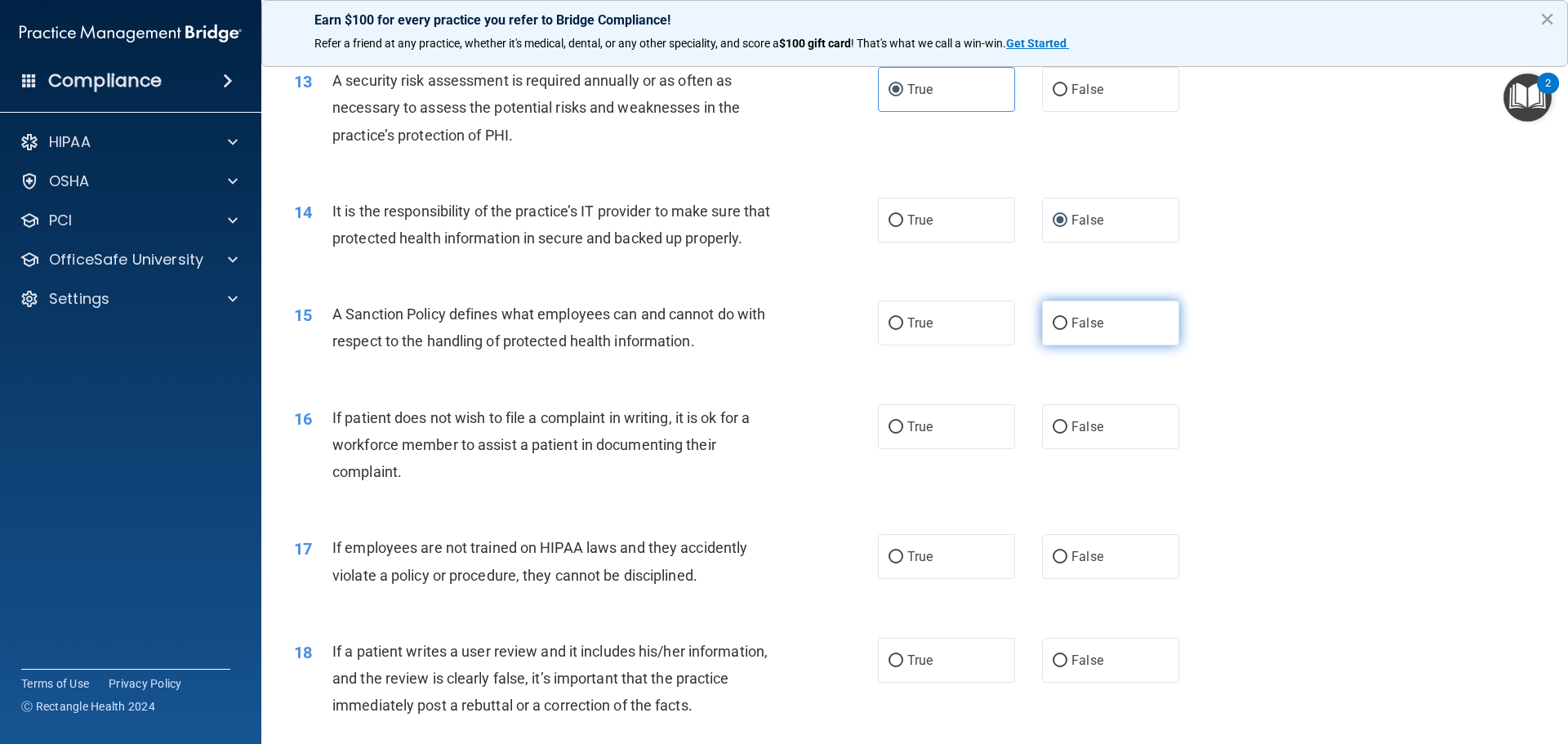
click at [1039, 343] on label "False" at bounding box center [1111, 322] width 137 height 45
click at [1039, 330] on input "False" at bounding box center [1060, 324] width 15 height 12
radio input "true"
click at [892, 441] on label "True" at bounding box center [946, 426] width 137 height 45
click at [892, 433] on input "True" at bounding box center [896, 427] width 15 height 12
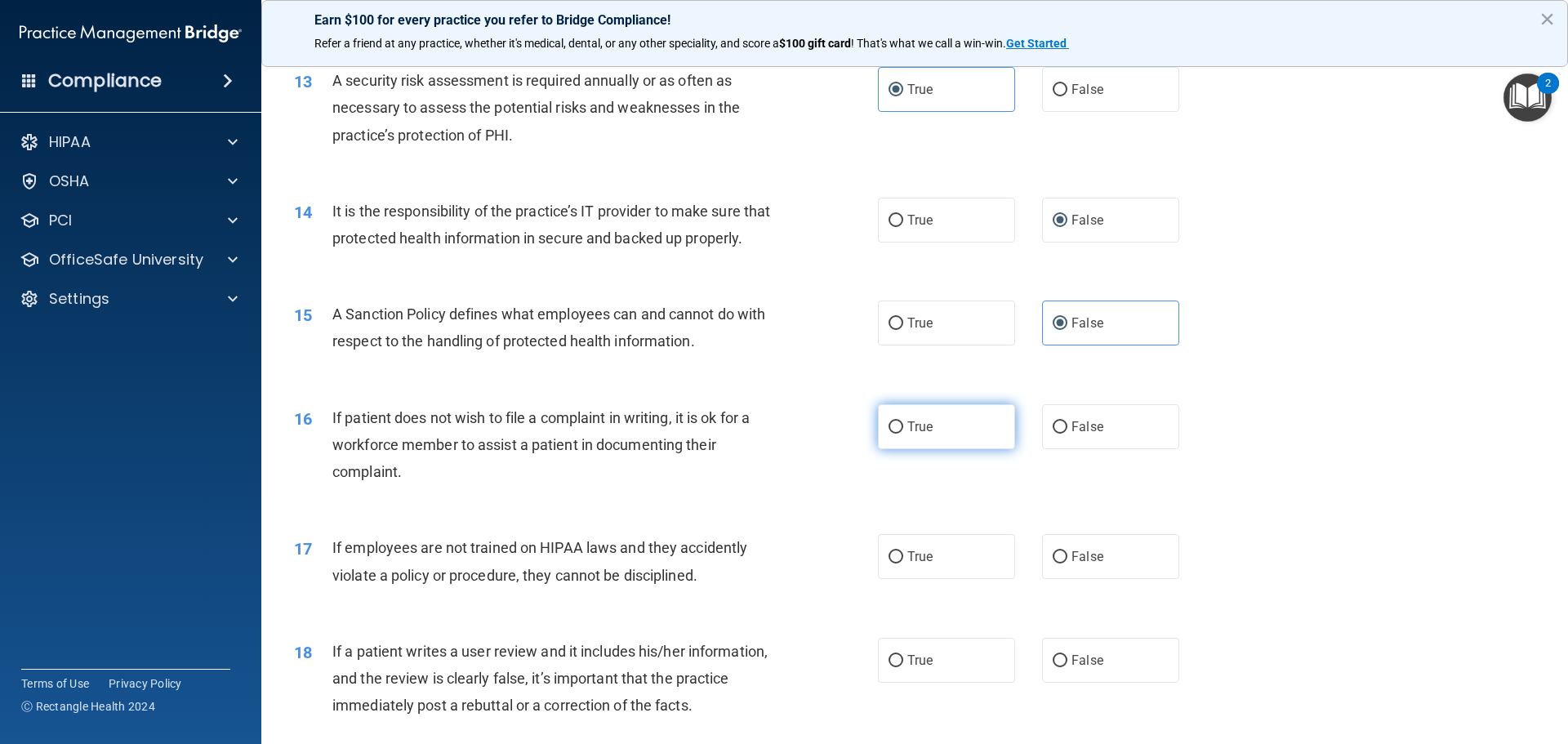
radio input "true"
click at [1039, 563] on input "False" at bounding box center [1060, 557] width 15 height 12
radio input "true"
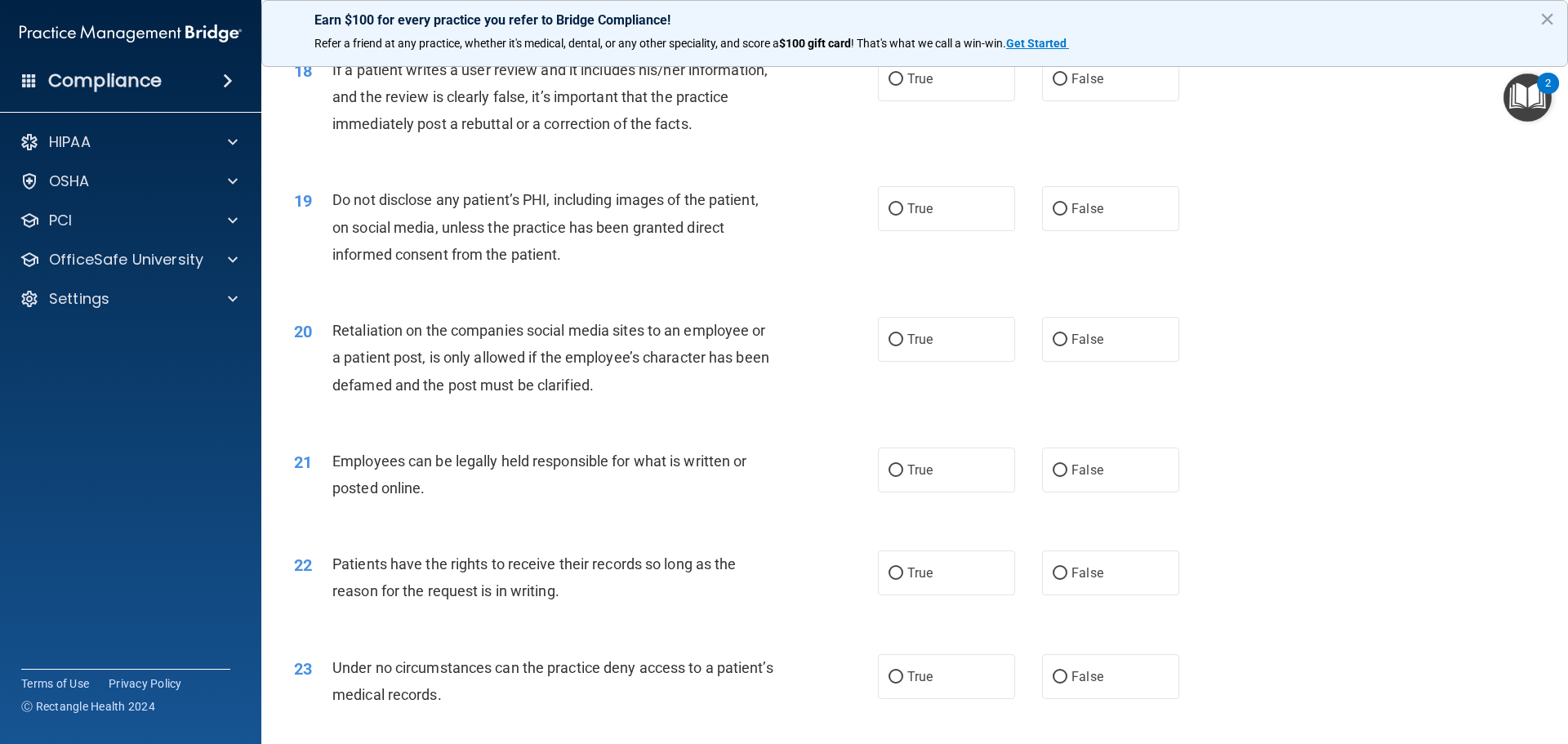
scroll to position [2307, 0]
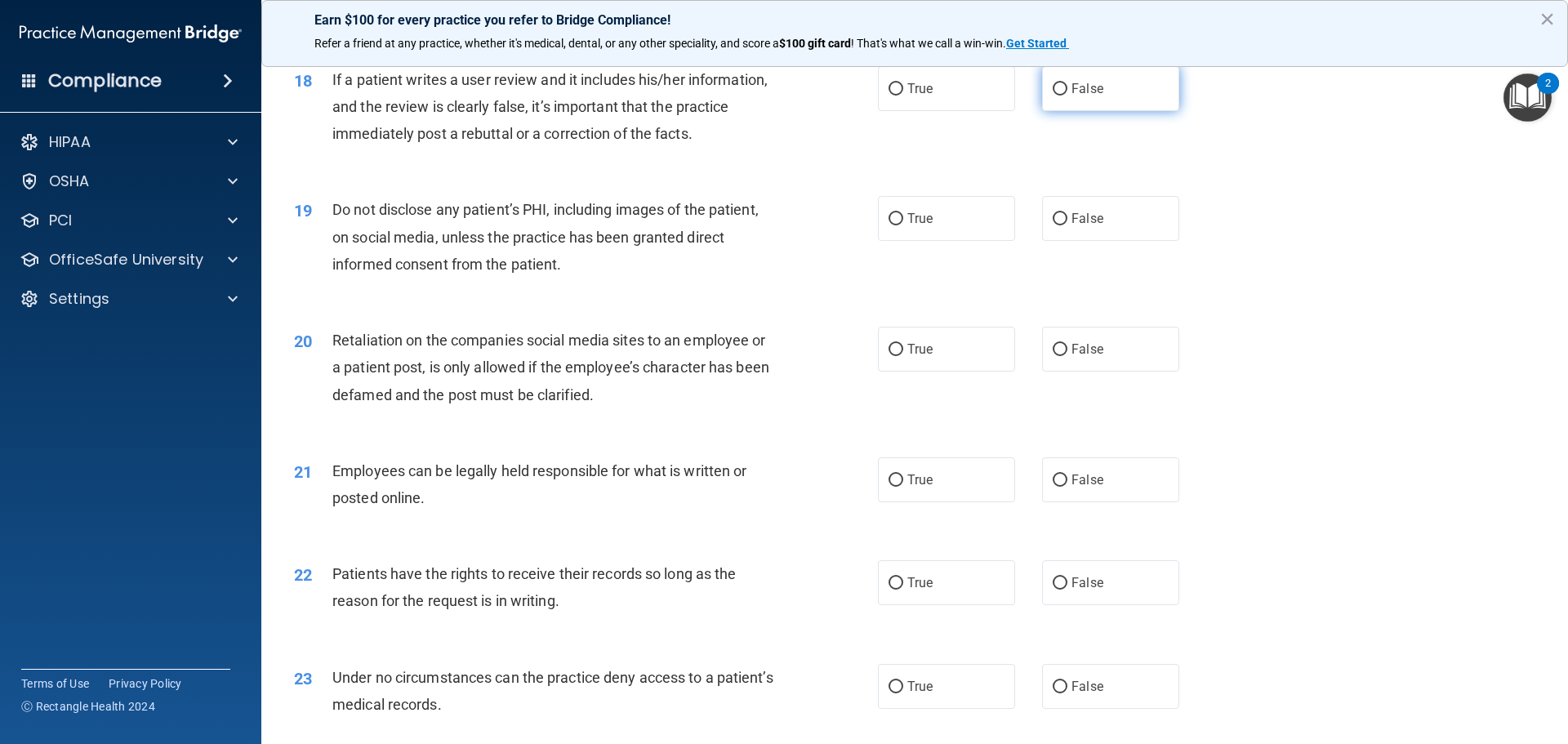
click at [1039, 96] on input "False" at bounding box center [1060, 89] width 15 height 12
radio input "true"
click at [919, 241] on label "True" at bounding box center [946, 218] width 137 height 45
click at [903, 225] on input "True" at bounding box center [896, 219] width 15 height 12
radio input "true"
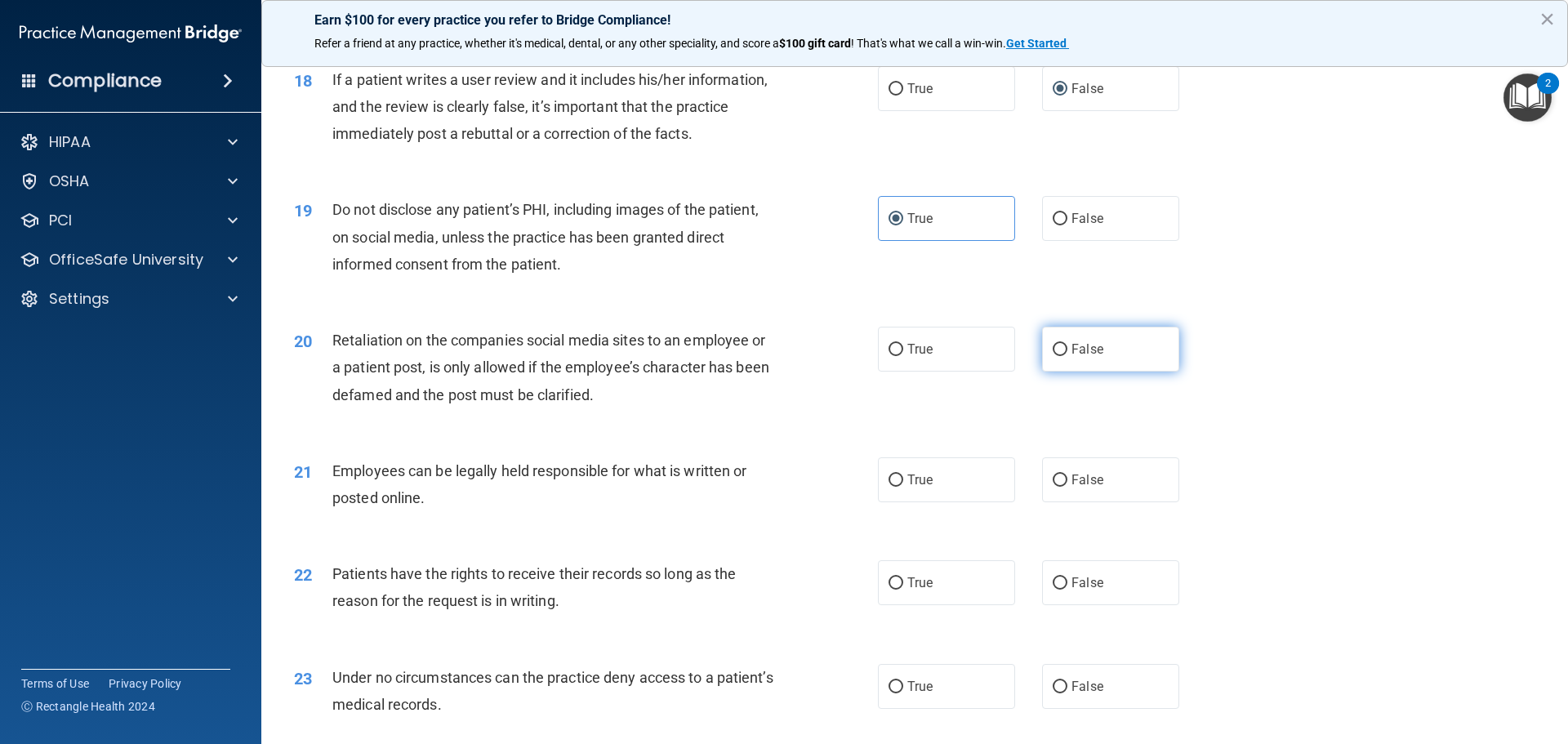
click at [1039, 356] on input "False" at bounding box center [1060, 350] width 15 height 12
radio input "true"
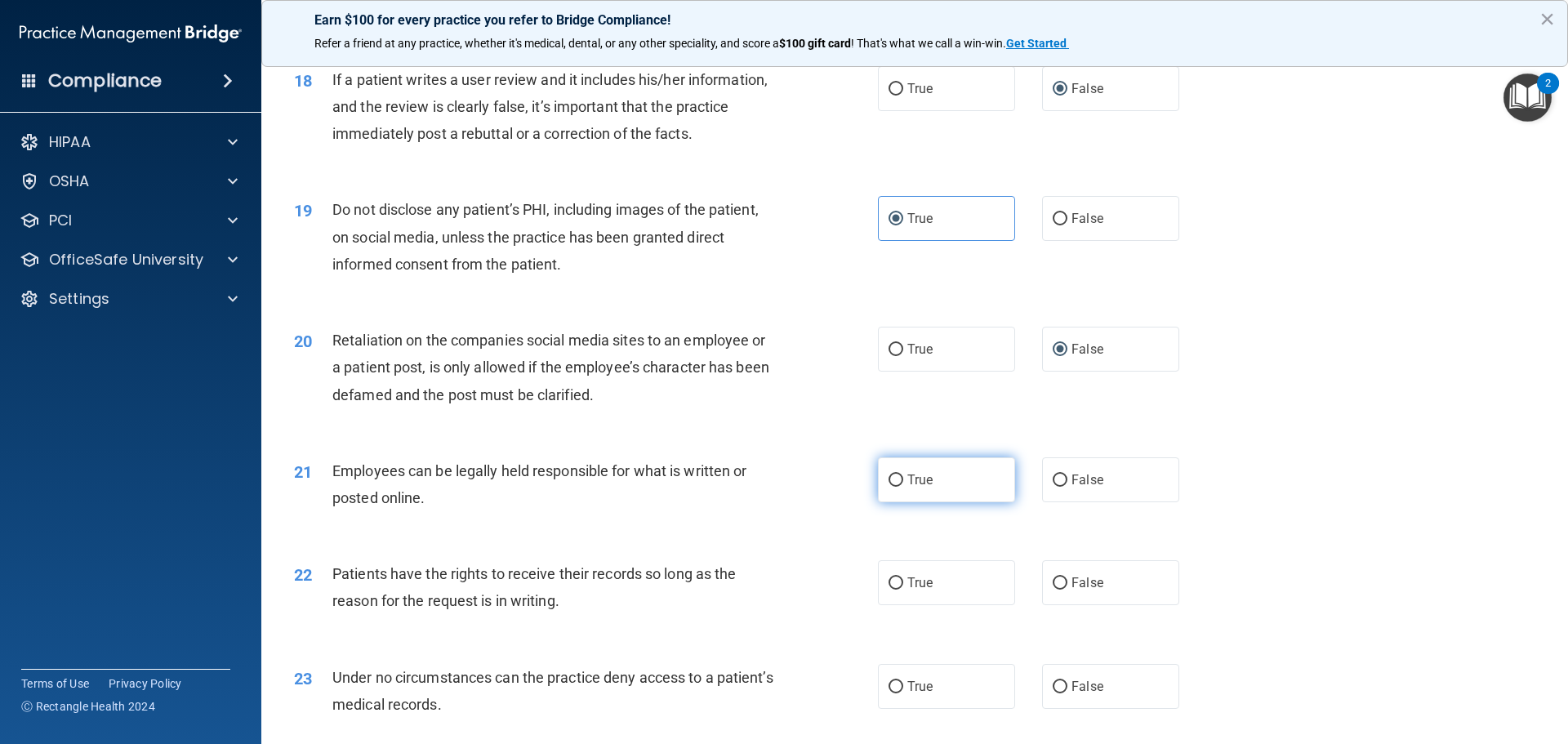
click at [909, 488] on span "True" at bounding box center [920, 480] width 25 height 16
click at [903, 487] on input "True" at bounding box center [896, 481] width 15 height 12
radio input "true"
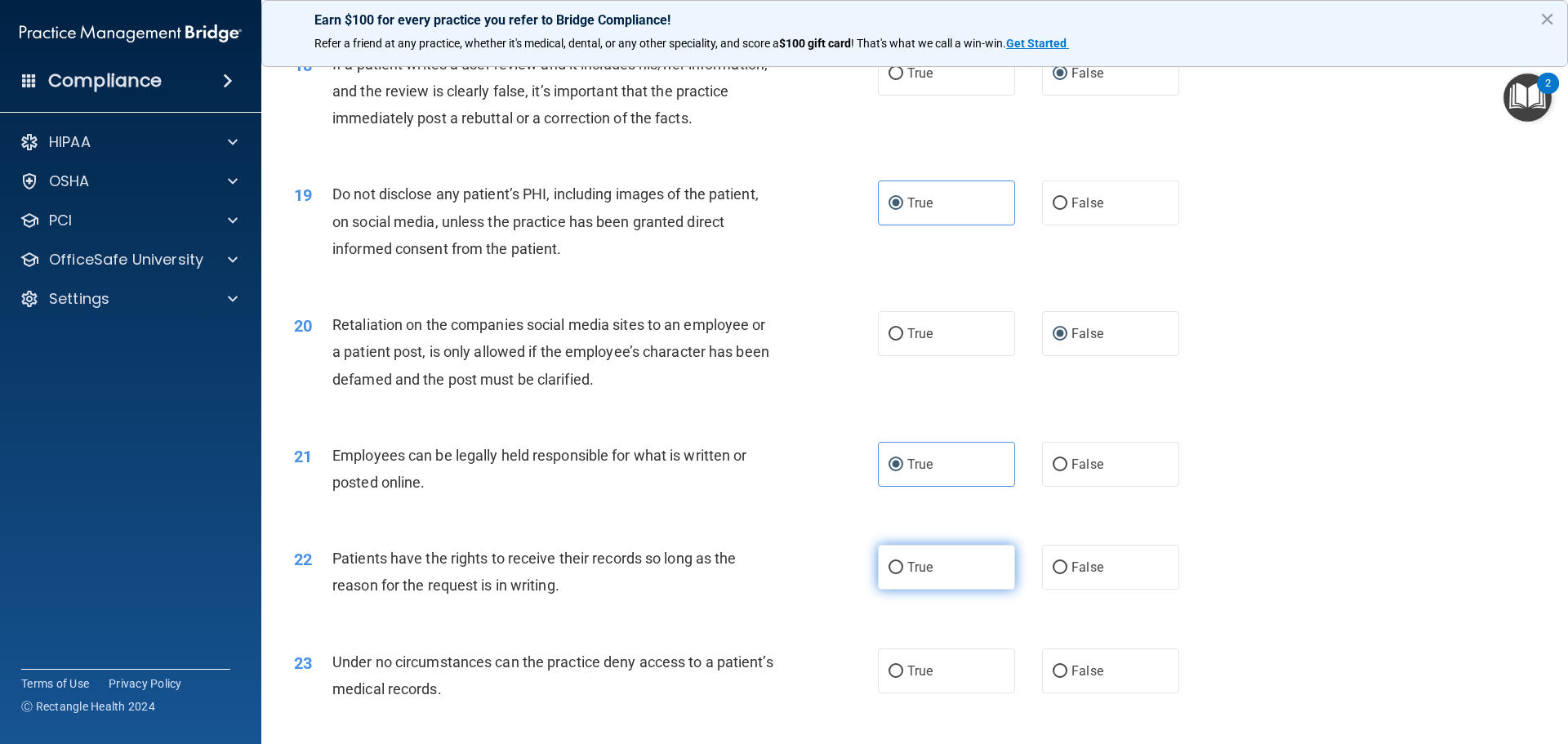
scroll to position [2327, 0]
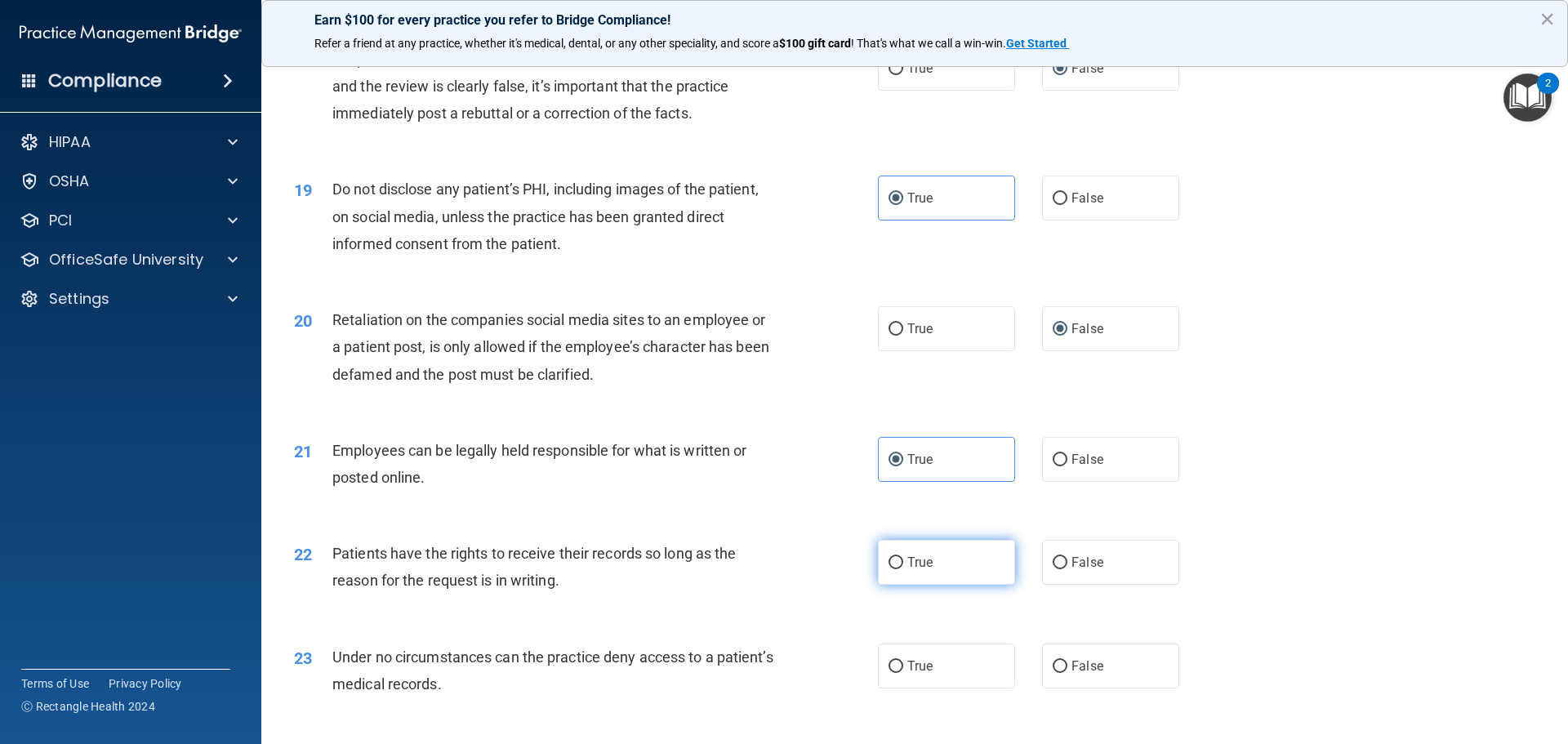
click at [907, 570] on span "True" at bounding box center [920, 562] width 25 height 16
click at [903, 569] on input "True" at bounding box center [896, 563] width 15 height 12
radio input "true"
click at [1039, 673] on input "False" at bounding box center [1060, 667] width 15 height 12
radio input "true"
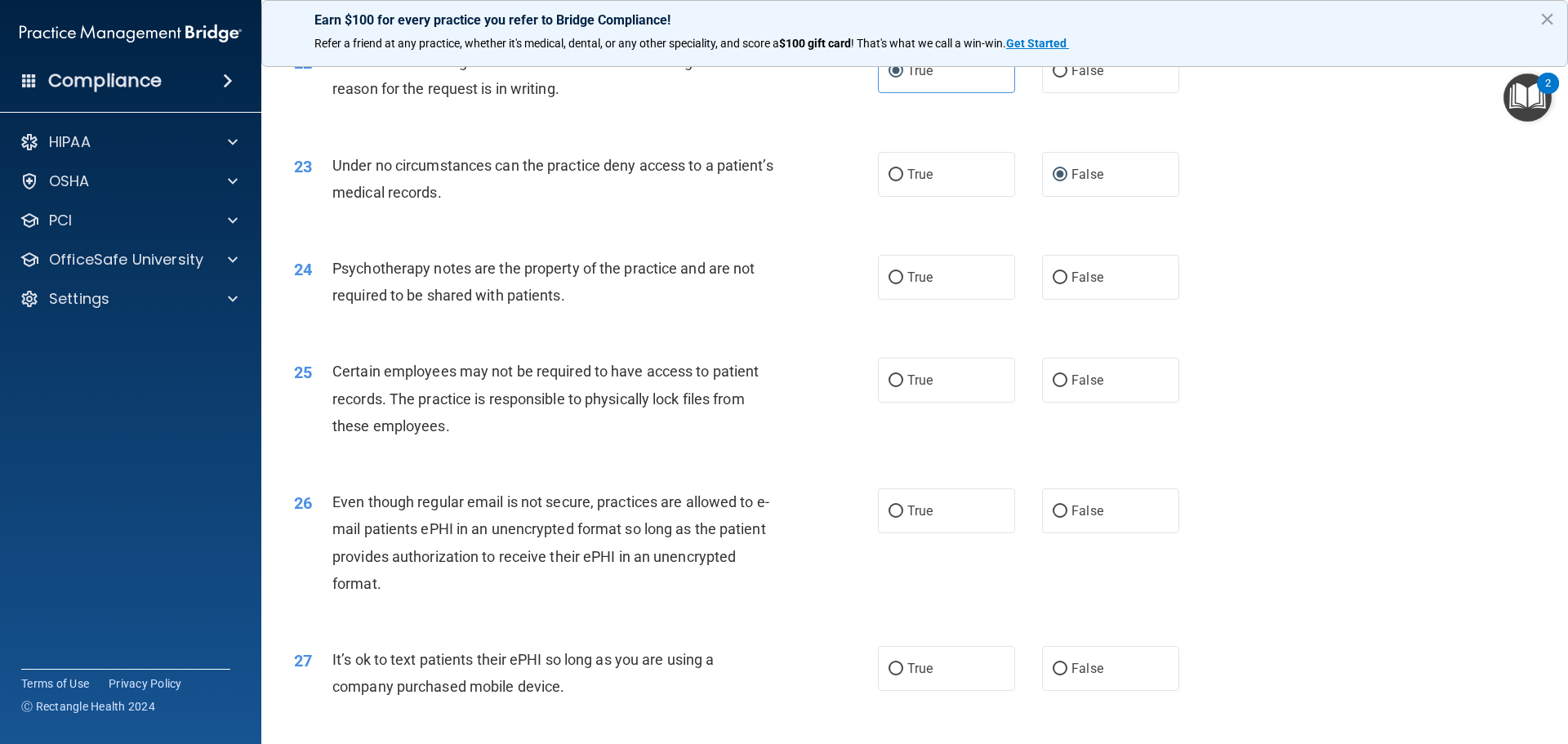
scroll to position [2776, 0]
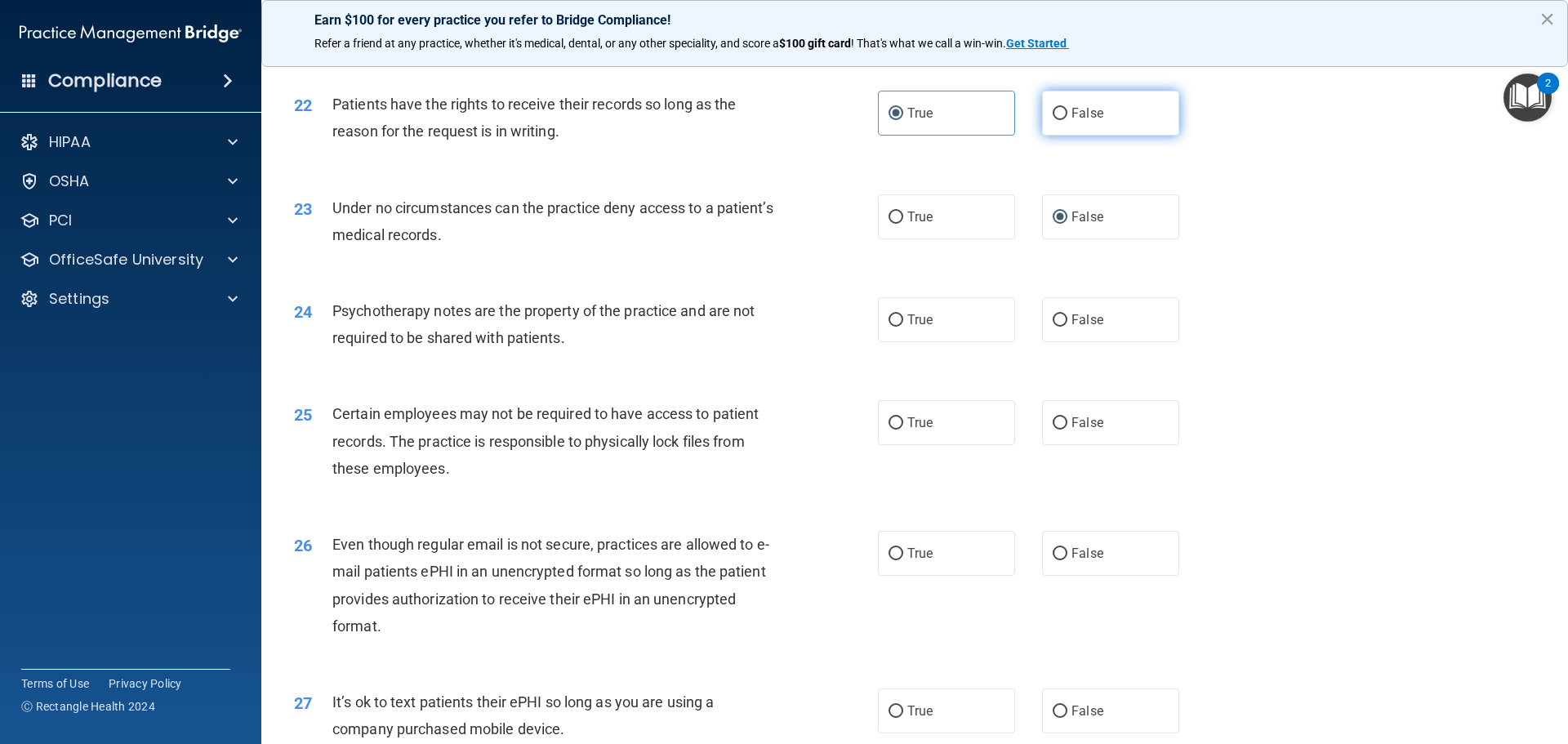
click at [1039, 120] on input "False" at bounding box center [1060, 114] width 15 height 12
radio input "true"
radio input "false"
click at [1039, 326] on input "False" at bounding box center [1060, 320] width 15 height 12
radio input "true"
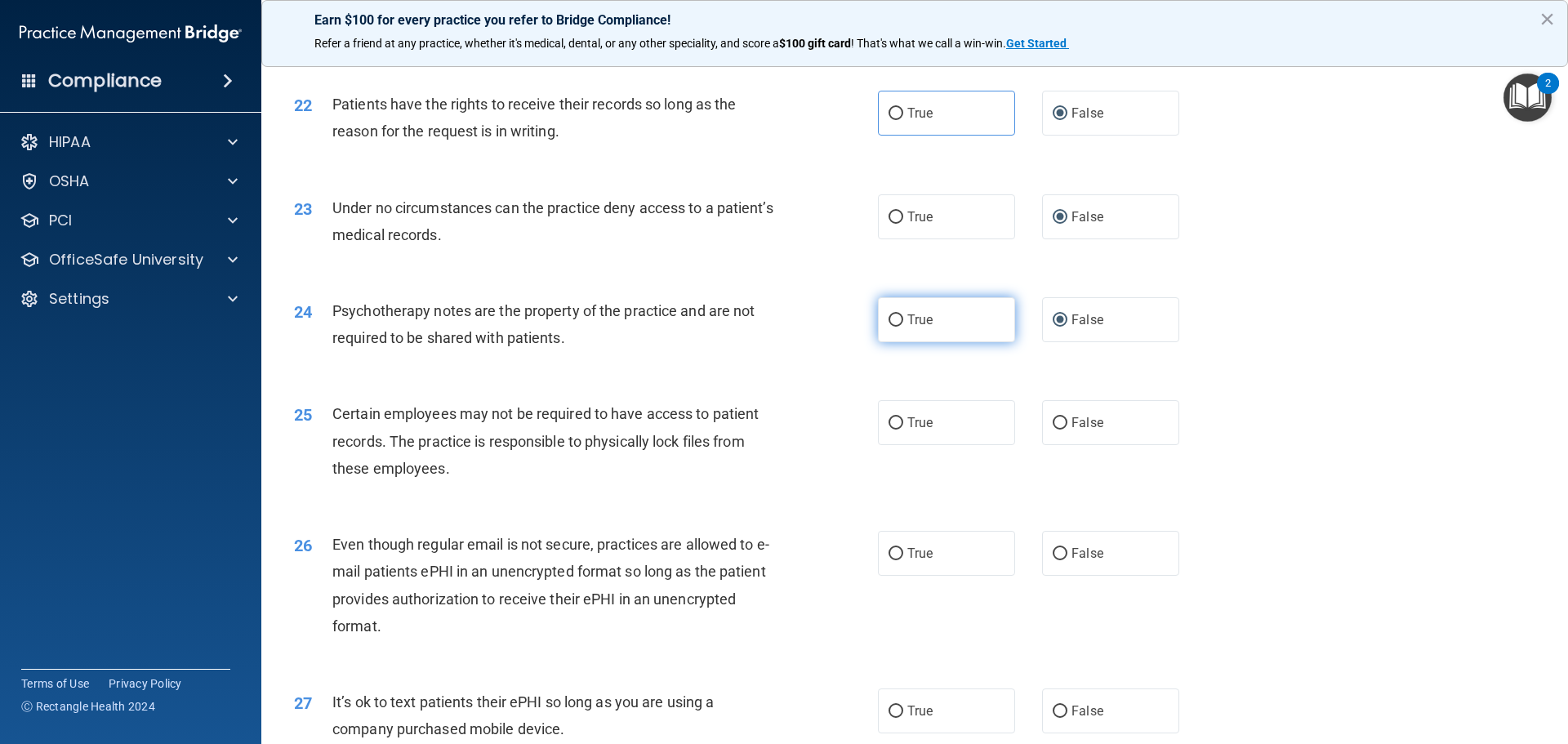
click at [877, 342] on label "True" at bounding box center [946, 319] width 137 height 45
click at [889, 326] on input "True" at bounding box center [896, 320] width 15 height 12
radio input "true"
radio input "false"
click at [921, 430] on span "True" at bounding box center [920, 423] width 25 height 16
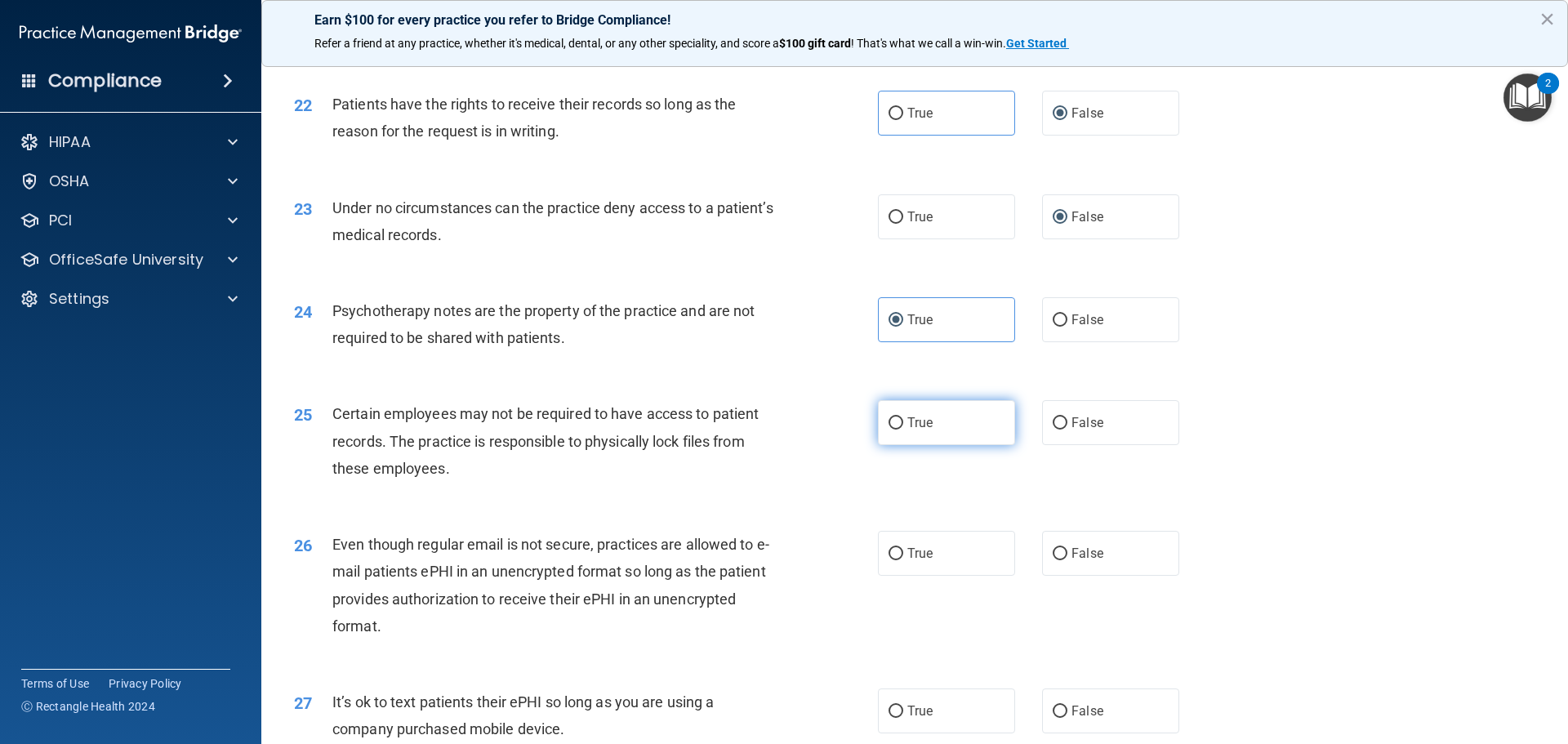
click at [903, 430] on input "True" at bounding box center [896, 424] width 15 height 12
radio input "true"
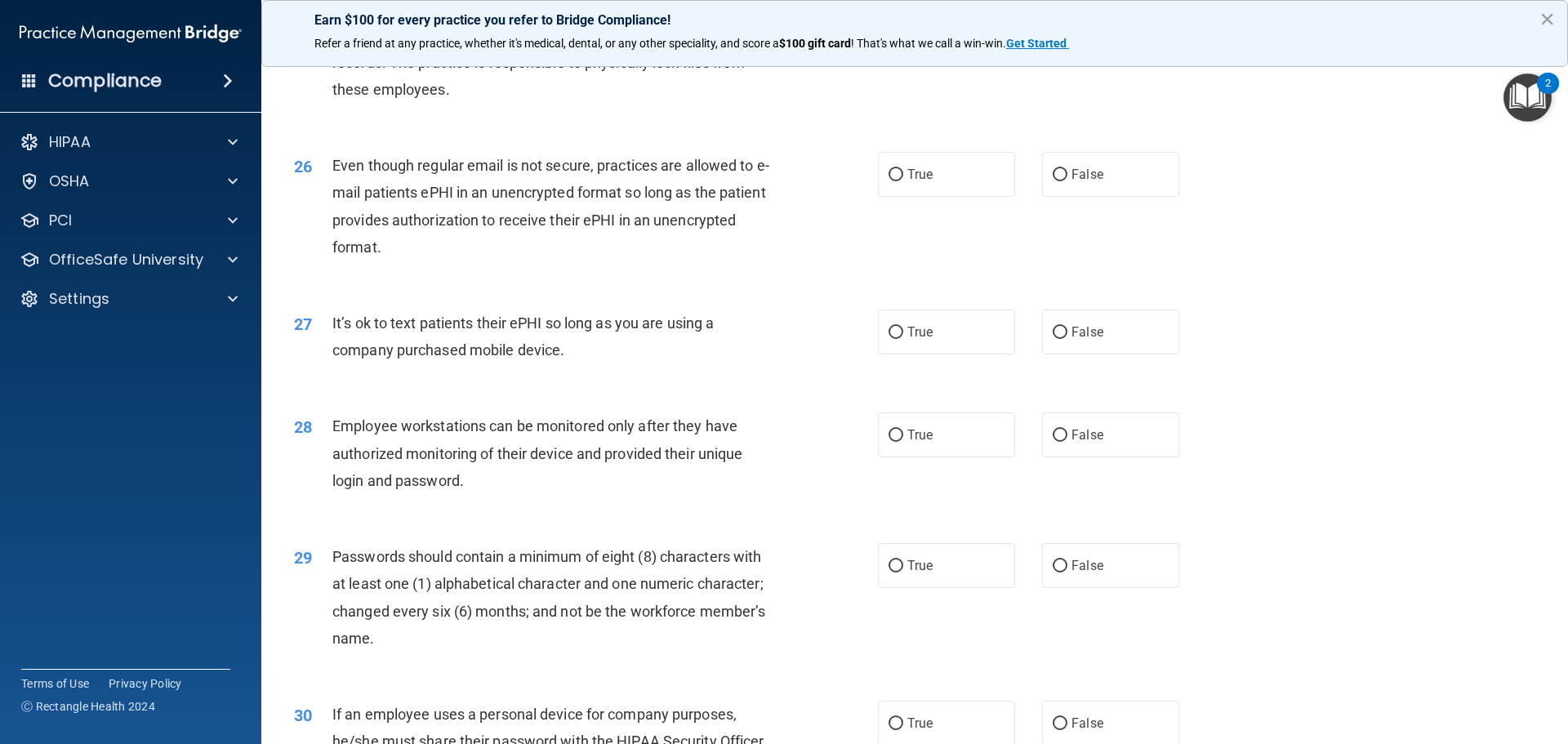
scroll to position [3185, 0]
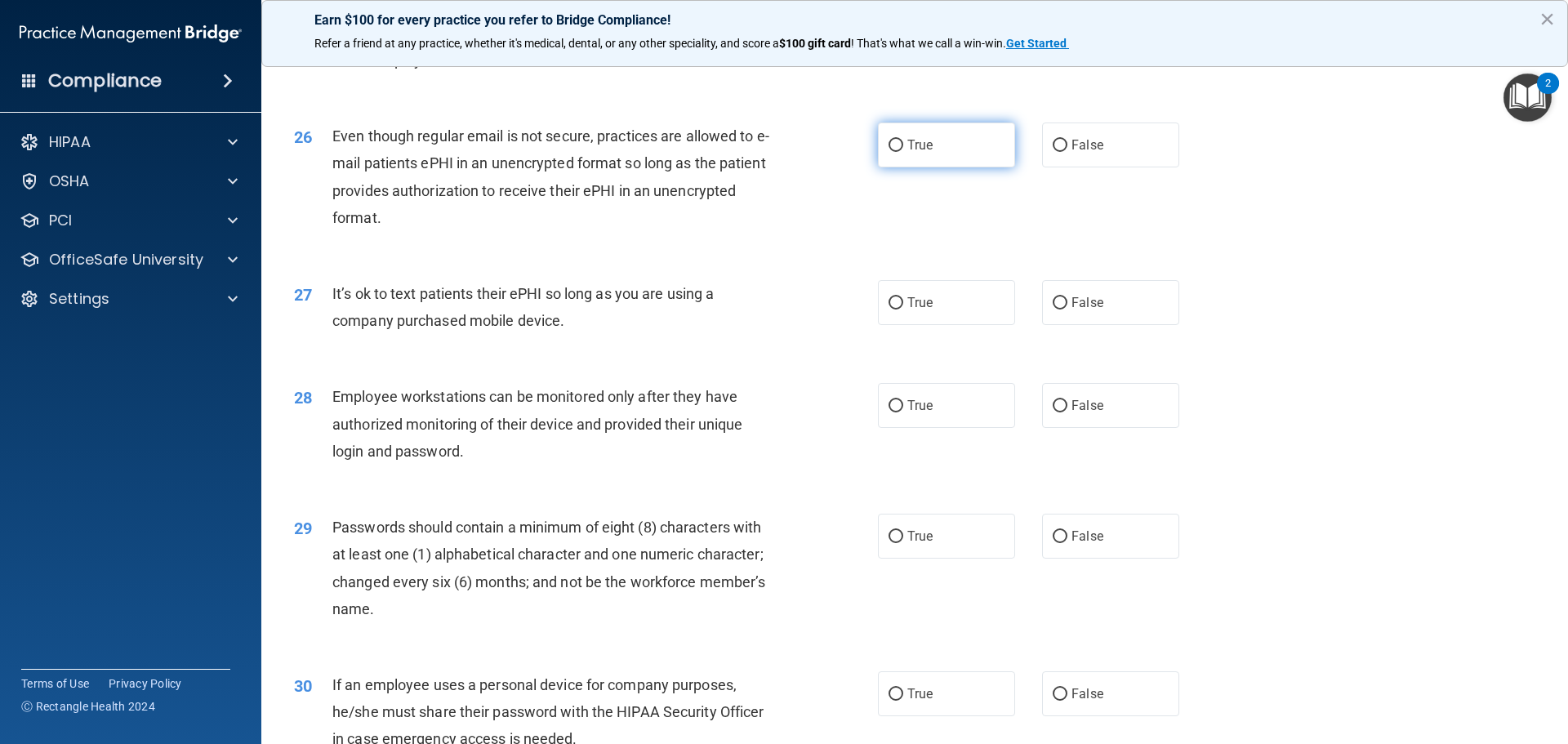
click at [931, 168] on label "True" at bounding box center [946, 145] width 137 height 45
click at [903, 152] on input "True" at bounding box center [896, 146] width 15 height 12
radio input "true"
click at [1039, 310] on input "False" at bounding box center [1060, 304] width 15 height 12
radio input "true"
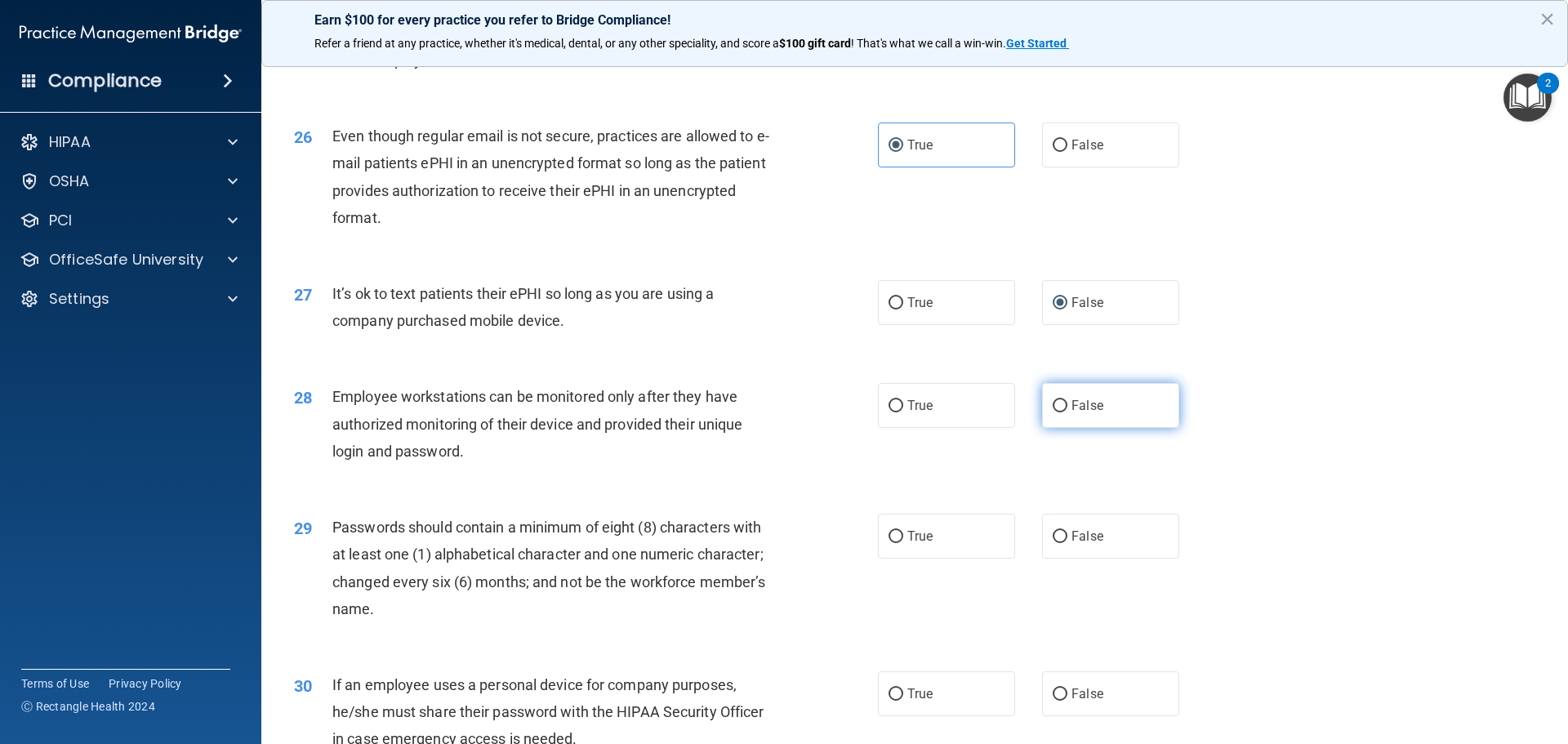
click at [1039, 413] on span "False" at bounding box center [1087, 405] width 32 height 16
click at [1039, 412] on input "False" at bounding box center [1060, 406] width 15 height 12
radio input "true"
click at [908, 544] on span "True" at bounding box center [920, 536] width 25 height 16
click at [903, 543] on input "True" at bounding box center [896, 537] width 15 height 12
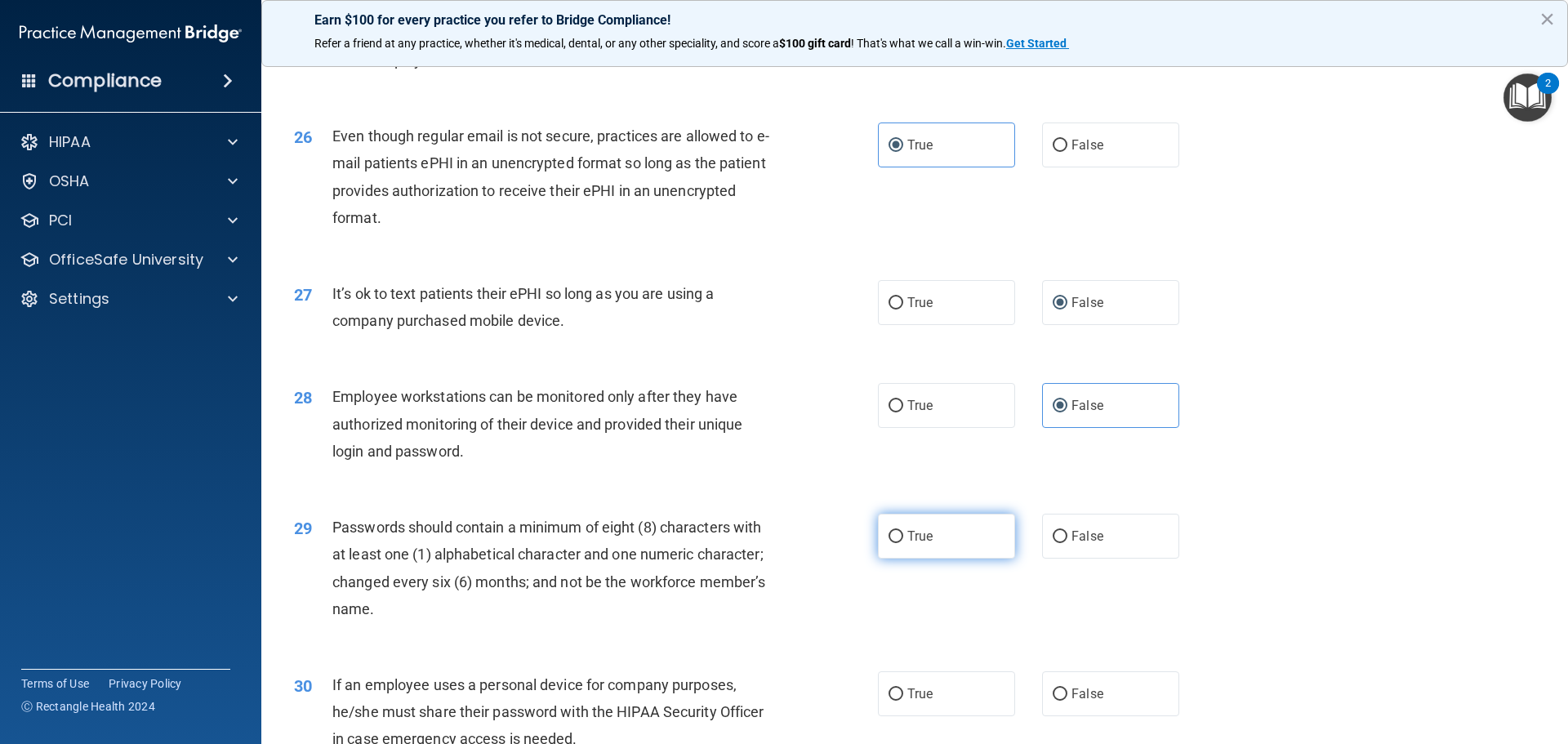
radio input "true"
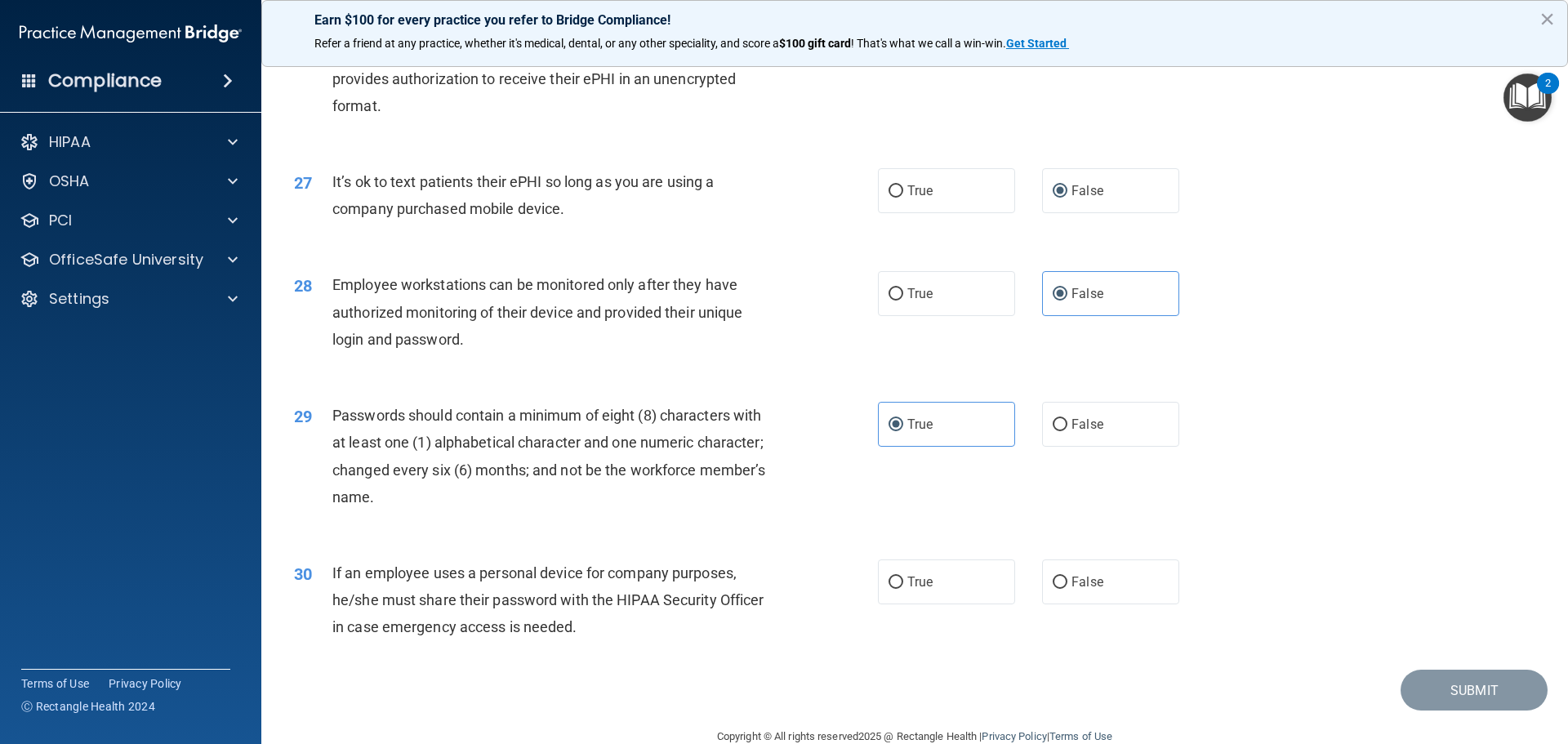
scroll to position [3355, 0]
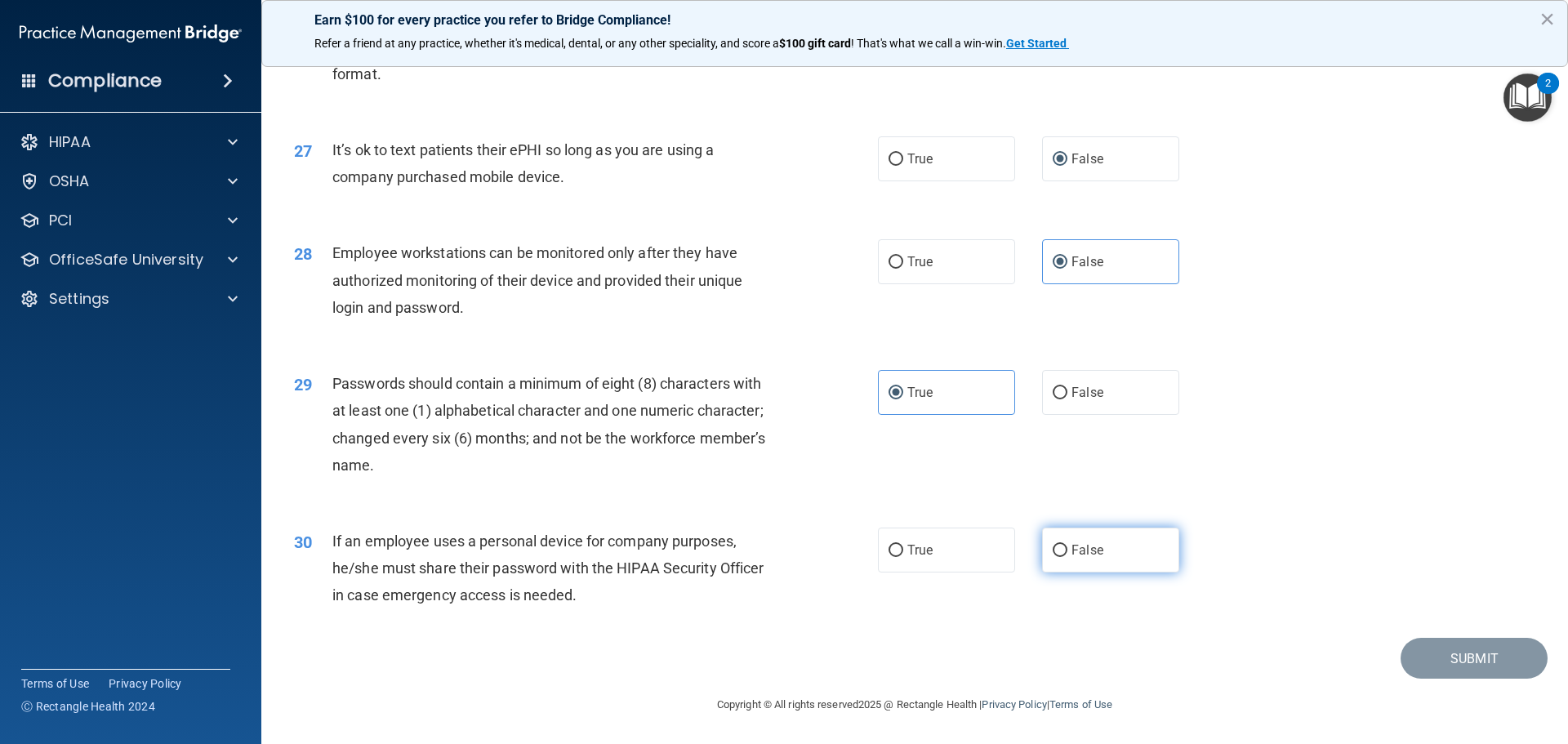
click at [1039, 547] on input "False" at bounding box center [1060, 551] width 15 height 12
radio input "true"
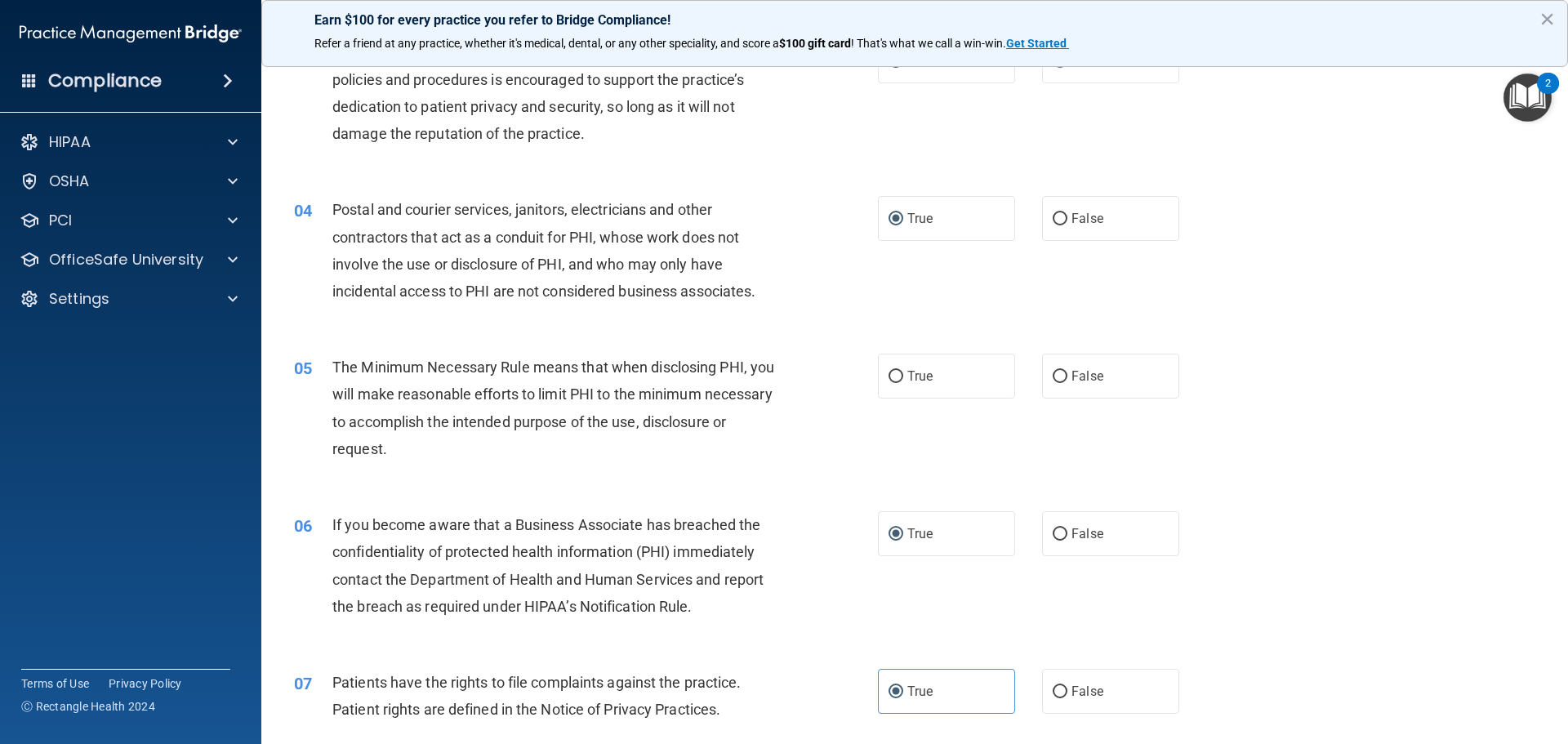
scroll to position [416, 0]
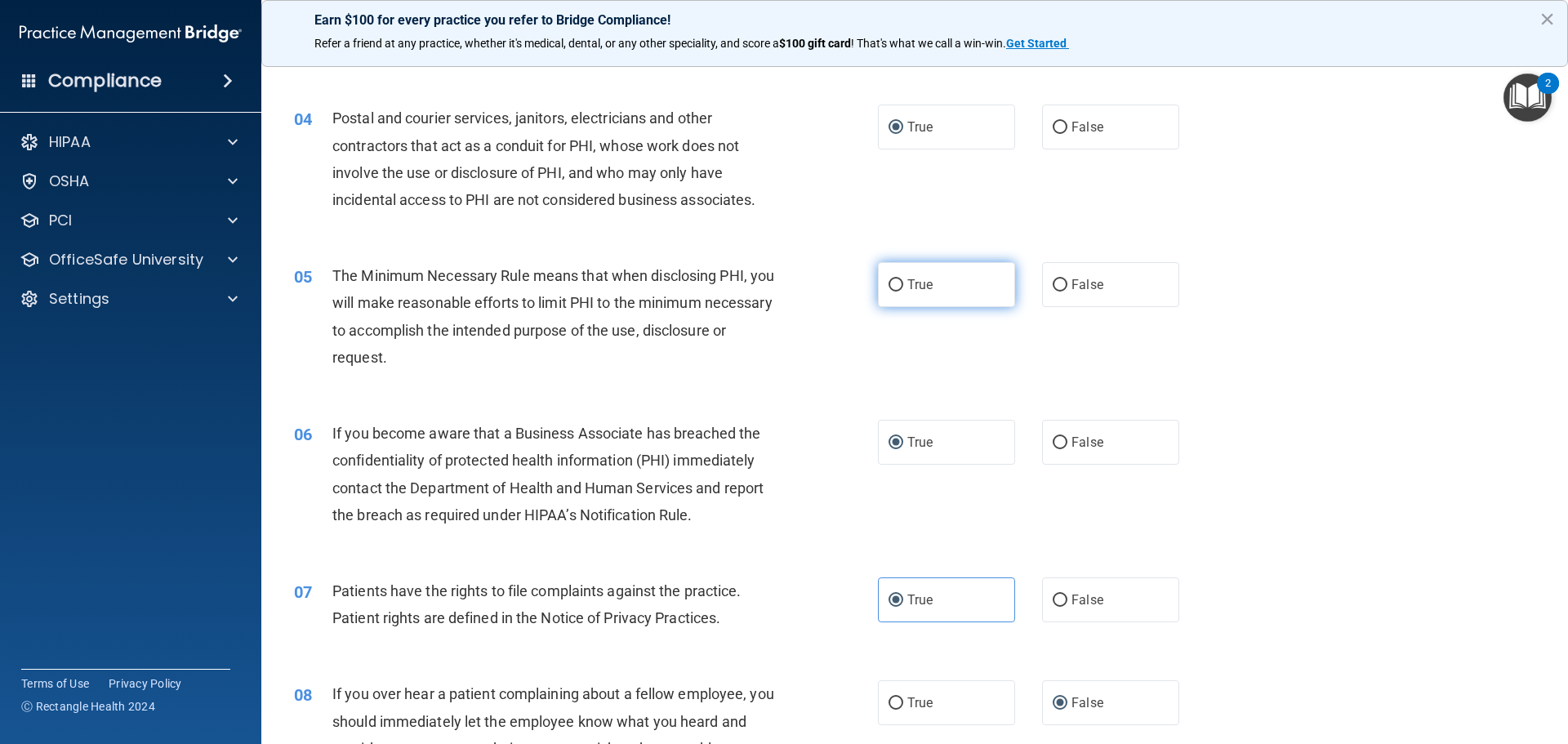
click at [913, 287] on span "True" at bounding box center [920, 284] width 25 height 16
click at [903, 287] on input "True" at bounding box center [896, 285] width 15 height 12
radio input "true"
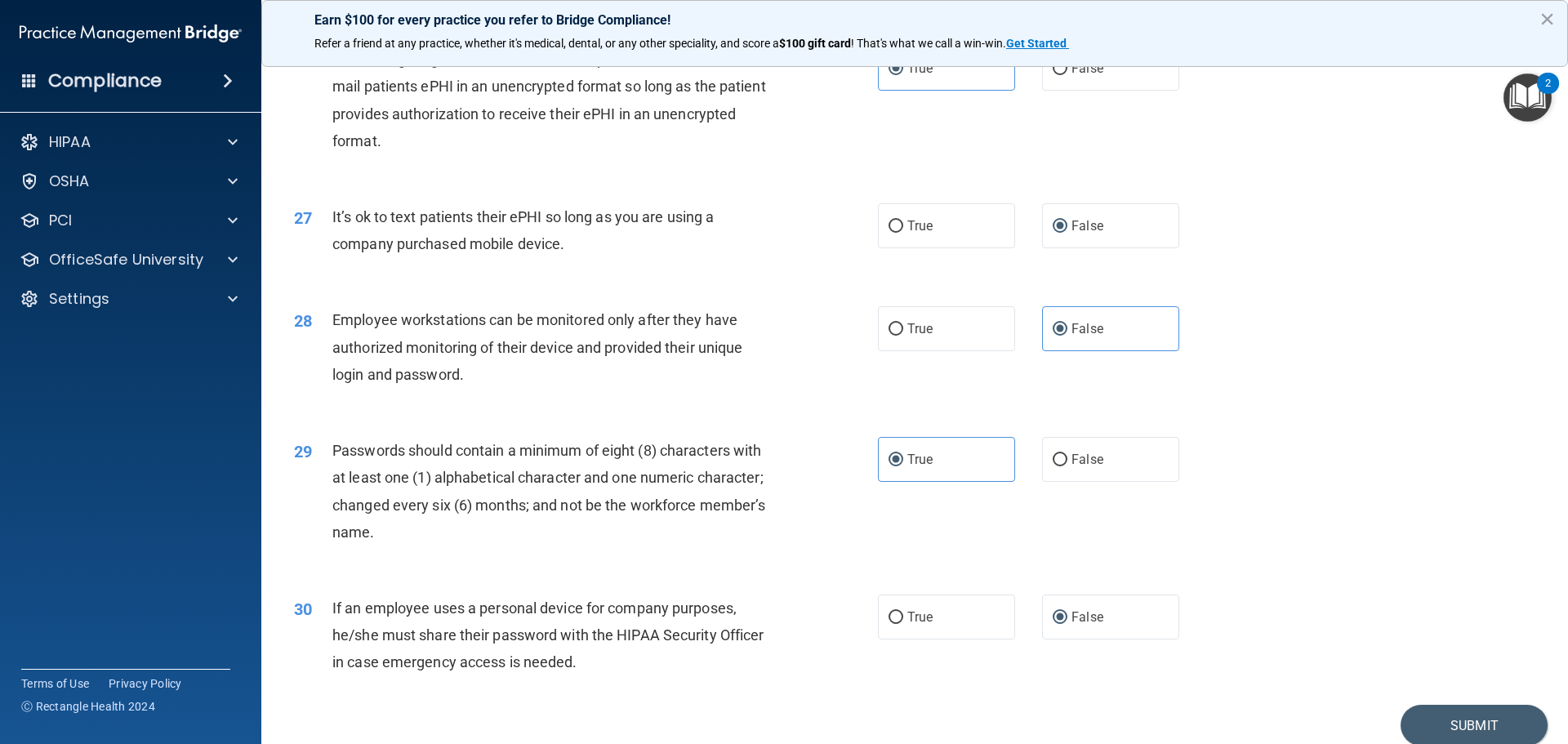
scroll to position [3355, 0]
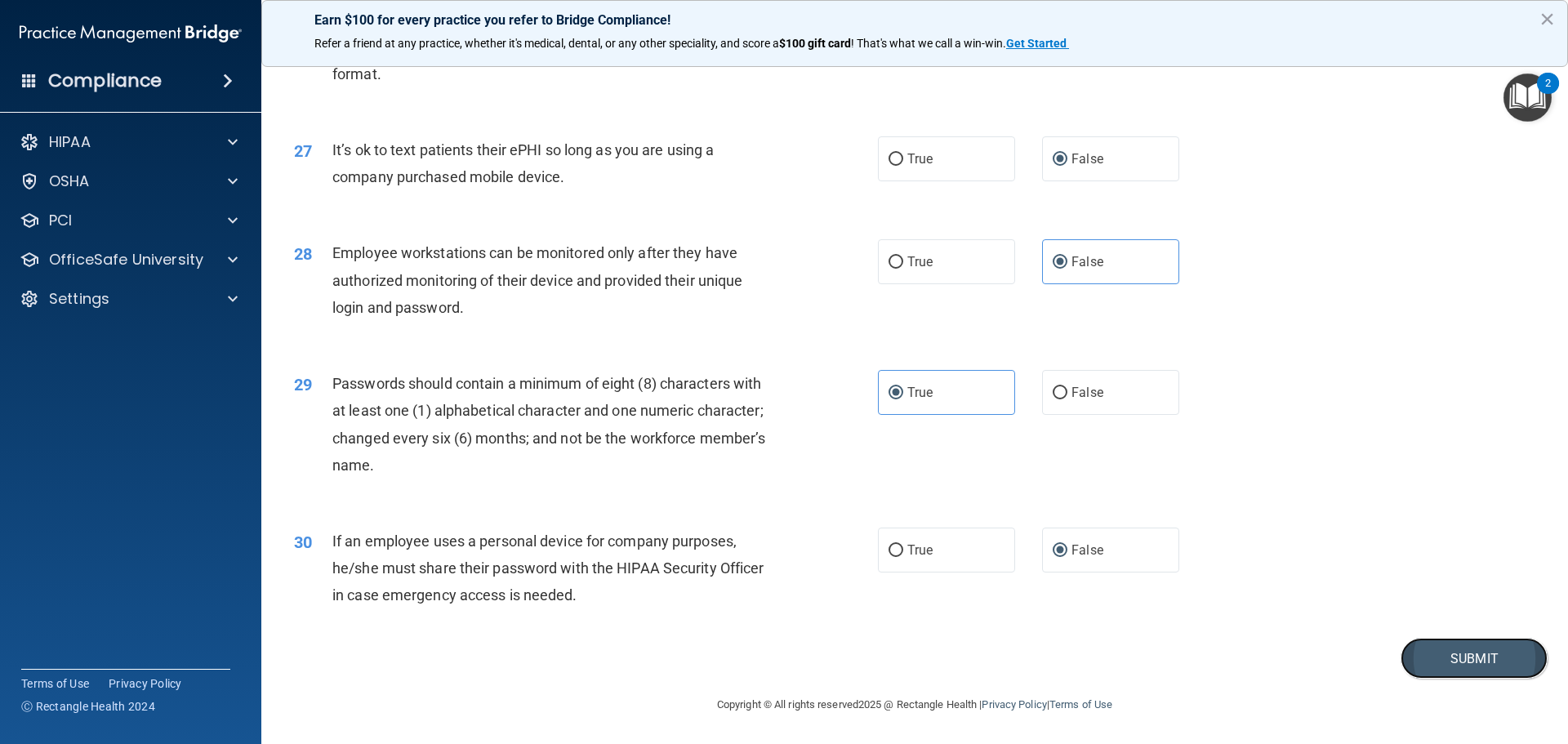
click at [1039, 647] on button "Submit" at bounding box center [1474, 658] width 147 height 41
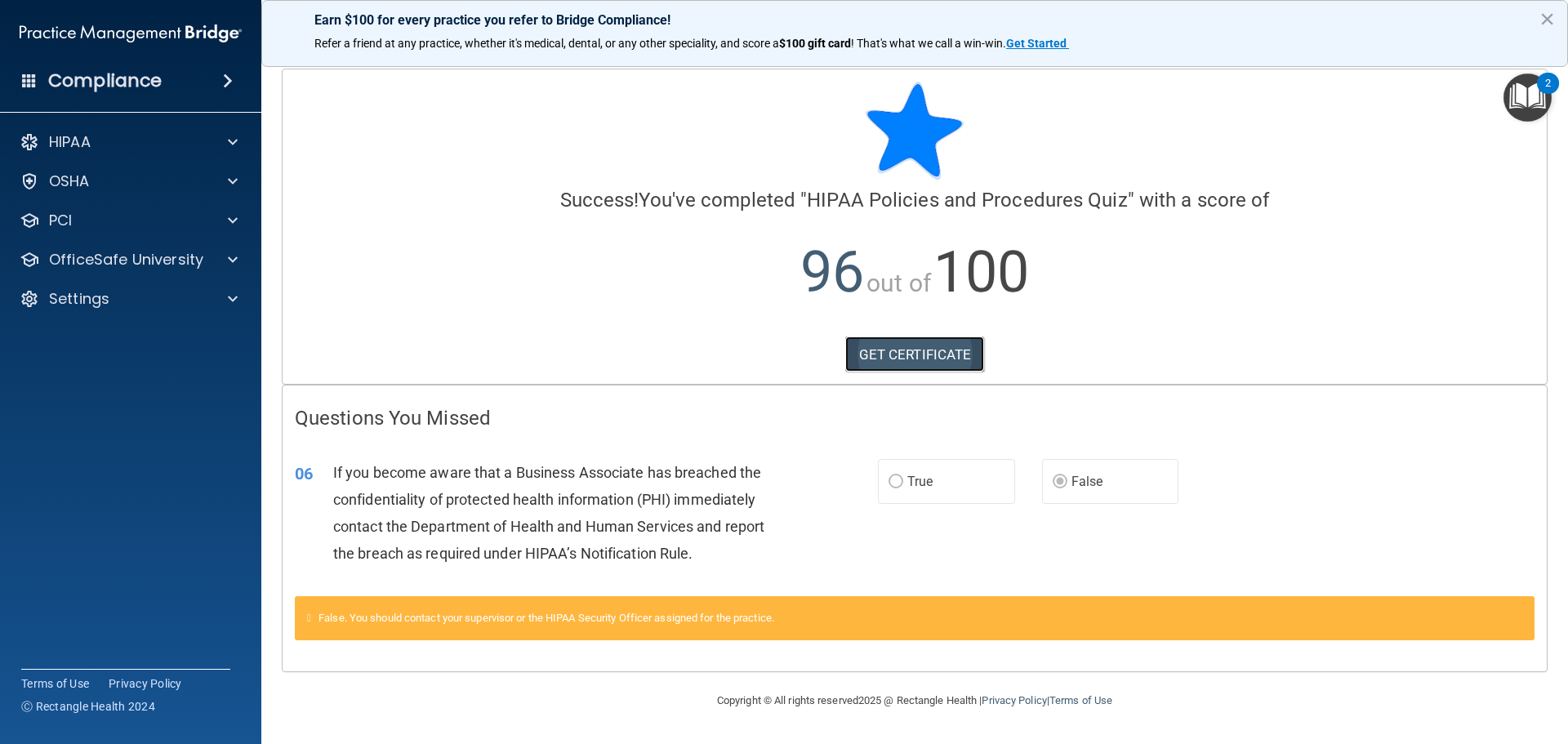
click at [906, 356] on link "GET CERTIFICATE" at bounding box center [914, 354] width 140 height 36
click at [189, 258] on p "OfficeSafe University" at bounding box center [126, 260] width 154 height 19
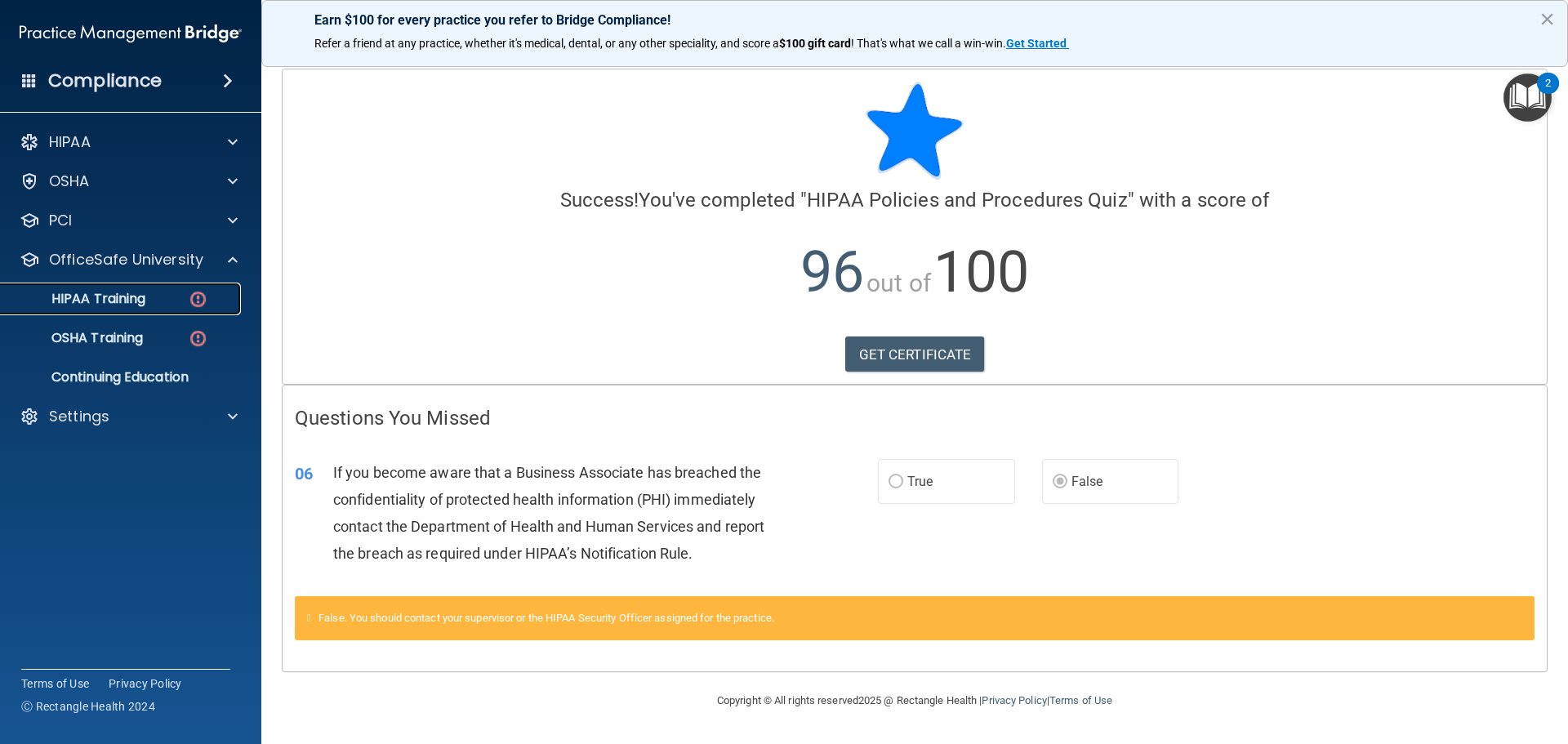
click at [133, 300] on p "HIPAA Training" at bounding box center [78, 298] width 135 height 17
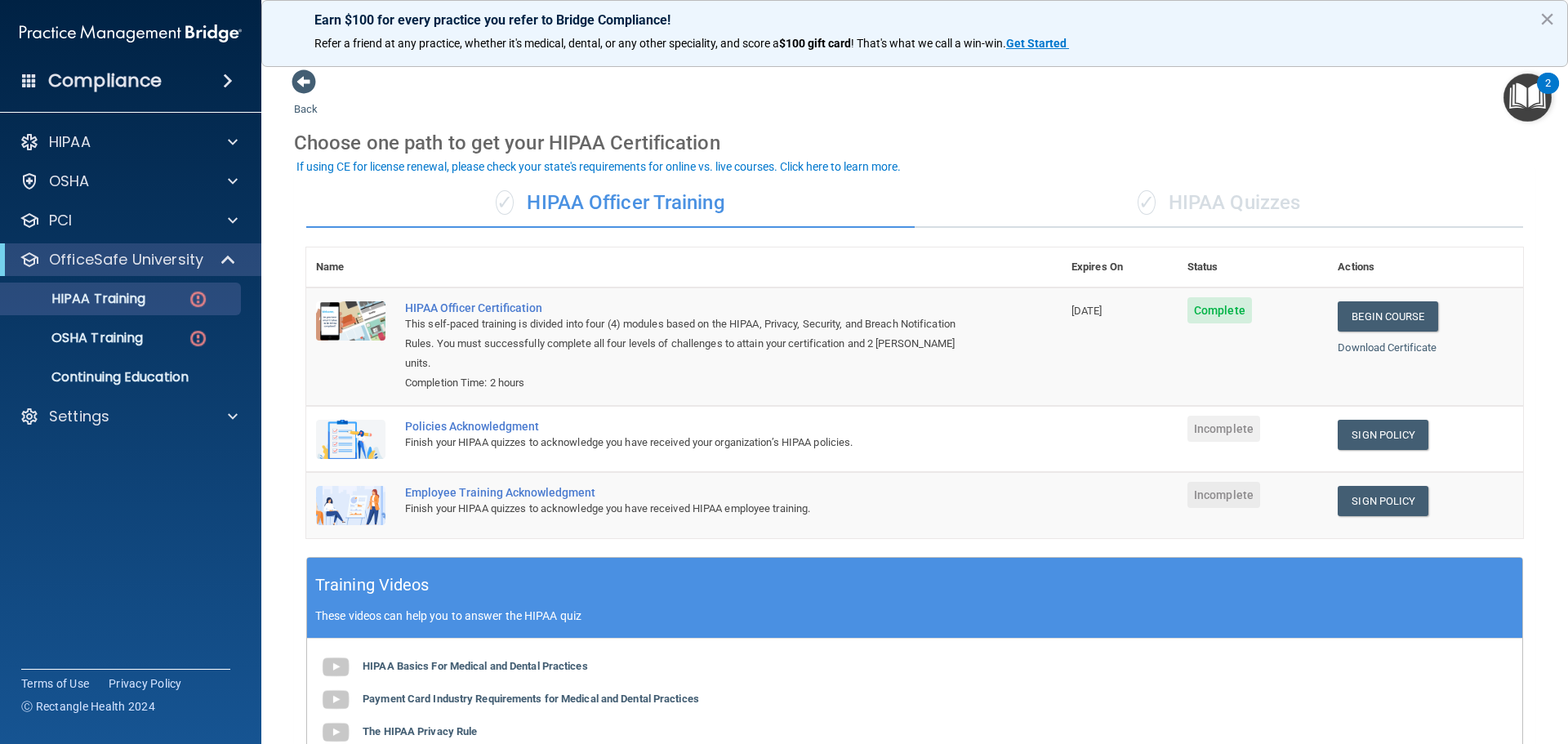
click at [1039, 210] on div "✓ HIPAA Quizzes" at bounding box center [1218, 204] width 608 height 49
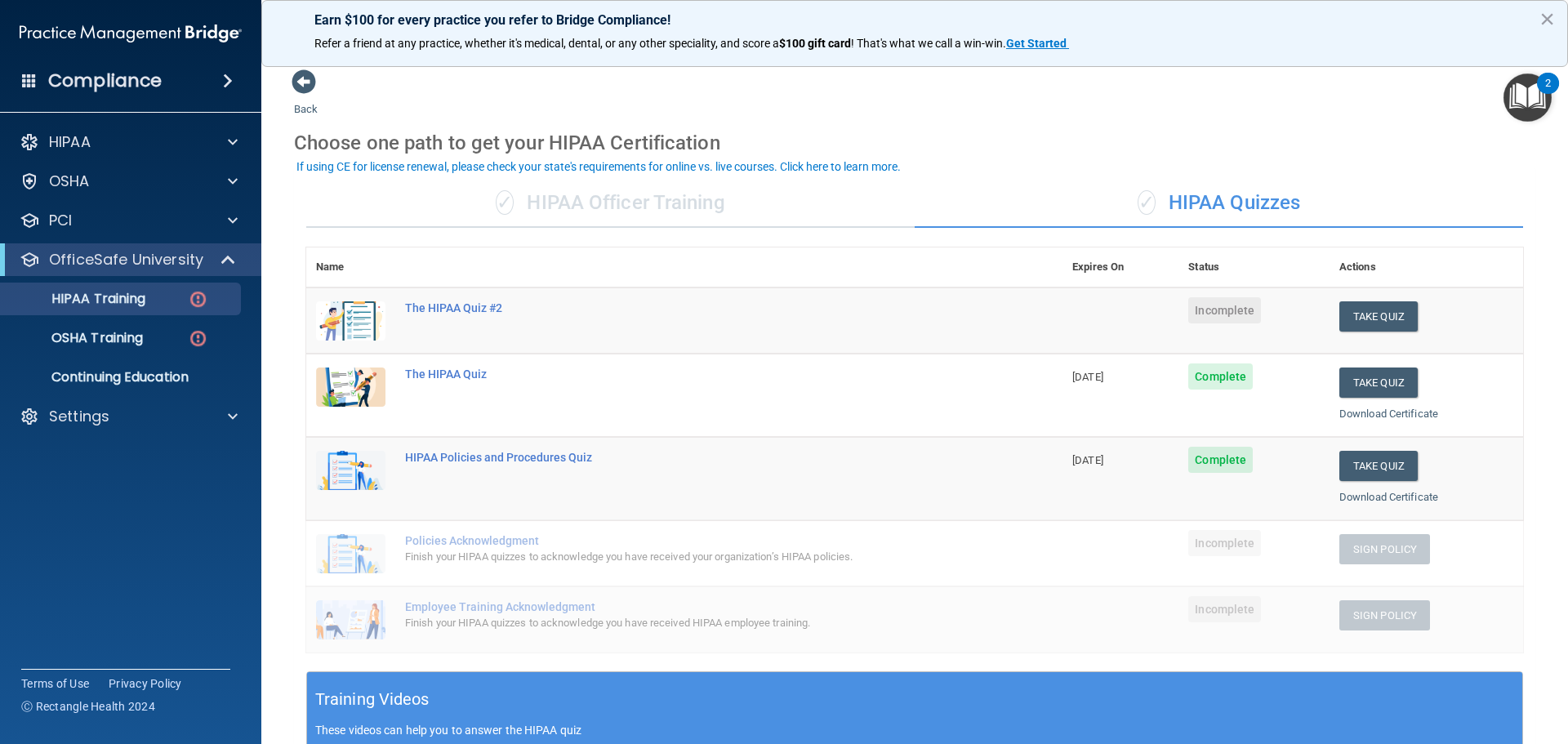
click at [972, 302] on td "The HIPAA Quiz #2" at bounding box center [728, 321] width 667 height 67
click at [1039, 321] on button "Take Quiz" at bounding box center [1378, 316] width 78 height 30
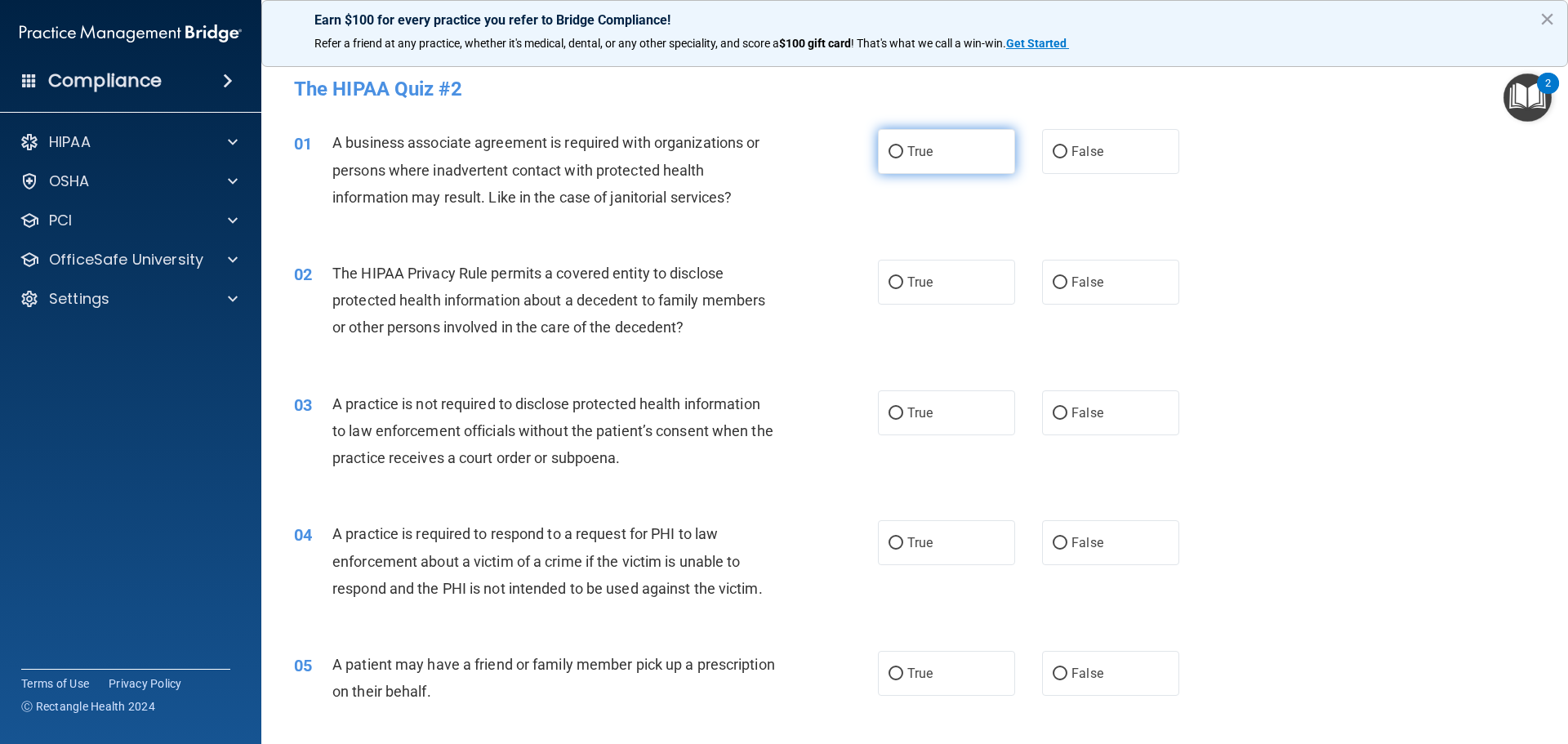
click at [922, 158] on span "True" at bounding box center [920, 152] width 25 height 16
click at [903, 158] on input "True" at bounding box center [896, 153] width 15 height 12
radio input "true"
click at [1039, 283] on input "False" at bounding box center [1060, 283] width 15 height 12
radio input "true"
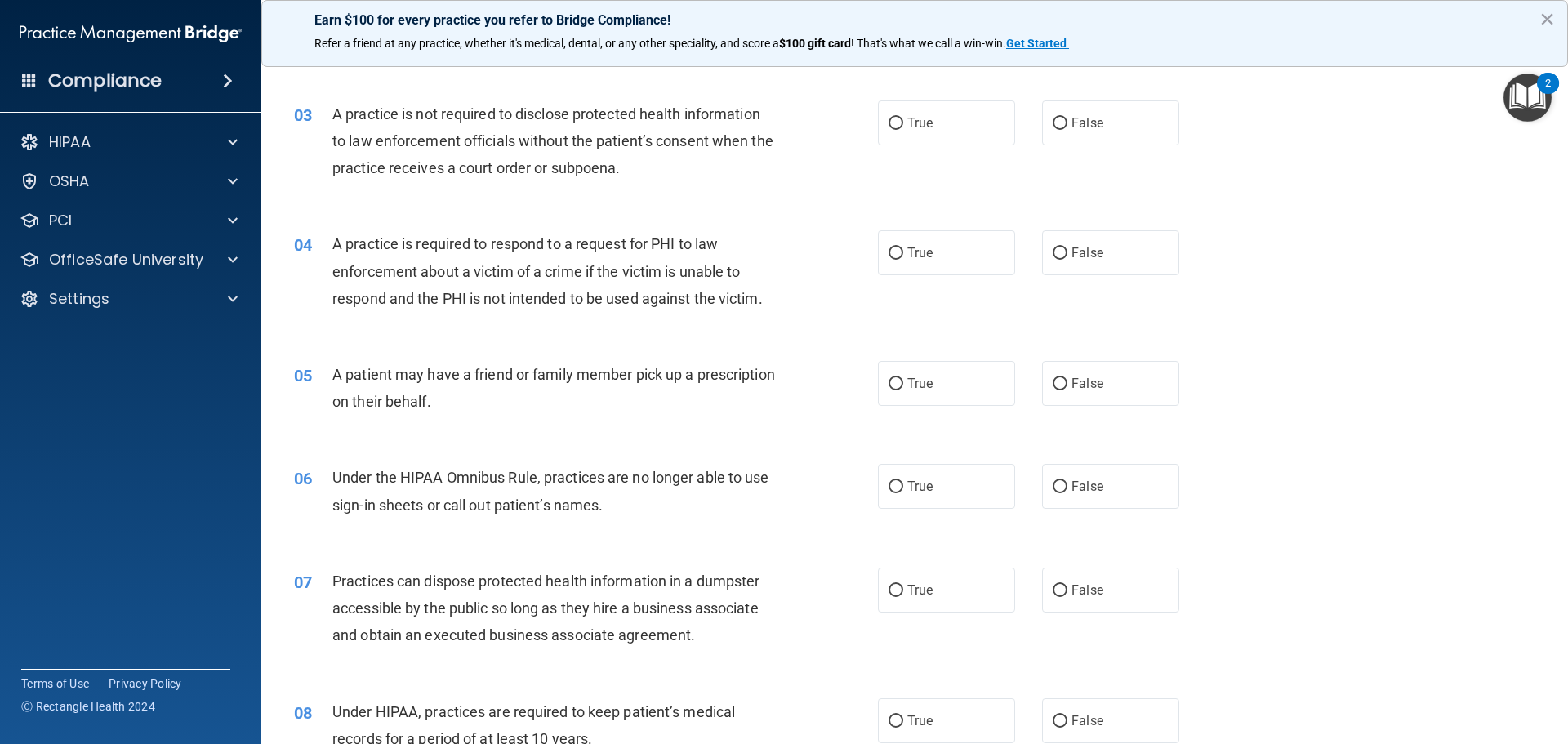
scroll to position [286, 0]
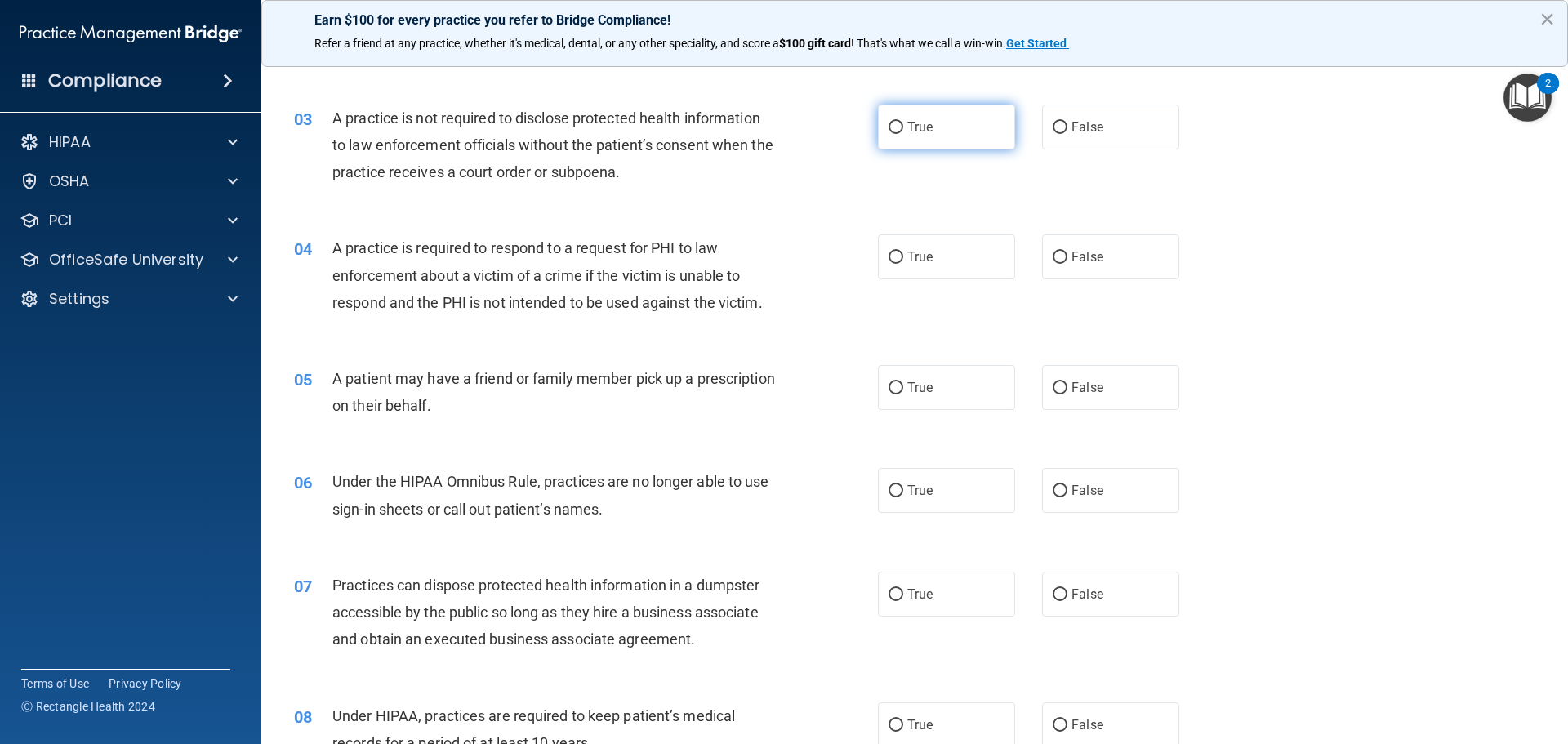
click at [907, 124] on span "True" at bounding box center [920, 127] width 25 height 16
click at [901, 124] on input "True" at bounding box center [896, 128] width 15 height 12
radio input "true"
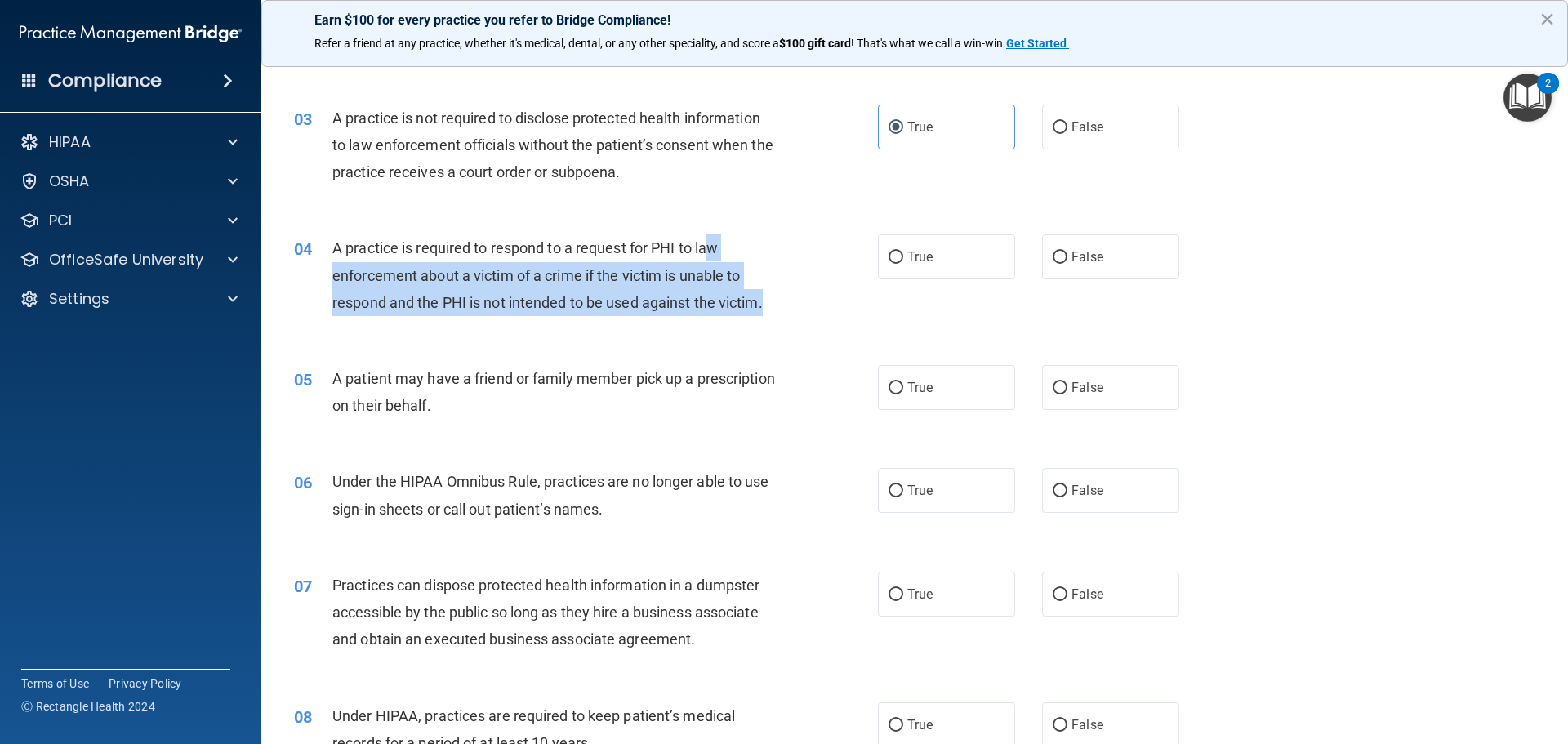
drag, startPoint x: 716, startPoint y: 243, endPoint x: 787, endPoint y: 311, distance: 98.3
click at [787, 311] on div "04 A practice is required to respond to a request for PHI to law enforcement ab…" at bounding box center [585, 279] width 633 height 89
click at [798, 312] on div "04 A practice is required to respond to a request for PHI to law enforcement ab…" at bounding box center [585, 279] width 633 height 89
click at [724, 289] on div "A practice is required to respond to a request for PHI to law enforcement about…" at bounding box center [561, 275] width 456 height 82
drag, startPoint x: 490, startPoint y: 246, endPoint x: 795, endPoint y: 317, distance: 313.2
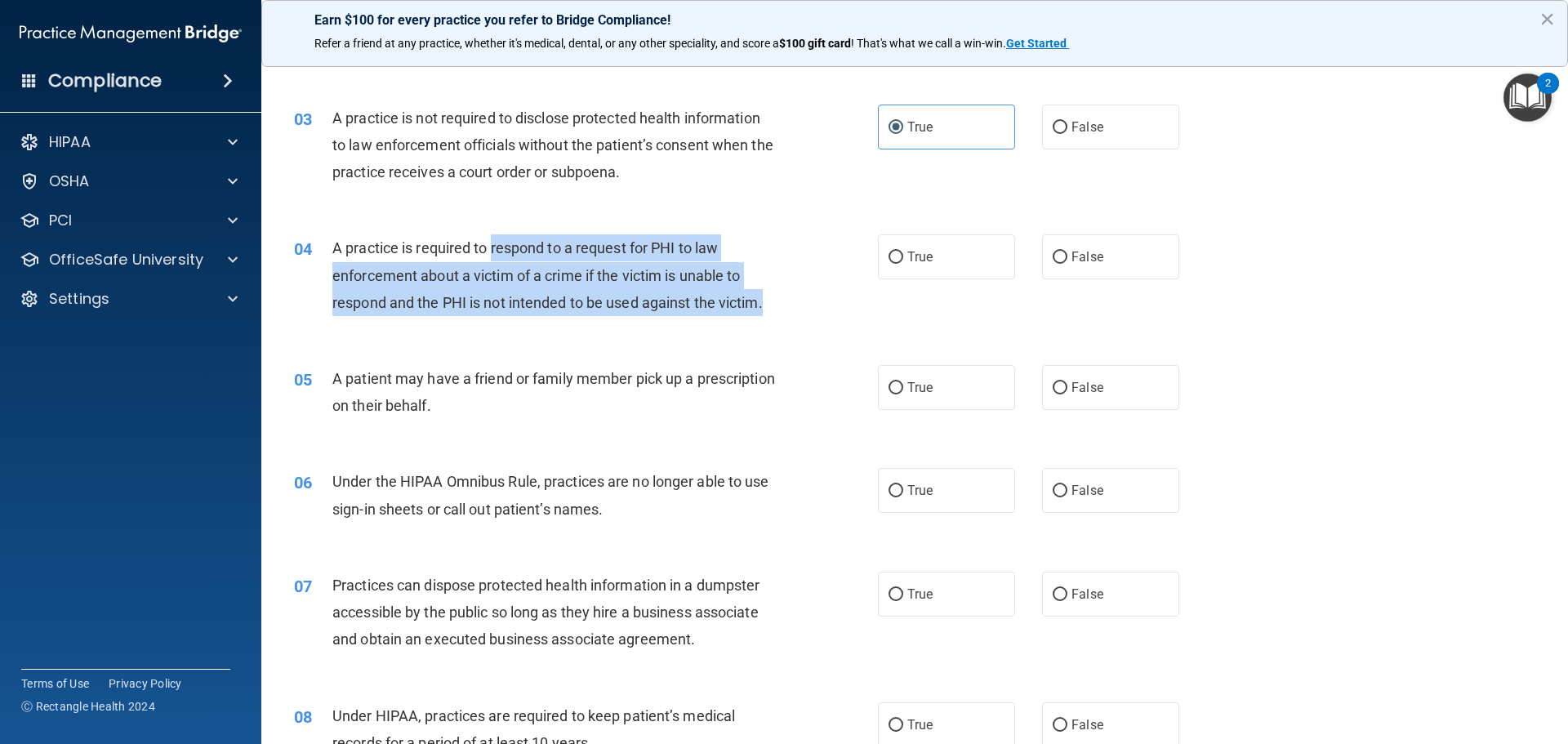
click at [795, 317] on div "04 A practice is required to respond to a request for PHI to law enforcement ab…" at bounding box center [585, 279] width 633 height 89
click at [813, 307] on div "04 A practice is required to respond to a request for PHI to law enforcement ab…" at bounding box center [585, 279] width 633 height 89
click at [719, 274] on span "A practice is required to respond to a request for PHI to law enforcement about…" at bounding box center [548, 275] width 430 height 71
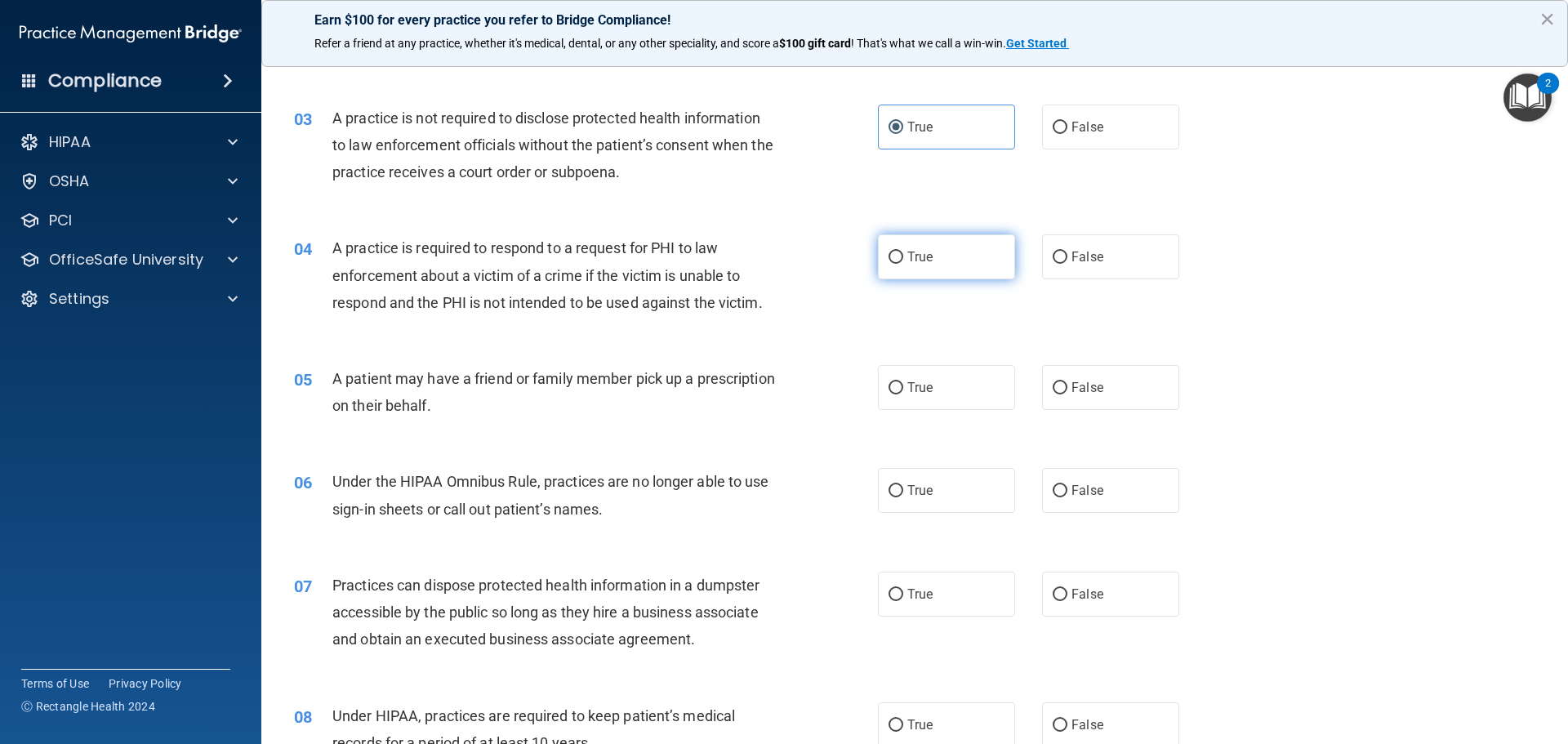
click at [892, 259] on input "True" at bounding box center [896, 258] width 15 height 12
radio input "true"
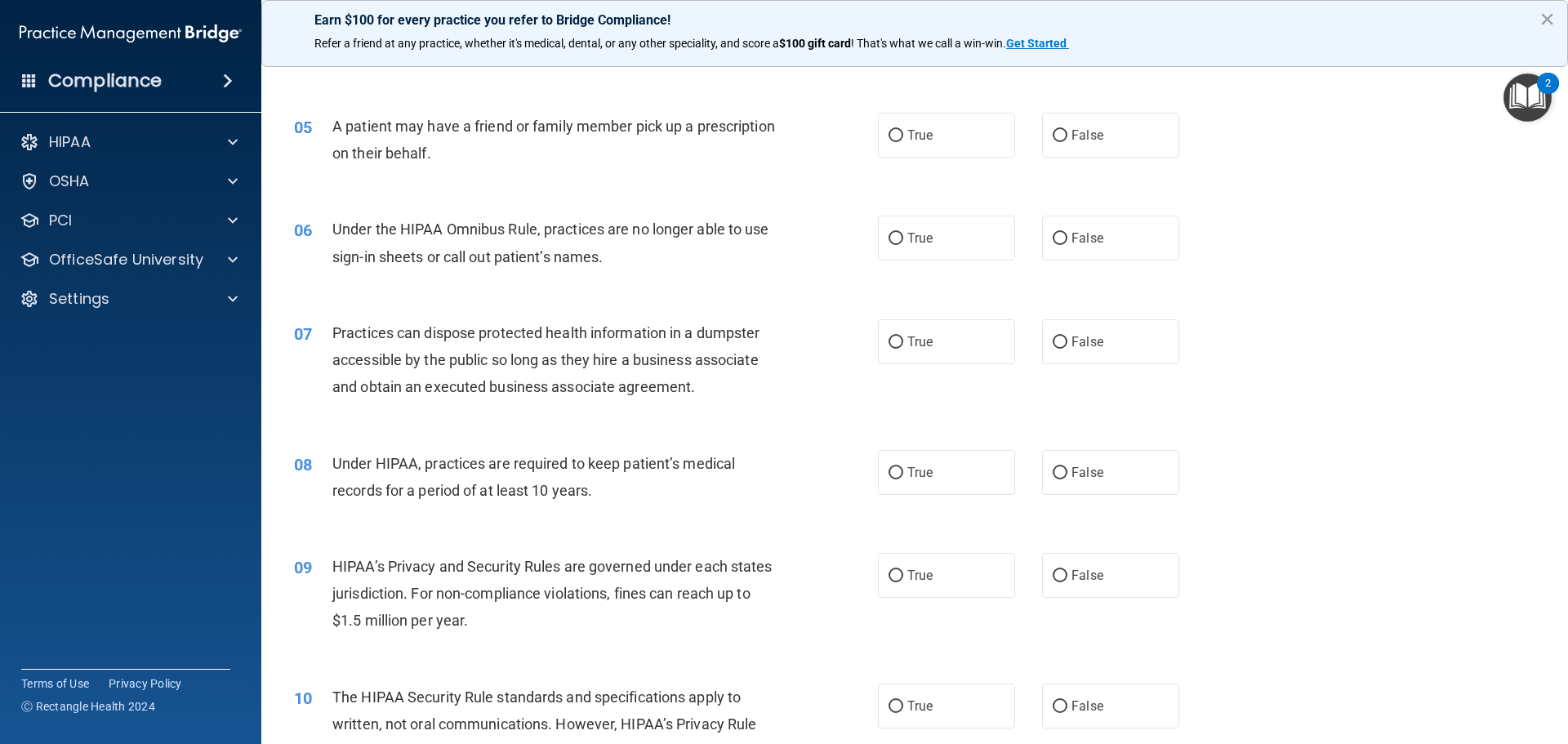
scroll to position [531, 0]
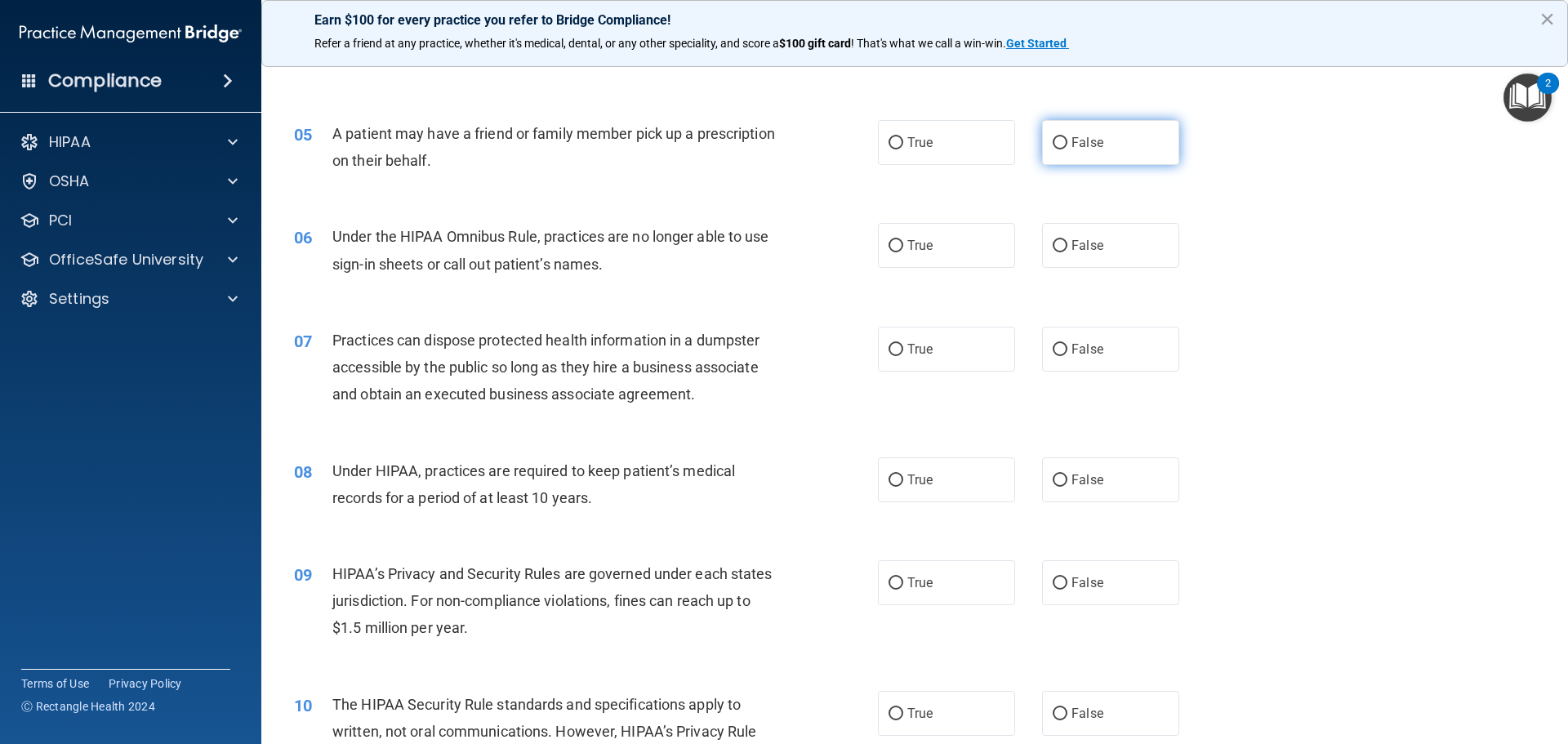
click at [1039, 144] on label "False" at bounding box center [1111, 142] width 137 height 45
click at [1039, 144] on input "False" at bounding box center [1060, 143] width 15 height 12
radio input "true"
click at [1039, 252] on label "False" at bounding box center [1111, 245] width 137 height 45
click at [1039, 252] on input "False" at bounding box center [1060, 247] width 15 height 12
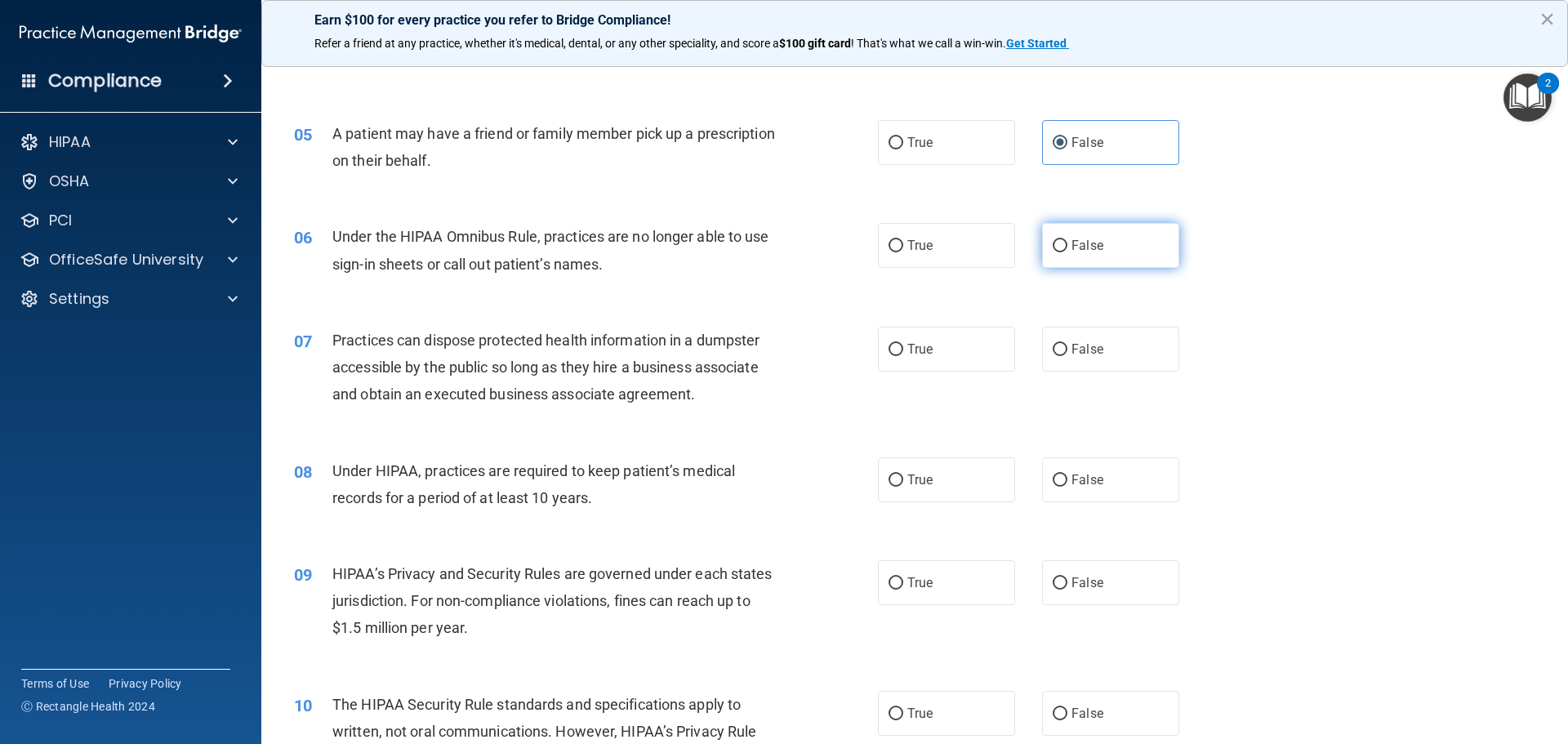
radio input "true"
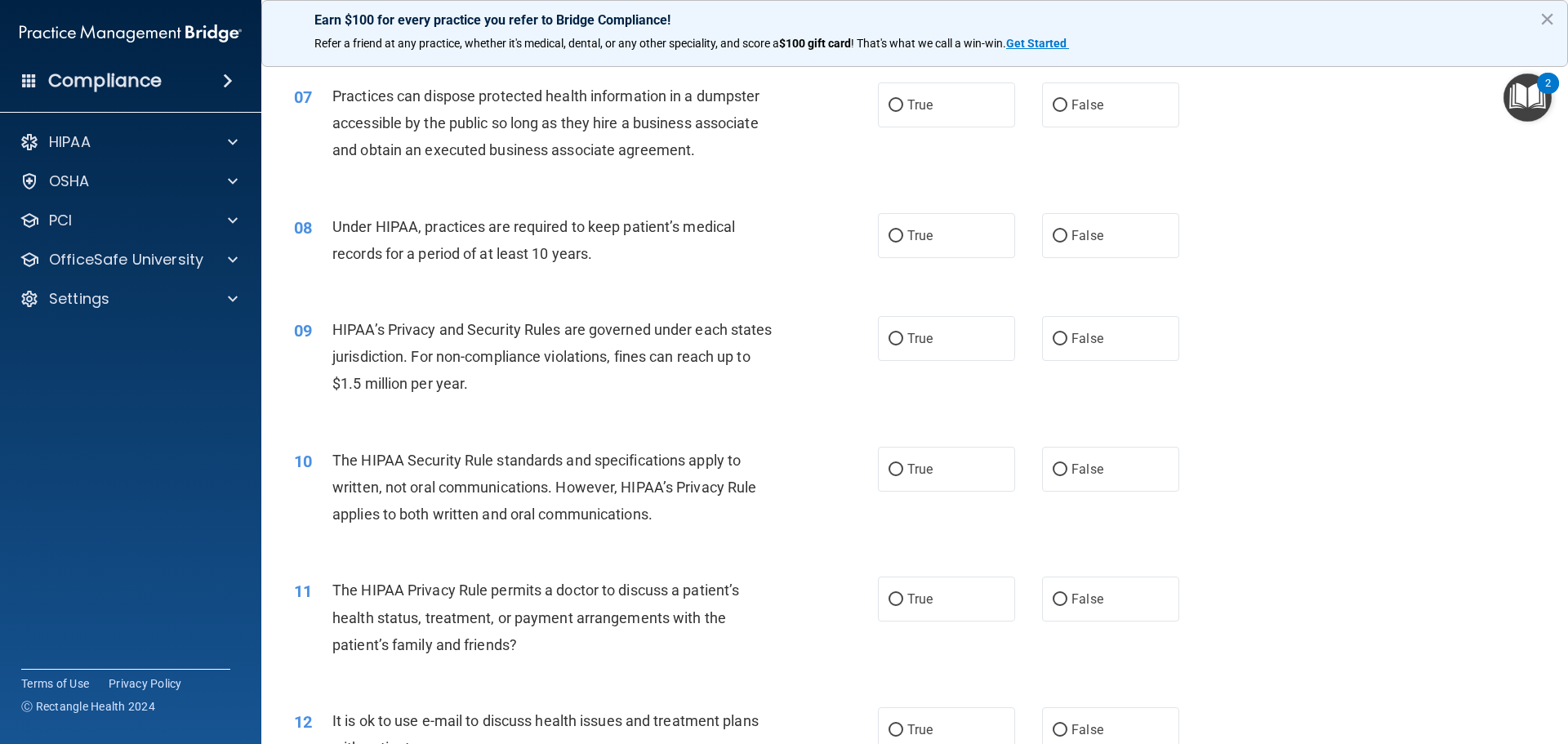
scroll to position [776, 0]
click at [1039, 113] on label "False" at bounding box center [1111, 104] width 137 height 45
click at [1039, 111] on input "False" at bounding box center [1060, 105] width 15 height 12
radio input "true"
click at [908, 234] on span "True" at bounding box center [920, 235] width 25 height 16
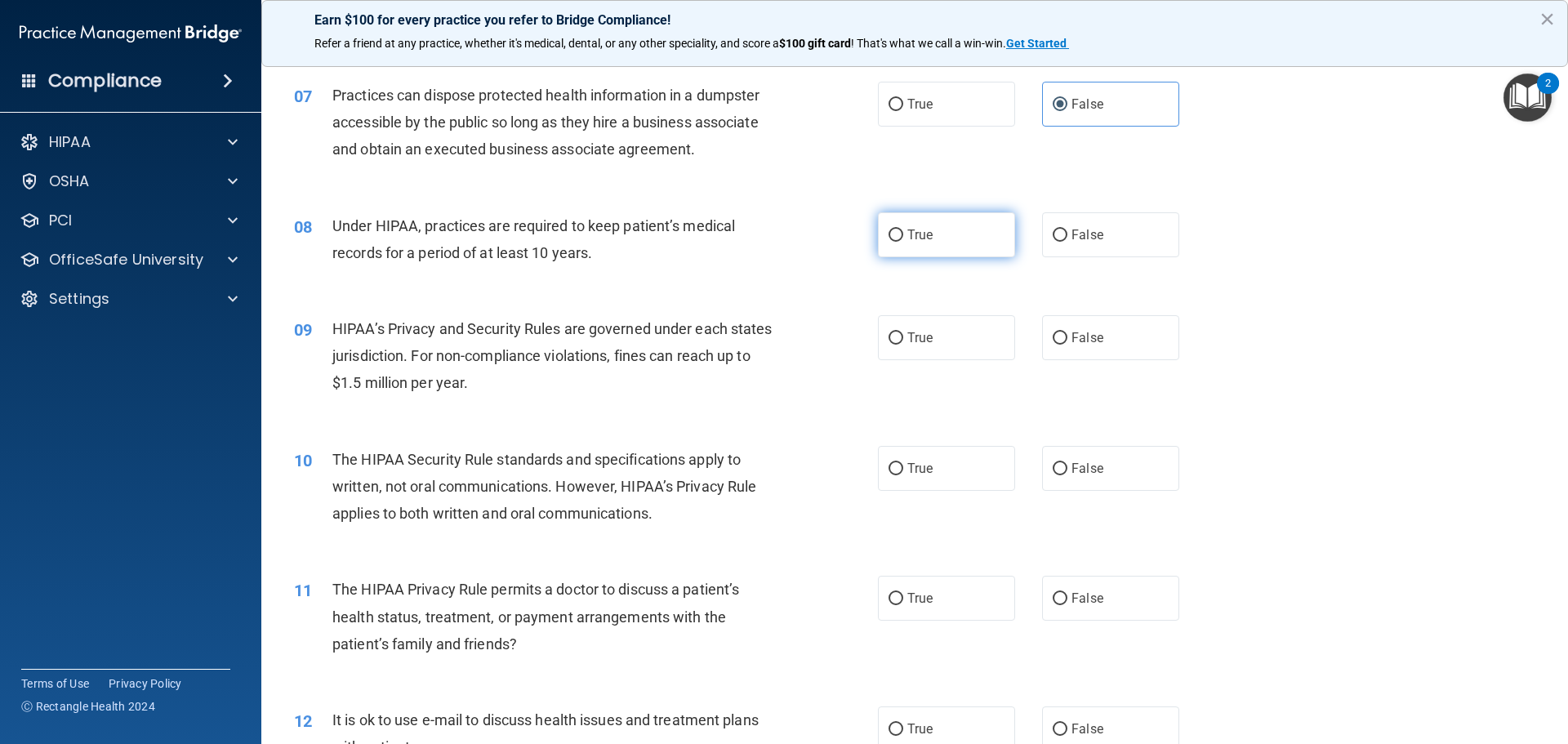
click at [903, 234] on input "True" at bounding box center [896, 236] width 15 height 12
radio input "true"
click at [915, 339] on span "True" at bounding box center [920, 338] width 25 height 16
click at [903, 339] on input "True" at bounding box center [896, 339] width 15 height 12
radio input "true"
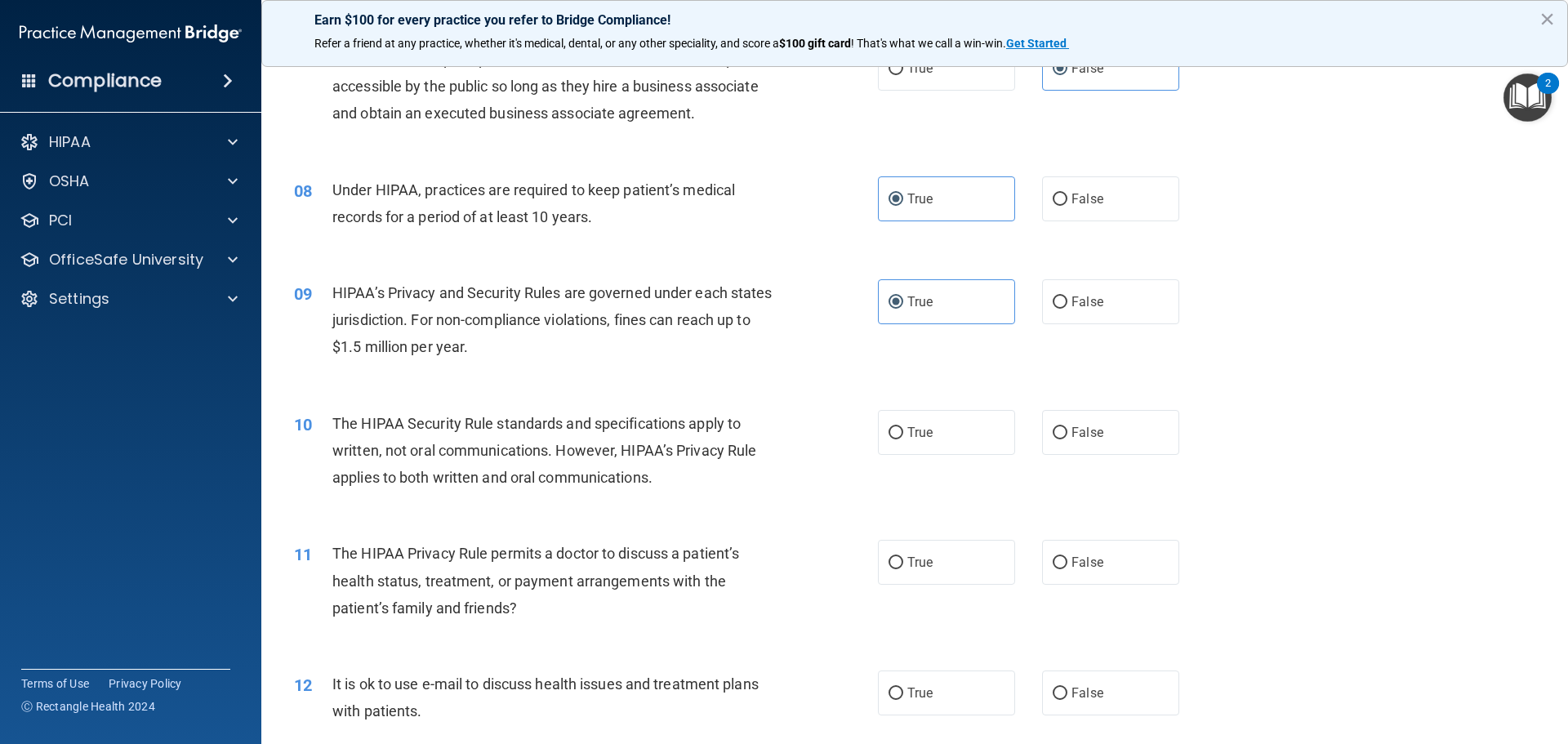
scroll to position [939, 0]
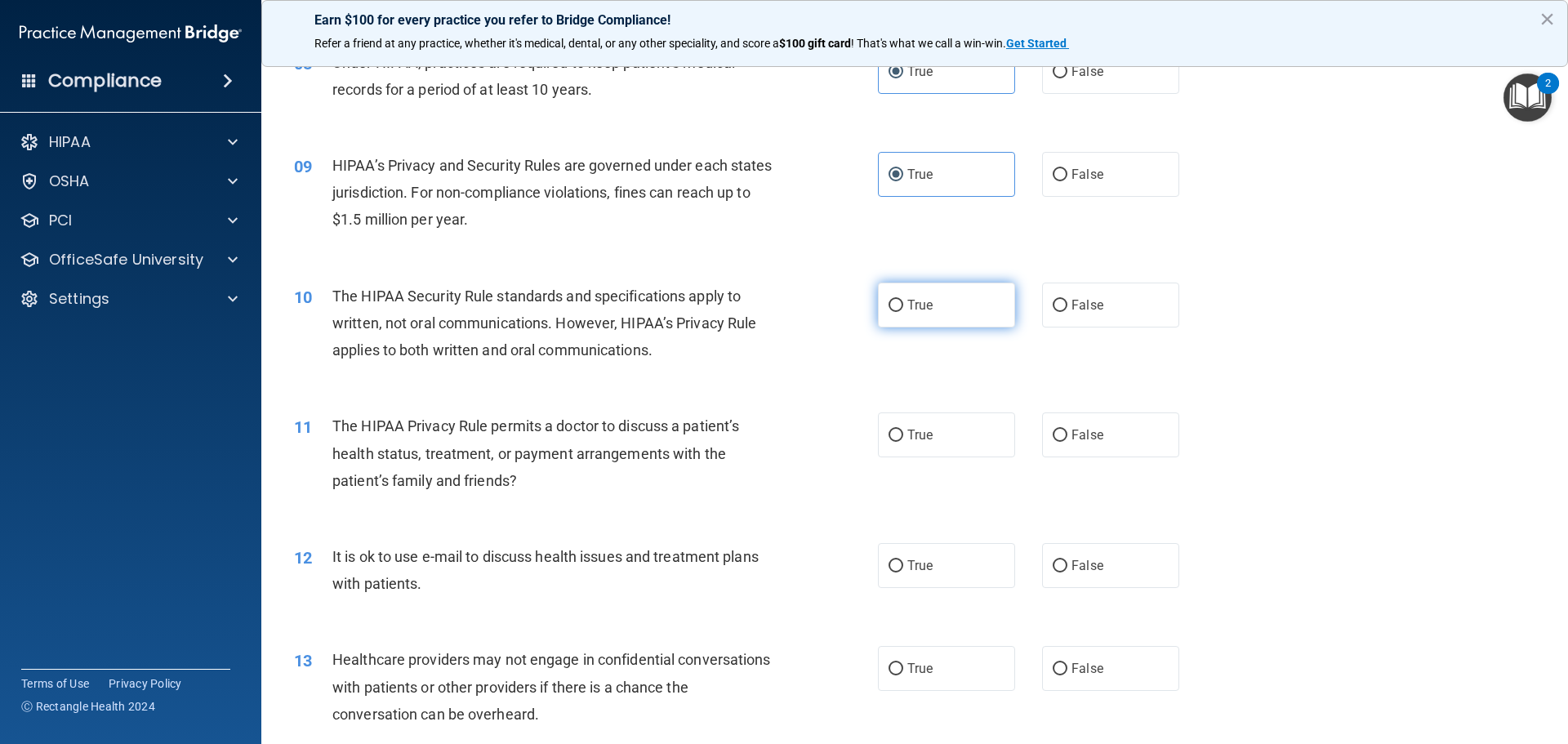
click at [890, 301] on input "True" at bounding box center [896, 306] width 15 height 12
radio input "true"
click at [1039, 437] on span "False" at bounding box center [1087, 435] width 32 height 16
click at [1039, 437] on input "False" at bounding box center [1060, 436] width 15 height 12
radio input "true"
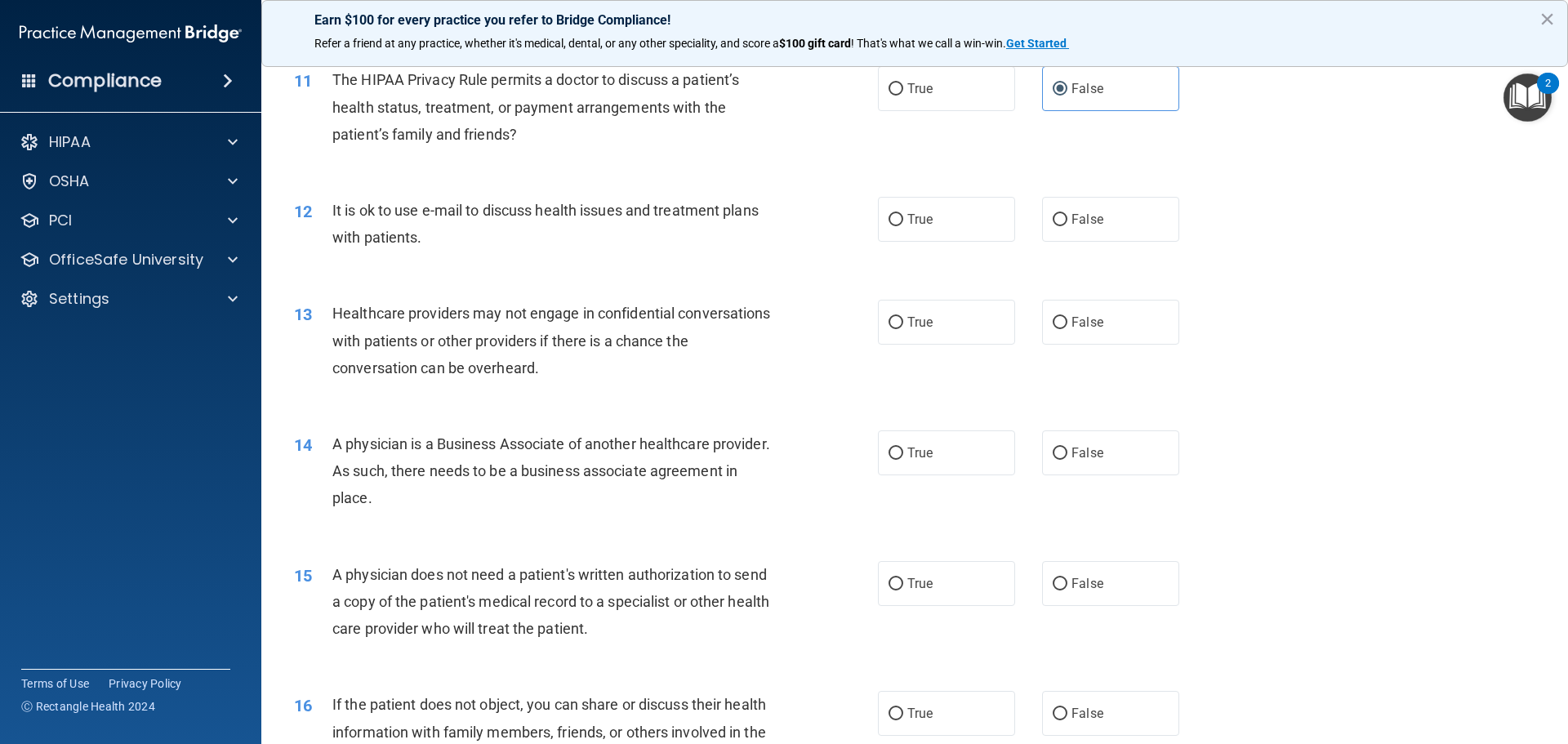
scroll to position [1286, 0]
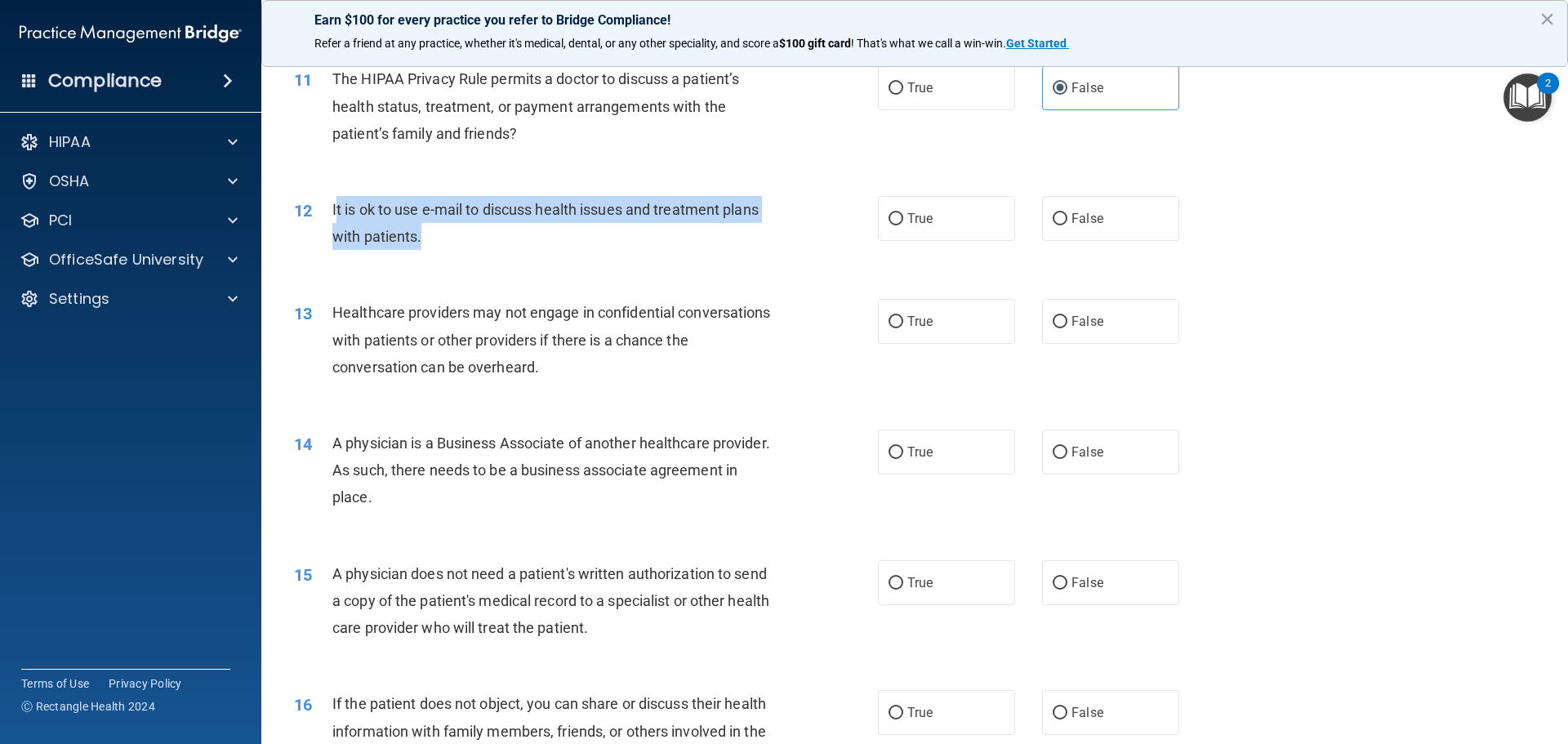
drag, startPoint x: 335, startPoint y: 211, endPoint x: 616, endPoint y: 242, distance: 282.7
click at [616, 242] on div "It is ok to use e-mail to discuss health issues and treatment plans with patien…" at bounding box center [561, 222] width 456 height 54
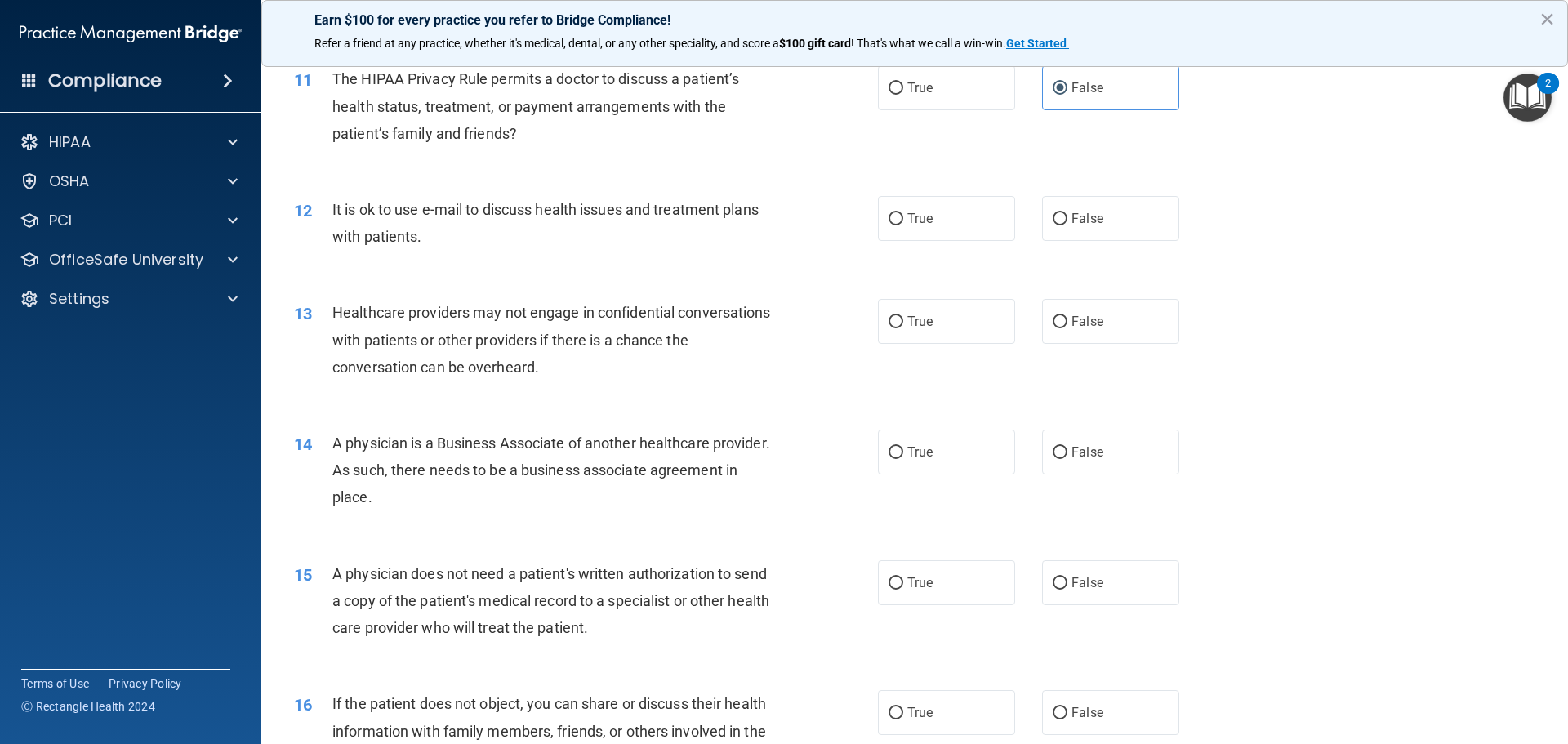
click at [908, 245] on div "12 It is ok to use e-mail to discuss health issues and treatment plans with pat…" at bounding box center [914, 226] width 1266 height 103
click at [893, 213] on input "True" at bounding box center [896, 219] width 15 height 12
radio input "true"
click at [1039, 214] on label "False" at bounding box center [1111, 218] width 137 height 45
click at [1039, 214] on input "False" at bounding box center [1060, 219] width 15 height 12
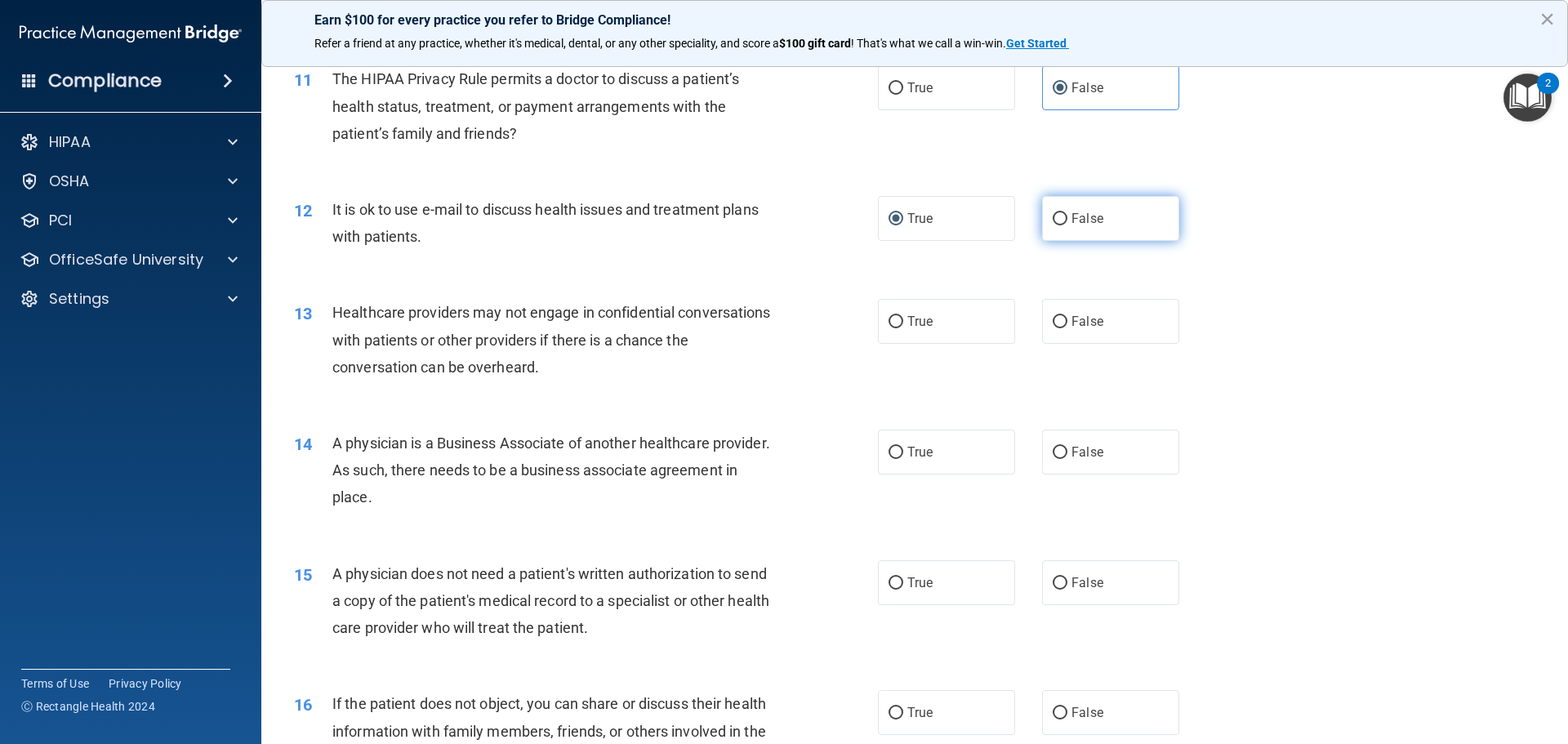
radio input "true"
radio input "false"
click at [907, 324] on span "True" at bounding box center [920, 321] width 25 height 16
click at [903, 324] on input "True" at bounding box center [896, 322] width 15 height 12
radio input "true"
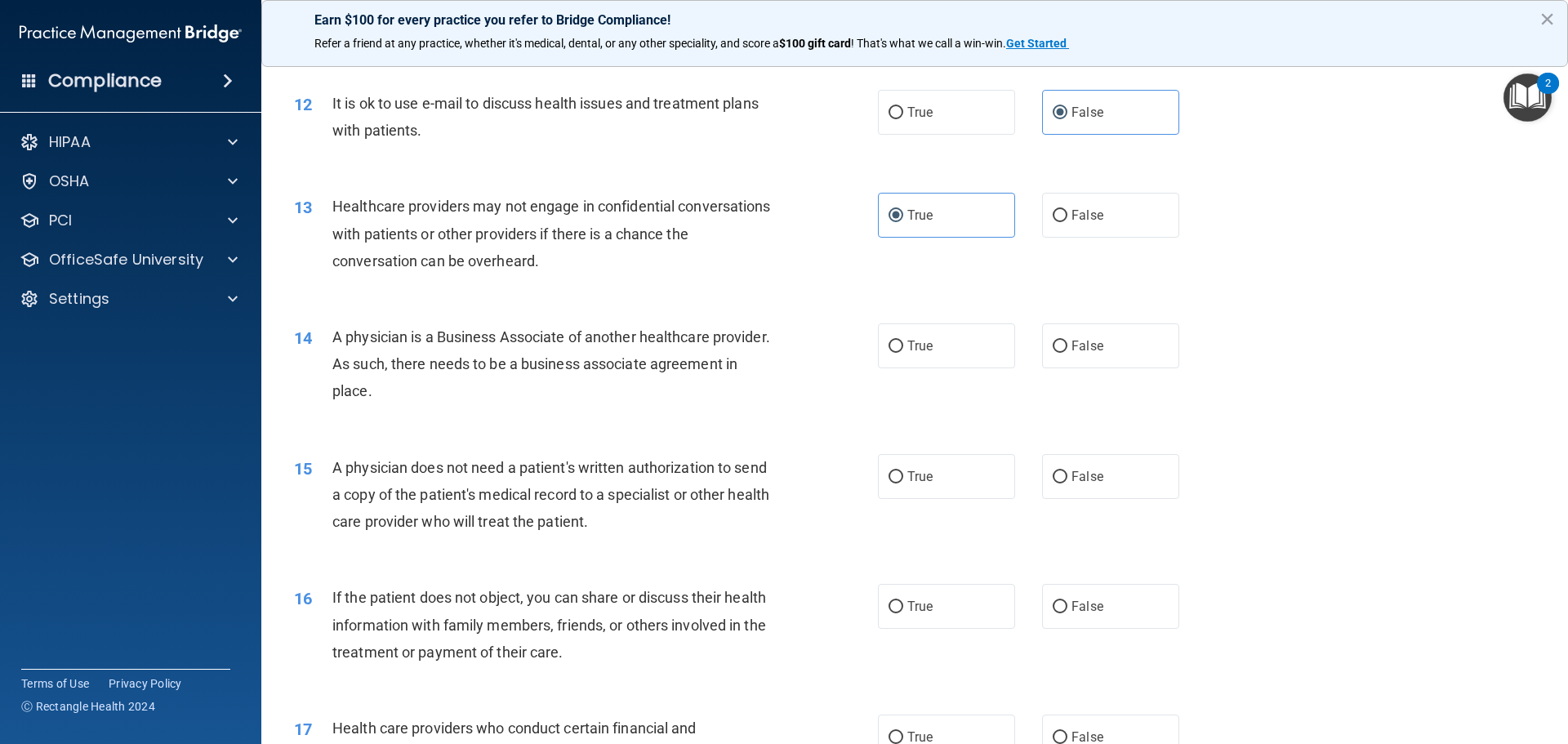
scroll to position [1490, 0]
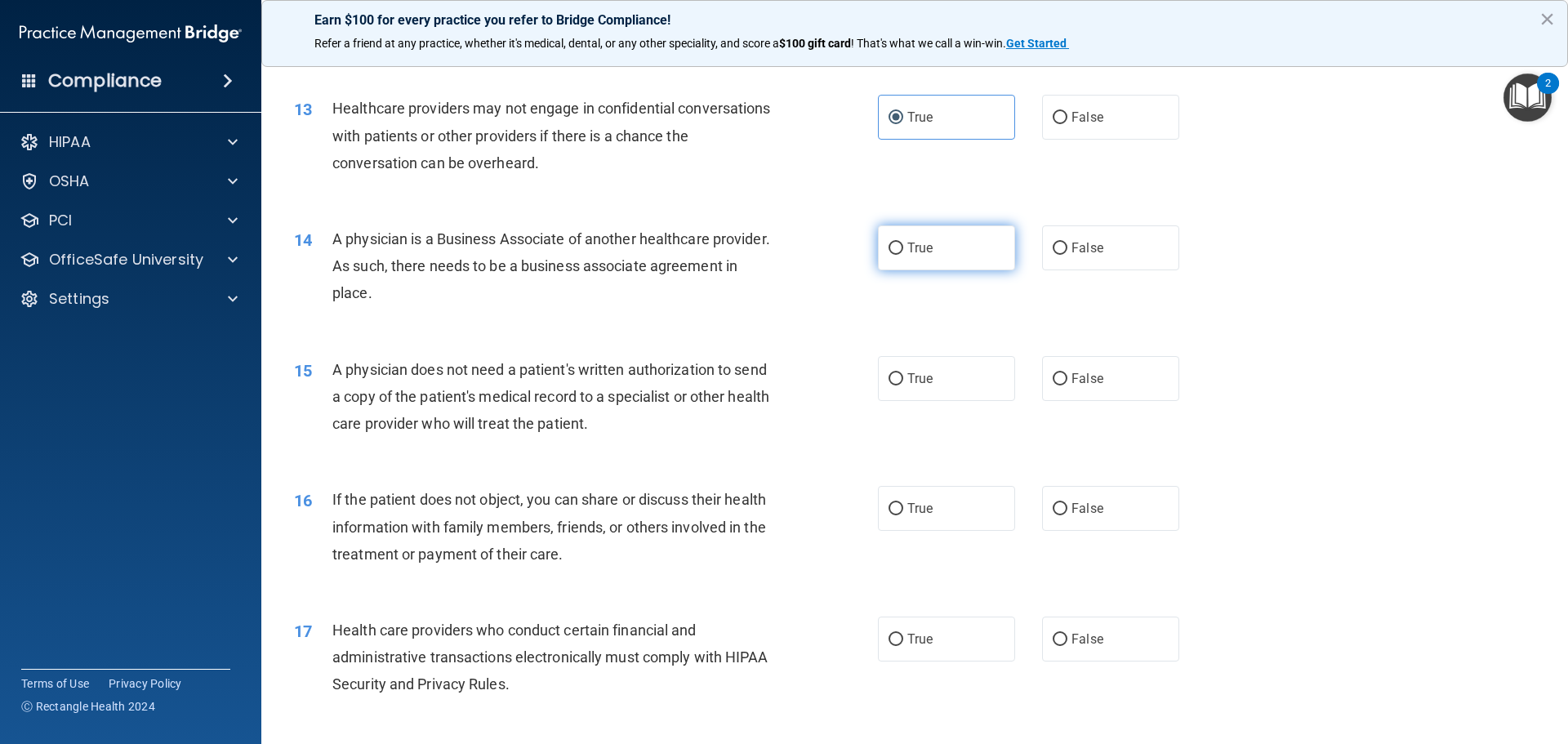
click at [927, 247] on label "True" at bounding box center [946, 247] width 137 height 45
click at [903, 247] on input "True" at bounding box center [896, 248] width 15 height 12
radio input "true"
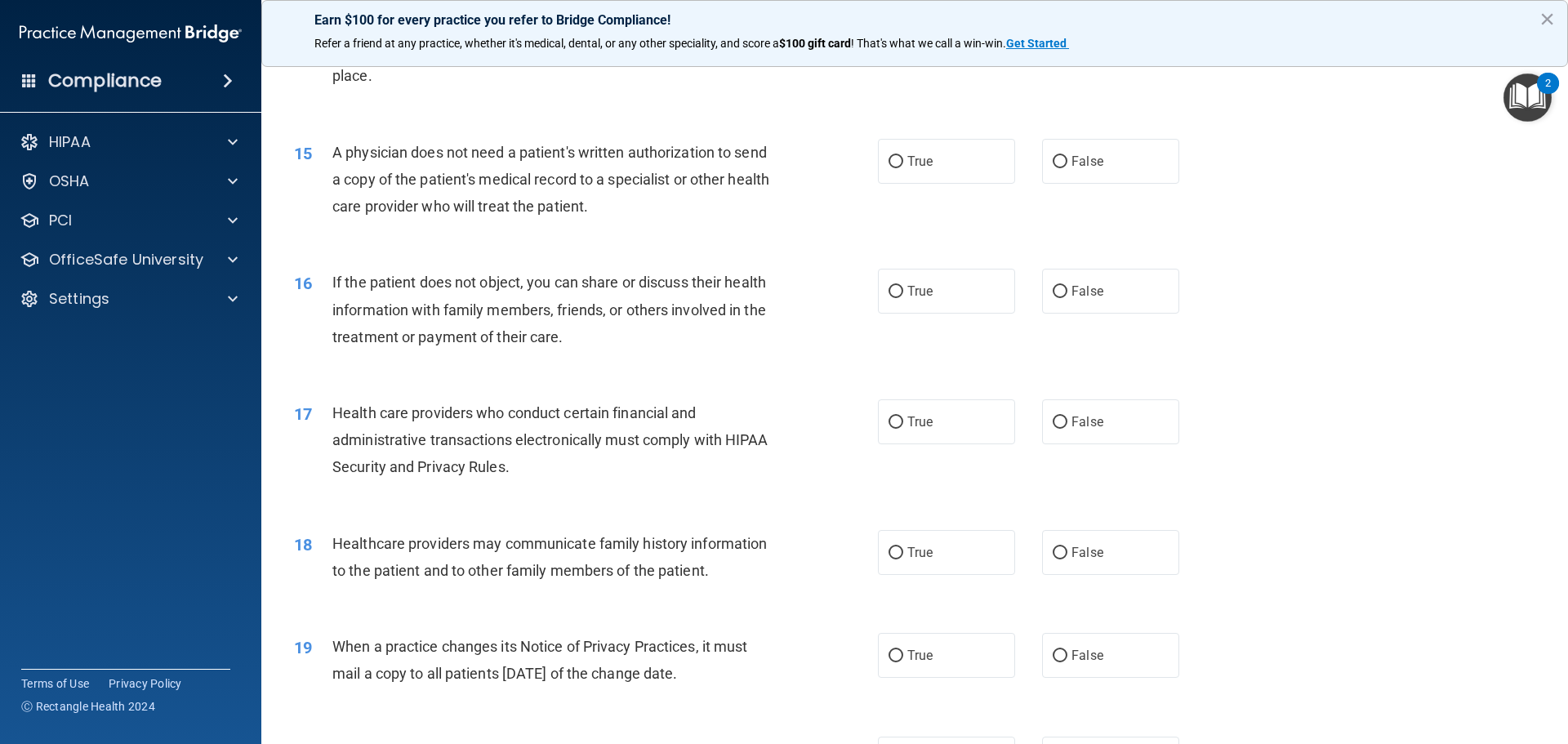
scroll to position [1714, 0]
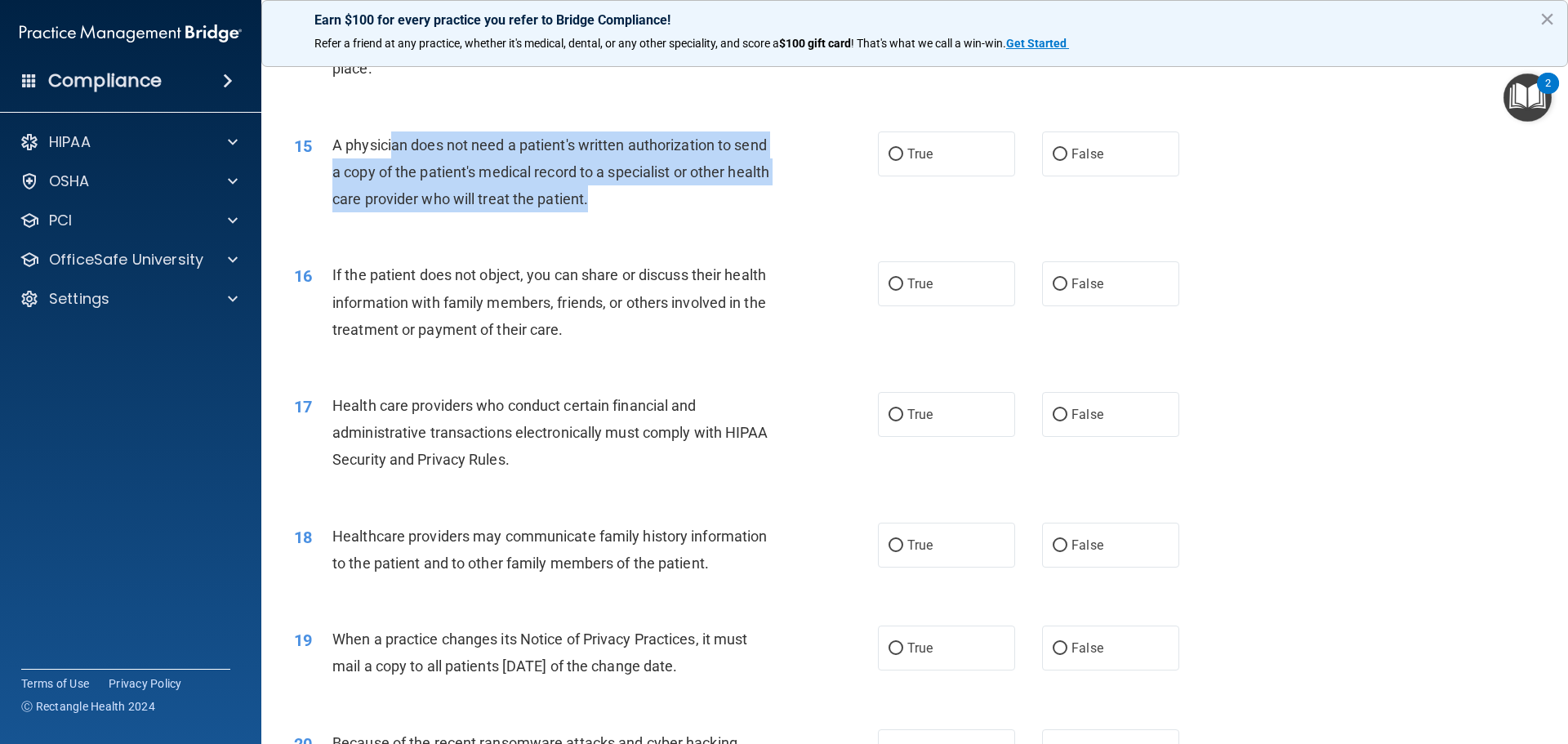
drag, startPoint x: 391, startPoint y: 147, endPoint x: 663, endPoint y: 190, distance: 275.4
click at [663, 190] on div "A physician does not need a patient's written authorization to send a copy of t…" at bounding box center [561, 172] width 456 height 82
click at [775, 189] on div "A physician does not need a patient's written authorization to send a copy of t…" at bounding box center [561, 172] width 456 height 82
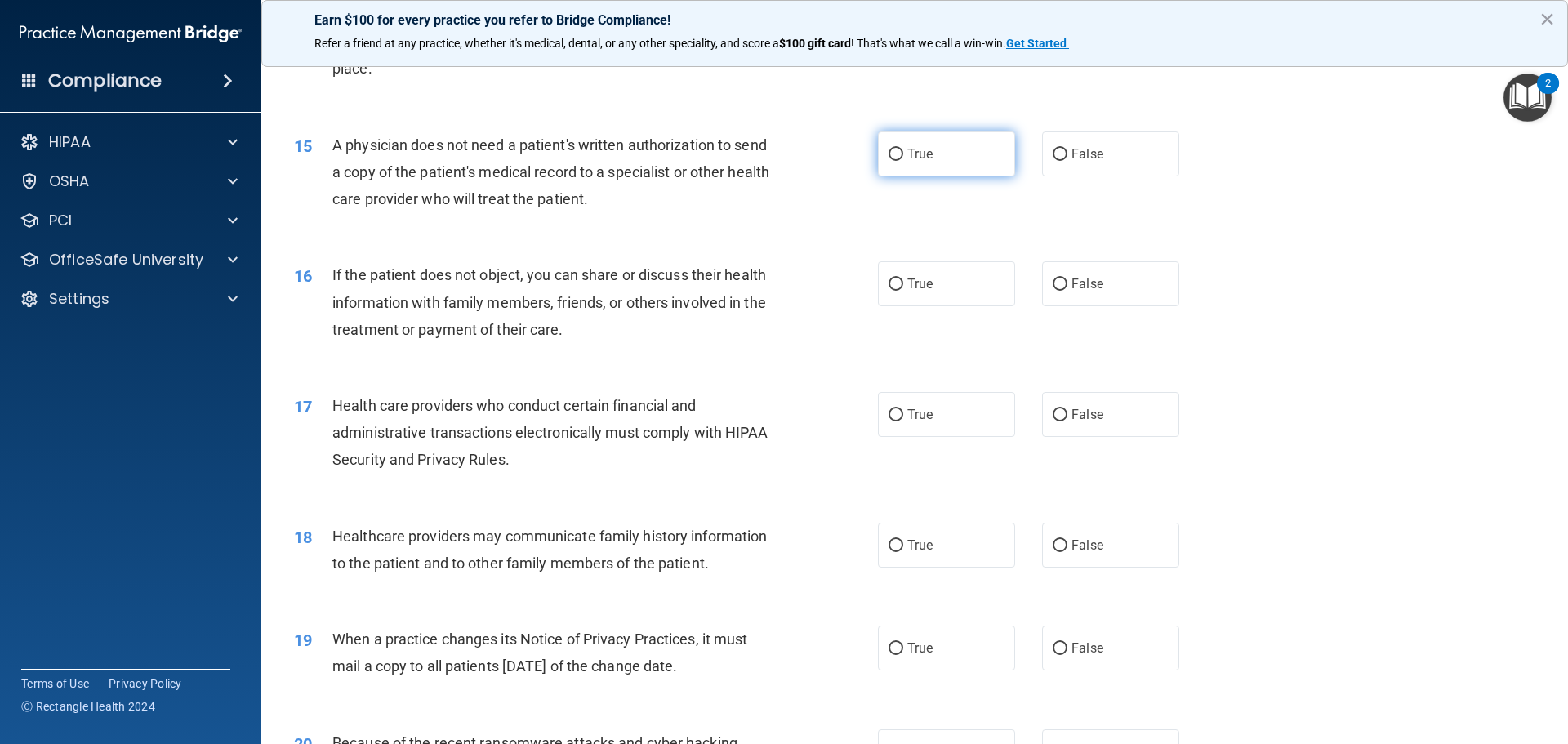
click at [894, 144] on label "True" at bounding box center [946, 154] width 137 height 45
click at [894, 148] on input "True" at bounding box center [896, 154] width 15 height 12
radio input "true"
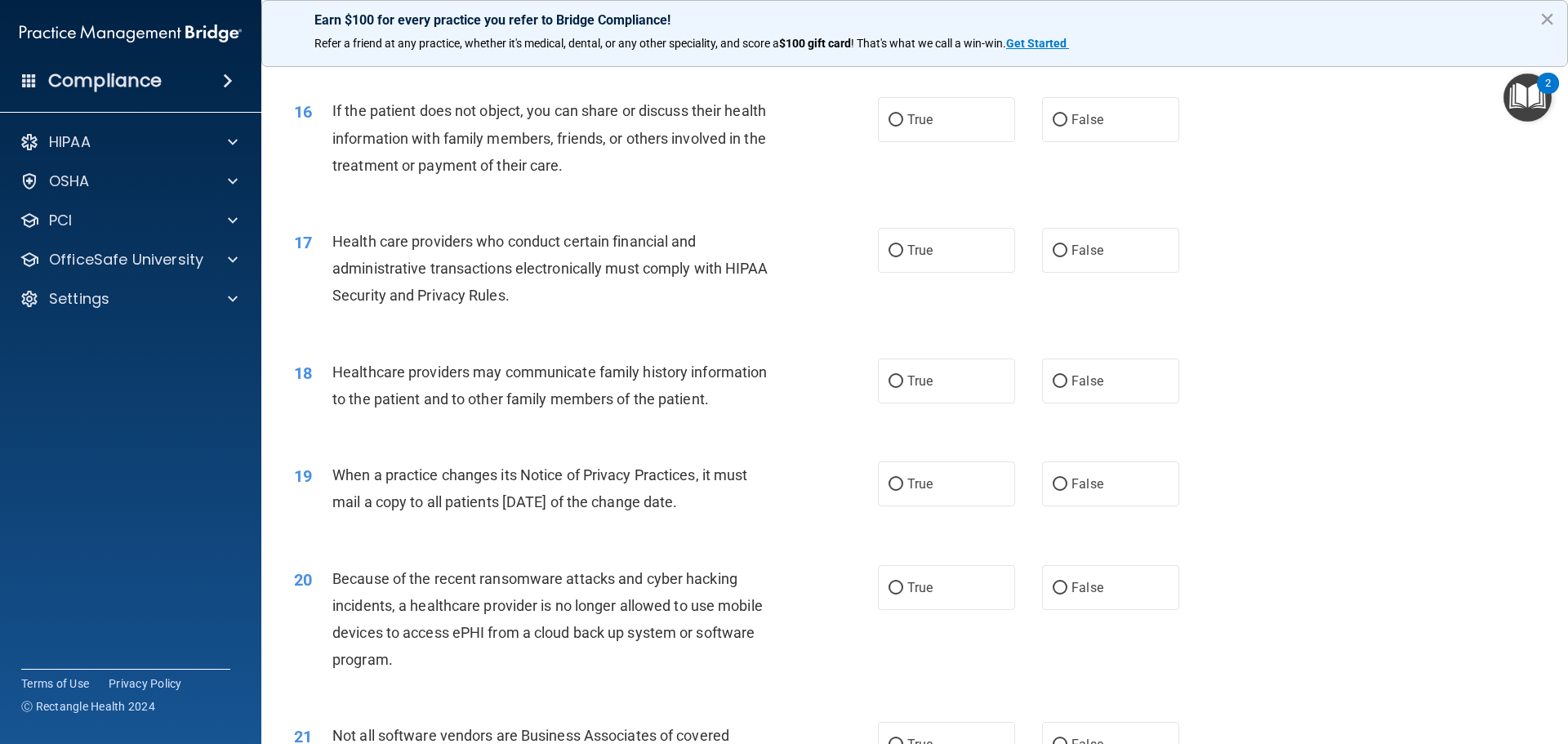
scroll to position [1878, 0]
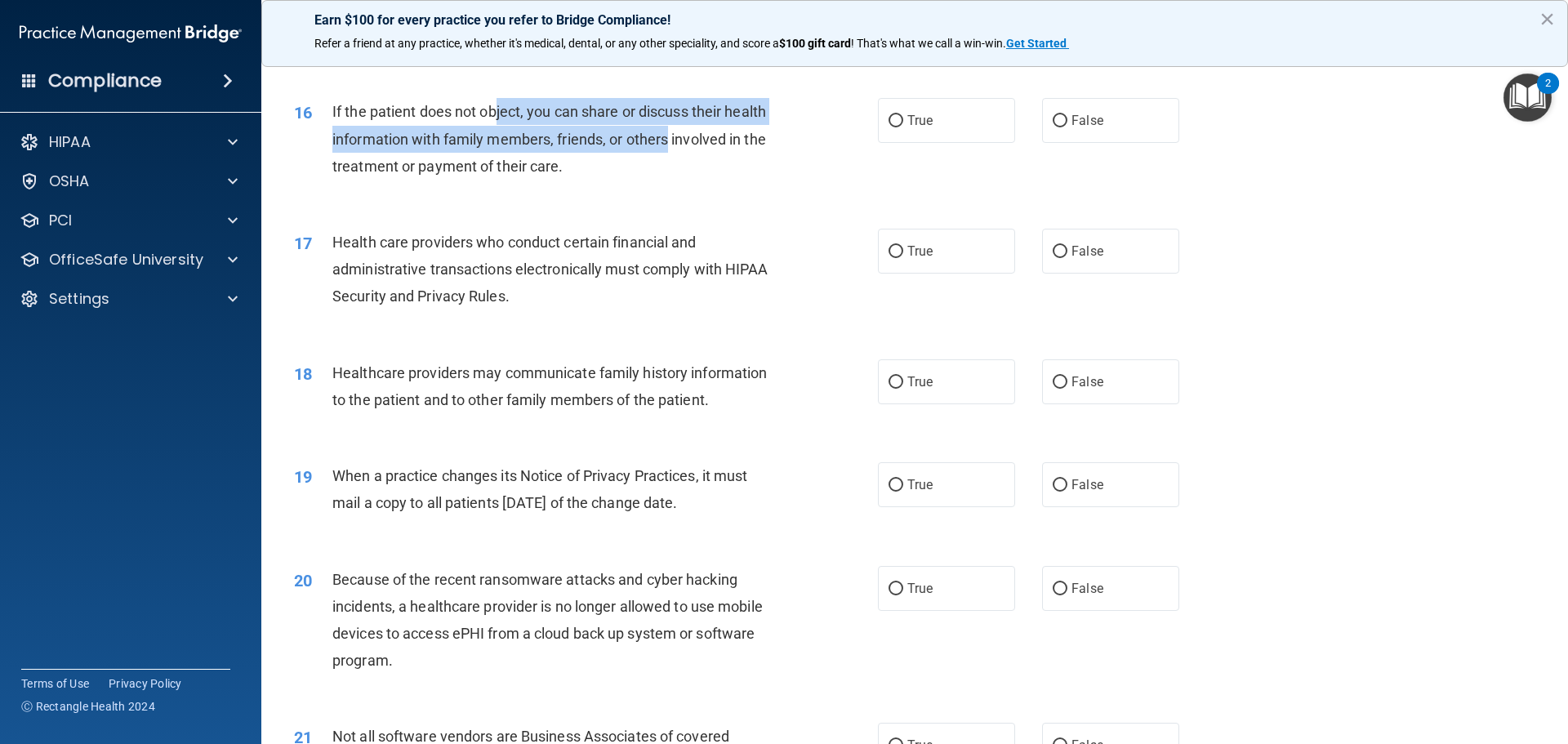
drag, startPoint x: 499, startPoint y: 109, endPoint x: 674, endPoint y: 138, distance: 177.4
click at [672, 138] on span "If the patient does not object, you can share or discuss their health informati…" at bounding box center [549, 138] width 433 height 71
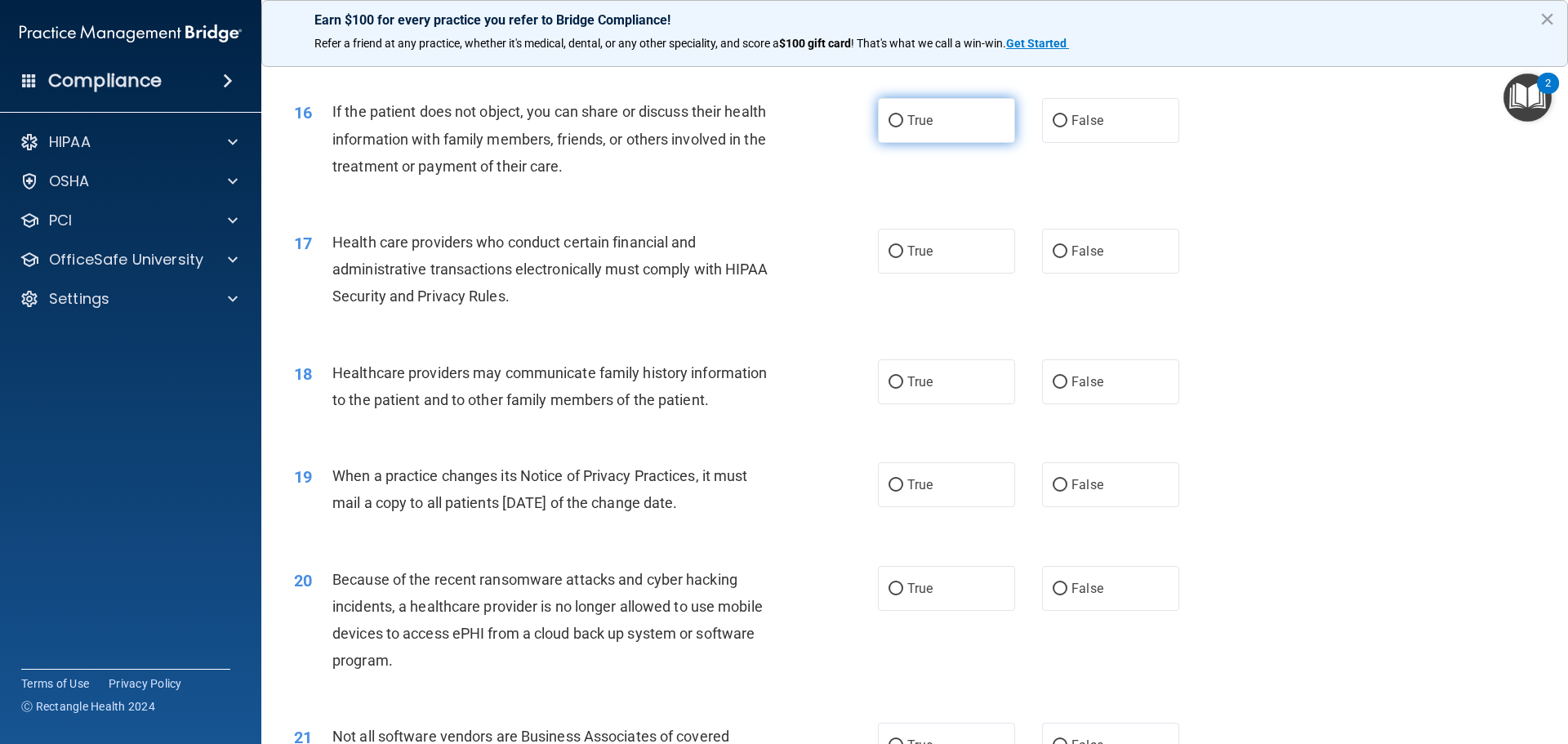
click at [952, 138] on label "True" at bounding box center [946, 120] width 137 height 45
click at [903, 127] on input "True" at bounding box center [896, 121] width 15 height 12
radio input "true"
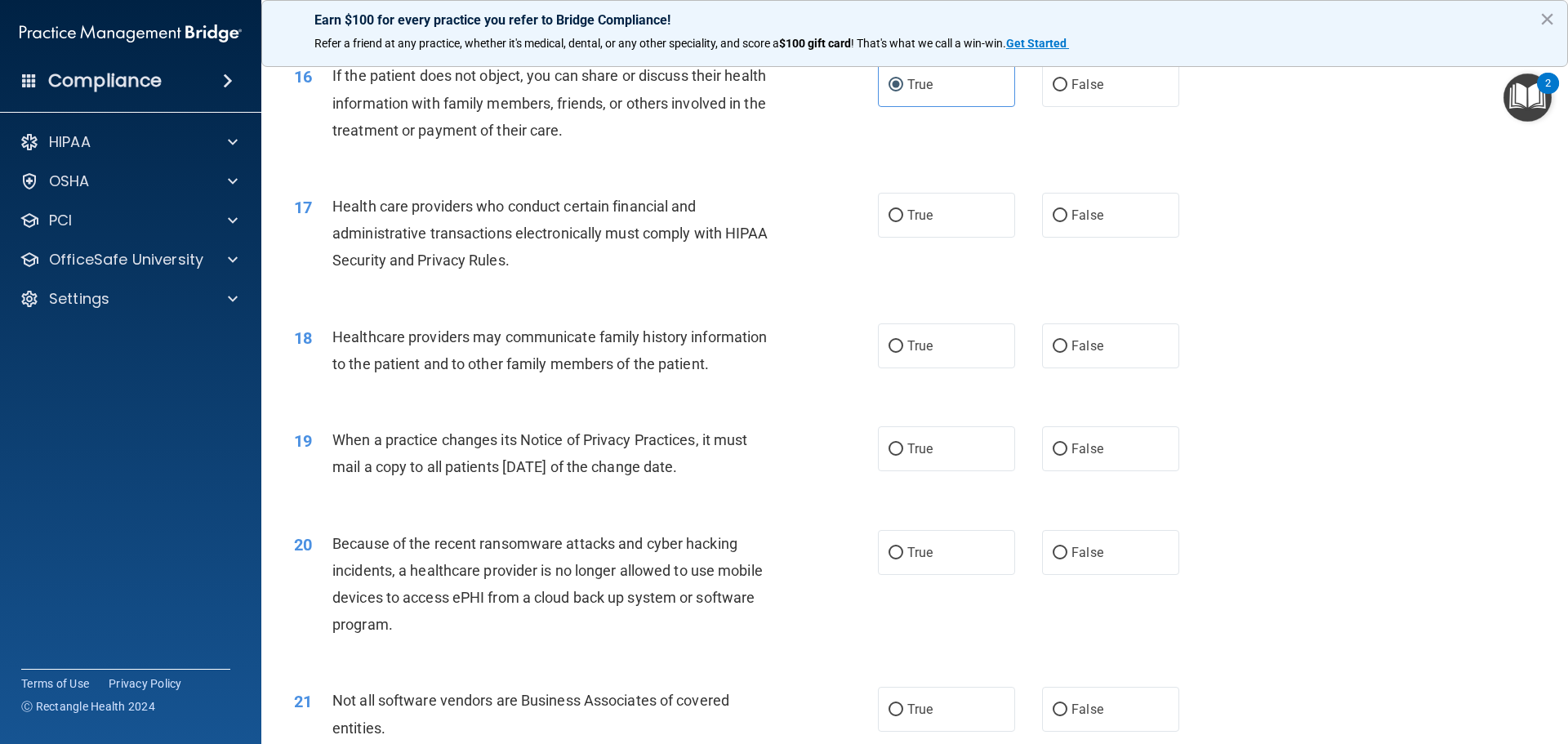
scroll to position [1919, 0]
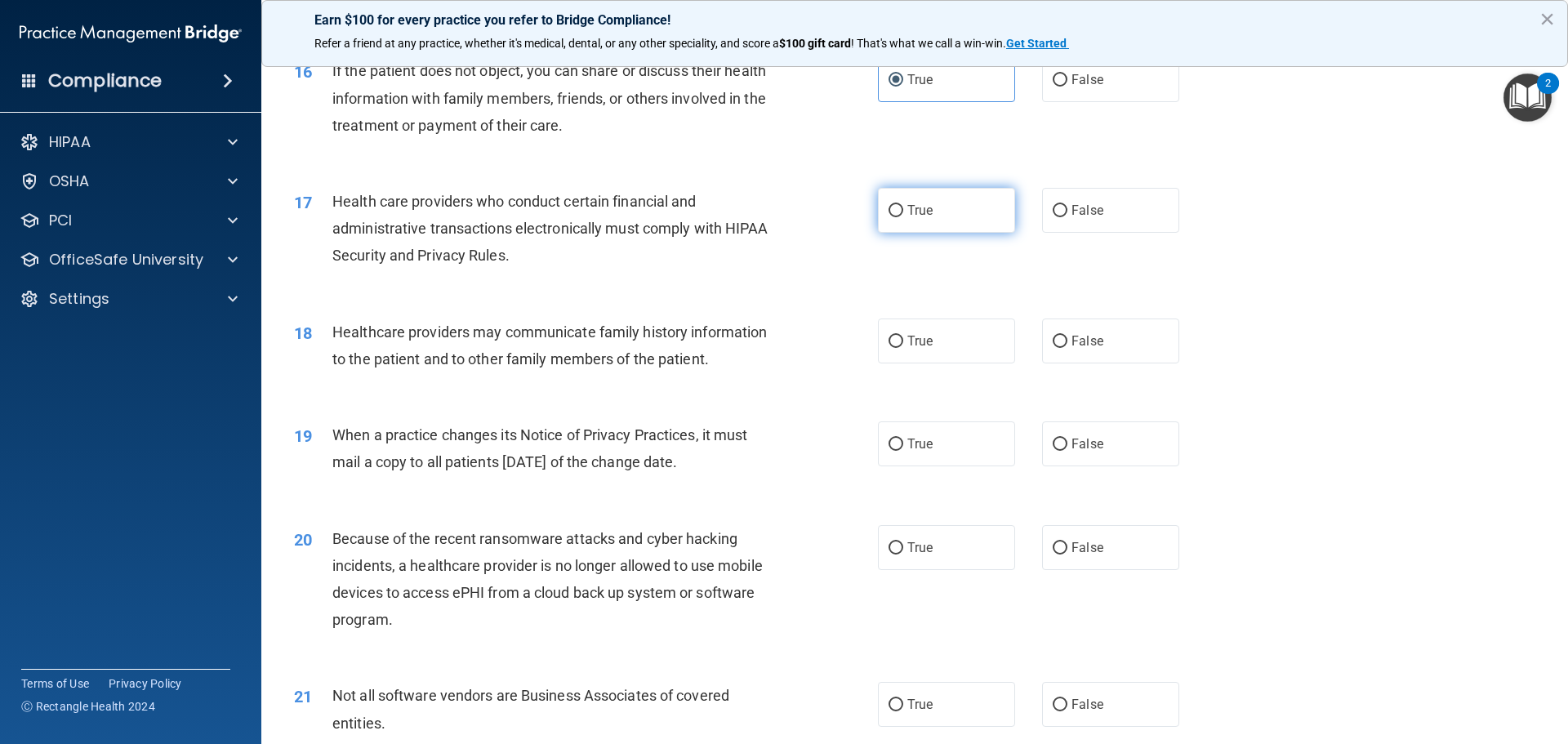
click at [948, 206] on label "True" at bounding box center [946, 210] width 137 height 45
click at [903, 206] on input "True" at bounding box center [896, 211] width 15 height 12
radio input "true"
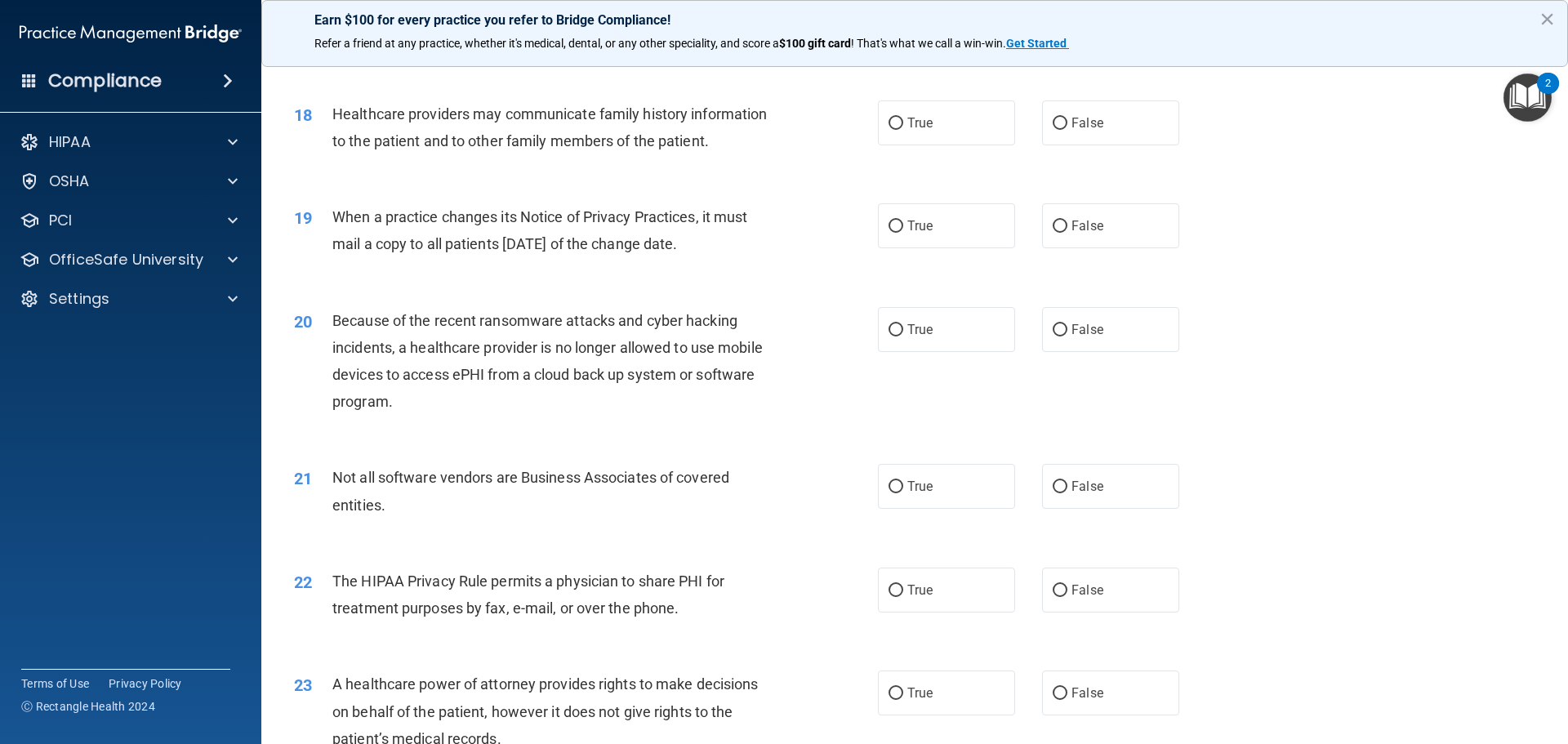
scroll to position [2143, 0]
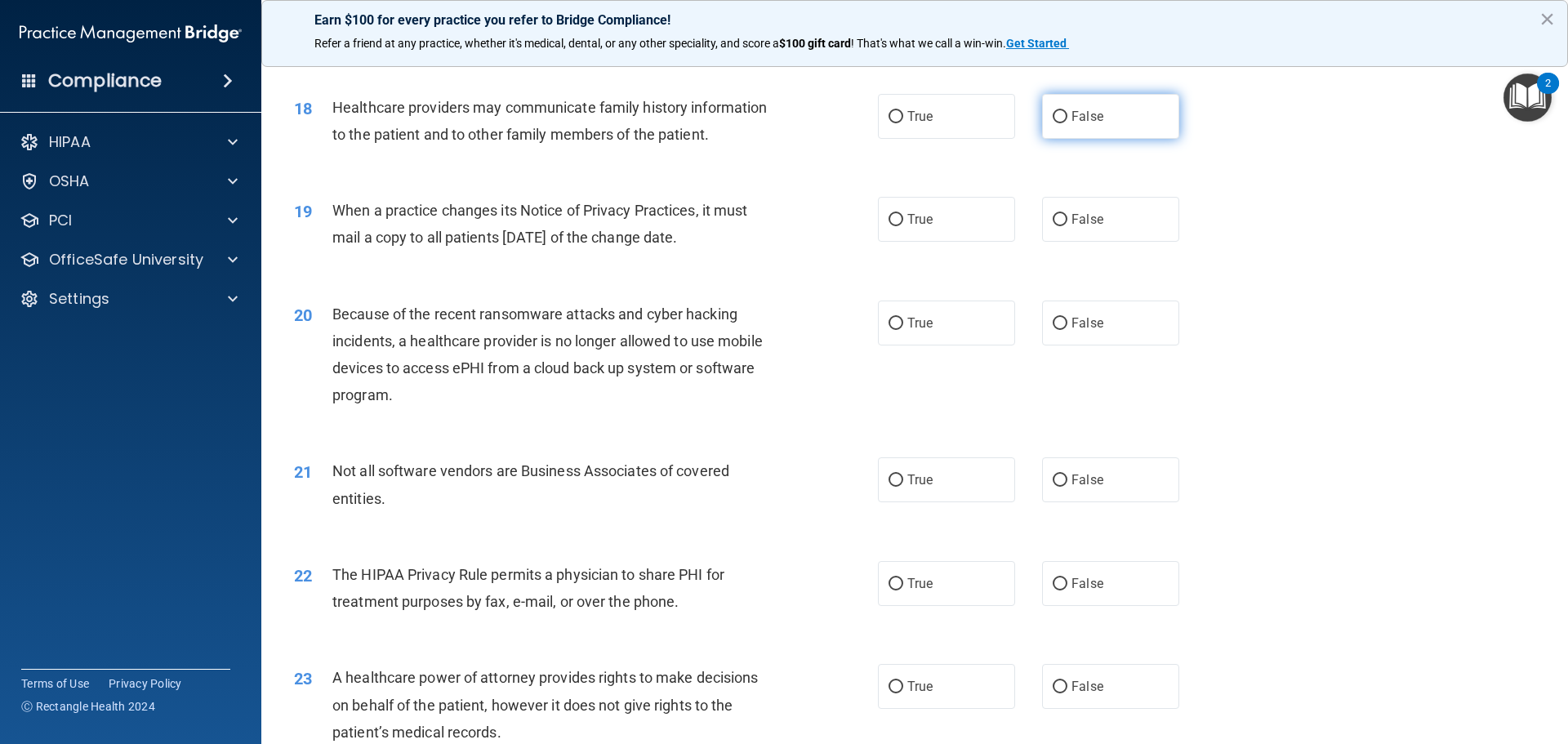
click at [1039, 113] on span "False" at bounding box center [1087, 117] width 32 height 16
click at [1039, 113] on input "False" at bounding box center [1060, 118] width 15 height 12
radio input "true"
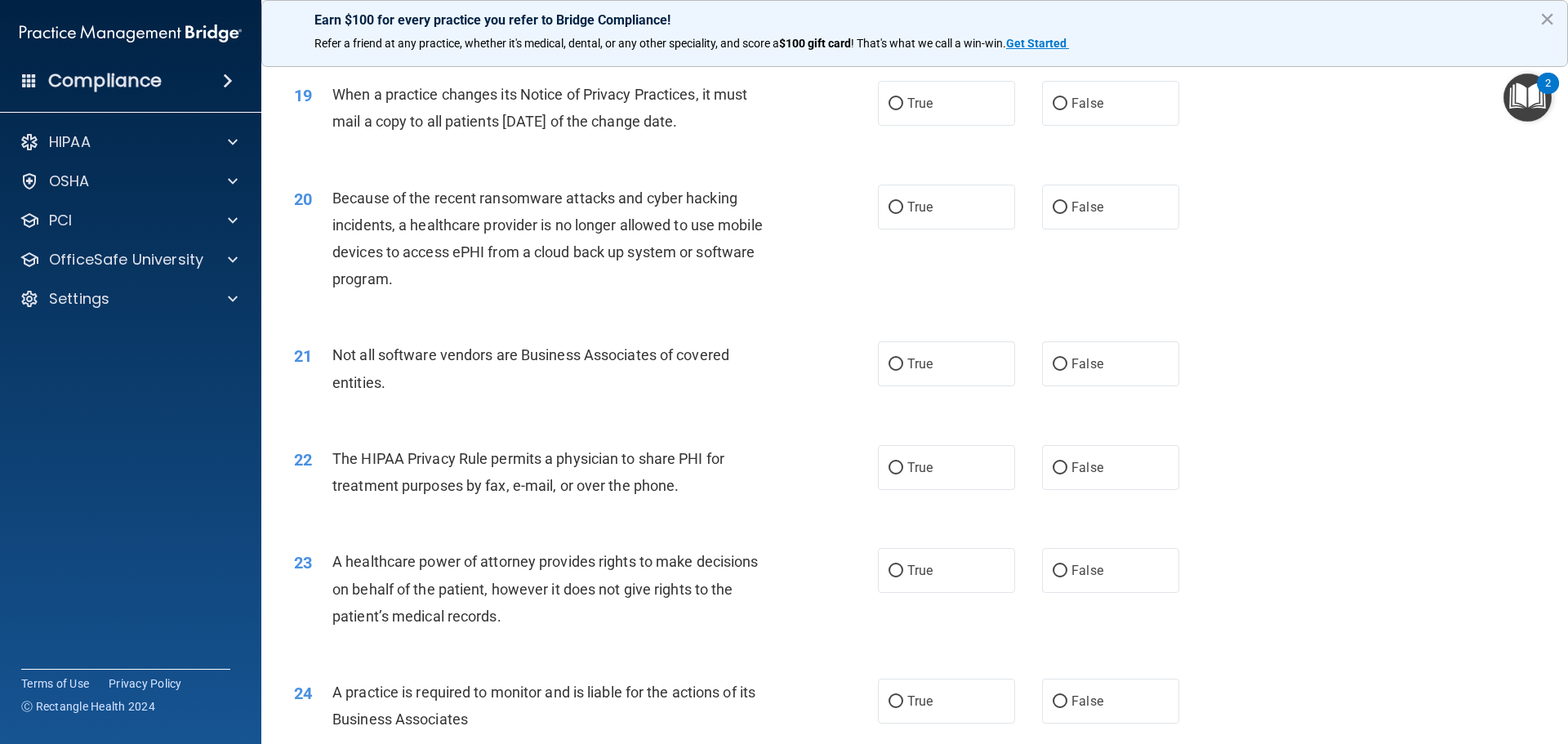
scroll to position [2266, 0]
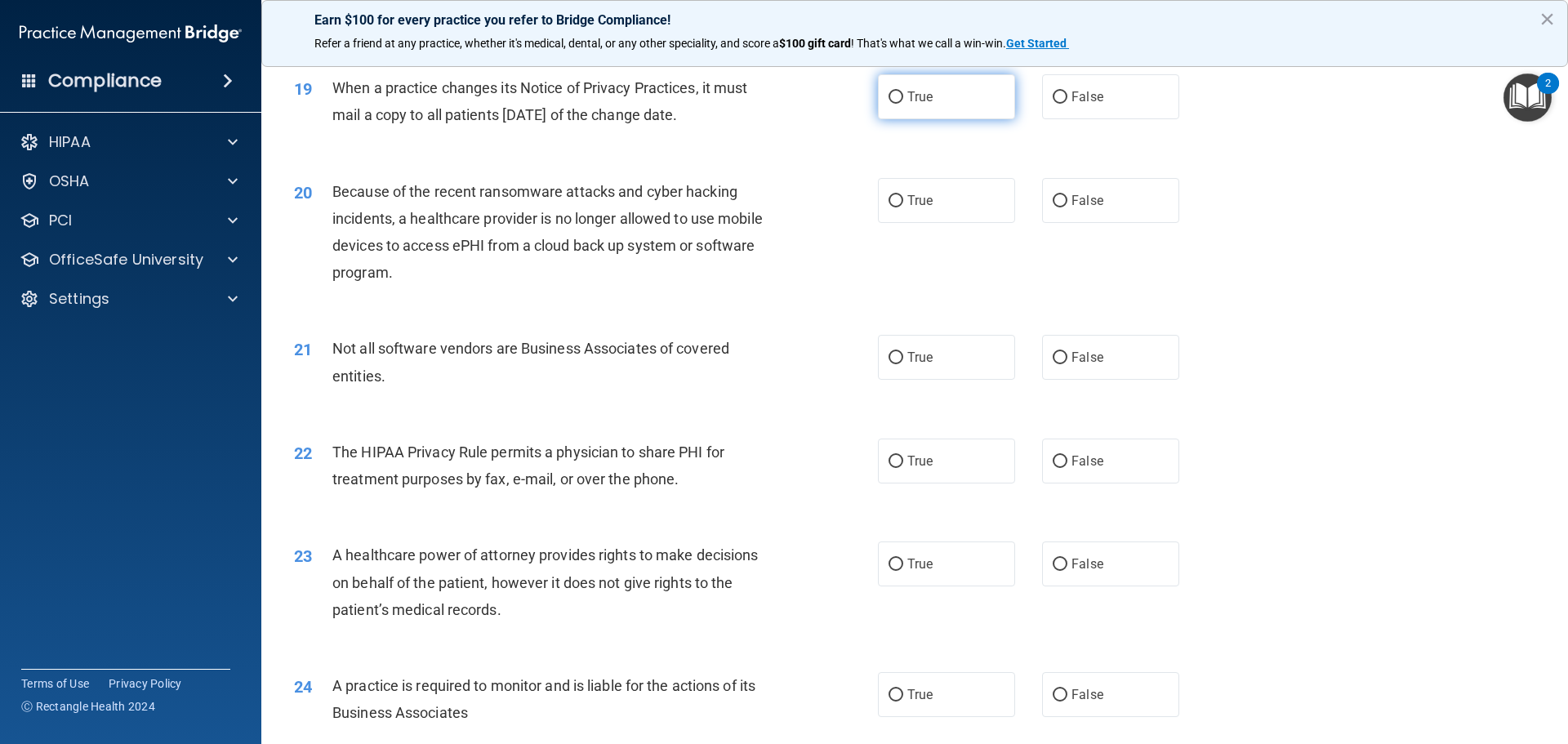
click at [955, 105] on label "True" at bounding box center [946, 97] width 137 height 45
click at [903, 104] on input "True" at bounding box center [896, 97] width 15 height 12
radio input "true"
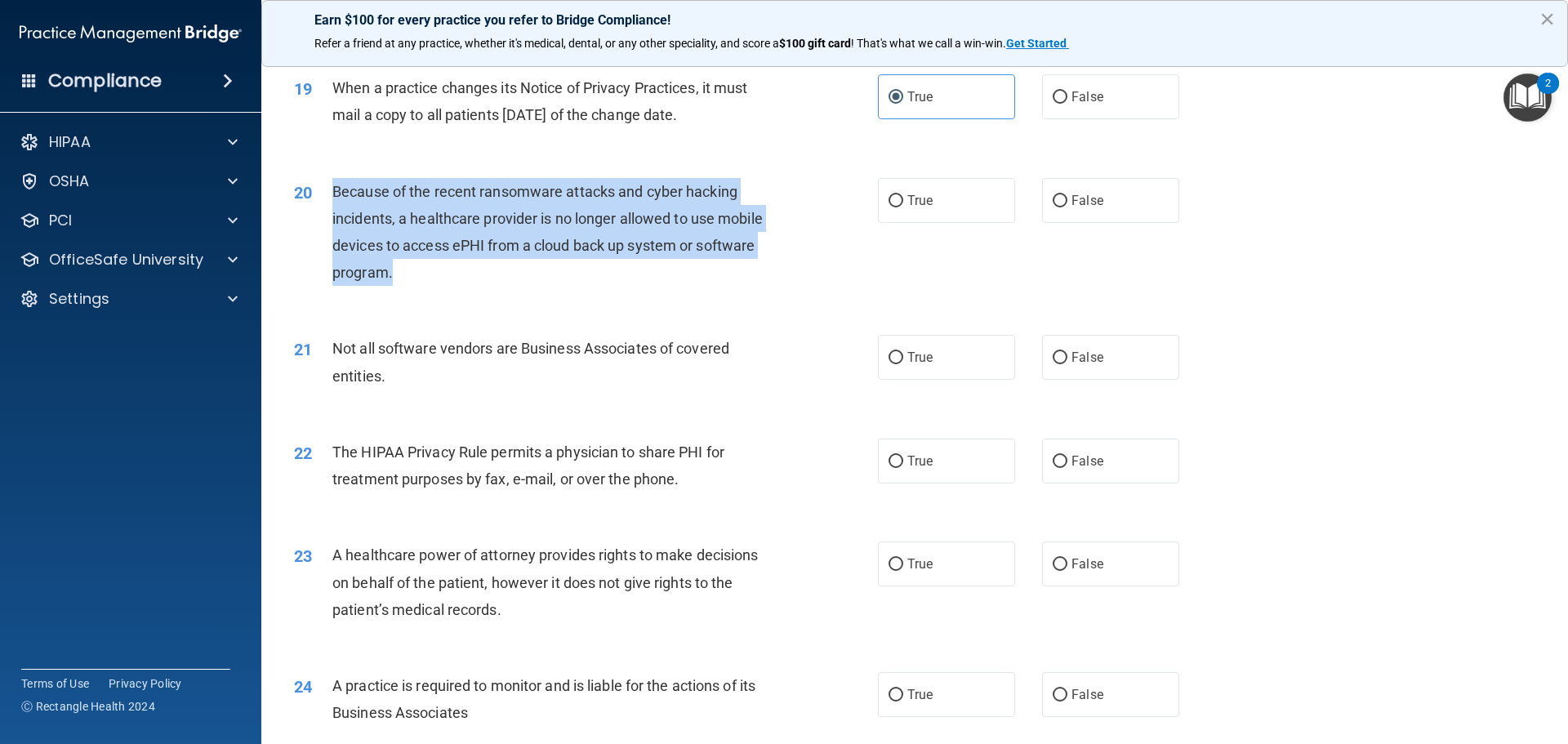
drag, startPoint x: 335, startPoint y: 190, endPoint x: 806, endPoint y: 276, distance: 478.8
click at [806, 276] on div "20 Because of the recent ransomware attacks and cyber hacking incidents, a heal…" at bounding box center [585, 236] width 633 height 117
click at [806, 277] on div "20 Because of the recent ransomware attacks and cyber hacking incidents, a heal…" at bounding box center [585, 236] width 633 height 117
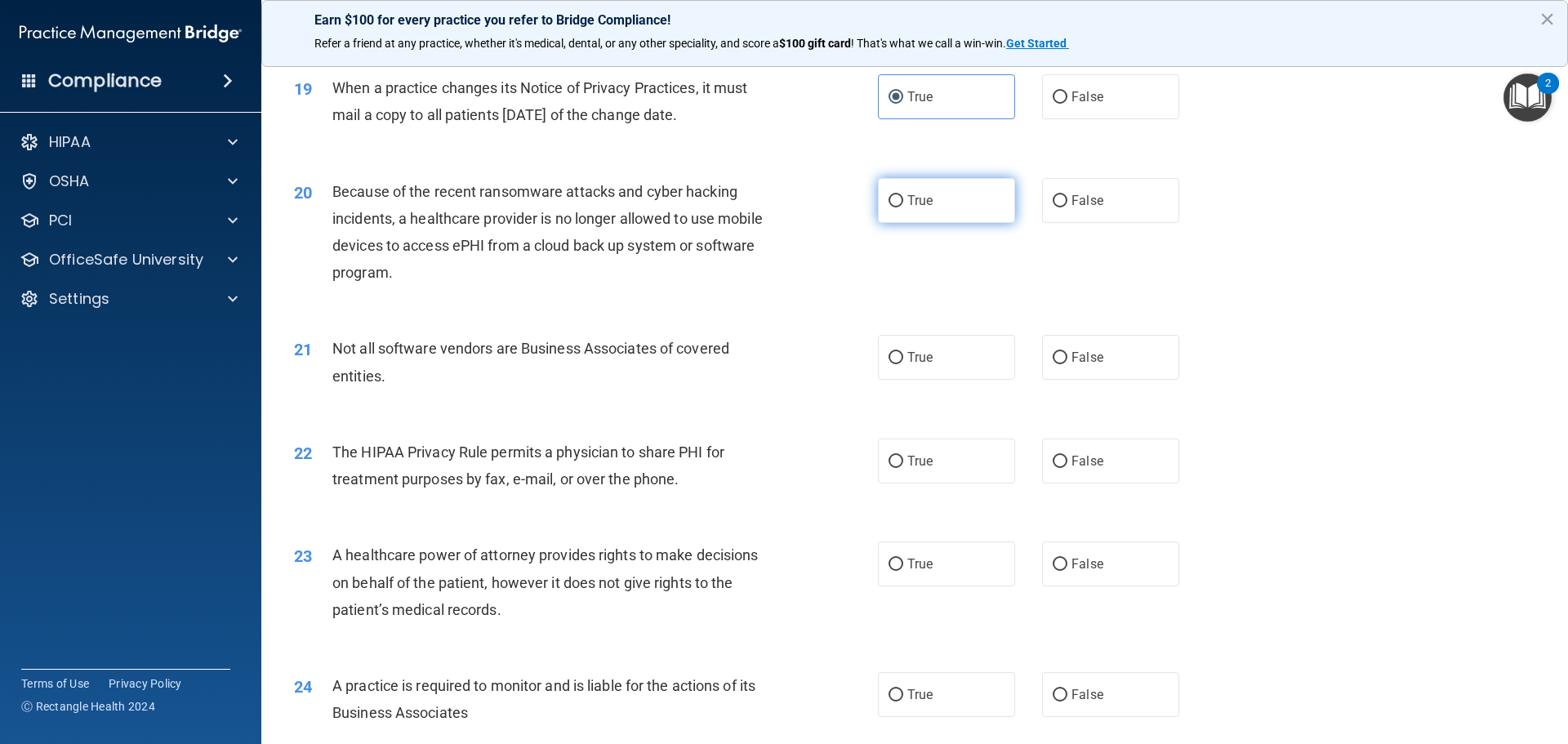
click at [891, 197] on input "True" at bounding box center [896, 201] width 15 height 12
radio input "true"
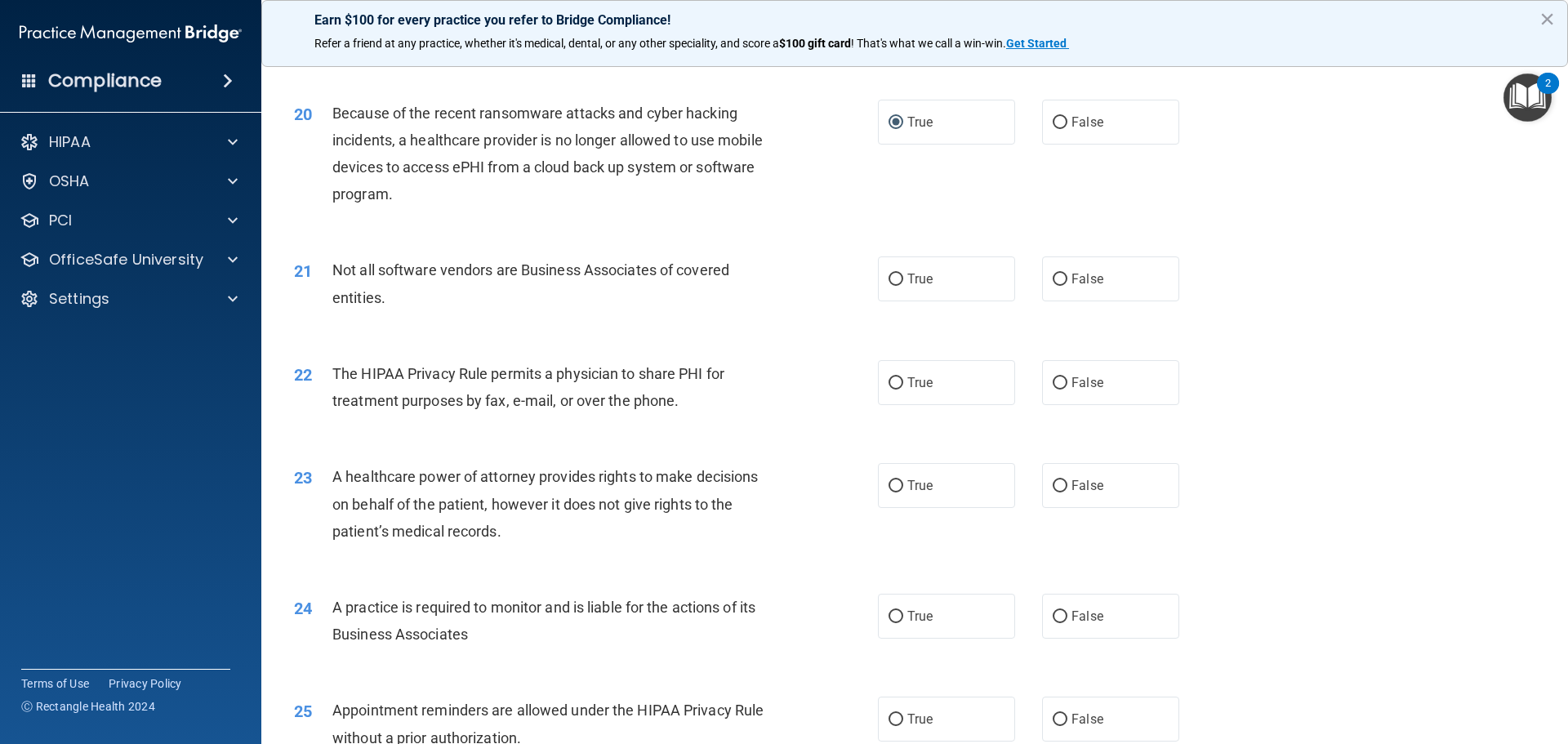
scroll to position [2429, 0]
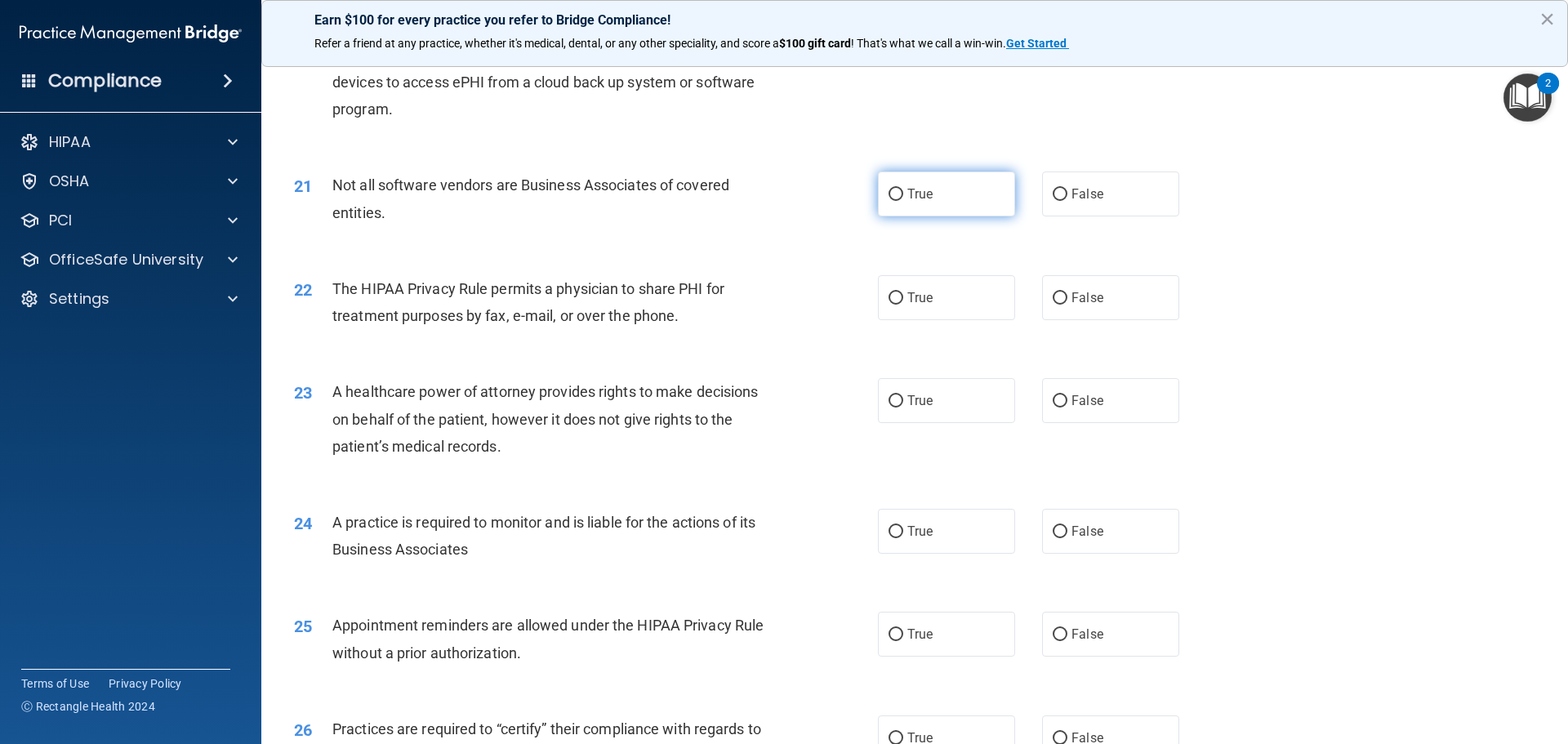
click at [907, 198] on span "True" at bounding box center [920, 194] width 25 height 16
click at [903, 198] on input "True" at bounding box center [896, 195] width 15 height 12
radio input "true"
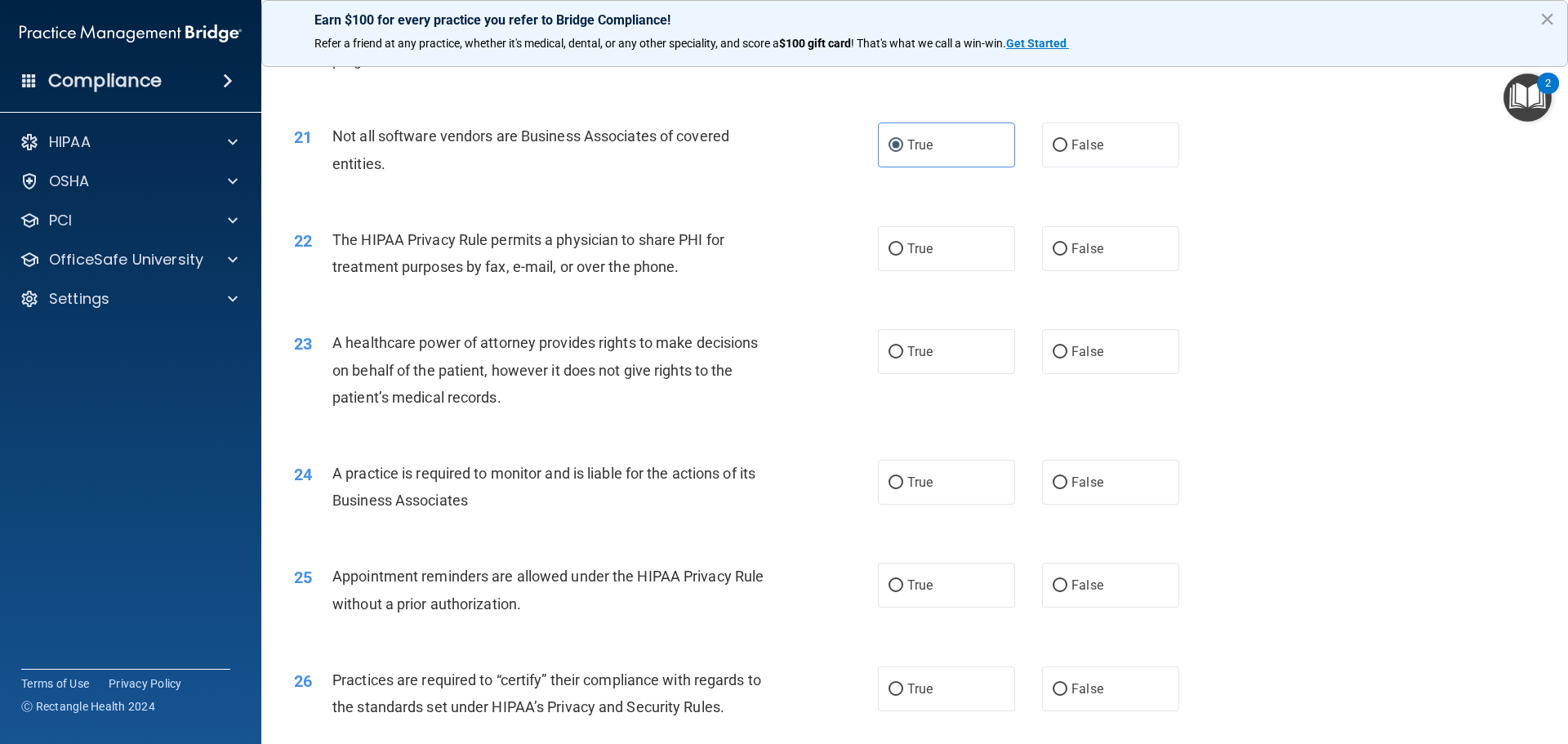
scroll to position [2531, 0]
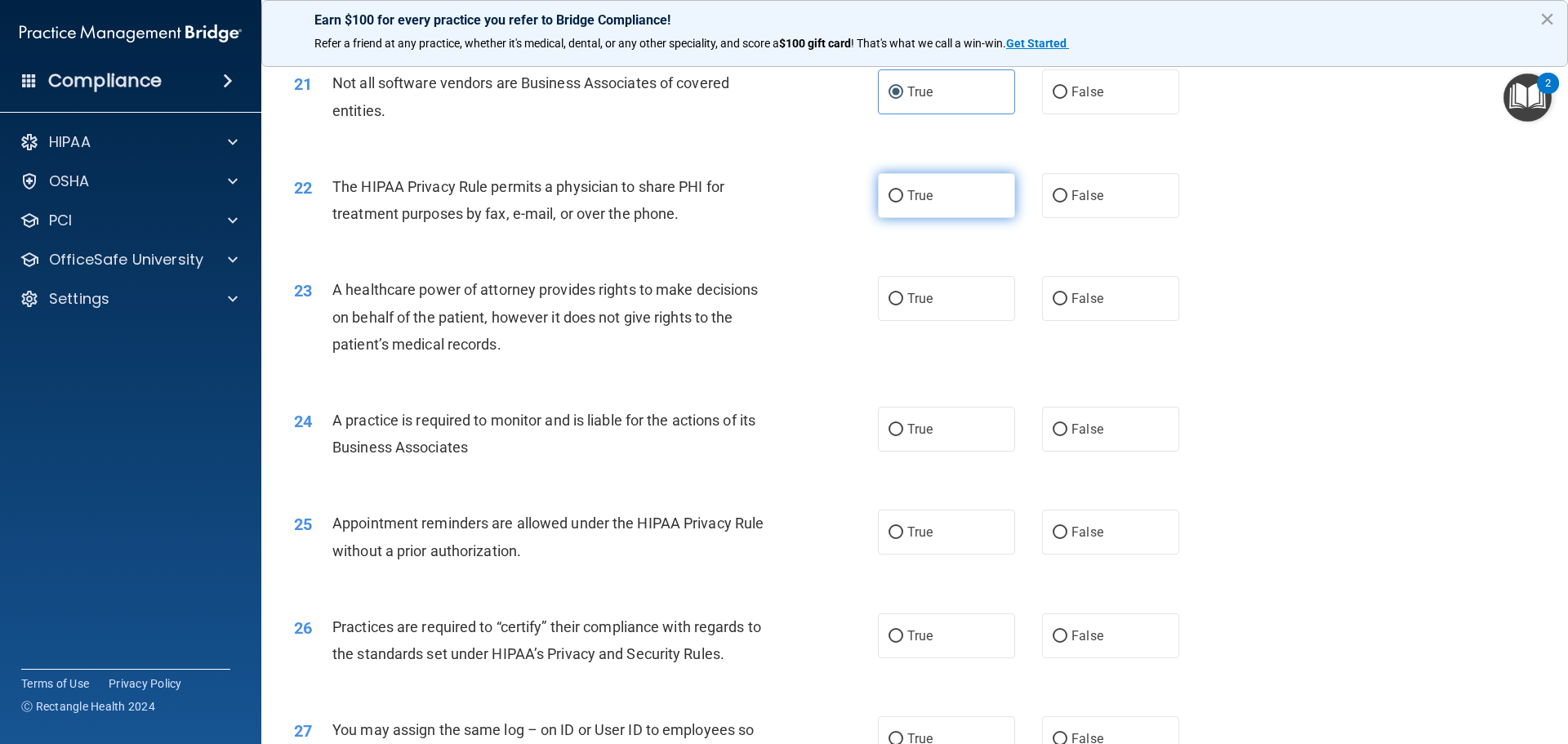
click at [901, 182] on label "True" at bounding box center [946, 195] width 137 height 45
click at [901, 190] on input "True" at bounding box center [896, 197] width 15 height 12
radio input "true"
click at [909, 304] on span "True" at bounding box center [920, 298] width 25 height 16
click at [903, 304] on input "True" at bounding box center [896, 299] width 15 height 12
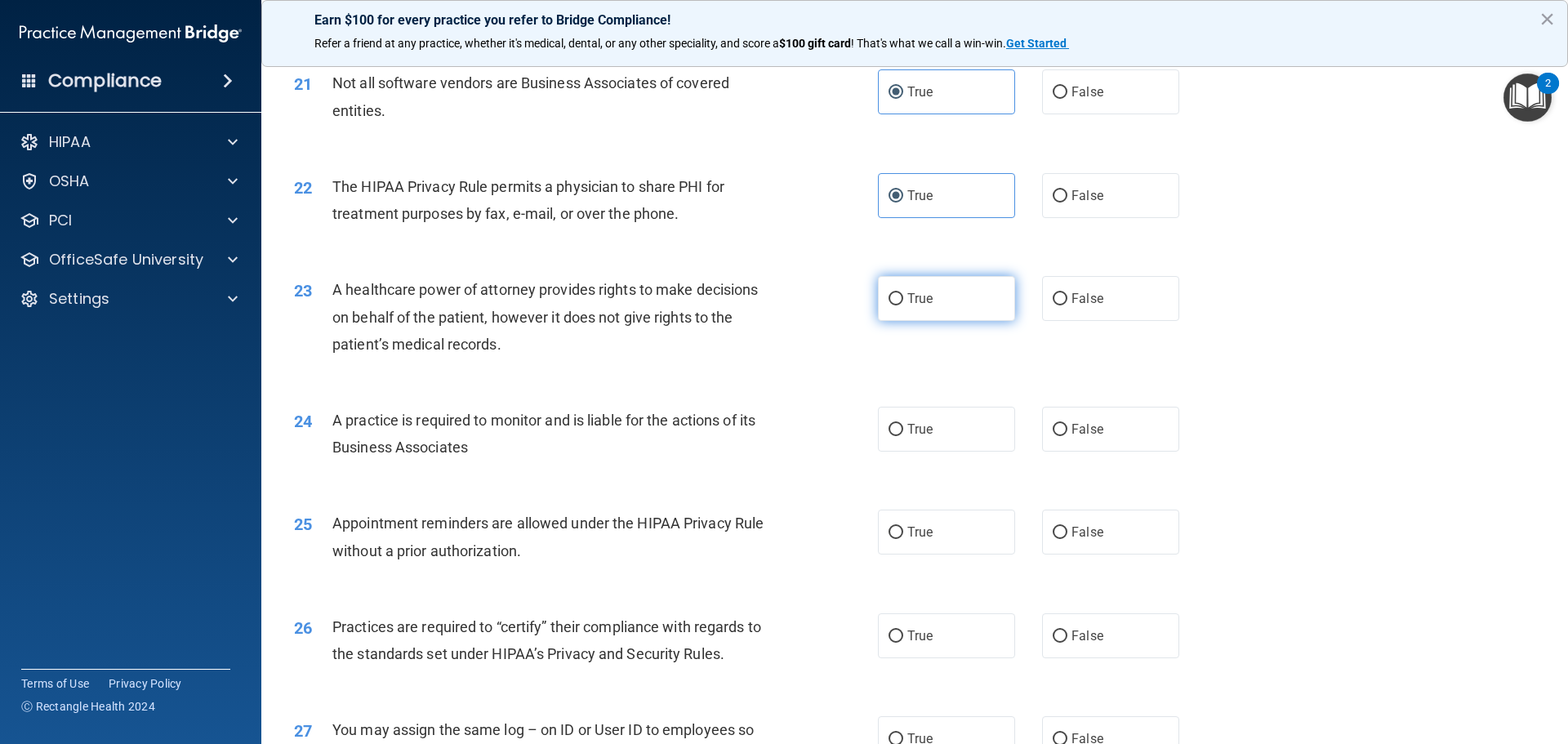
radio input "true"
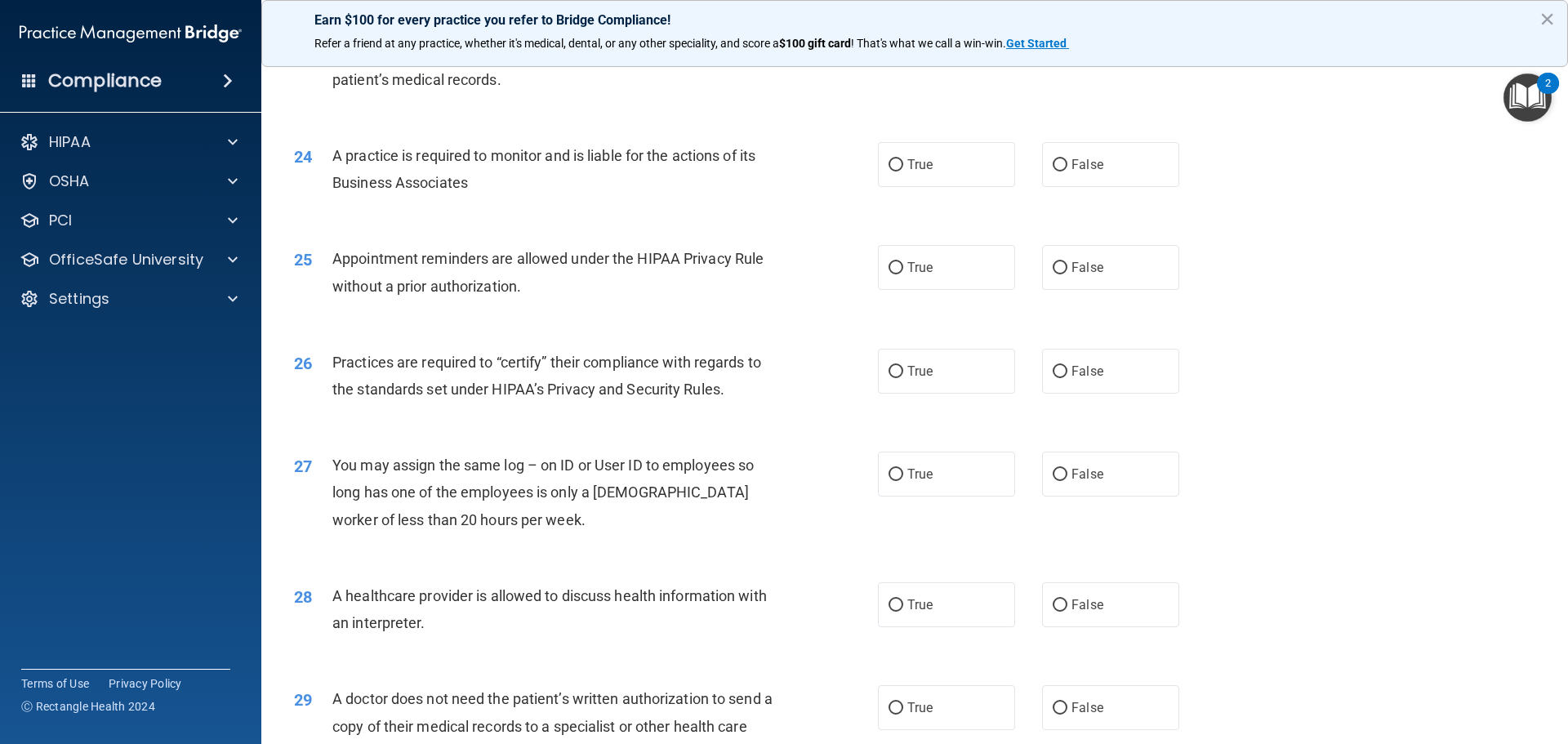
scroll to position [2796, 0]
click at [890, 166] on input "True" at bounding box center [896, 165] width 15 height 12
radio input "true"
click at [907, 269] on span "True" at bounding box center [920, 267] width 25 height 16
click at [903, 269] on input "True" at bounding box center [896, 268] width 15 height 12
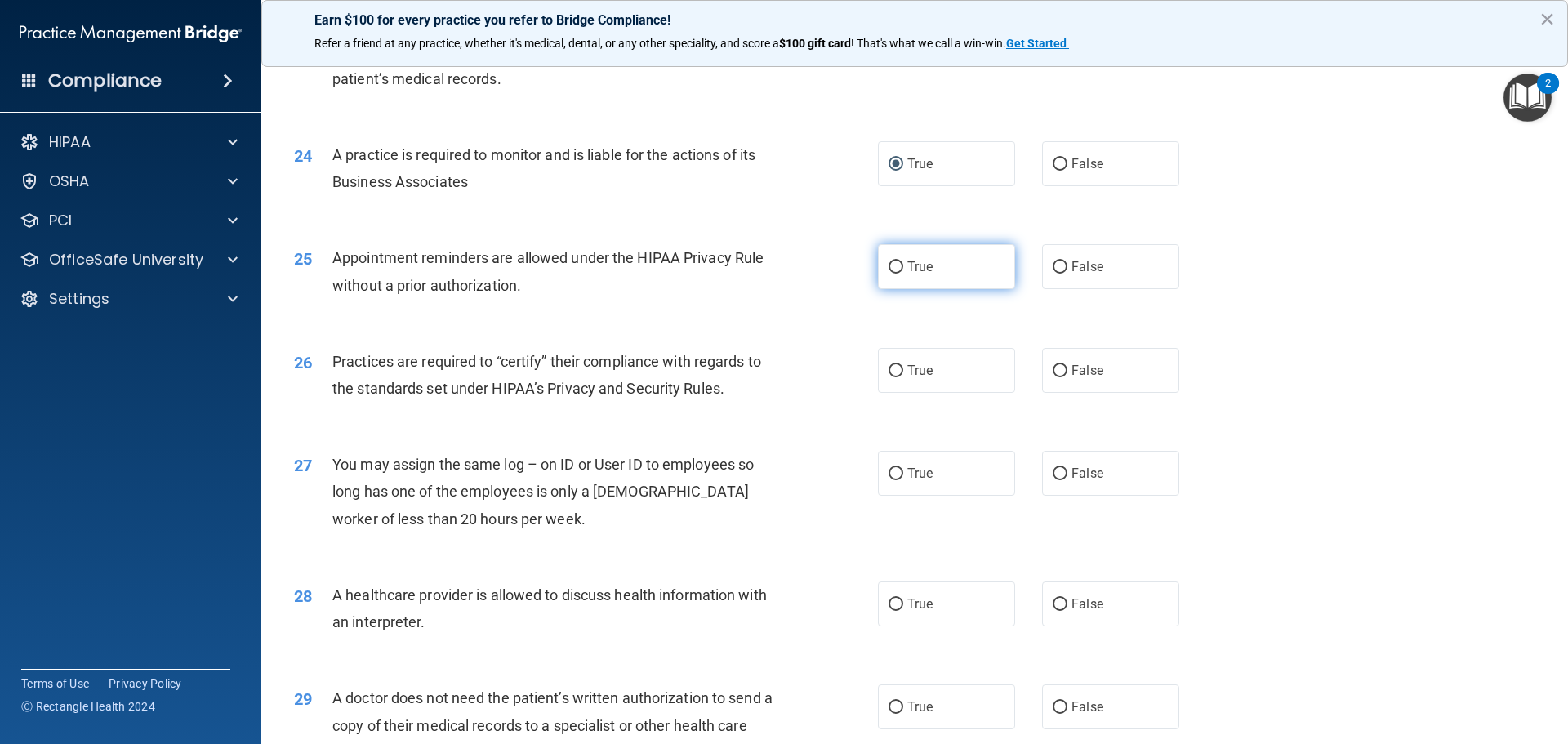
radio input "true"
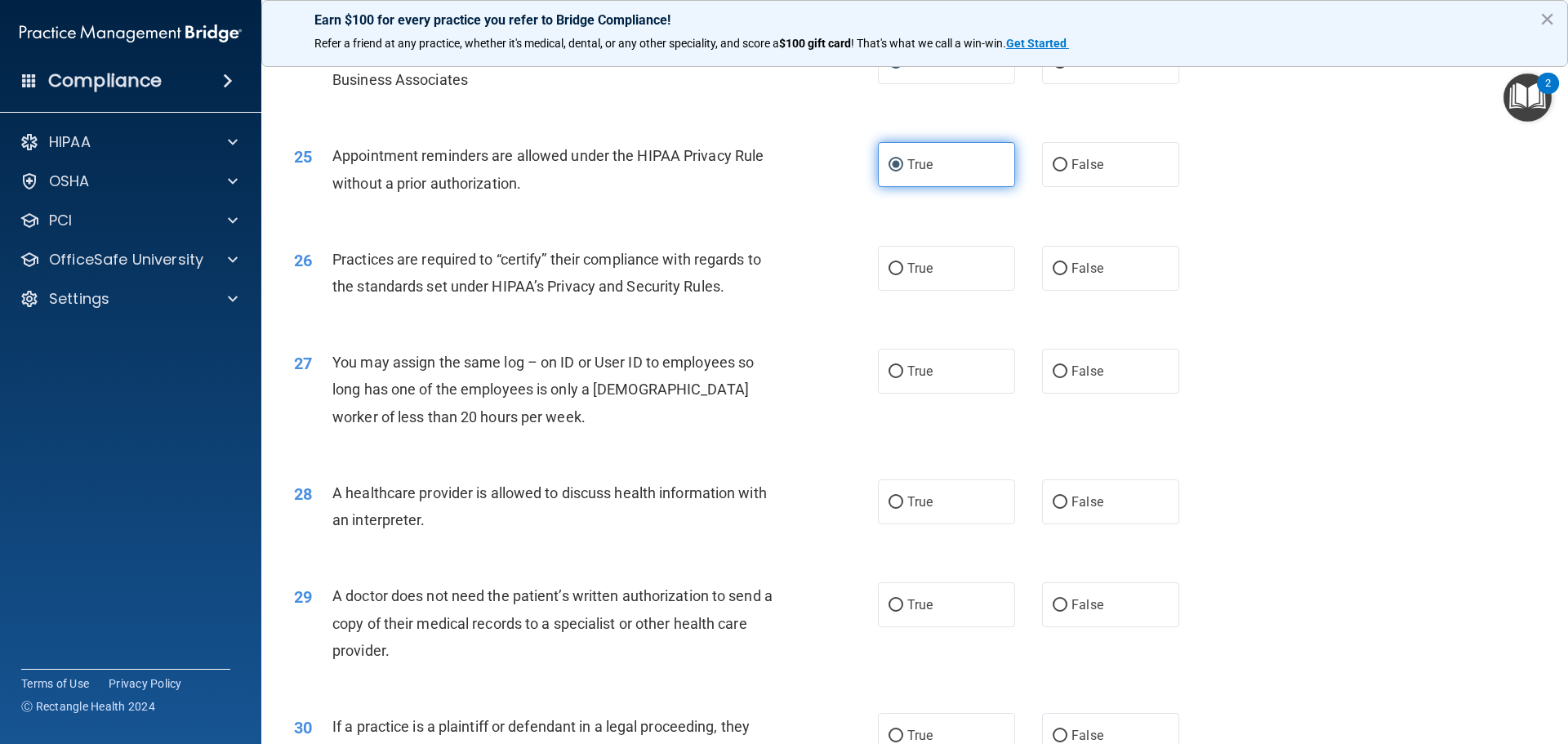
scroll to position [2919, 0]
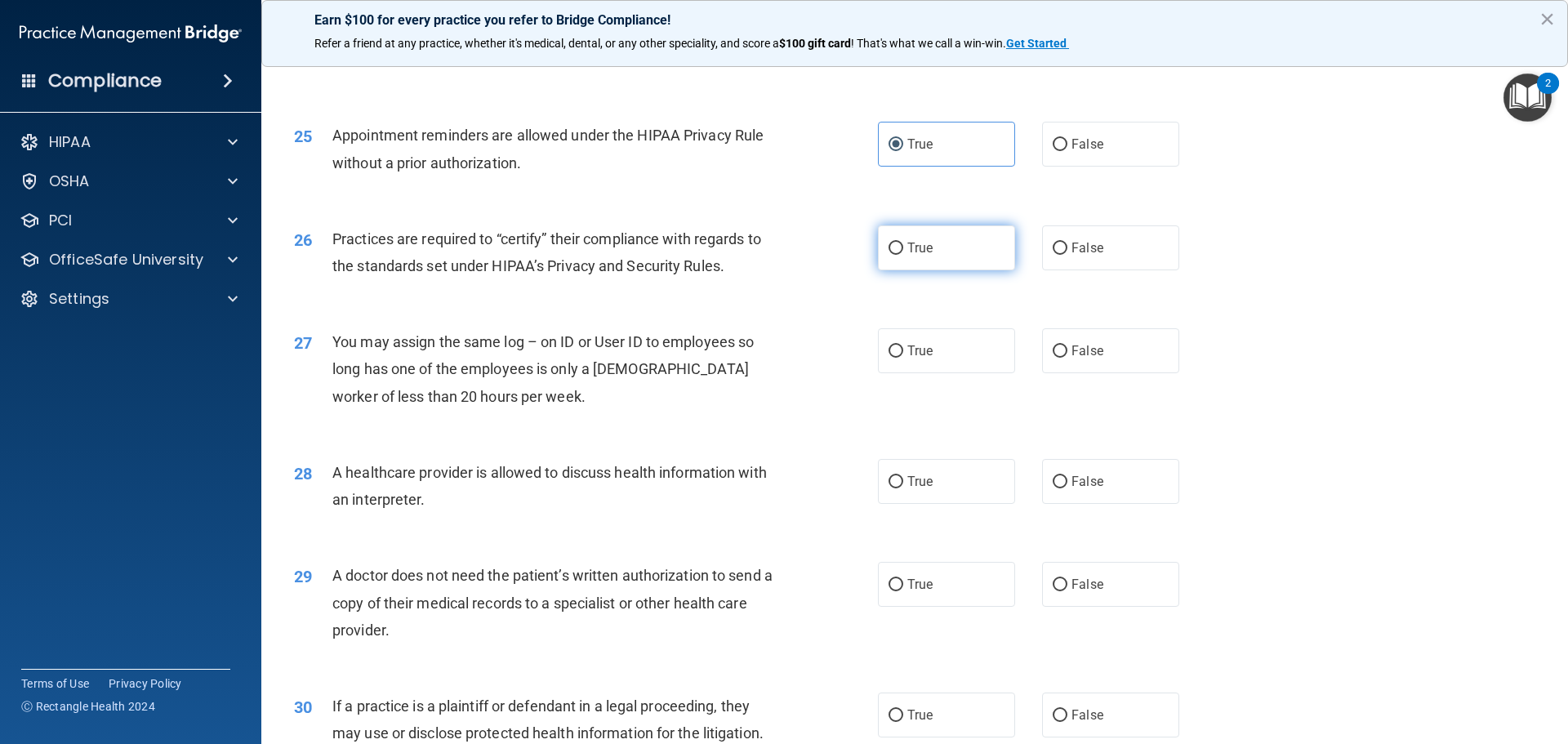
click at [907, 244] on span "True" at bounding box center [920, 248] width 25 height 16
click at [903, 244] on input "True" at bounding box center [896, 248] width 15 height 12
radio input "true"
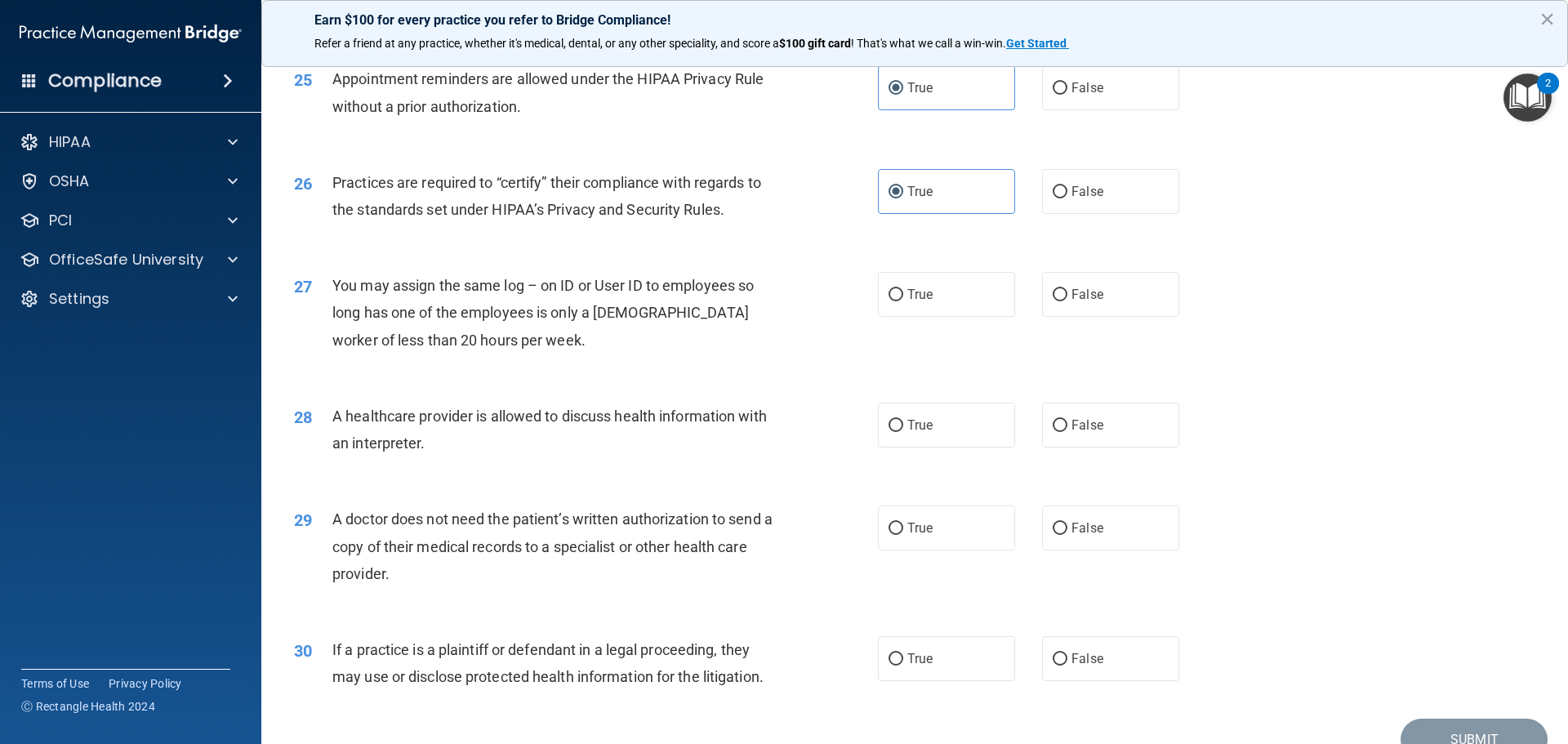
scroll to position [3042, 0]
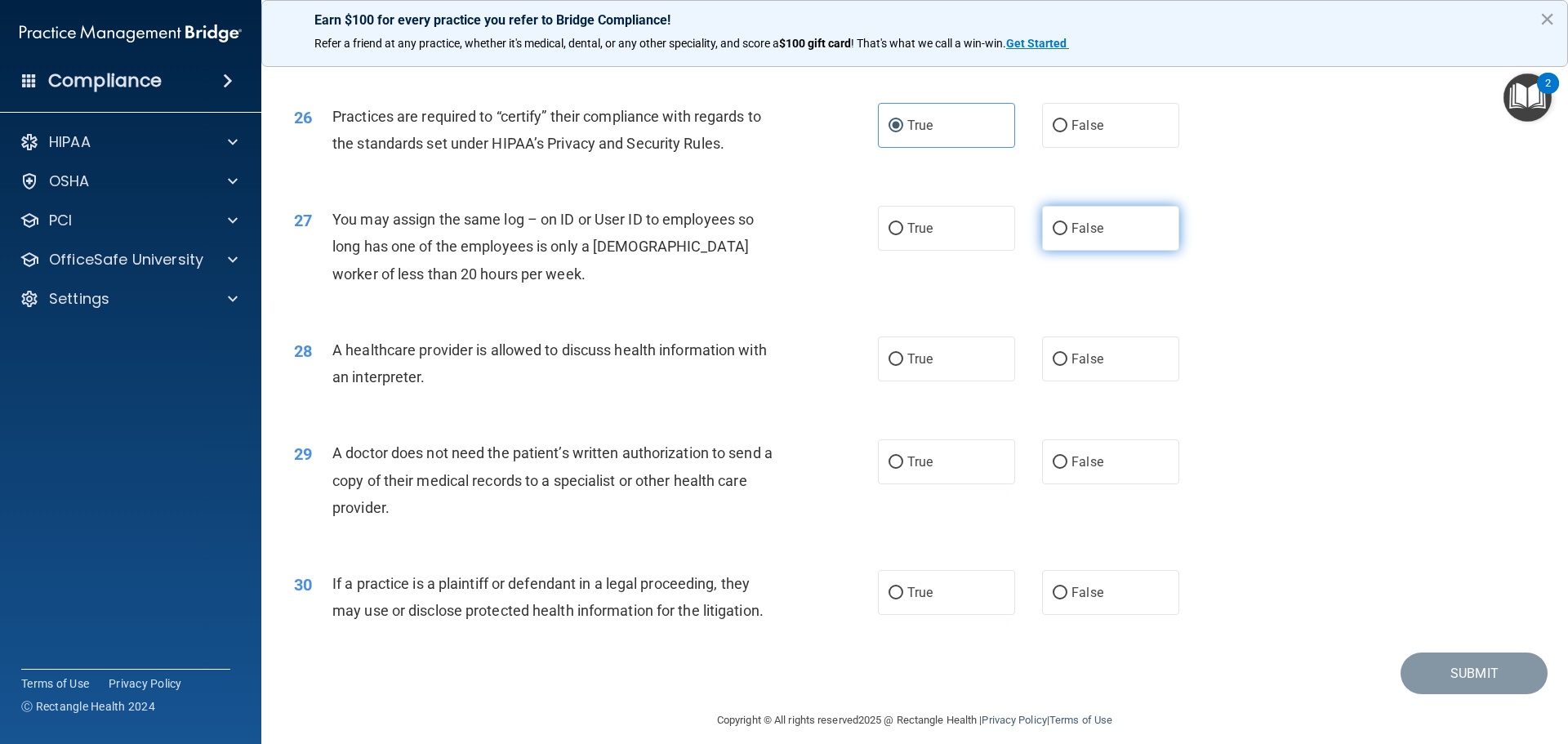
click at [1039, 233] on span "False" at bounding box center [1087, 228] width 32 height 16
click at [1039, 233] on input "False" at bounding box center [1060, 229] width 15 height 12
radio input "true"
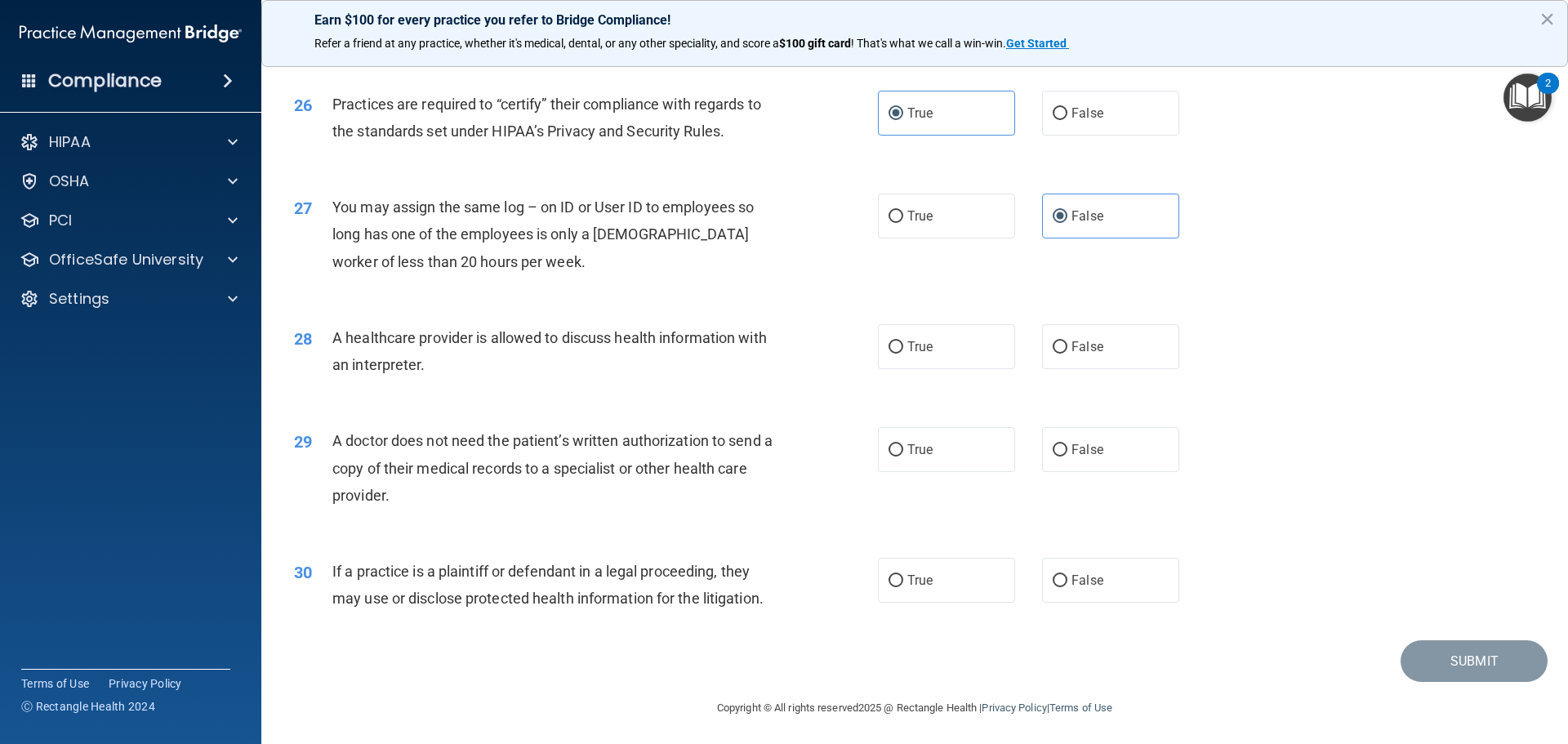
scroll to position [3057, 0]
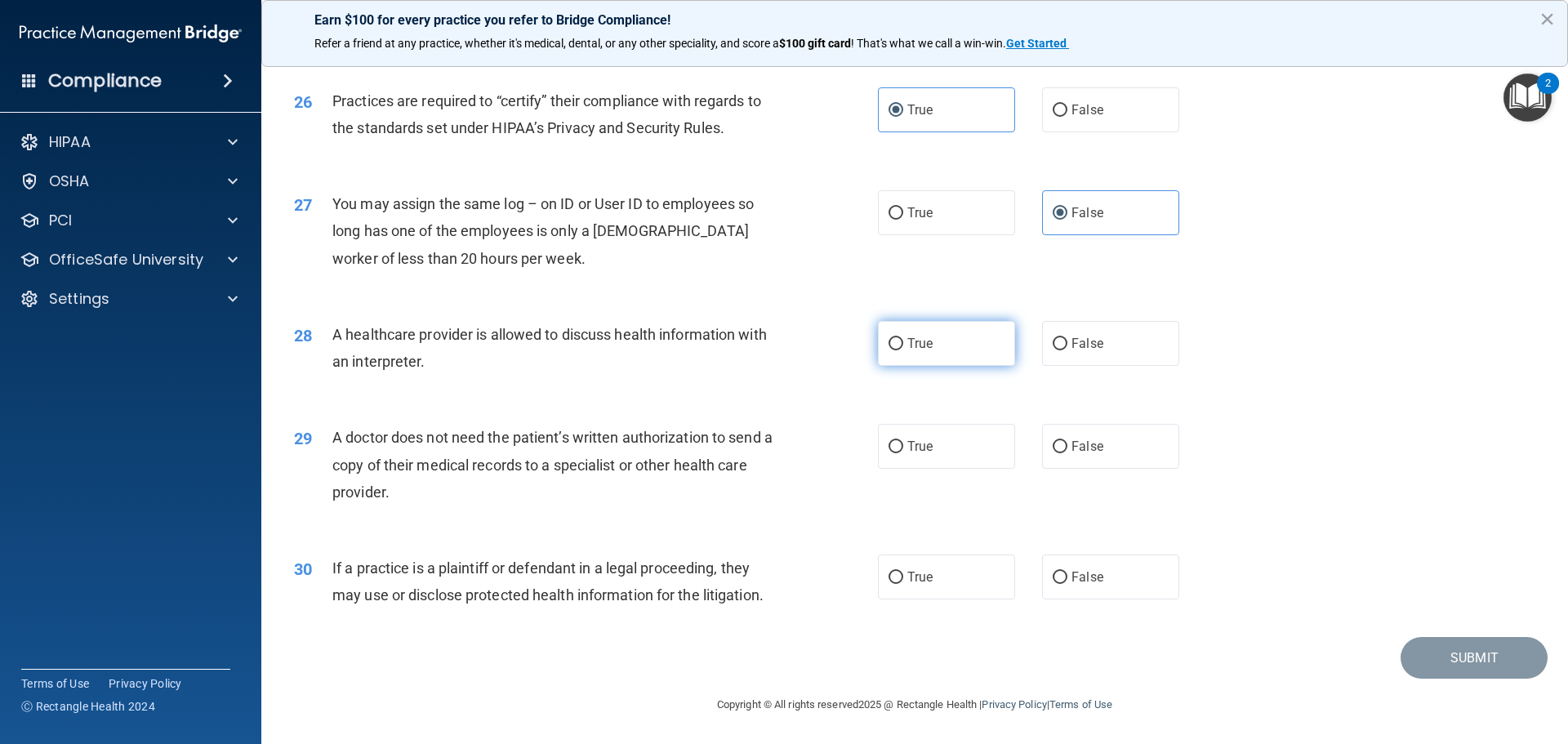
click at [901, 340] on label "True" at bounding box center [946, 343] width 137 height 45
click at [901, 340] on input "True" at bounding box center [896, 344] width 15 height 12
radio input "true"
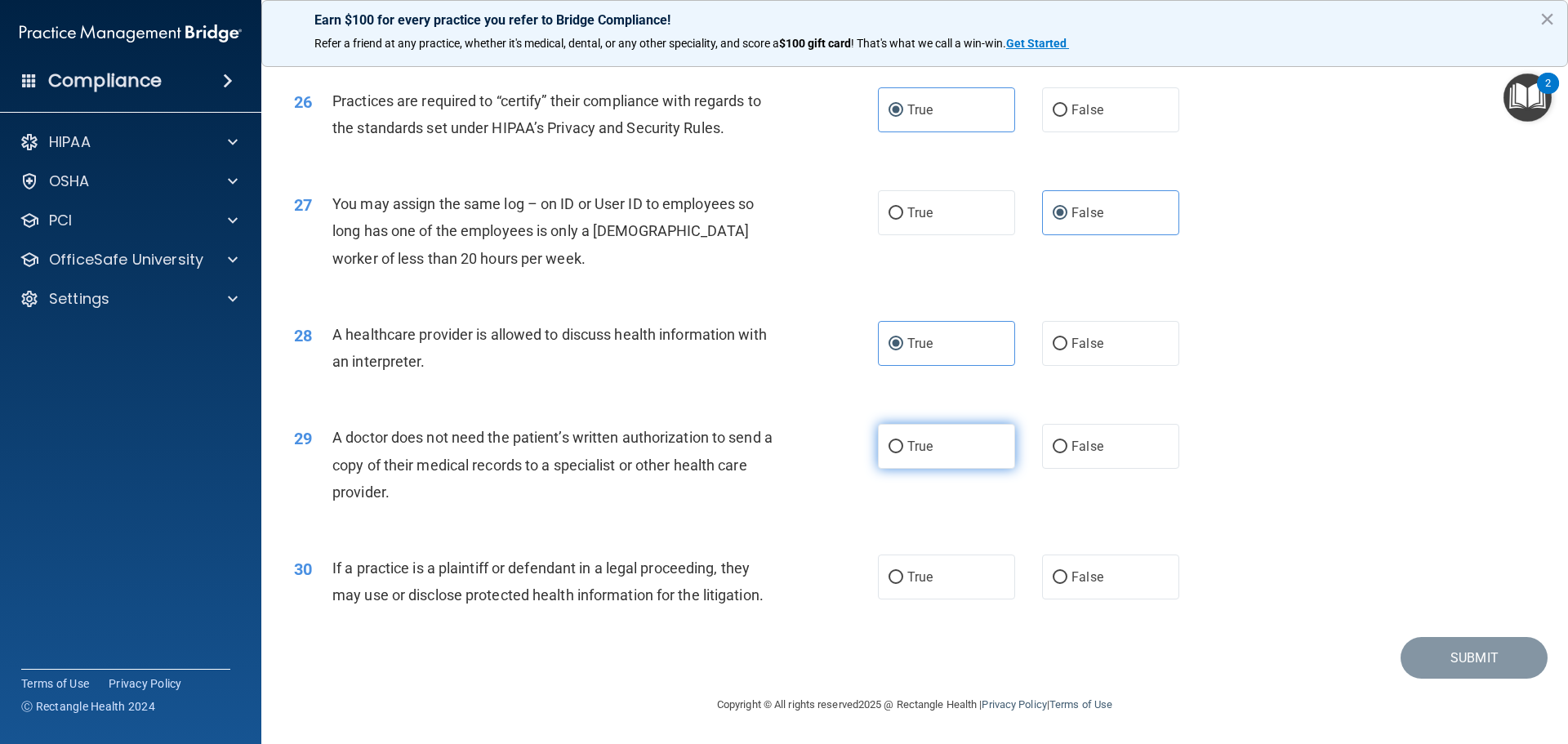
click at [893, 449] on input "True" at bounding box center [896, 447] width 15 height 12
radio input "true"
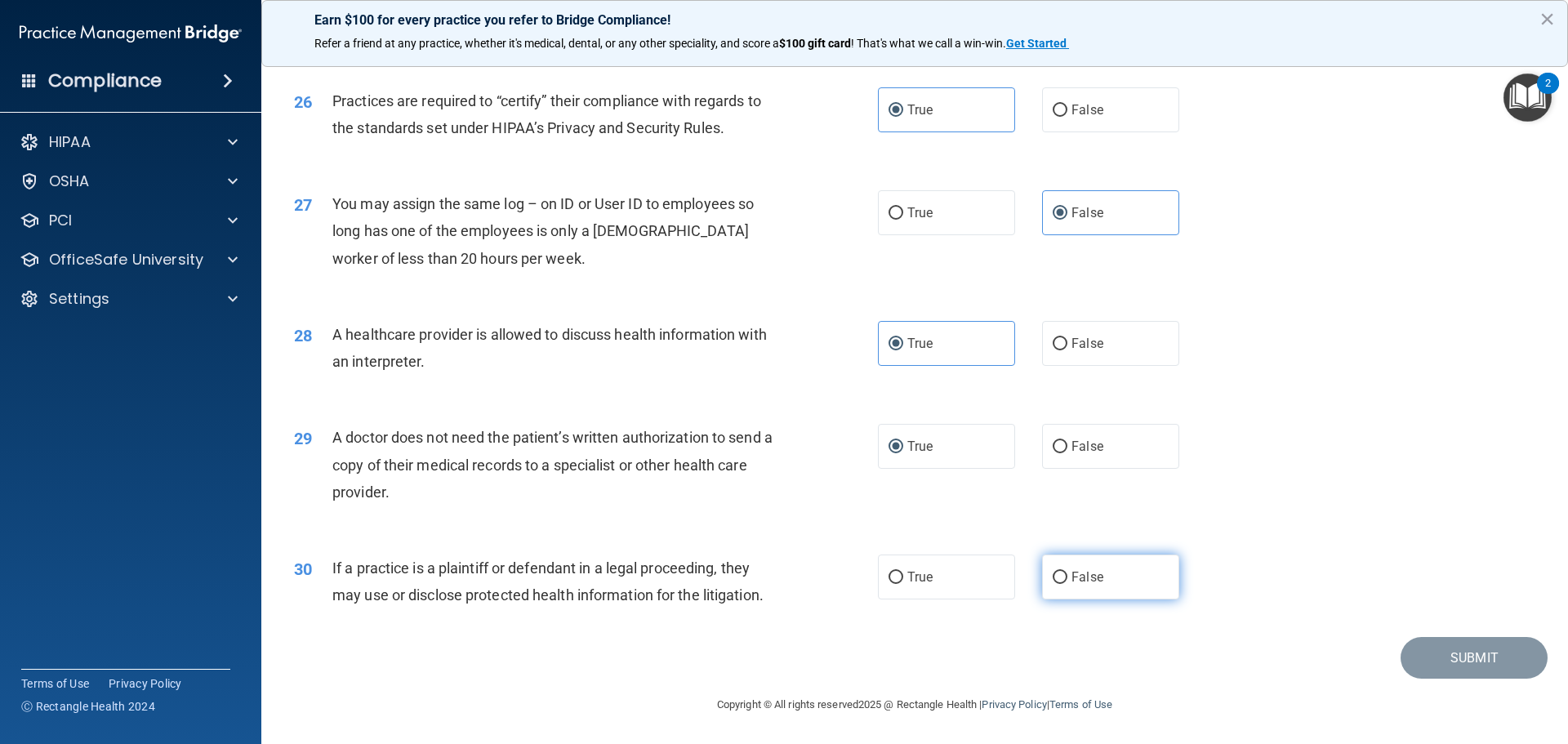
click at [1039, 578] on input "False" at bounding box center [1060, 577] width 15 height 12
radio input "true"
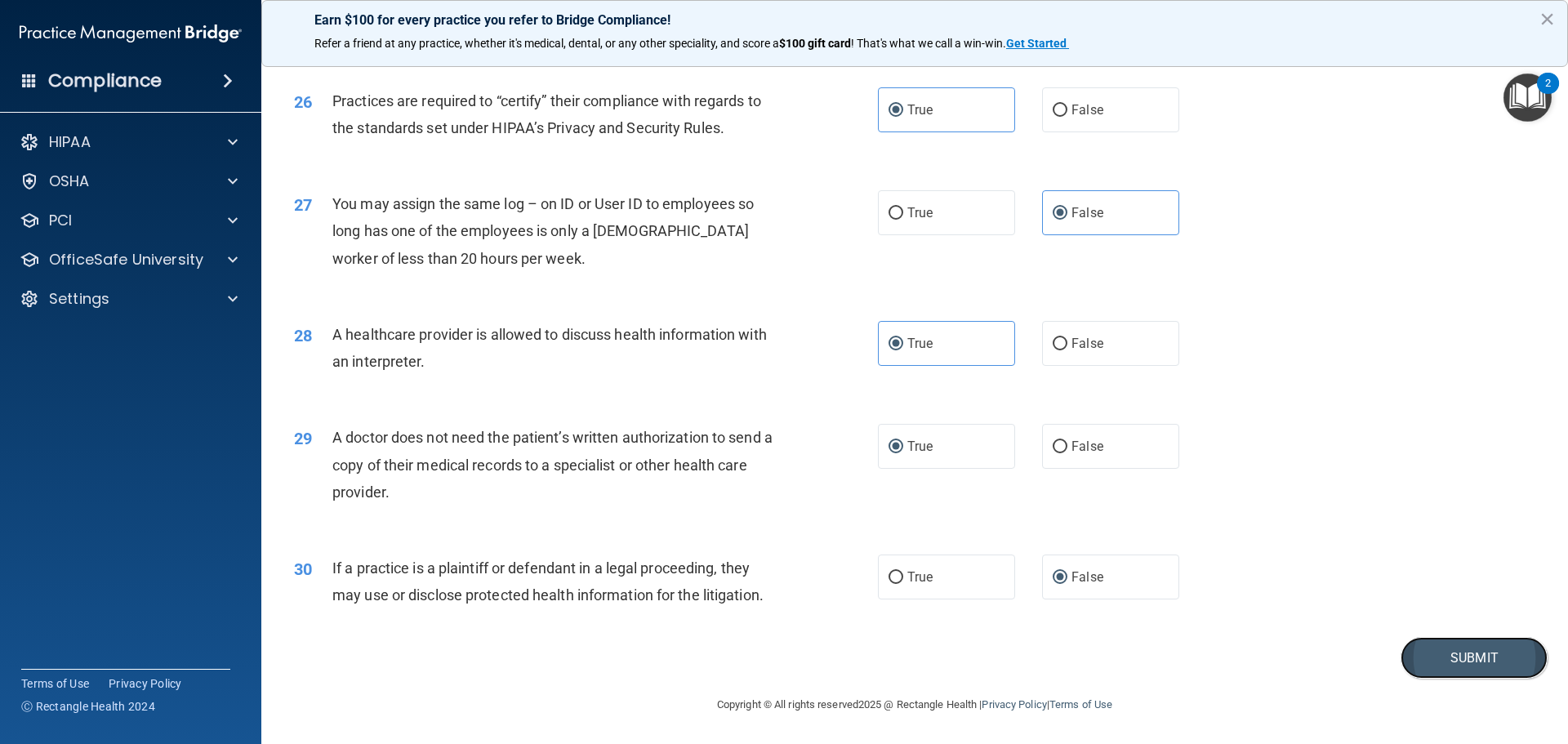
click at [1039, 666] on button "Submit" at bounding box center [1474, 657] width 147 height 41
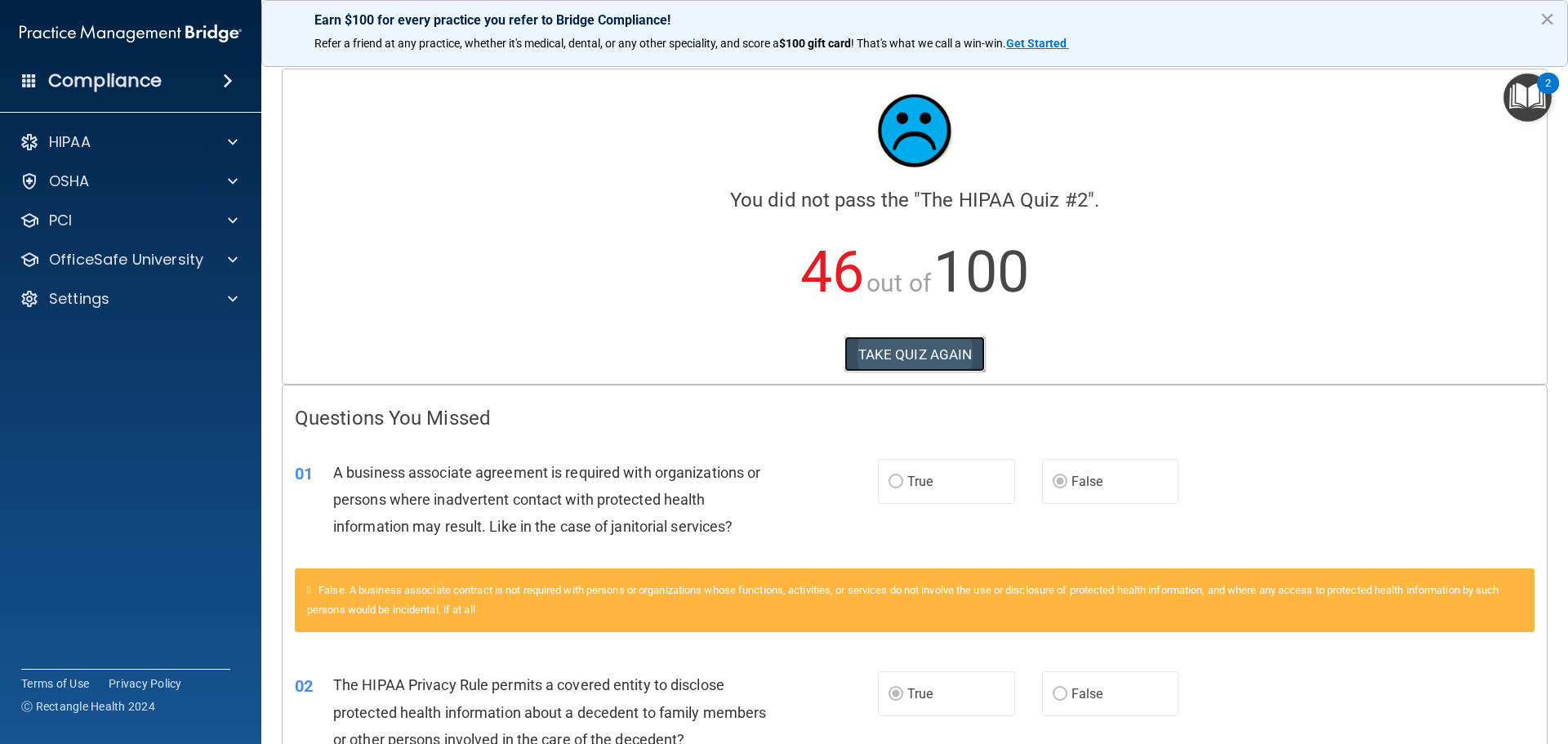
click at [943, 347] on button "TAKE QUIZ AGAIN" at bounding box center [914, 354] width 141 height 36
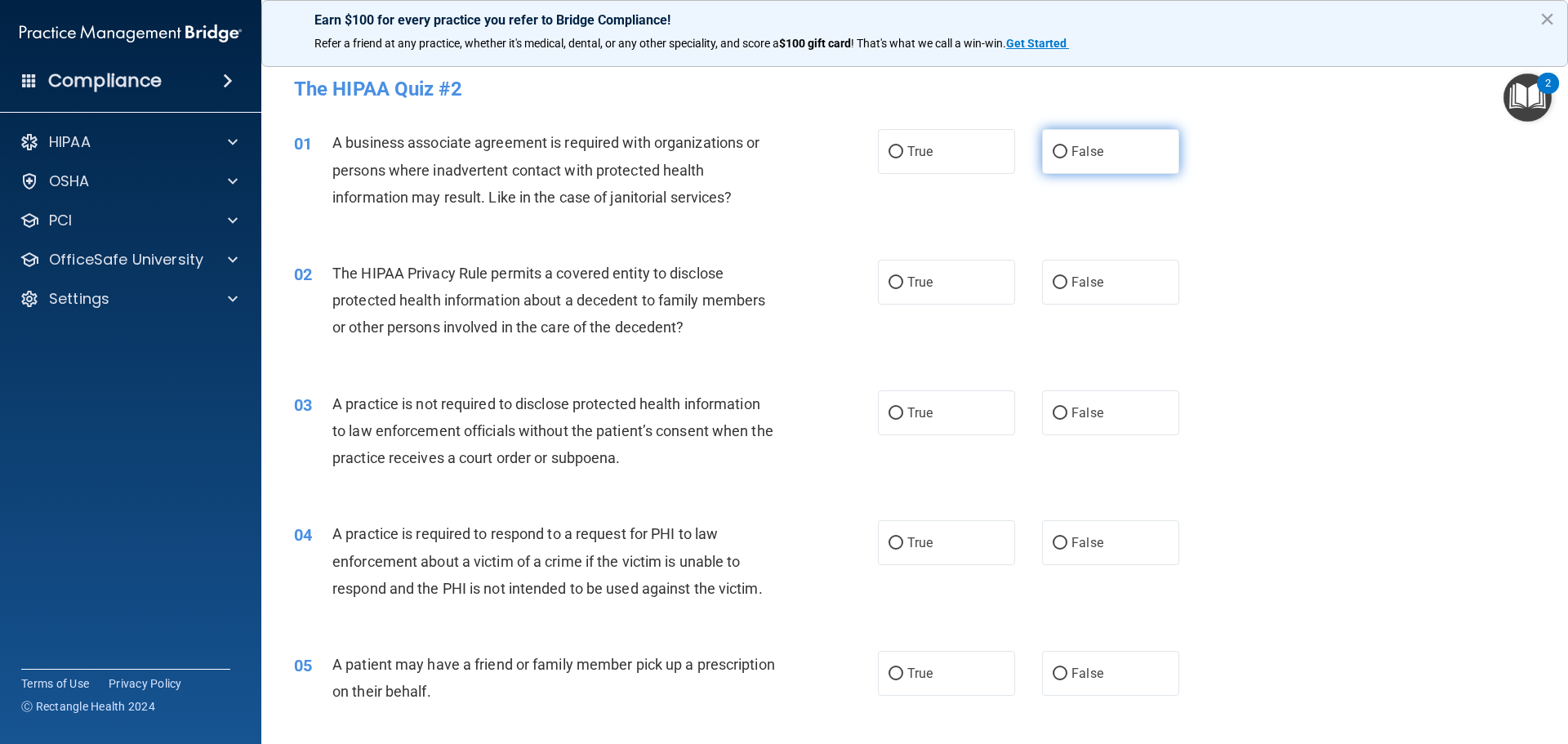
click at [1039, 154] on input "False" at bounding box center [1060, 153] width 15 height 12
radio input "true"
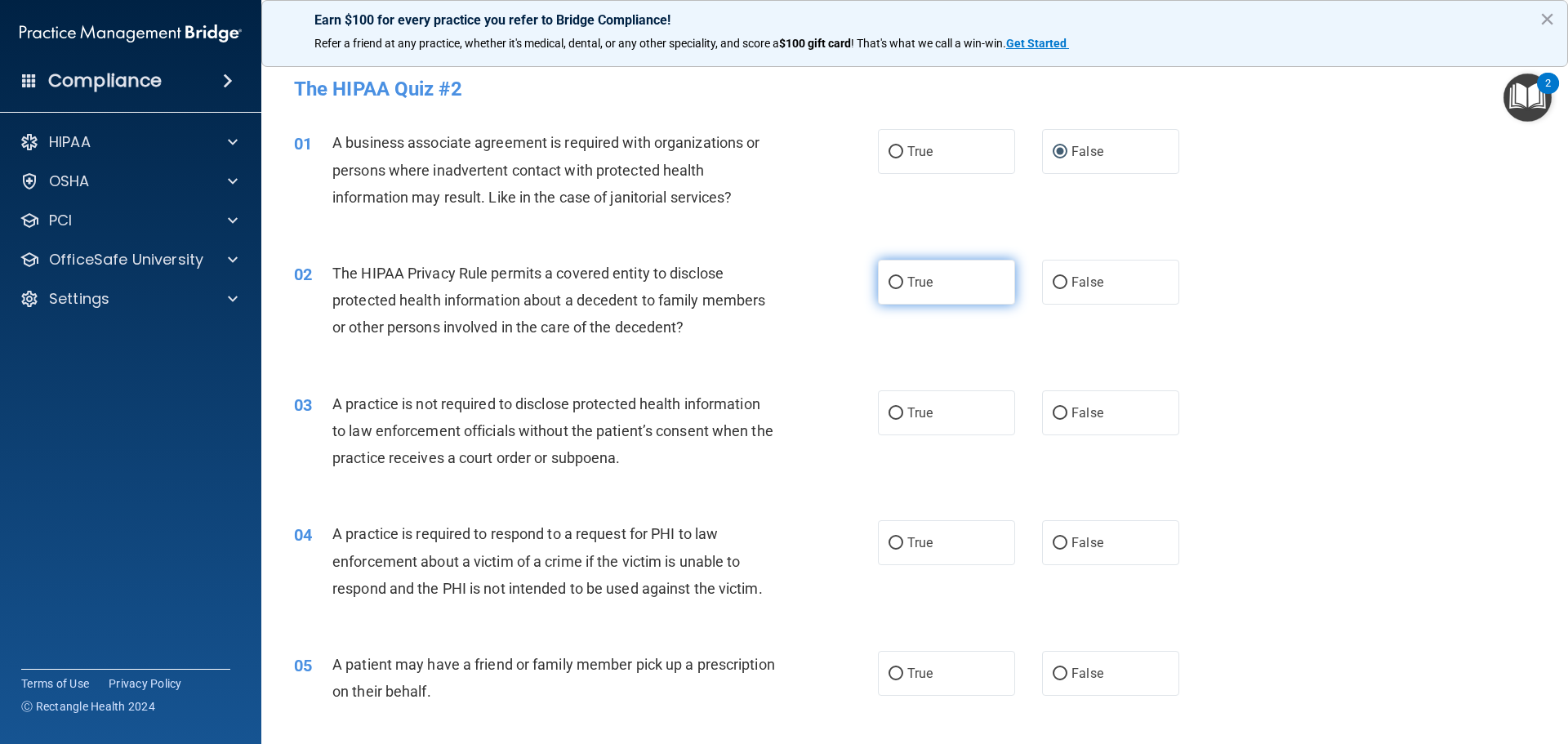
click at [899, 283] on label "True" at bounding box center [946, 282] width 137 height 45
click at [899, 283] on input "True" at bounding box center [896, 283] width 15 height 12
radio input "true"
click at [1039, 411] on label "False" at bounding box center [1111, 412] width 137 height 45
click at [1039, 411] on input "False" at bounding box center [1060, 413] width 15 height 12
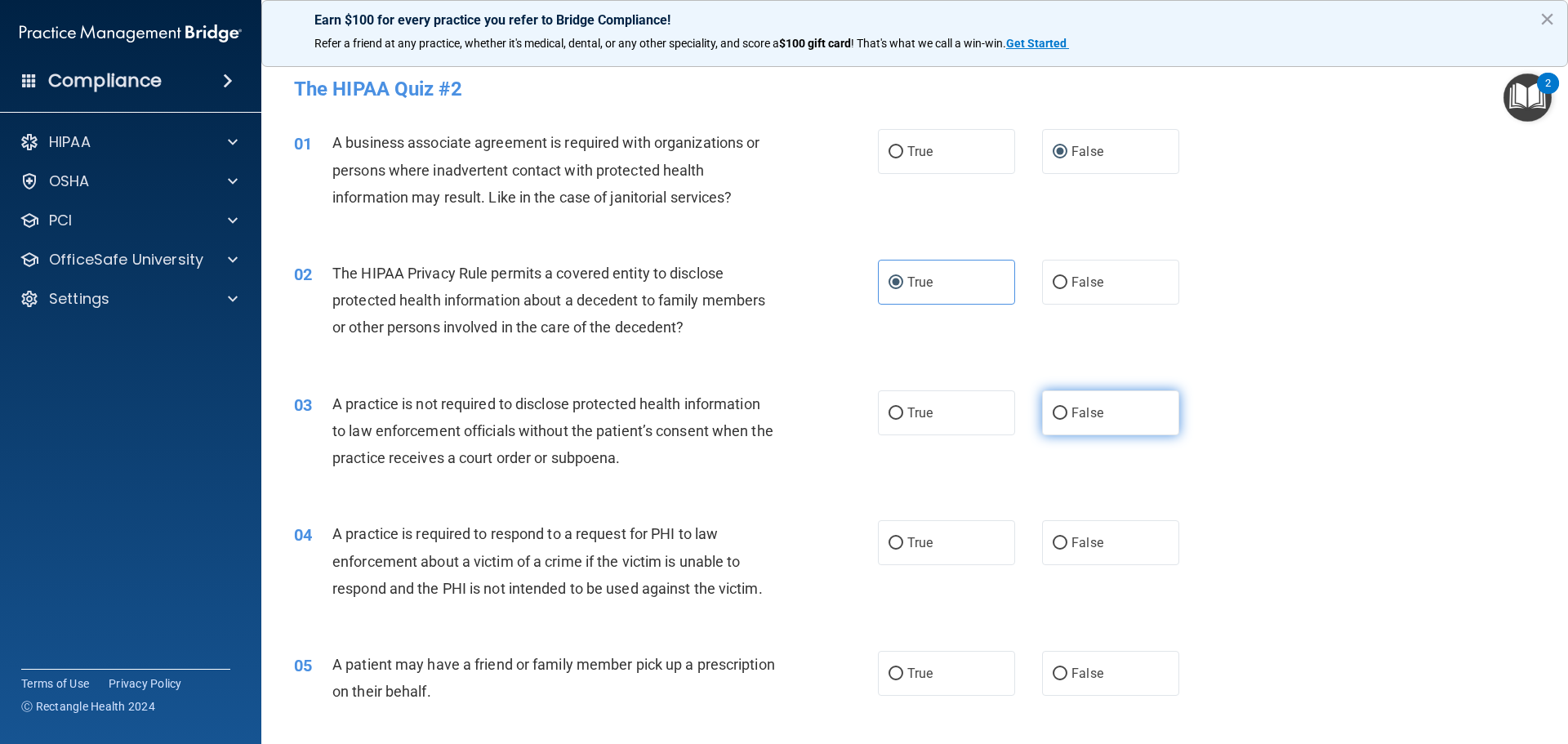
radio input "true"
click at [933, 547] on label "True" at bounding box center [946, 542] width 137 height 45
click at [903, 547] on input "True" at bounding box center [896, 543] width 15 height 12
radio input "true"
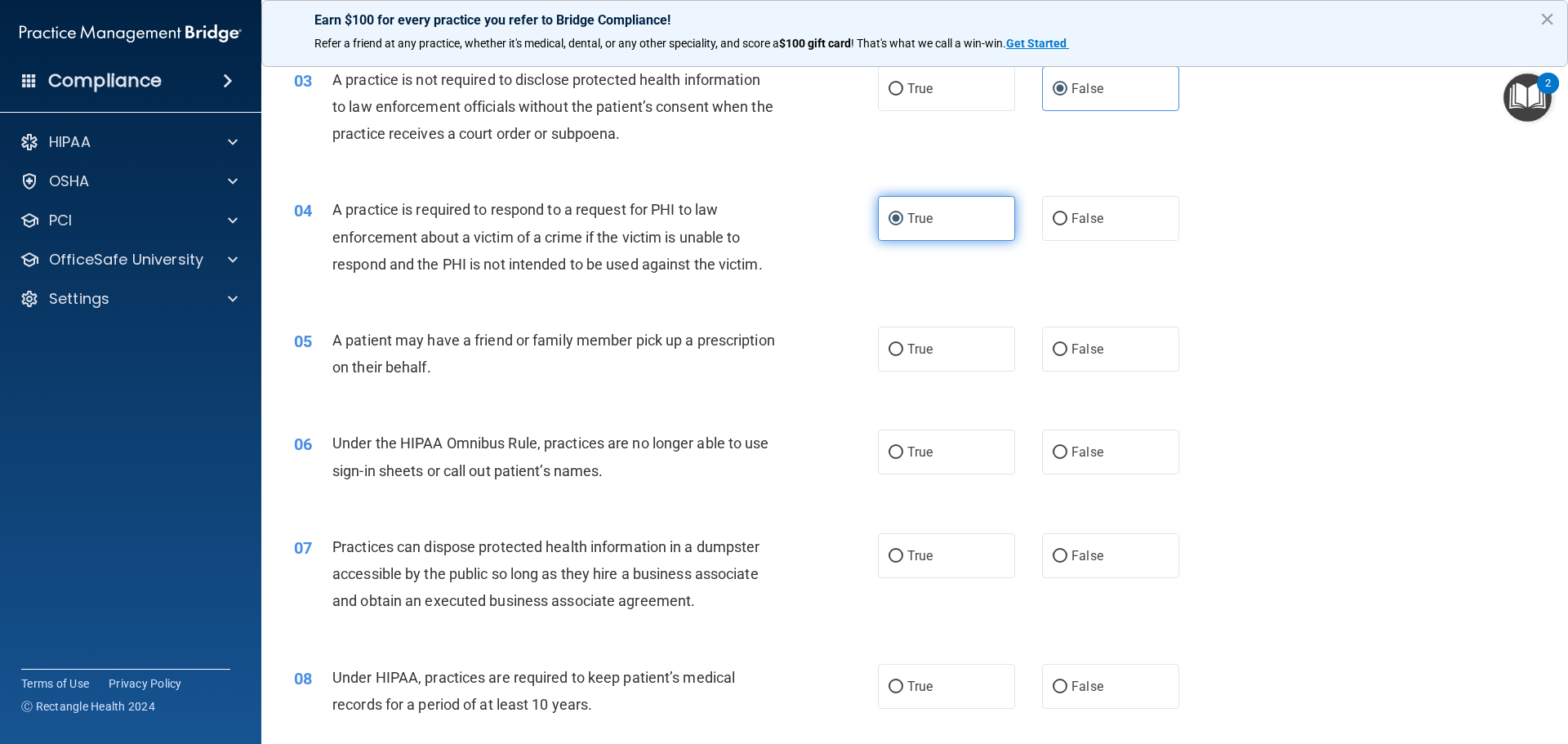
scroll to position [326, 0]
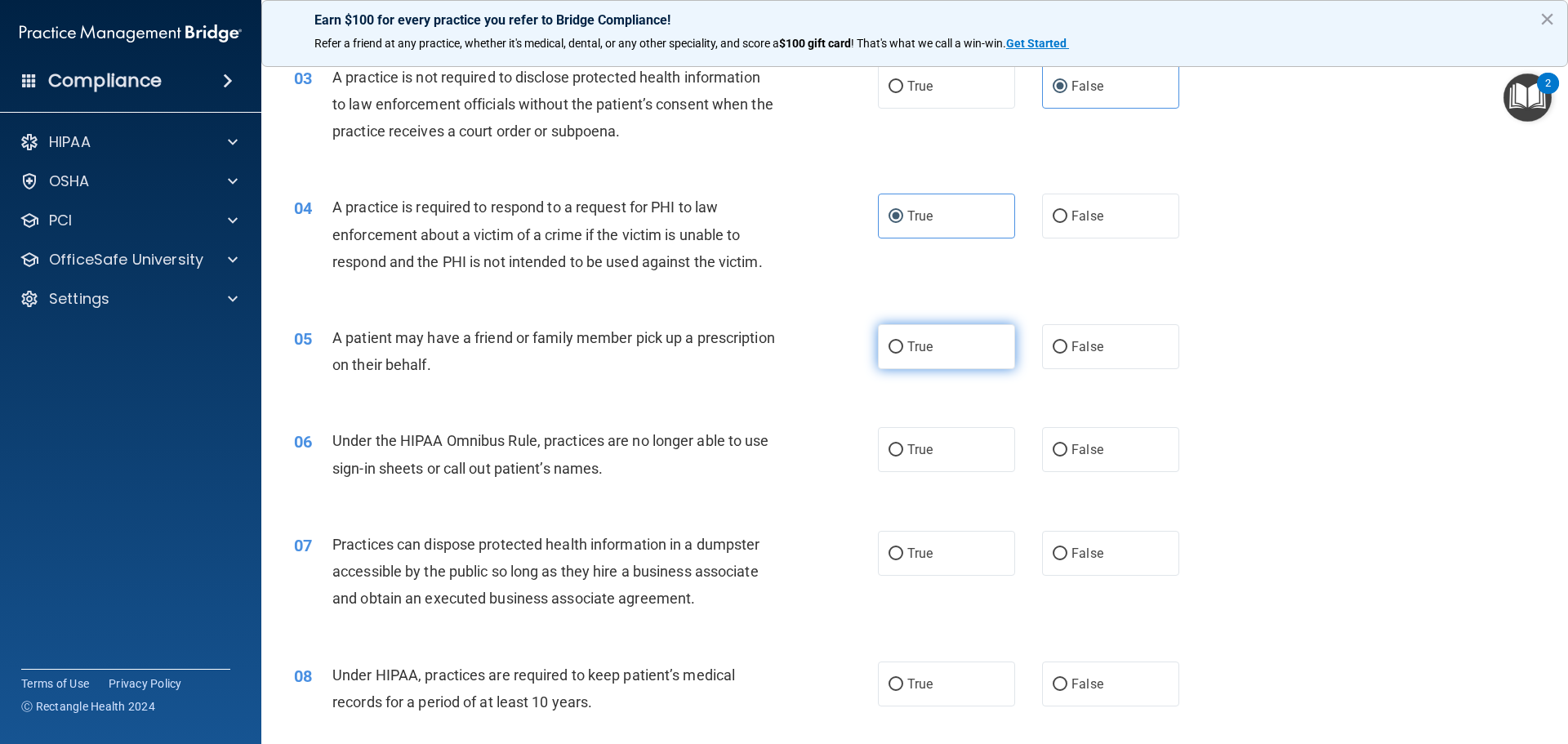
click at [898, 335] on label "True" at bounding box center [946, 346] width 137 height 45
click at [898, 341] on input "True" at bounding box center [896, 347] width 15 height 12
radio input "true"
click at [1039, 457] on label "False" at bounding box center [1111, 449] width 137 height 45
click at [1039, 456] on input "False" at bounding box center [1060, 450] width 15 height 12
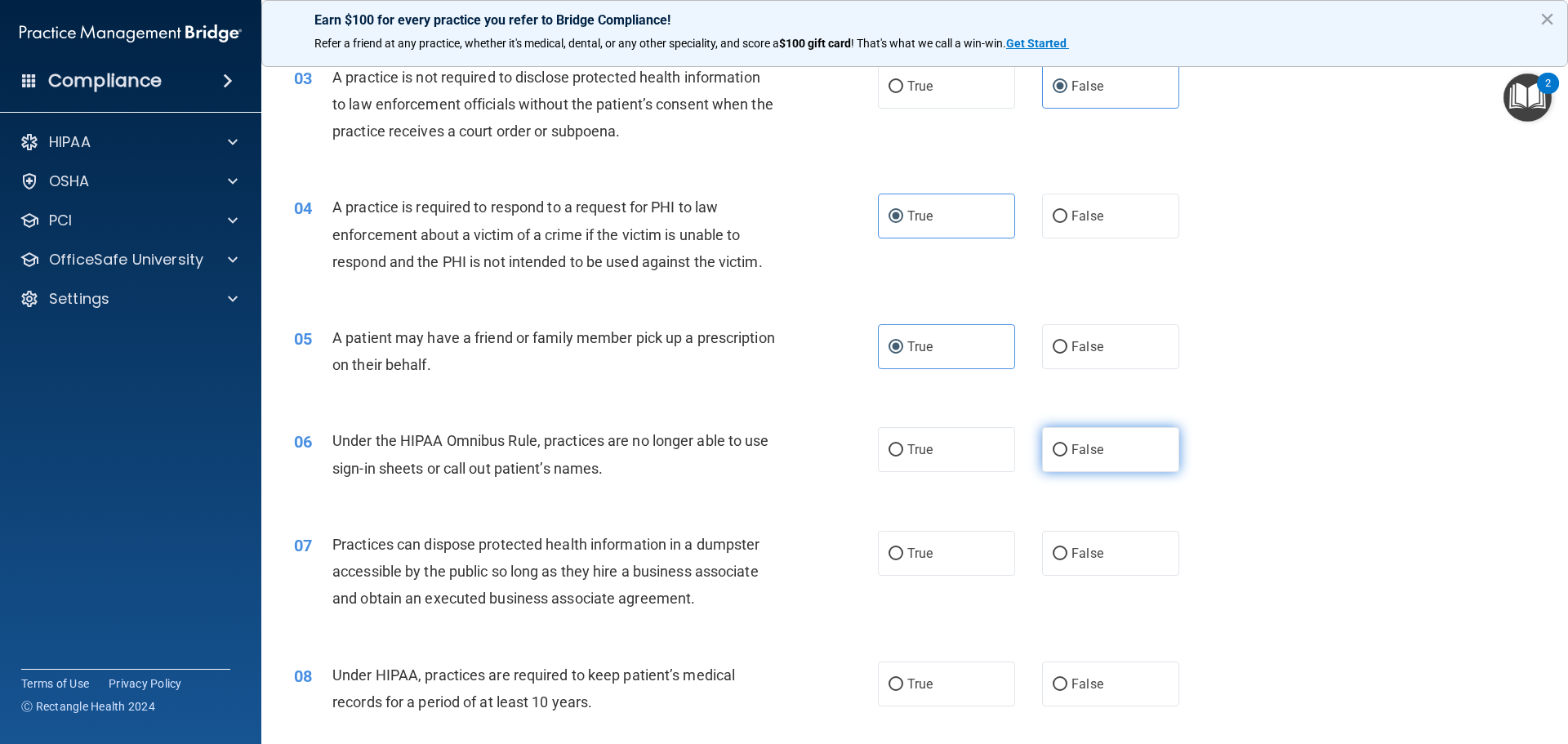
radio input "true"
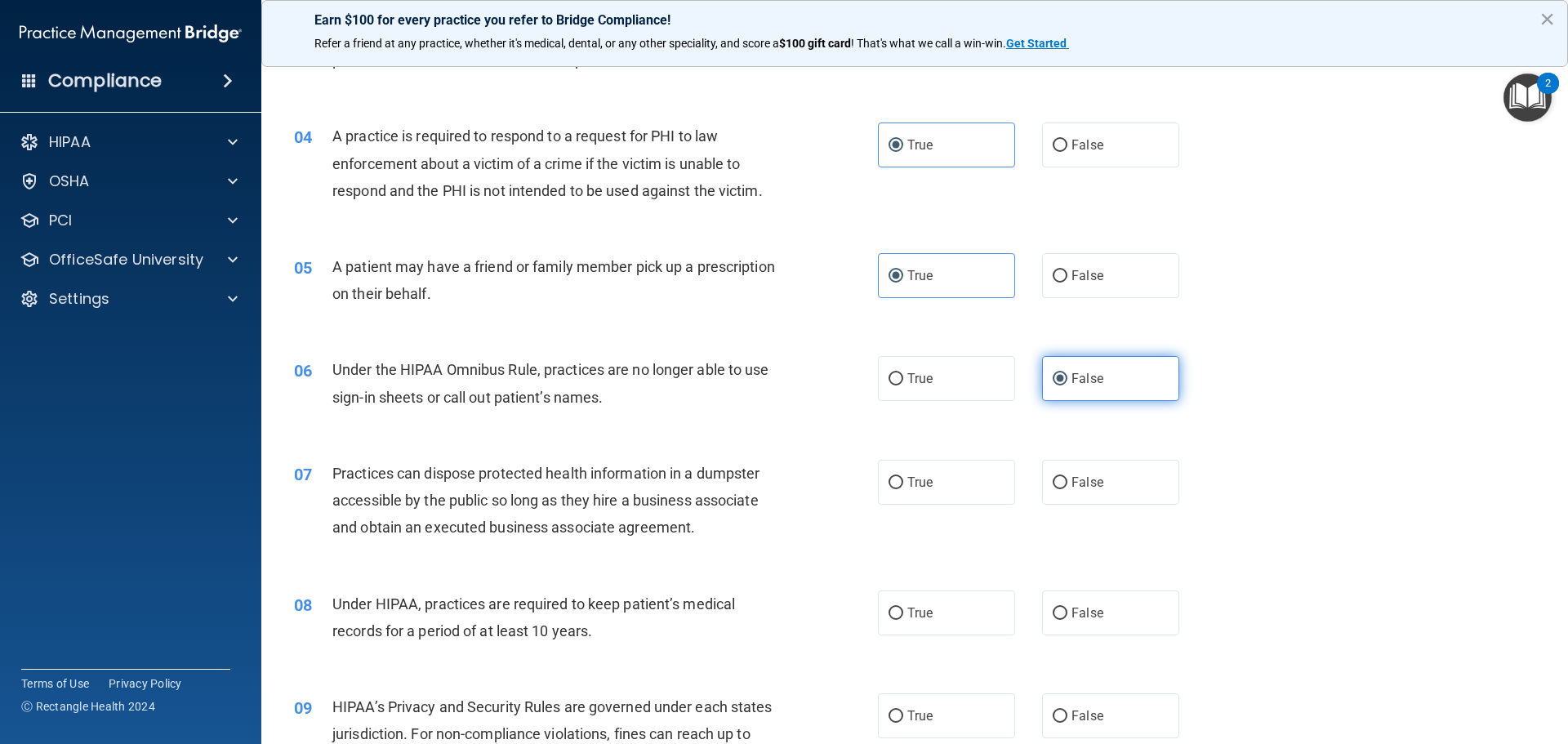
scroll to position [408, 0]
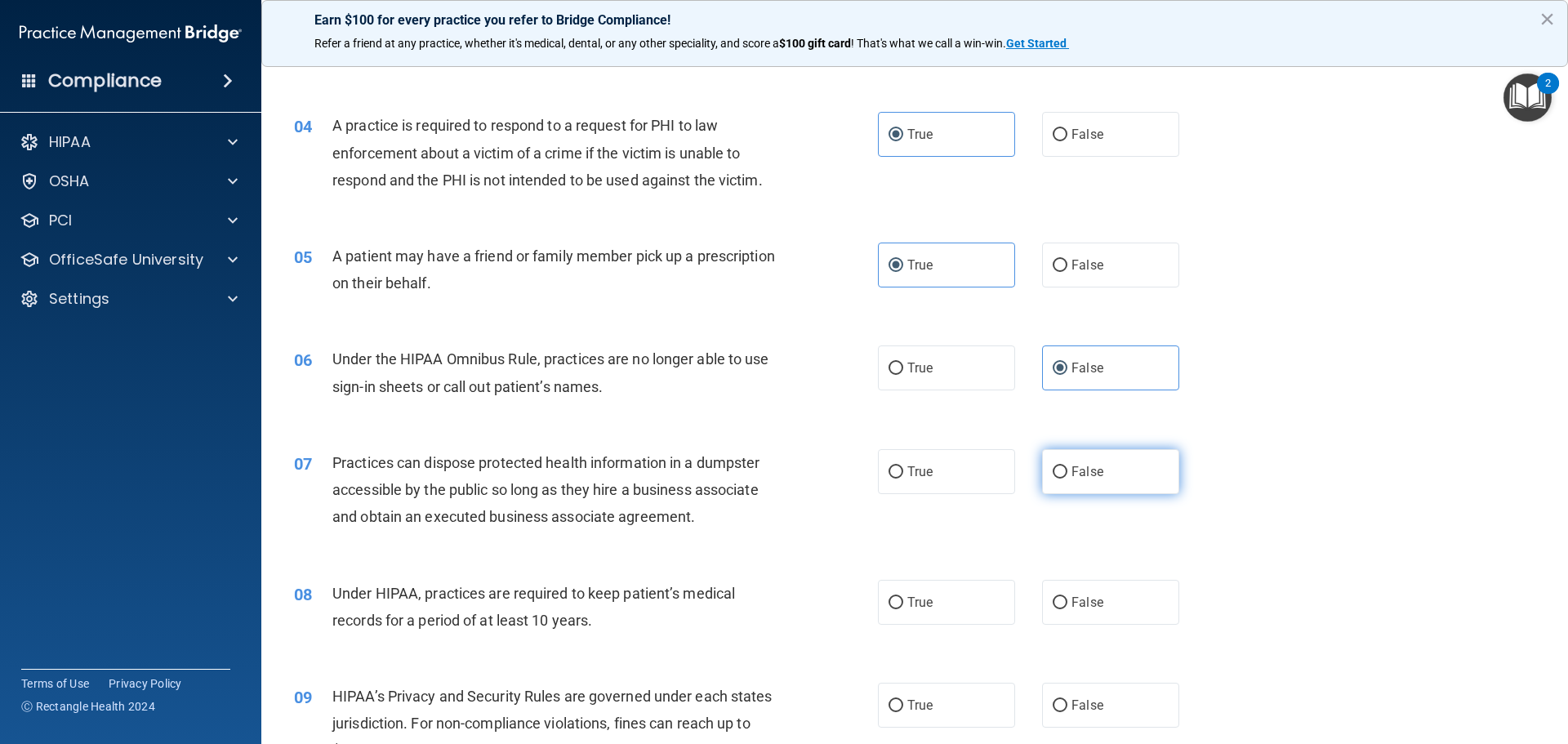
click at [1039, 474] on span "False" at bounding box center [1087, 472] width 32 height 16
click at [1039, 474] on input "False" at bounding box center [1060, 472] width 15 height 12
radio input "true"
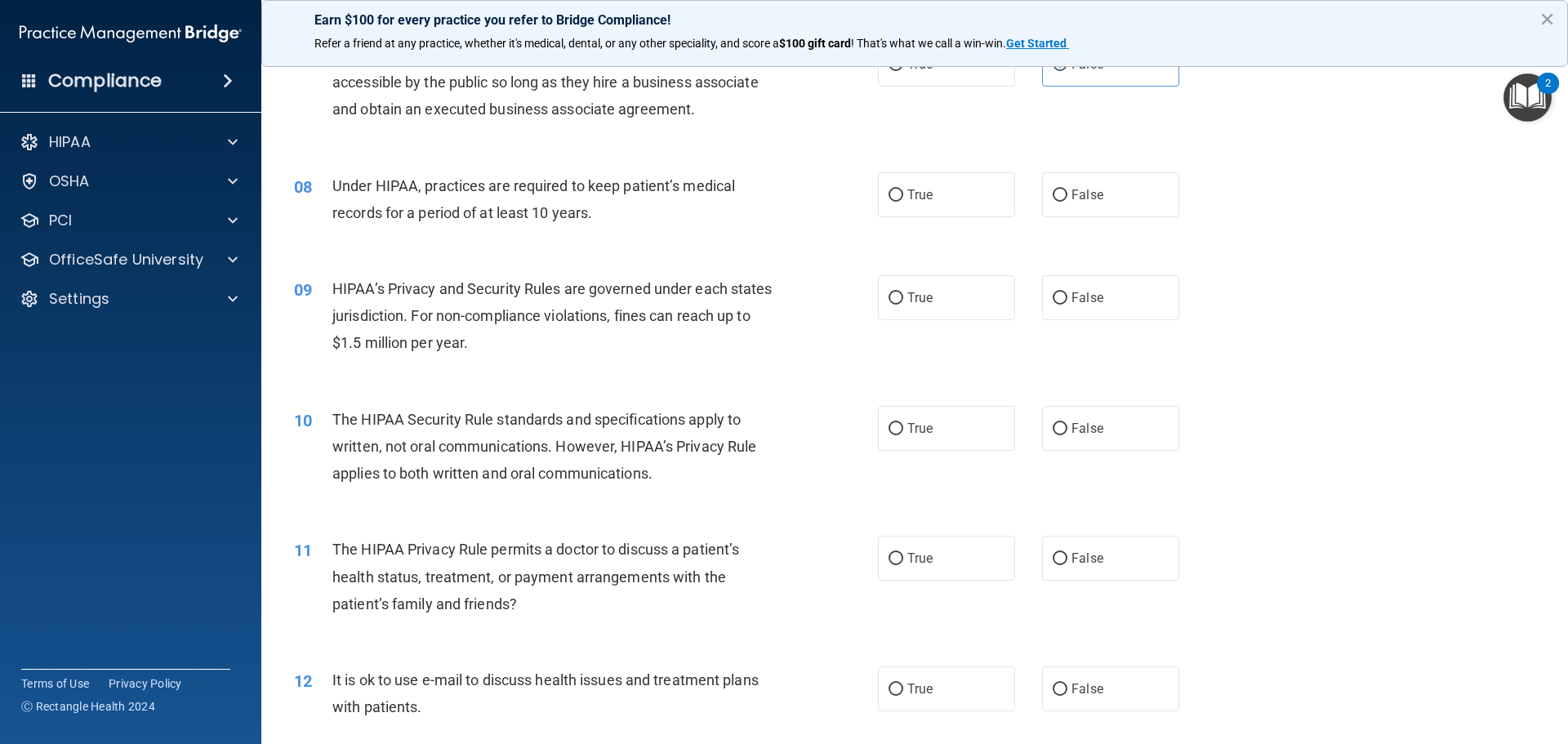
scroll to position [817, 0]
click at [921, 210] on label "True" at bounding box center [946, 193] width 137 height 45
click at [903, 201] on input "True" at bounding box center [896, 195] width 15 height 12
radio input "true"
click at [916, 290] on span "True" at bounding box center [920, 297] width 25 height 16
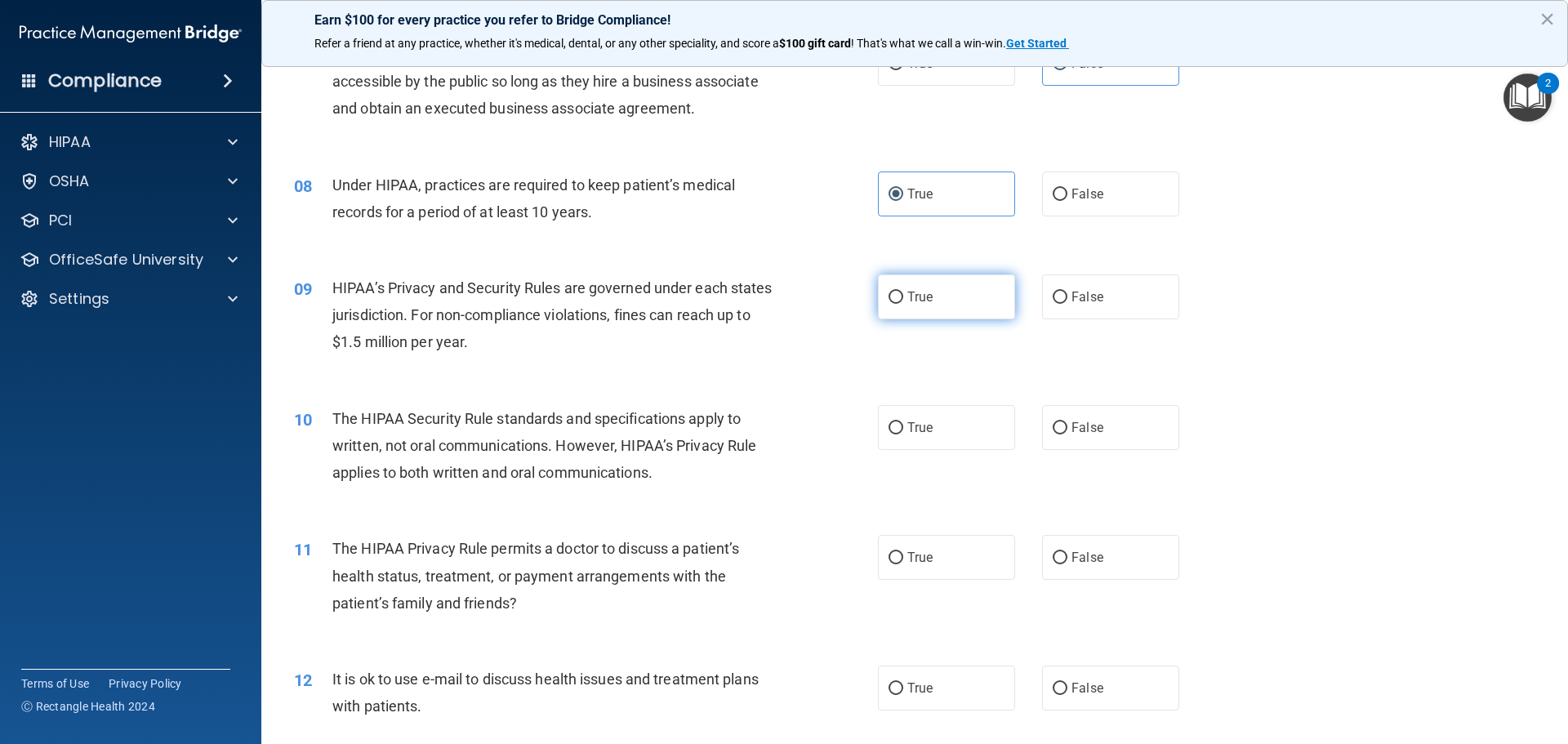
click at [903, 291] on input "True" at bounding box center [896, 297] width 15 height 12
radio input "true"
click at [1039, 193] on input "False" at bounding box center [1060, 195] width 15 height 12
radio input "true"
radio input "false"
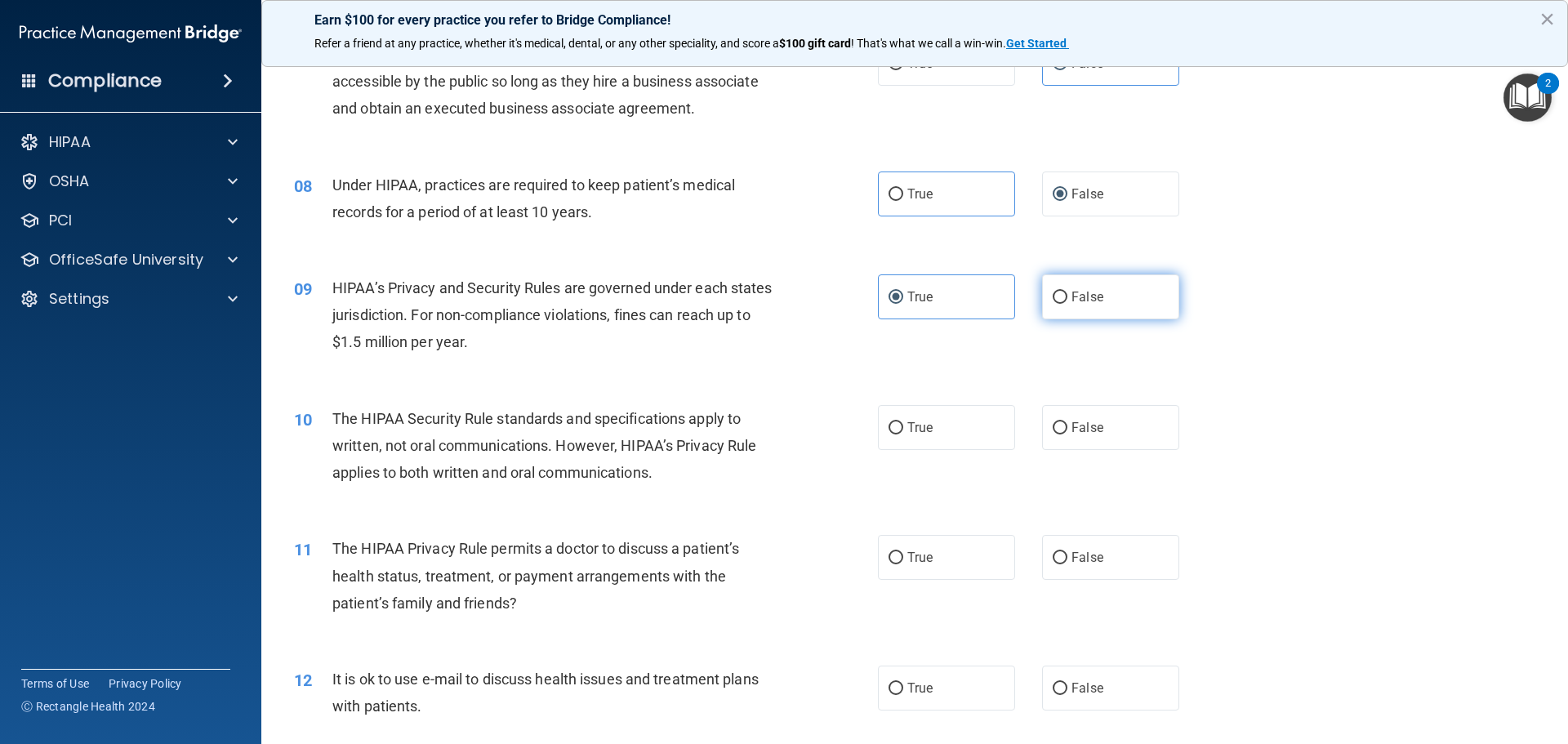
click at [1039, 297] on input "False" at bounding box center [1060, 297] width 15 height 12
radio input "true"
radio input "false"
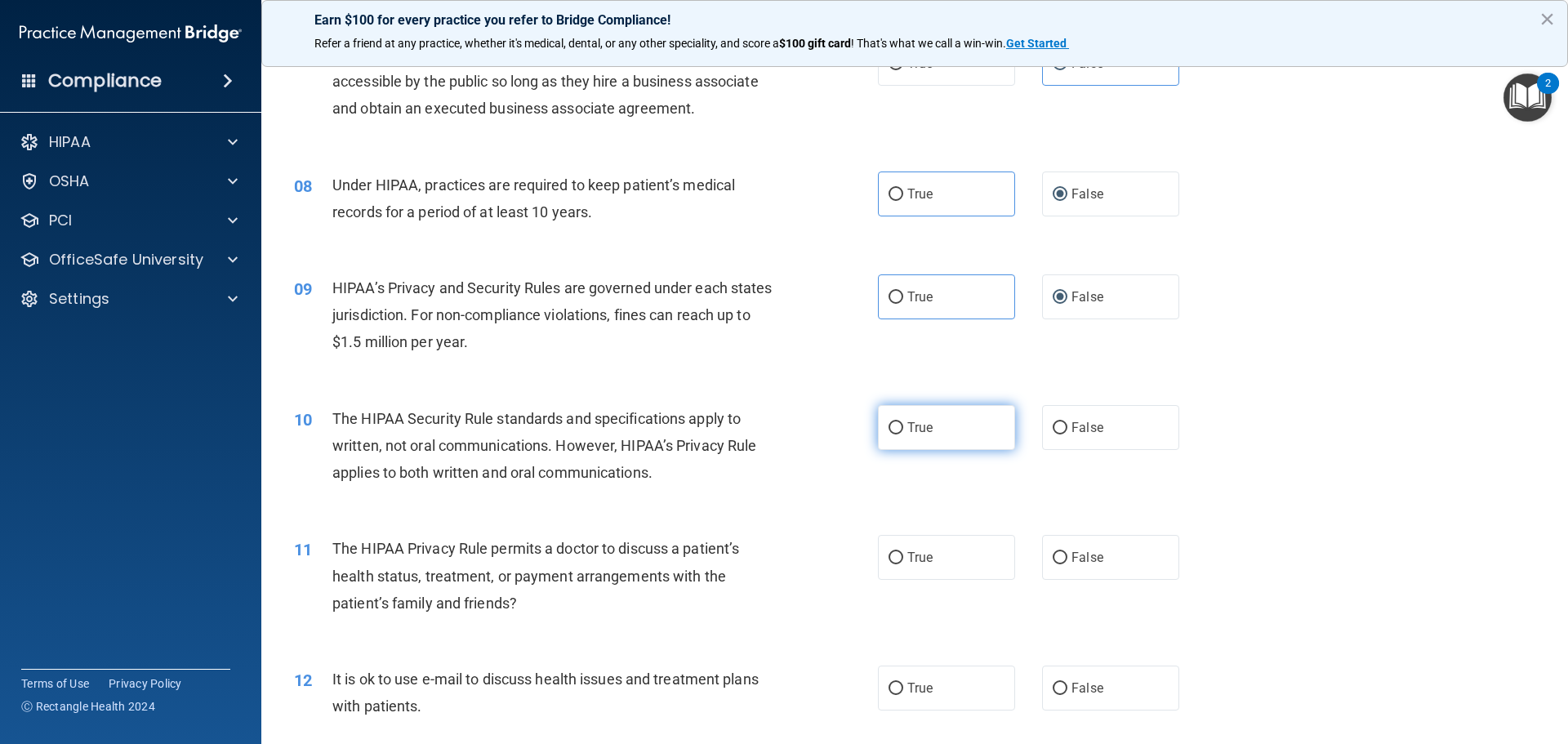
click at [918, 434] on span "True" at bounding box center [920, 427] width 25 height 16
click at [903, 434] on input "True" at bounding box center [896, 428] width 15 height 12
radio input "true"
click at [928, 562] on label "True" at bounding box center [946, 557] width 137 height 45
click at [903, 562] on input "True" at bounding box center [896, 558] width 15 height 12
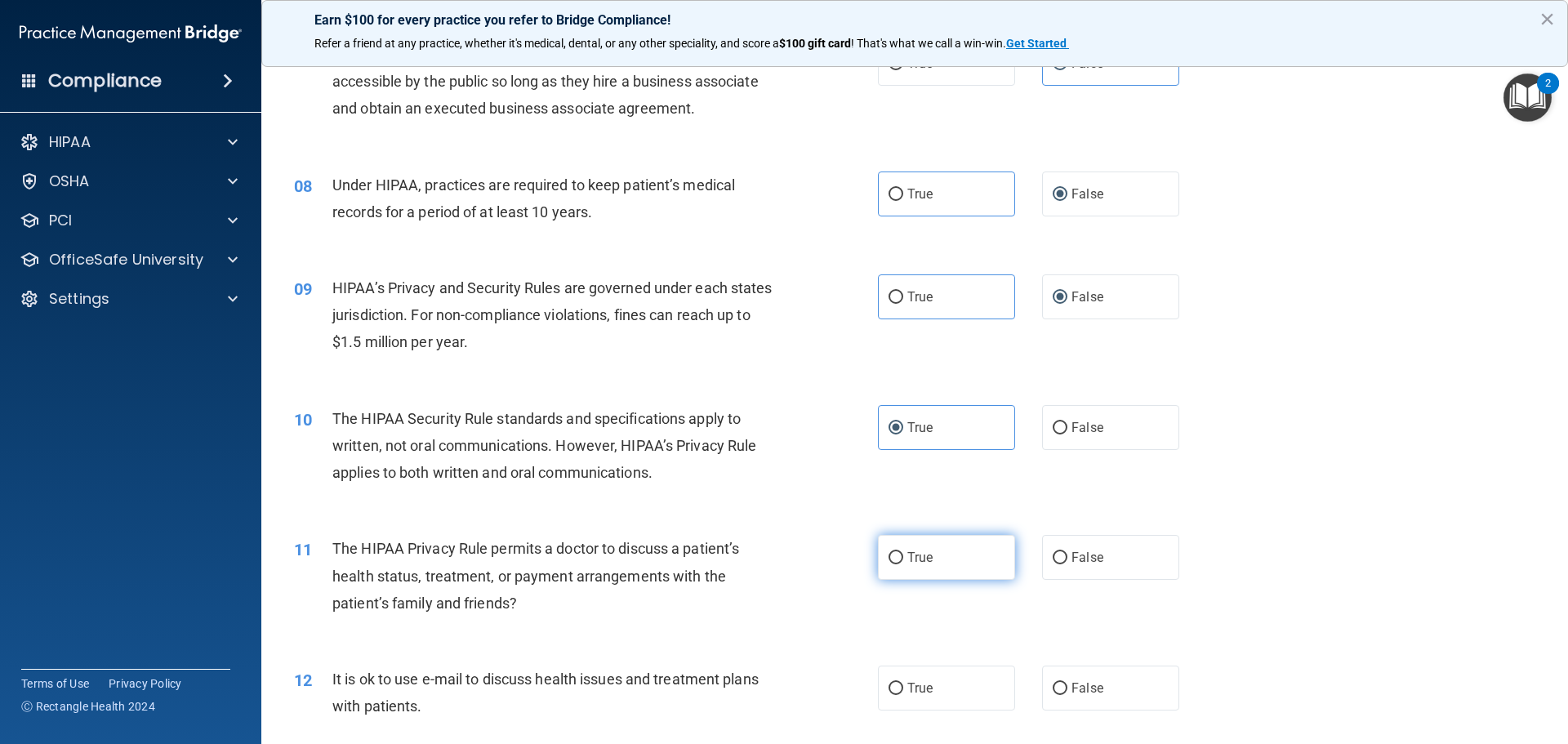
radio input "true"
click at [943, 677] on label "True" at bounding box center [946, 687] width 137 height 45
click at [903, 683] on input "True" at bounding box center [896, 689] width 15 height 12
radio input "true"
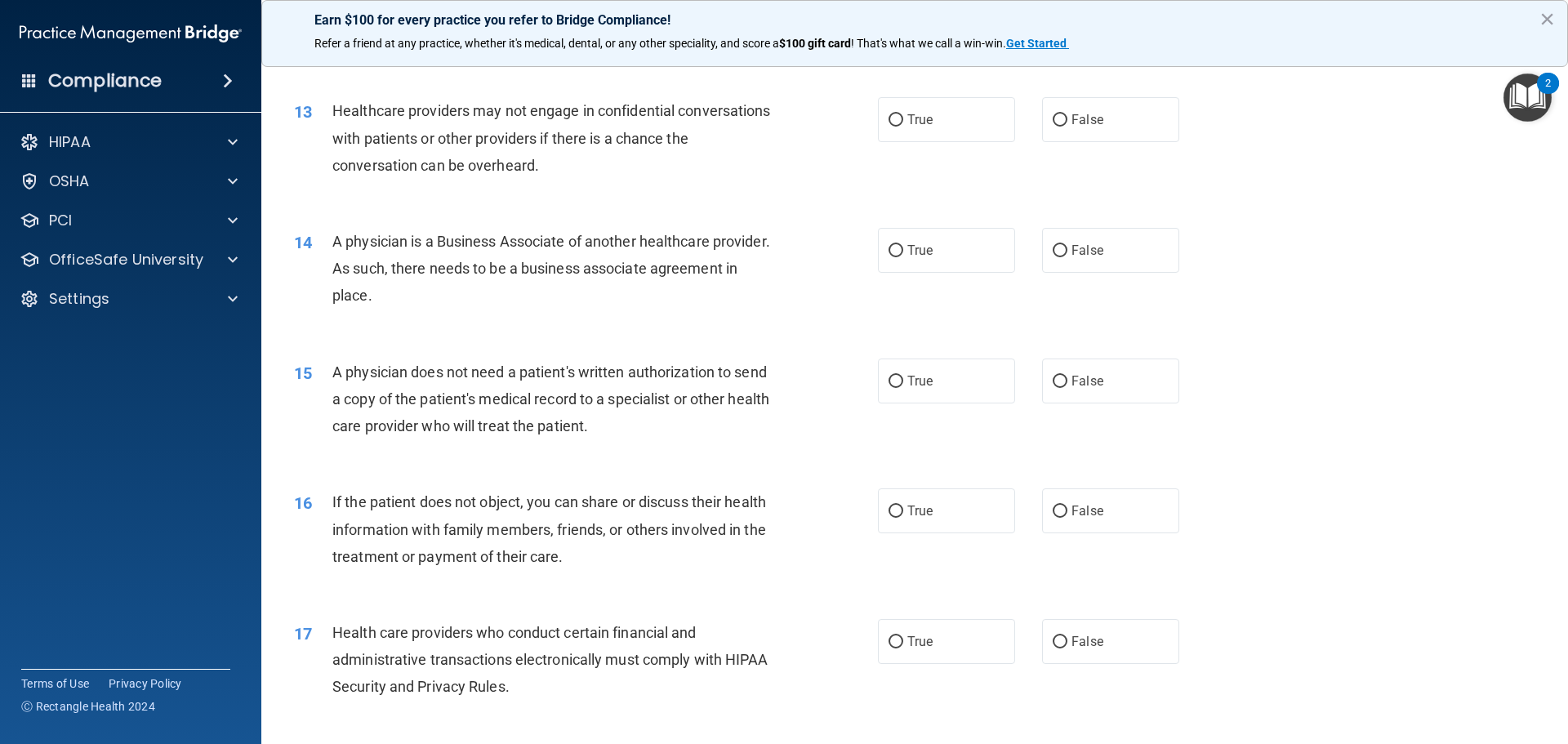
scroll to position [1490, 0]
click at [1039, 120] on span "False" at bounding box center [1087, 118] width 32 height 16
click at [1039, 120] on input "False" at bounding box center [1060, 118] width 15 height 12
radio input "true"
click at [1039, 255] on label "False" at bounding box center [1111, 247] width 137 height 45
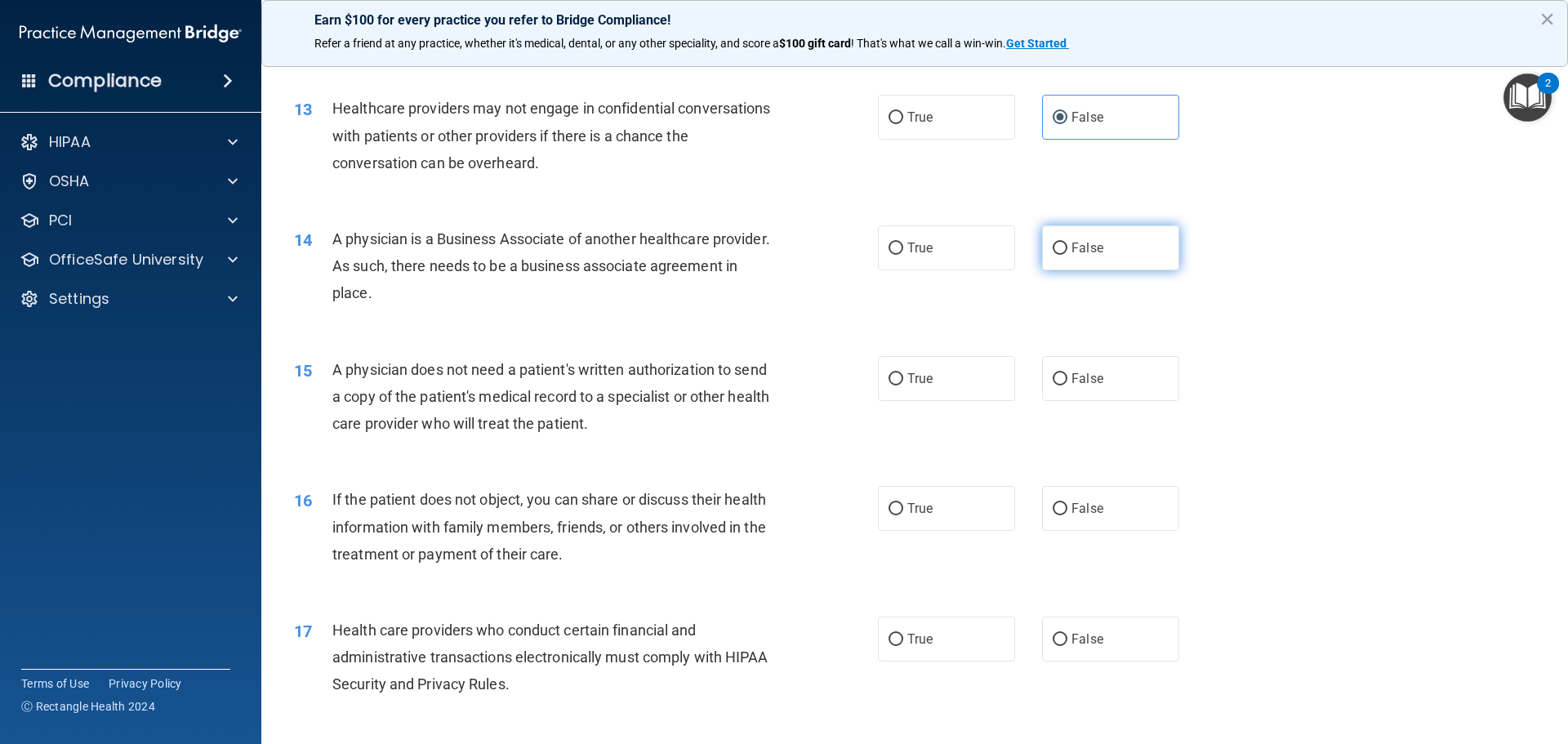
click at [1039, 254] on input "False" at bounding box center [1060, 248] width 15 height 12
radio input "true"
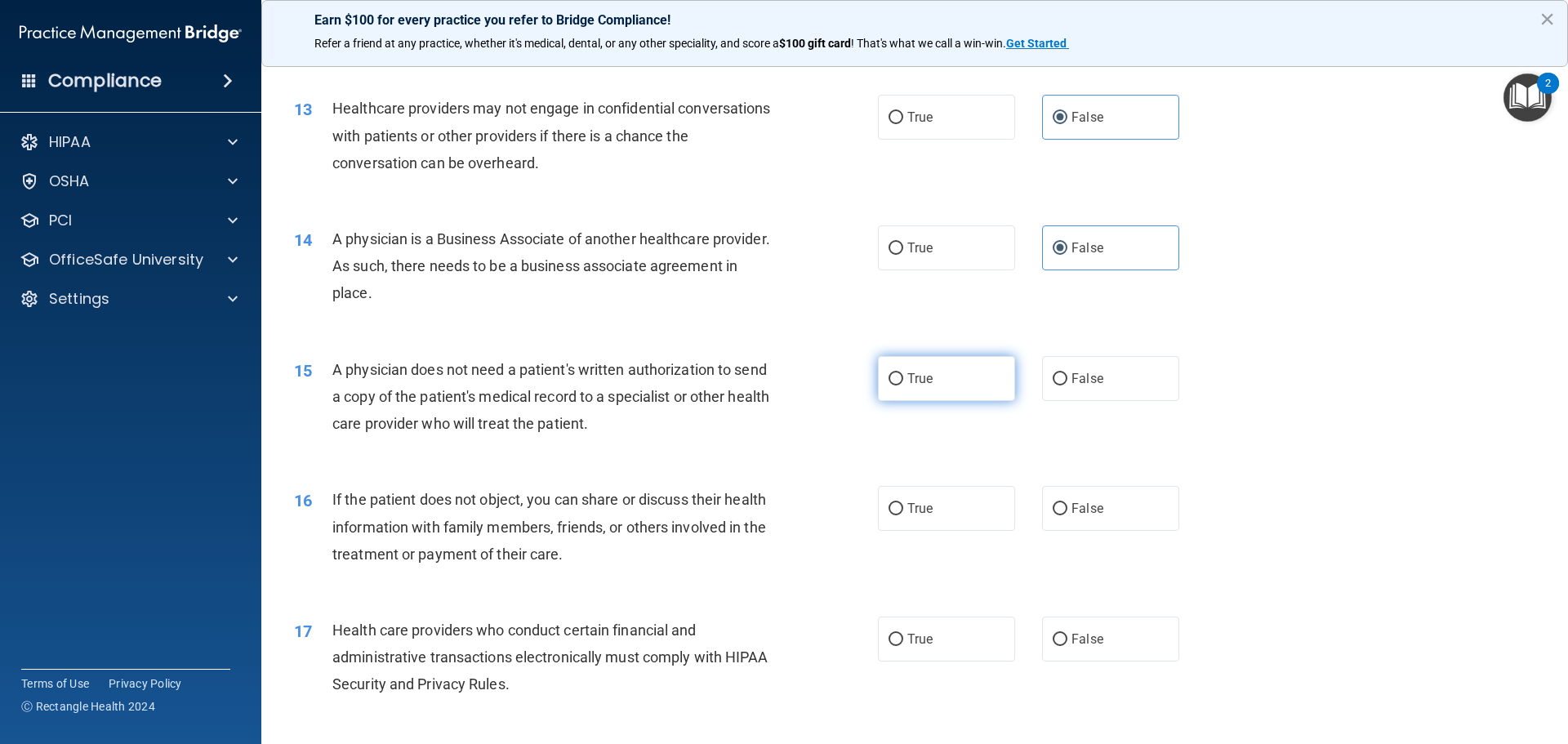
click at [889, 381] on input "True" at bounding box center [896, 379] width 15 height 12
radio input "true"
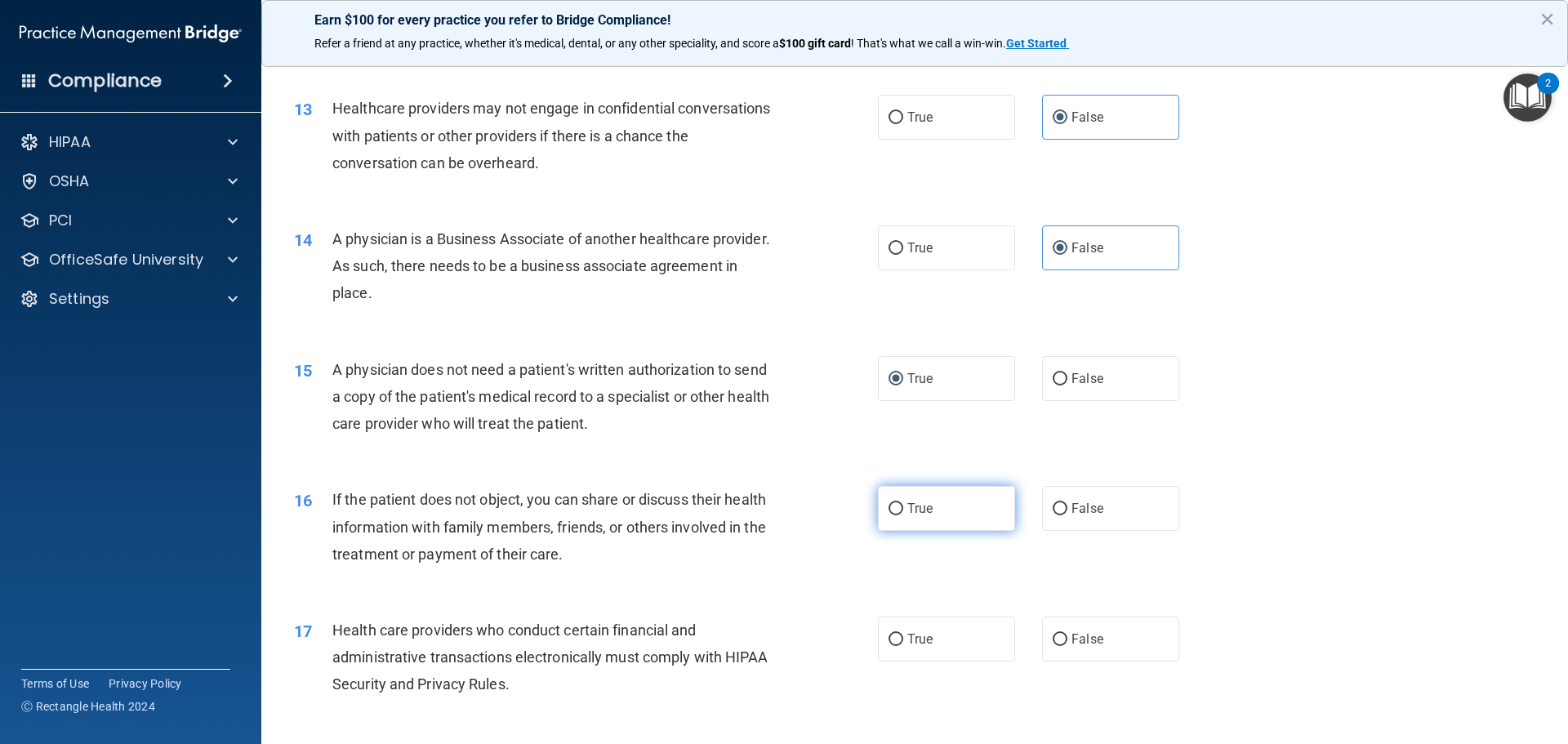
click at [889, 512] on input "True" at bounding box center [896, 509] width 15 height 12
radio input "true"
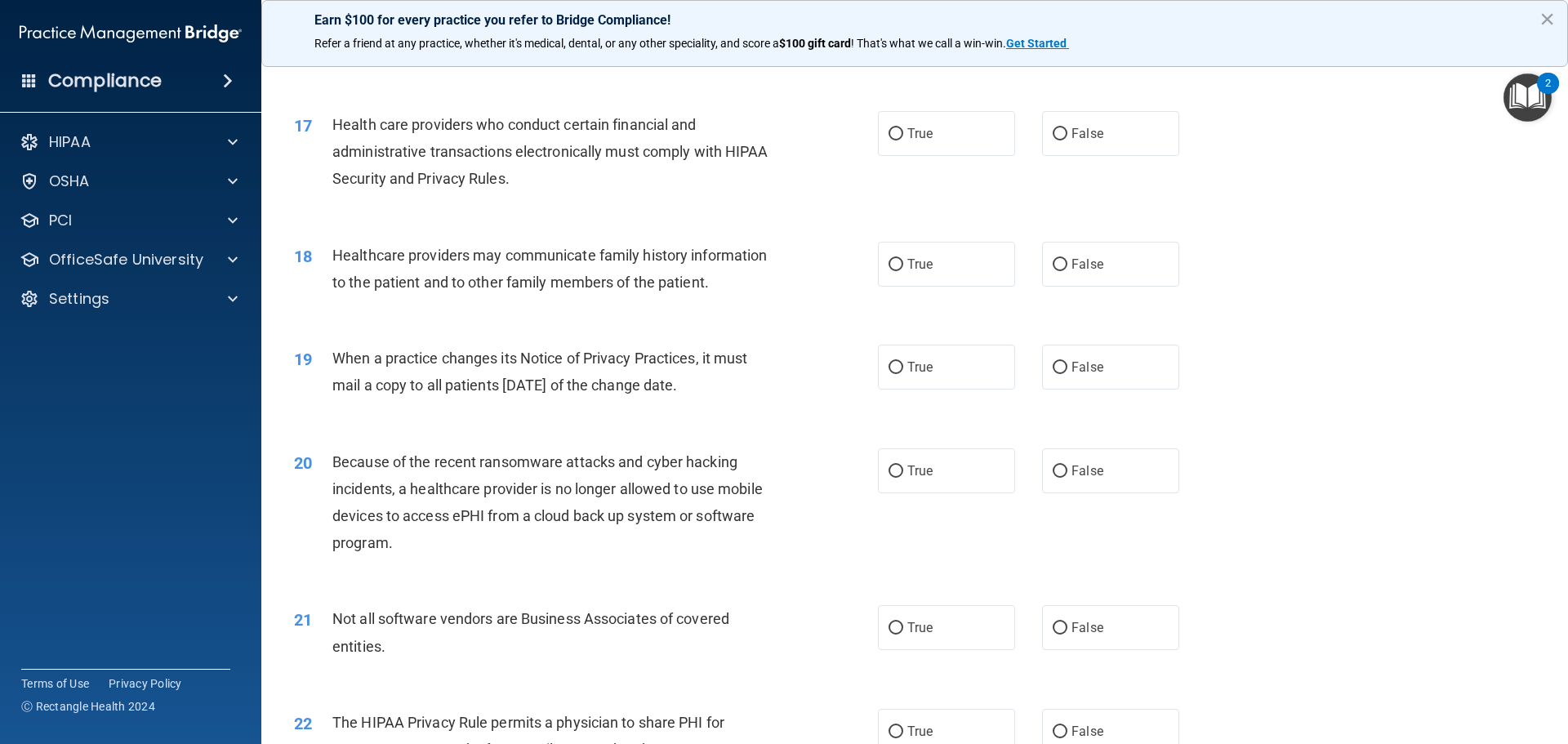
scroll to position [2000, 0]
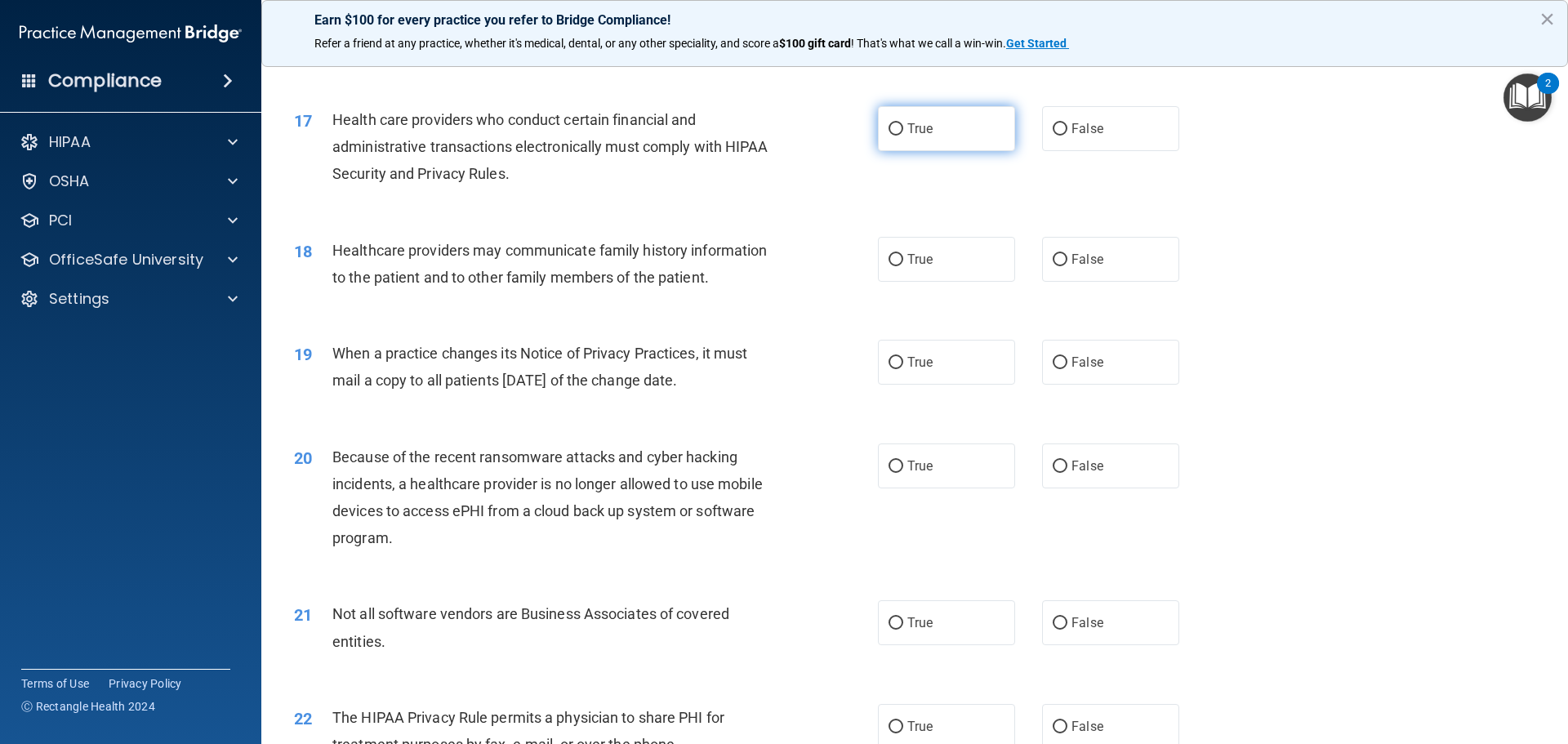
click at [956, 133] on label "True" at bounding box center [946, 128] width 137 height 45
click at [903, 133] on input "True" at bounding box center [896, 130] width 15 height 12
radio input "true"
click at [1039, 263] on input "False" at bounding box center [1060, 260] width 15 height 12
radio input "true"
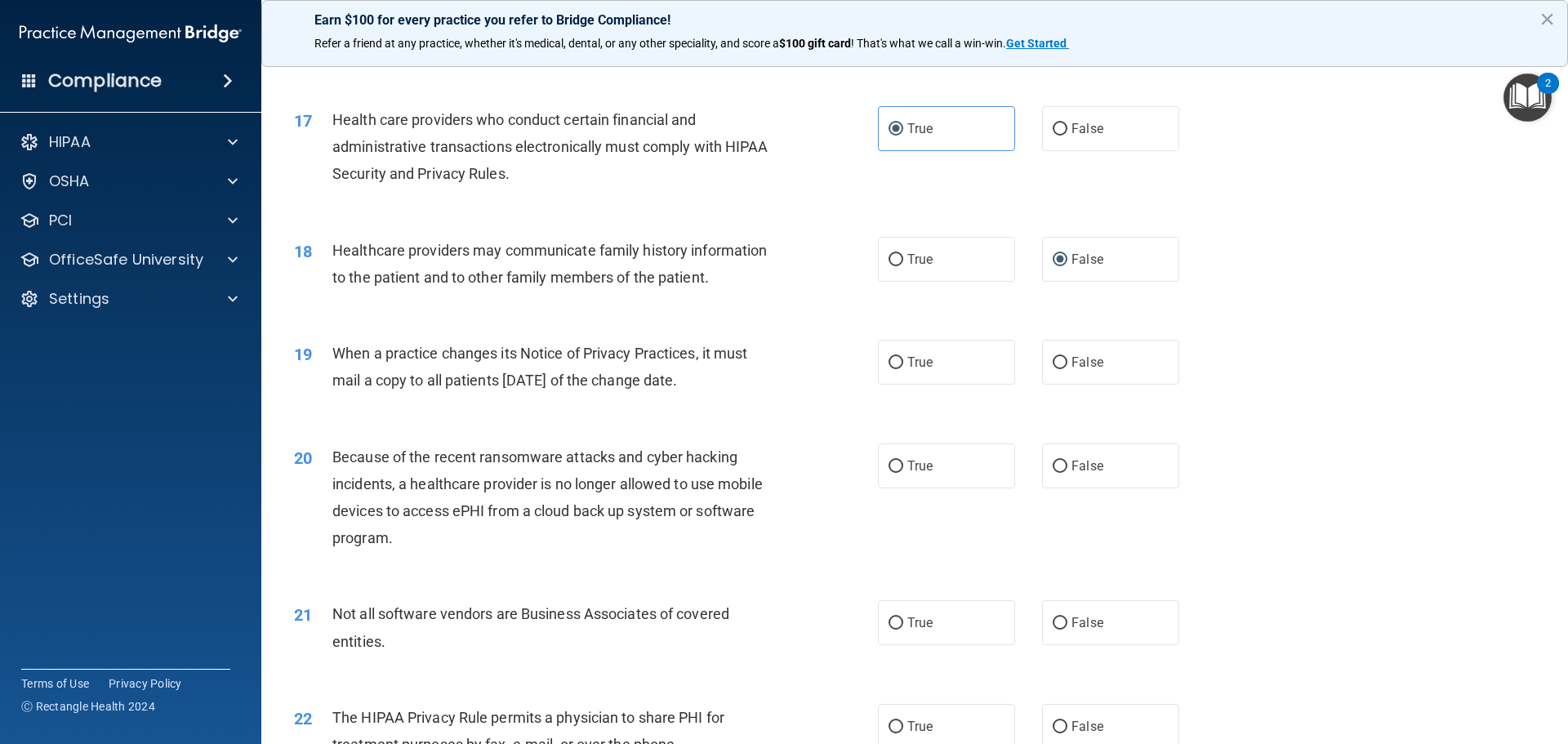
click at [1039, 322] on div "19 When a practice changes its Notice of Privacy Practices, it must mail a copy…" at bounding box center [914, 370] width 1266 height 103
click at [1039, 359] on input "False" at bounding box center [1060, 363] width 15 height 12
radio input "true"
click at [1039, 461] on input "False" at bounding box center [1060, 467] width 15 height 12
radio input "true"
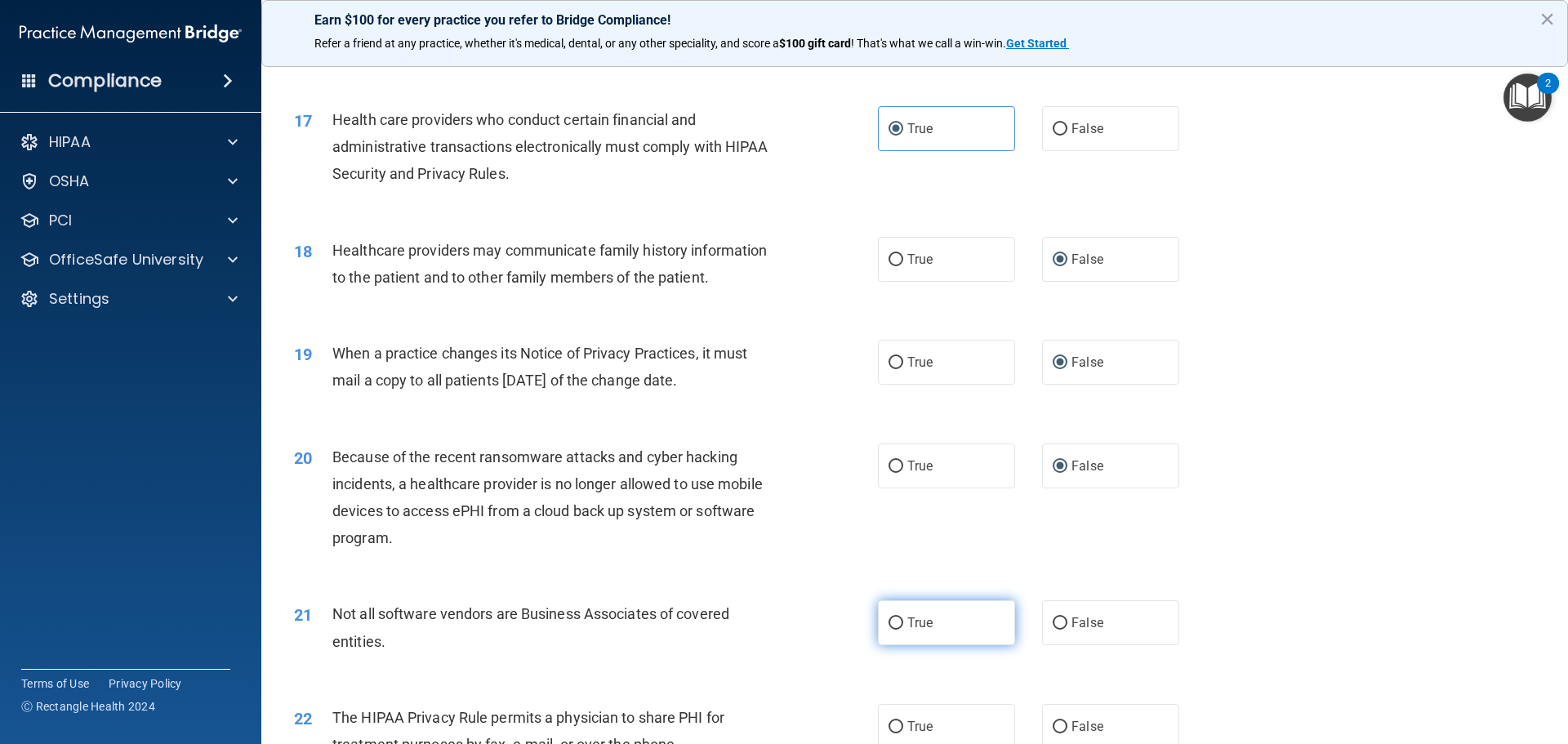
click at [934, 630] on label "True" at bounding box center [946, 622] width 137 height 45
click at [903, 630] on input "True" at bounding box center [896, 624] width 15 height 12
radio input "true"
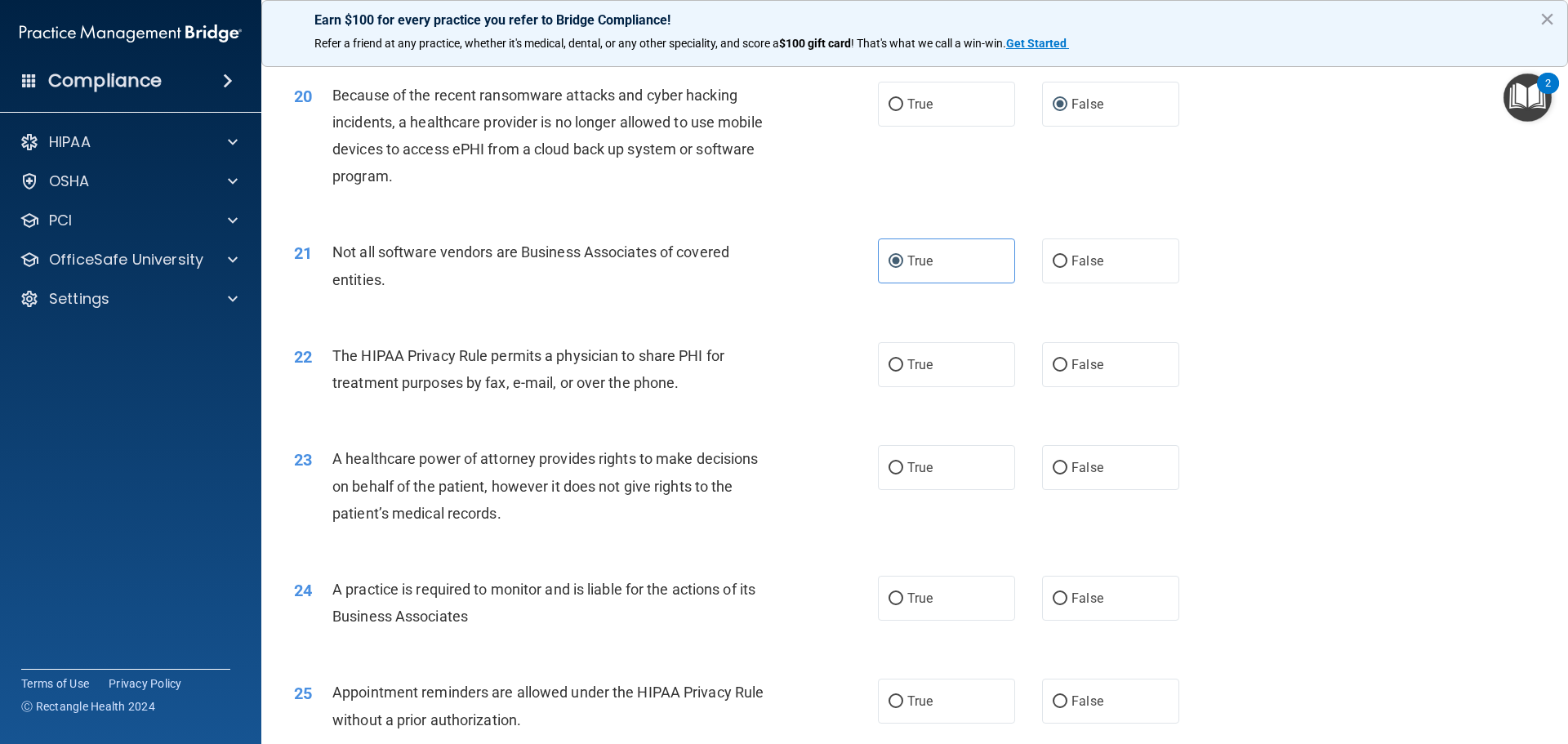
scroll to position [2368, 0]
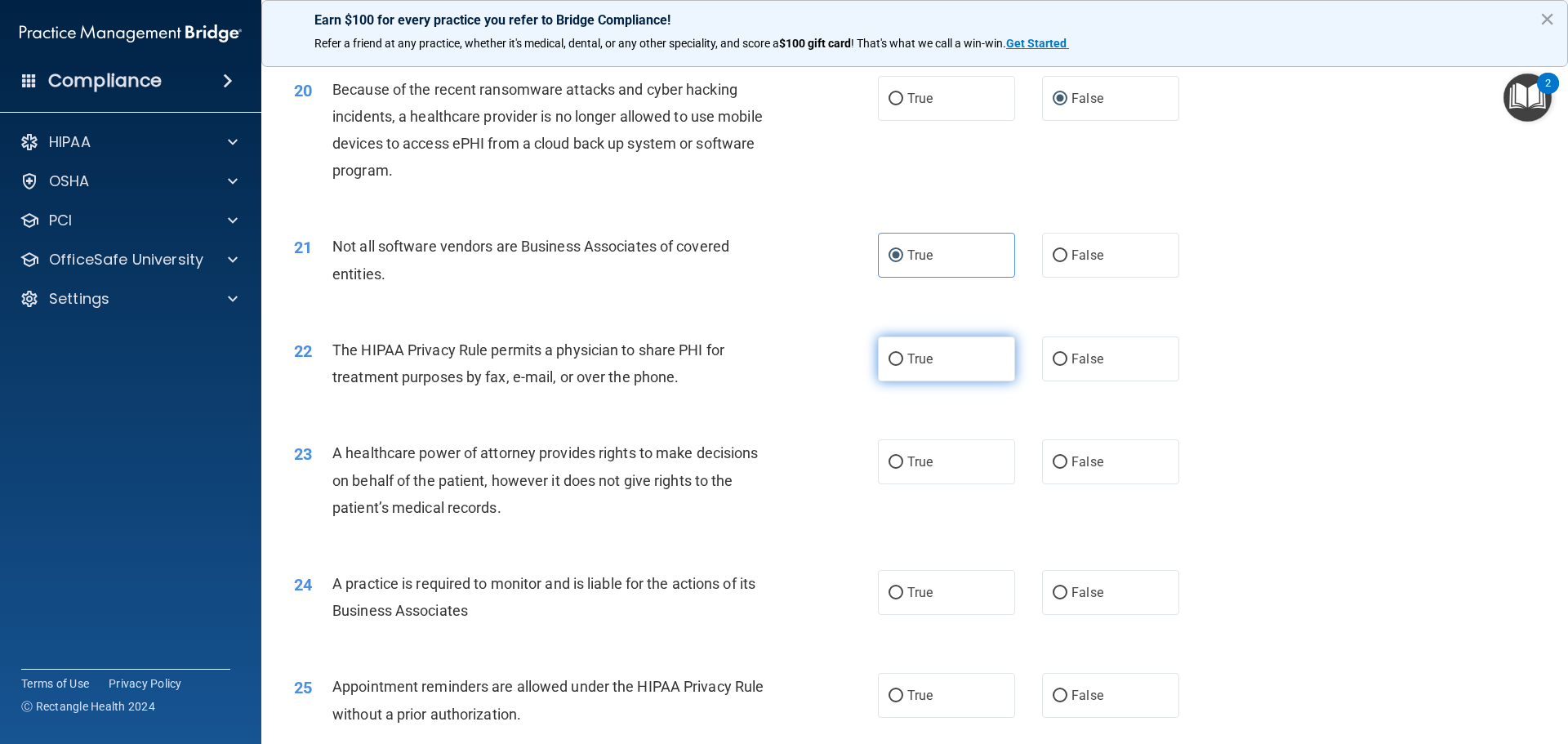
click at [891, 359] on input "True" at bounding box center [896, 360] width 15 height 12
radio input "true"
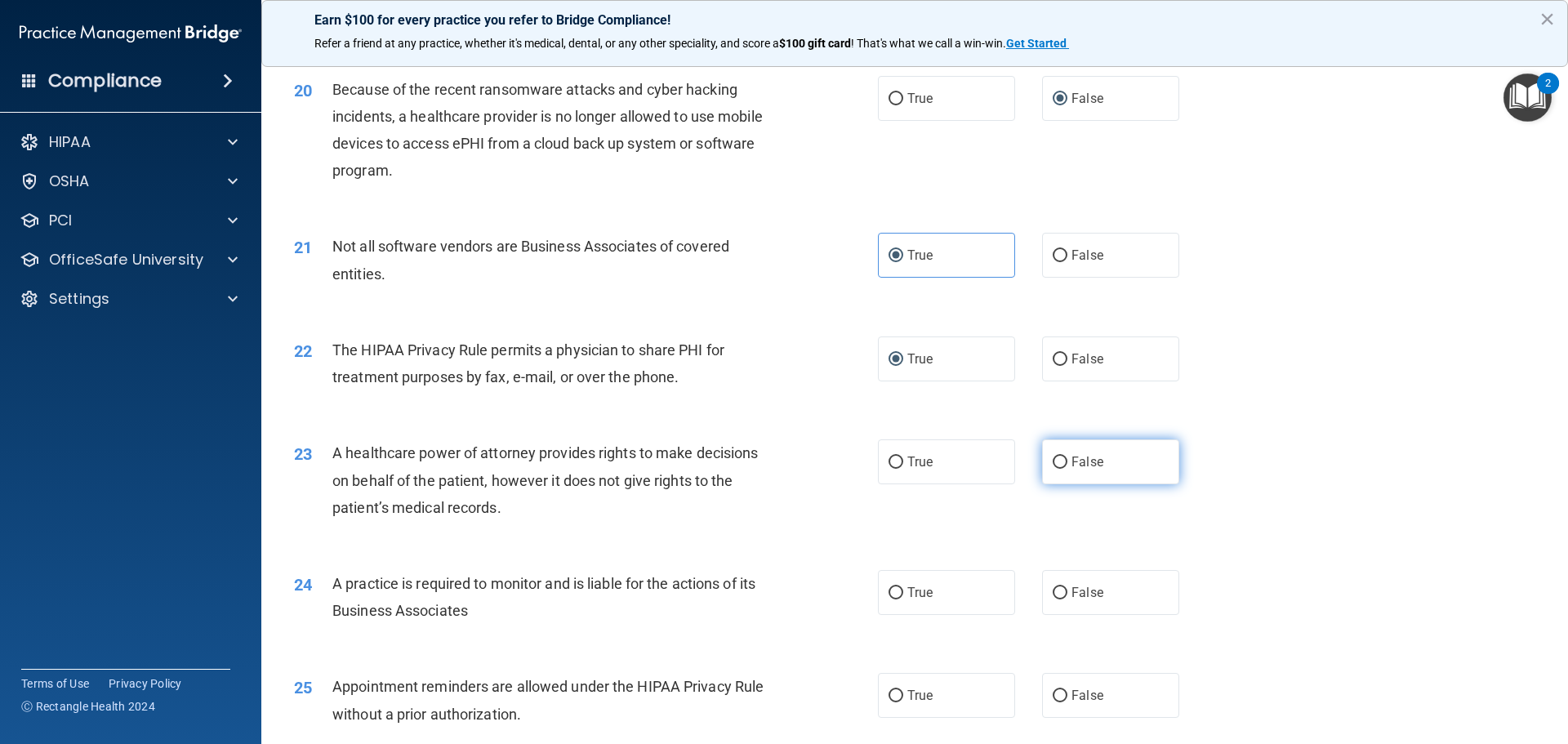
click at [1039, 454] on label "False" at bounding box center [1111, 461] width 137 height 45
click at [1039, 456] on input "False" at bounding box center [1060, 462] width 15 height 12
radio input "true"
click at [1039, 587] on input "False" at bounding box center [1060, 593] width 15 height 12
radio input "true"
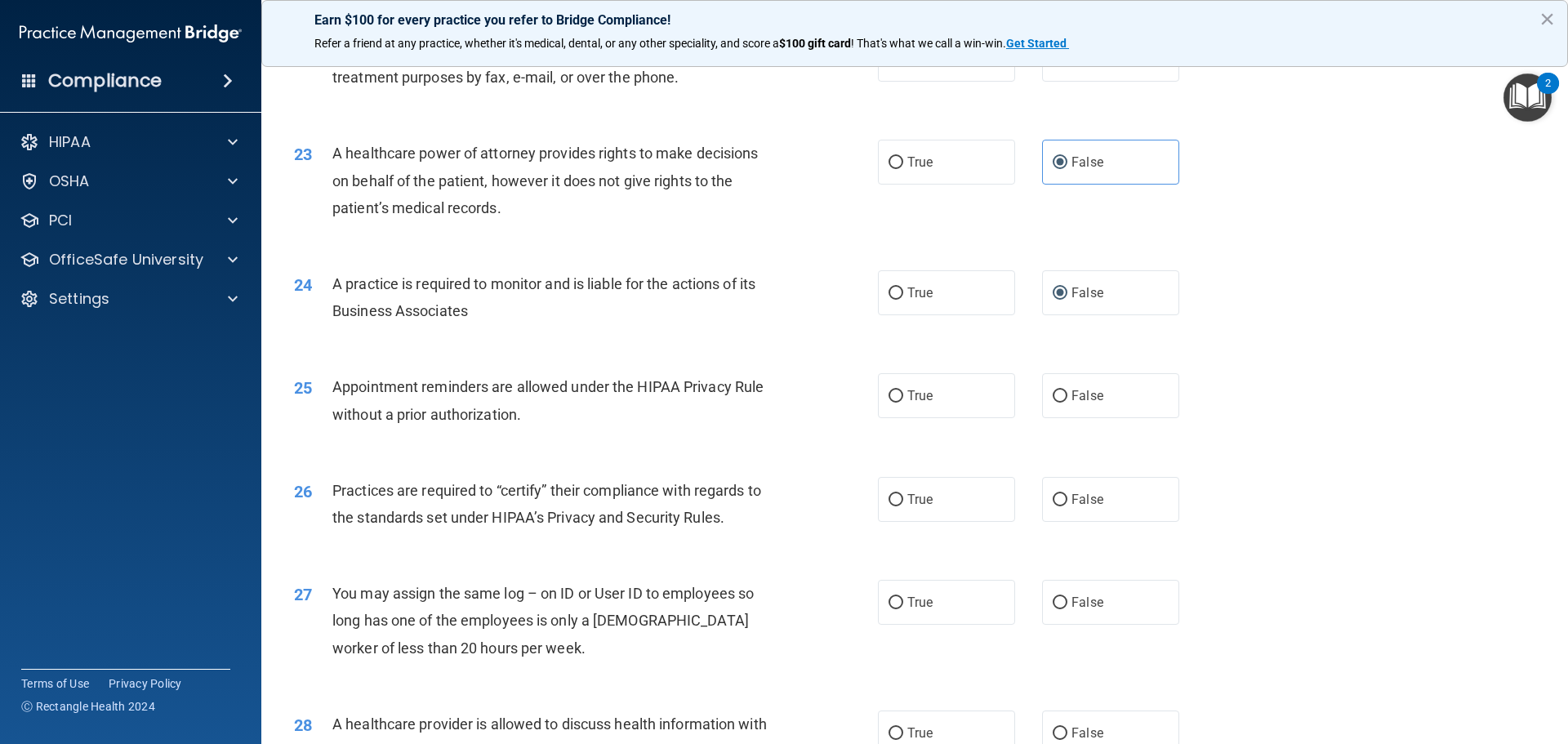
scroll to position [2674, 0]
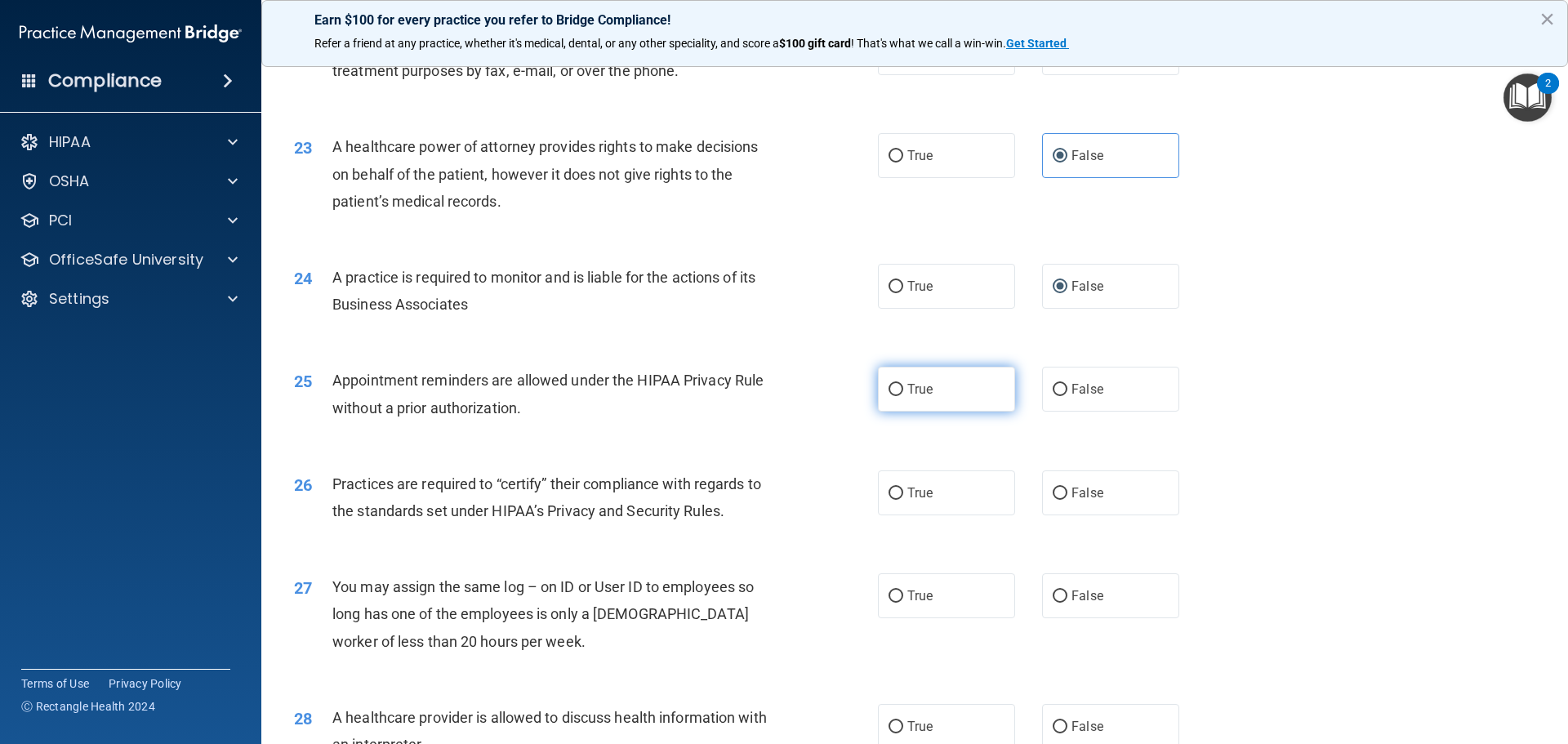
click at [920, 386] on span "True" at bounding box center [920, 390] width 25 height 16
click at [903, 386] on input "True" at bounding box center [896, 390] width 15 height 12
click at [1039, 485] on label "False" at bounding box center [1111, 492] width 137 height 45
click at [1039, 488] on input "False" at bounding box center [1060, 494] width 15 height 12
click at [1039, 598] on label "False" at bounding box center [1111, 595] width 137 height 45
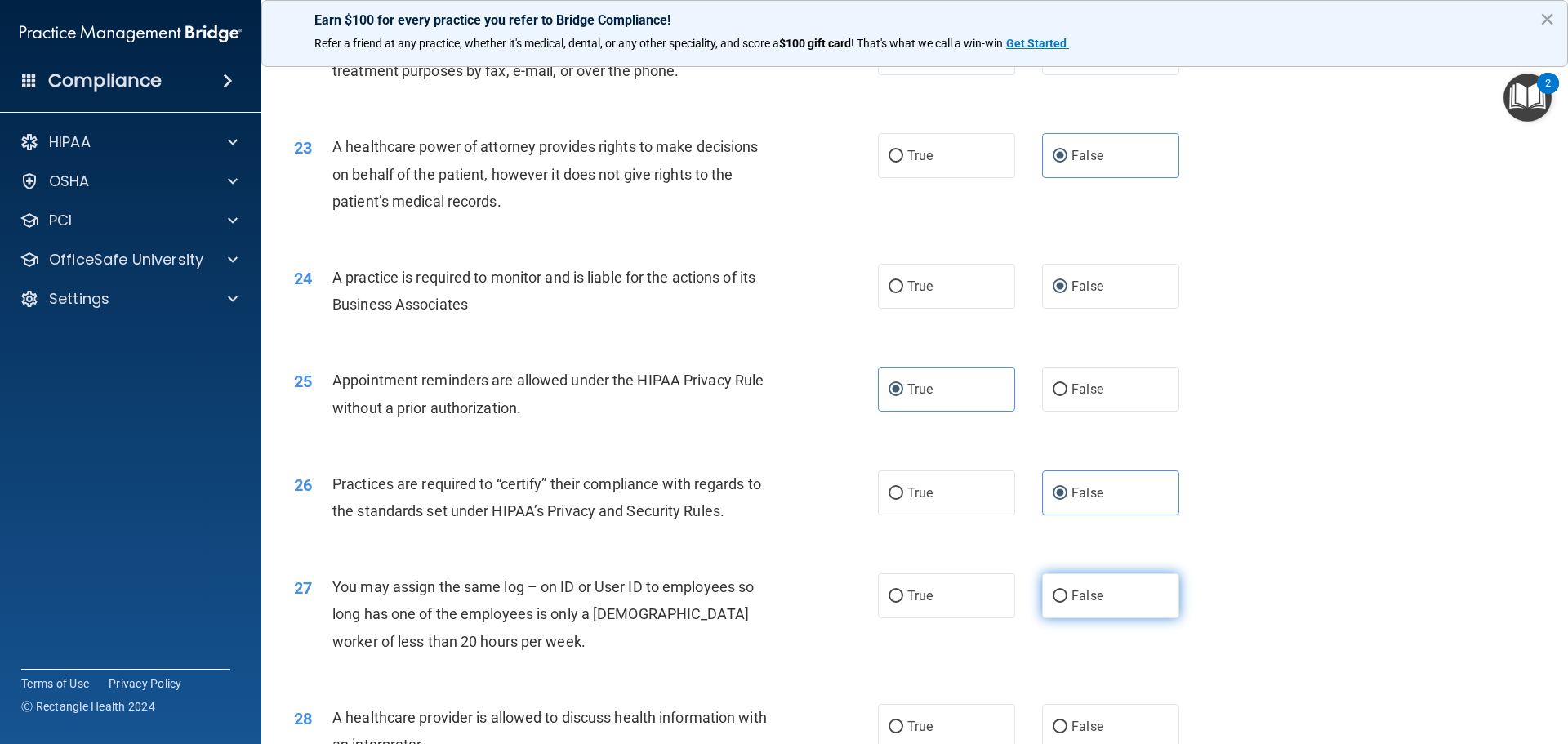
click at [1039, 598] on input "False" at bounding box center [1060, 597] width 15 height 12
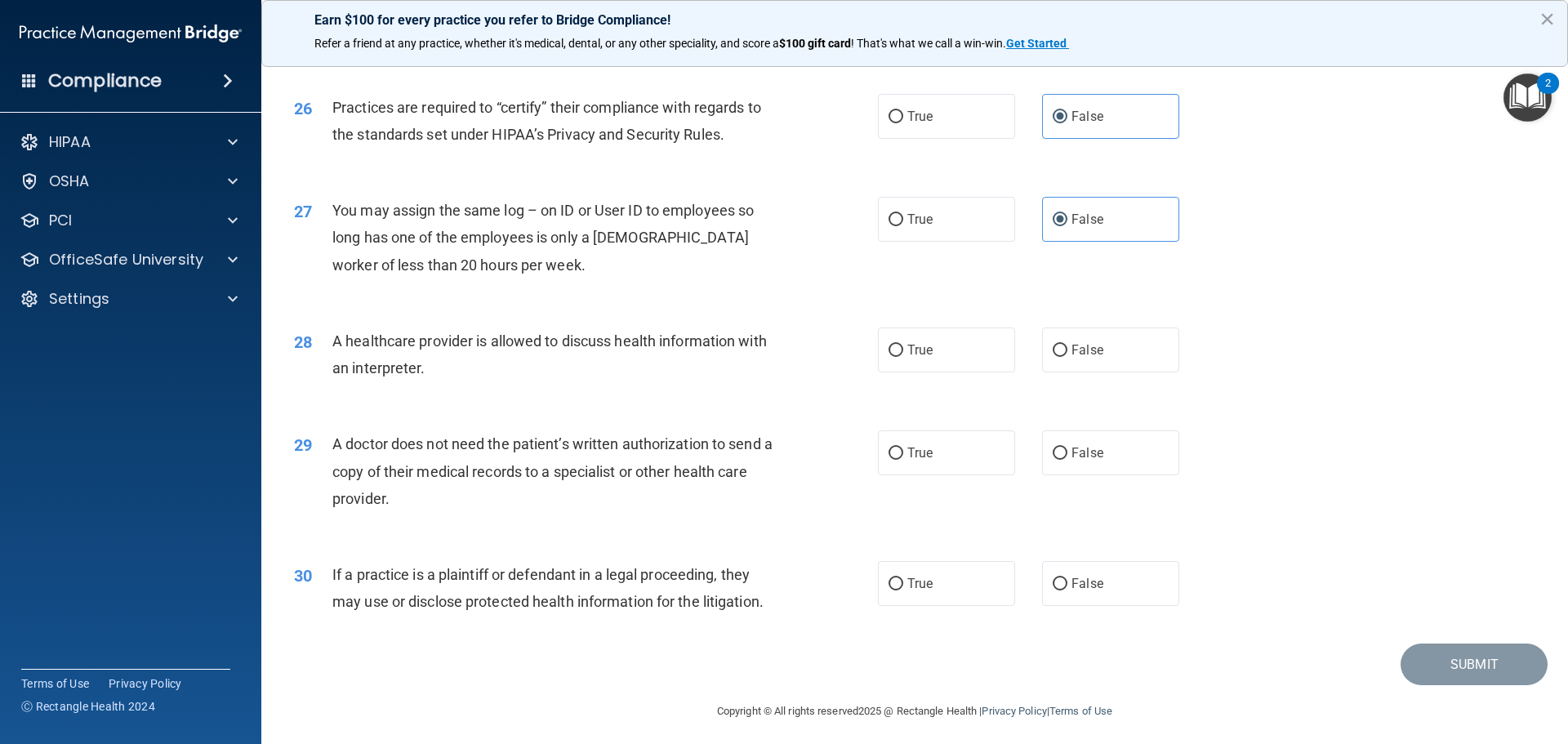
scroll to position [3057, 0]
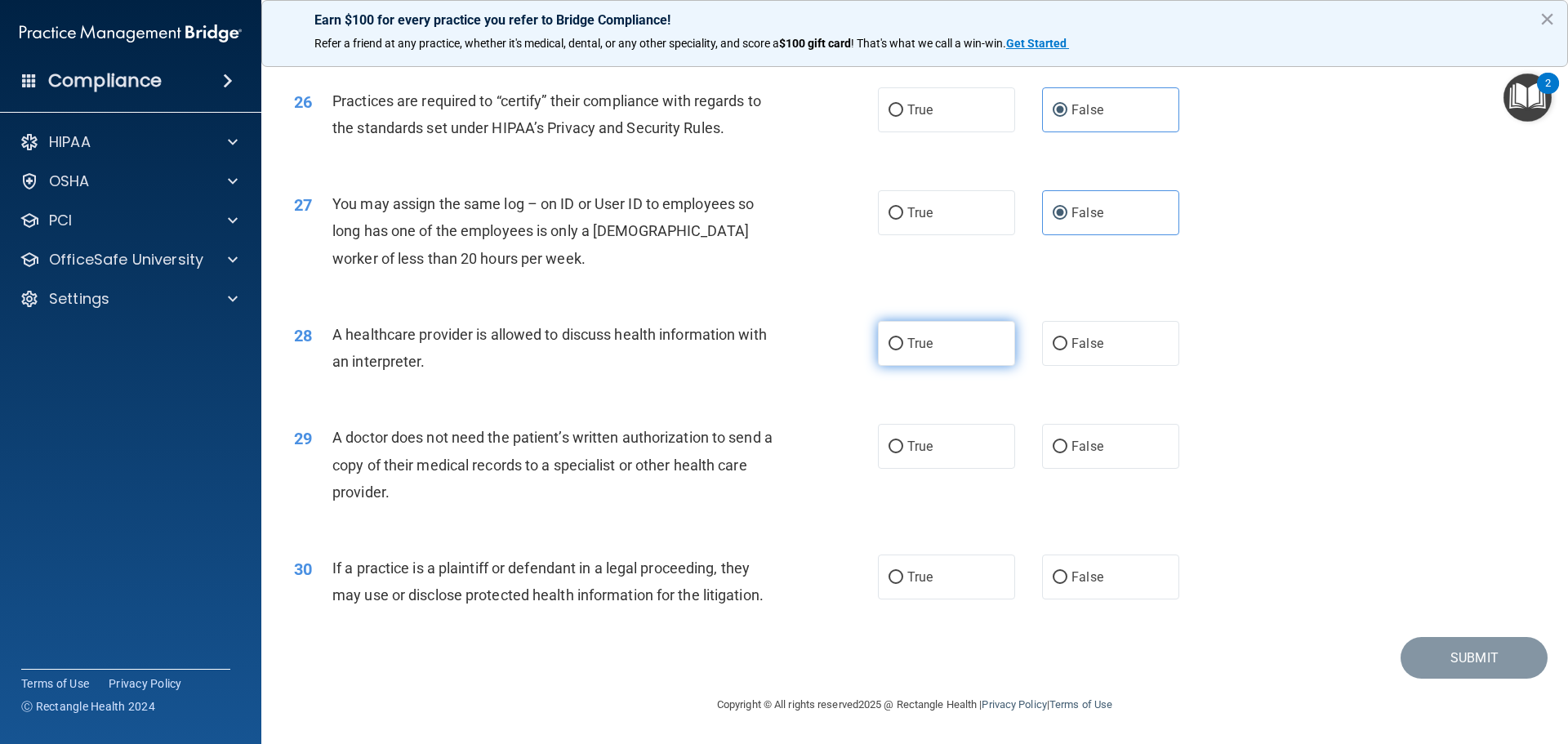
click at [916, 340] on span "True" at bounding box center [920, 343] width 25 height 16
click at [903, 340] on input "True" at bounding box center [896, 344] width 15 height 12
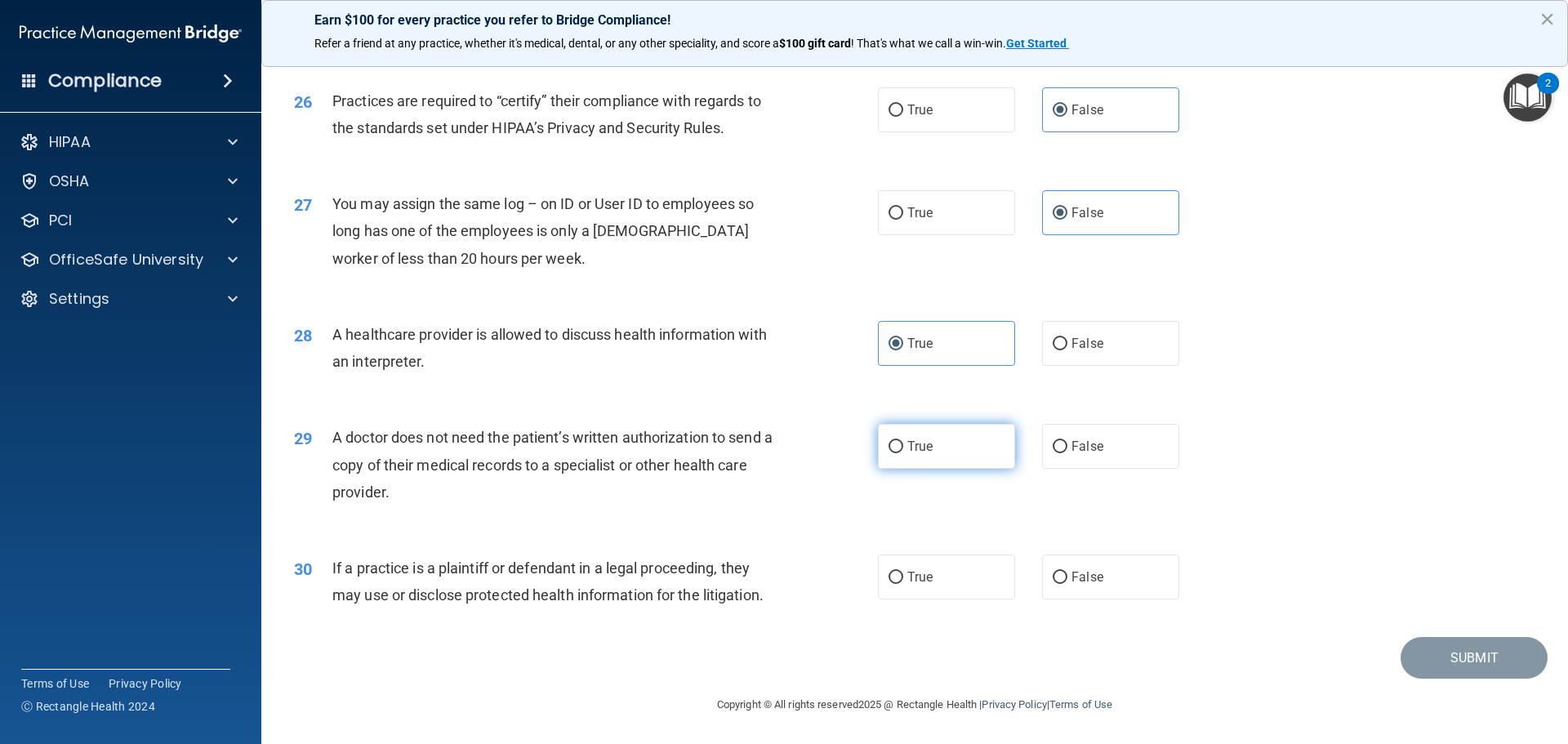
click at [919, 454] on label "True" at bounding box center [946, 446] width 137 height 45
click at [903, 454] on input "True" at bounding box center [896, 447] width 15 height 12
click at [953, 579] on label "True" at bounding box center [946, 576] width 137 height 45
click at [903, 579] on input "True" at bounding box center [896, 577] width 15 height 12
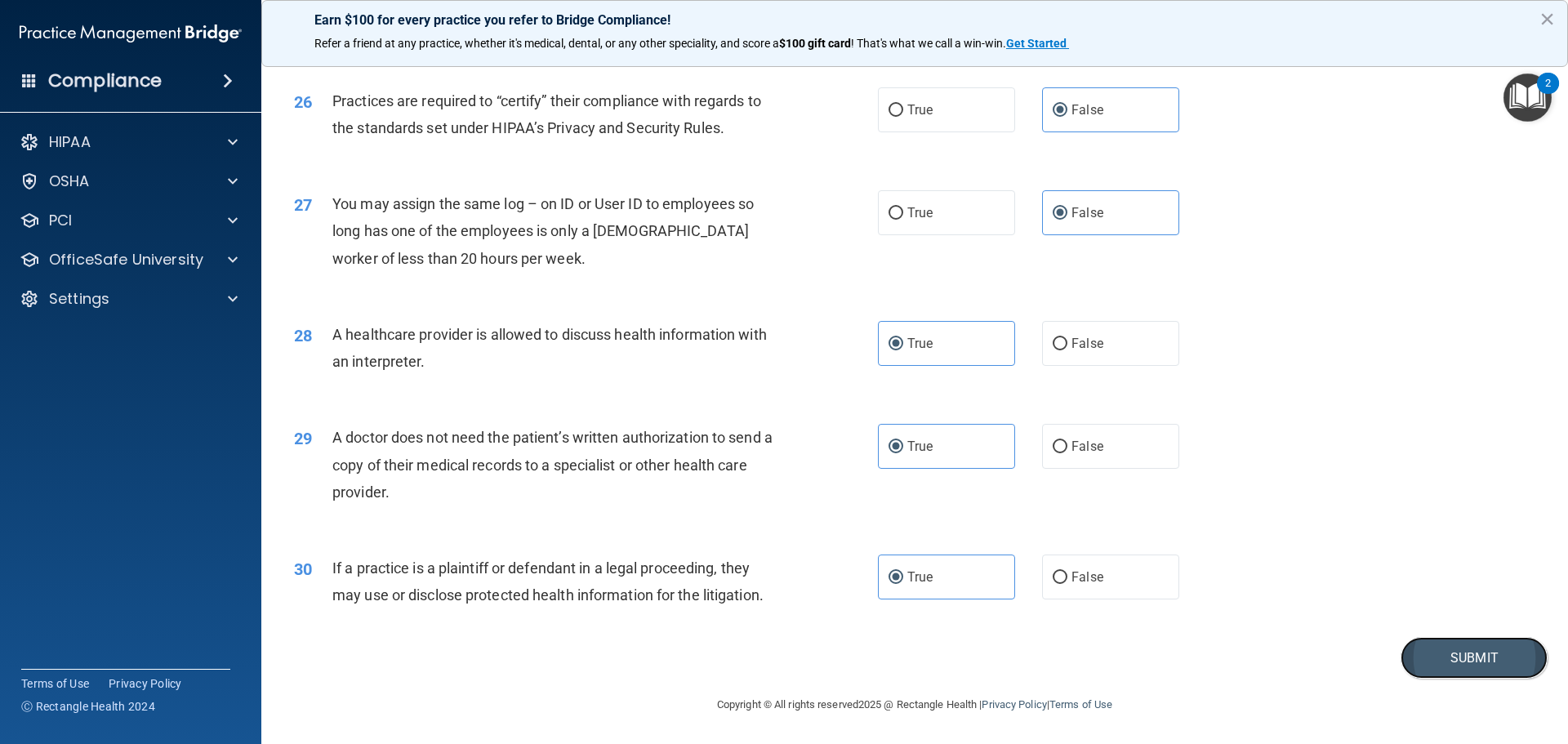
click at [1039, 653] on button "Submit" at bounding box center [1474, 657] width 147 height 41
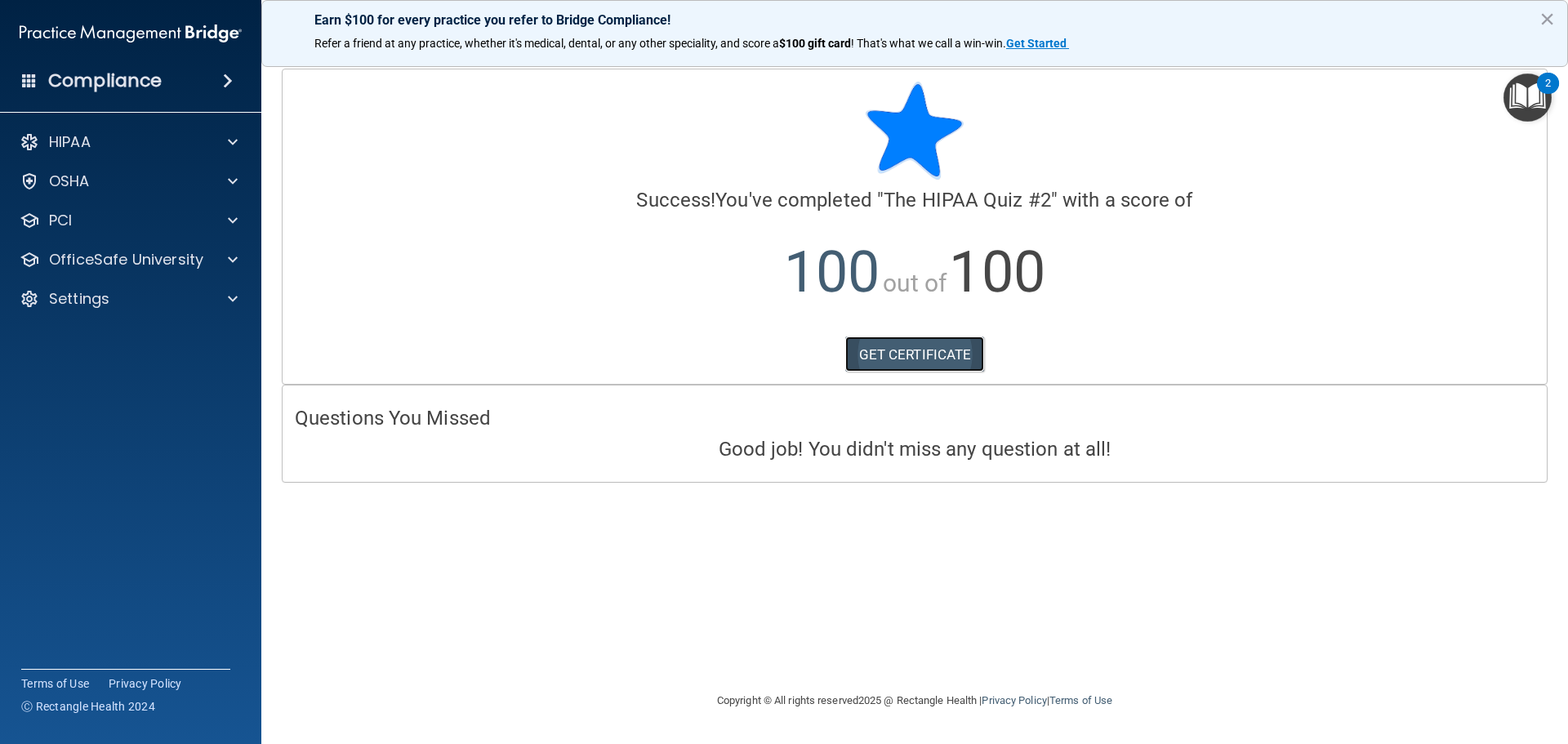
click at [924, 366] on link "GET CERTIFICATE" at bounding box center [914, 354] width 140 height 36
click at [171, 260] on p "OfficeSafe University" at bounding box center [126, 260] width 154 height 19
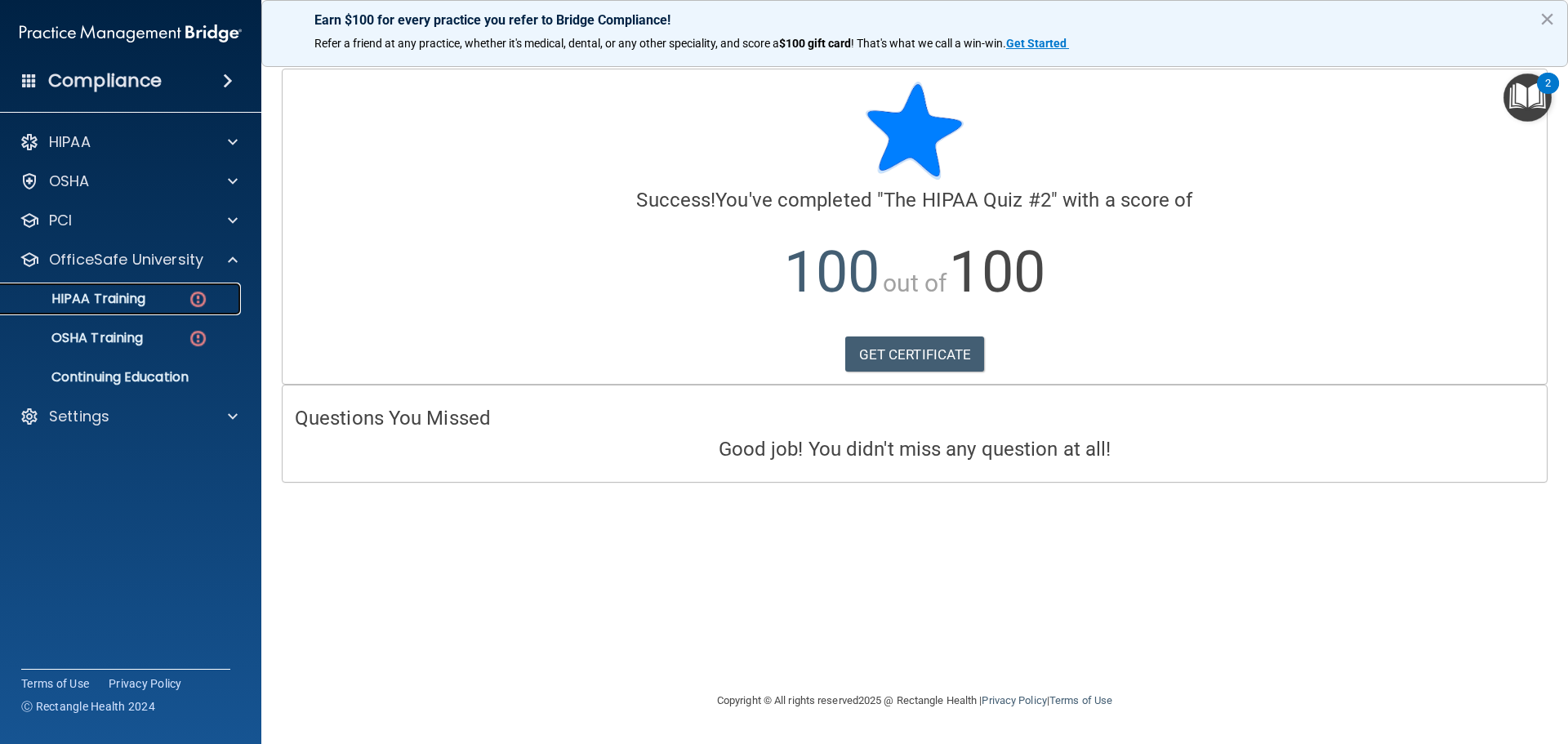
click at [118, 293] on p "HIPAA Training" at bounding box center [78, 298] width 135 height 17
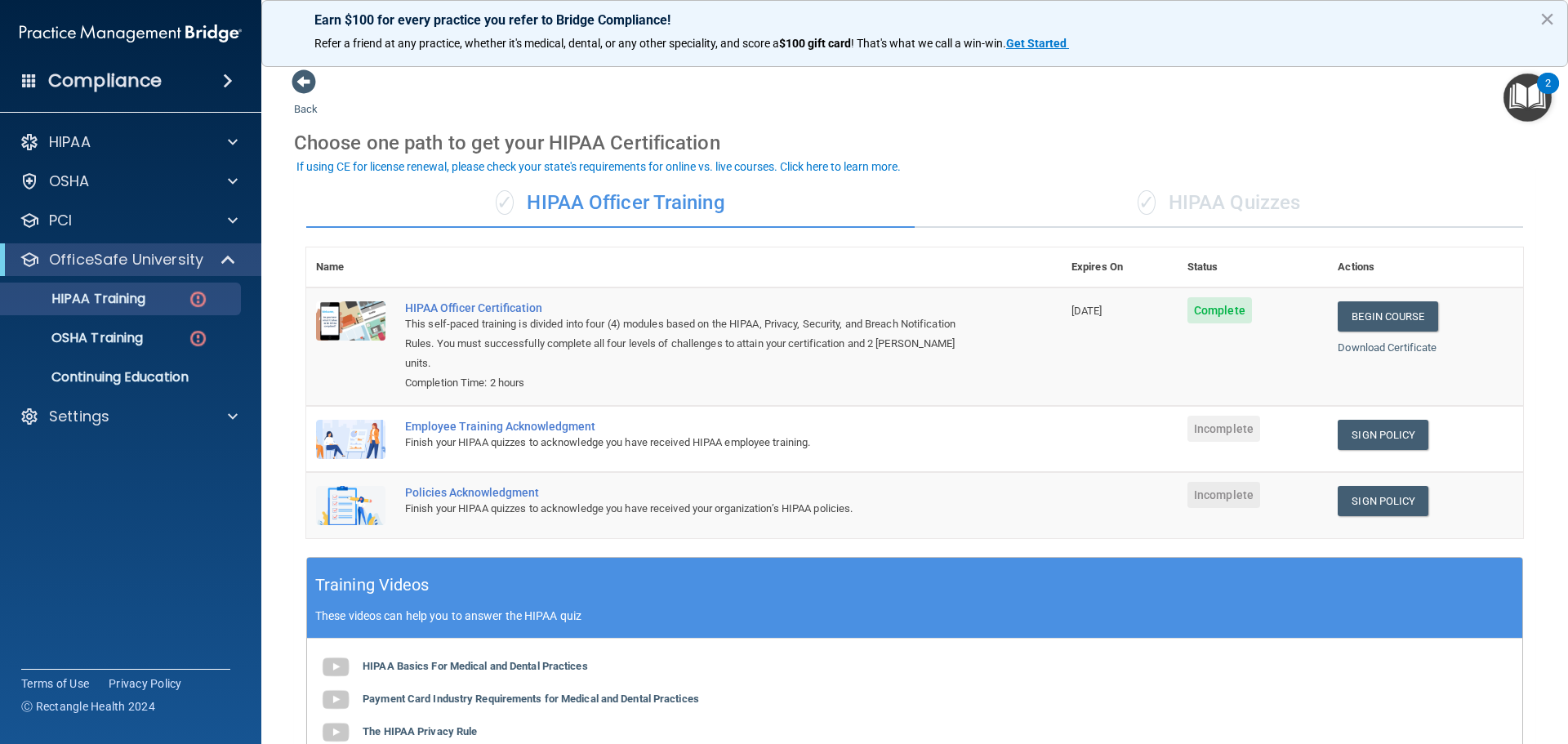
click at [1039, 198] on div "✓ HIPAA Quizzes" at bounding box center [1218, 204] width 608 height 49
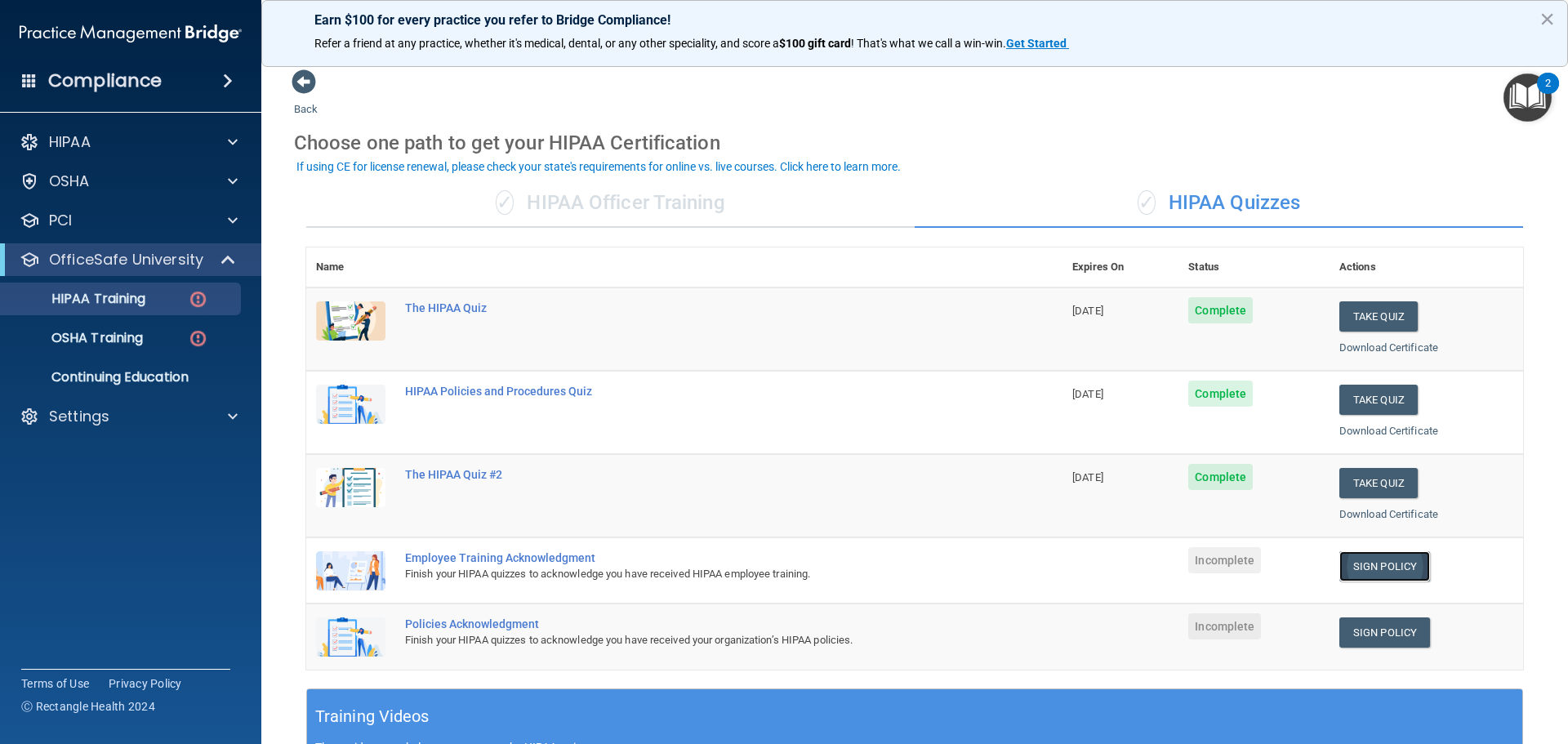
click at [1039, 559] on link "Sign Policy" at bounding box center [1384, 566] width 90 height 30
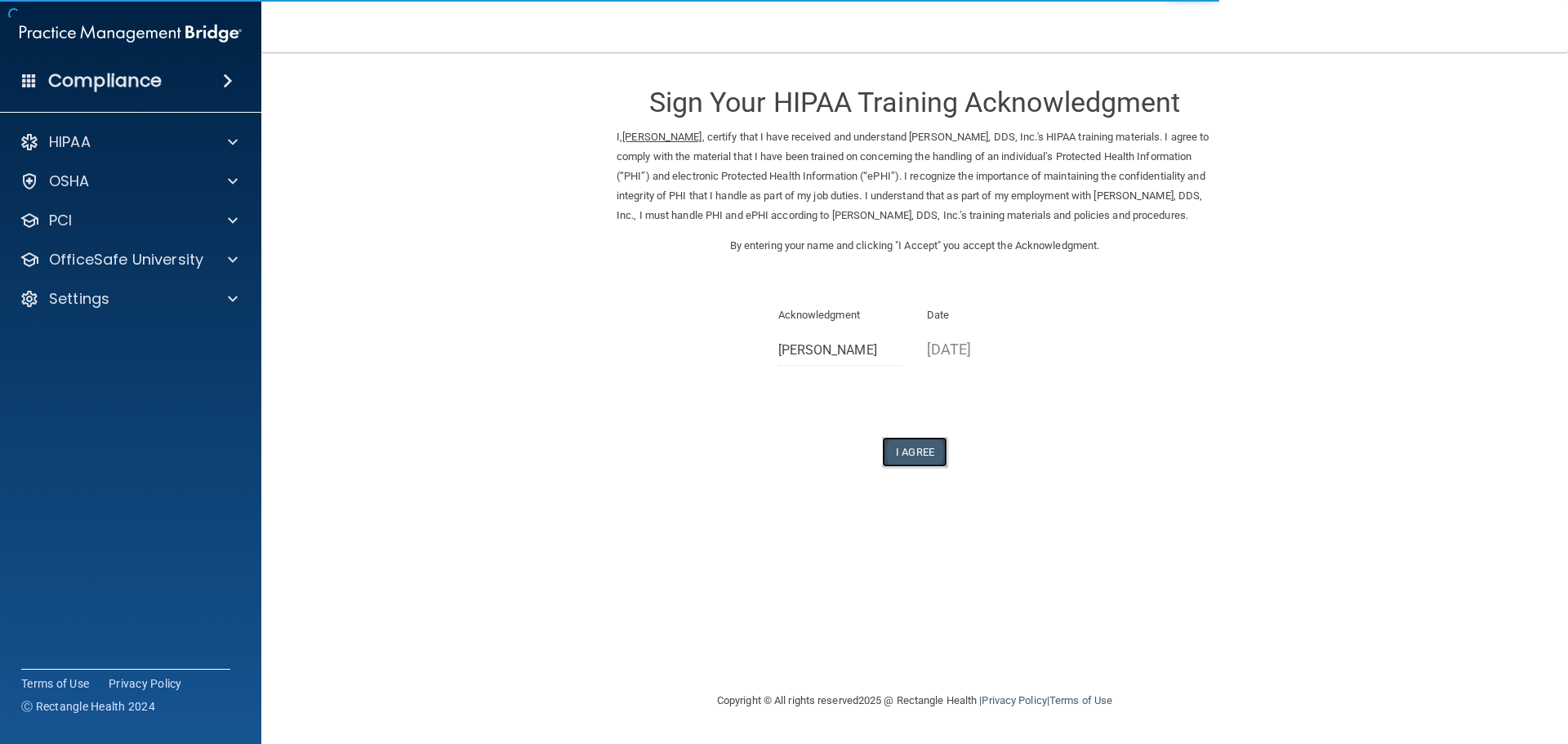
click at [911, 467] on button "I Agree" at bounding box center [914, 452] width 65 height 30
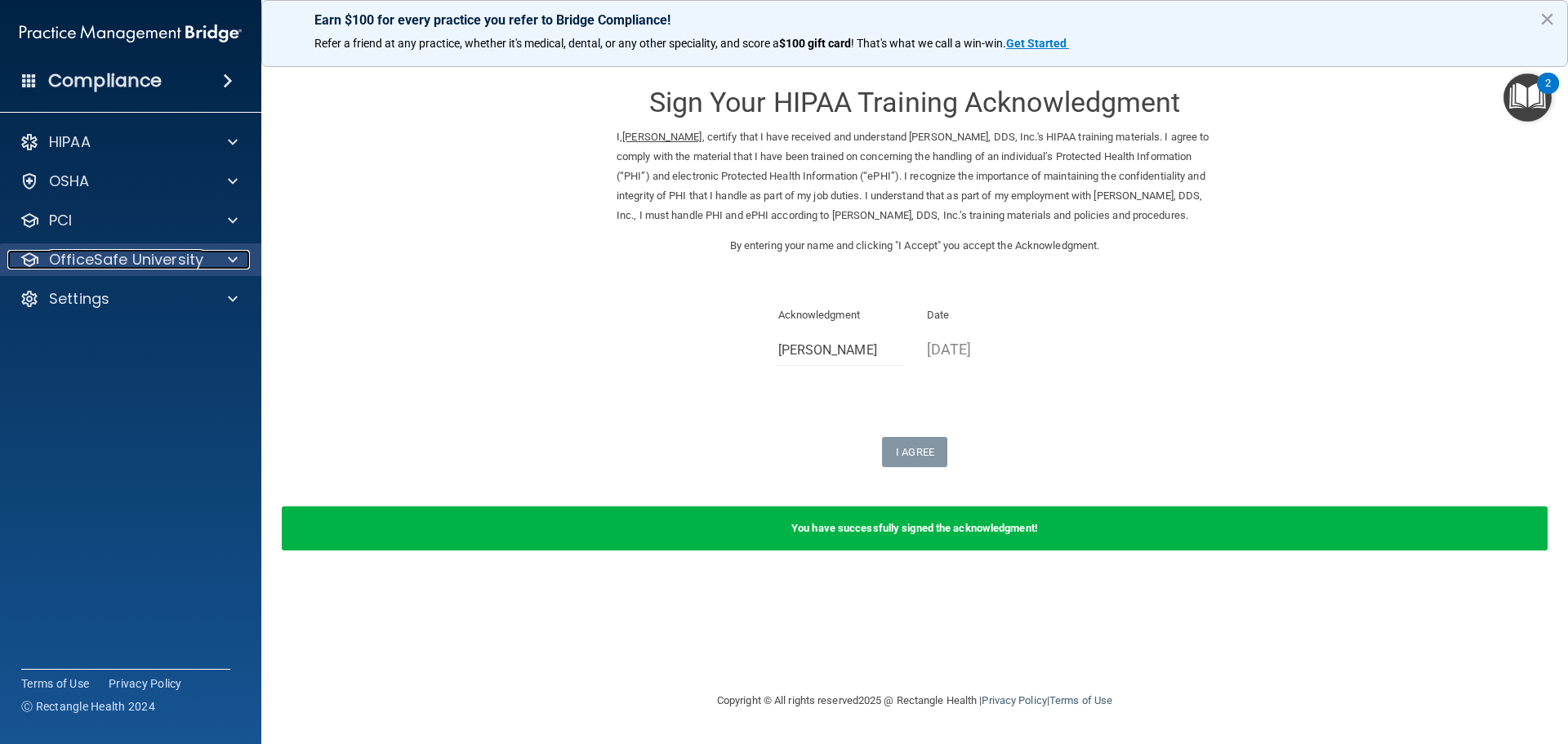
click at [122, 255] on p "OfficeSafe University" at bounding box center [126, 260] width 154 height 19
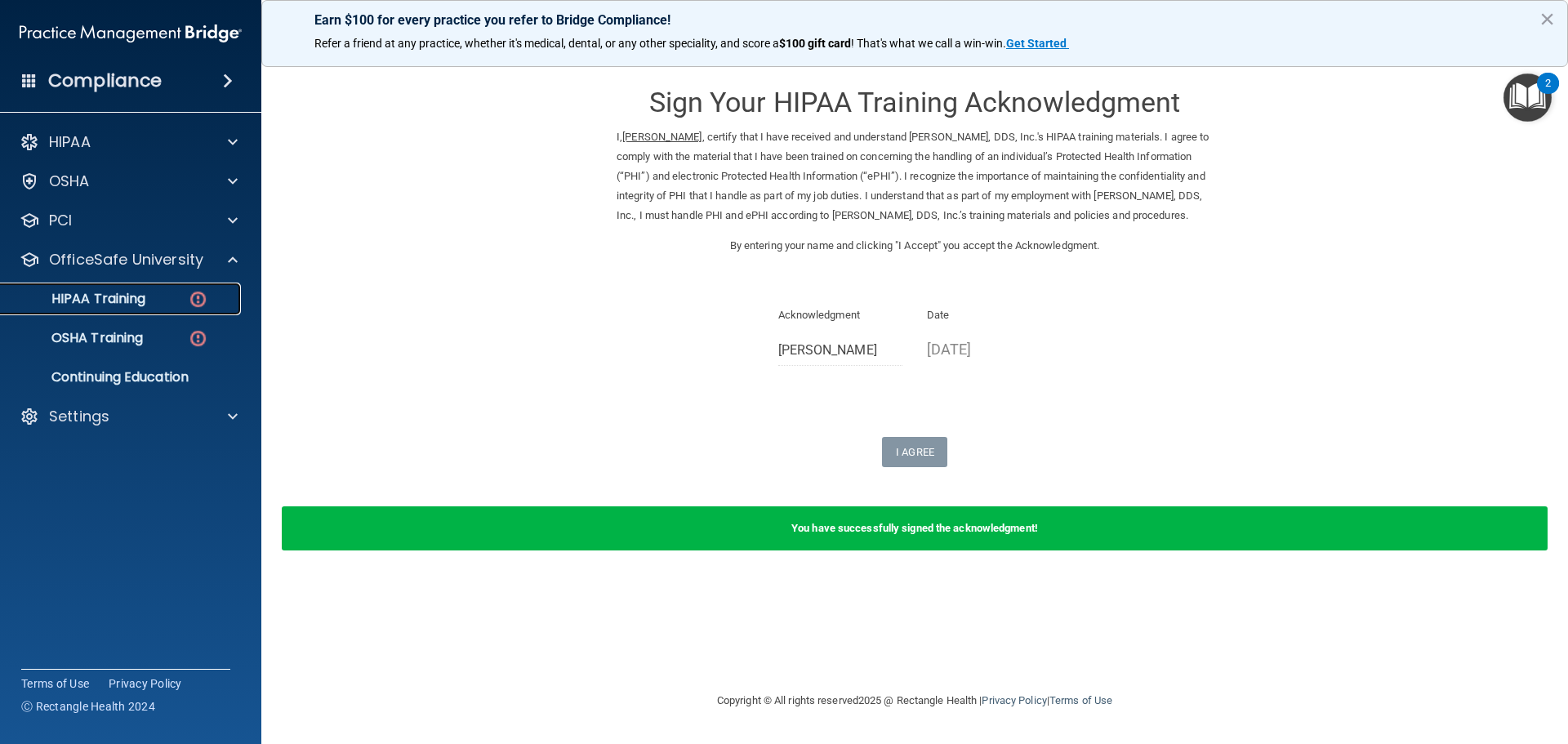
click at [132, 307] on p "HIPAA Training" at bounding box center [78, 298] width 135 height 17
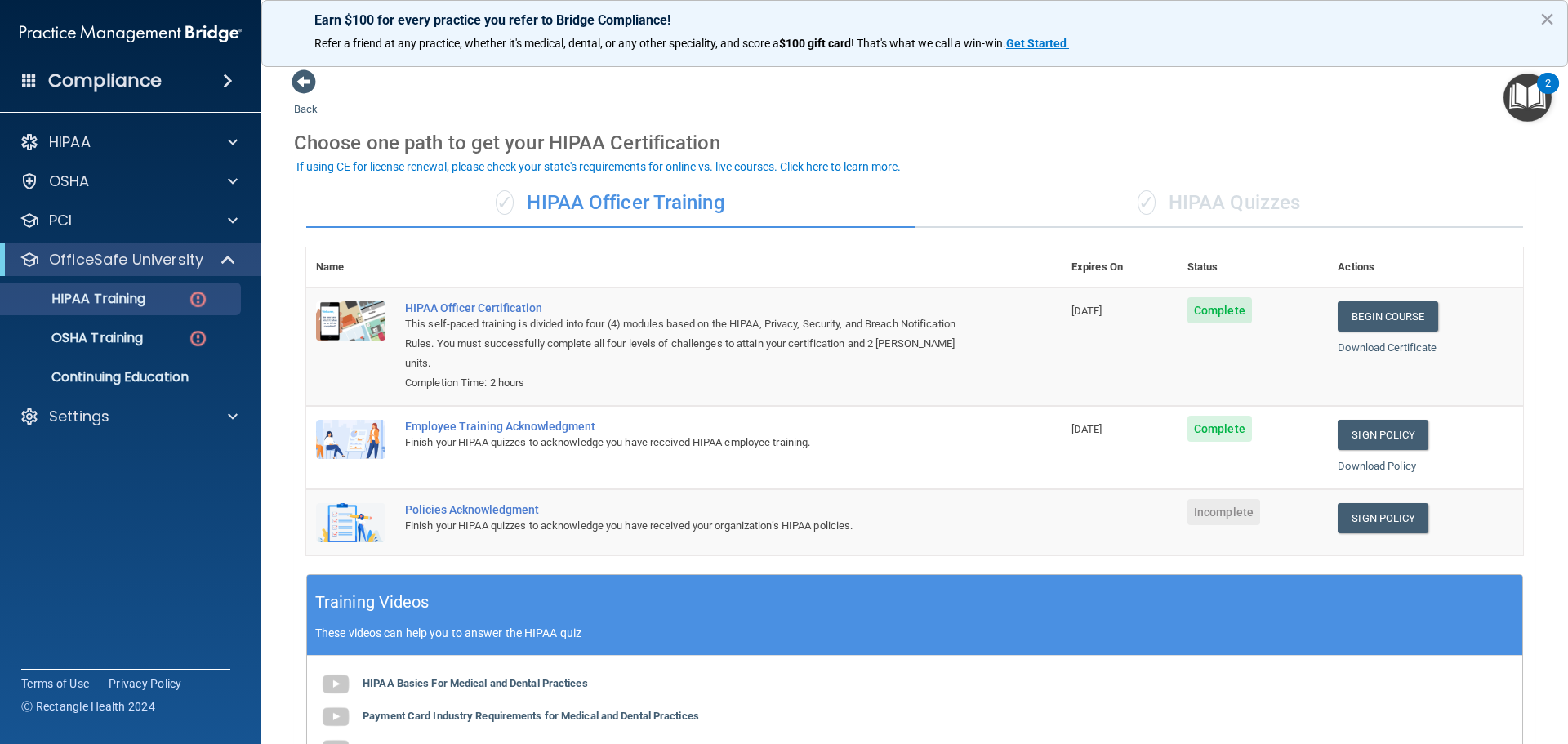
click at [1194, 197] on div "✓ HIPAA Quizzes" at bounding box center [1218, 204] width 608 height 49
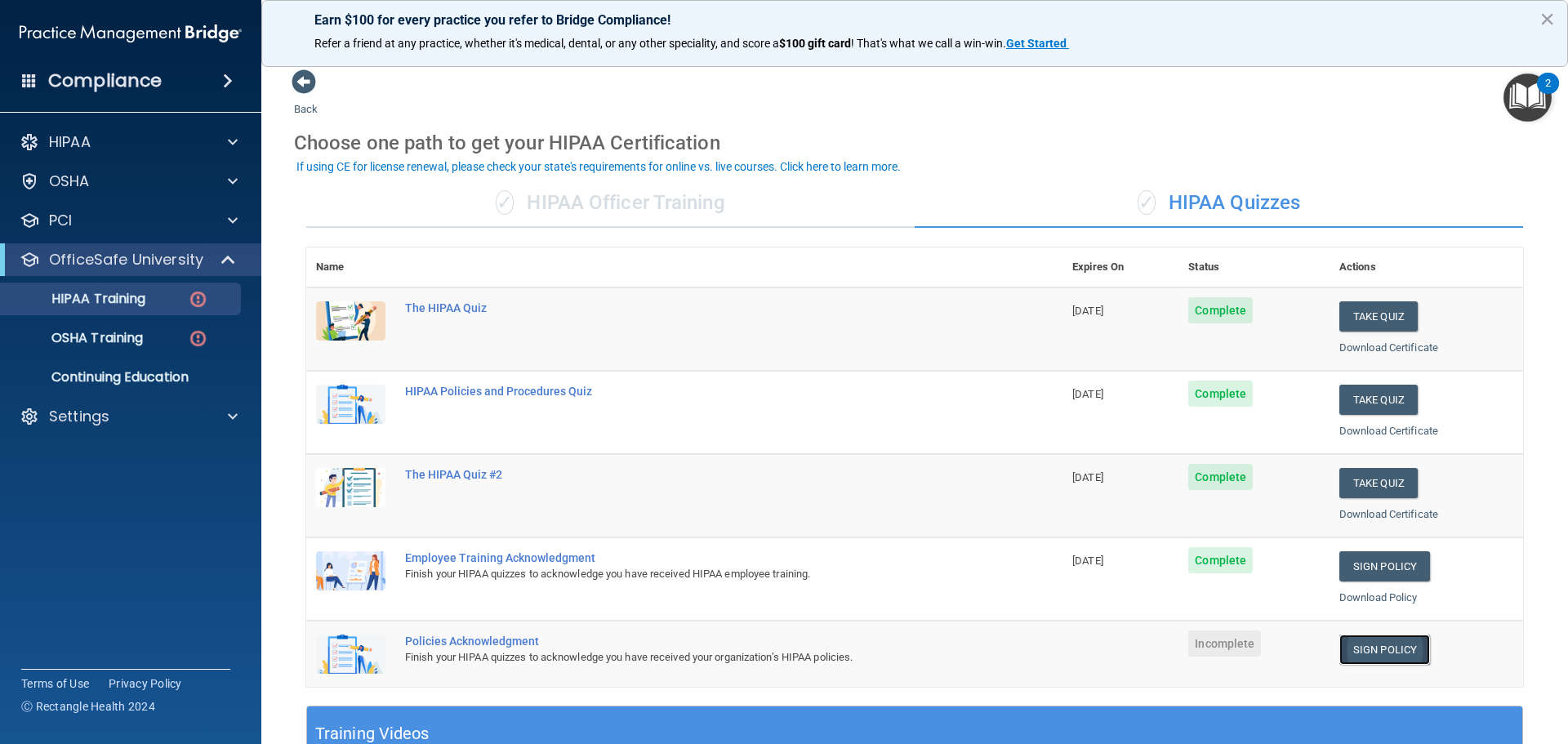
click at [1372, 650] on link "Sign Policy" at bounding box center [1384, 649] width 90 height 30
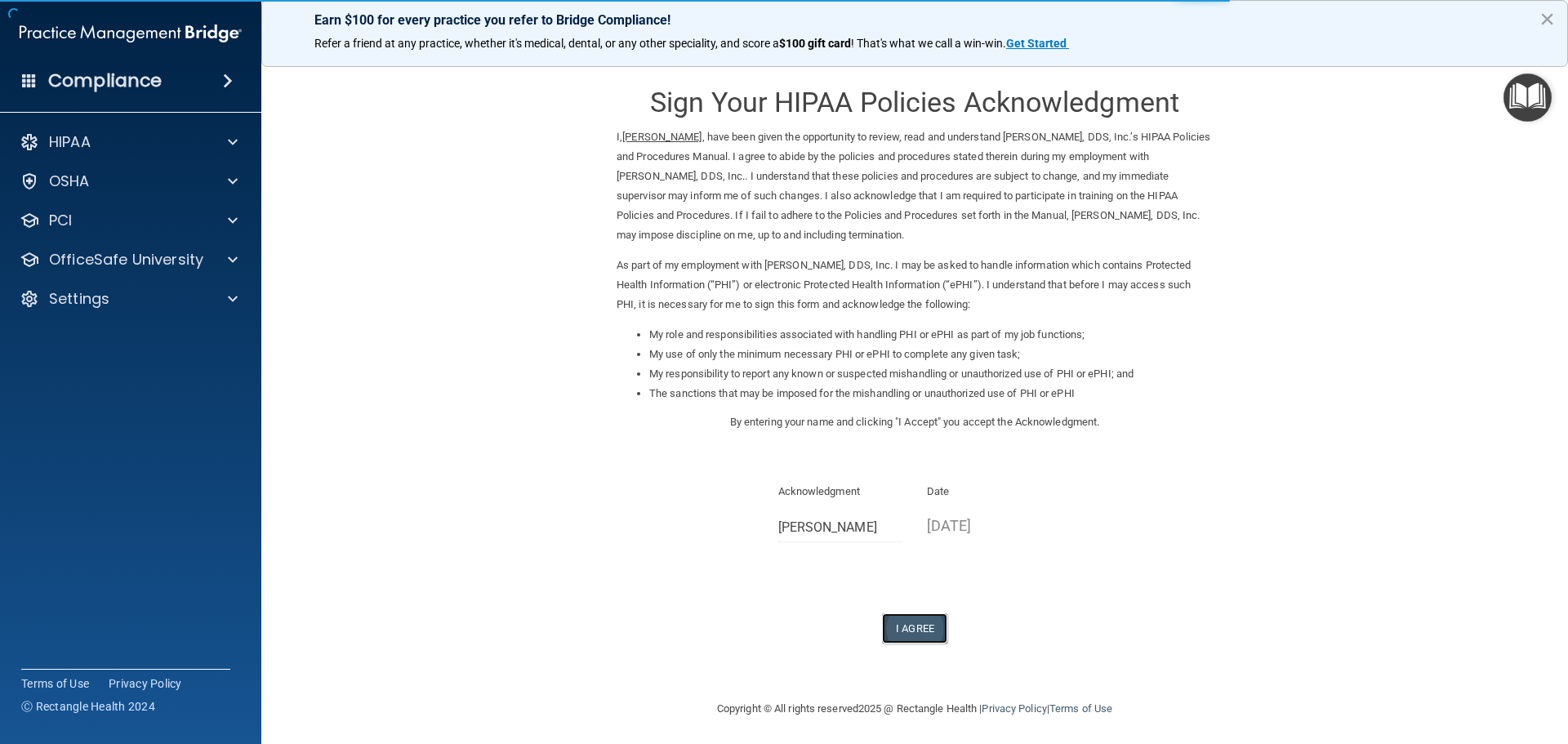
click at [884, 618] on button "I Agree" at bounding box center [914, 628] width 65 height 30
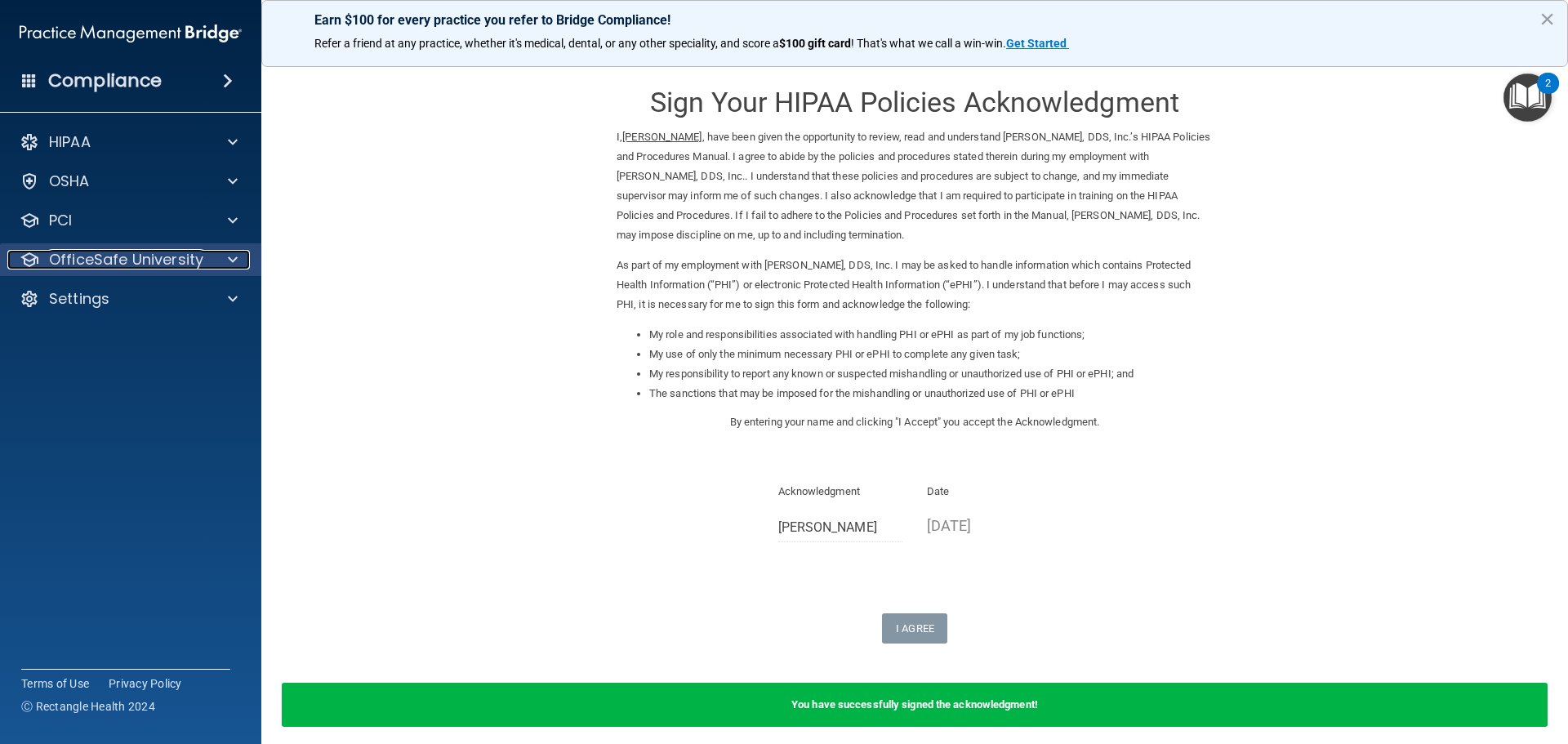
click at [124, 261] on p "OfficeSafe University" at bounding box center [126, 260] width 154 height 19
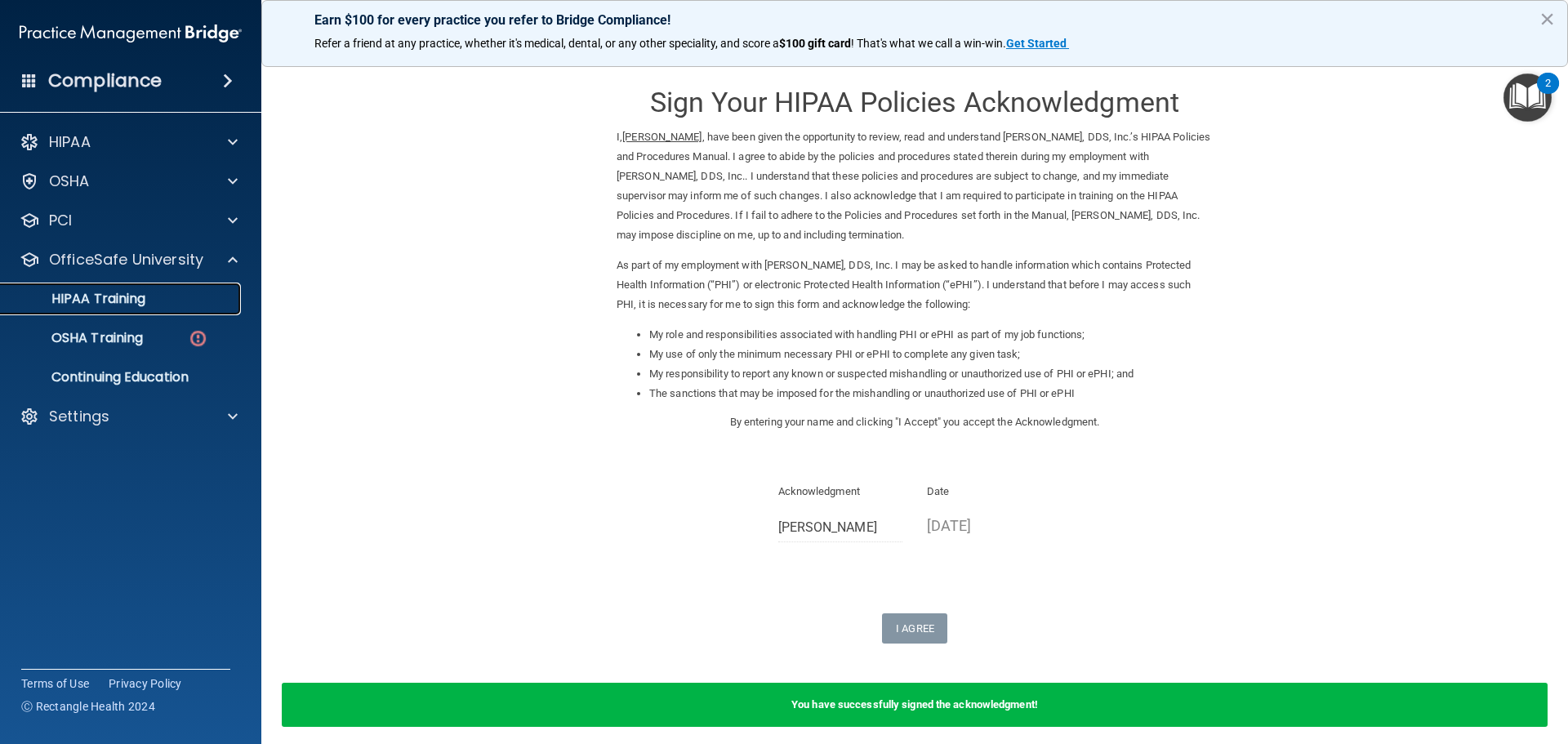
click at [92, 292] on p "HIPAA Training" at bounding box center [78, 298] width 135 height 17
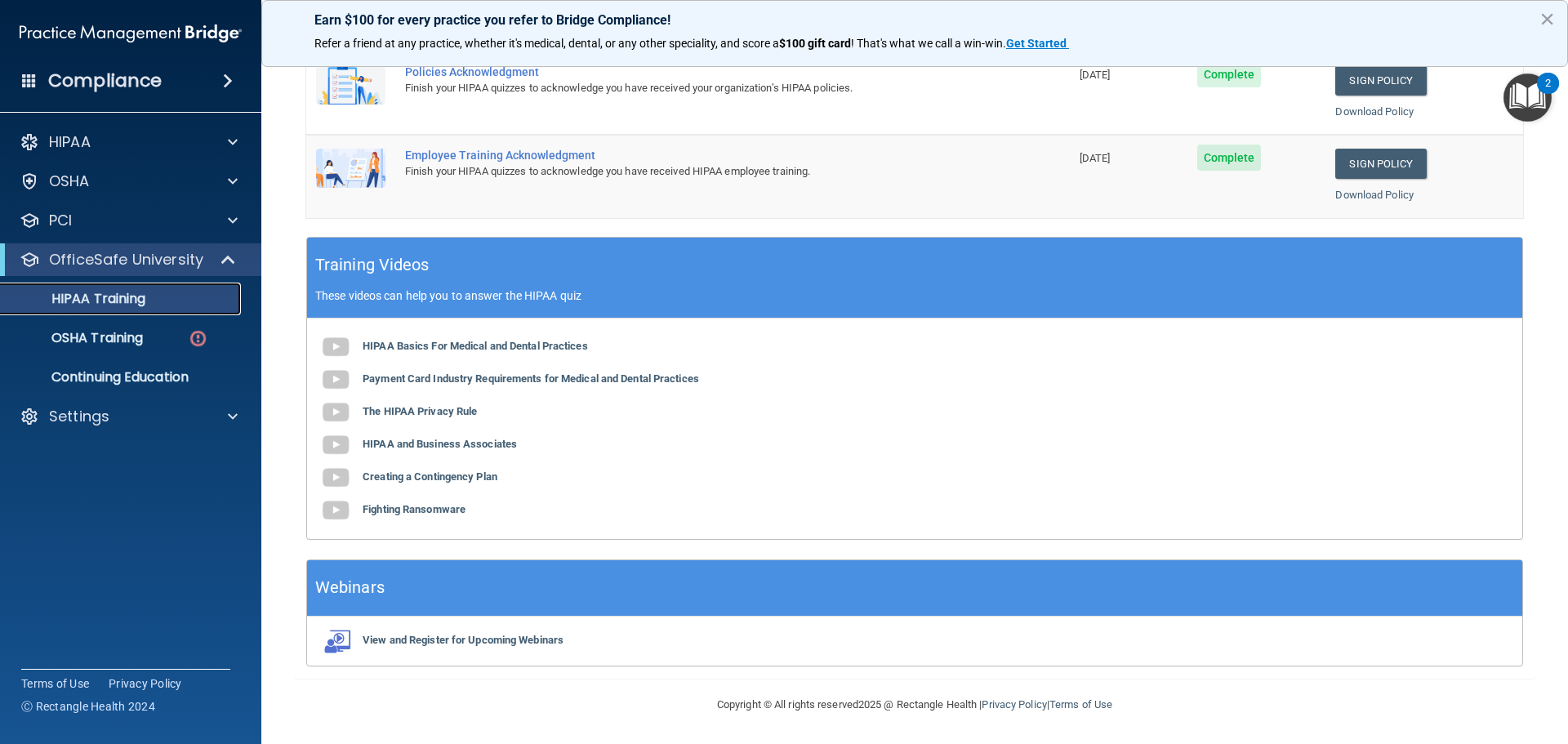
scroll to position [315, 0]
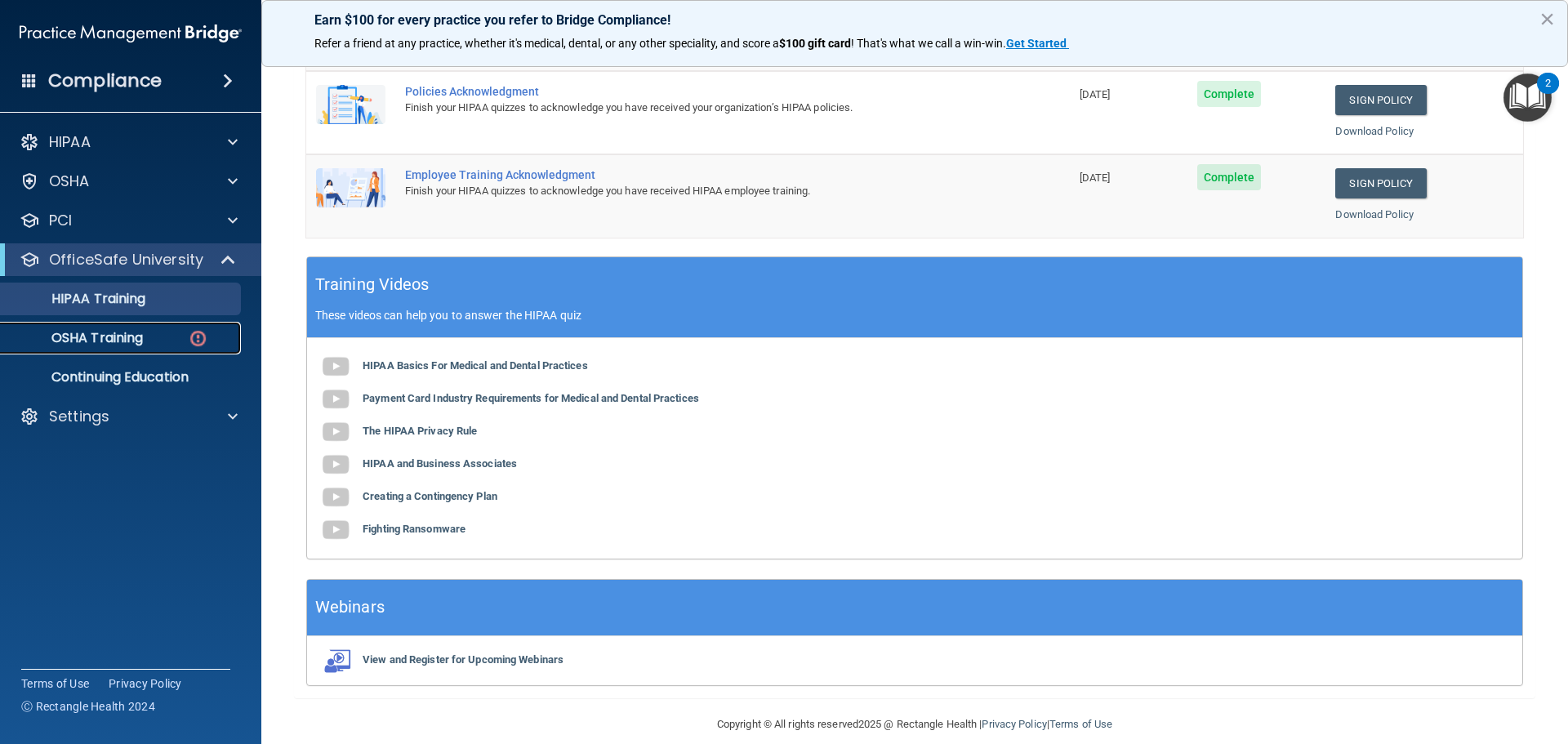
click at [77, 332] on p "OSHA Training" at bounding box center [76, 338] width 132 height 17
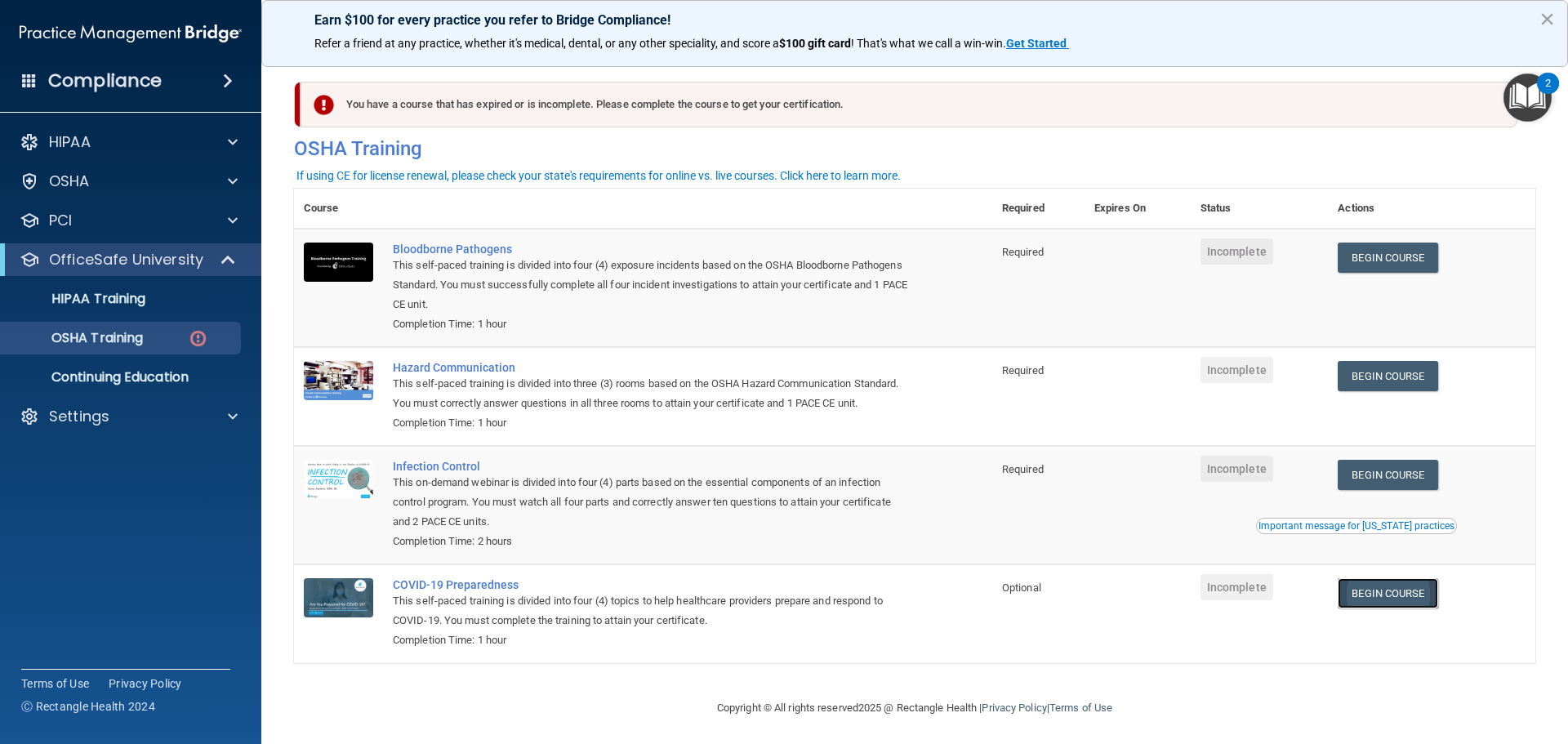
click at [1388, 608] on link "Begin Course" at bounding box center [1387, 593] width 100 height 30
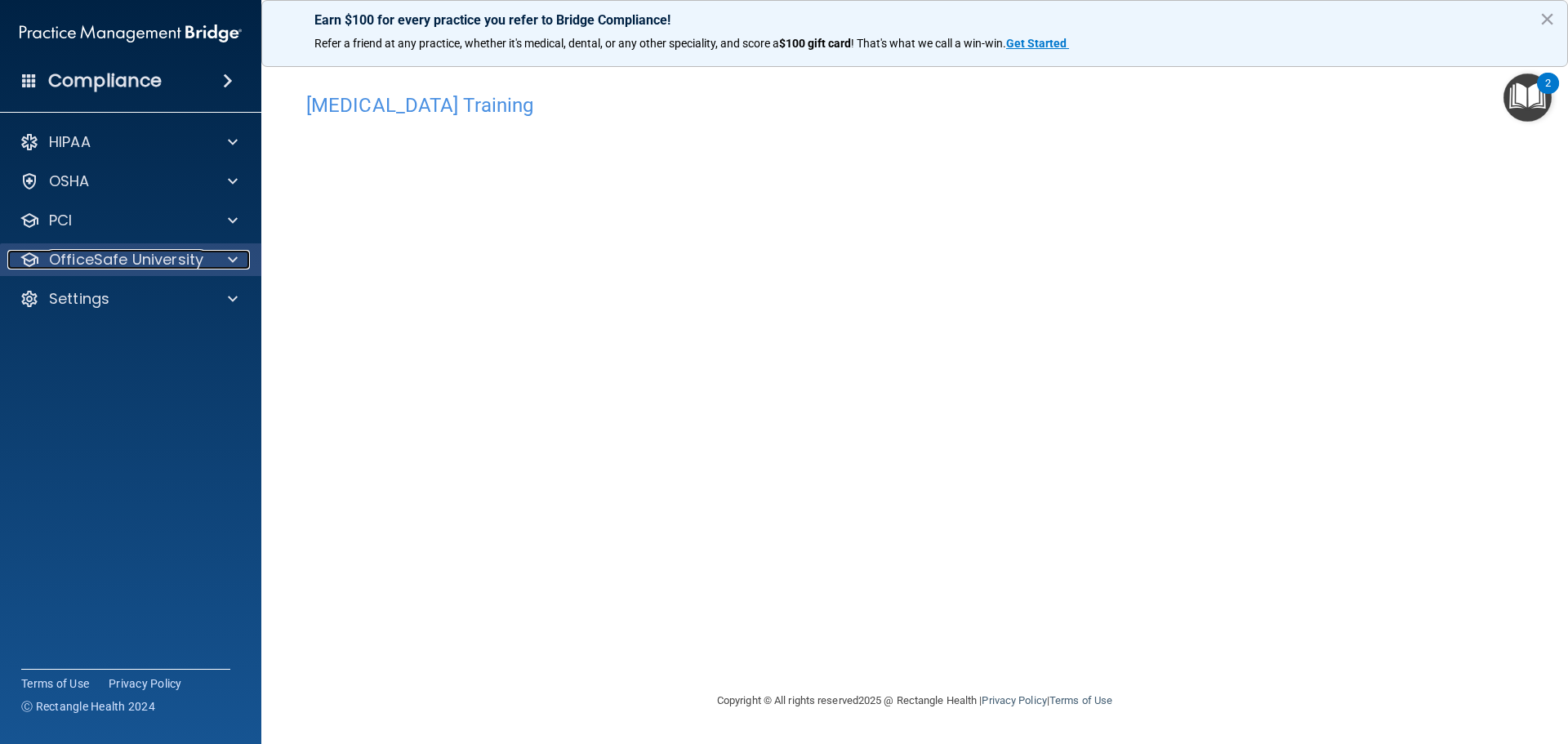
click at [97, 266] on p "OfficeSafe University" at bounding box center [126, 260] width 154 height 19
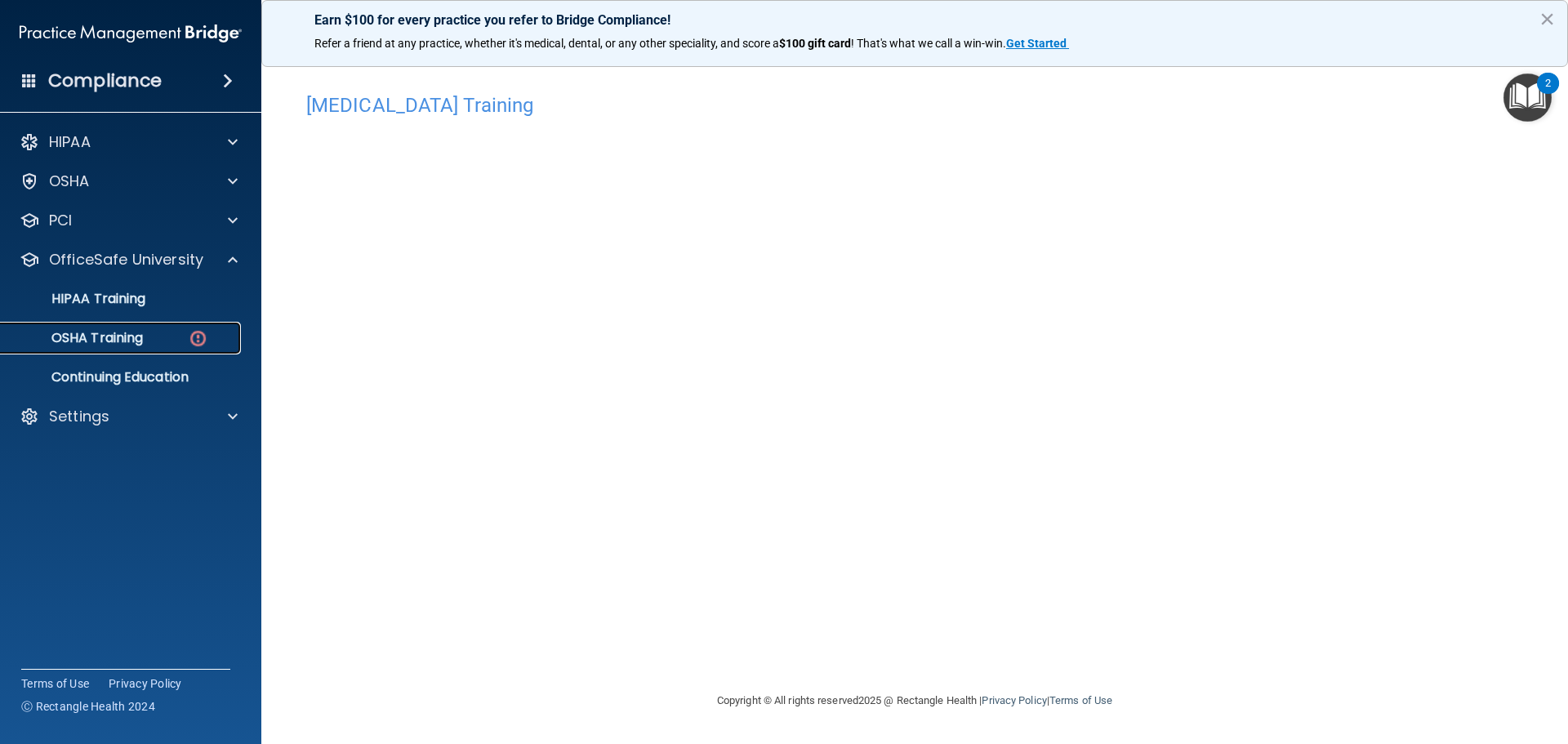
click at [121, 333] on p "OSHA Training" at bounding box center [76, 338] width 132 height 17
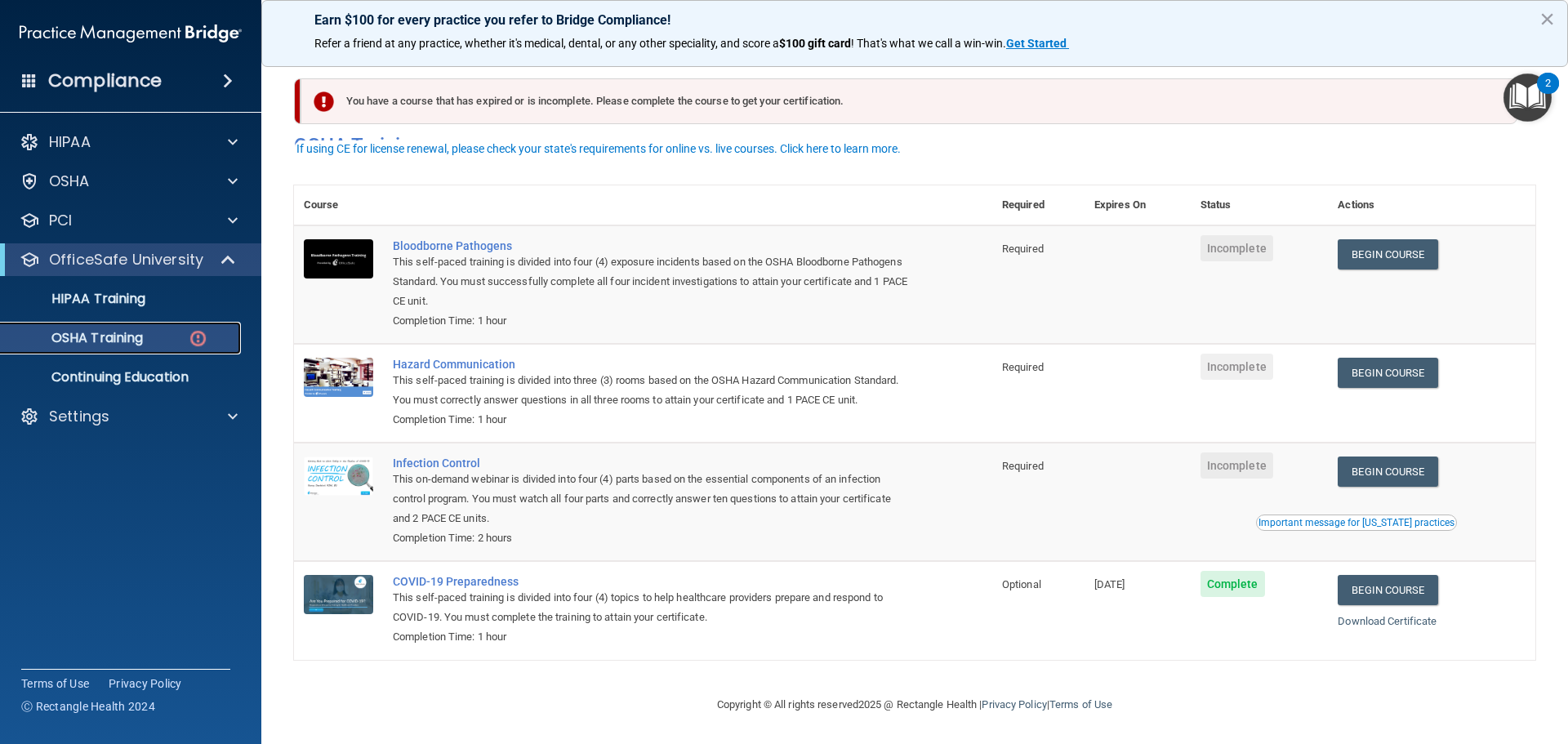
scroll to position [27, 0]
click at [1382, 358] on link "Begin Course" at bounding box center [1387, 373] width 100 height 30
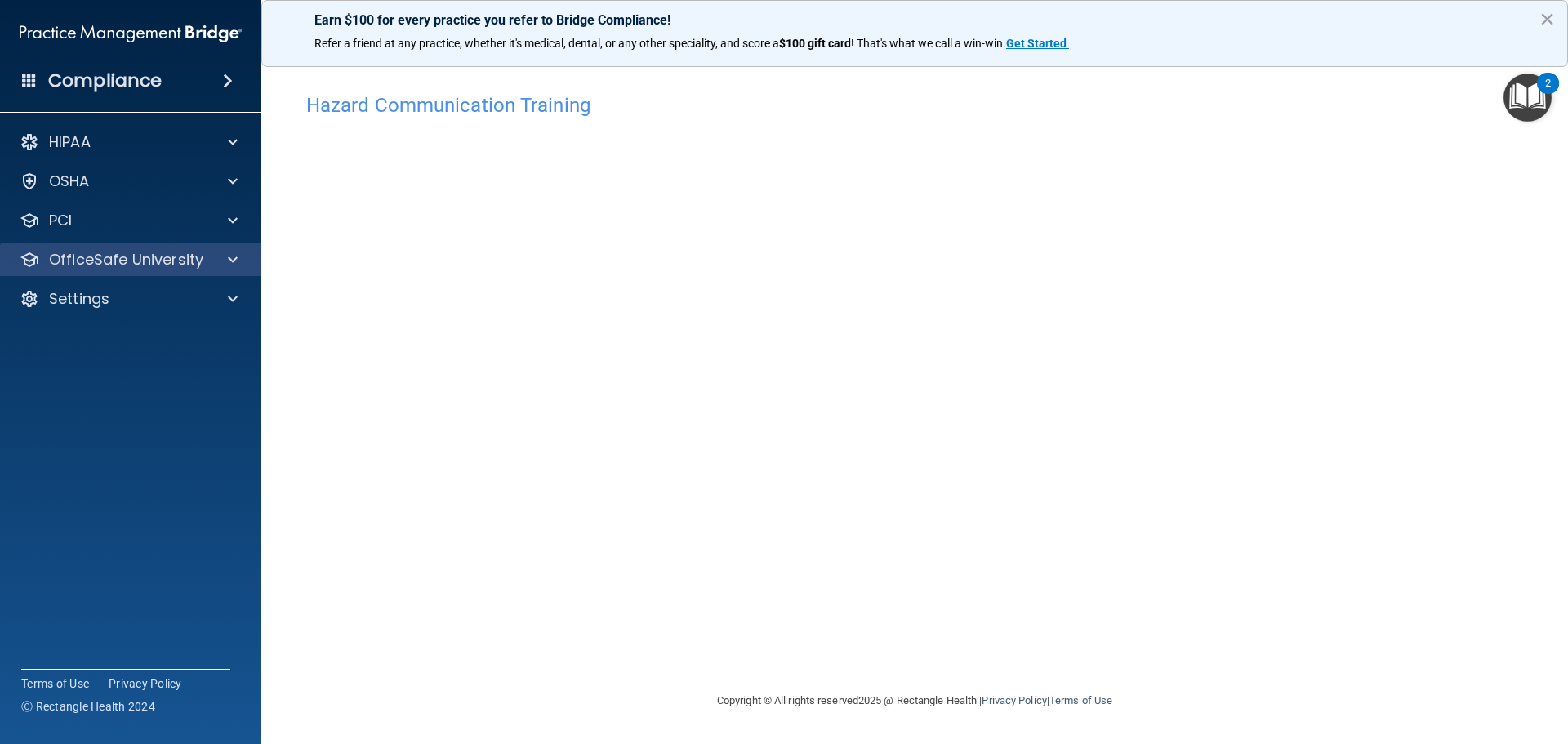
click at [134, 247] on div "OfficeSafe University" at bounding box center [131, 259] width 262 height 32
click at [123, 264] on p "OfficeSafe University" at bounding box center [126, 260] width 154 height 19
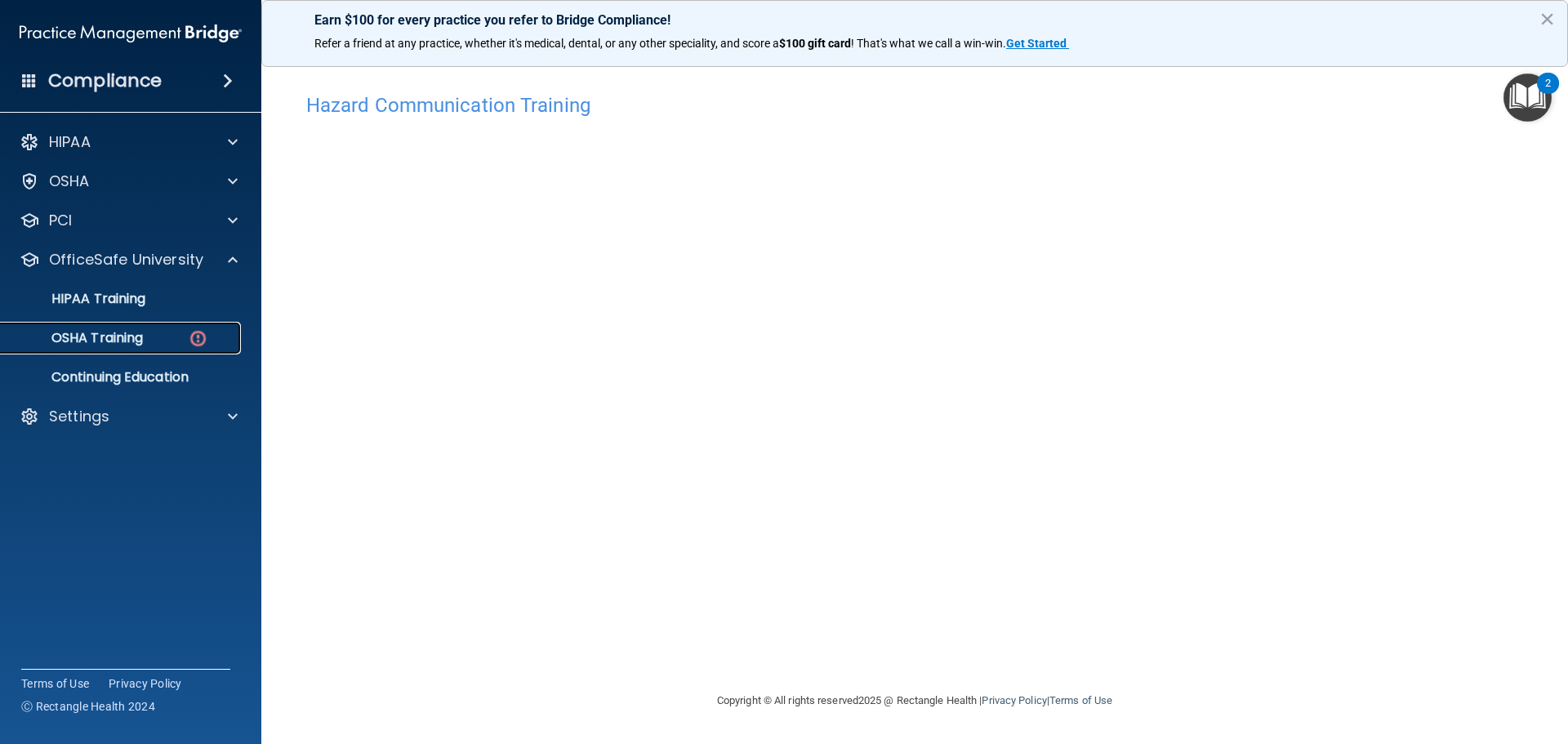
click at [97, 335] on p "OSHA Training" at bounding box center [76, 338] width 132 height 17
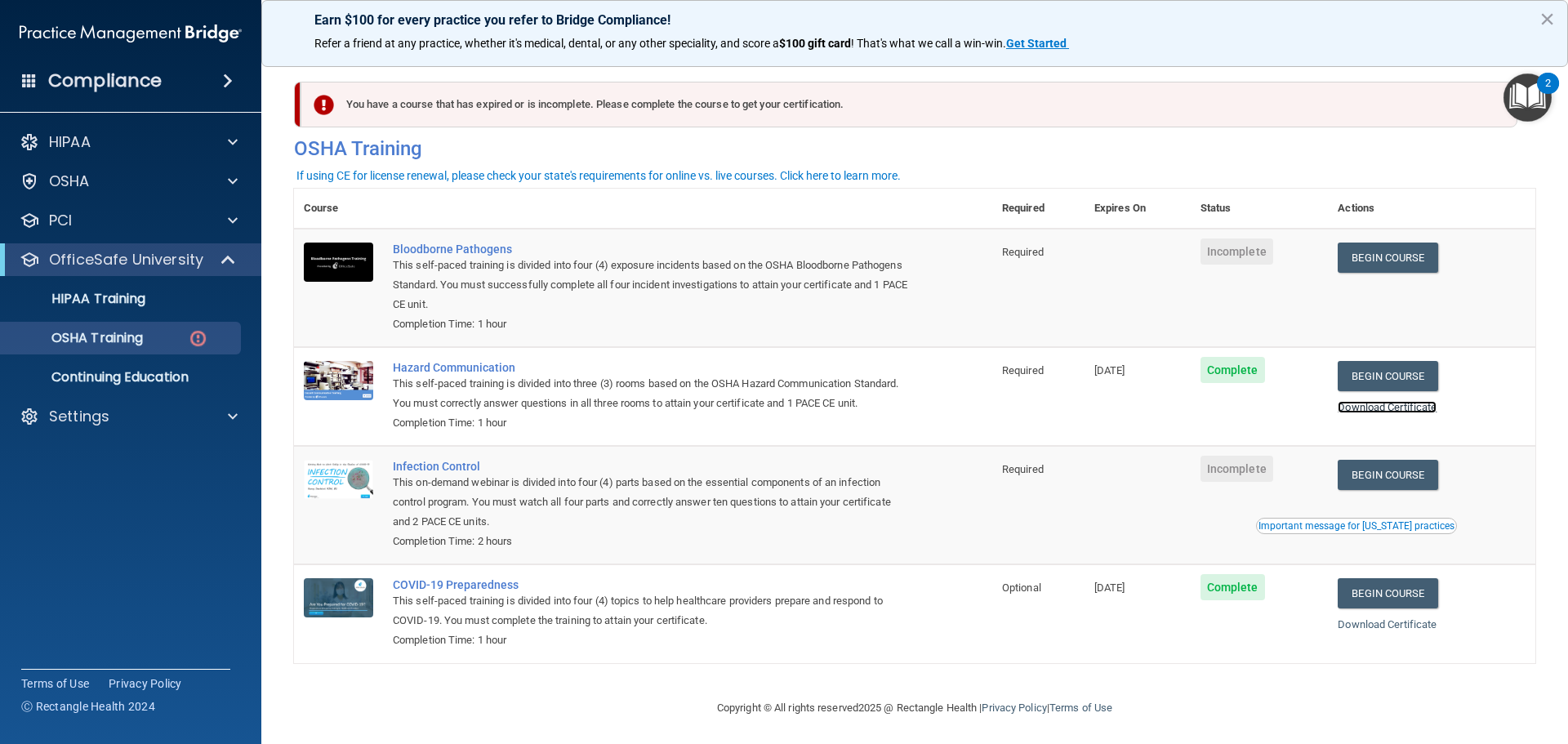
click at [1383, 406] on link "Download Certificate" at bounding box center [1386, 407] width 99 height 12
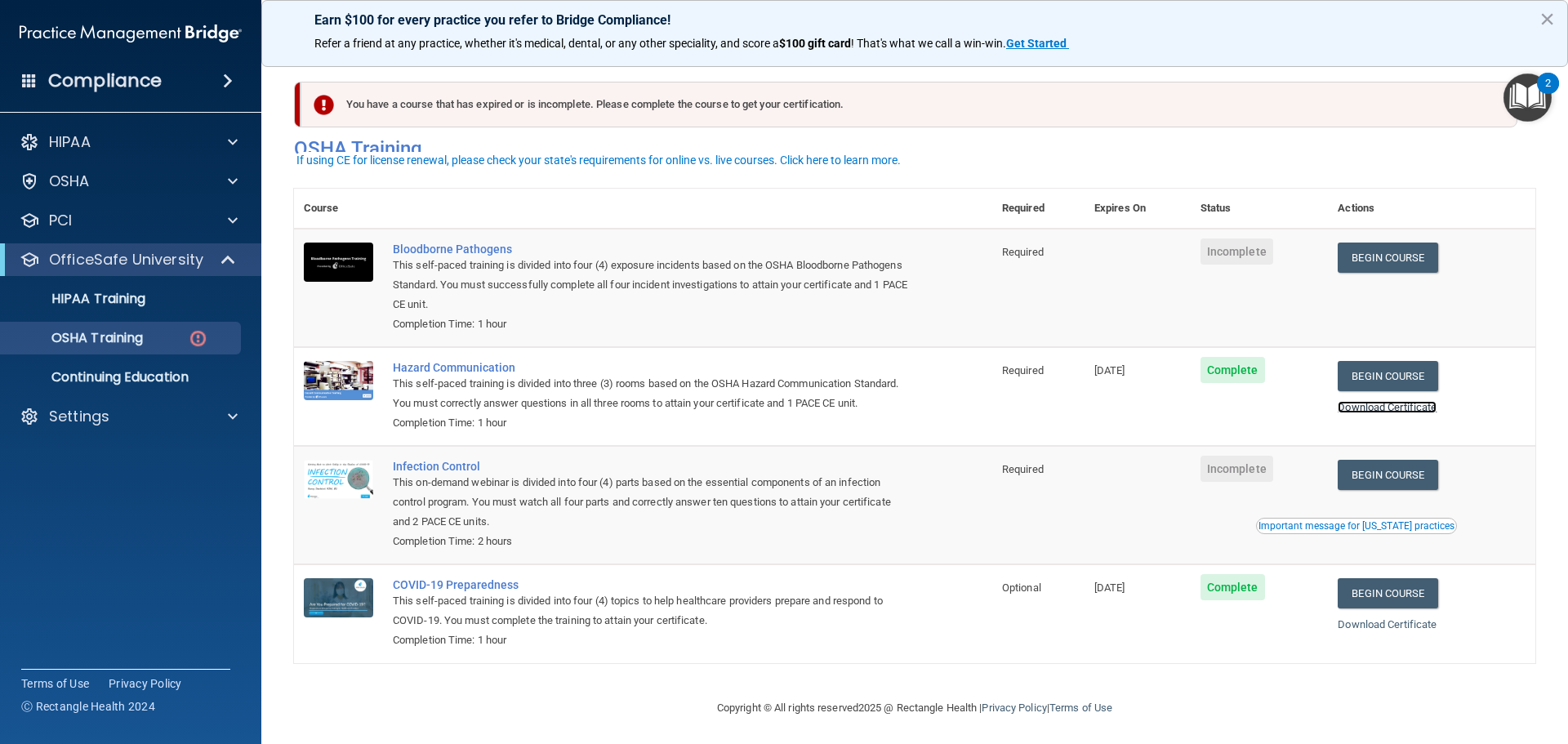
scroll to position [27, 0]
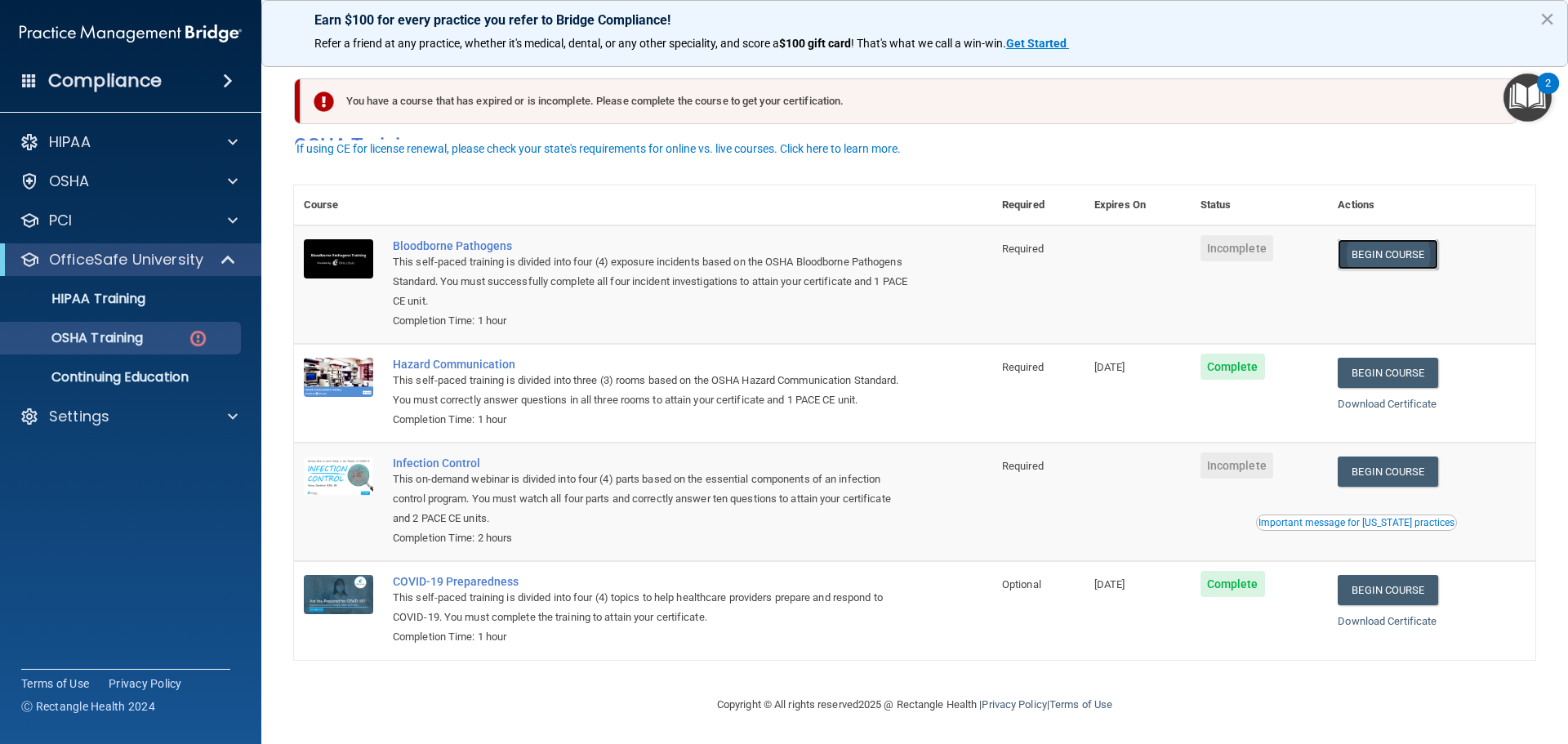
click at [1394, 240] on link "Begin Course" at bounding box center [1387, 254] width 100 height 30
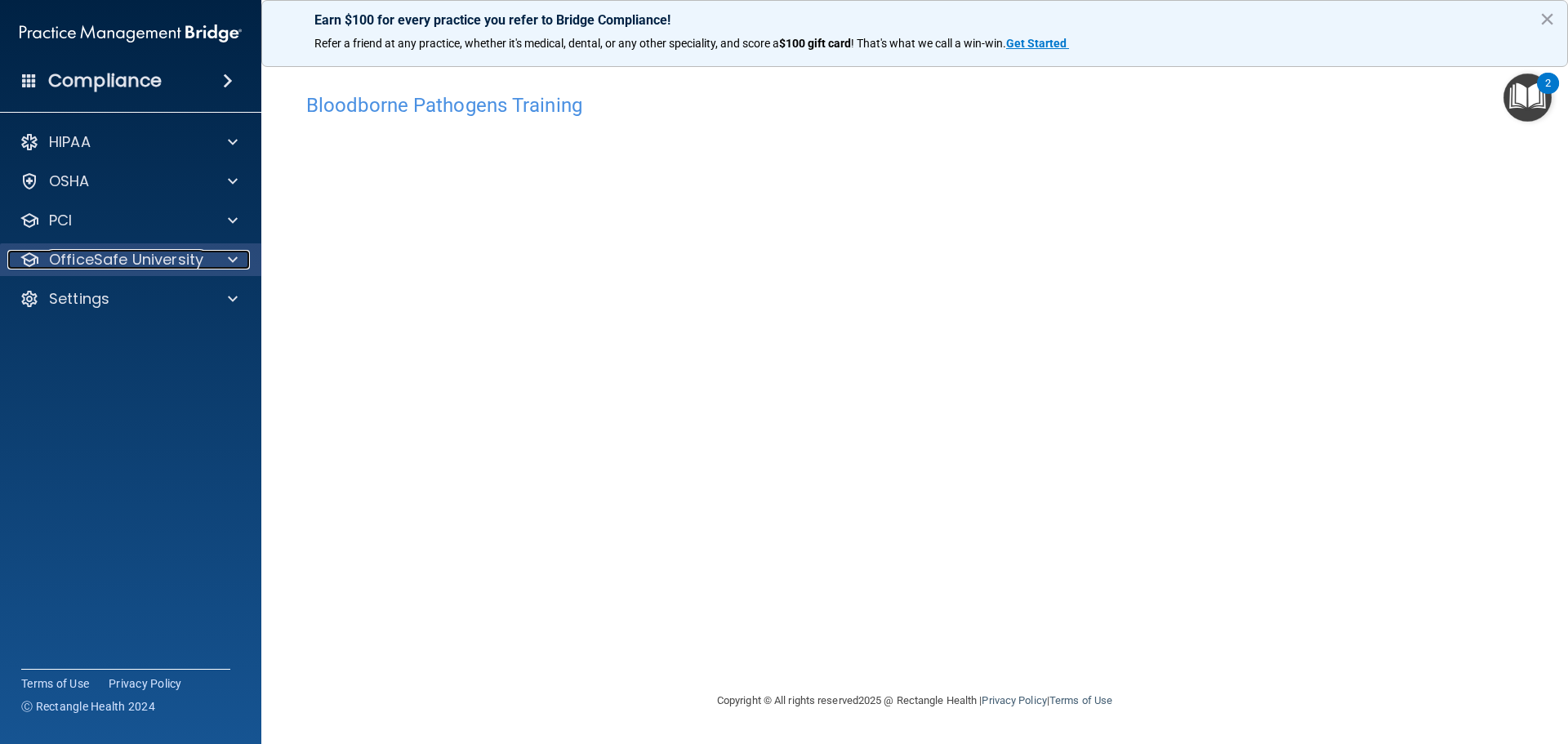
click at [144, 259] on p "OfficeSafe University" at bounding box center [126, 260] width 154 height 19
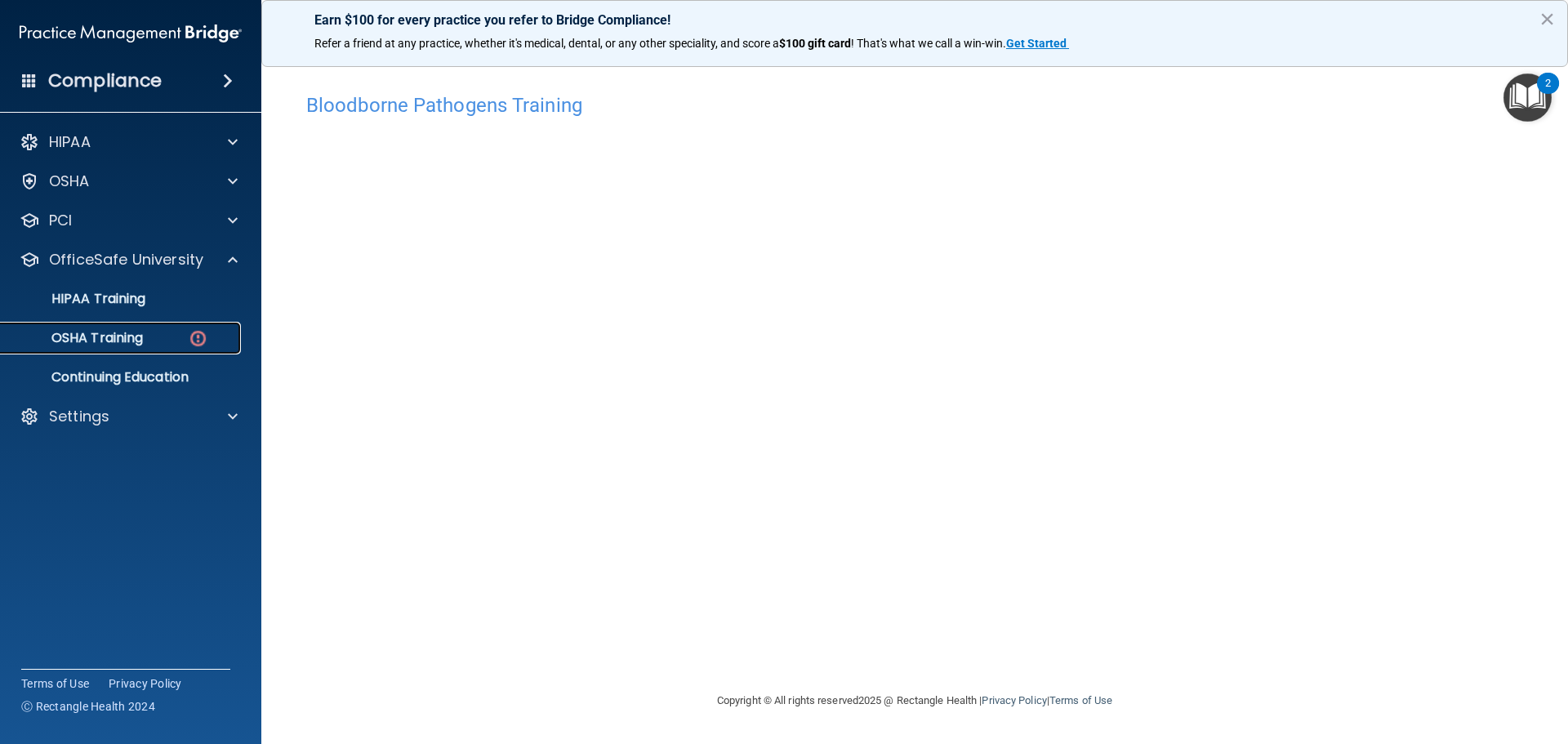
click at [110, 340] on p "OSHA Training" at bounding box center [76, 338] width 132 height 17
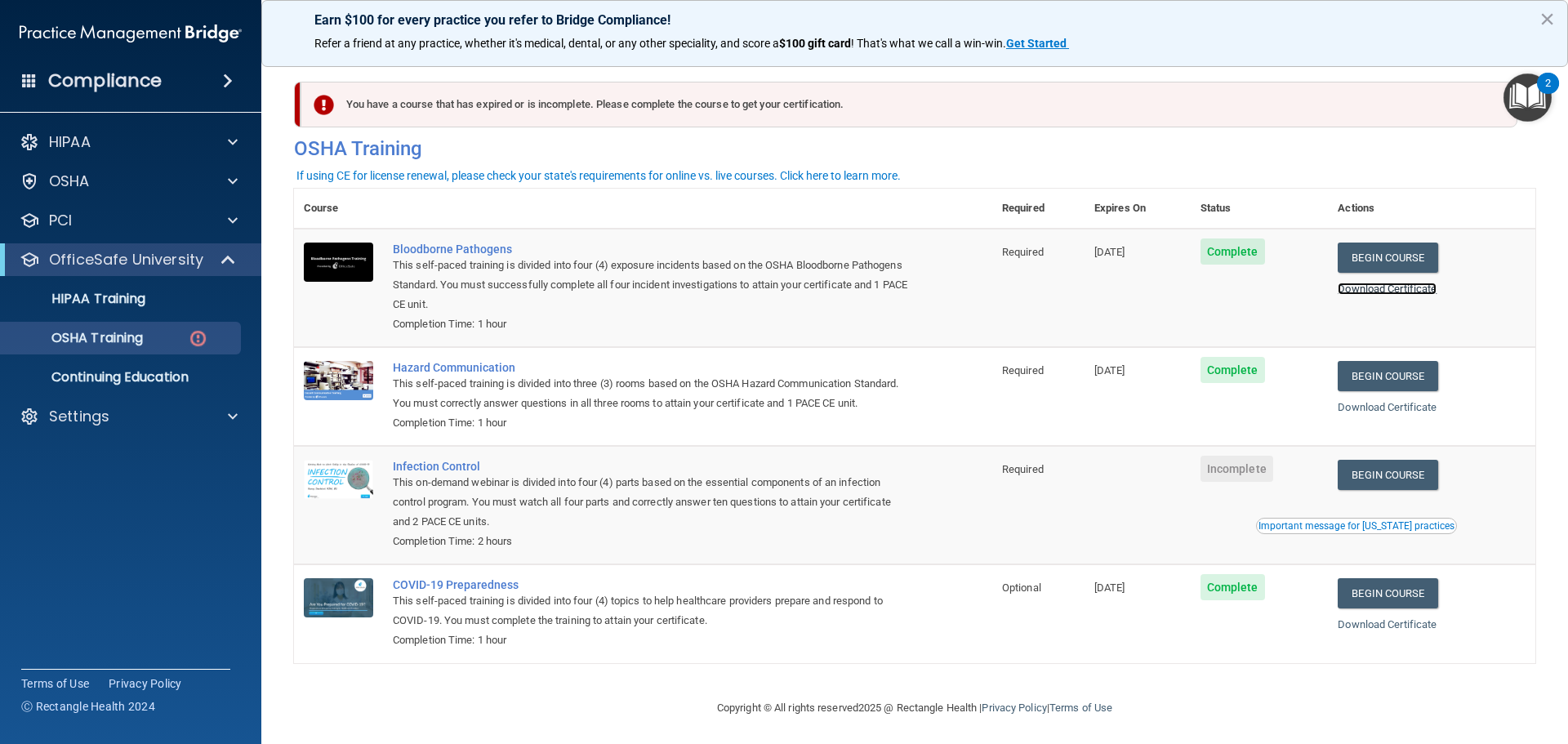
click at [1415, 288] on link "Download Certificate" at bounding box center [1386, 289] width 99 height 12
click at [95, 300] on p "HIPAA Training" at bounding box center [78, 298] width 135 height 17
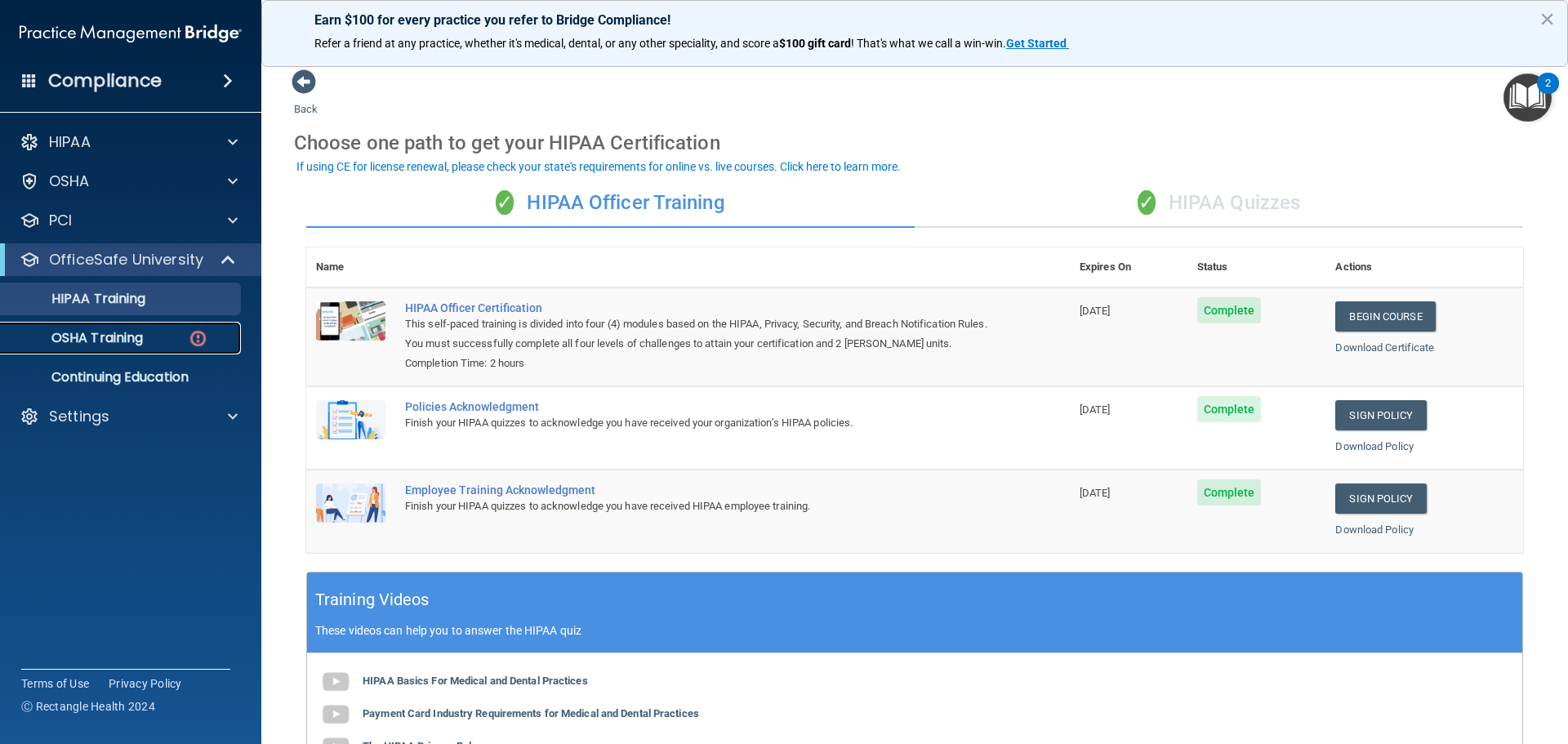
click at [126, 340] on p "OSHA Training" at bounding box center [76, 338] width 132 height 17
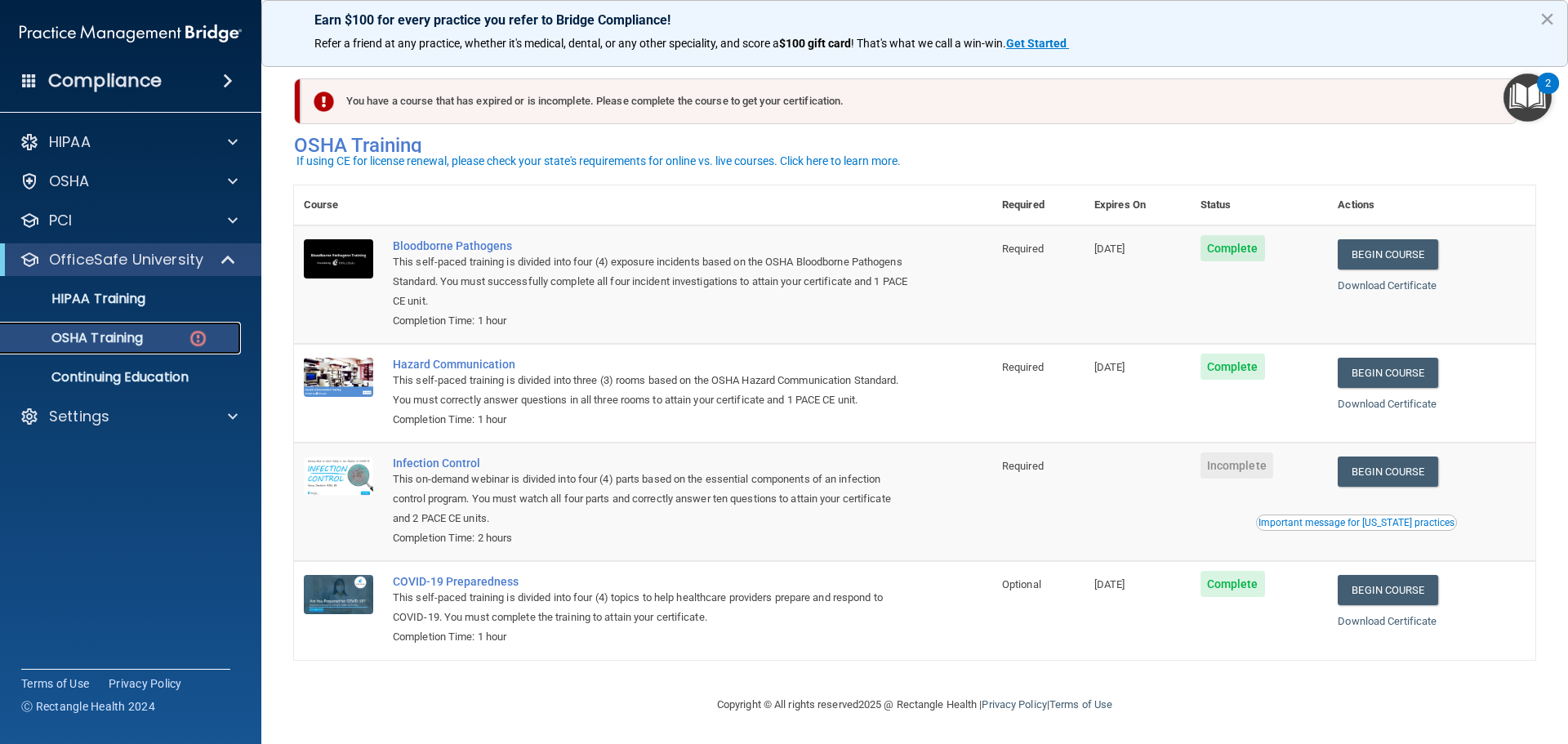
scroll to position [27, 0]
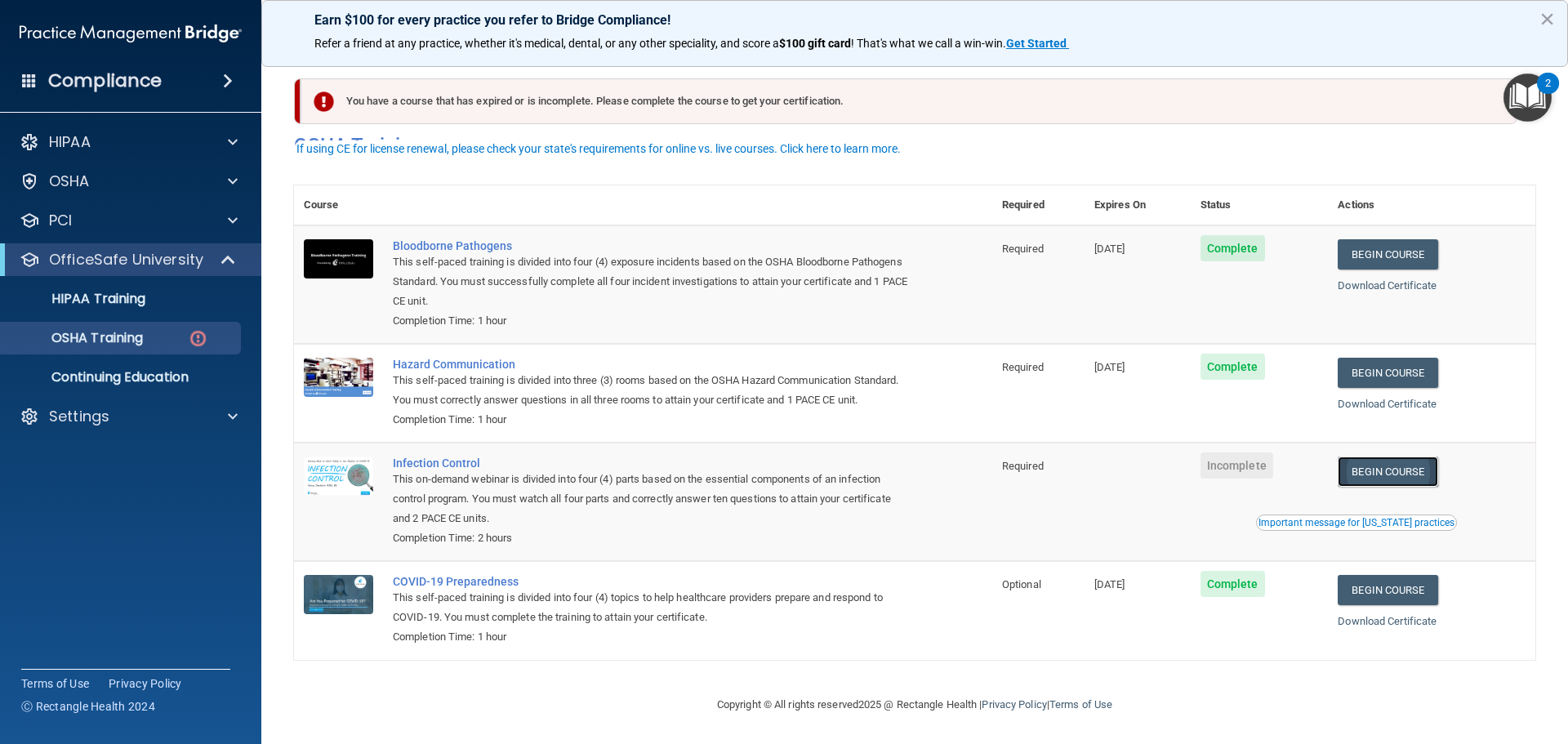
click at [1383, 472] on link "Begin Course" at bounding box center [1387, 471] width 100 height 30
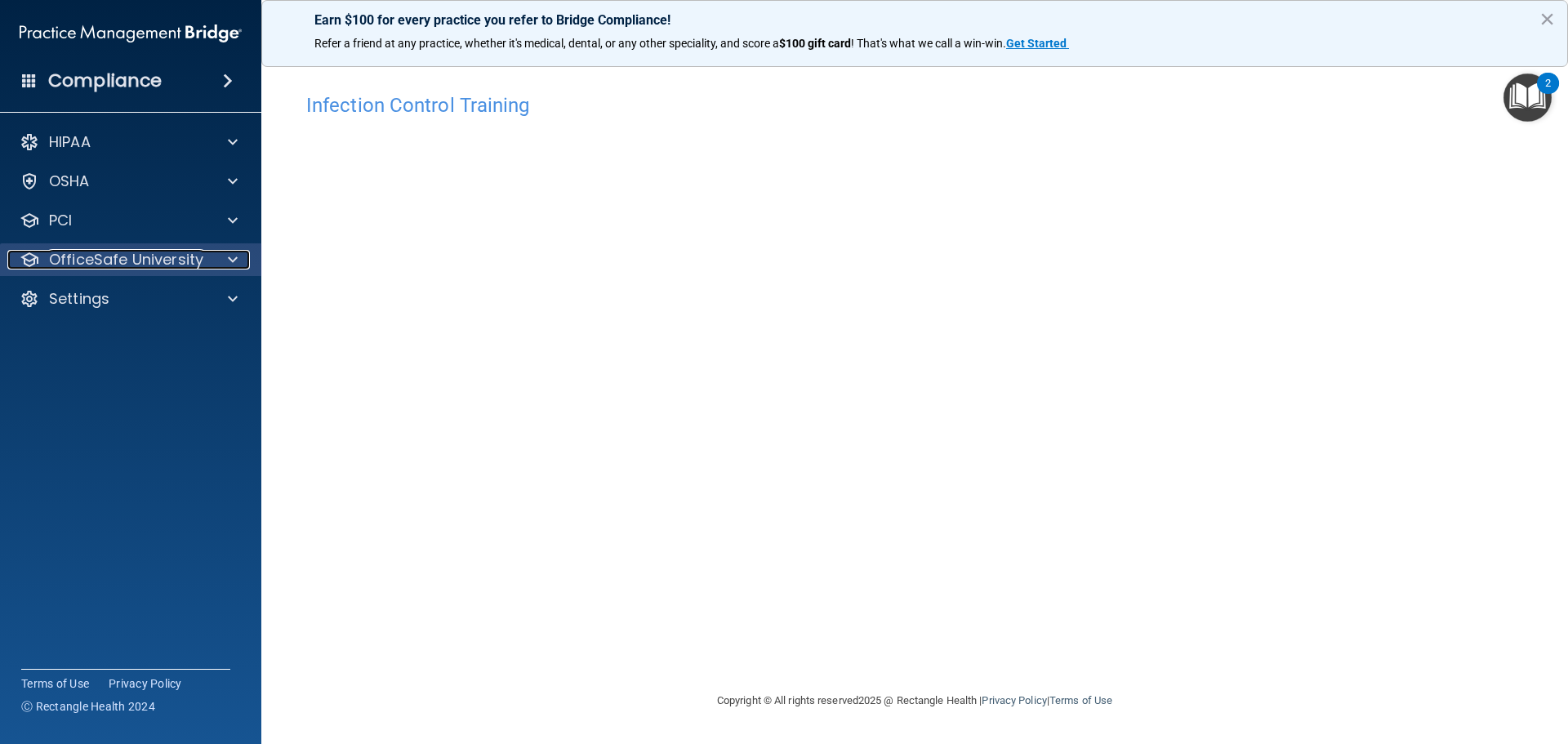
click at [107, 265] on p "OfficeSafe University" at bounding box center [126, 260] width 154 height 19
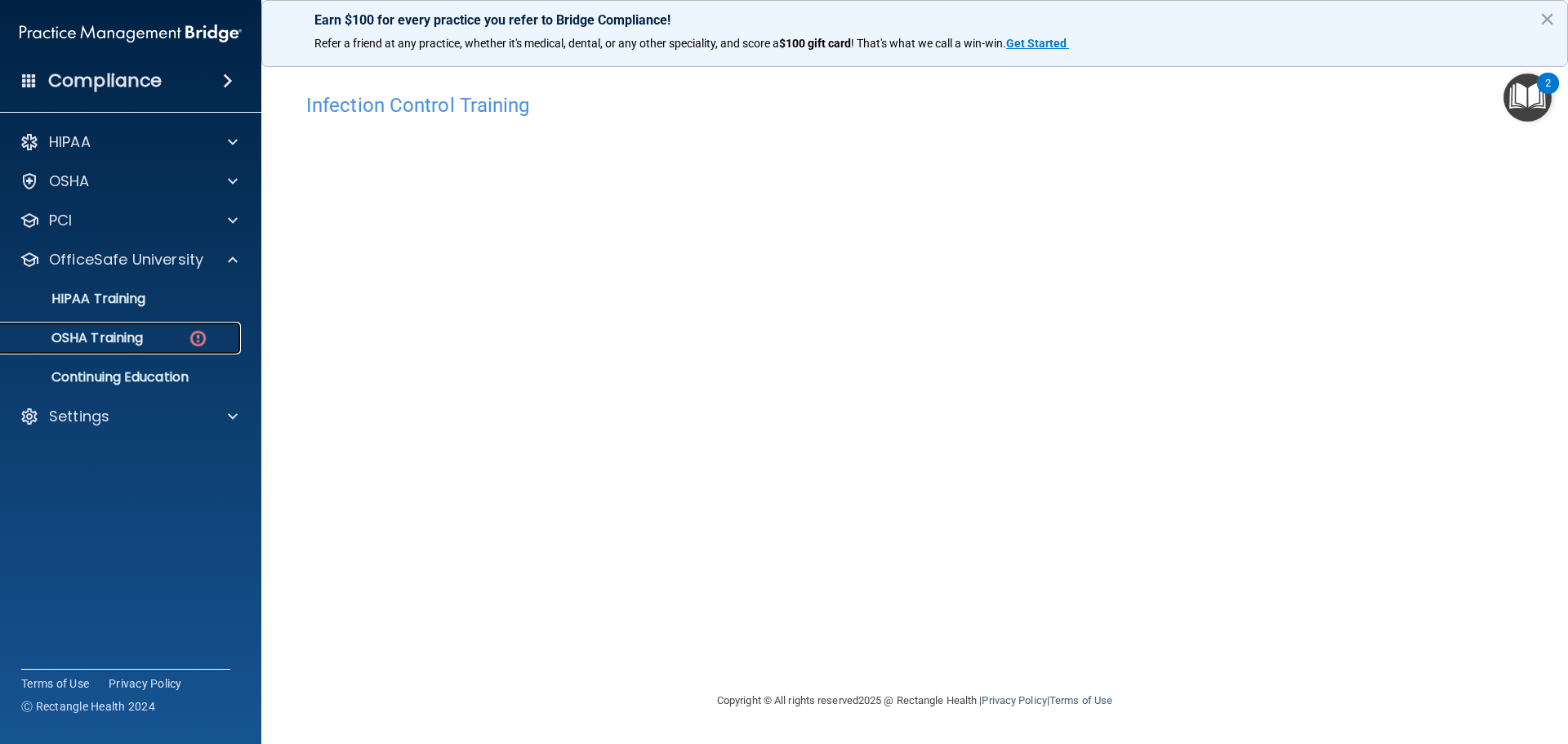
click at [100, 344] on p "OSHA Training" at bounding box center [76, 338] width 132 height 17
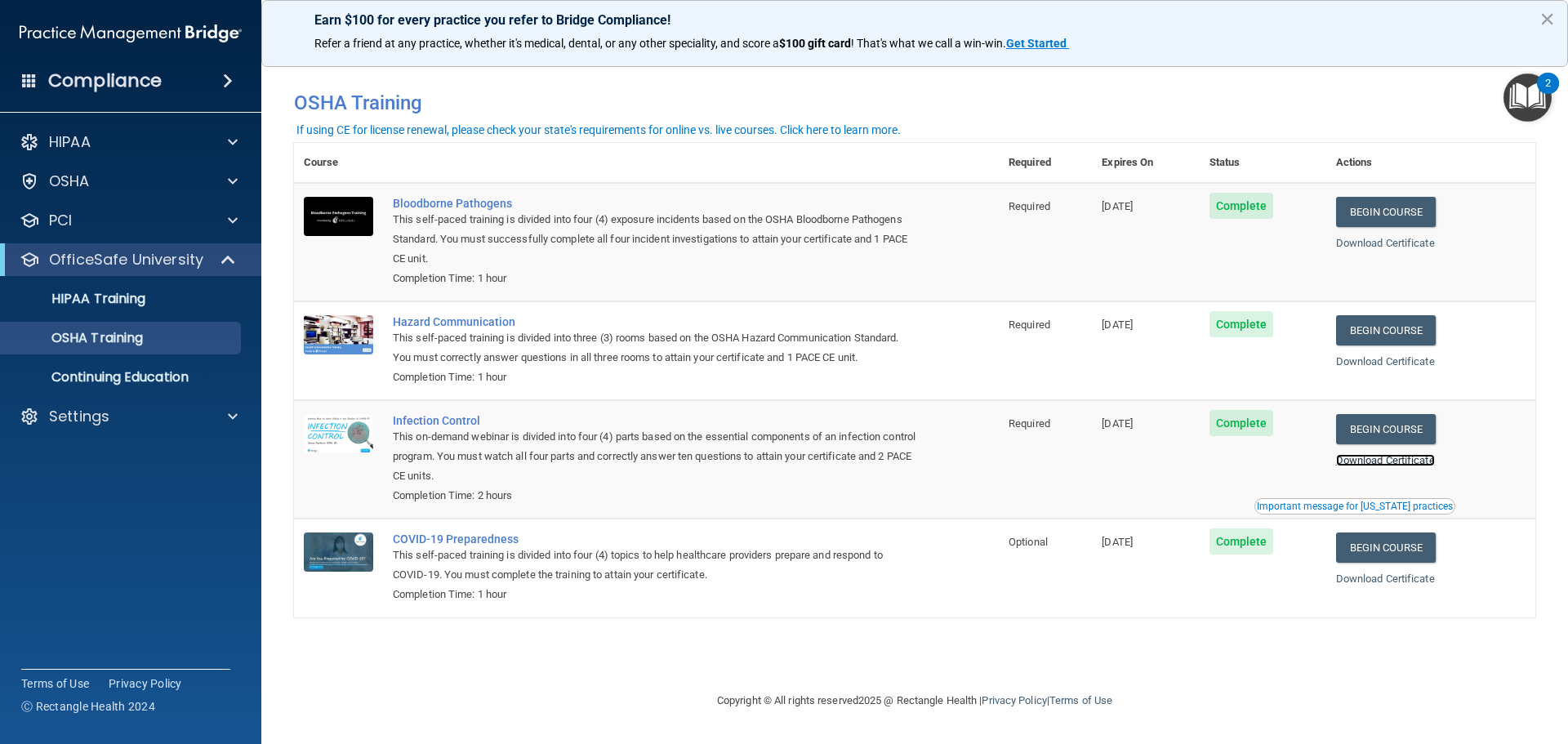
click at [1413, 460] on link "Download Certificate" at bounding box center [1385, 460] width 99 height 12
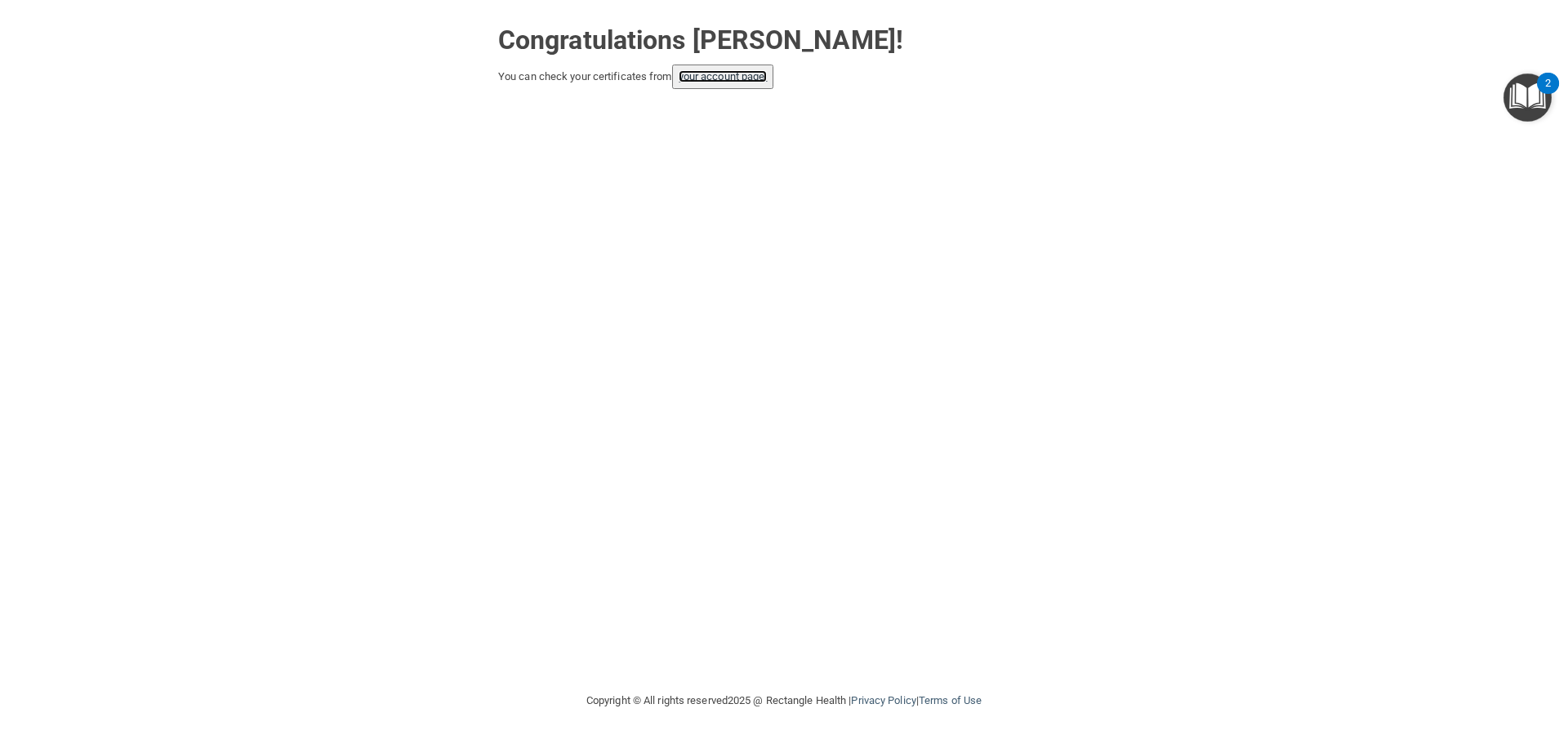
click at [735, 75] on link "your account page!" at bounding box center [722, 76] width 89 height 12
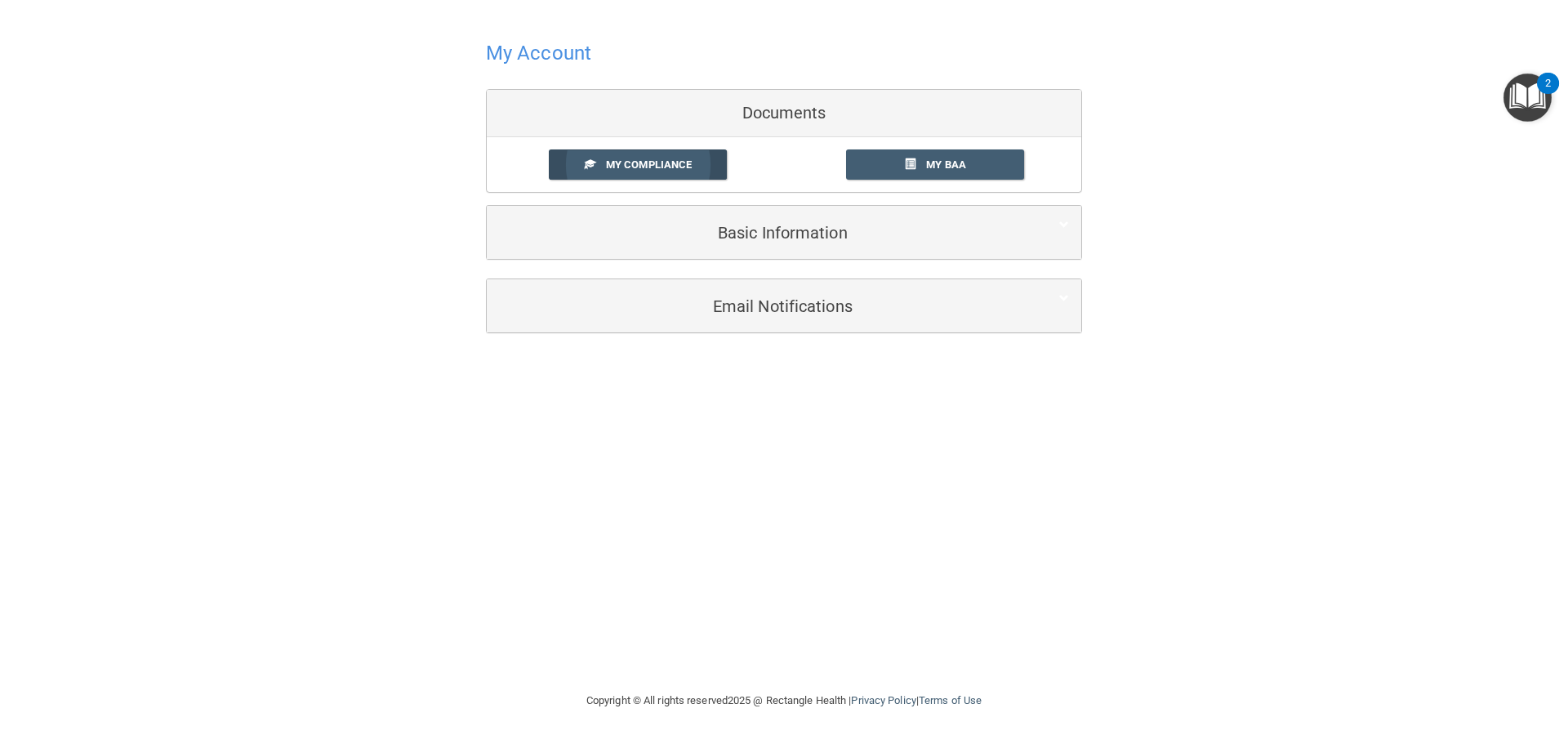
click at [674, 159] on span "My Compliance" at bounding box center [649, 165] width 86 height 12
